Goal: Task Accomplishment & Management: Complete application form

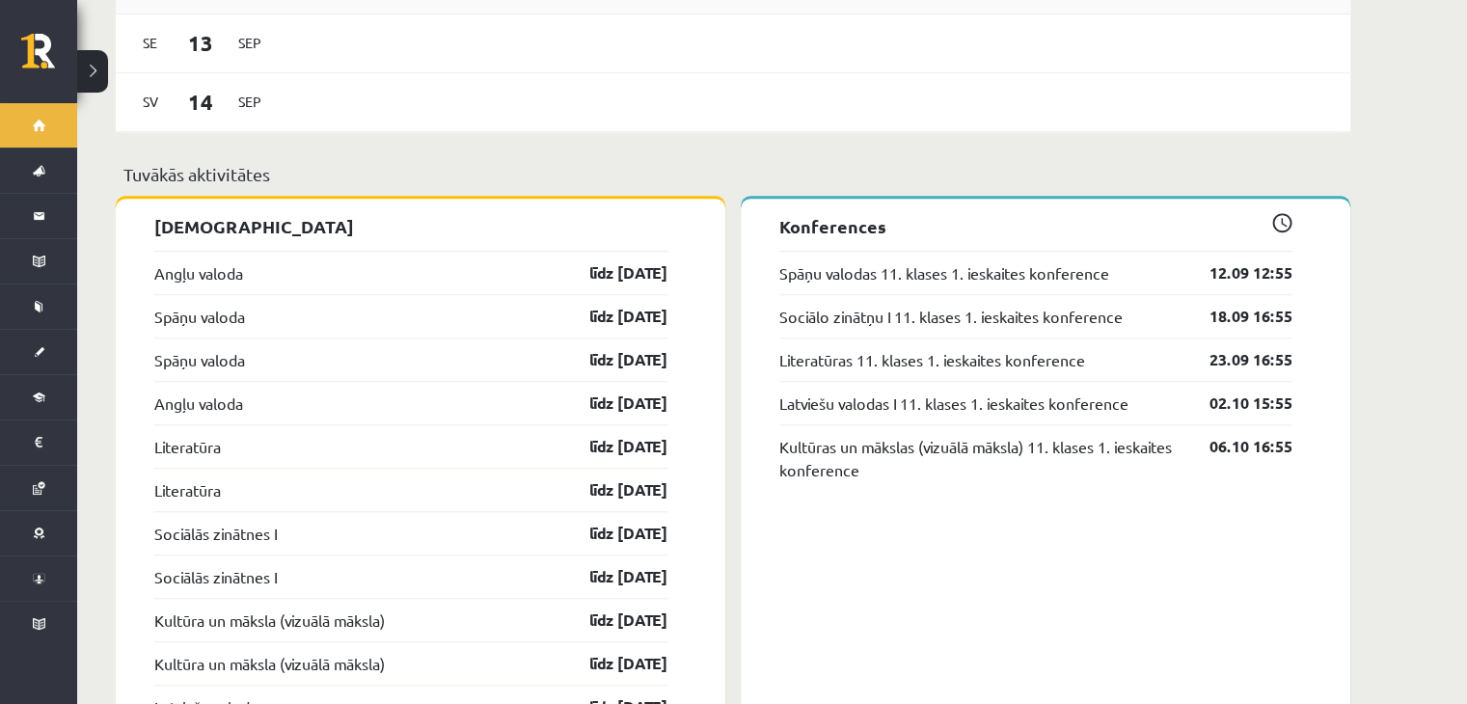
scroll to position [1544, 0]
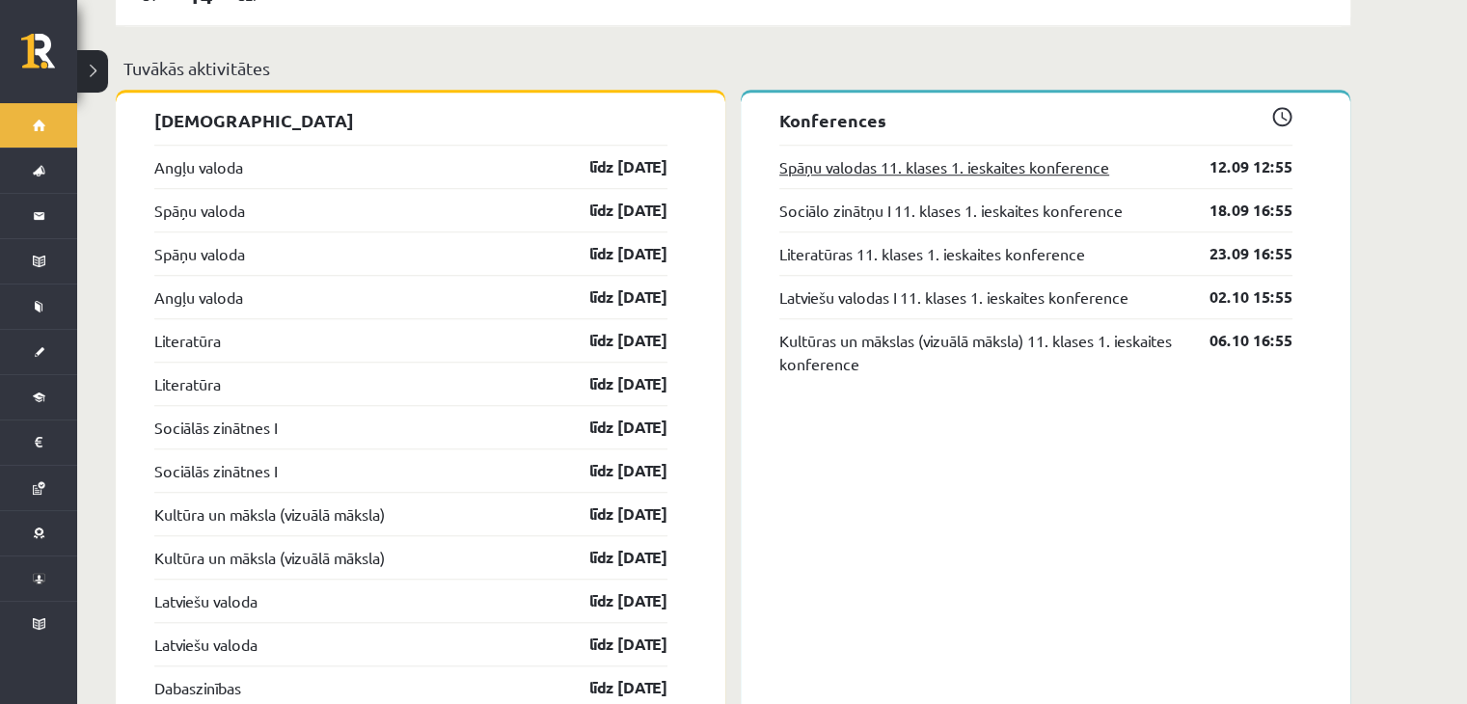
click at [931, 159] on link "Spāņu valodas 11. klases 1. ieskaites konference" at bounding box center [945, 166] width 330 height 23
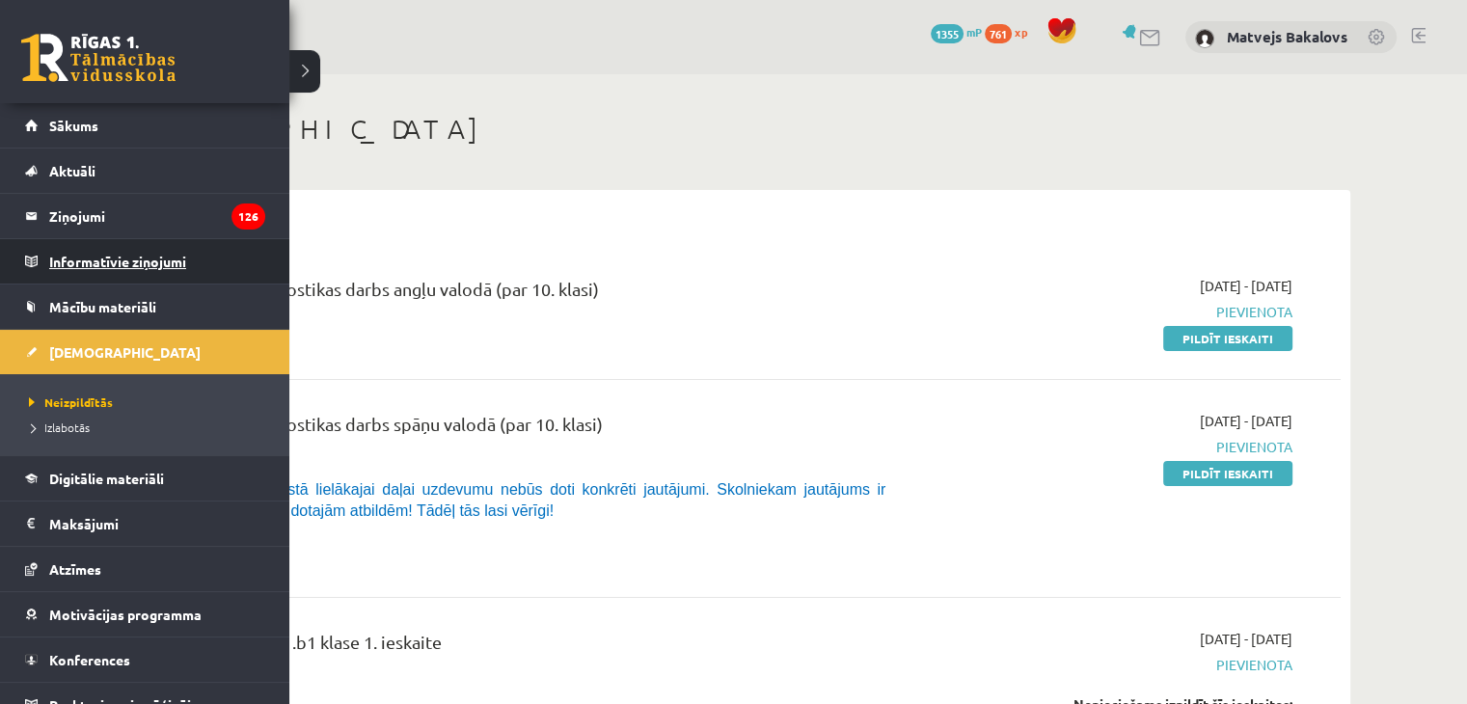
click at [173, 279] on legend "Informatīvie ziņojumi 0" at bounding box center [157, 261] width 216 height 44
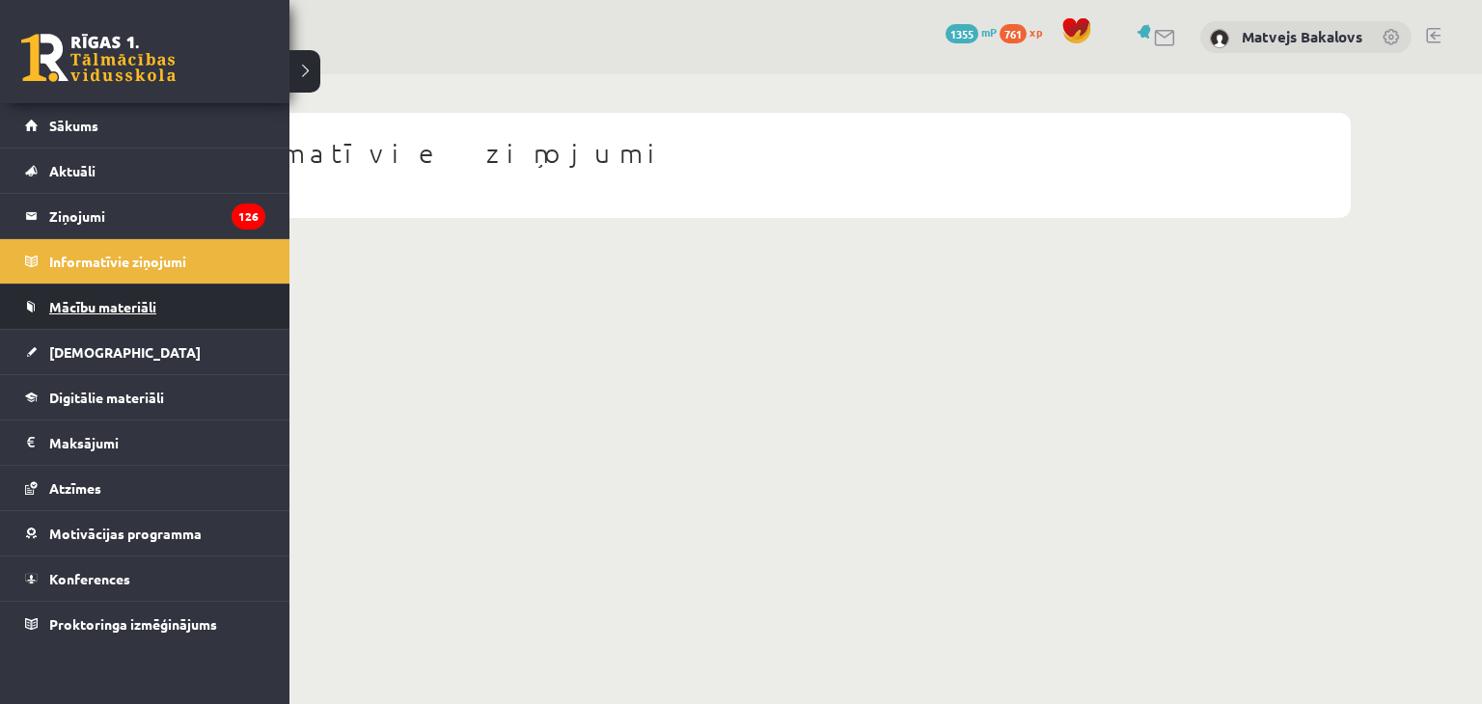
click at [66, 310] on span "Mācību materiāli" at bounding box center [102, 306] width 107 height 17
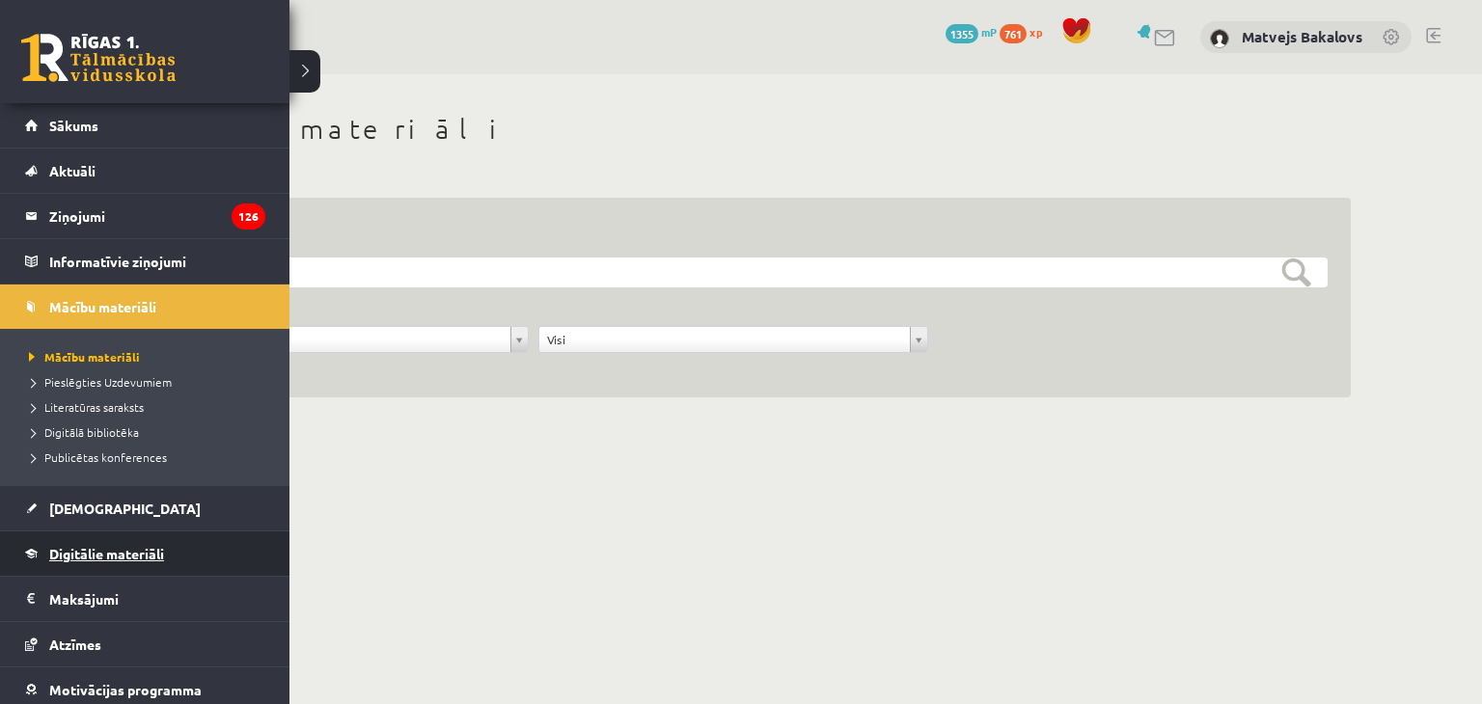
click at [82, 557] on span "Digitālie materiāli" at bounding box center [106, 553] width 115 height 17
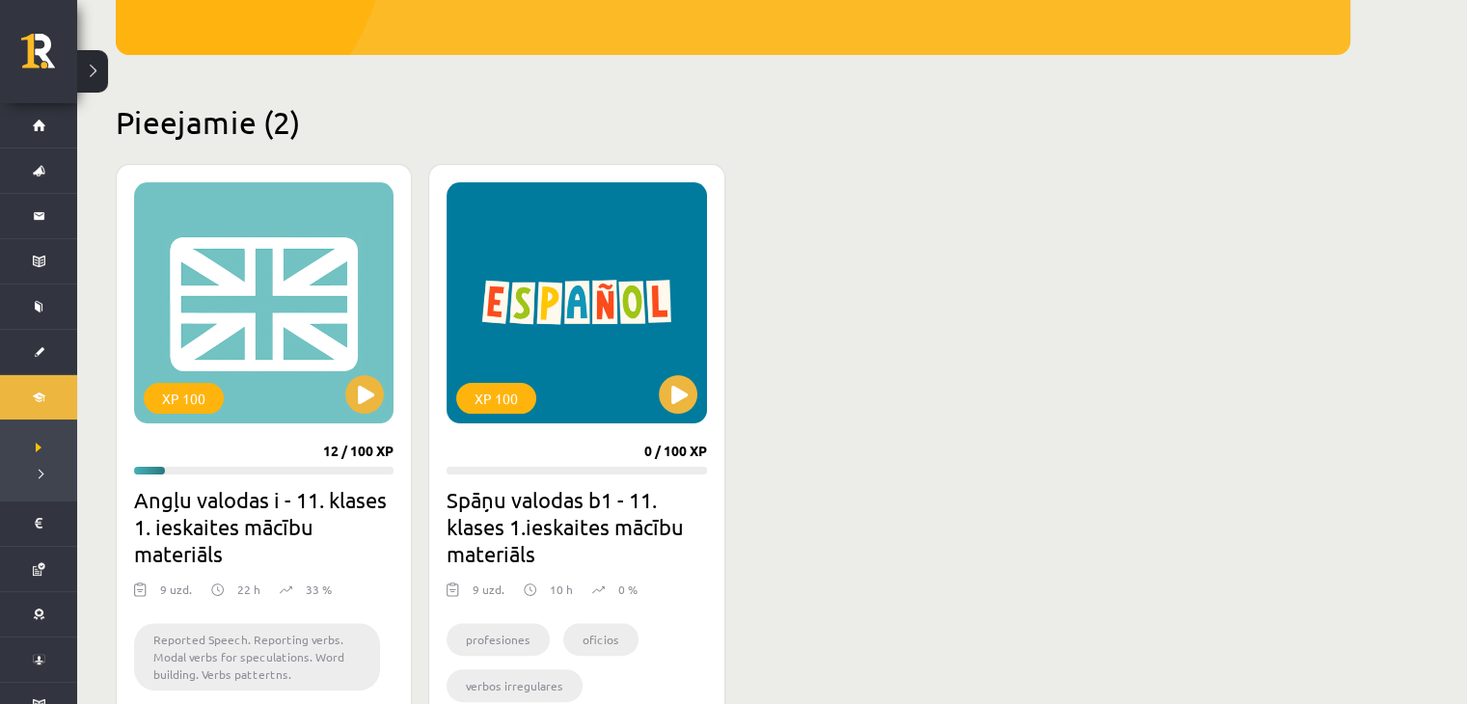
scroll to position [675, 0]
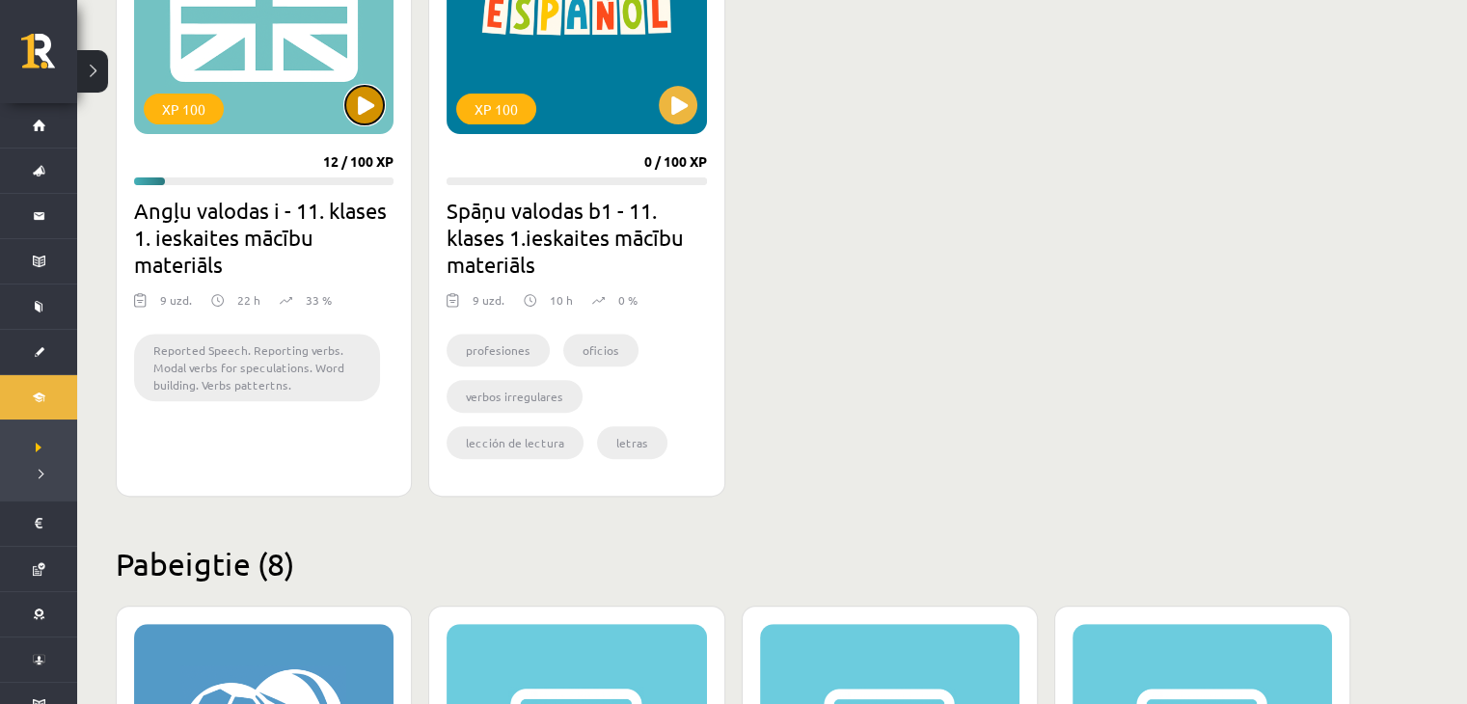
click at [372, 110] on button at bounding box center [364, 105] width 39 height 39
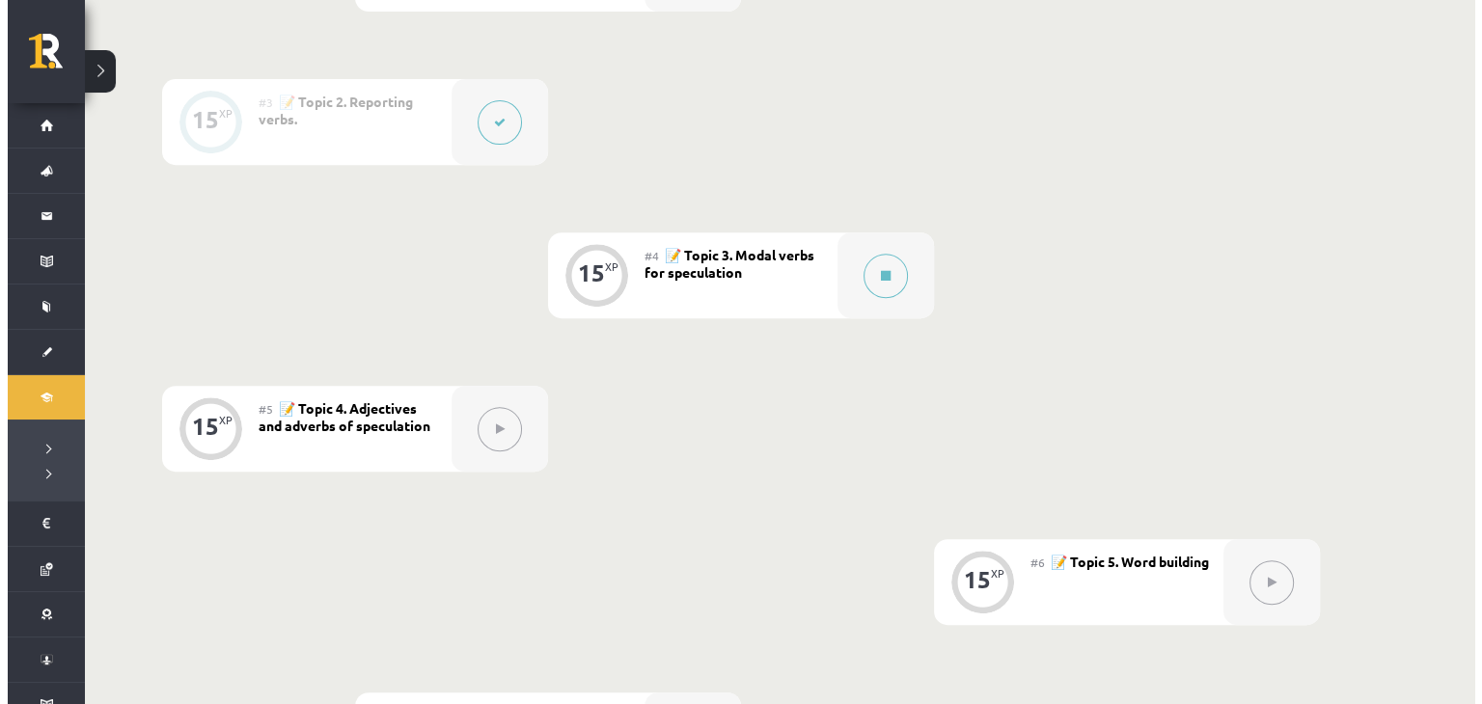
scroll to position [675, 0]
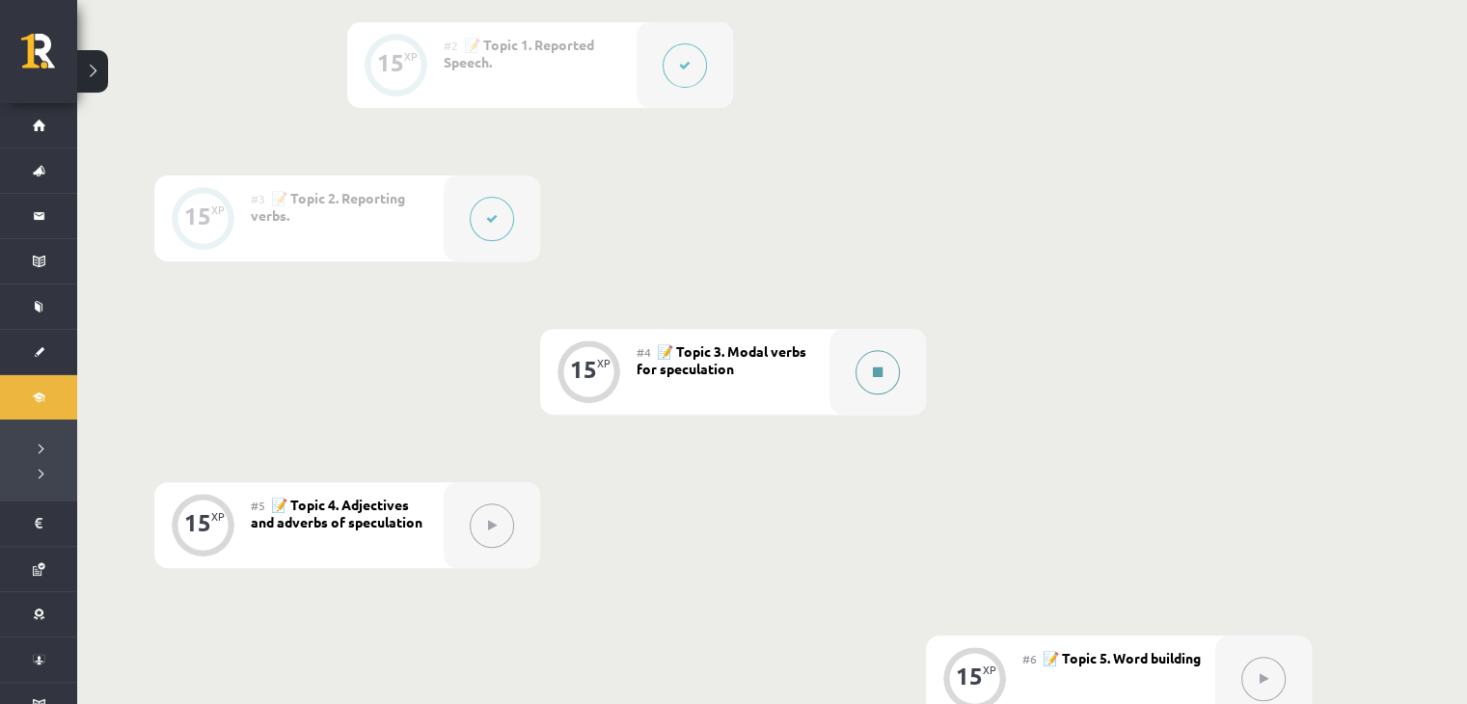
click at [879, 387] on button at bounding box center [878, 372] width 44 height 44
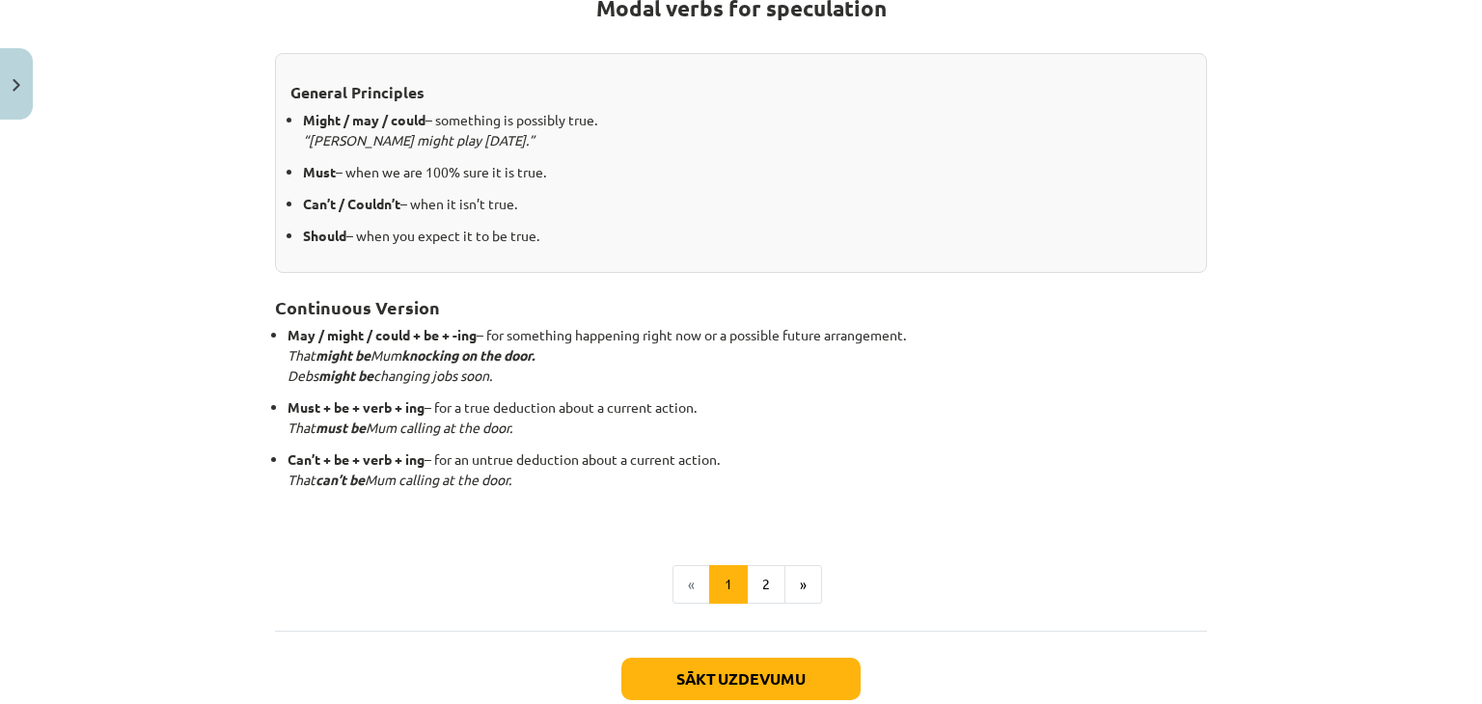
scroll to position [386, 0]
click at [753, 589] on button "2" at bounding box center [766, 583] width 39 height 39
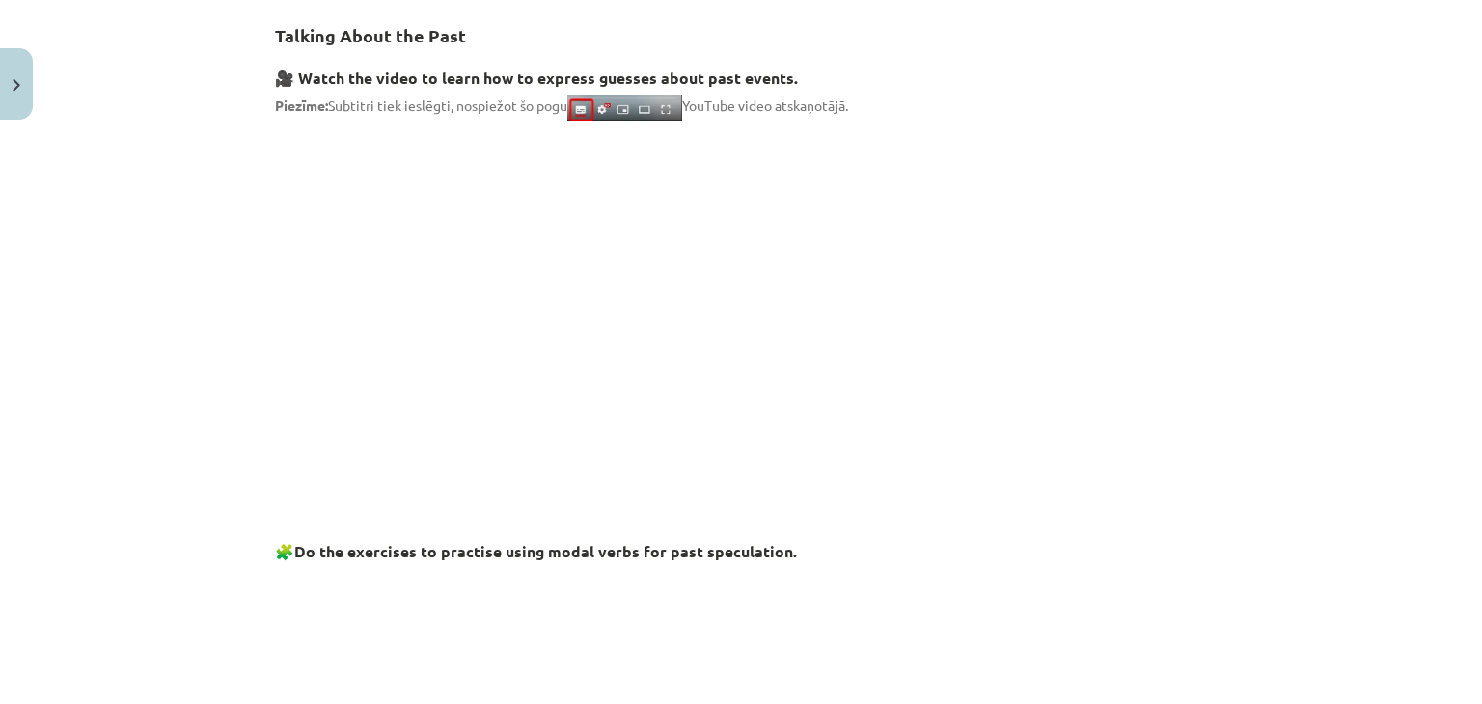
scroll to position [0, 0]
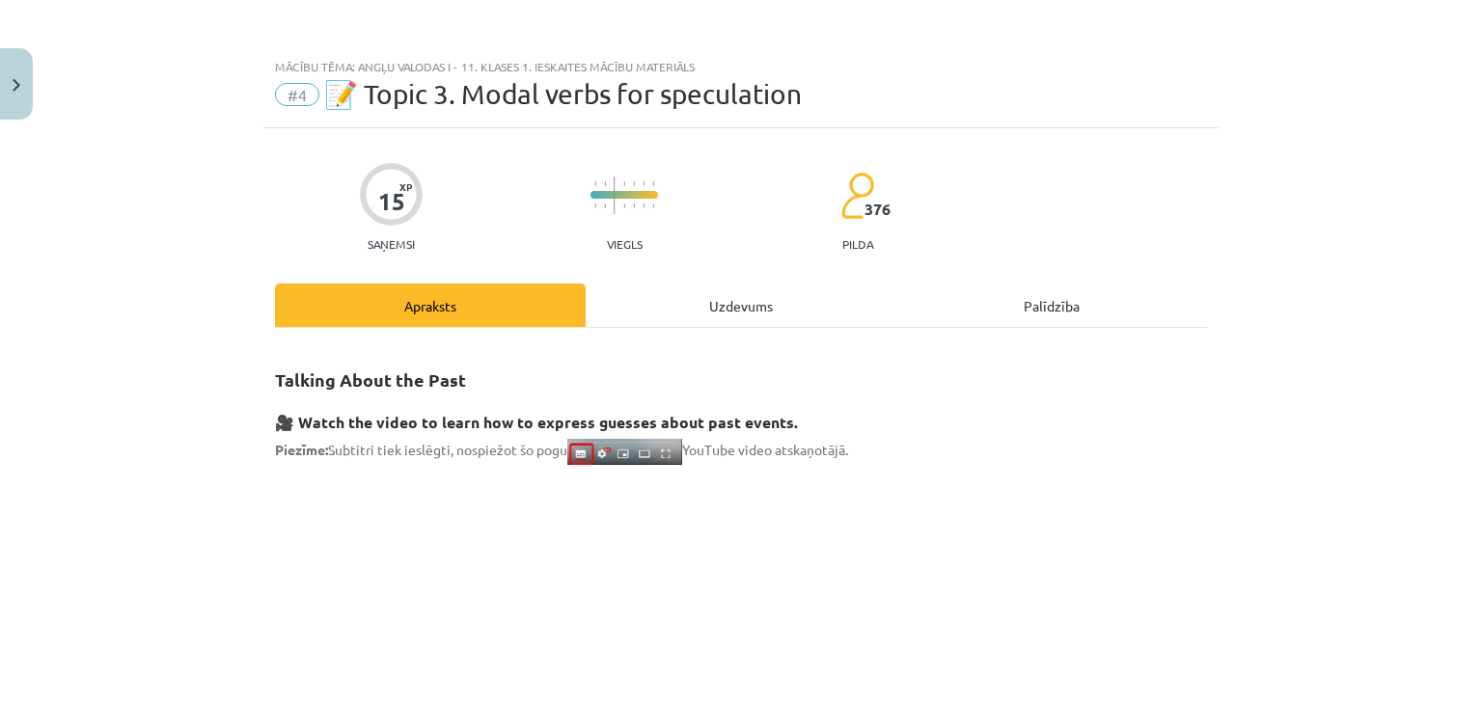
click at [664, 310] on div "Uzdevums" at bounding box center [741, 305] width 311 height 43
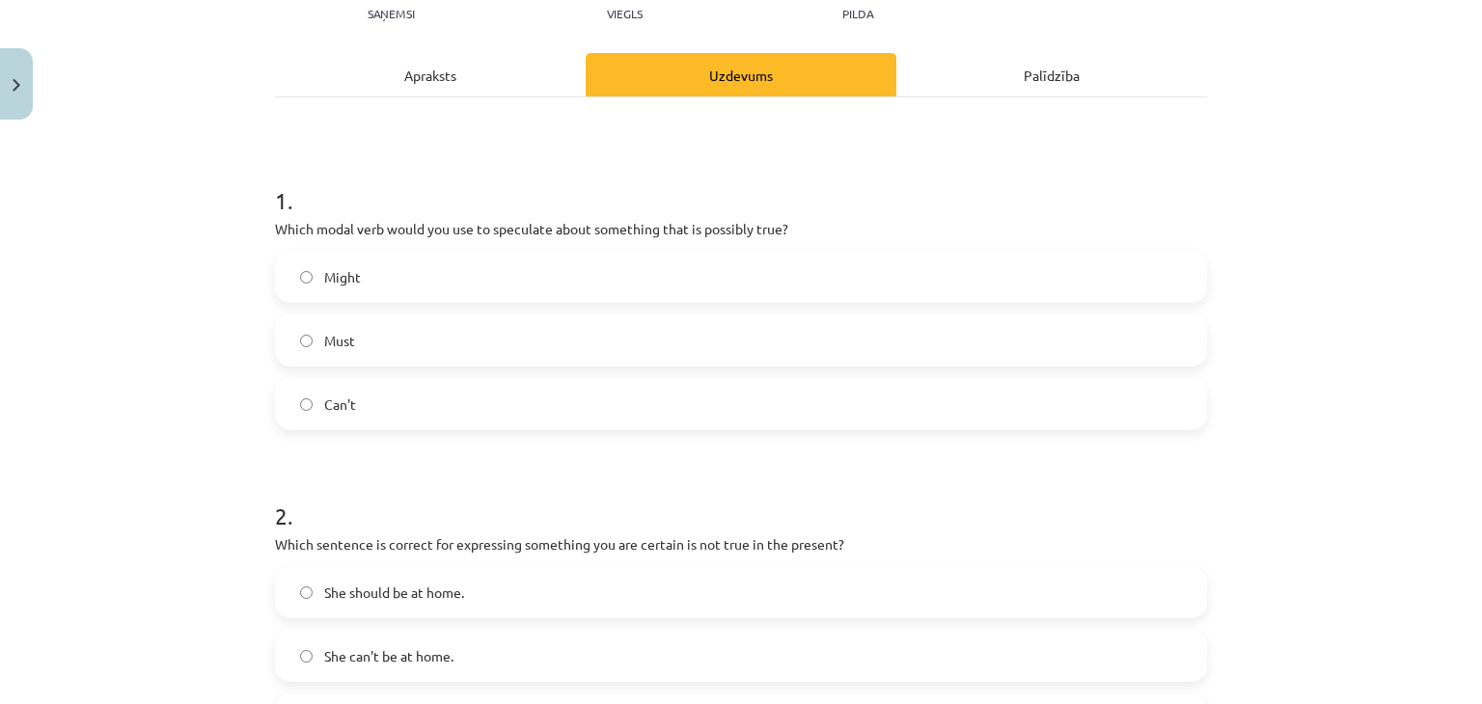
scroll to position [241, 0]
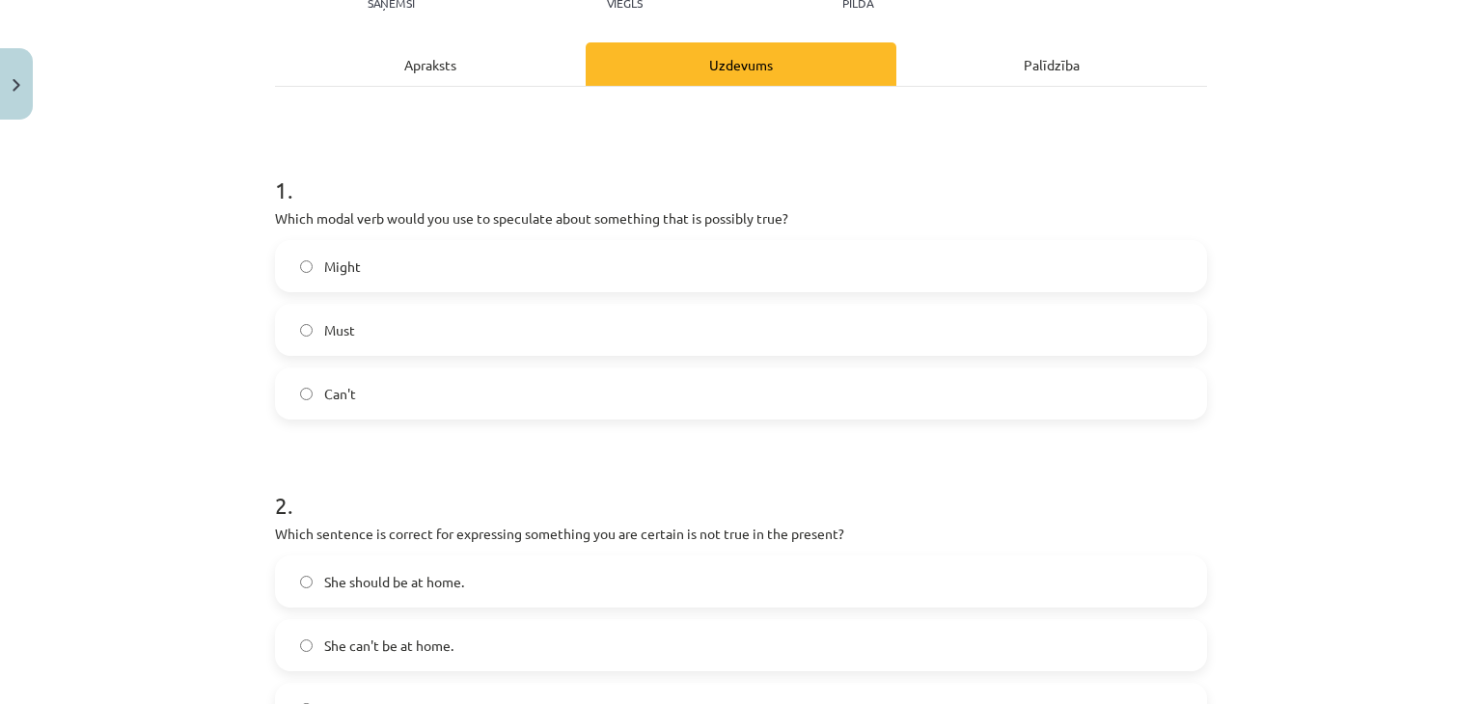
click at [397, 325] on label "Must" at bounding box center [741, 330] width 928 height 48
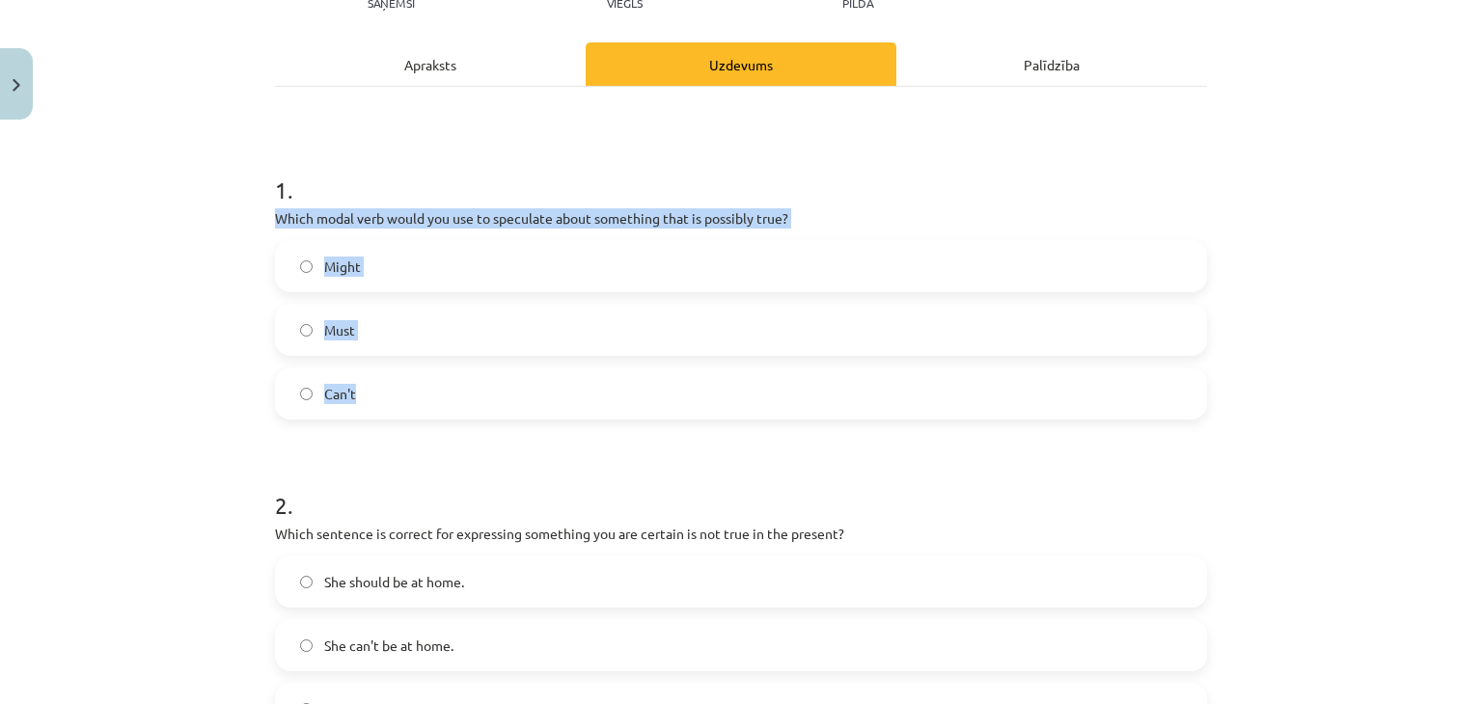
drag, startPoint x: 482, startPoint y: 240, endPoint x: 667, endPoint y: 302, distance: 194.3
click at [654, 371] on div "Mācību tēma: Angļu valodas i - 11. klases 1. ieskaites mācību materiāls #4 📝 To…" at bounding box center [741, 352] width 1482 height 704
copy div "Which modal verb would you use to speculate about something that is possibly tr…"
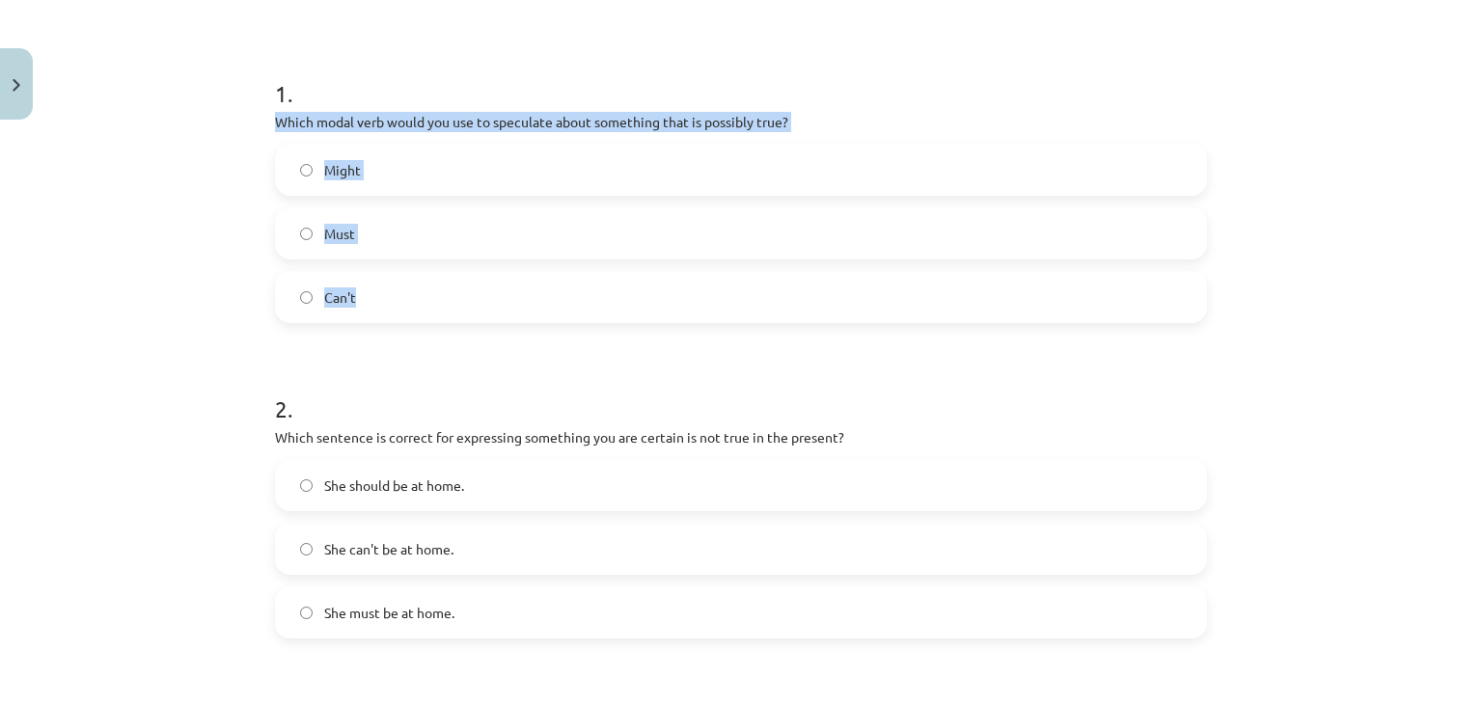
click at [385, 182] on label "Might" at bounding box center [741, 170] width 928 height 48
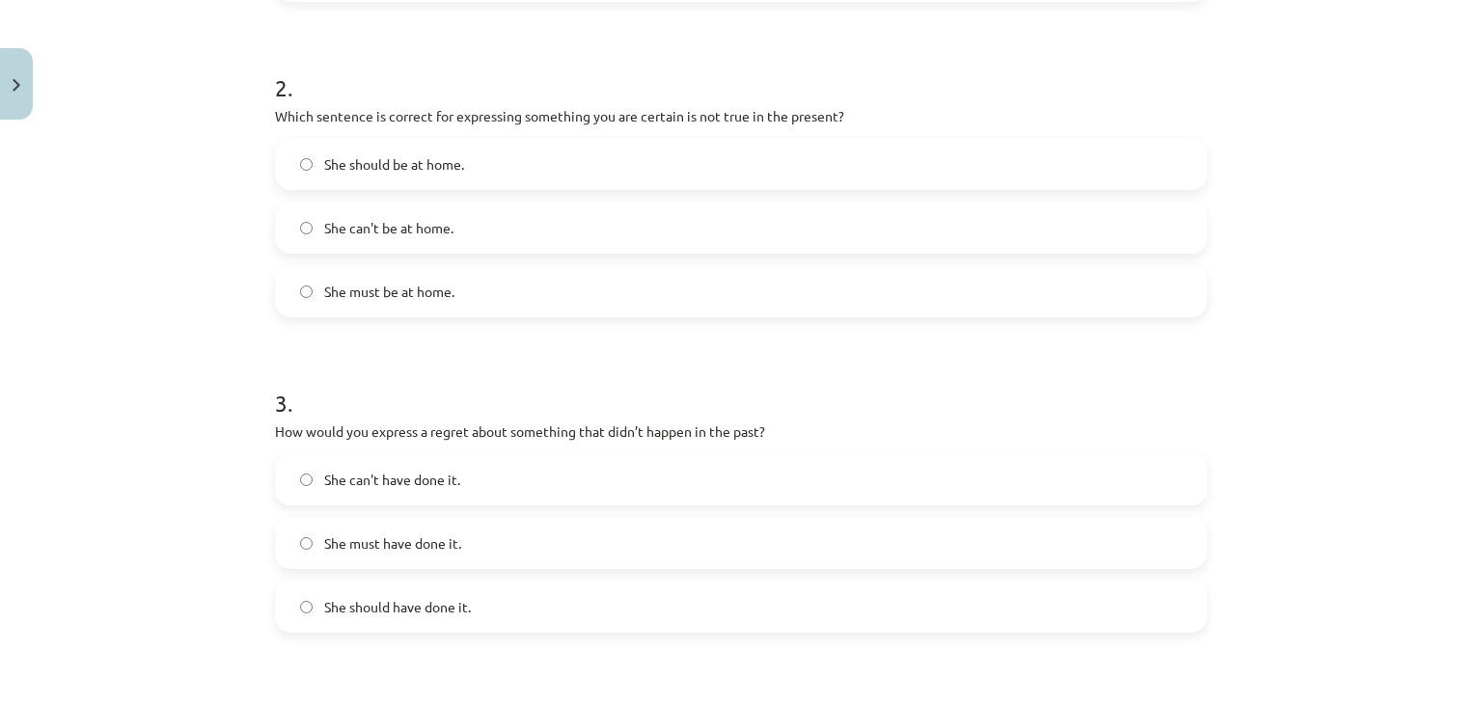
scroll to position [434, 0]
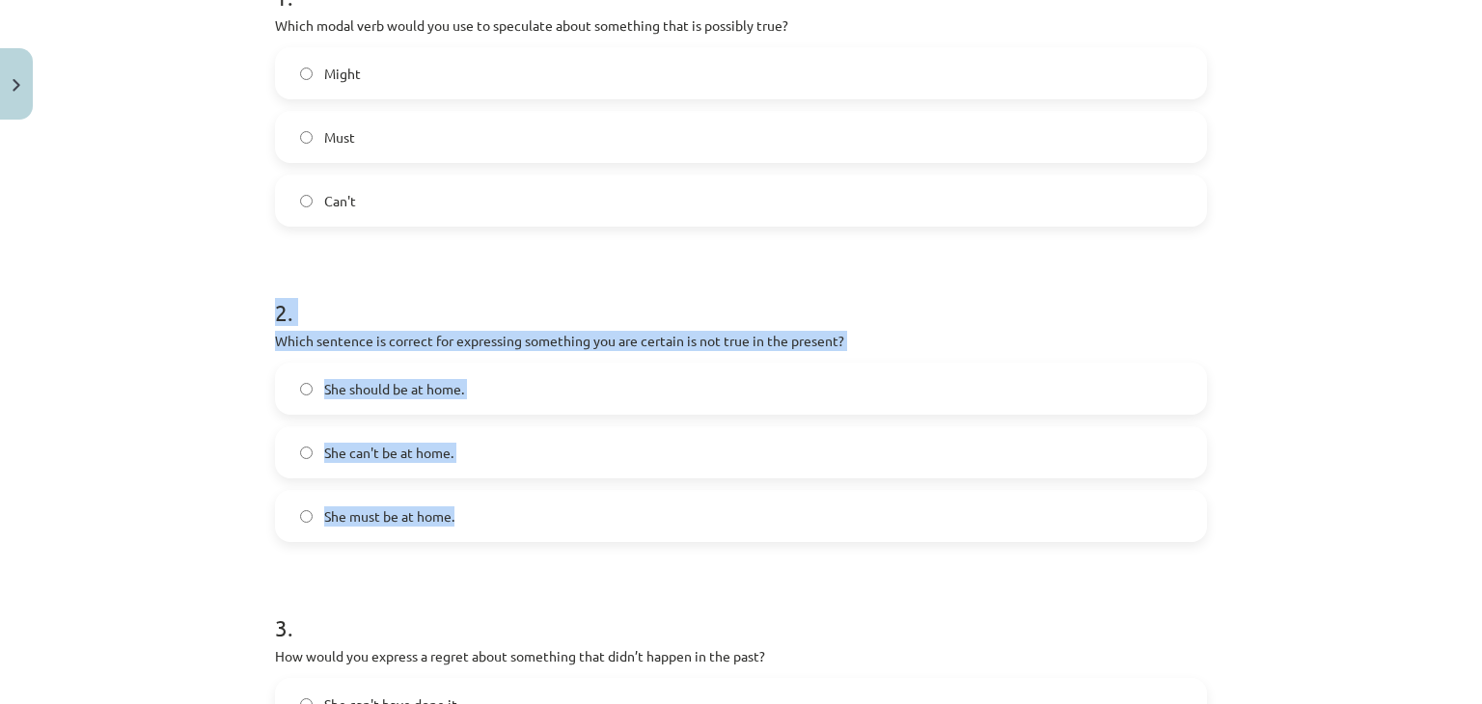
drag, startPoint x: 251, startPoint y: 297, endPoint x: 508, endPoint y: 491, distance: 322.4
click at [513, 500] on div "Mācību tēma: Angļu valodas i - 11. klases 1. ieskaites mācību materiāls #4 📝 To…" at bounding box center [741, 352] width 1482 height 704
copy div "2 . Which sentence is correct for expressing something you are certain is not t…"
click at [369, 462] on label "She can't be at home." at bounding box center [741, 452] width 928 height 48
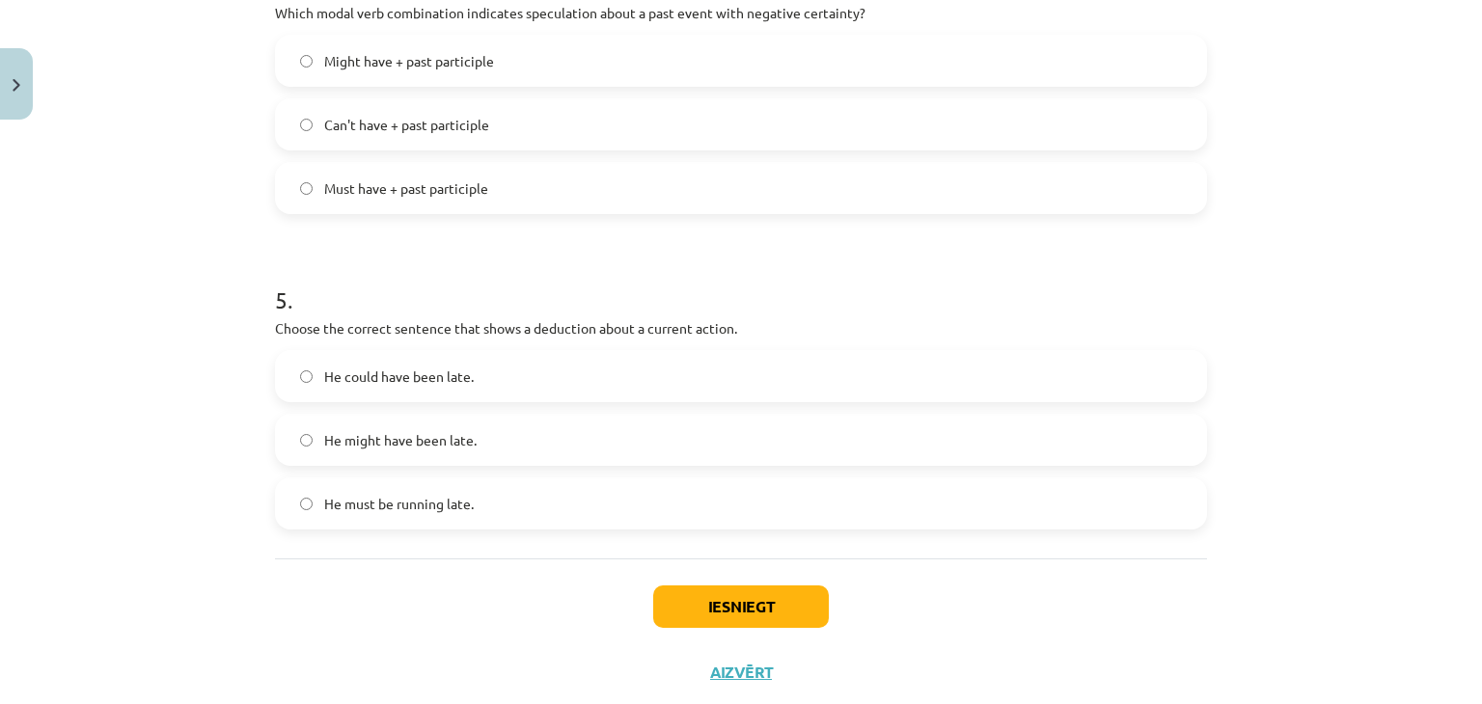
scroll to position [1442, 0]
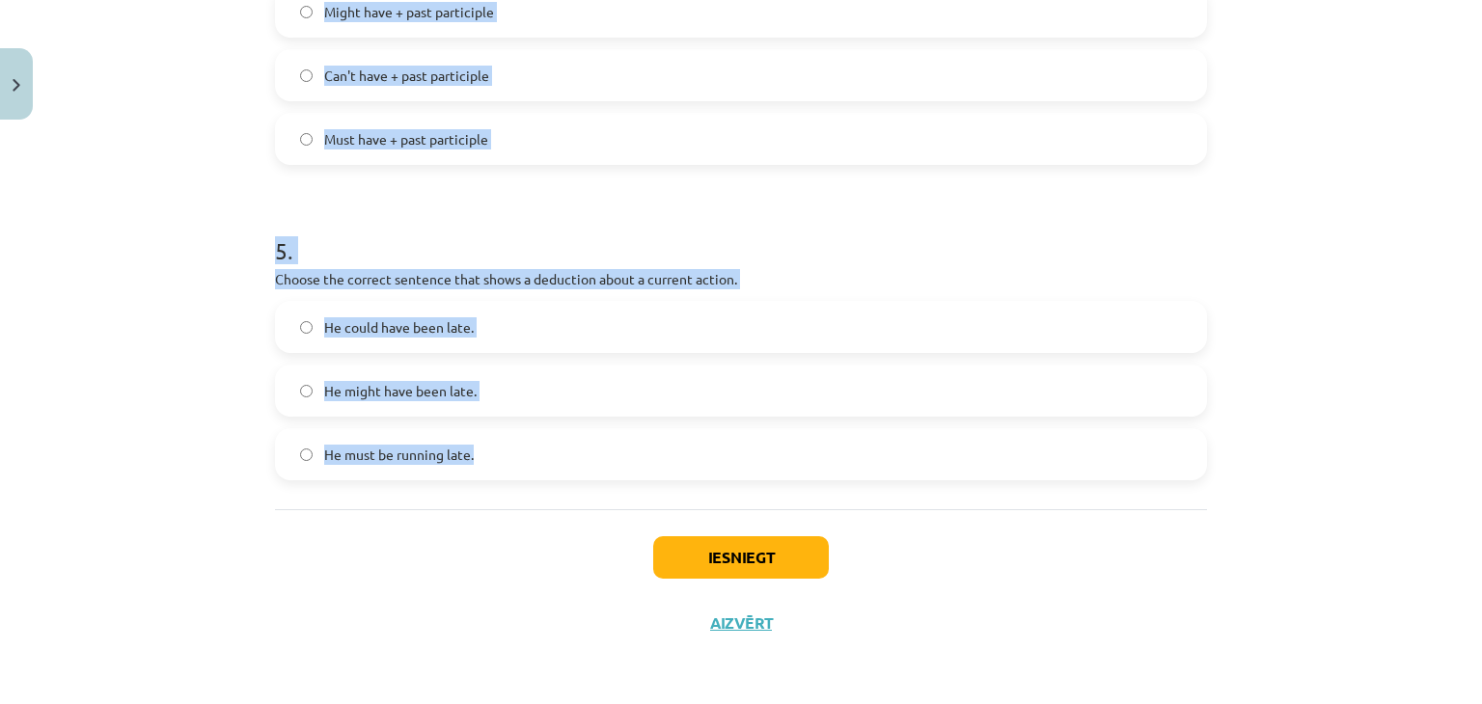
drag, startPoint x: 270, startPoint y: 149, endPoint x: 480, endPoint y: 424, distance: 346.2
click at [502, 470] on div "Mācību tēma: Angļu valodas i - 11. klases 1. ieskaites mācību materiāls #4 📝 To…" at bounding box center [741, 352] width 1482 height 704
copy form "3 . How would you express a regret about something that didn’t happen in the pa…"
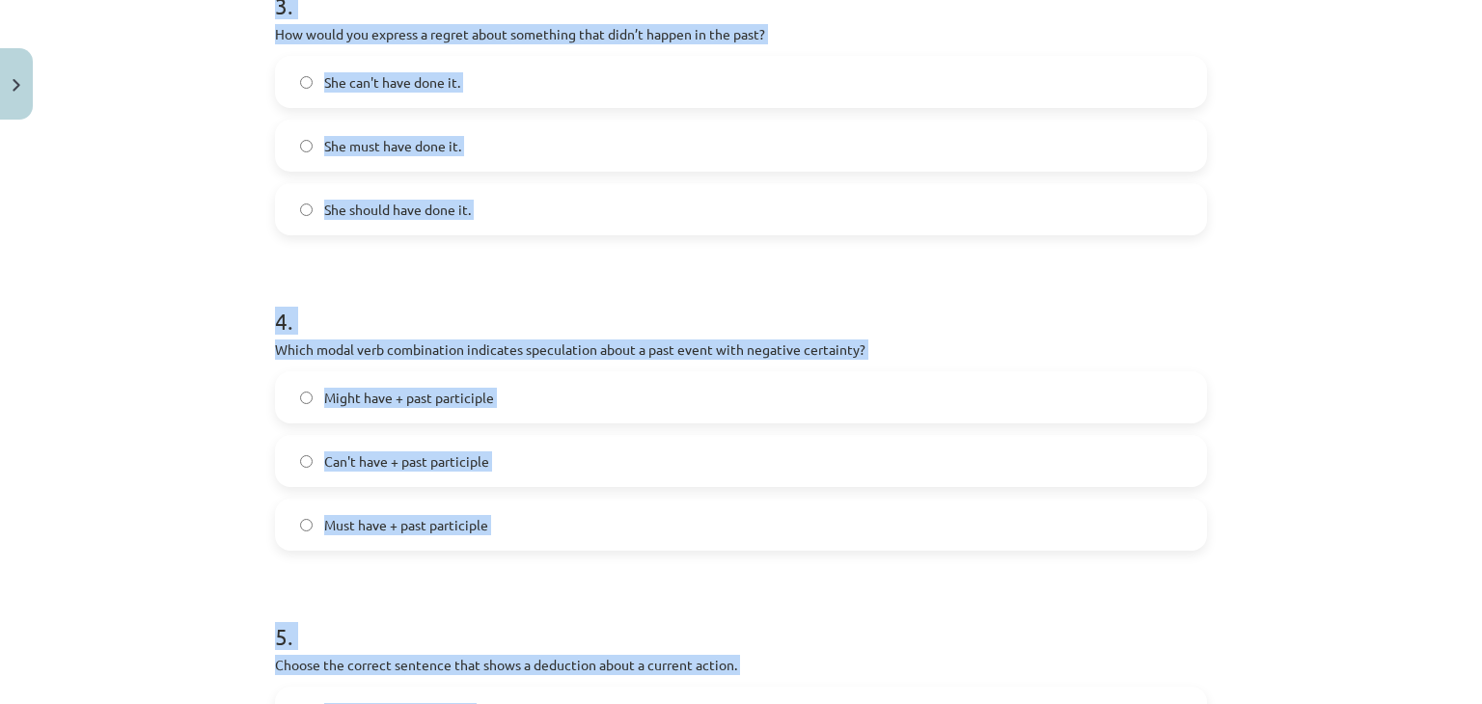
scroll to position [863, 0]
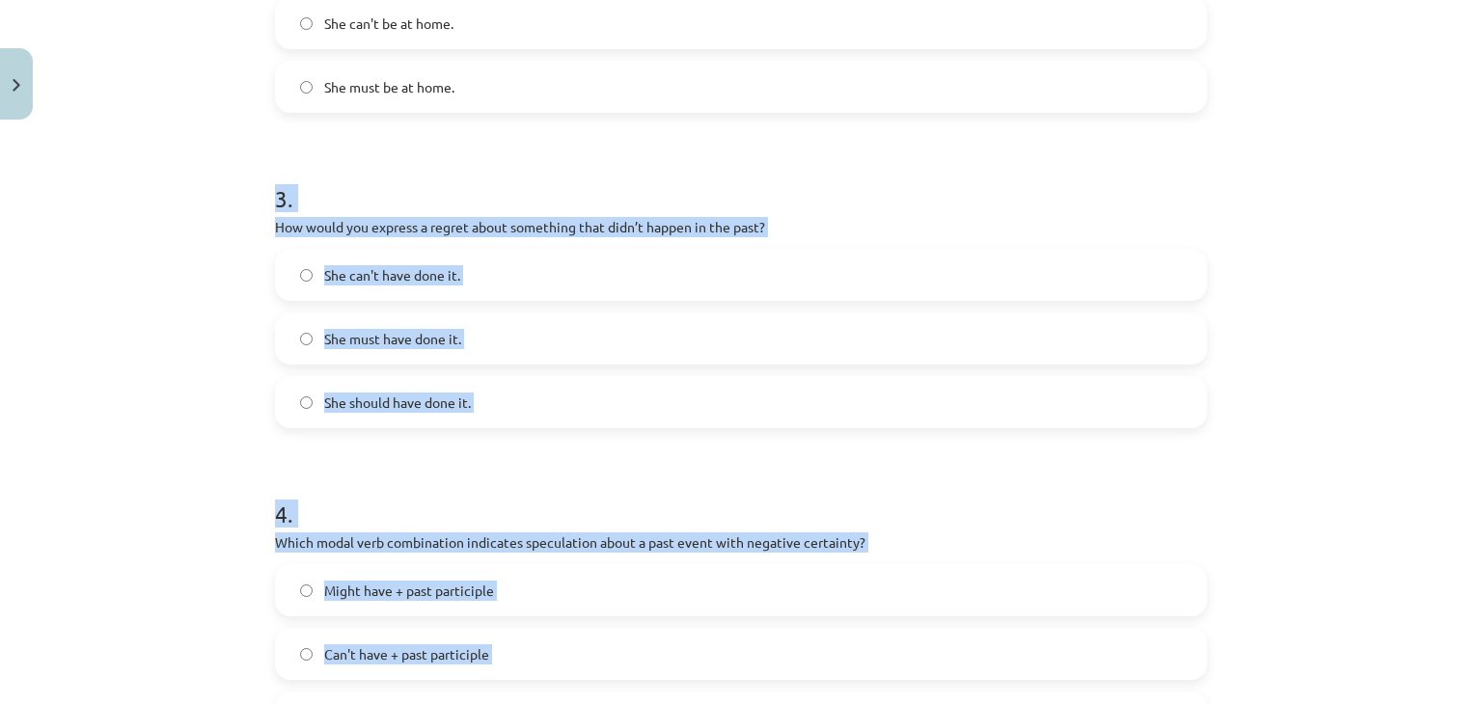
click at [429, 411] on span "She should have done it." at bounding box center [397, 403] width 147 height 20
click at [170, 310] on div "Mācību tēma: Angļu valodas i - 11. klases 1. ieskaites mācību materiāls #4 📝 To…" at bounding box center [741, 352] width 1482 height 704
click at [177, 310] on div "Mācību tēma: Angļu valodas i - 11. klases 1. ieskaites mācību materiāls #4 📝 To…" at bounding box center [741, 352] width 1482 height 704
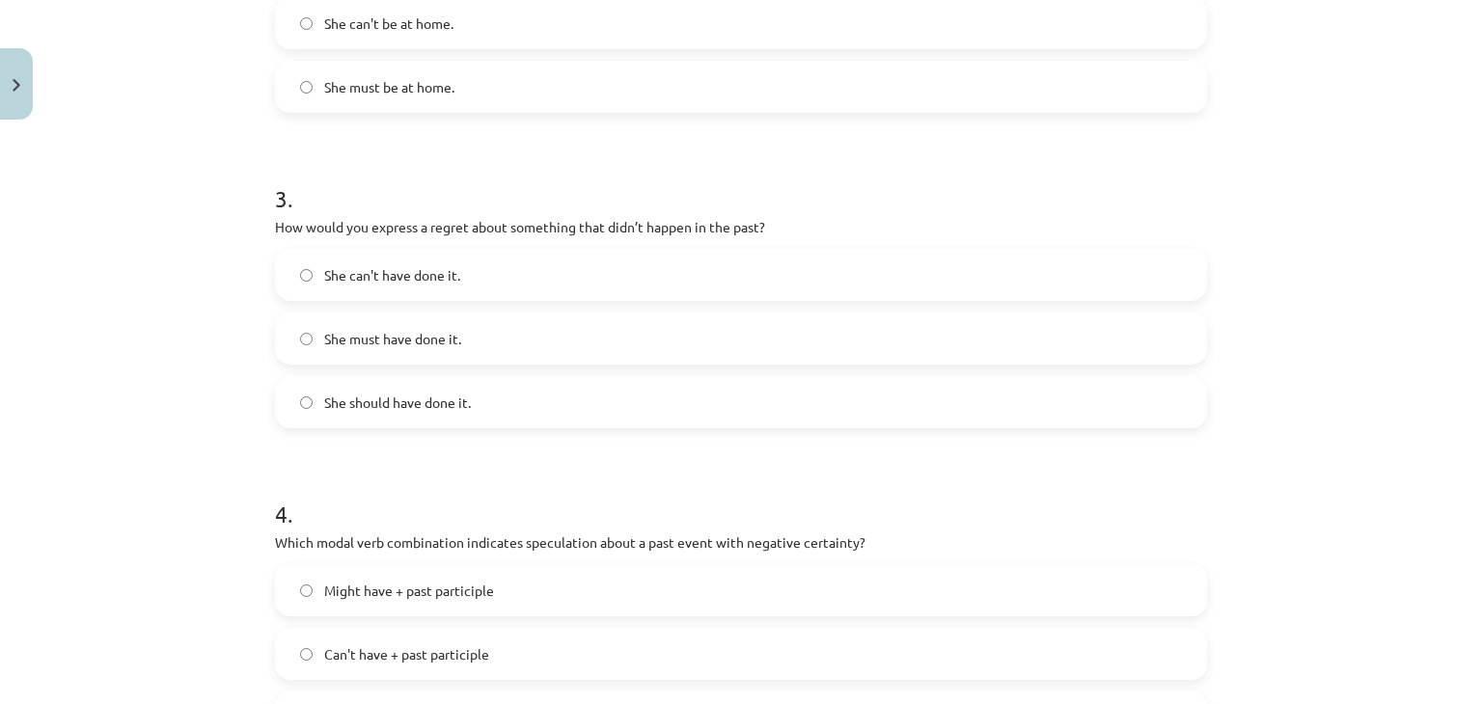
drag, startPoint x: 177, startPoint y: 310, endPoint x: 201, endPoint y: 175, distance: 137.2
click at [177, 307] on div "Mācību tēma: Angļu valodas i - 11. klases 1. ieskaites mācību materiāls #4 📝 To…" at bounding box center [741, 352] width 1482 height 704
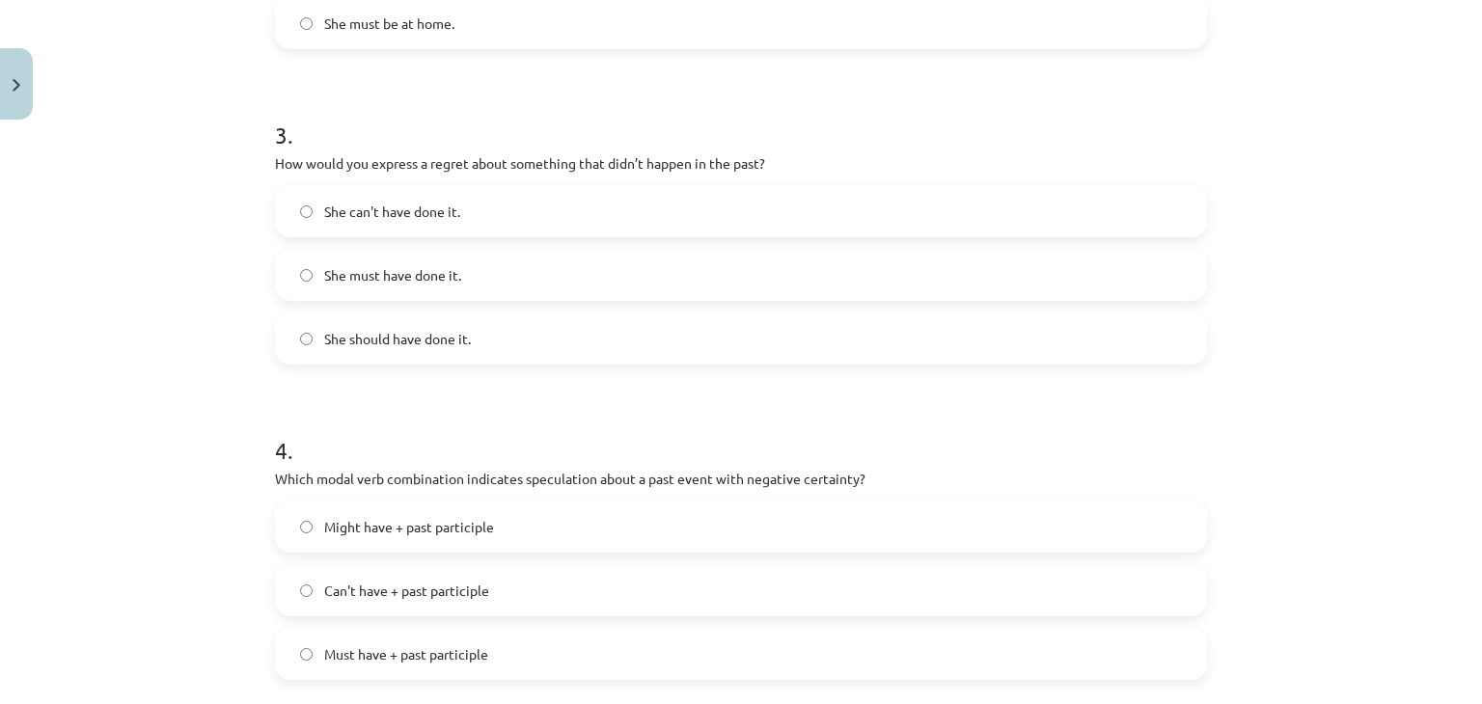
scroll to position [1056, 0]
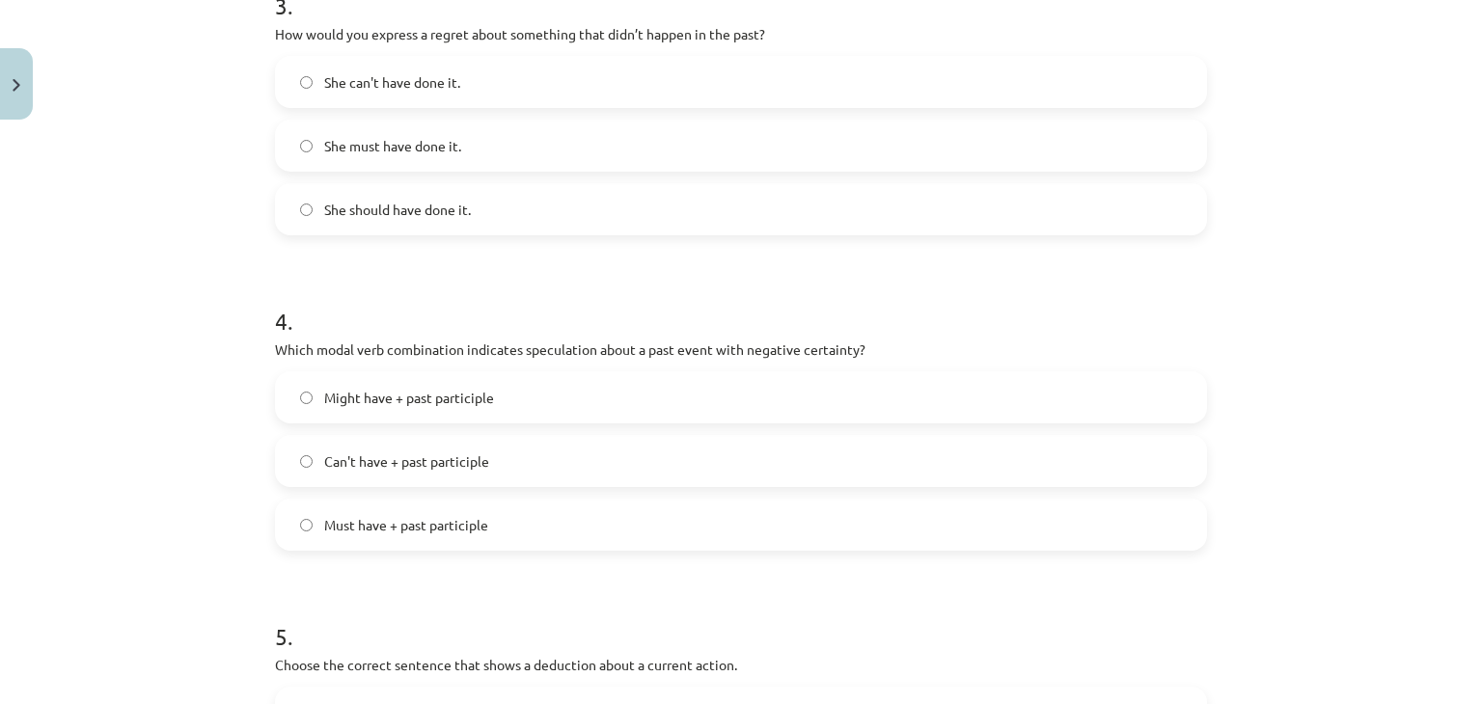
click at [476, 466] on span "Can't have + past participle" at bounding box center [406, 462] width 165 height 20
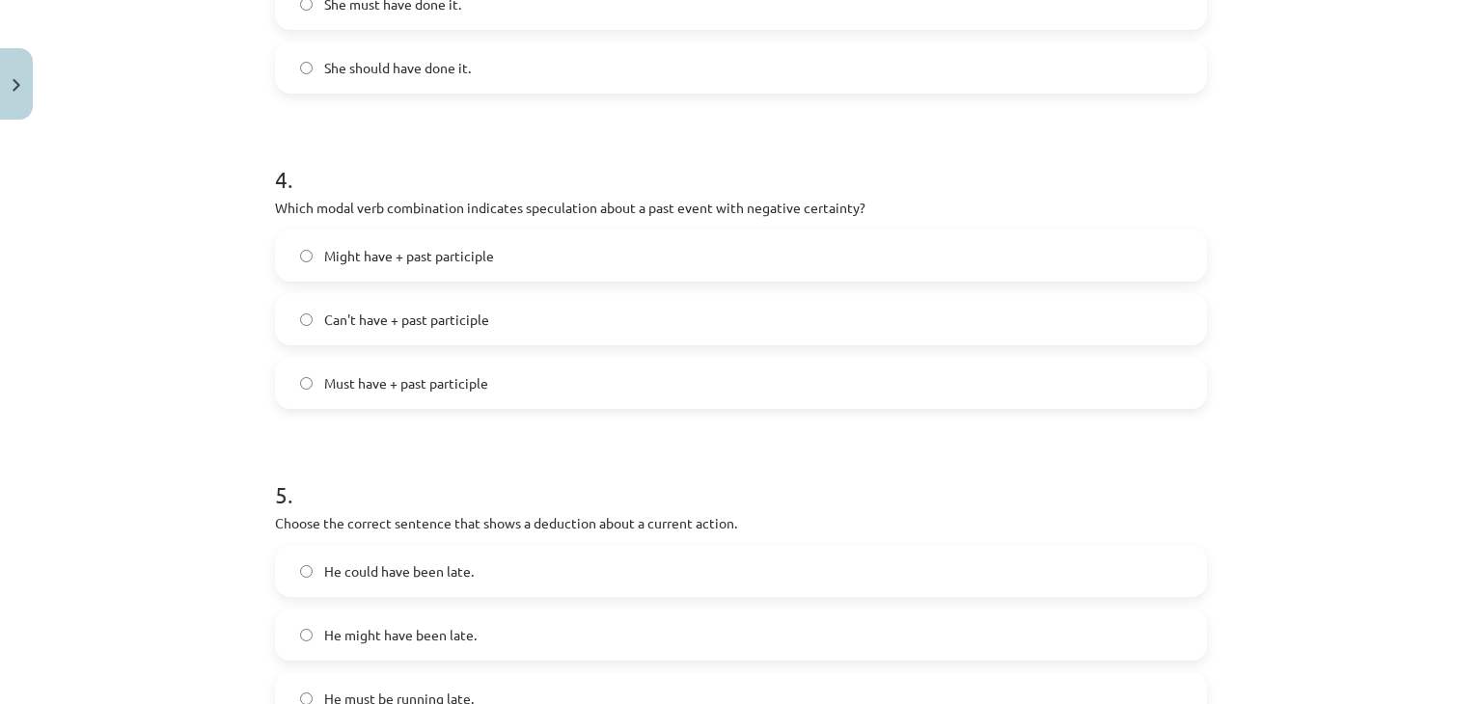
scroll to position [1346, 0]
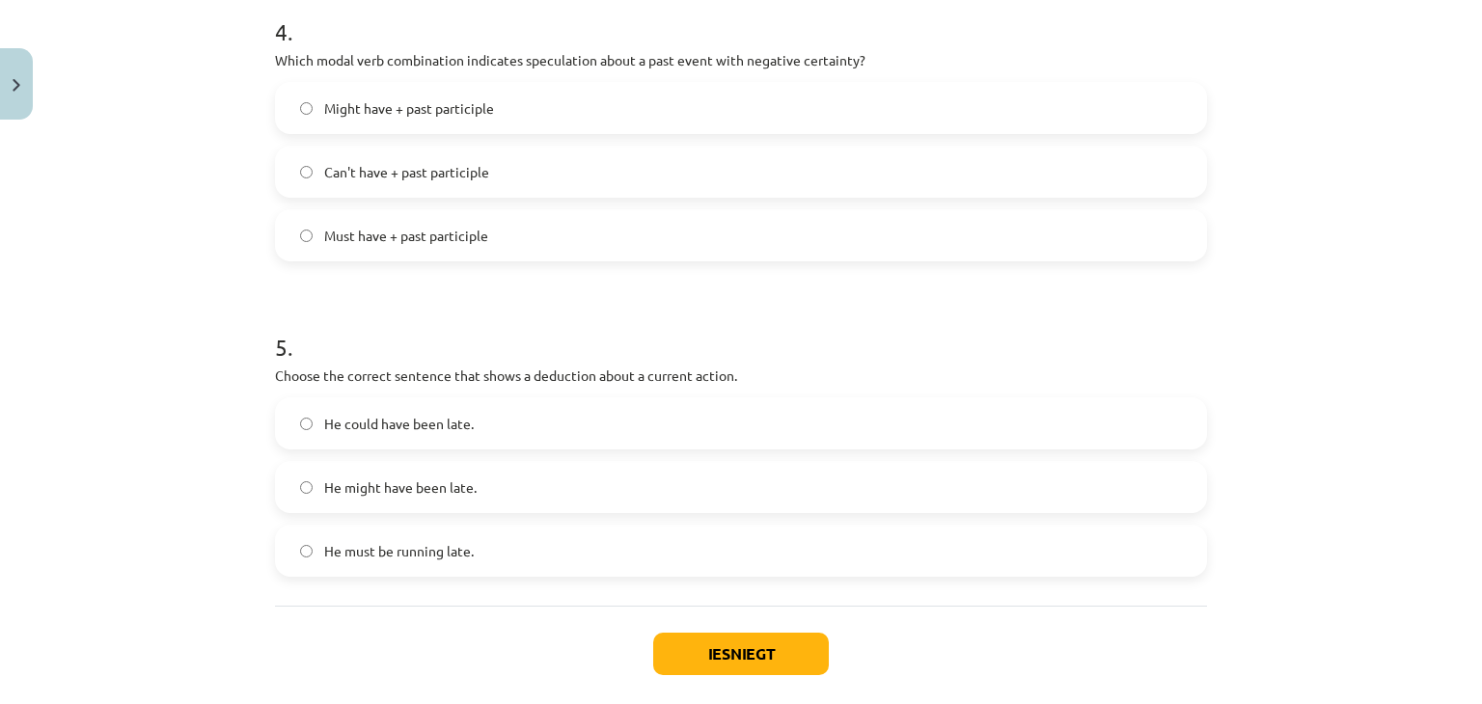
click at [399, 559] on span "He must be running late." at bounding box center [399, 551] width 150 height 20
click at [680, 649] on button "Iesniegt" at bounding box center [741, 654] width 176 height 42
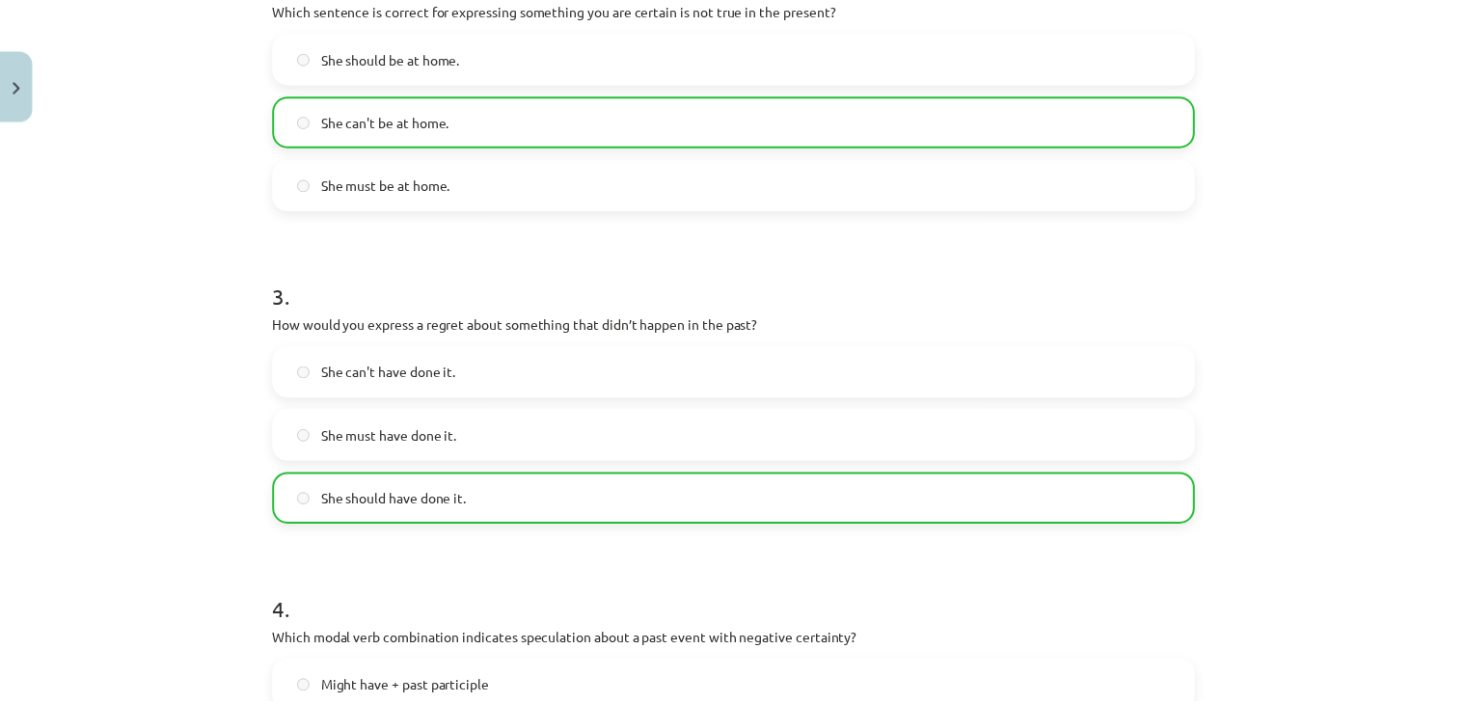
scroll to position [285, 0]
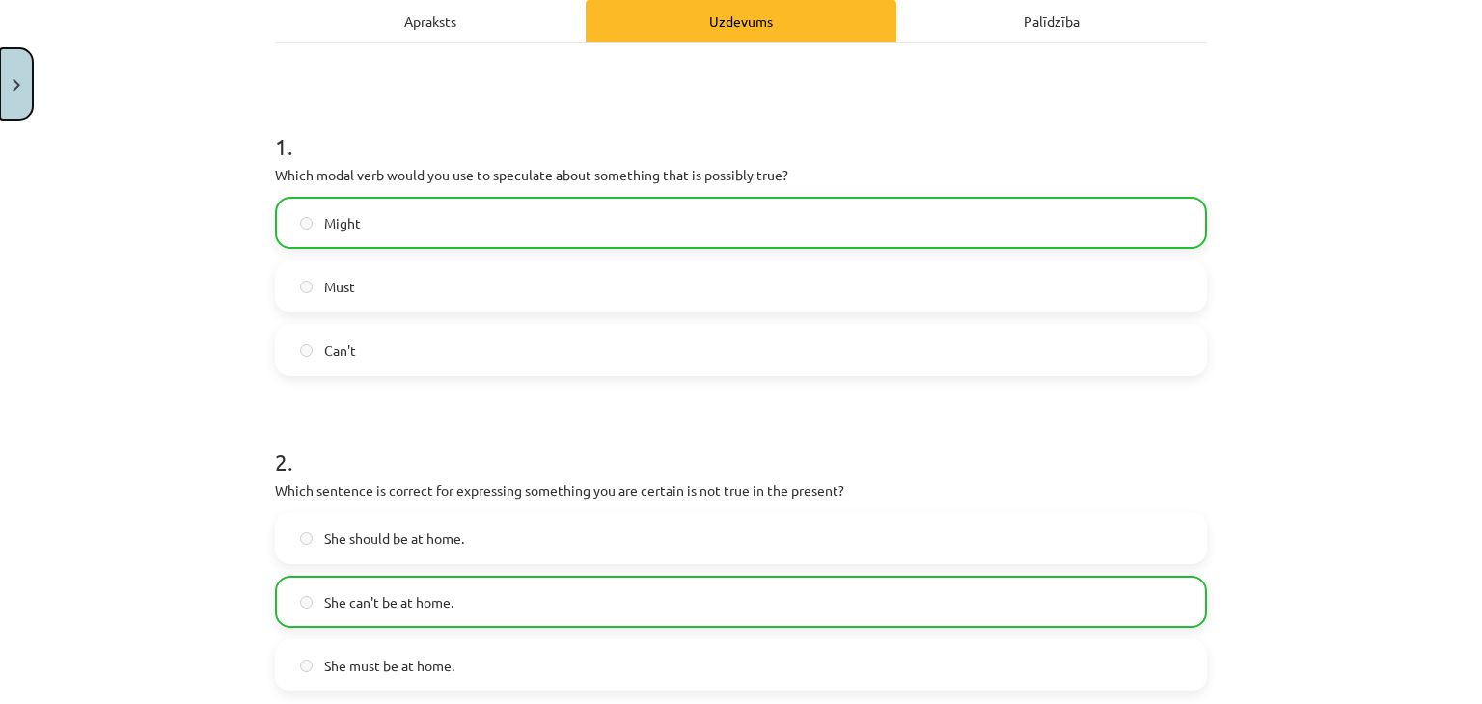
click at [6, 74] on button "Close" at bounding box center [16, 83] width 33 height 71
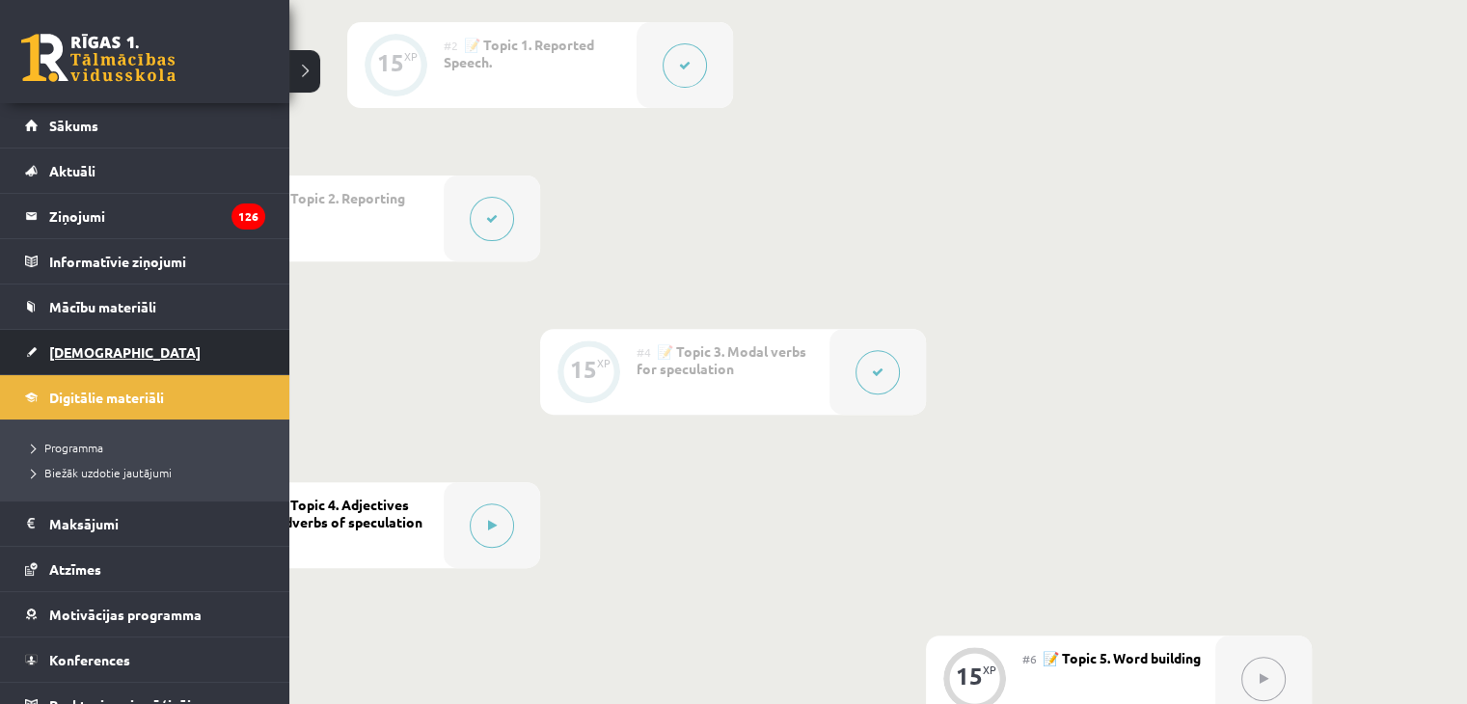
click at [41, 351] on link "[DEMOGRAPHIC_DATA]" at bounding box center [145, 352] width 240 height 44
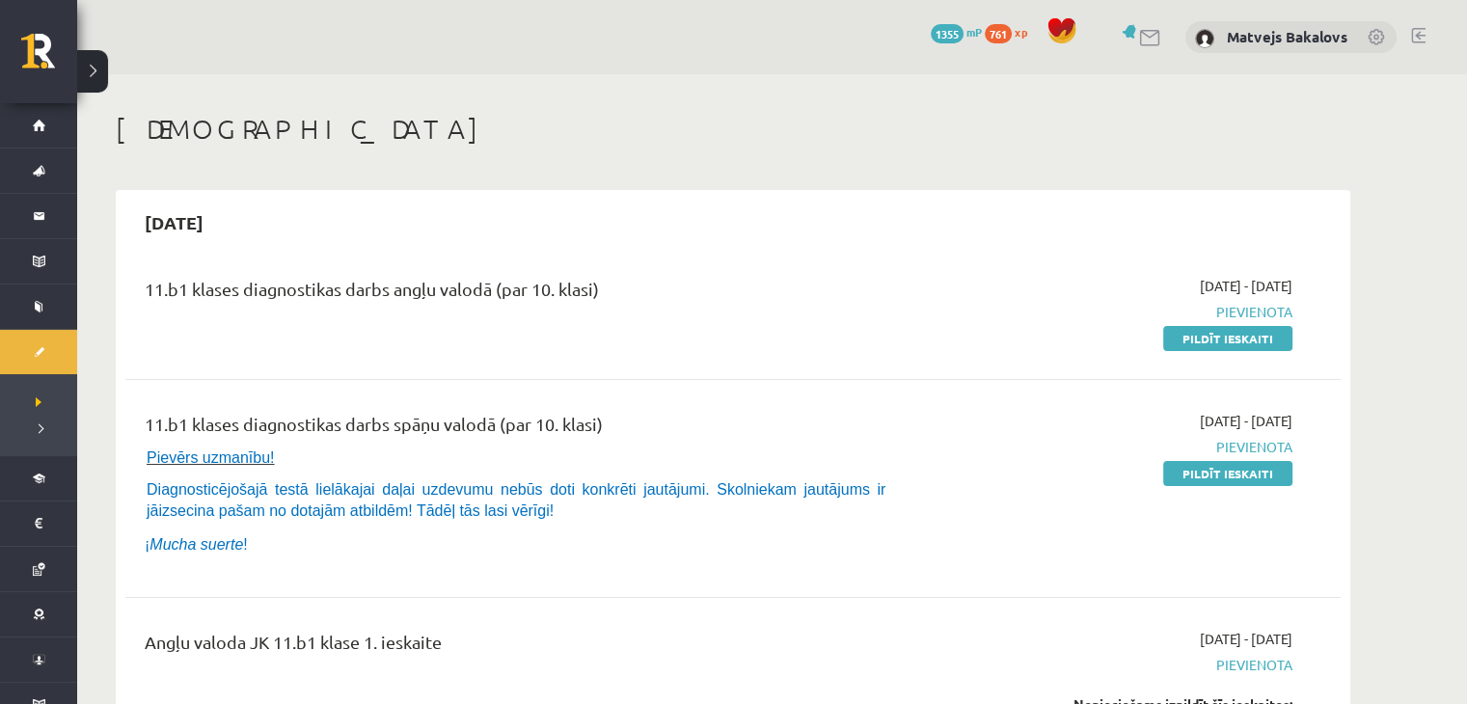
drag, startPoint x: 1206, startPoint y: 342, endPoint x: 820, endPoint y: 103, distance: 454.1
click at [1206, 342] on link "Pildīt ieskaiti" at bounding box center [1227, 338] width 129 height 25
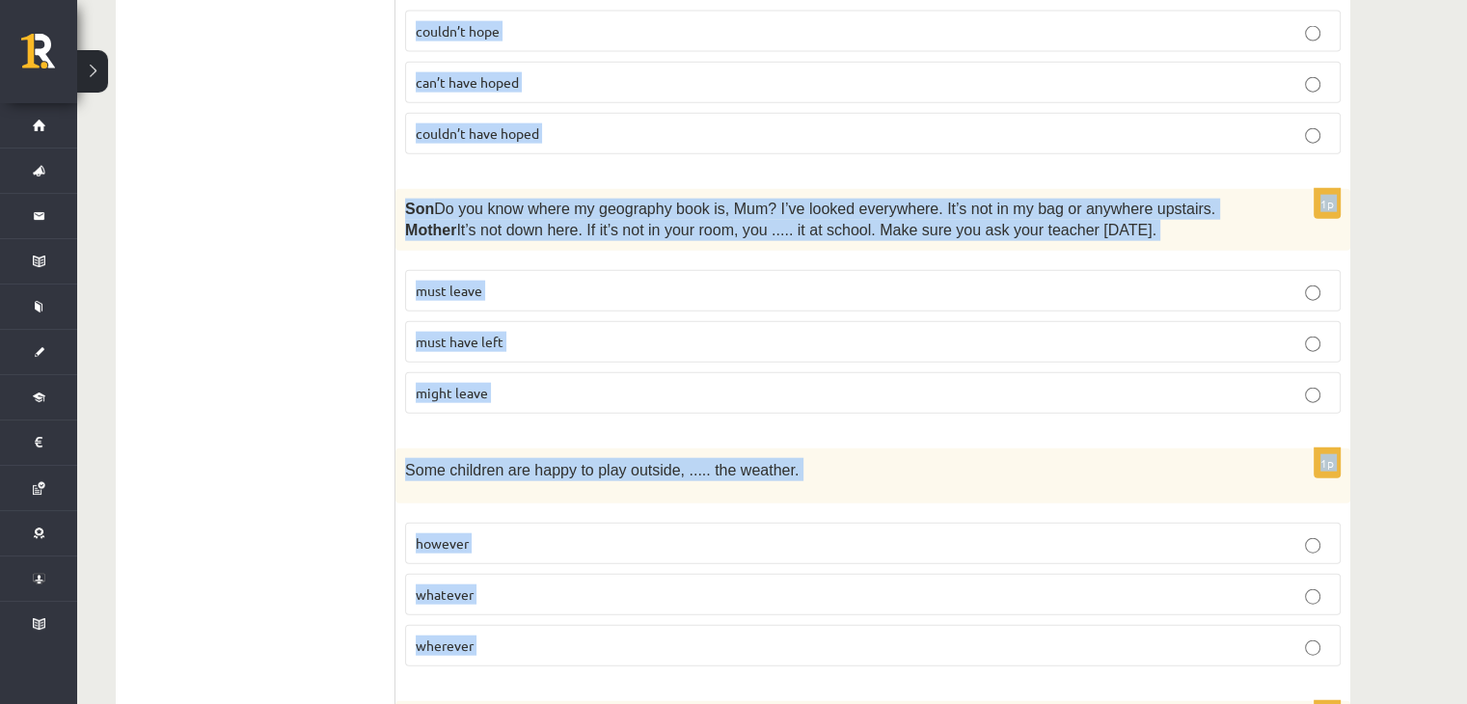
scroll to position [4793, 0]
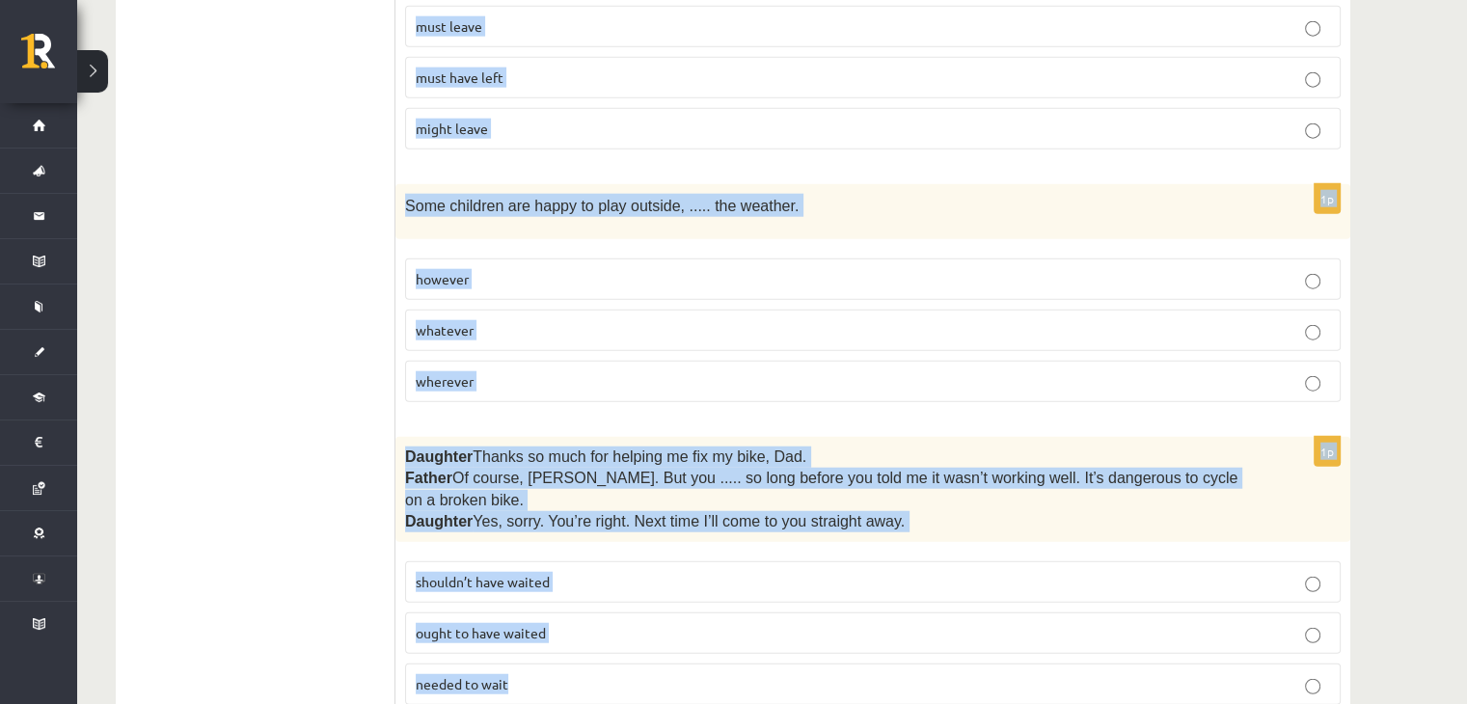
drag, startPoint x: 406, startPoint y: 154, endPoint x: 638, endPoint y: 637, distance: 535.1
copy form "Read the sentence and choose the correct answer. 1p Brother 1  What happened he…"
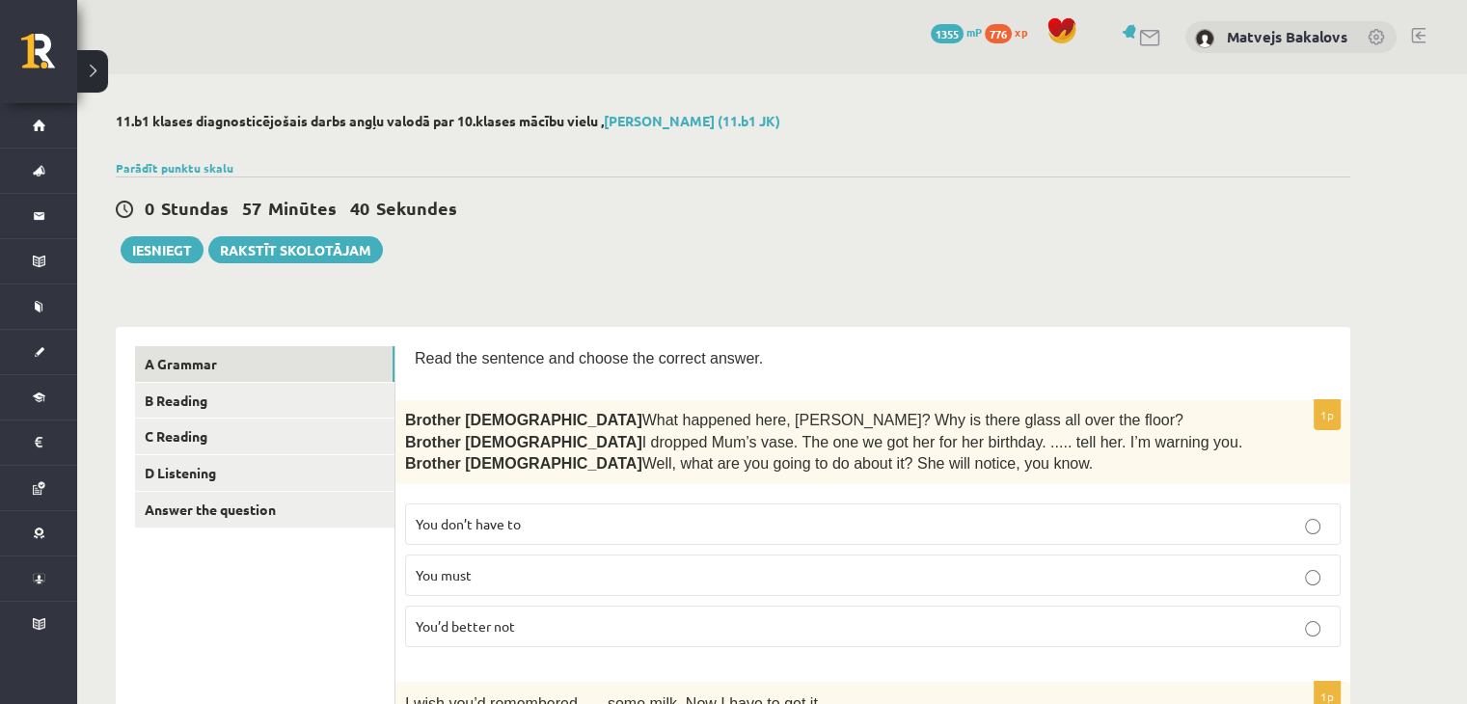
scroll to position [386, 0]
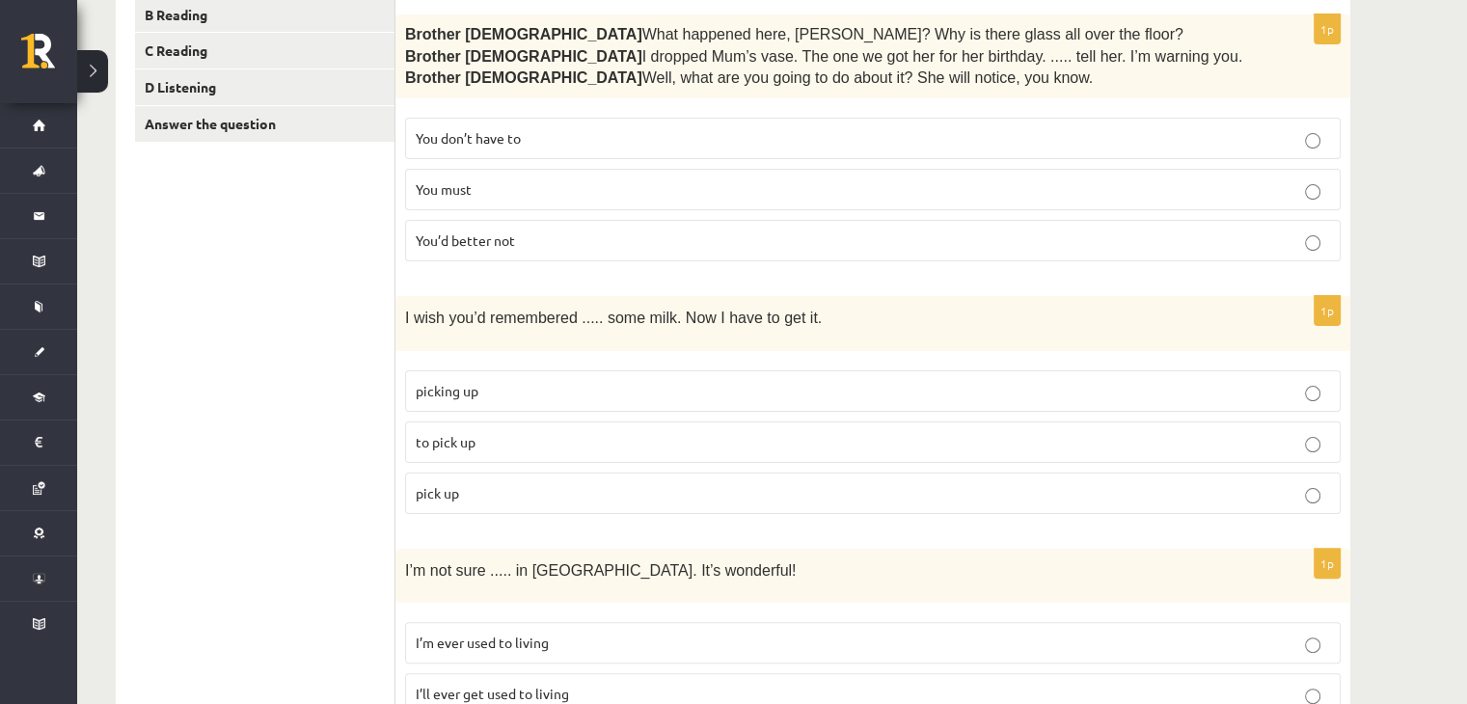
click at [493, 243] on span "You’d better not" at bounding box center [465, 240] width 99 height 17
click at [498, 440] on p "to pick up" at bounding box center [873, 442] width 915 height 20
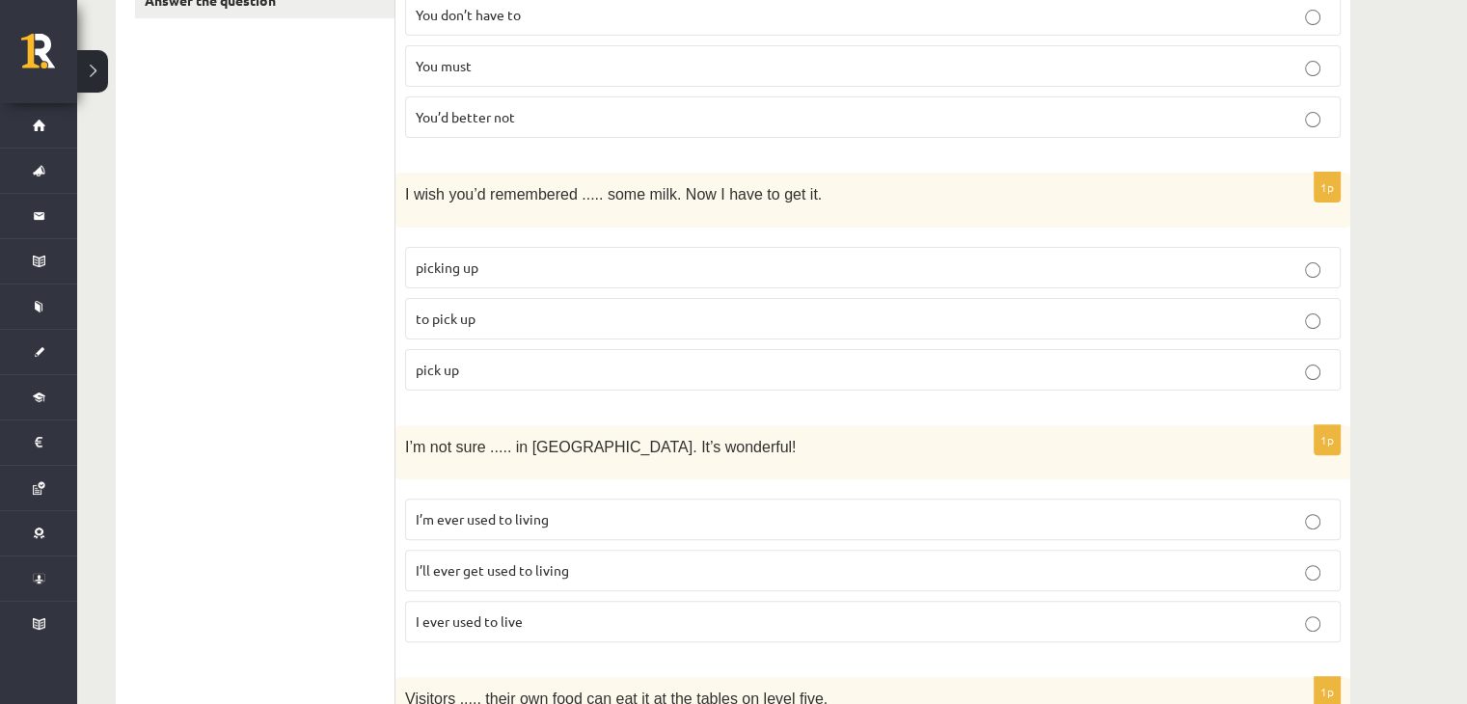
scroll to position [675, 0]
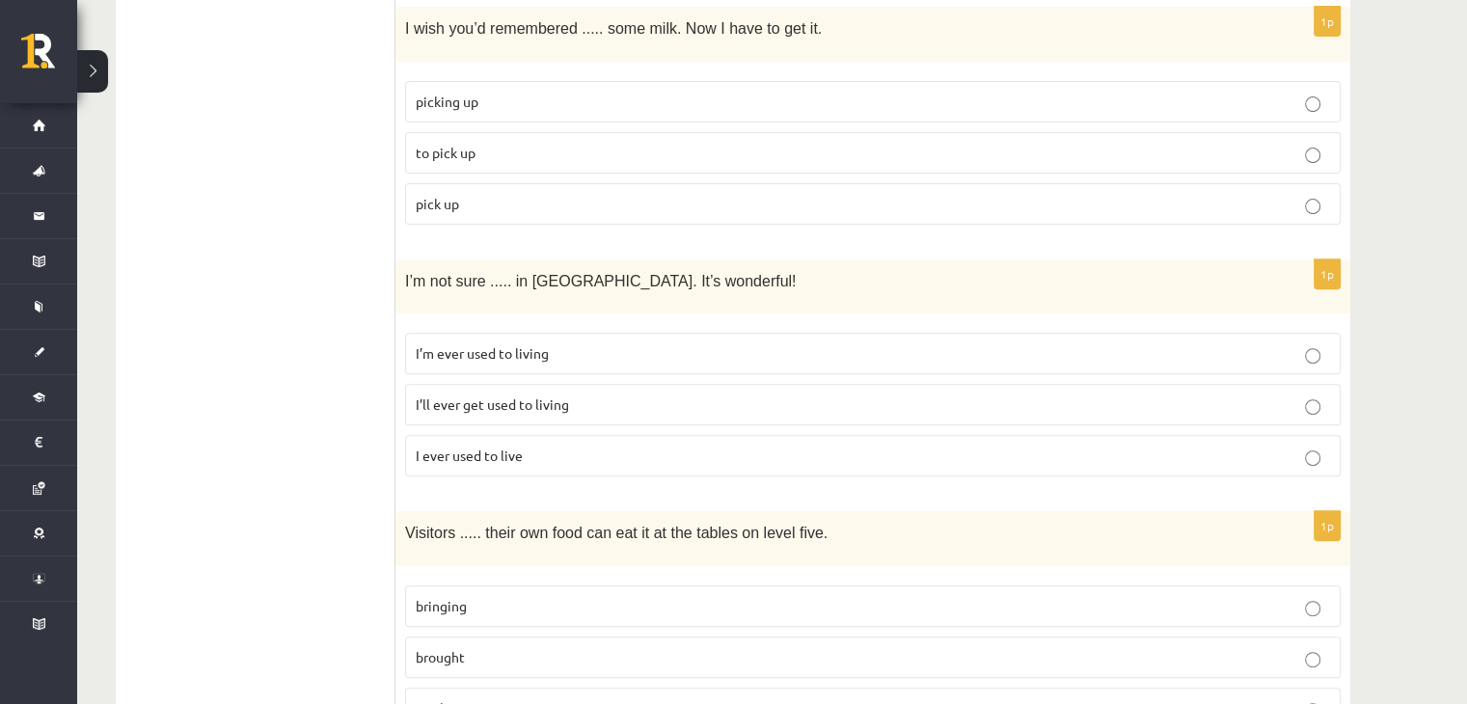
click at [413, 388] on label "I’ll ever get used to living" at bounding box center [873, 404] width 936 height 41
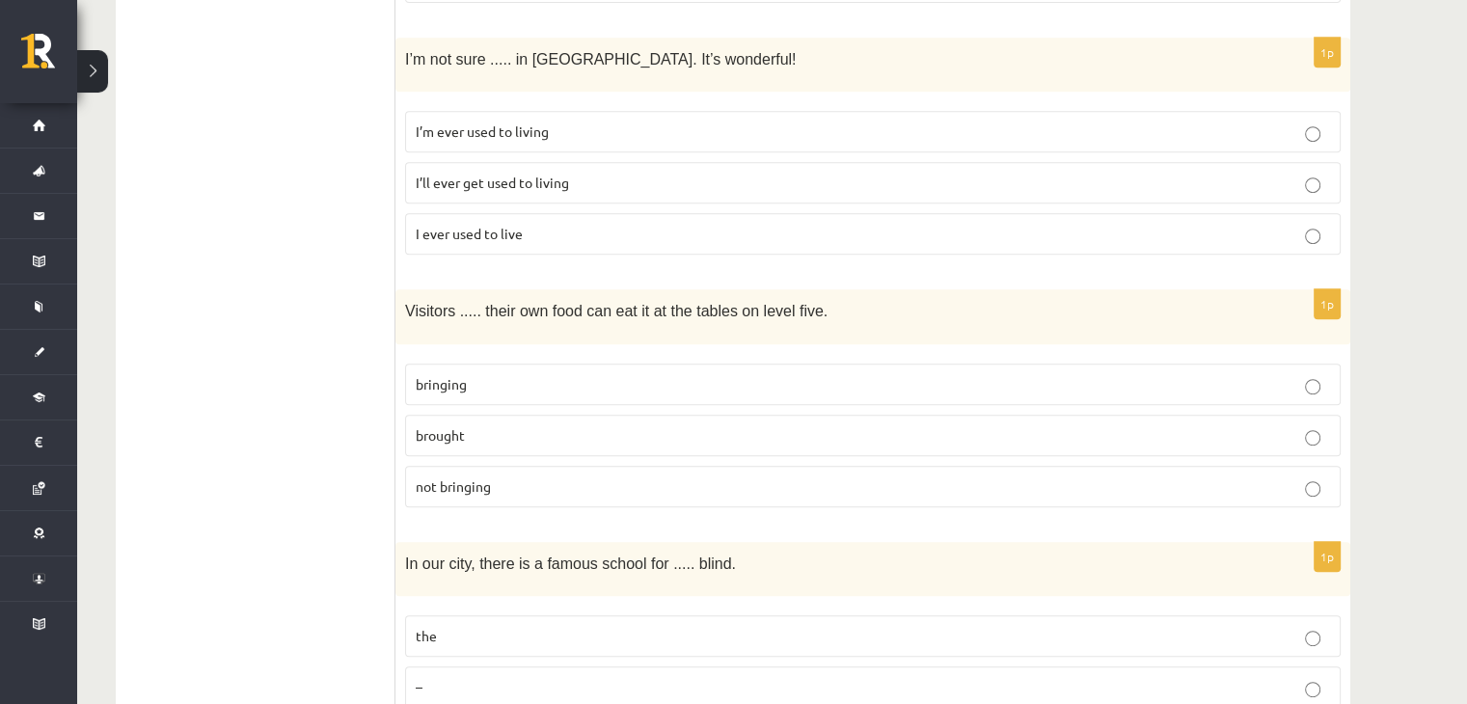
scroll to position [1061, 0]
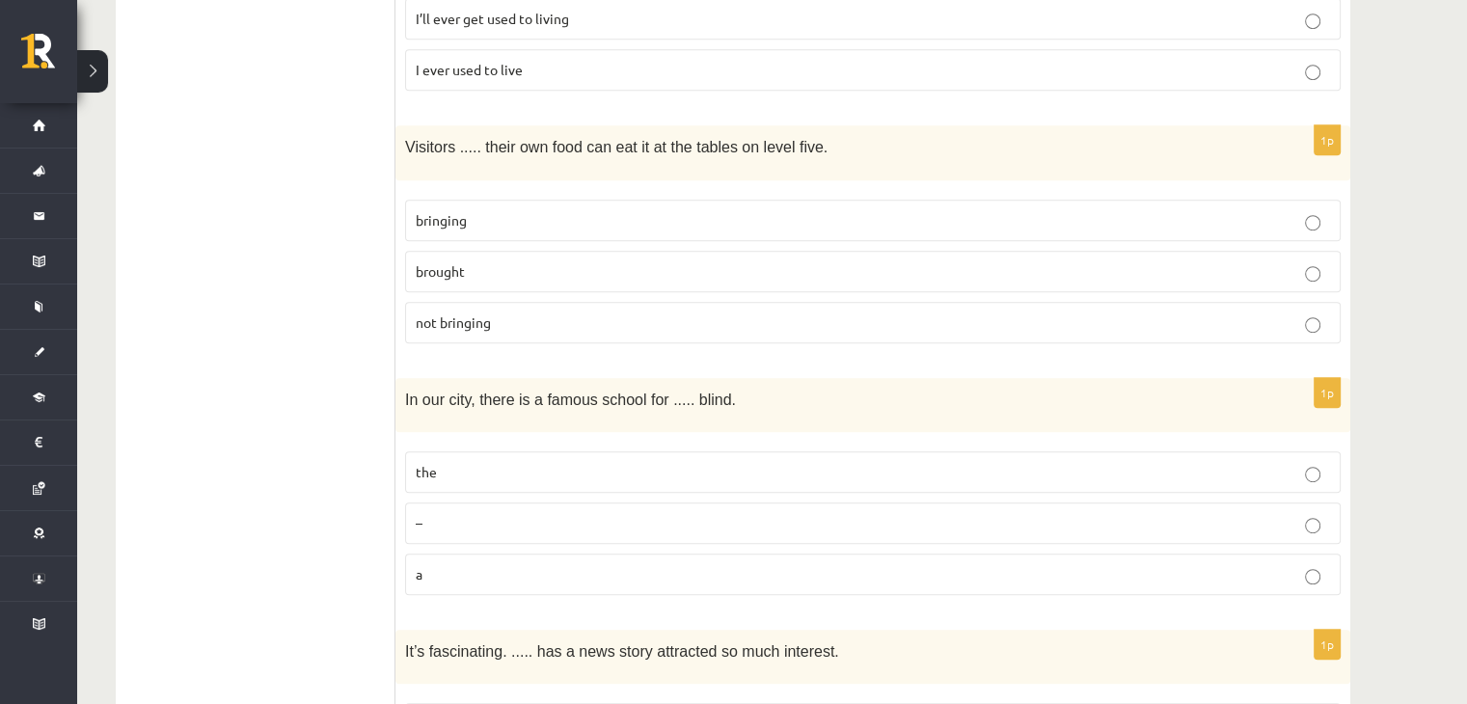
click at [462, 200] on label "bringing" at bounding box center [873, 220] width 936 height 41
click at [589, 462] on p "the" at bounding box center [873, 472] width 915 height 20
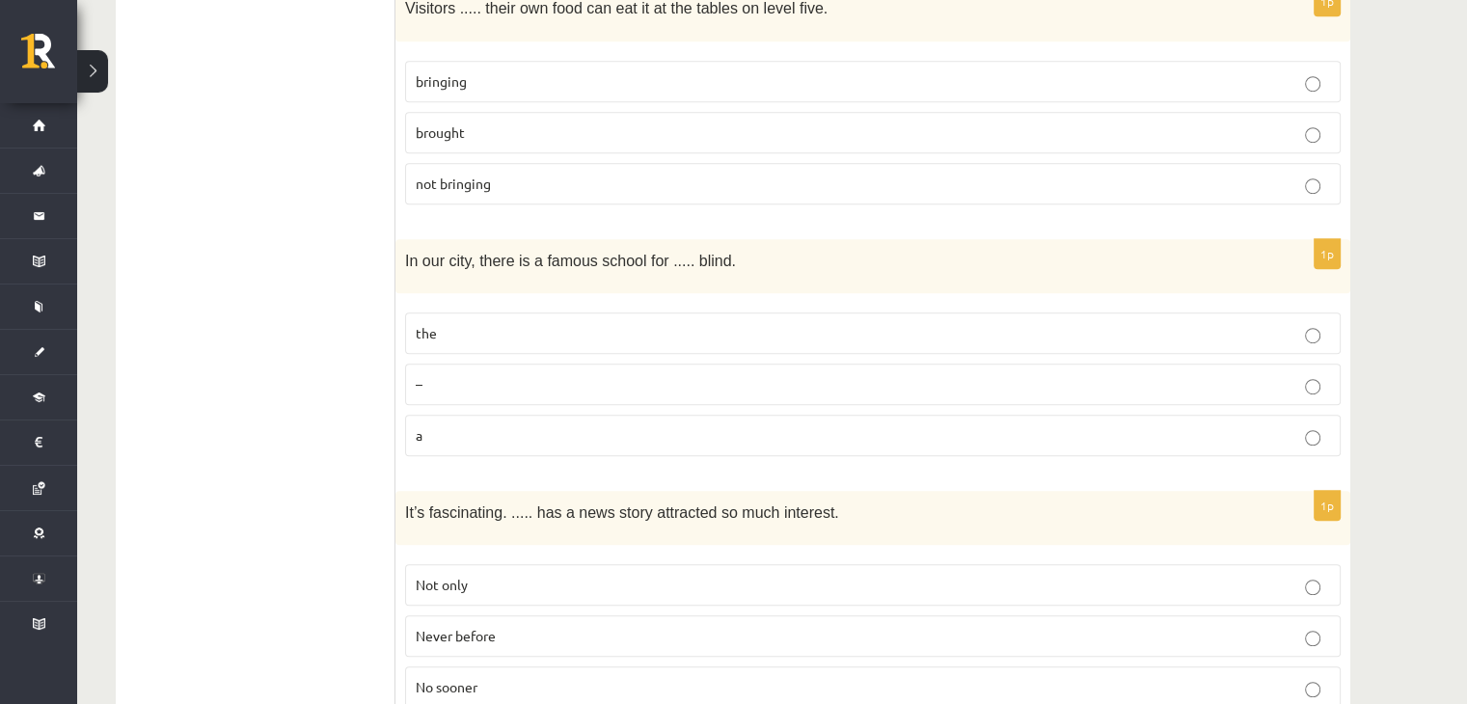
scroll to position [1351, 0]
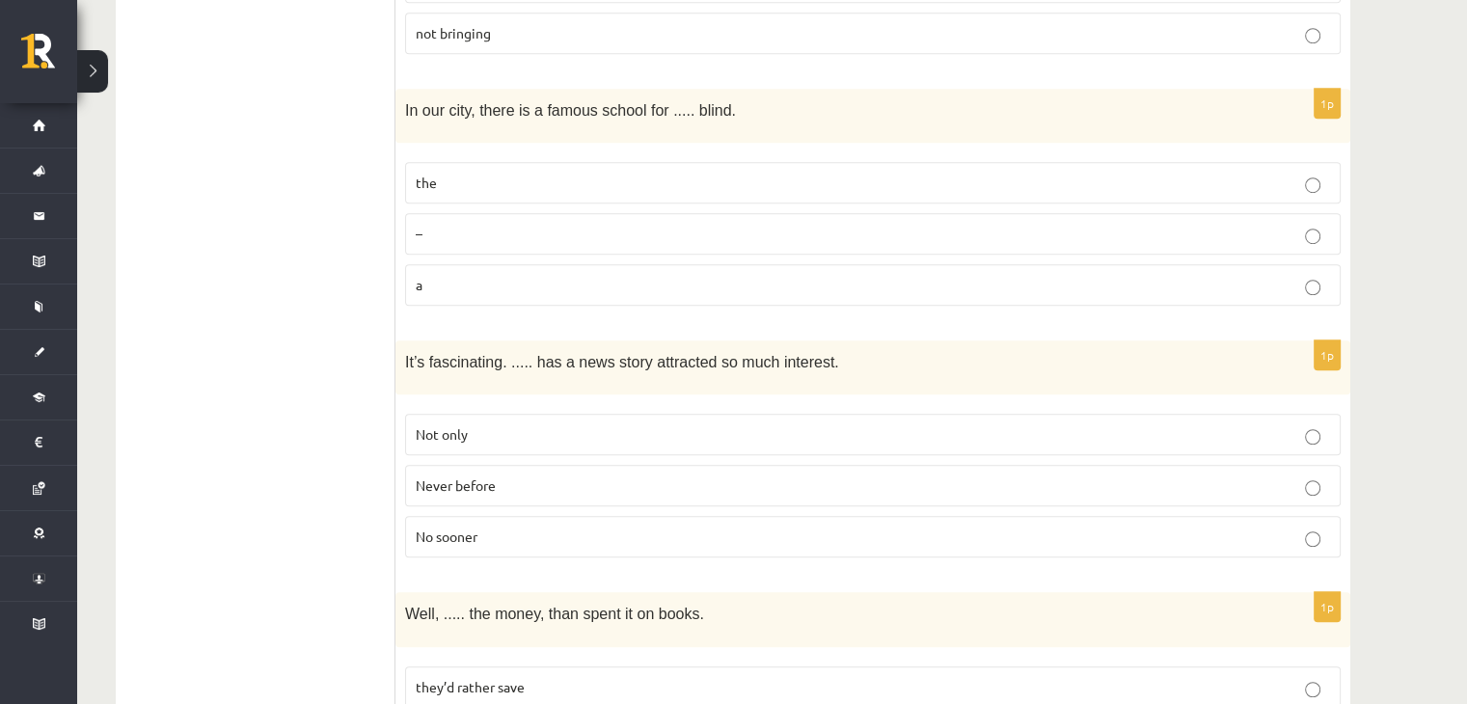
click at [531, 476] on p "Never before" at bounding box center [873, 486] width 915 height 20
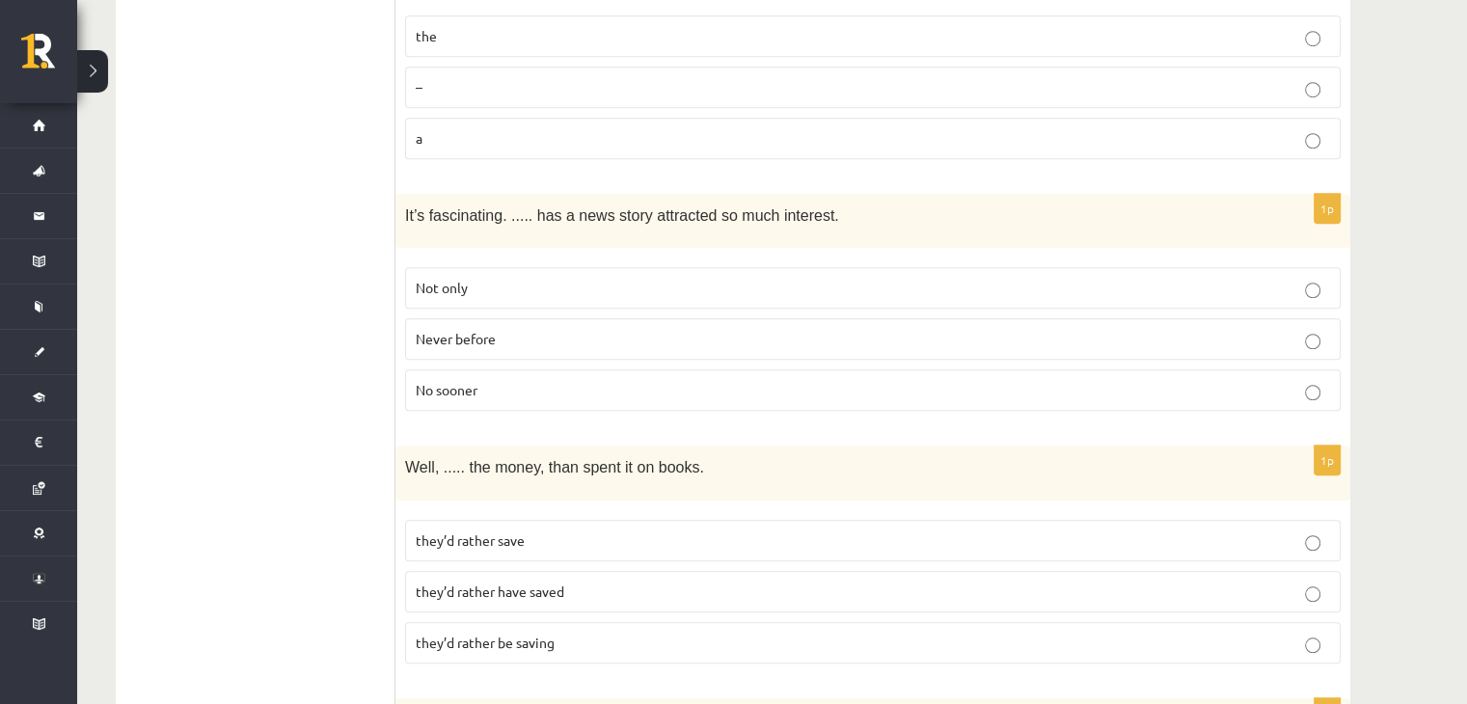
scroll to position [1544, 0]
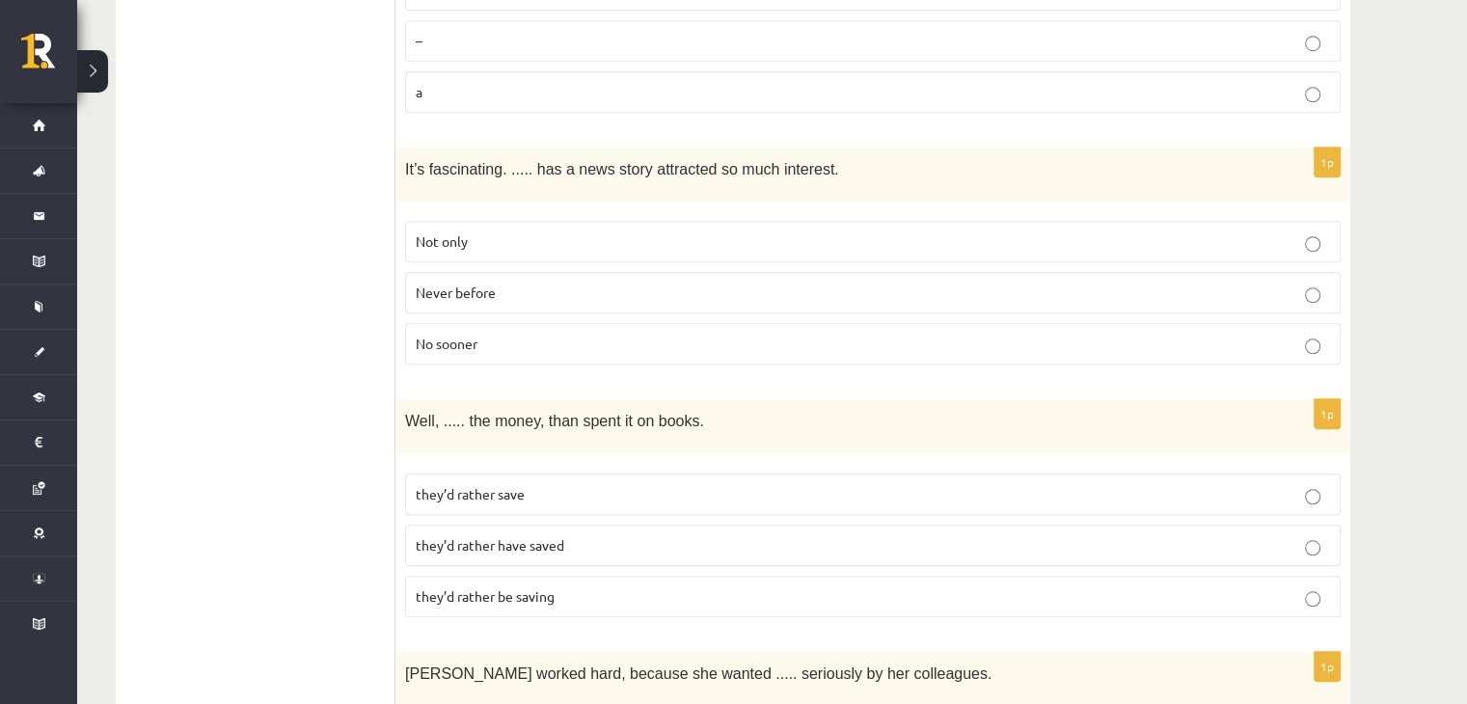
click at [578, 537] on label "they’d rather have saved" at bounding box center [873, 545] width 936 height 41
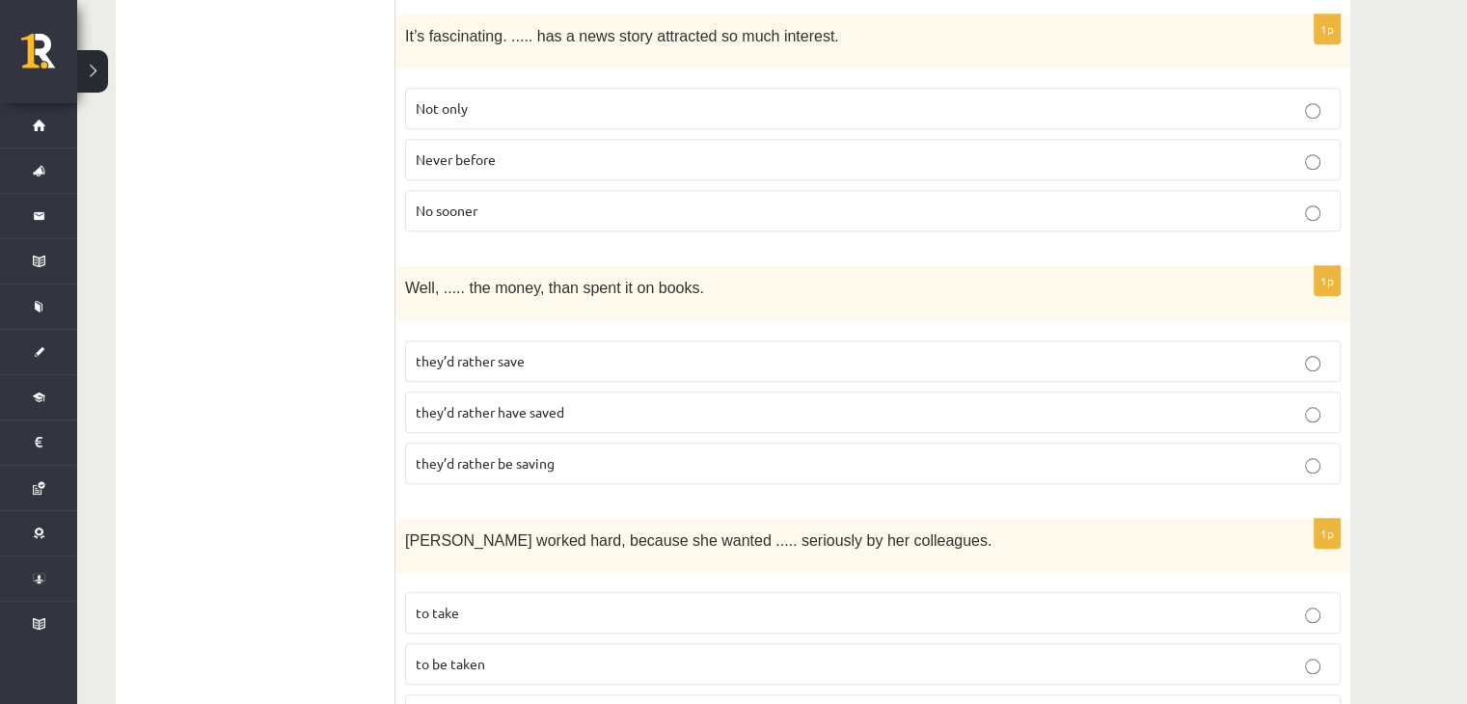
scroll to position [1833, 0]
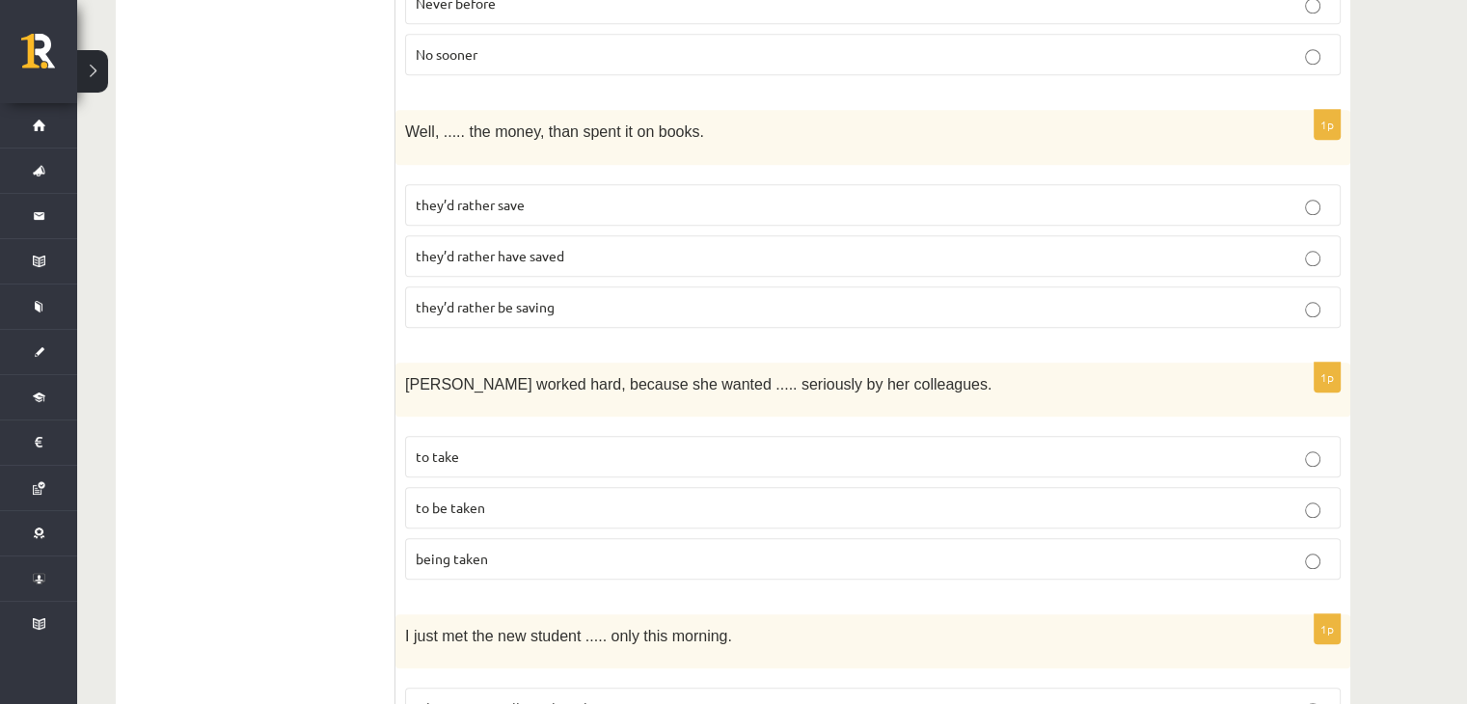
click at [513, 487] on label "to be taken" at bounding box center [873, 507] width 936 height 41
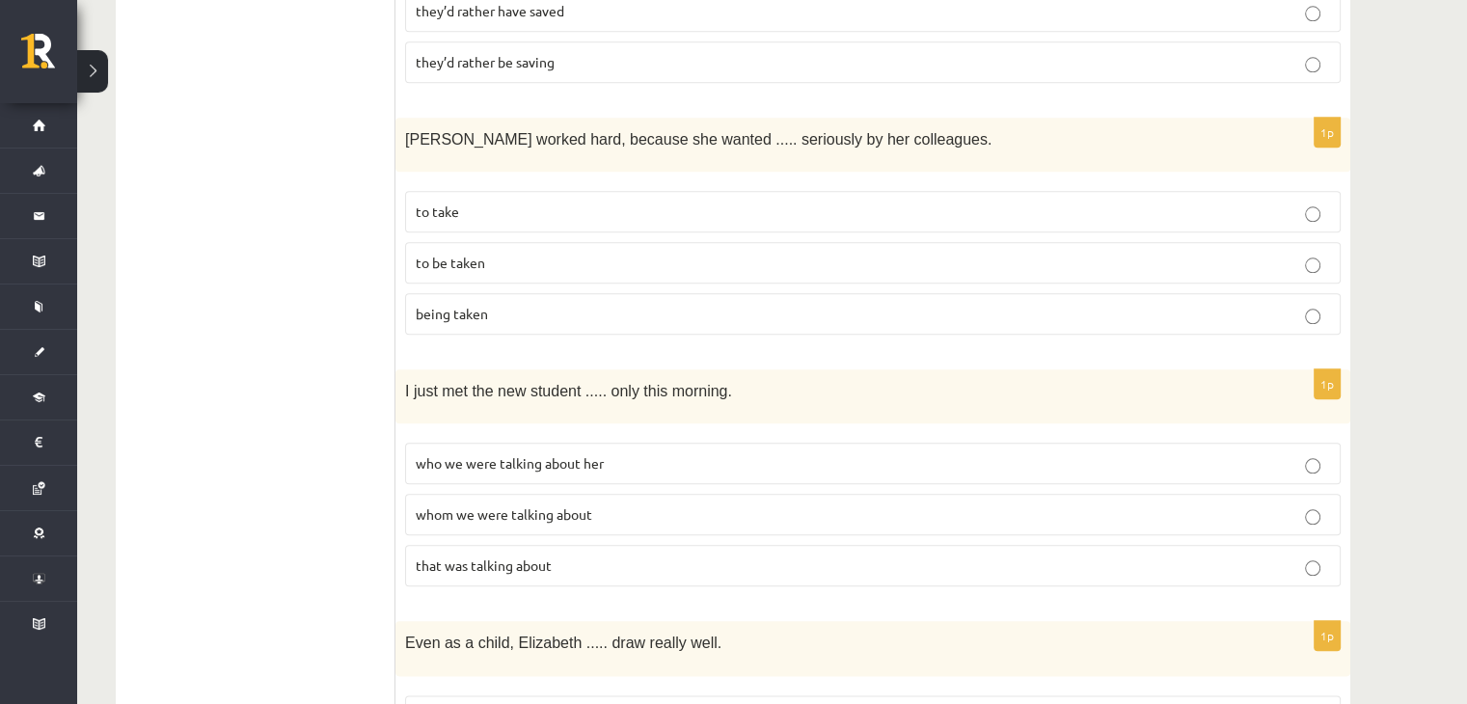
scroll to position [2122, 0]
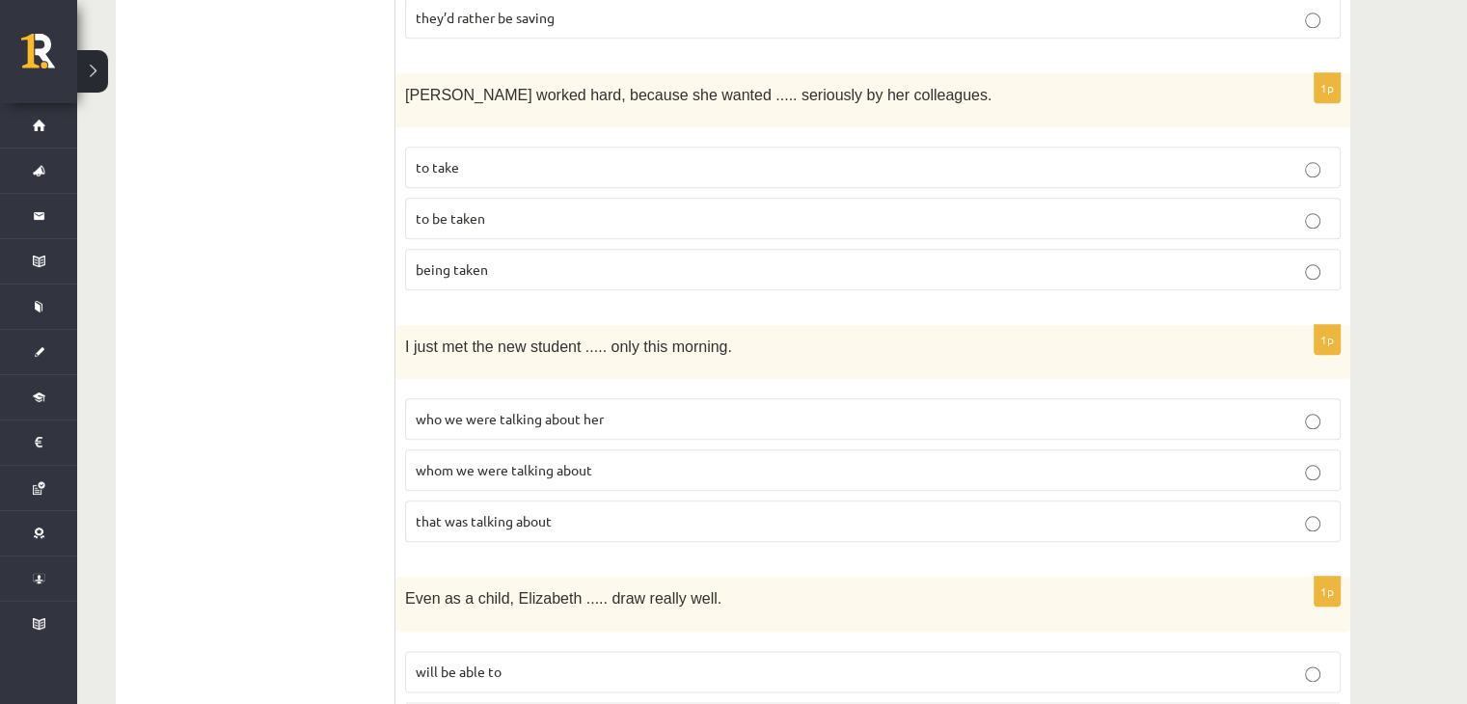
click at [523, 450] on label "whom we were talking about" at bounding box center [873, 470] width 936 height 41
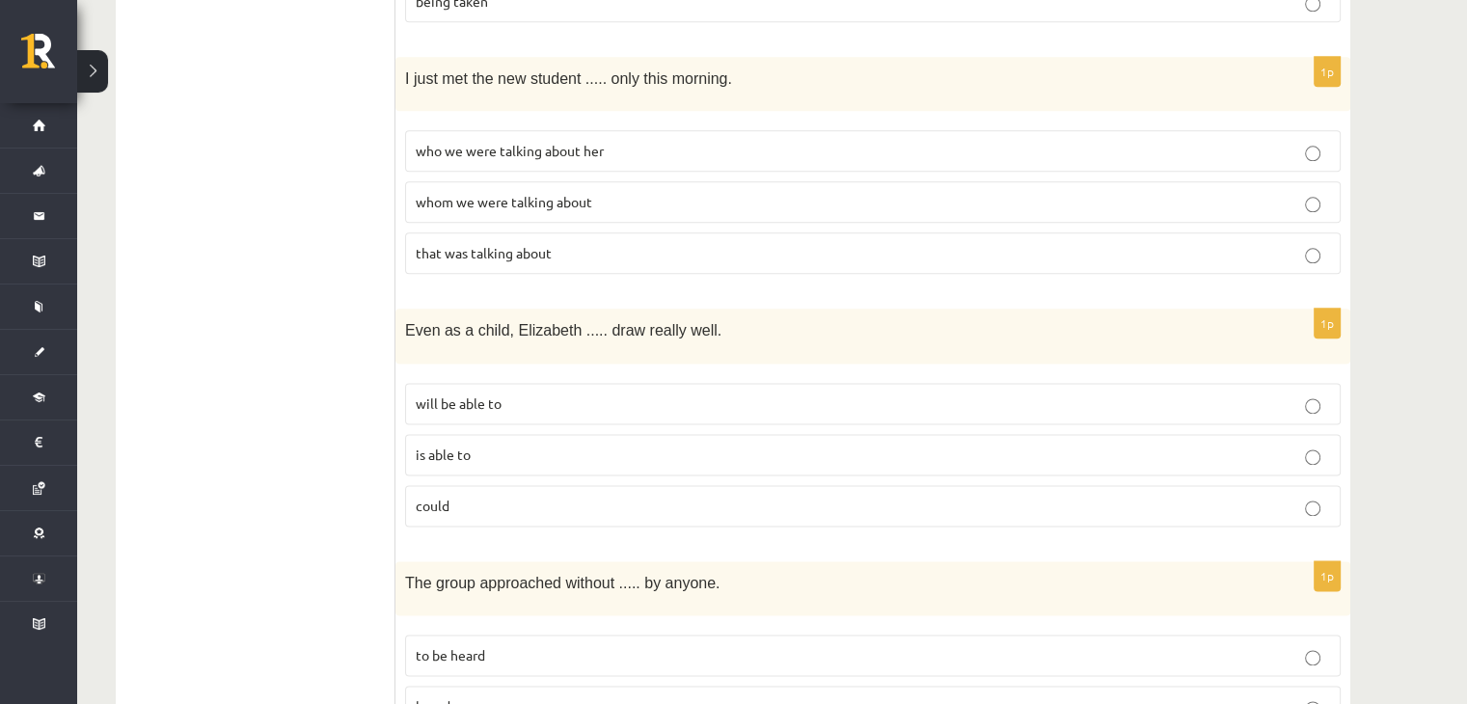
scroll to position [2412, 0]
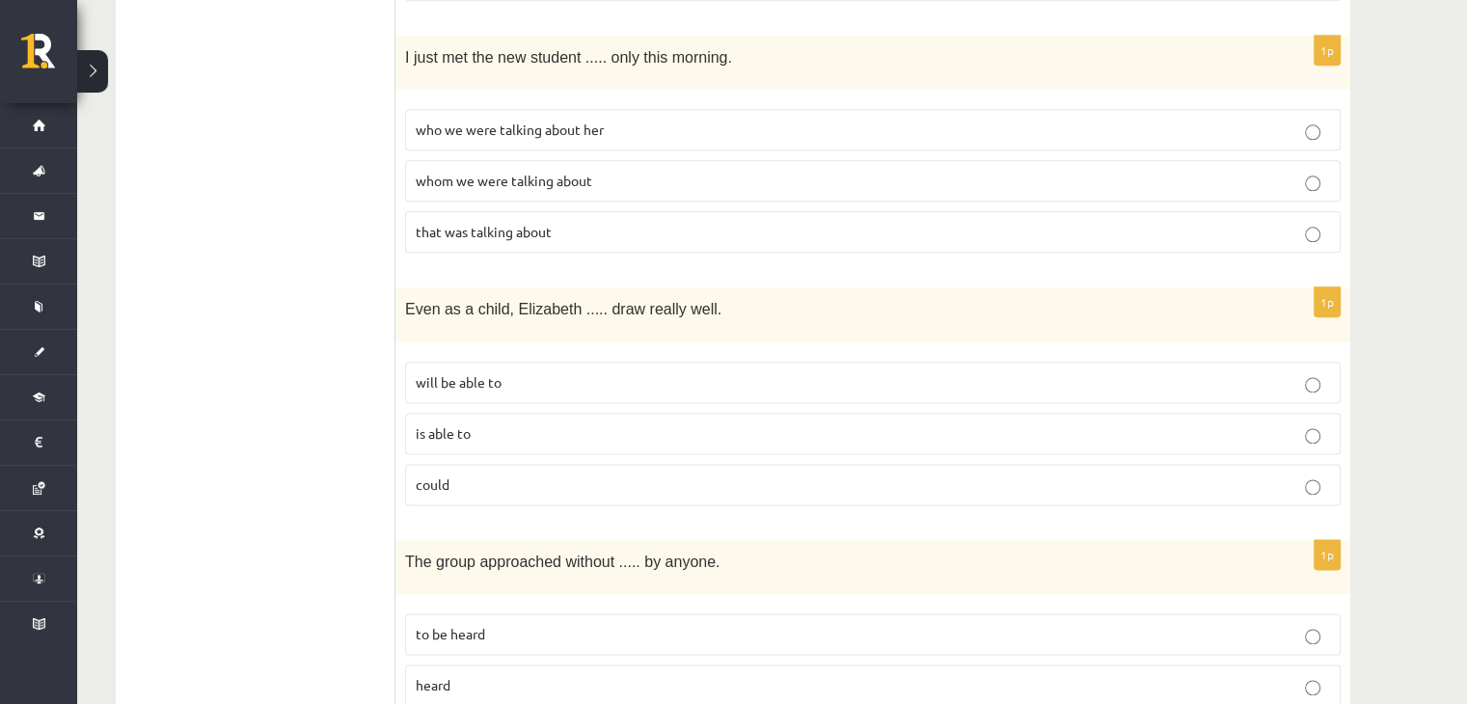
click at [490, 475] on p "could" at bounding box center [873, 485] width 915 height 20
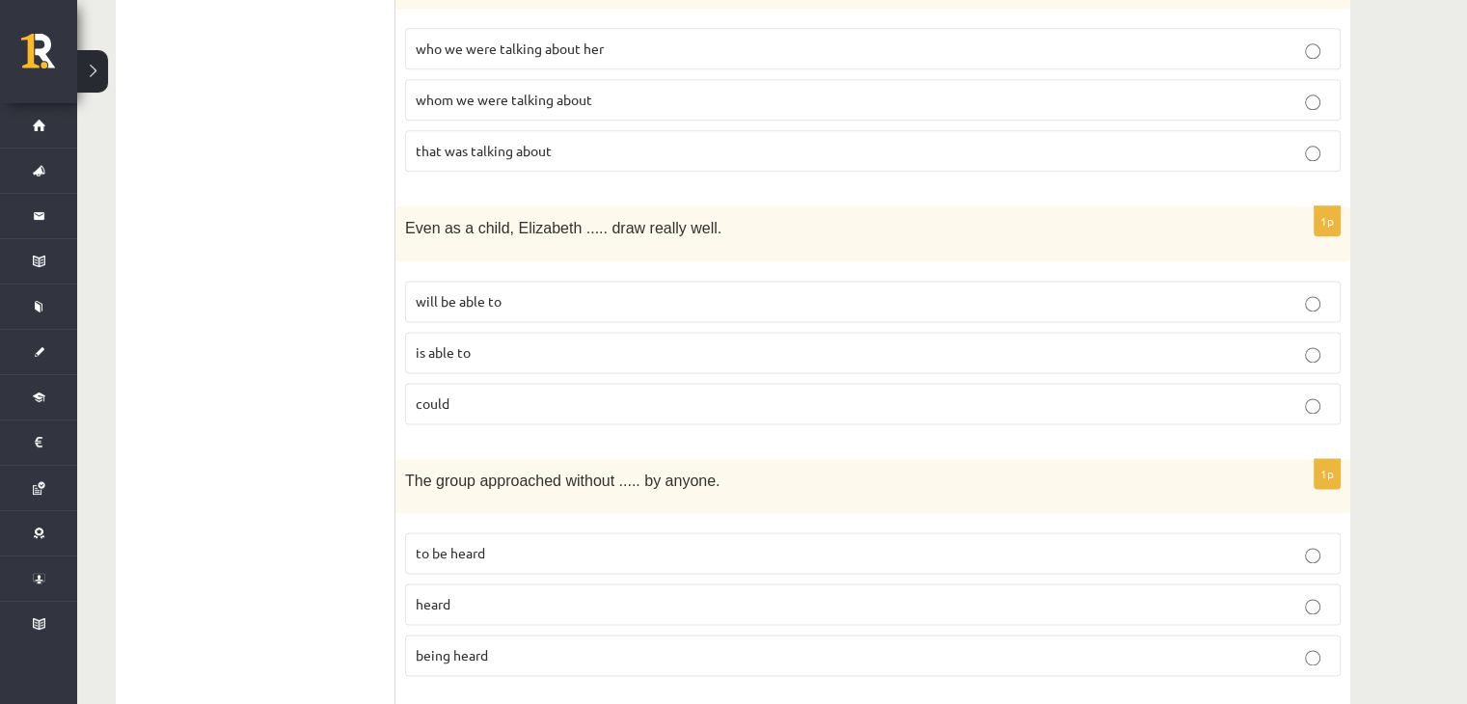
scroll to position [2605, 0]
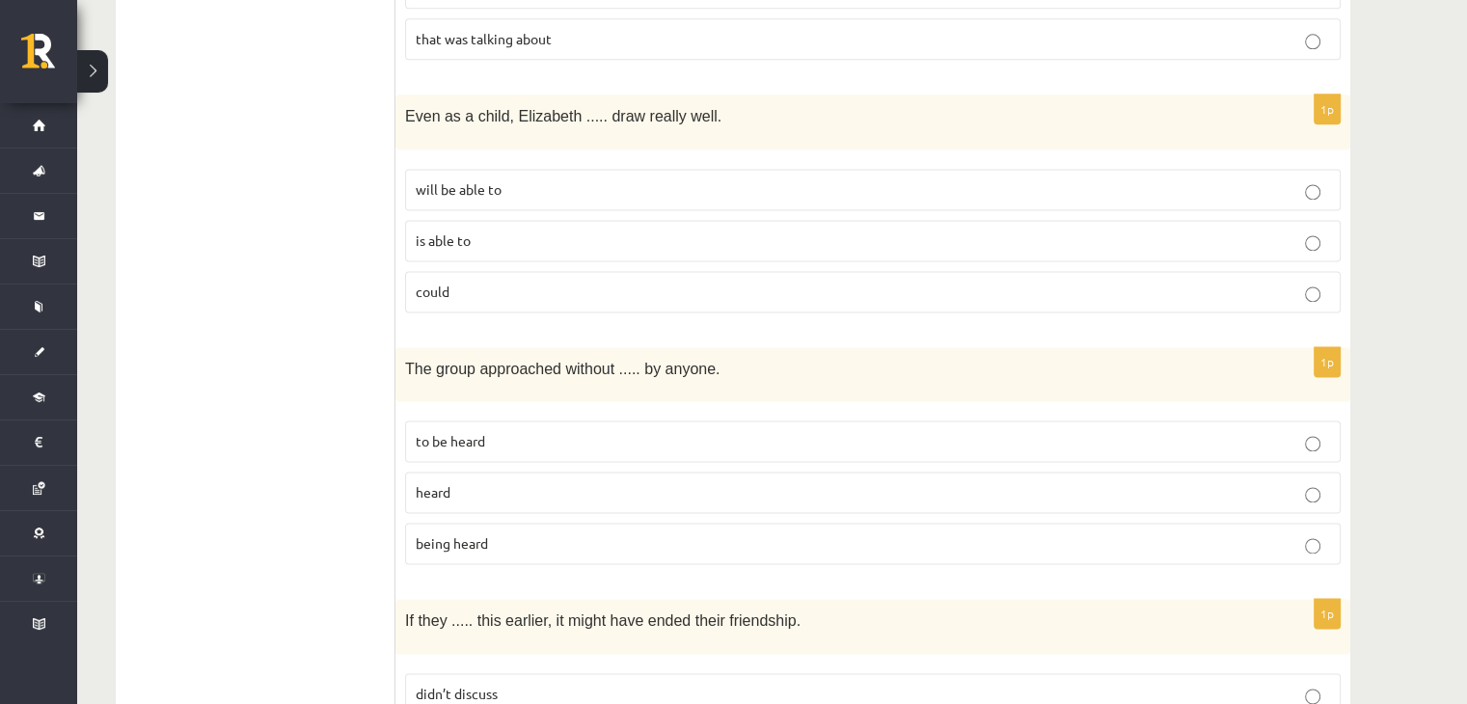
drag, startPoint x: 544, startPoint y: 534, endPoint x: 551, endPoint y: 498, distance: 37.3
click at [544, 534] on fieldset "to be heard heard being heard" at bounding box center [873, 490] width 936 height 159
click at [551, 523] on label "being heard" at bounding box center [873, 543] width 936 height 41
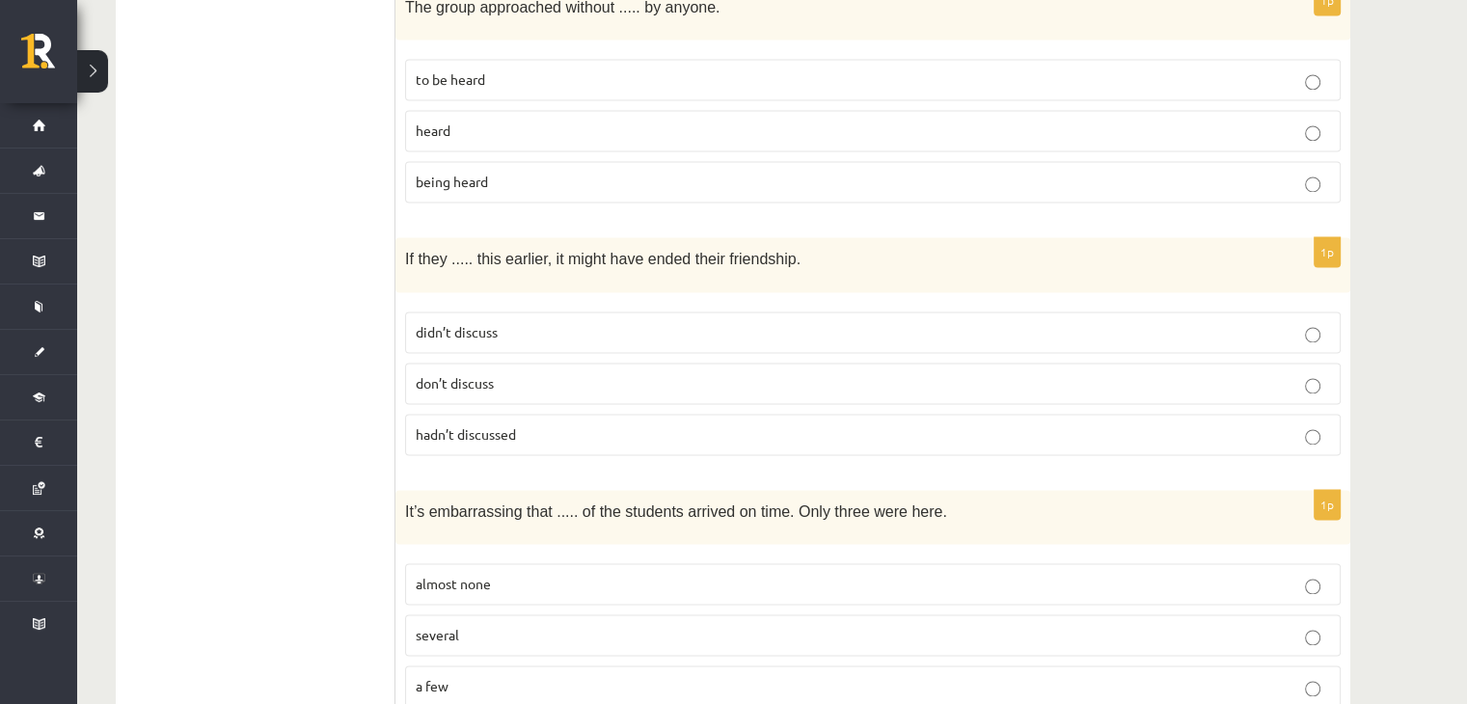
scroll to position [2991, 0]
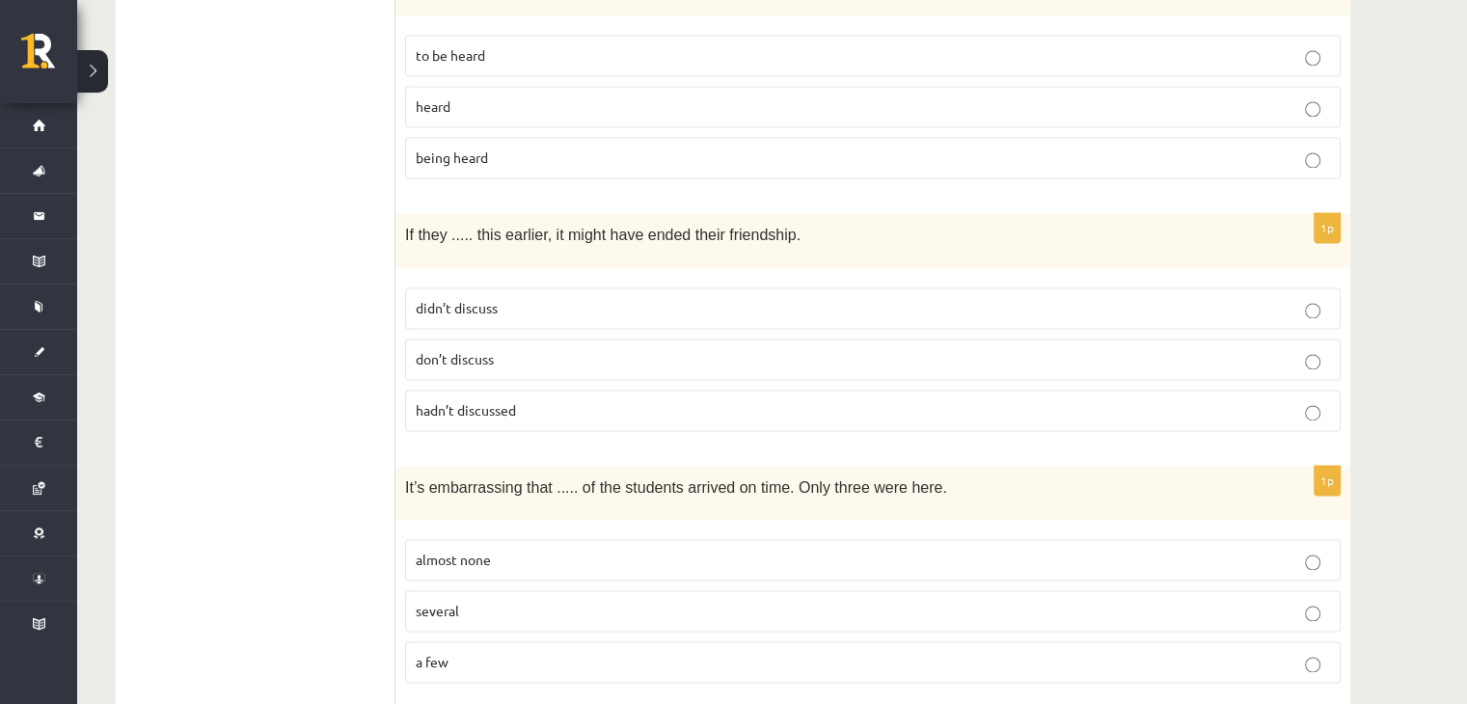
click at [491, 390] on label "hadn’t discussed" at bounding box center [873, 410] width 936 height 41
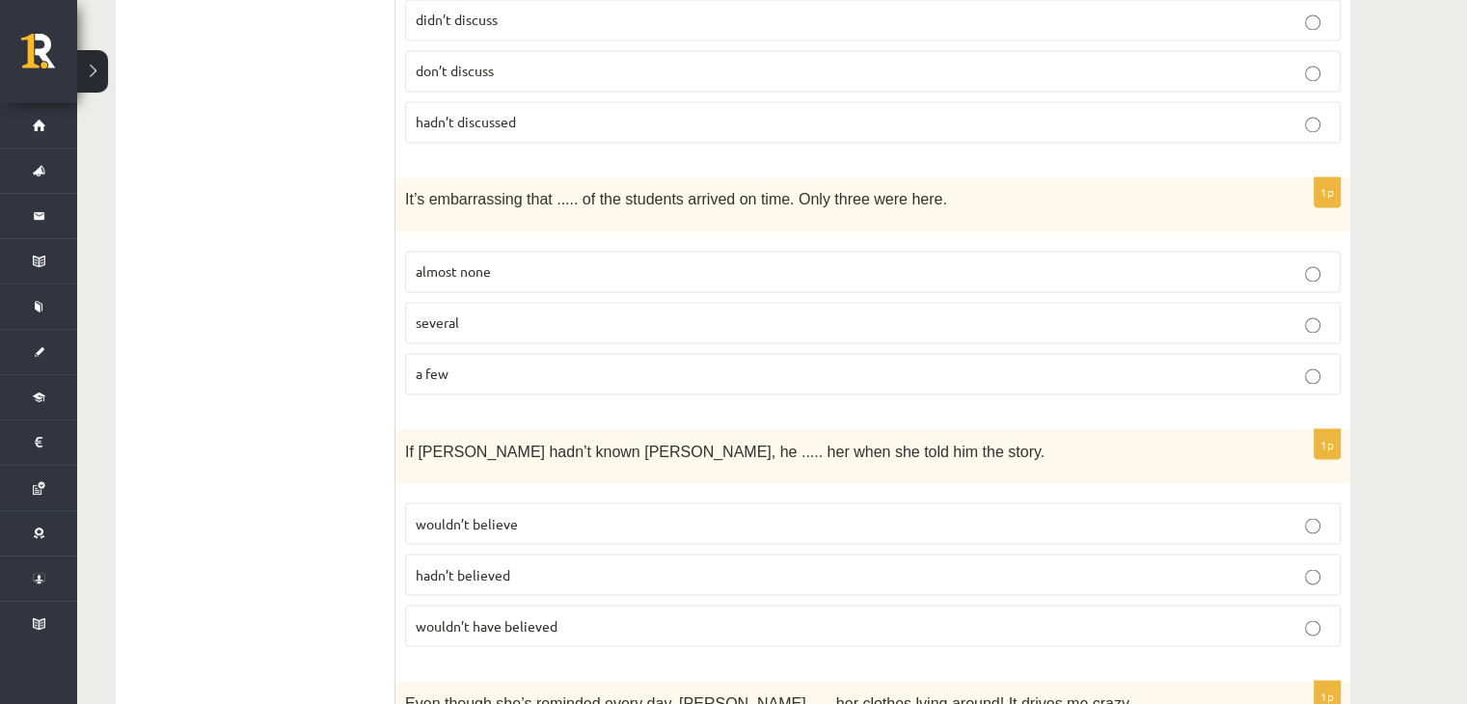
scroll to position [3280, 0]
click at [563, 250] on label "almost none" at bounding box center [873, 270] width 936 height 41
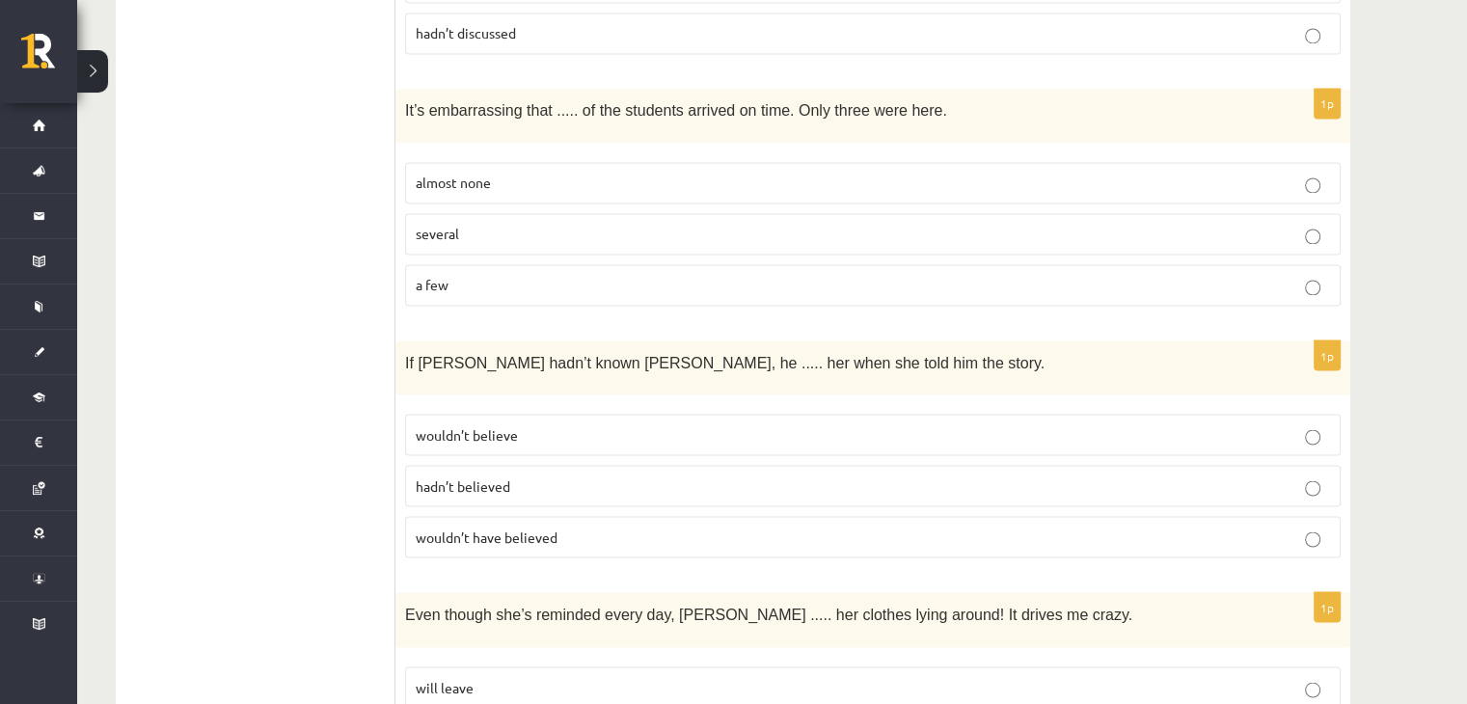
scroll to position [3473, 0]
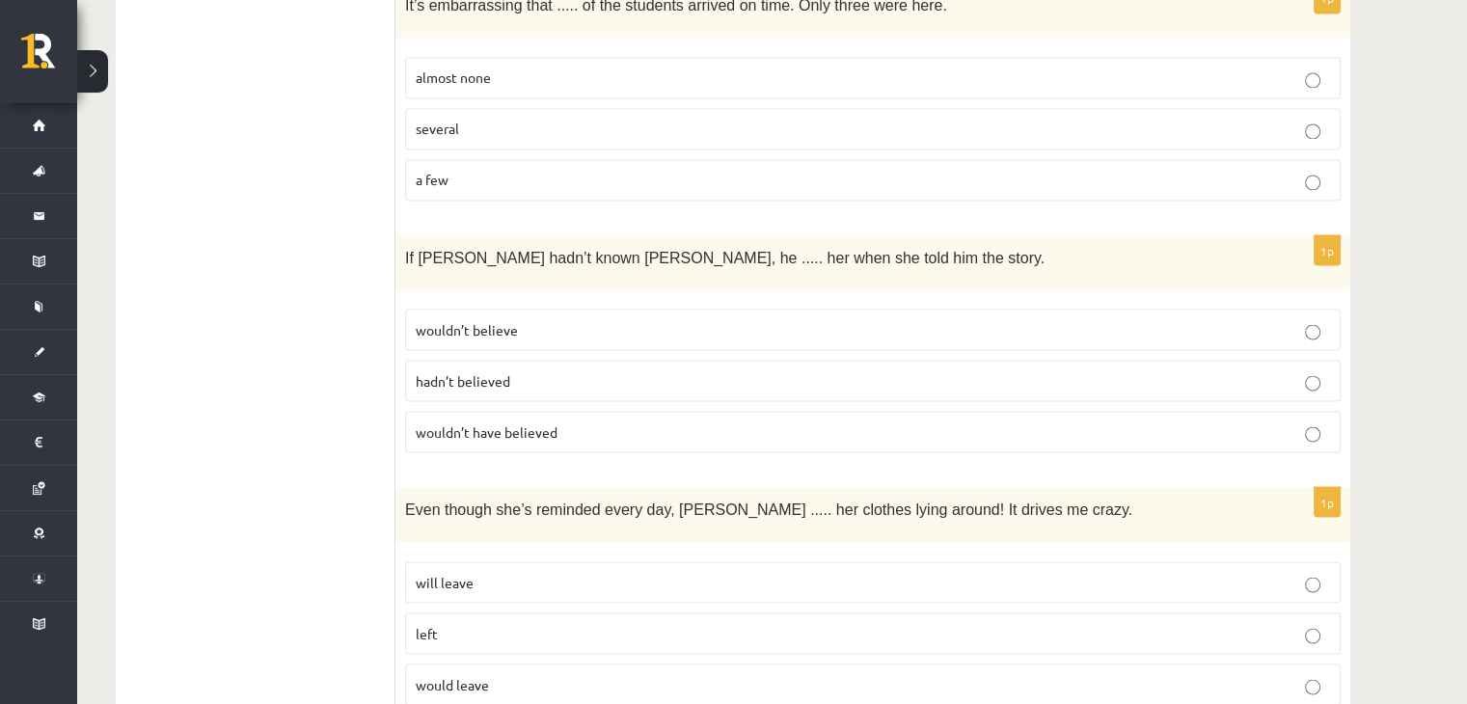
click at [548, 368] on fieldset "wouldn’t believe hadn’t believed wouldn’t have believed" at bounding box center [873, 378] width 936 height 159
click at [550, 411] on label "wouldn’t have believed" at bounding box center [873, 431] width 936 height 41
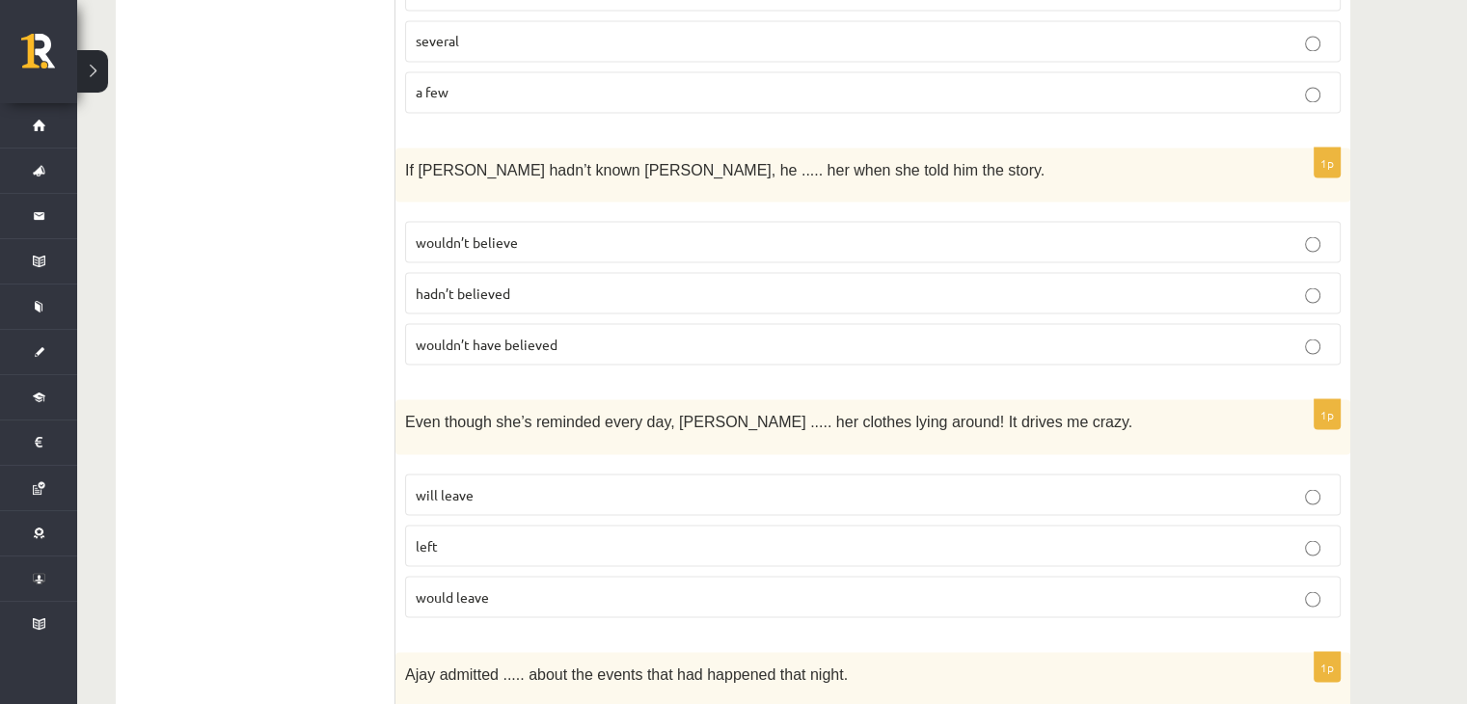
scroll to position [3666, 0]
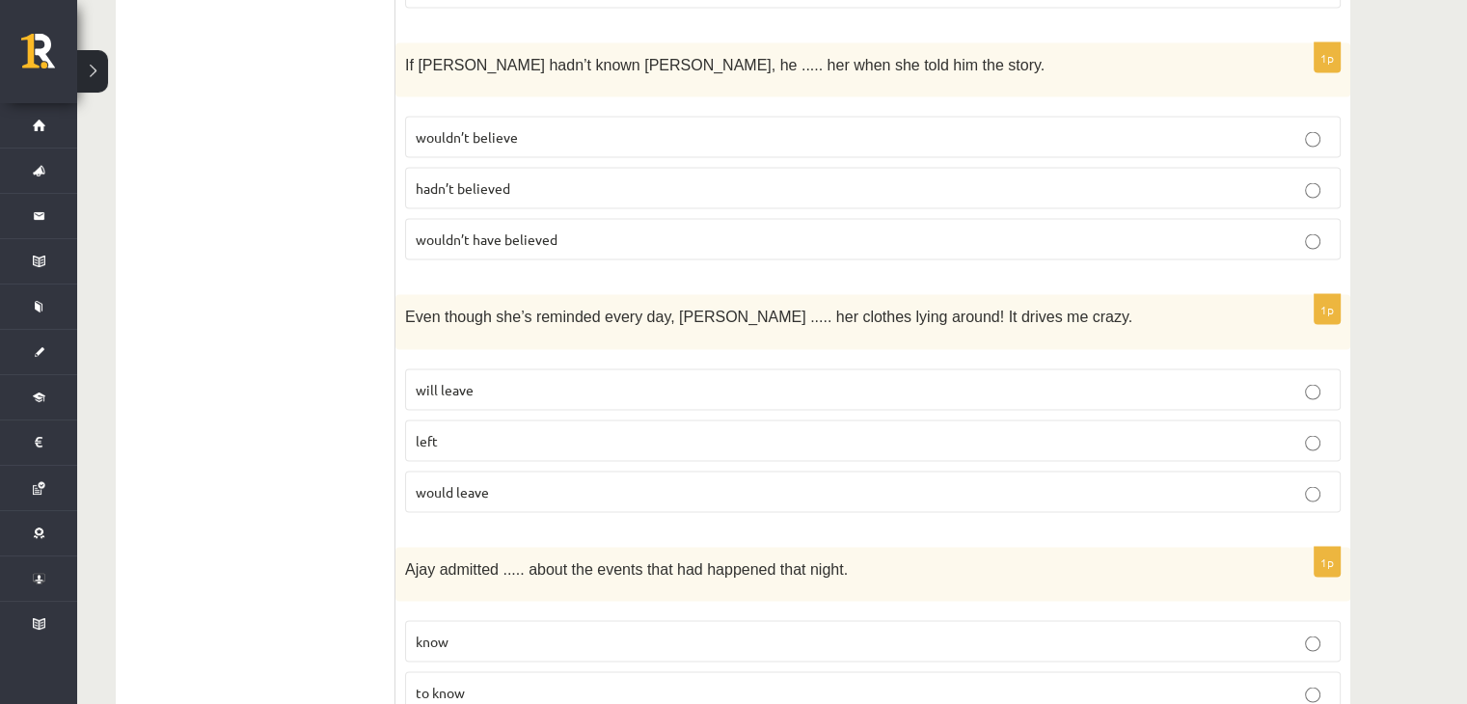
click at [504, 379] on p "will leave" at bounding box center [873, 389] width 915 height 20
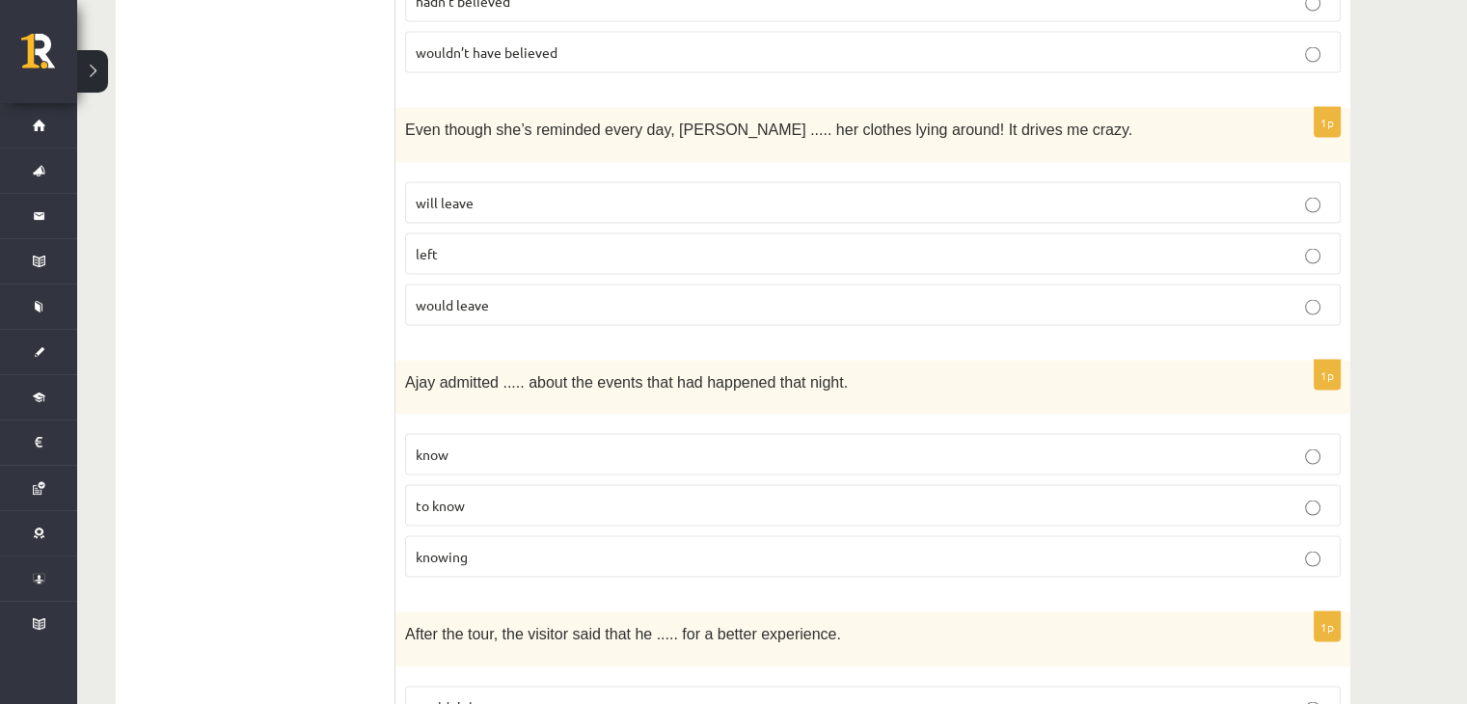
scroll to position [3955, 0]
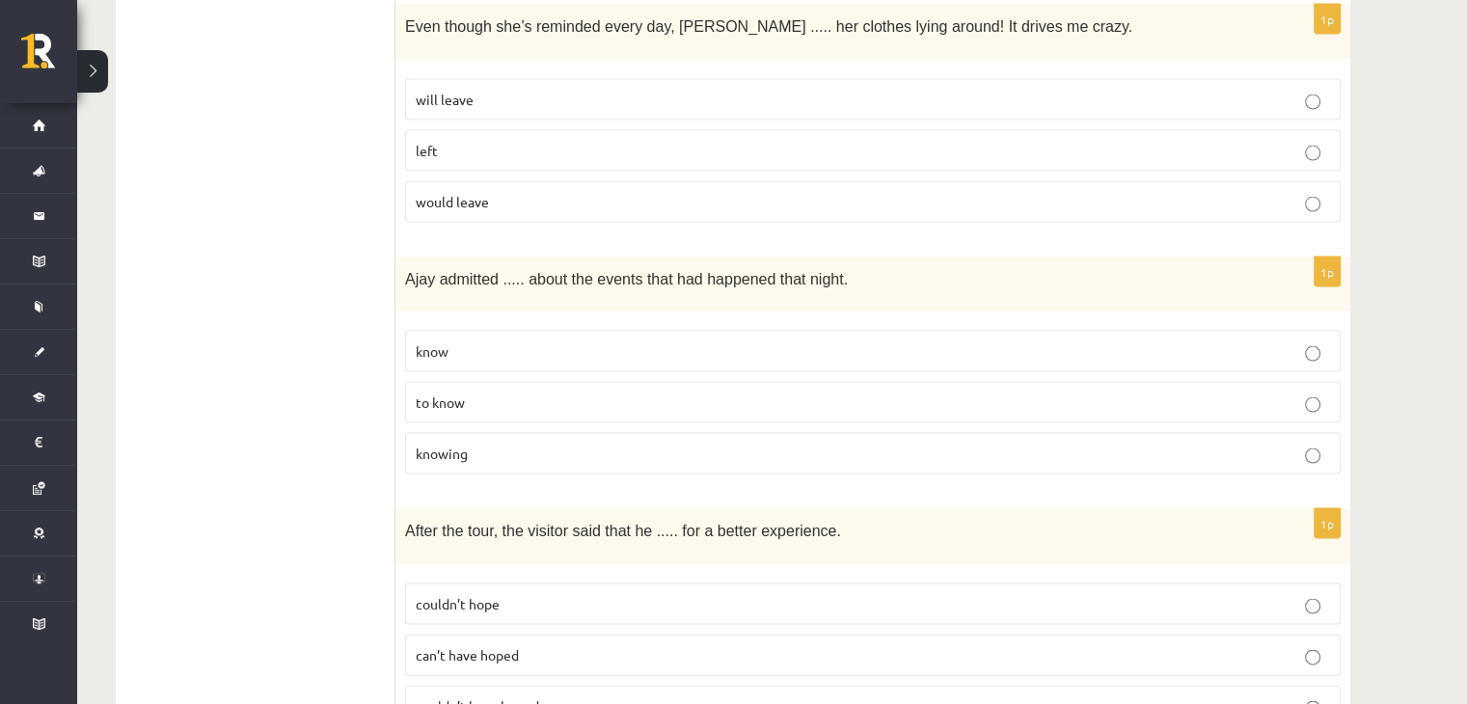
click p "knowing"
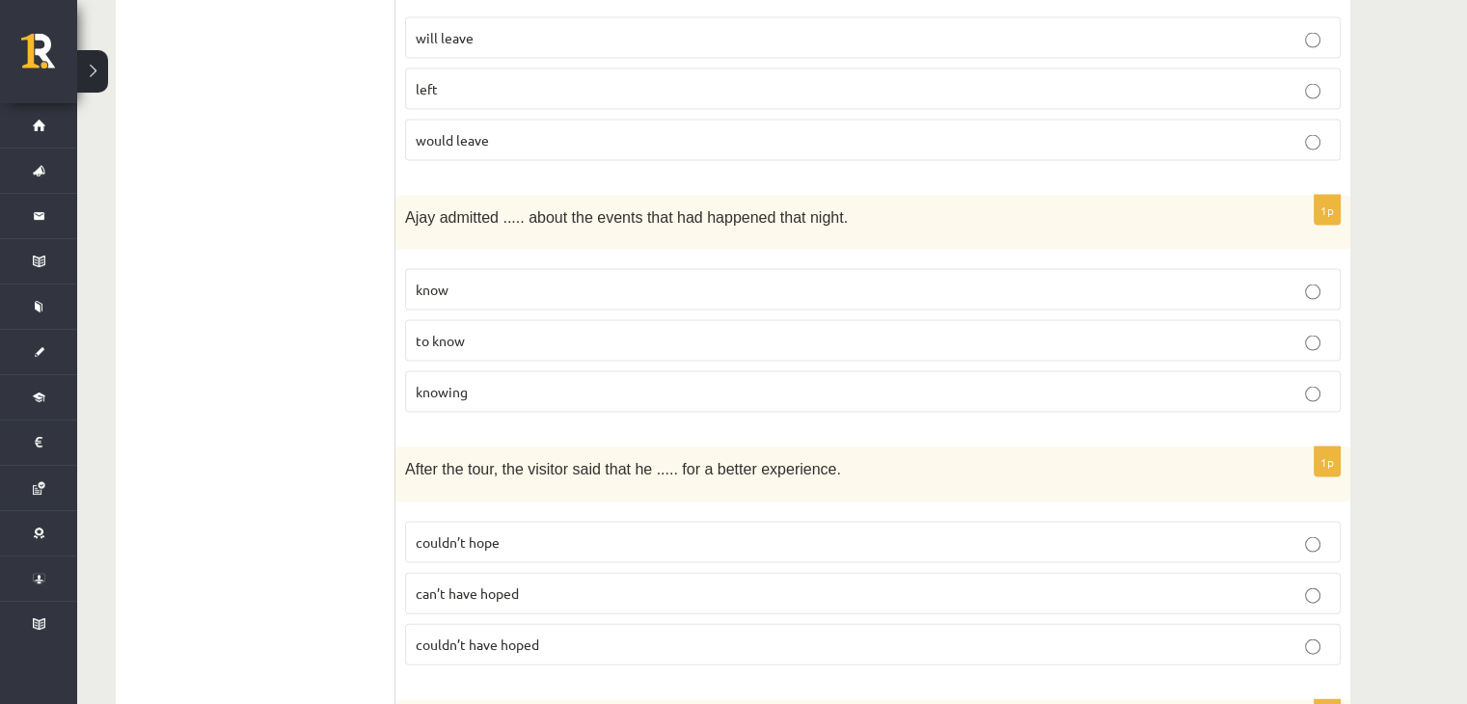
scroll to position [4052, 0]
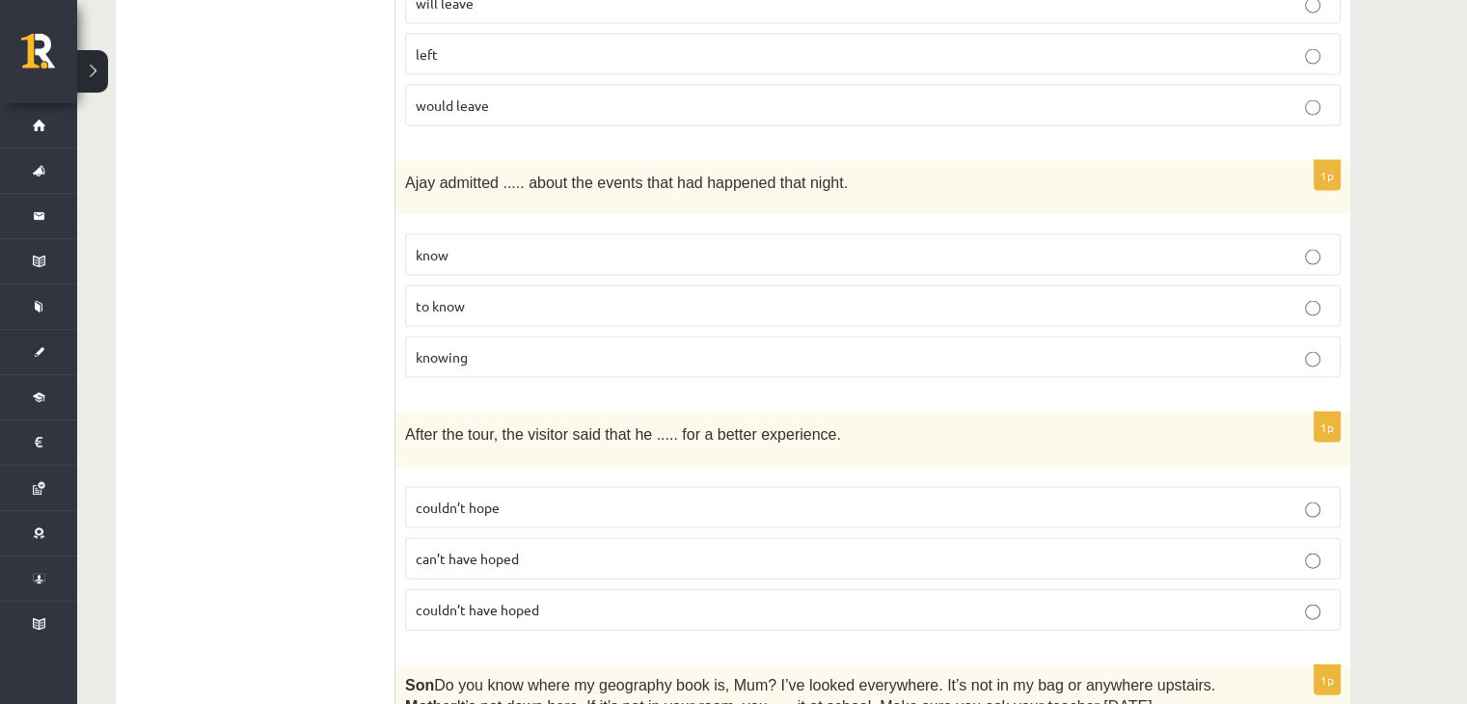
click p "couldn’t have hoped"
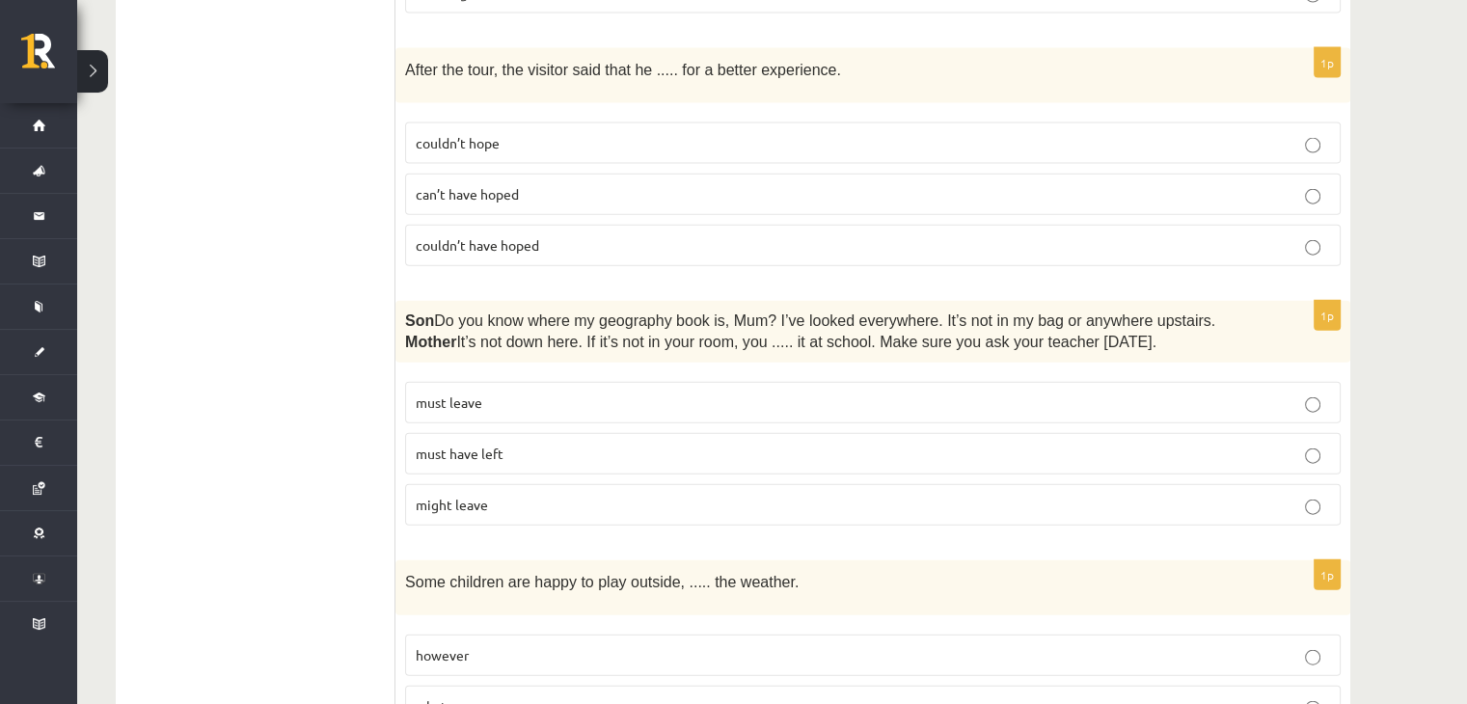
scroll to position [4534, 0]
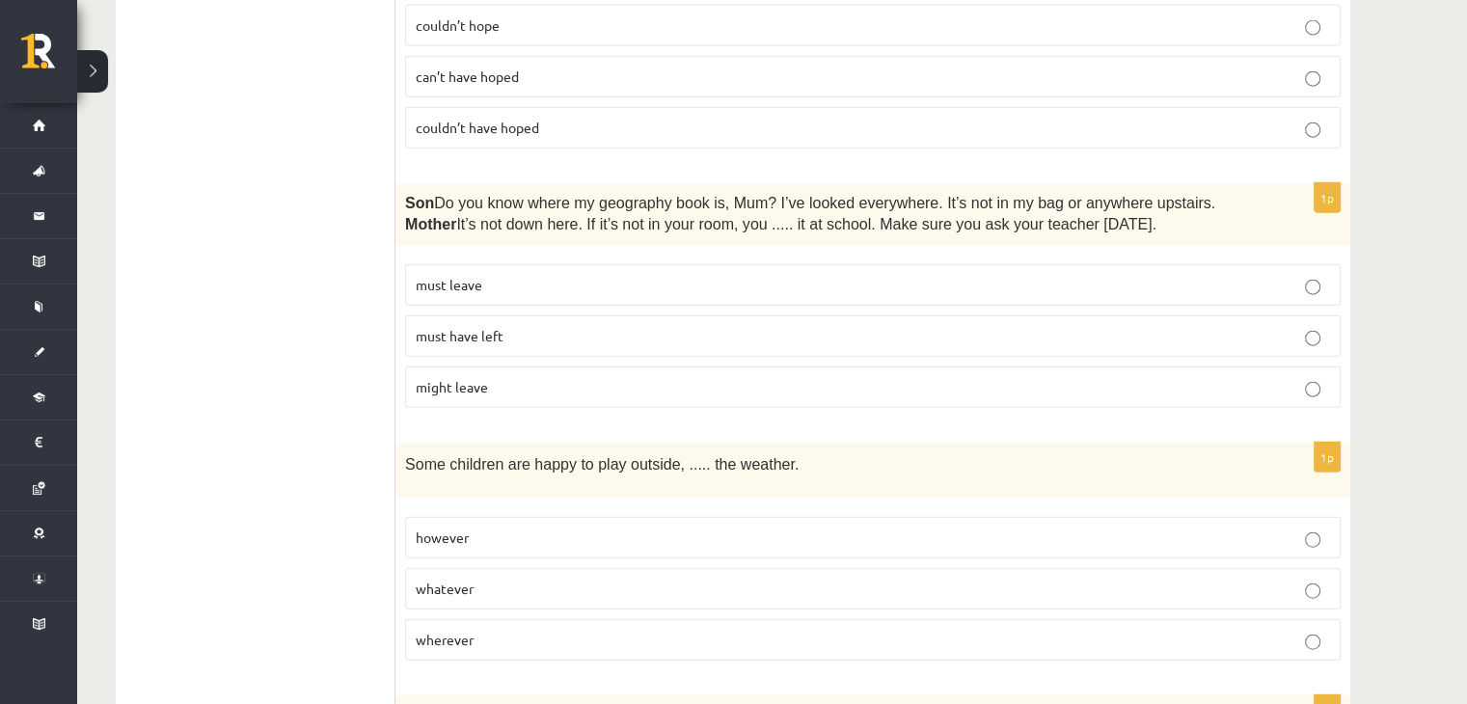
click p "must have left"
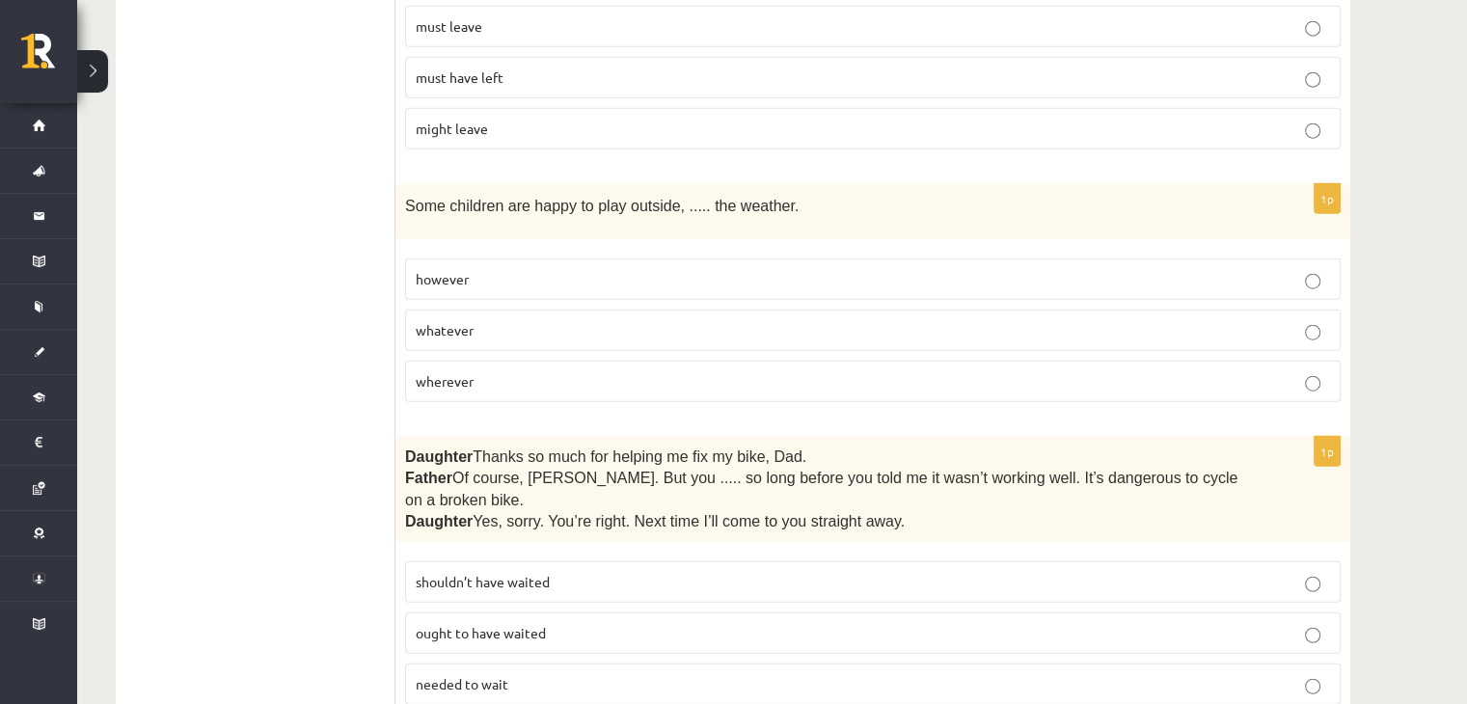
click label "whatever"
click label "shouldn’t have waited"
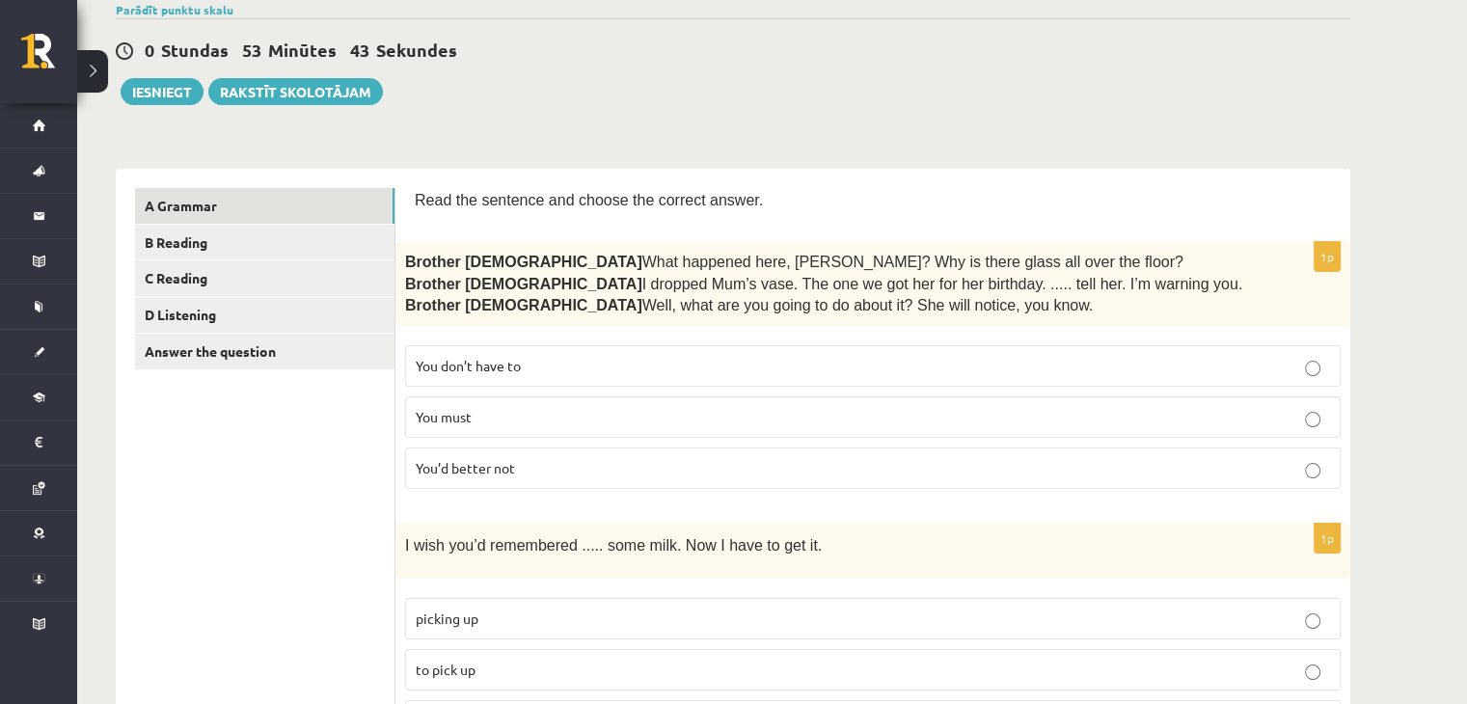
scroll to position [0, 0]
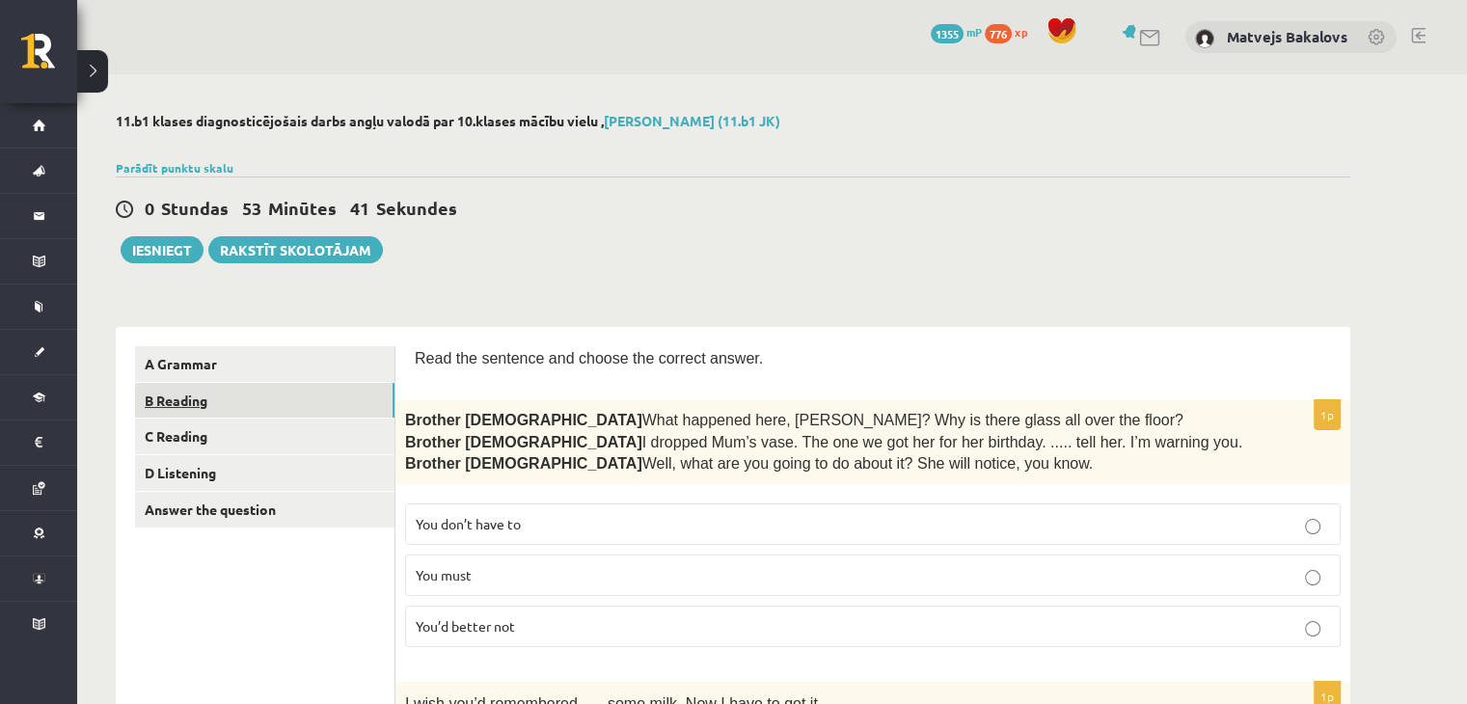
click link "B Reading"
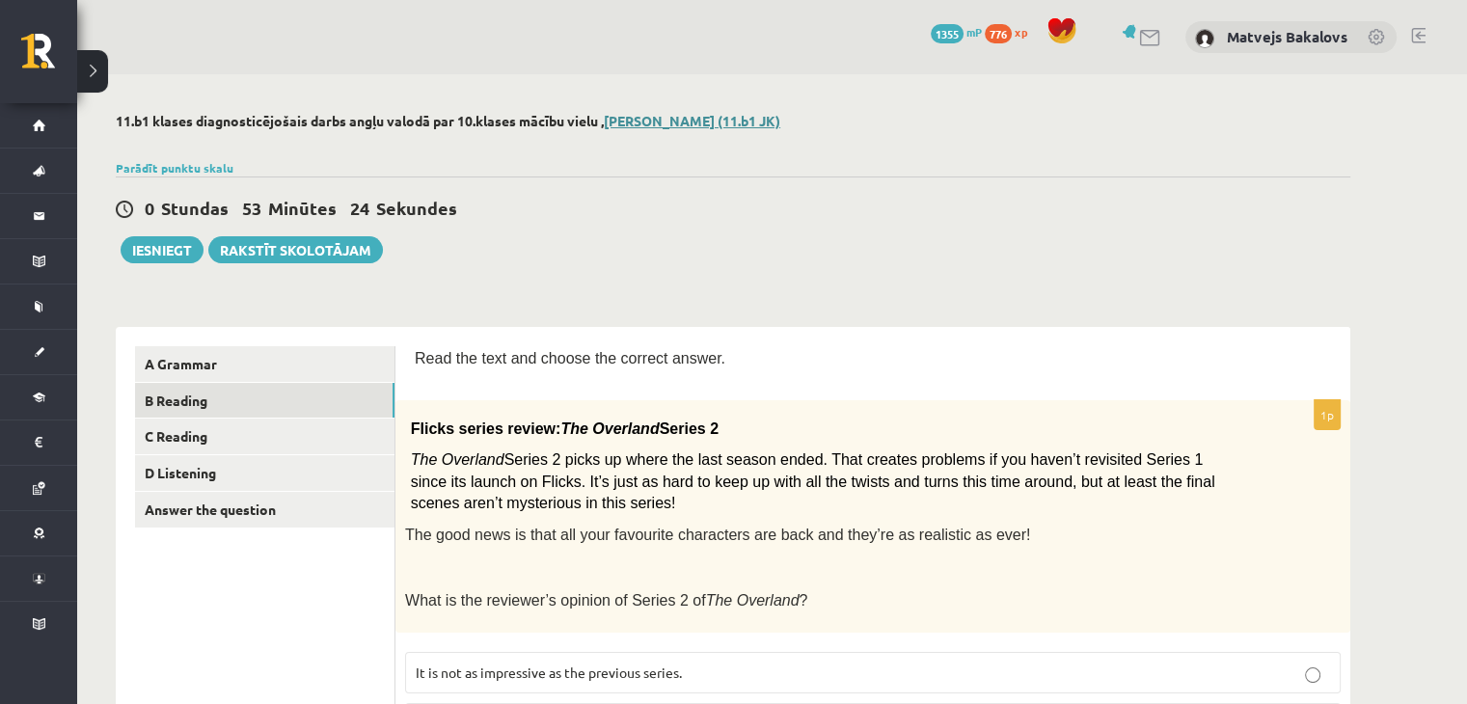
click link "Matvejs Bakalovs (11.b1 JK)"
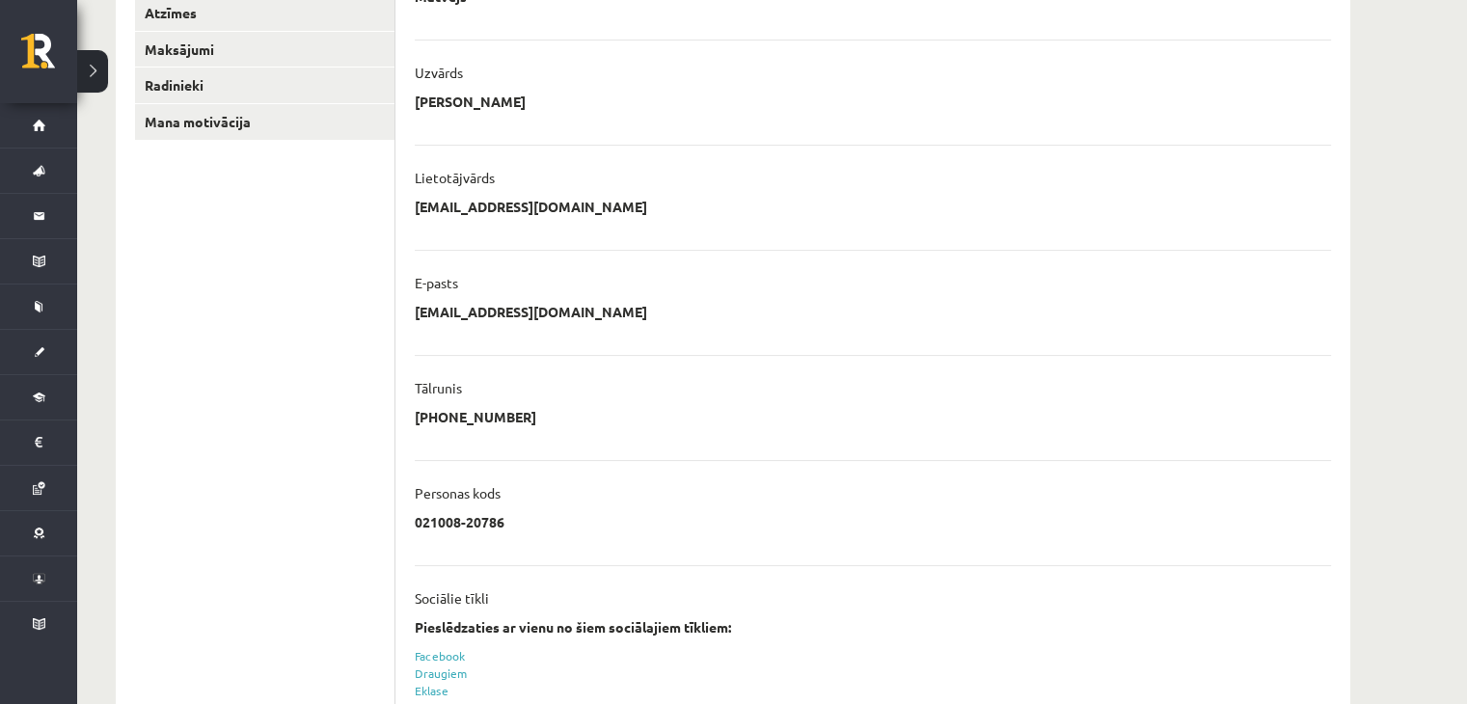
scroll to position [169, 0]
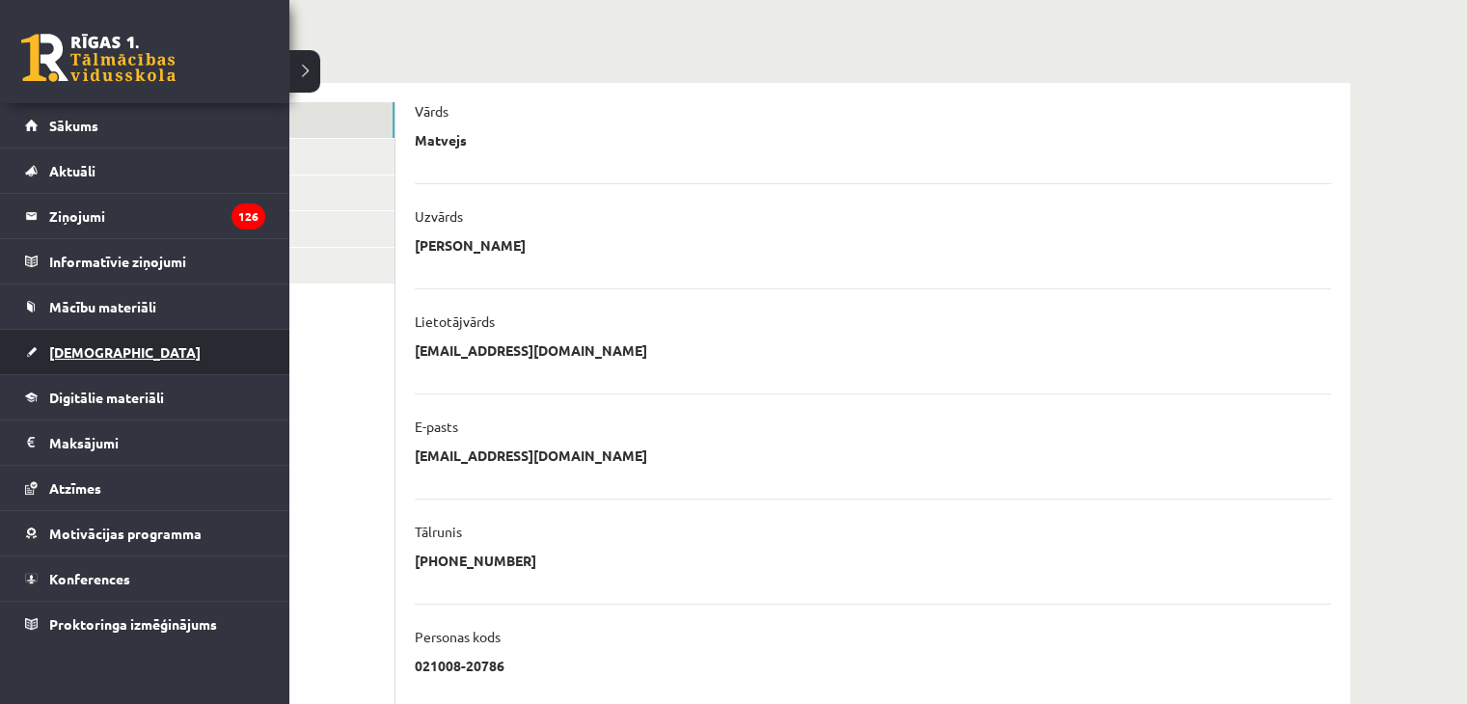
click at [120, 360] on link "[DEMOGRAPHIC_DATA]" at bounding box center [145, 352] width 240 height 44
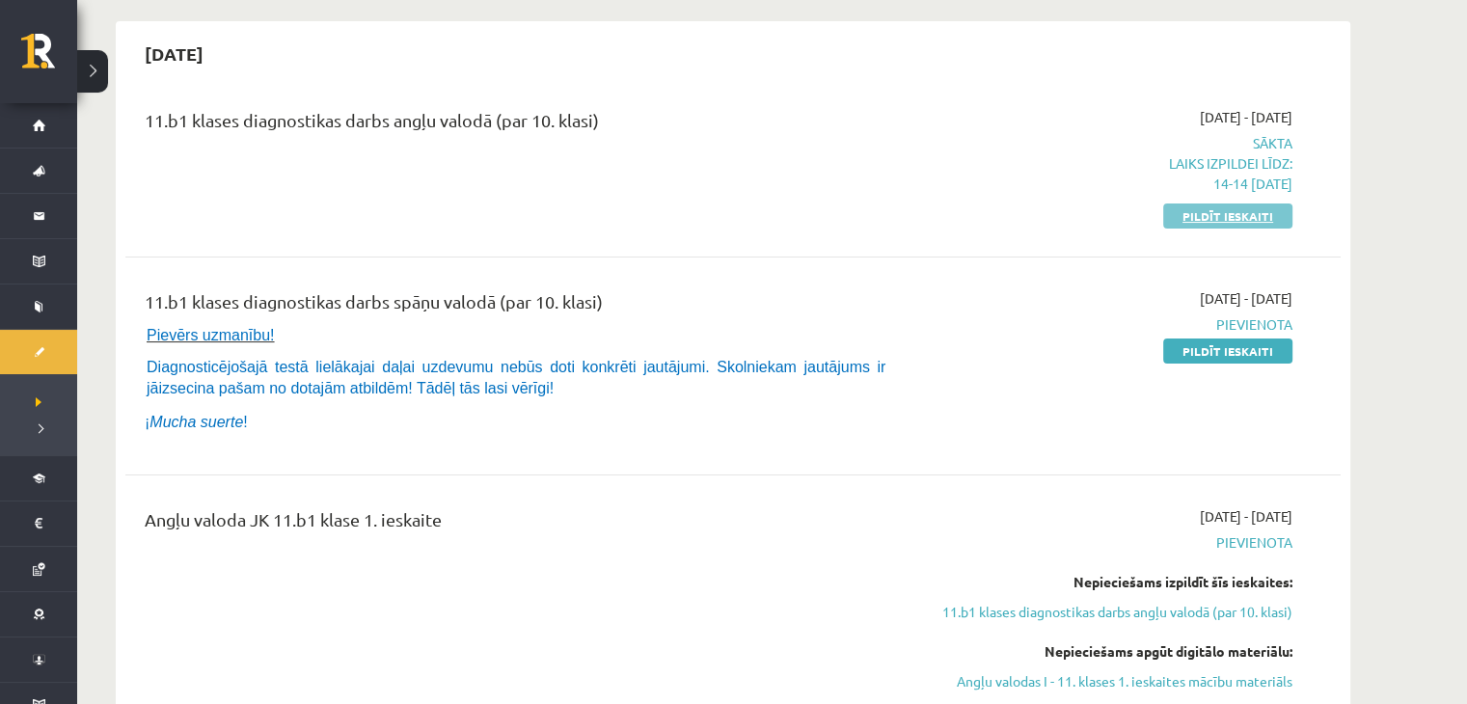
click at [1231, 211] on link "Pildīt ieskaiti" at bounding box center [1227, 216] width 129 height 25
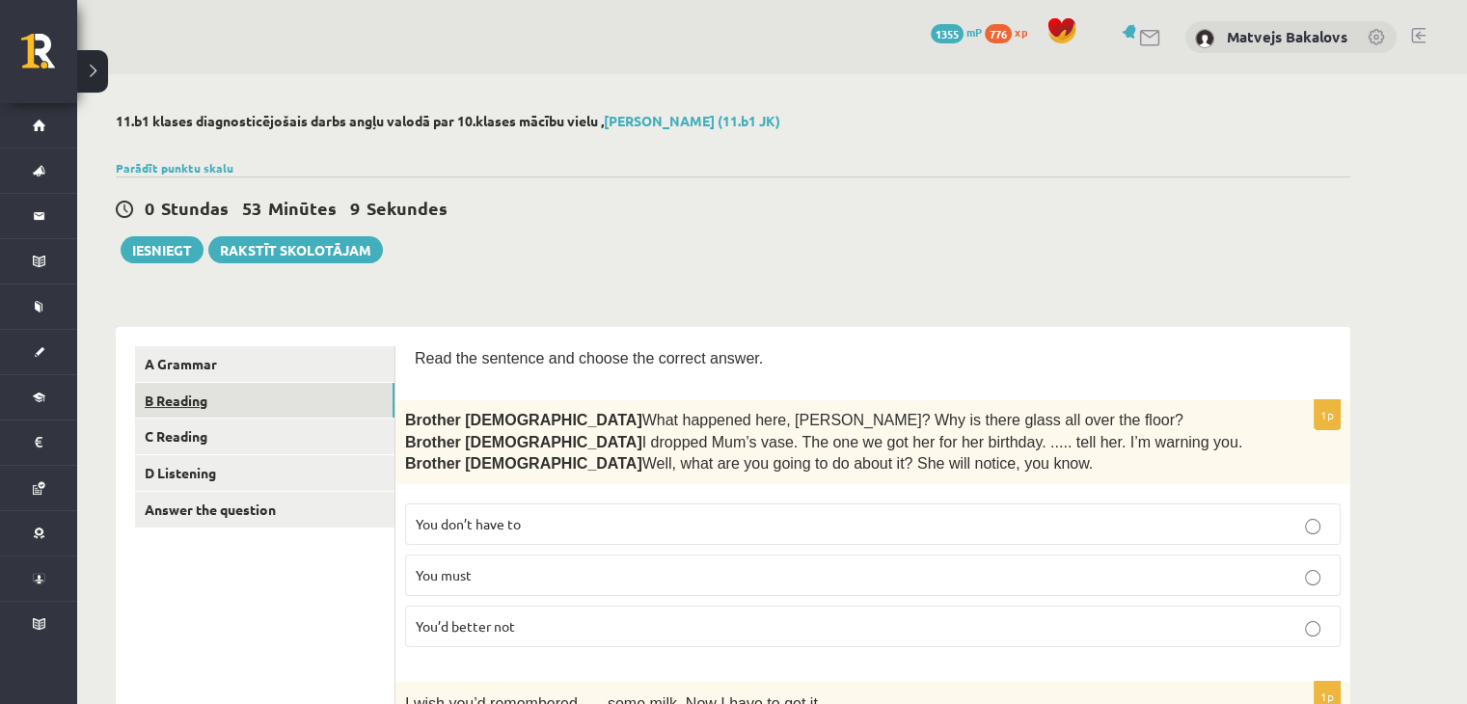
click at [287, 395] on link "B Reading" at bounding box center [265, 401] width 260 height 36
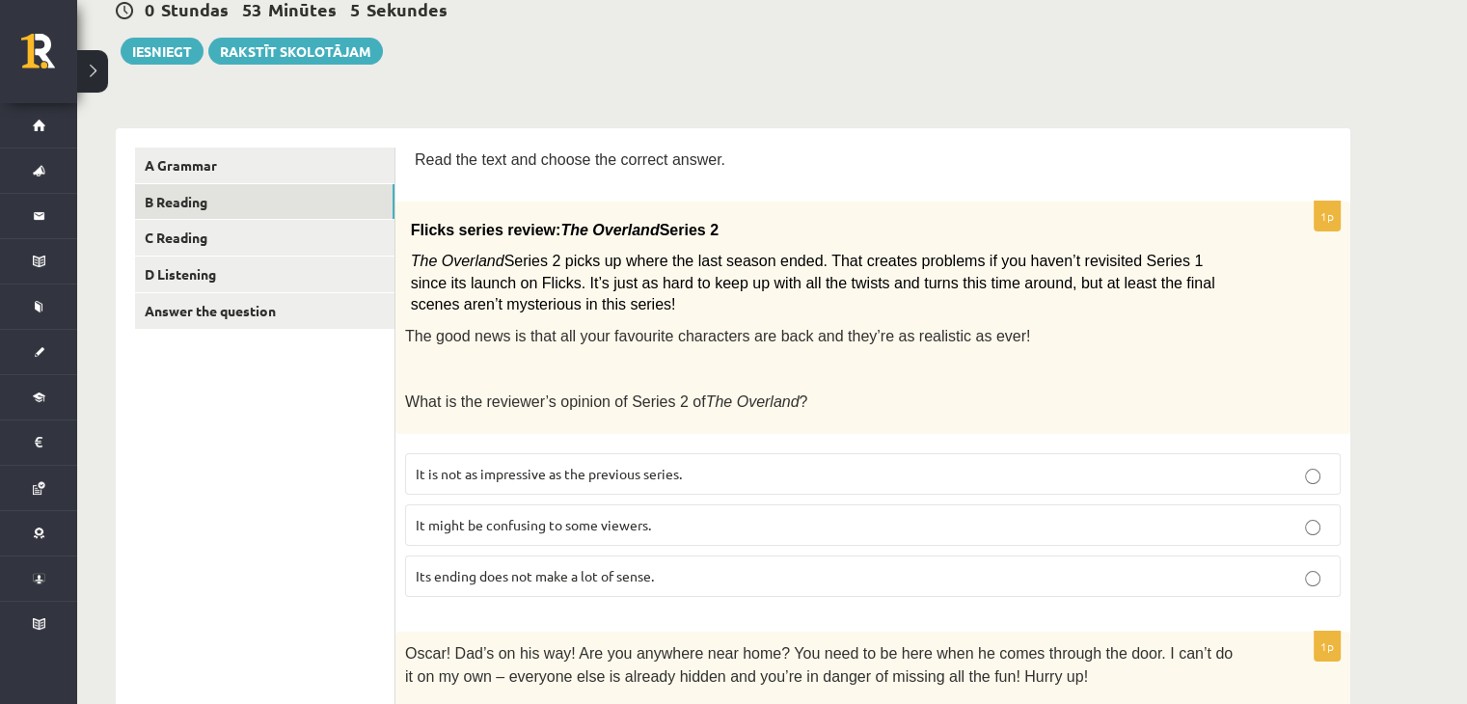
scroll to position [386, 0]
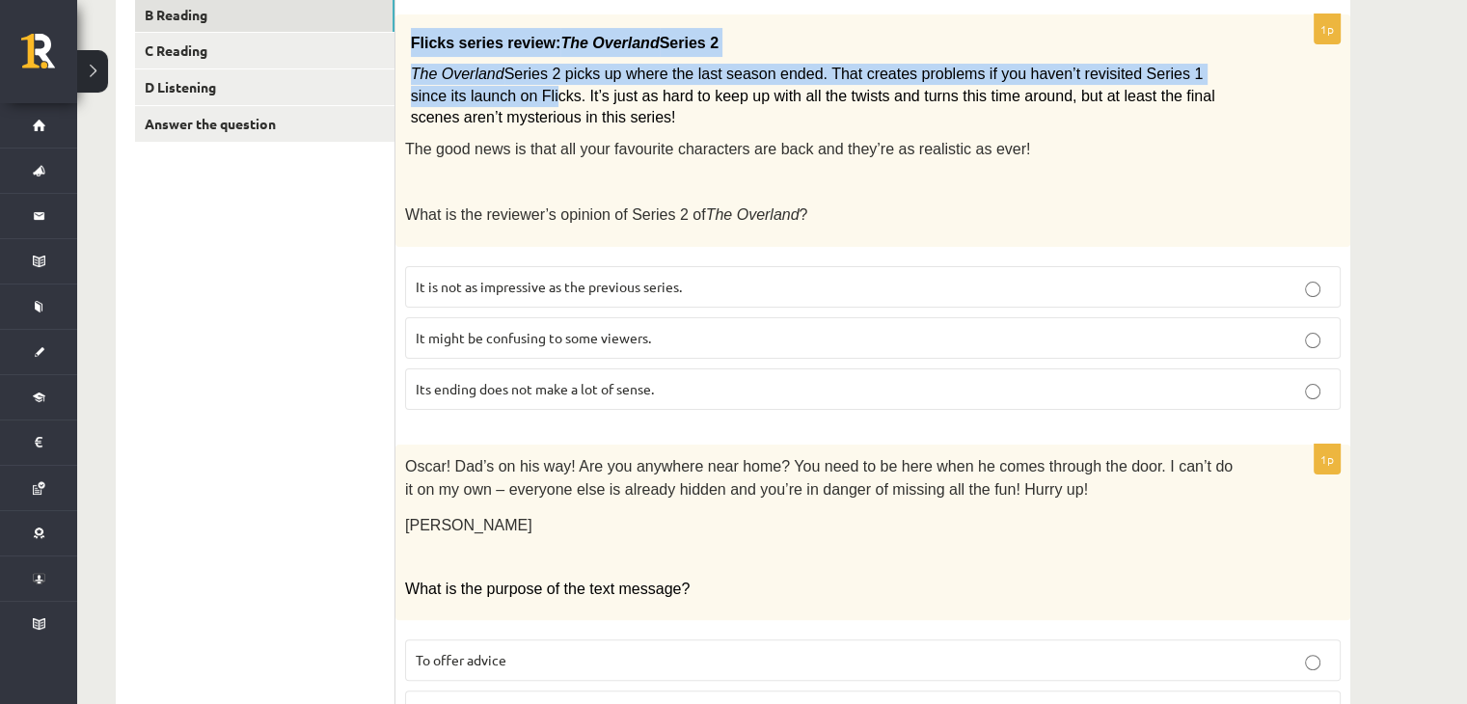
drag, startPoint x: 411, startPoint y: 40, endPoint x: 445, endPoint y: 82, distance: 54.2
click at [442, 86] on div "Flicks series review: The Overland Series 2 The Overland Series 2 picks up wher…" at bounding box center [873, 130] width 955 height 233
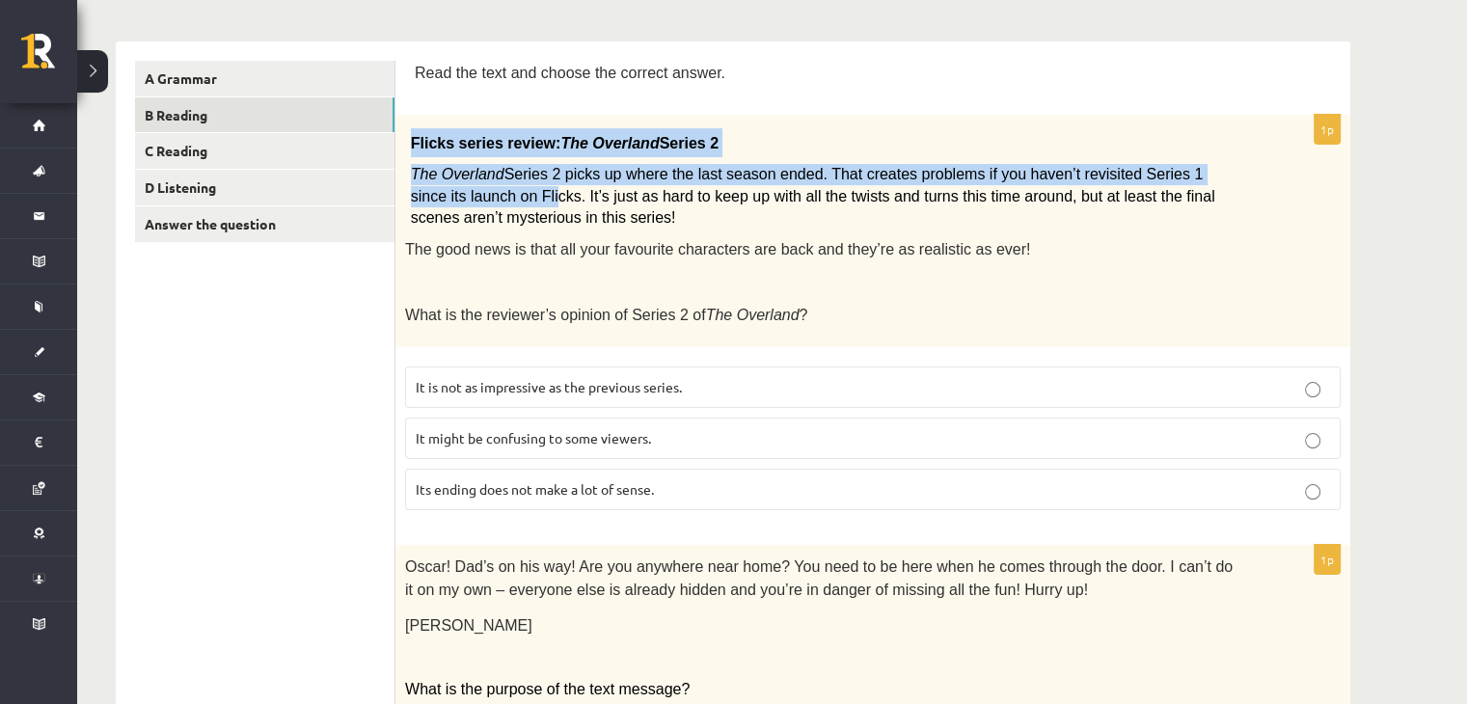
scroll to position [193, 0]
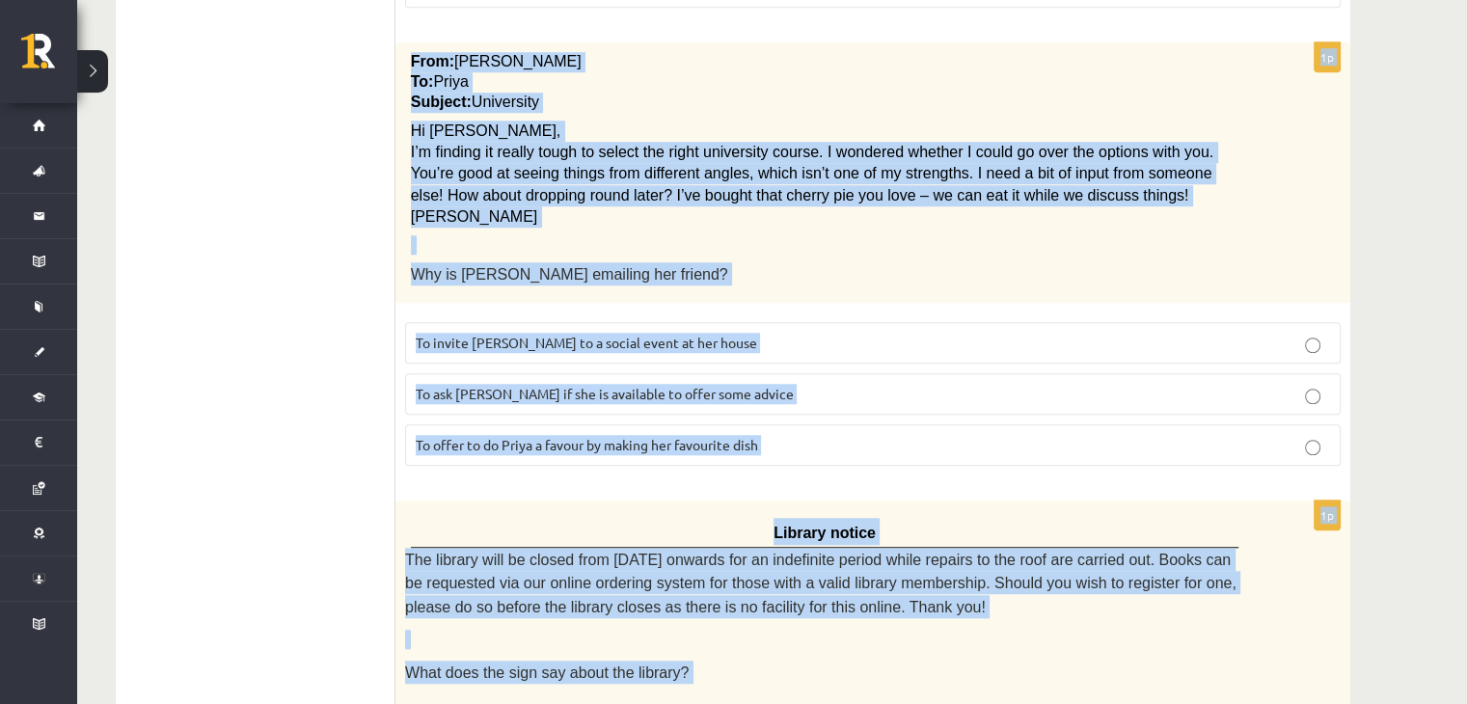
scroll to position [2227, 0]
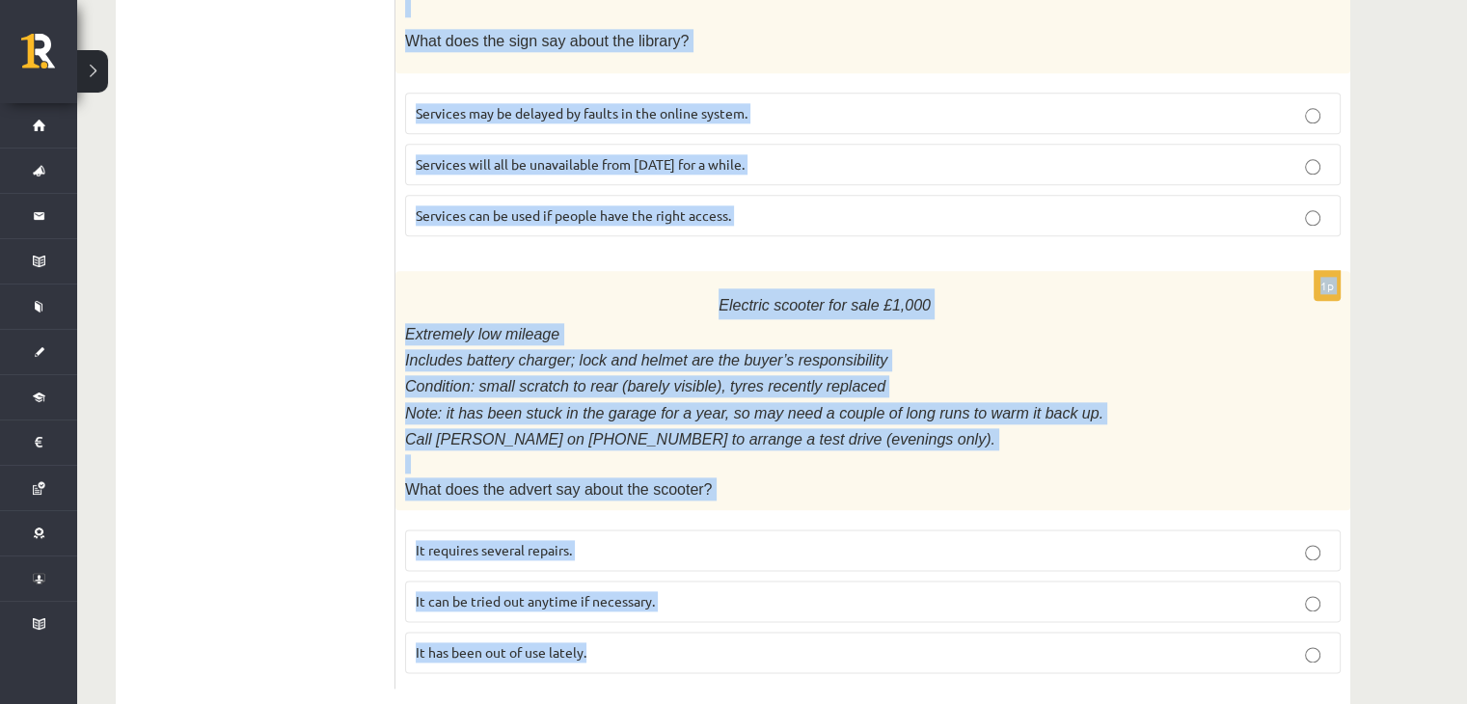
drag, startPoint x: 409, startPoint y: 168, endPoint x: 598, endPoint y: 564, distance: 439.3
copy form "Lore ips dolo sit ametco adi elitsed doeius. 9t Incidi utlabo etdolo: Mag Aliqu…"
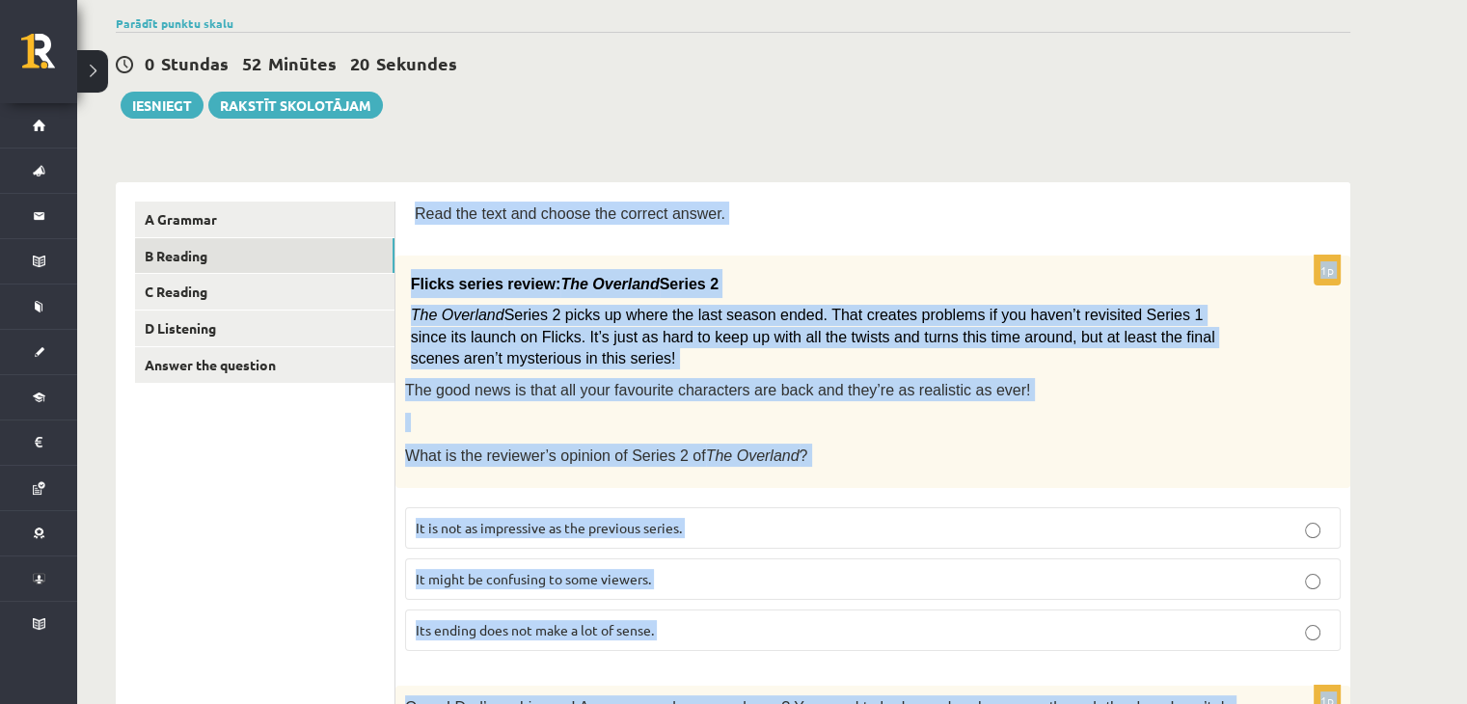
scroll to position [0, 0]
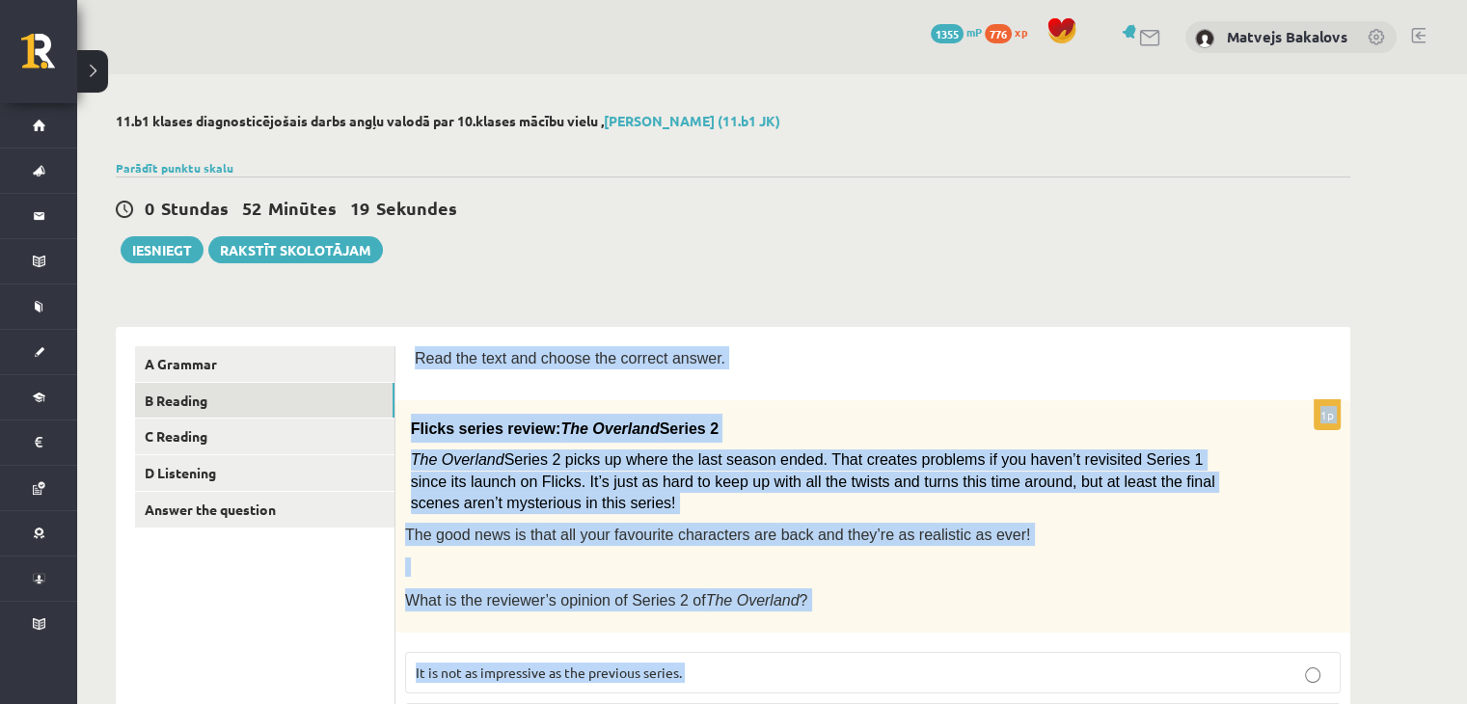
click at [780, 377] on div "Read the text and choose the correct answer." at bounding box center [873, 363] width 917 height 35
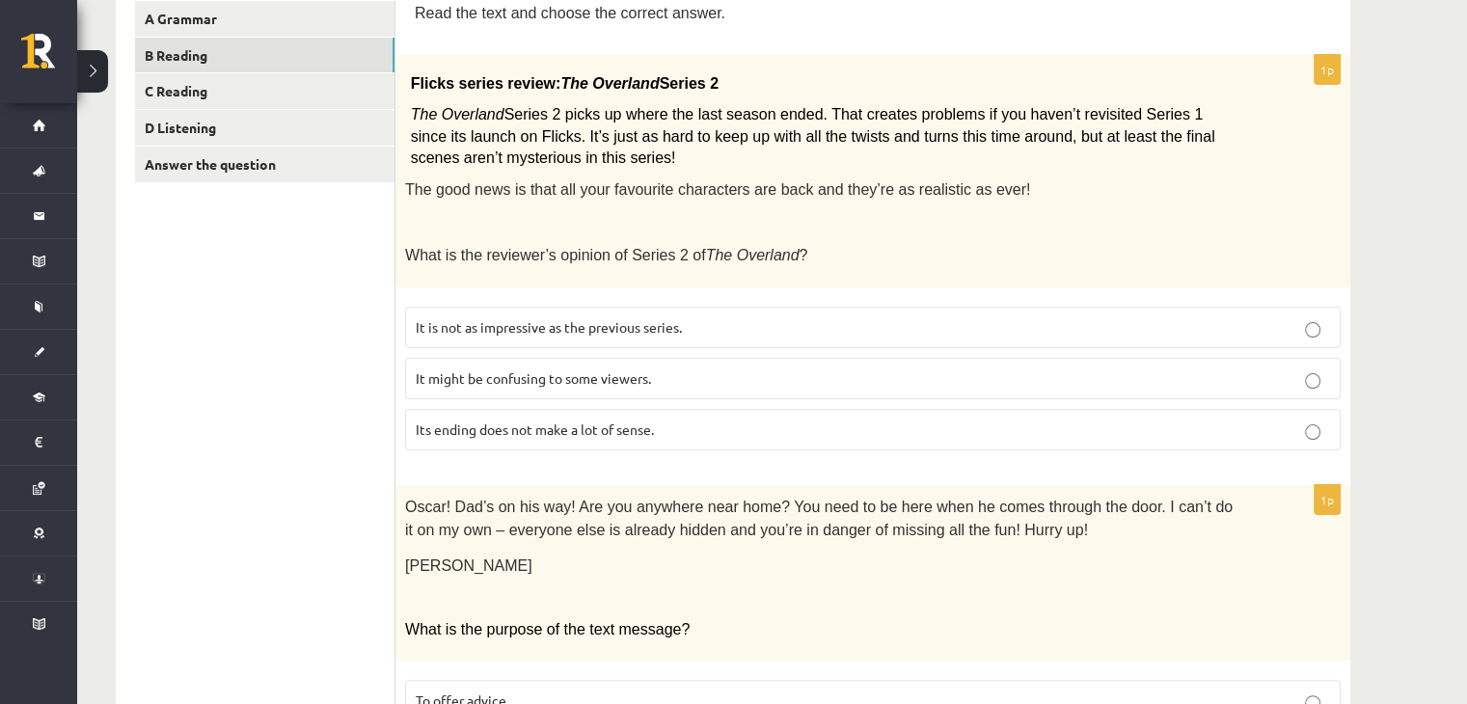
scroll to position [386, 0]
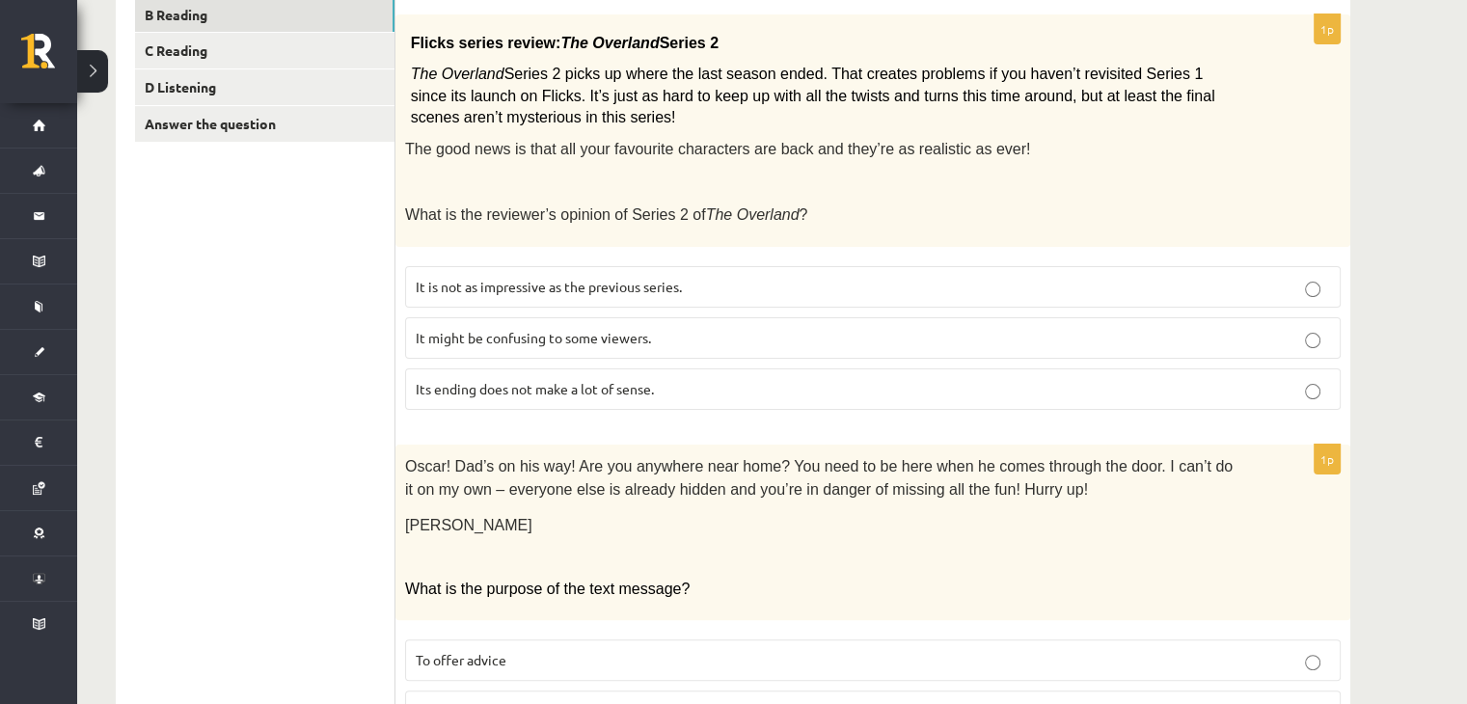
click at [525, 329] on span "It might be confusing to some viewers." at bounding box center [533, 337] width 235 height 17
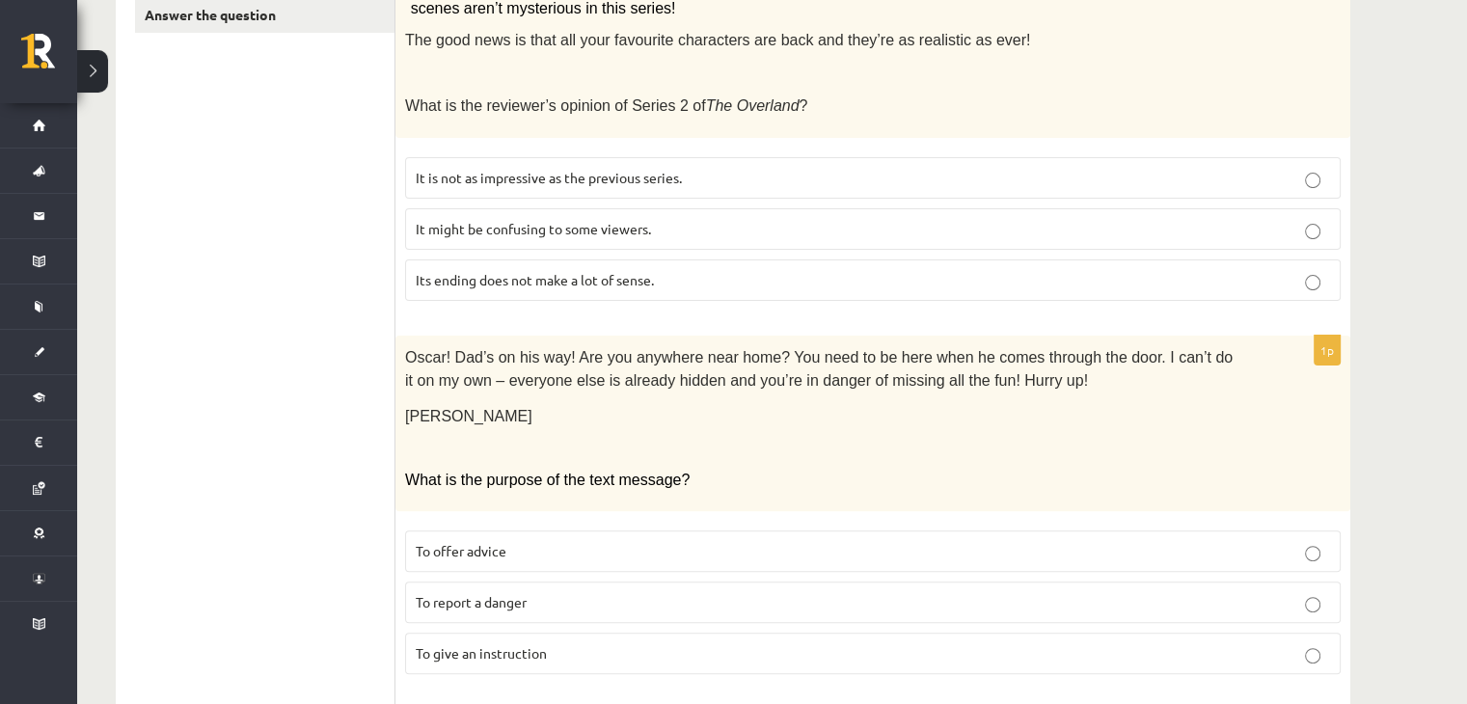
scroll to position [579, 0]
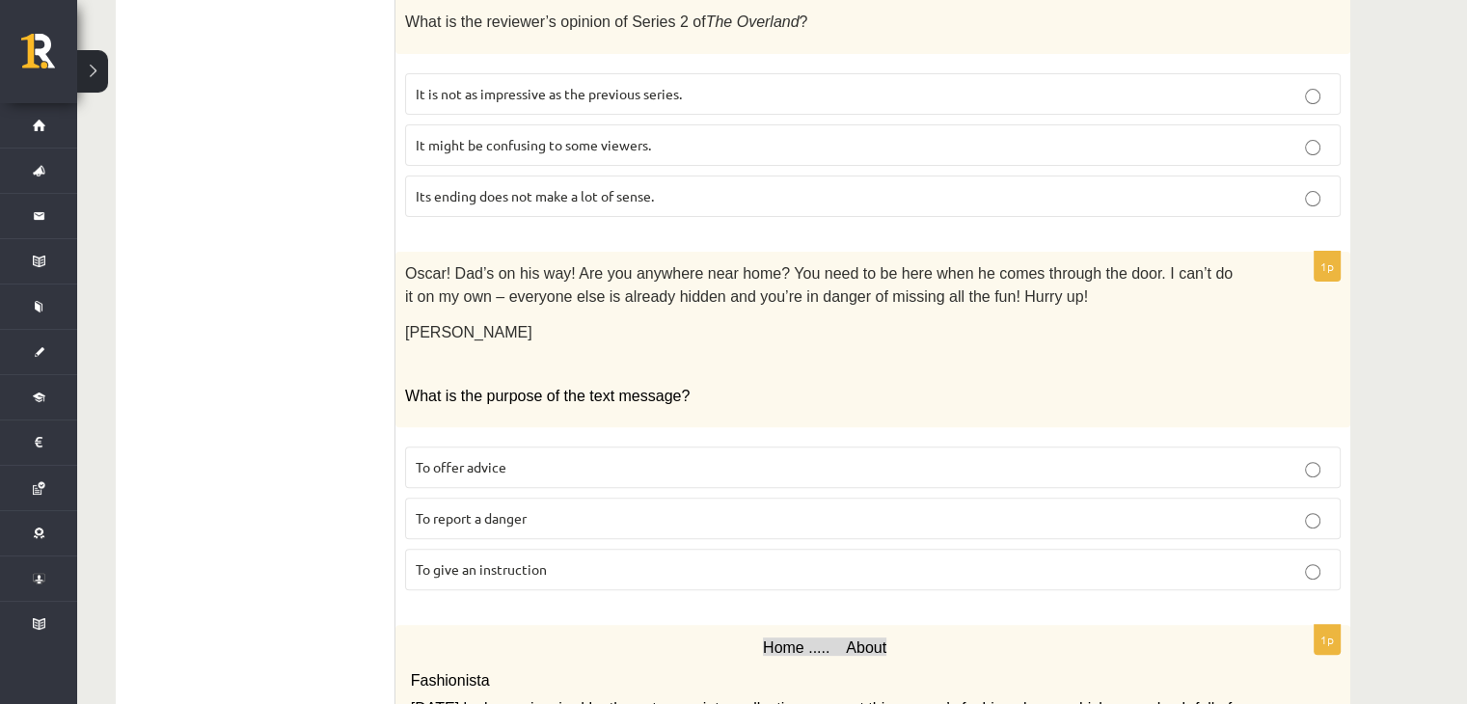
click at [540, 561] on span "To give an instruction" at bounding box center [481, 569] width 131 height 17
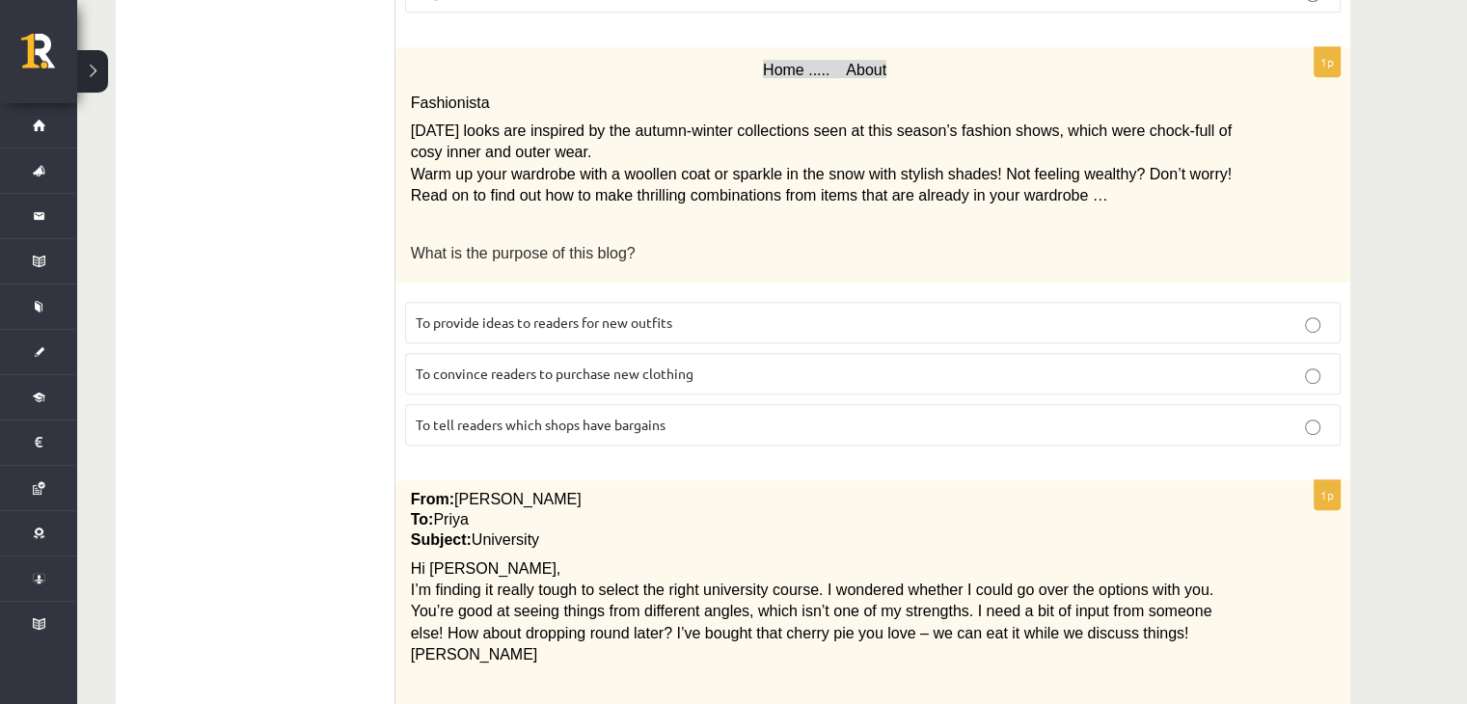
scroll to position [1158, 0]
click at [502, 313] on span "To provide ideas to readers for new outfits" at bounding box center [544, 321] width 257 height 17
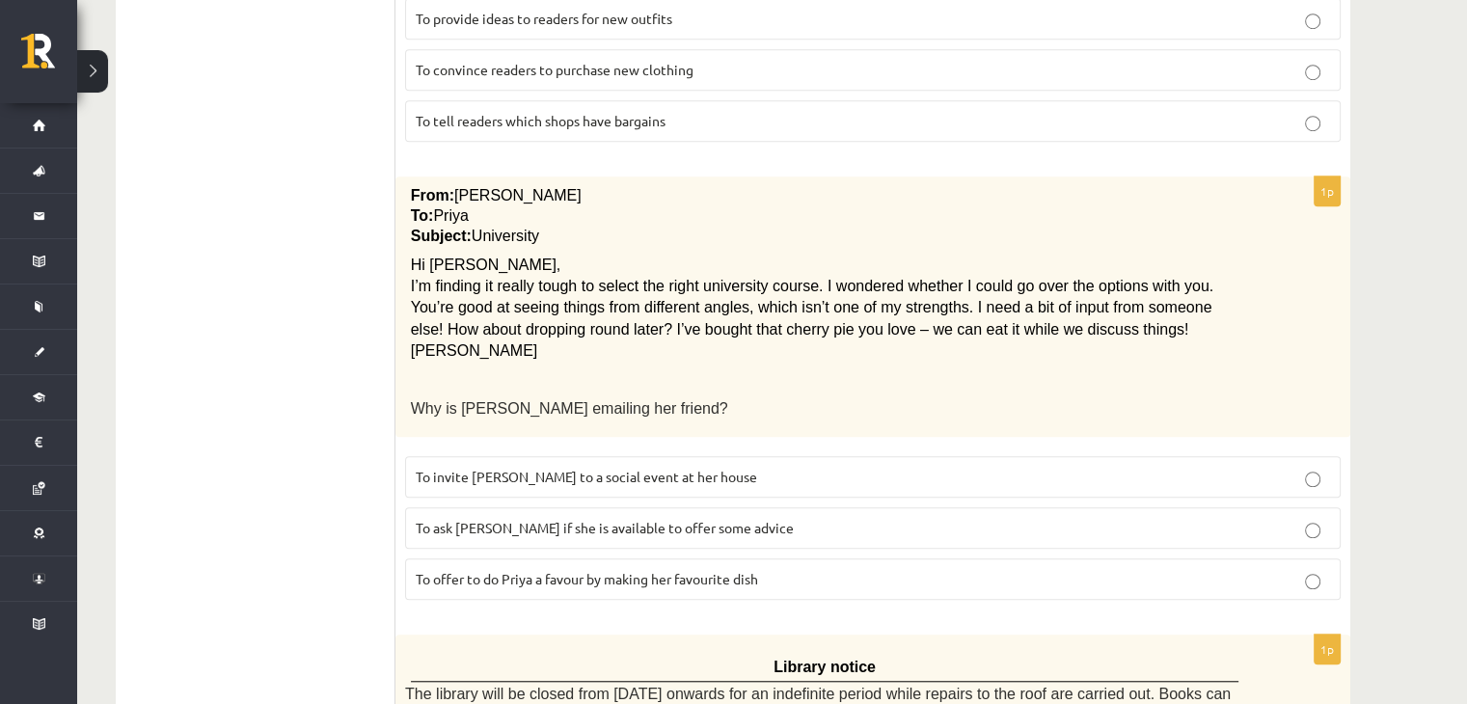
scroll to position [1544, 0]
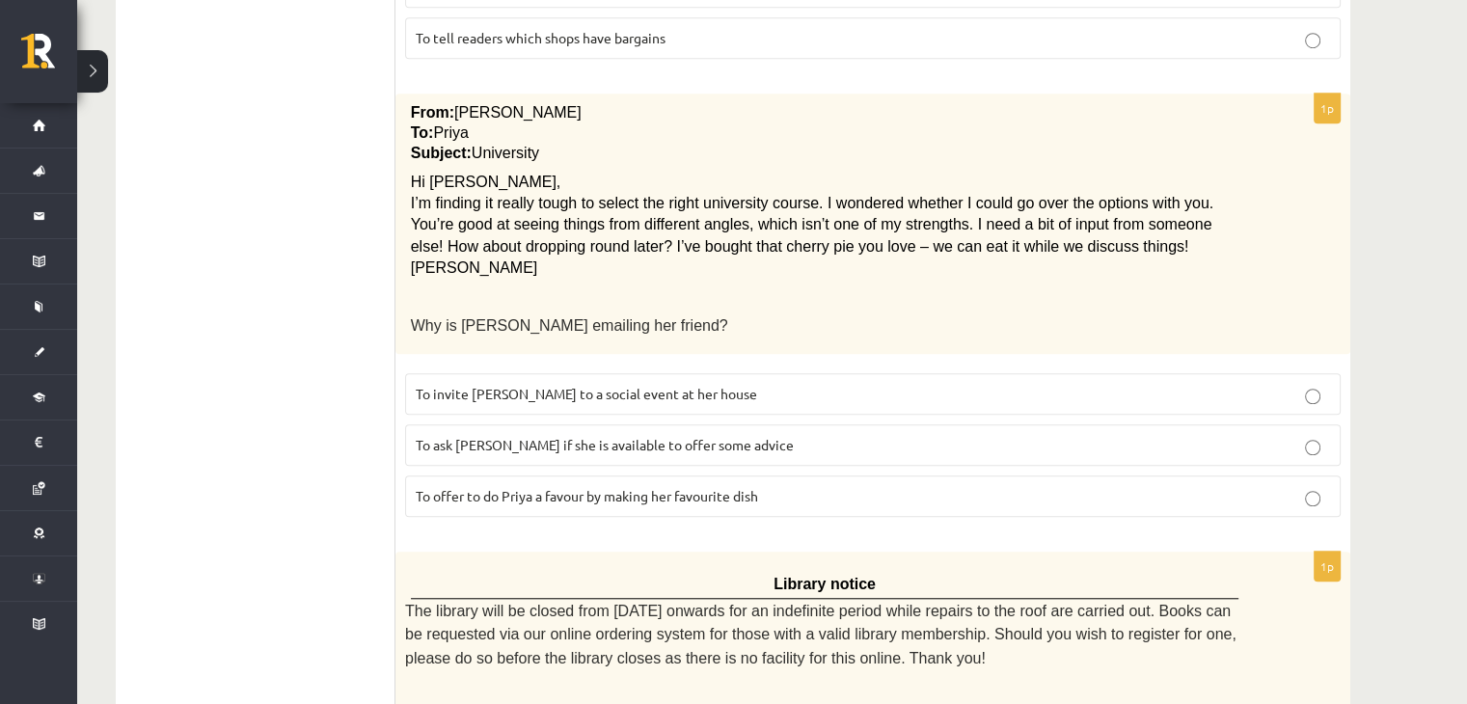
click at [524, 435] on label "To ask Priya if she is available to offer some advice" at bounding box center [873, 444] width 936 height 41
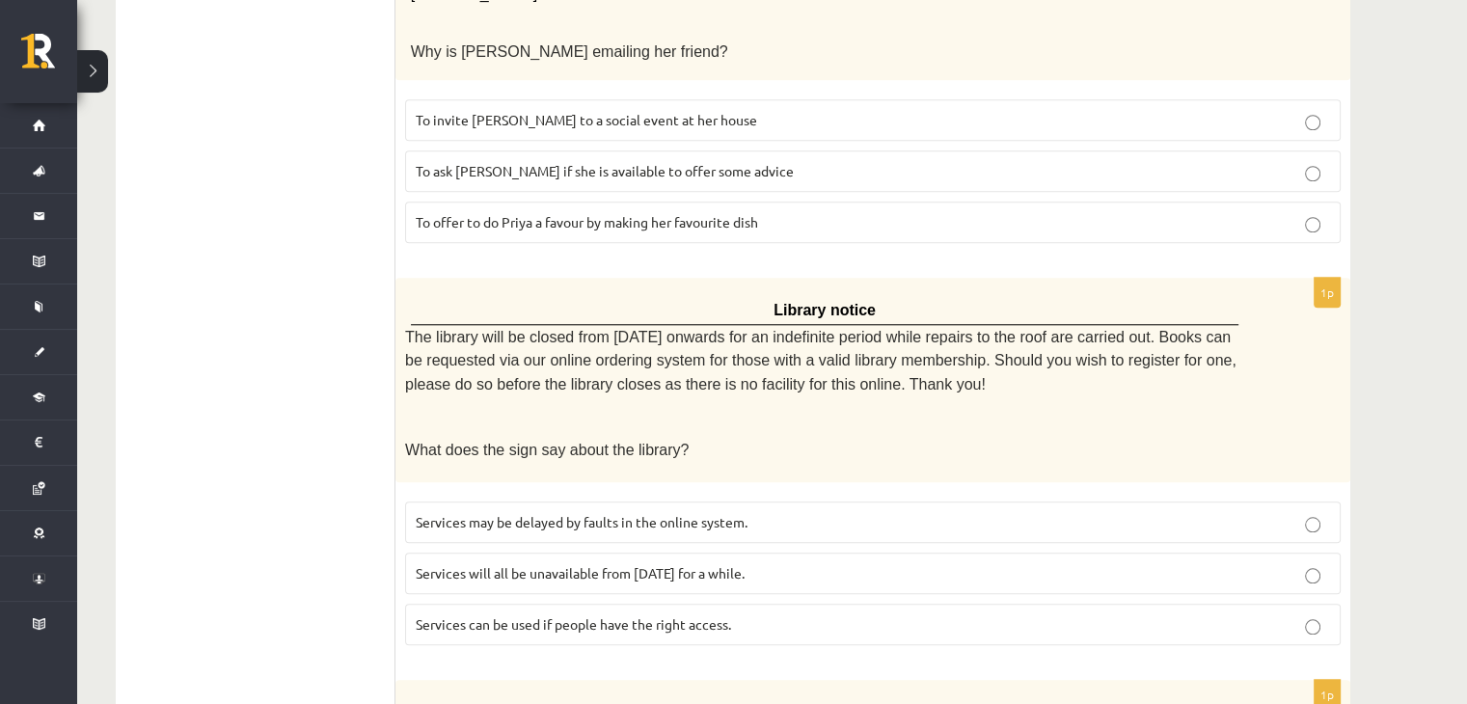
scroll to position [1833, 0]
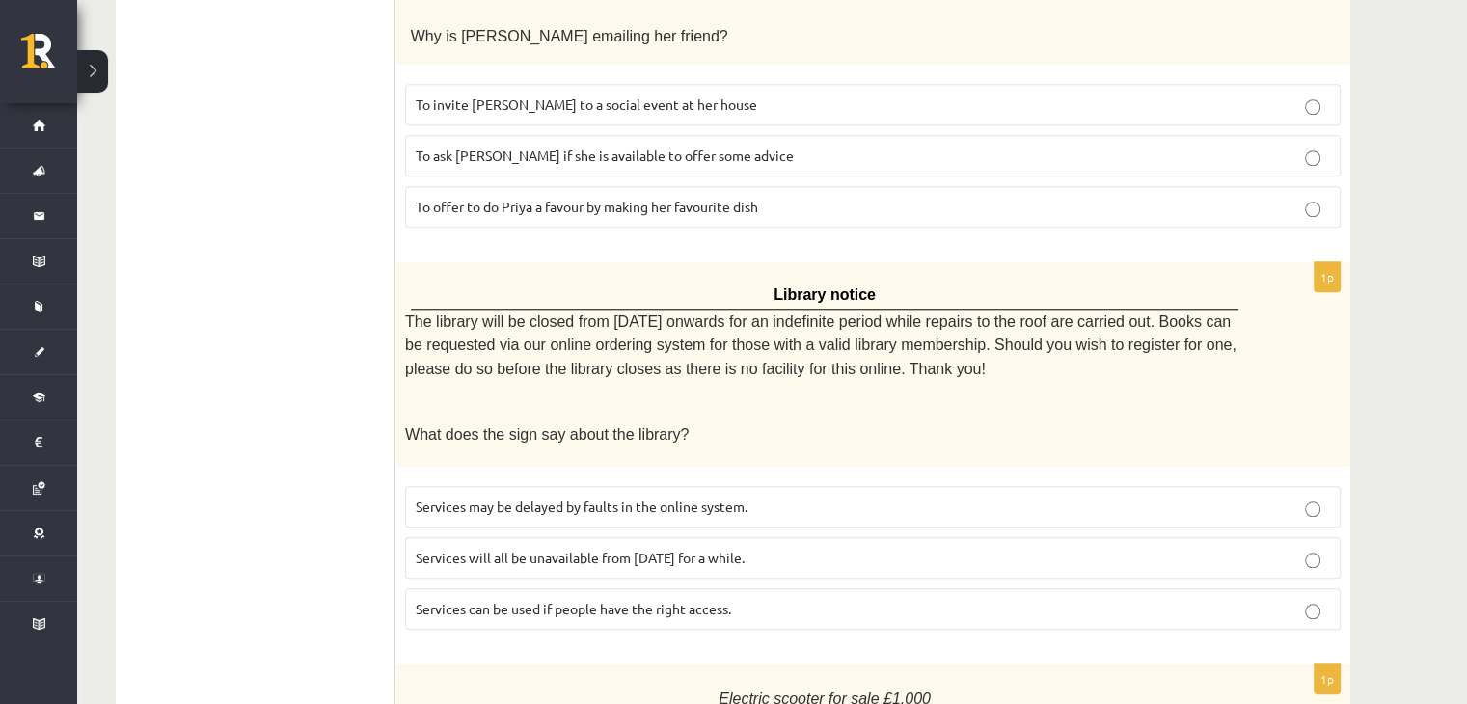
click at [561, 600] on span "Services can be used if people have the right access." at bounding box center [573, 608] width 315 height 17
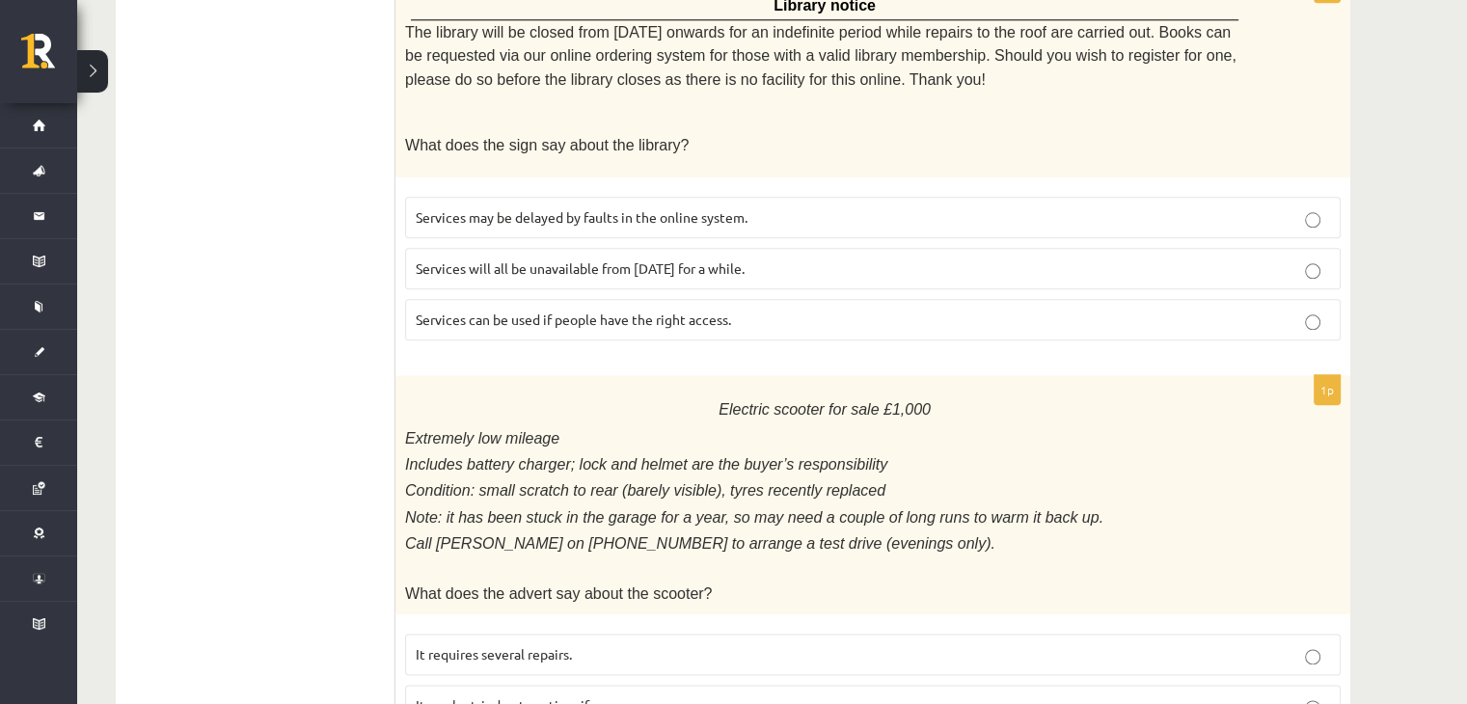
scroll to position [2227, 0]
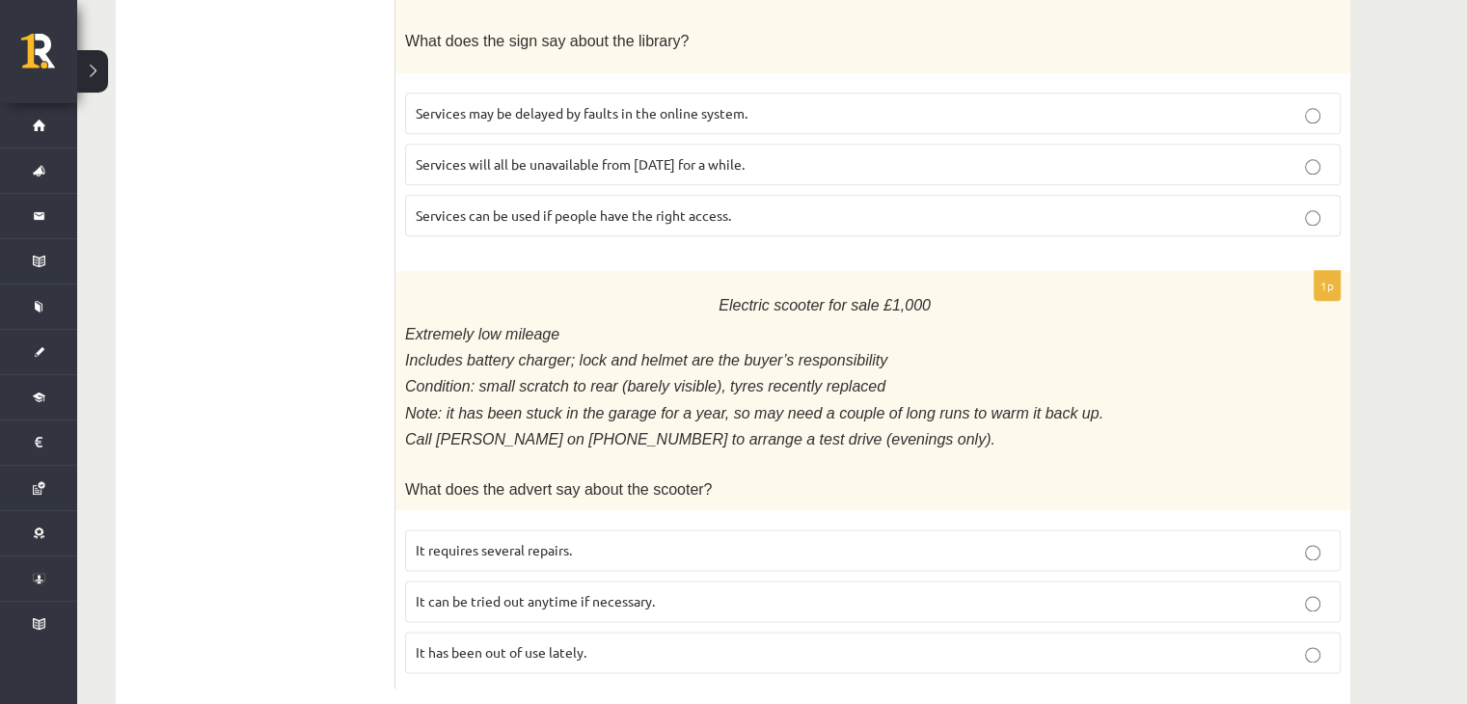
click at [516, 643] on span "It has been out of use lately." at bounding box center [501, 651] width 171 height 17
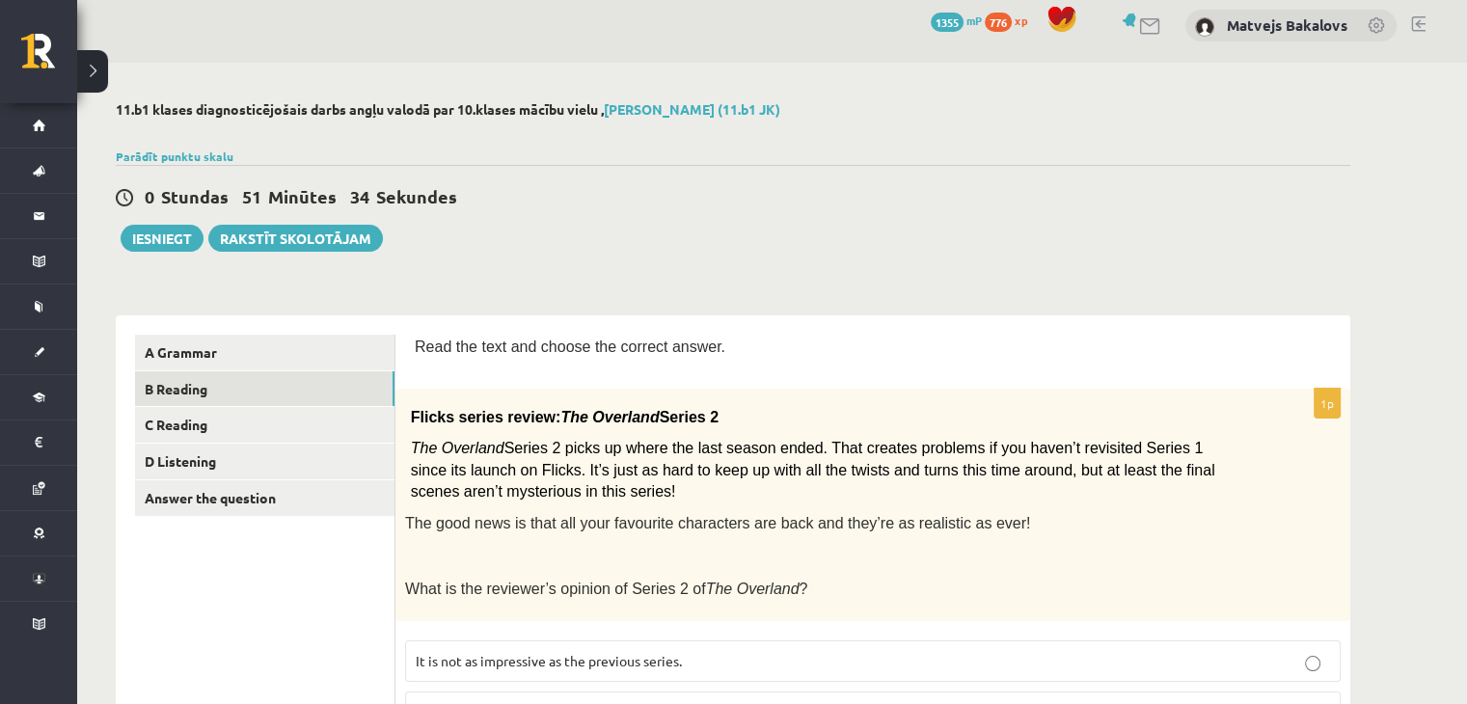
scroll to position [0, 0]
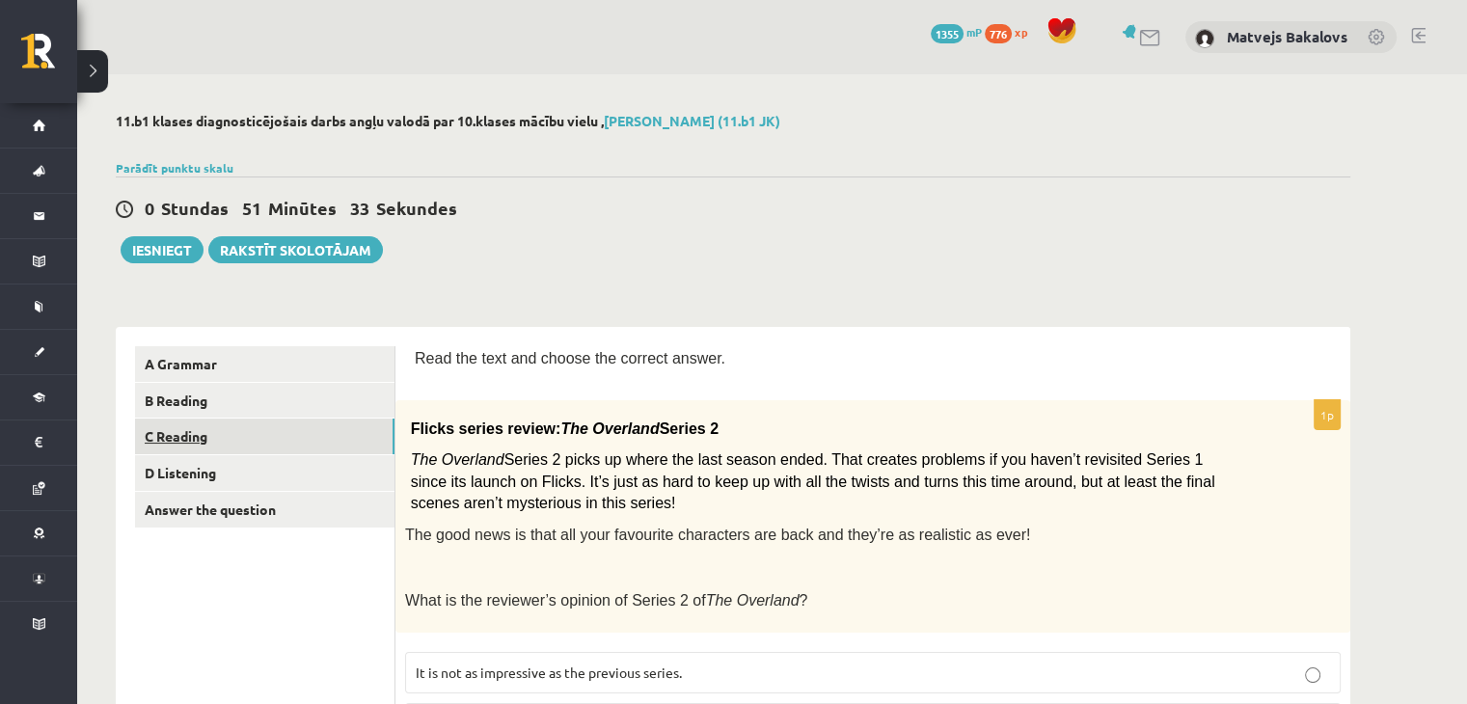
click at [253, 433] on link "C Reading" at bounding box center [265, 437] width 260 height 36
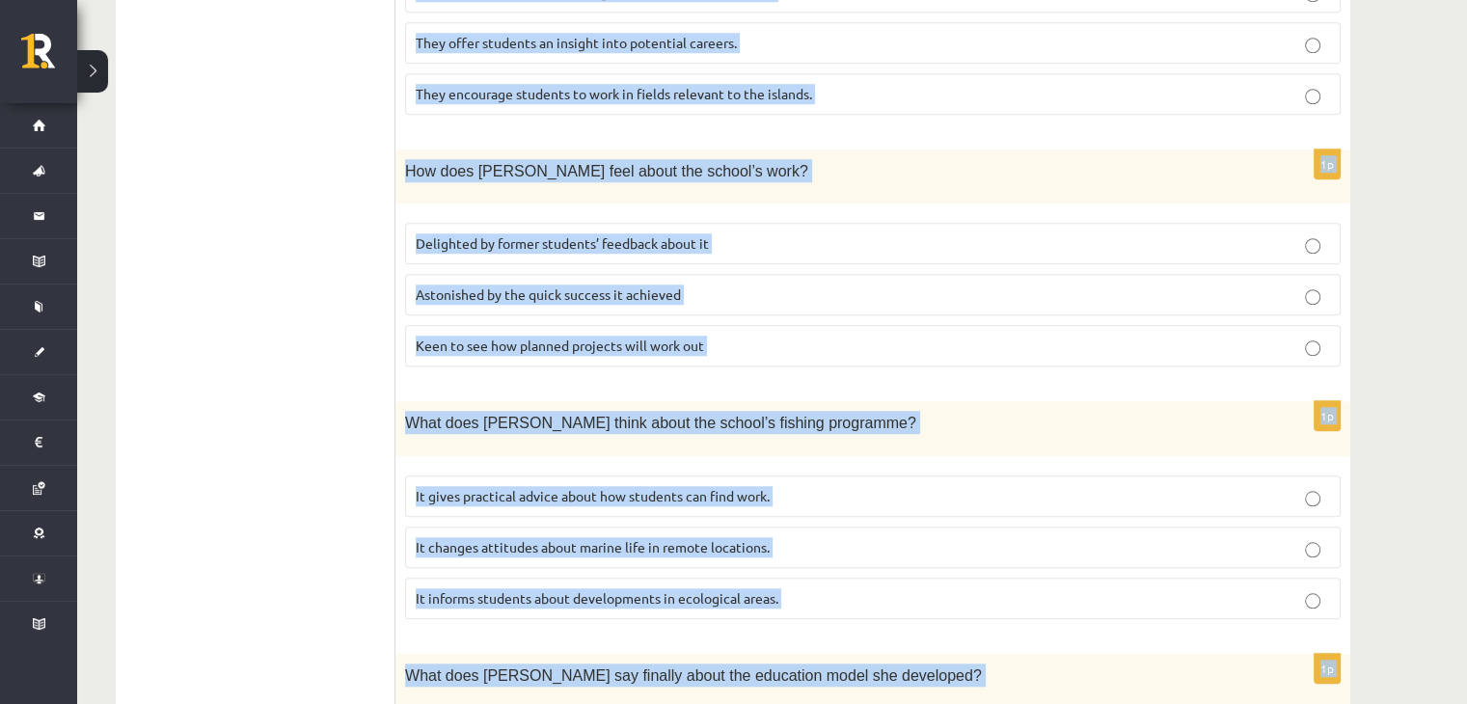
scroll to position [1803, 0]
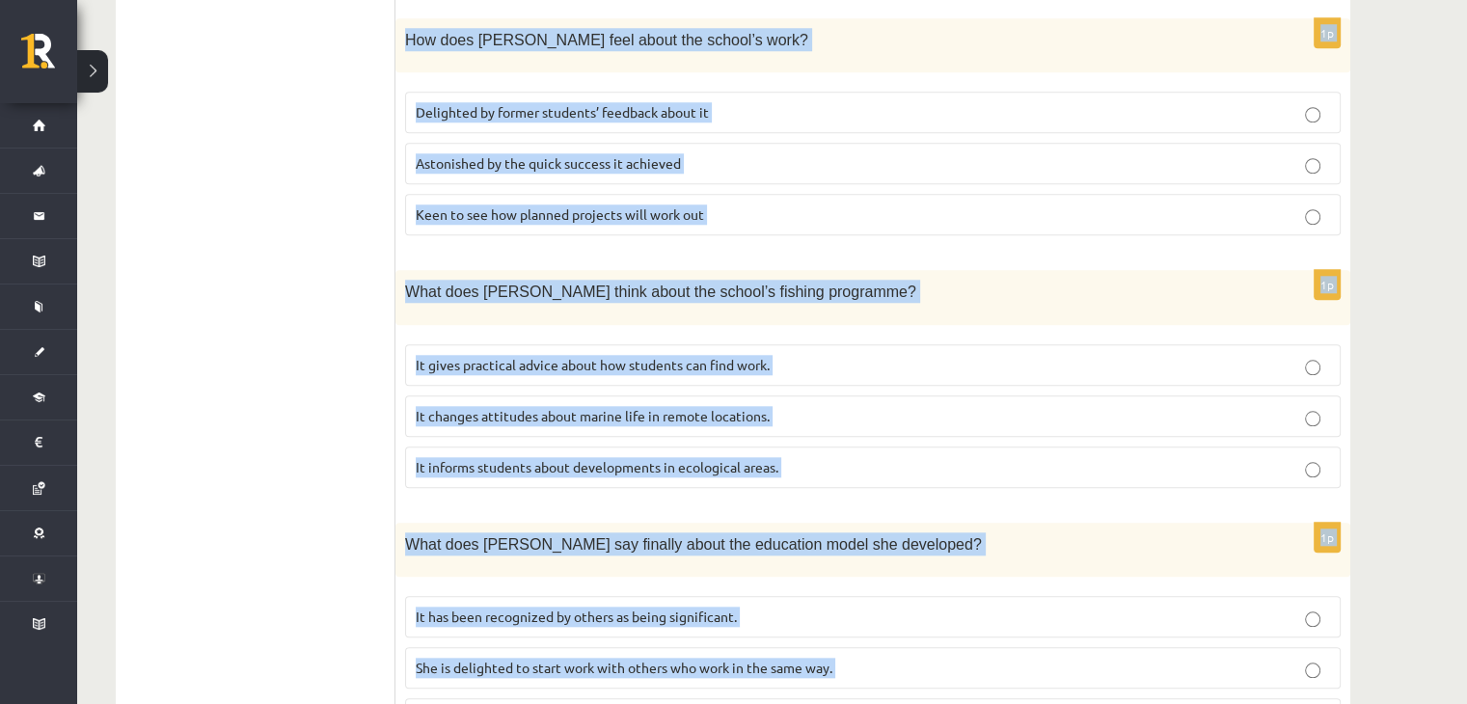
drag, startPoint x: 409, startPoint y: 351, endPoint x: 872, endPoint y: 680, distance: 568.0
copy form "Read the article about an unusual school and choose the correct answer for each…"
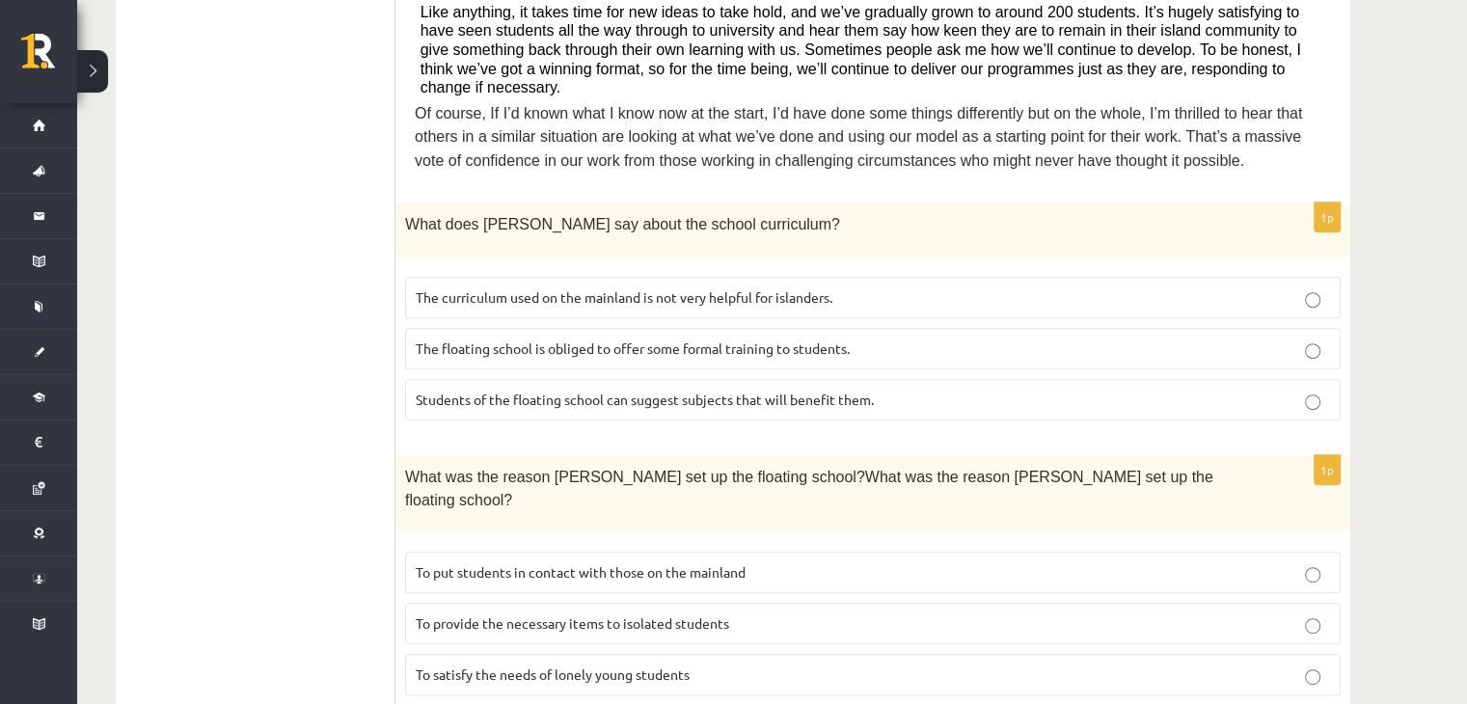
click at [531, 288] on span "The curriculum used on the mainland is not very helpful for islanders." at bounding box center [624, 296] width 417 height 17
click at [420, 542] on fieldset "To put students in contact with those on the mainland To provide the necessary …" at bounding box center [873, 621] width 936 height 159
click at [444, 603] on label "To provide the necessary items to isolated students" at bounding box center [873, 623] width 936 height 41
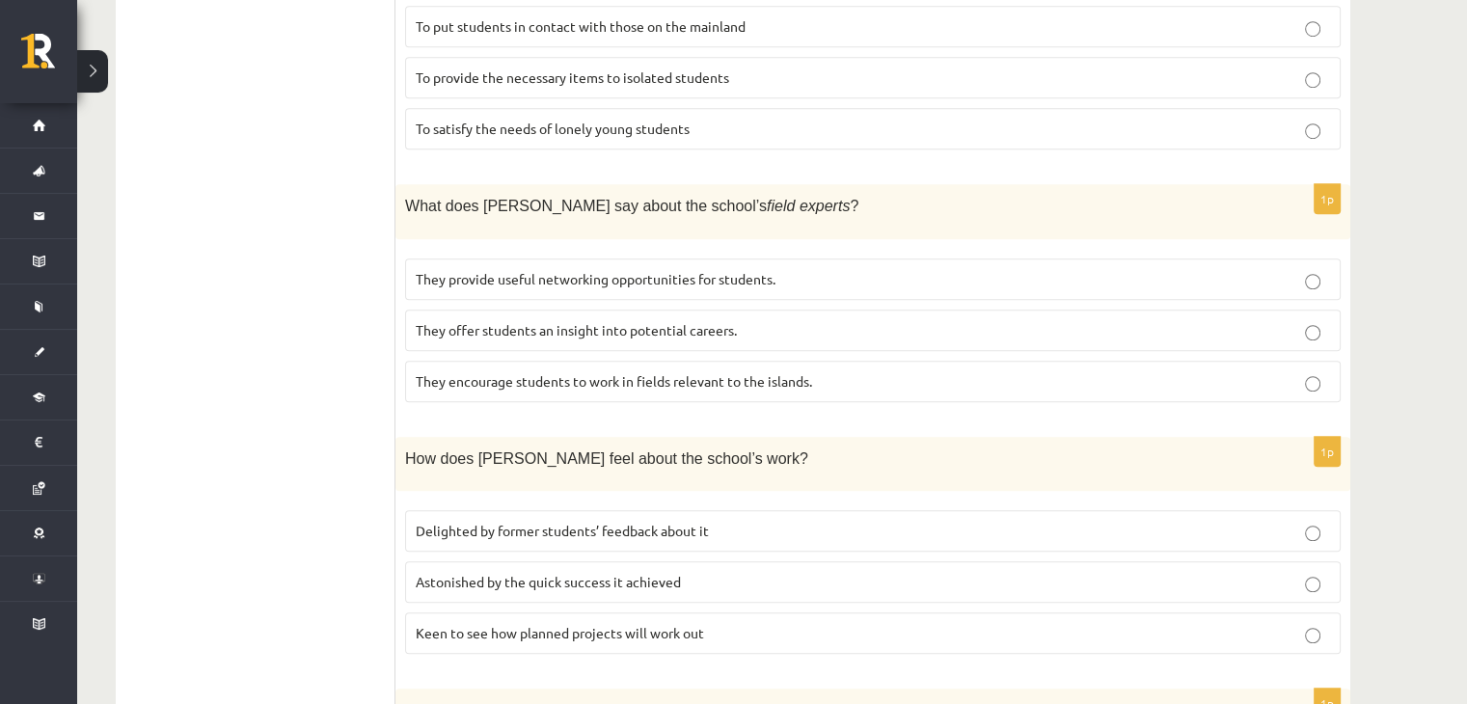
scroll to position [1417, 0]
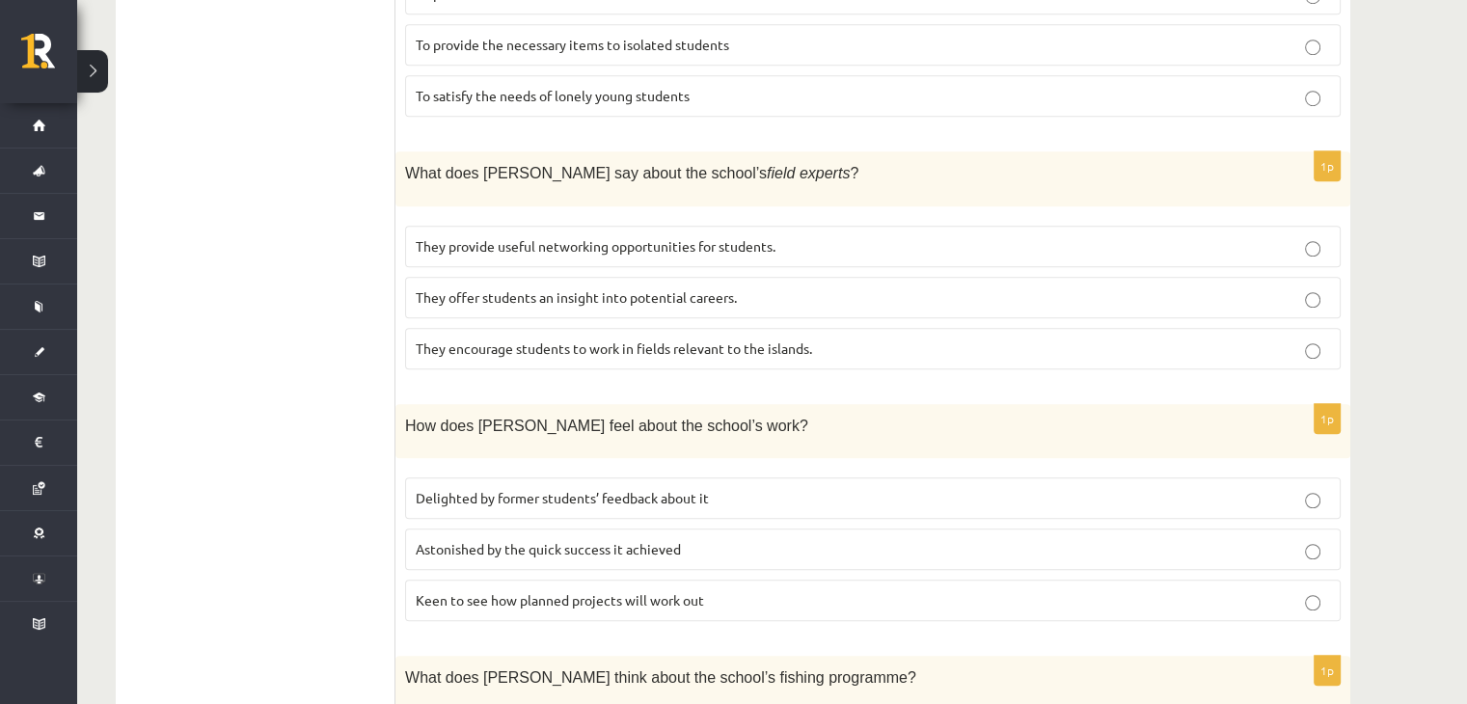
click at [648, 277] on label "They offer students an insight into potential careers." at bounding box center [873, 297] width 936 height 41
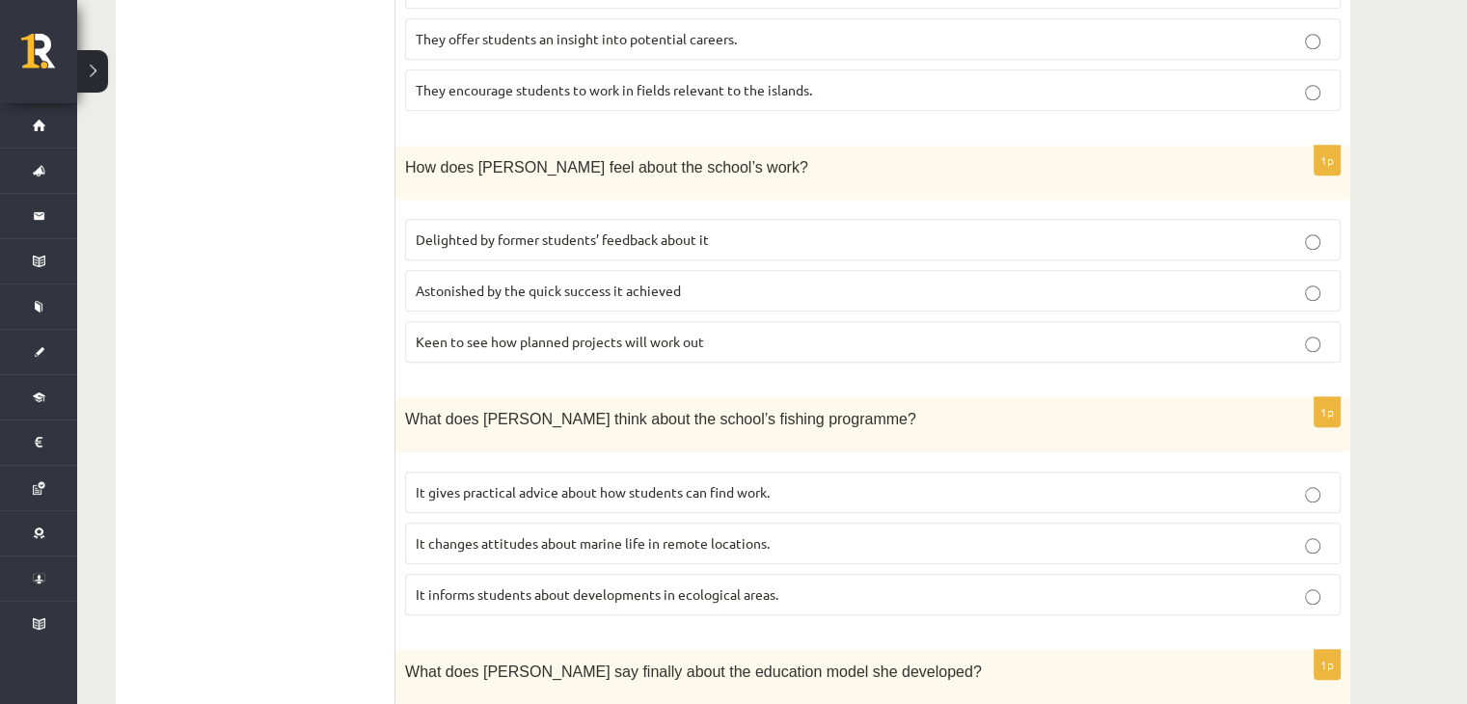
scroll to position [1707, 0]
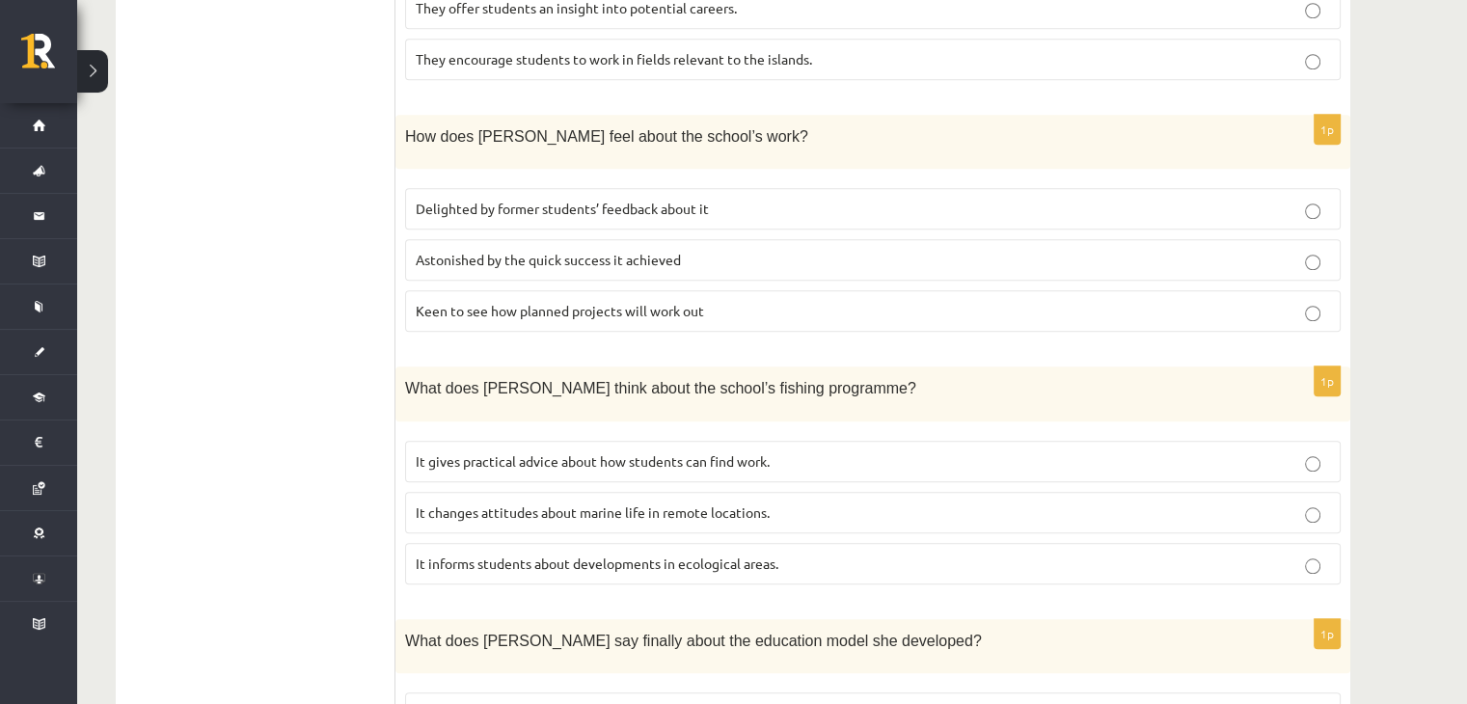
click at [536, 188] on label "Delighted by former students’ feedback about it" at bounding box center [873, 208] width 936 height 41
click at [536, 200] on span "Delighted by former students’ feedback about it" at bounding box center [562, 208] width 293 height 17
click at [545, 555] on span "It informs students about developments in ecological areas." at bounding box center [597, 563] width 363 height 17
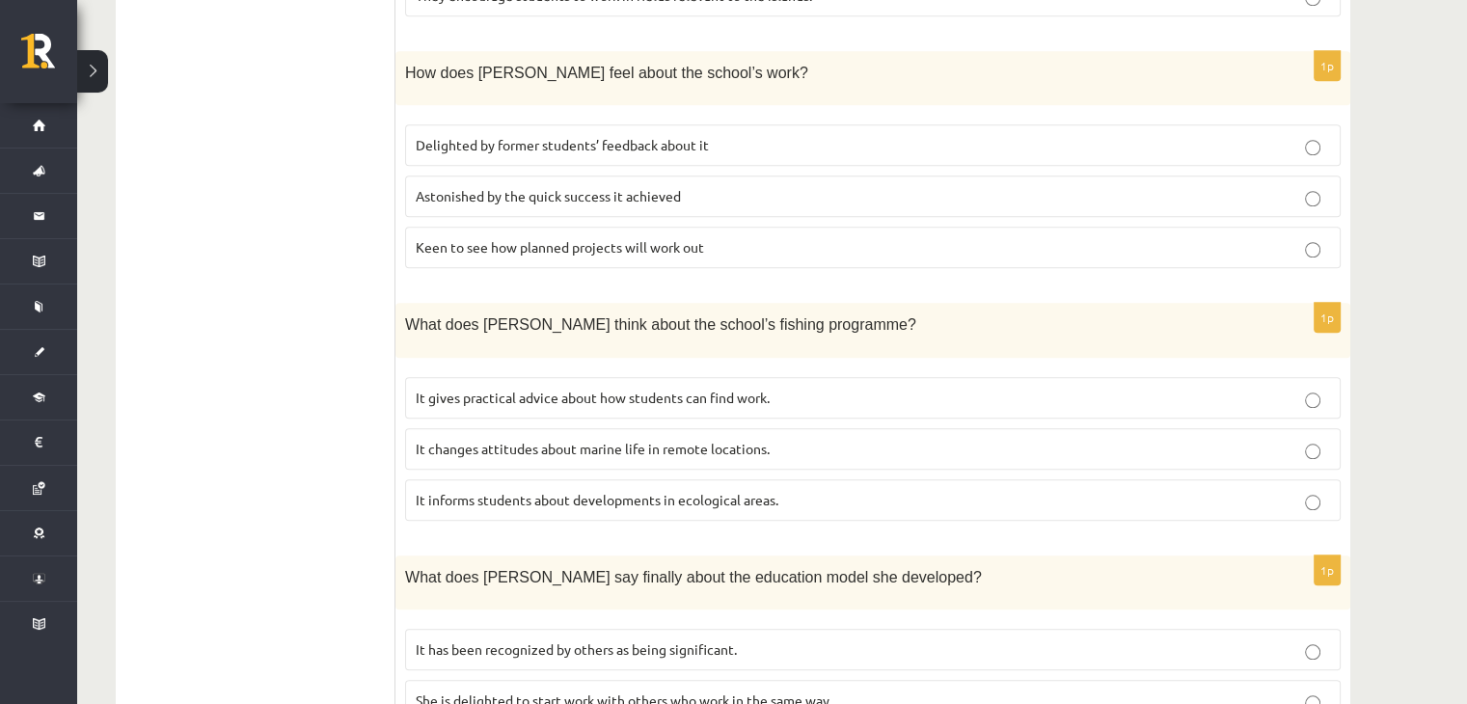
scroll to position [1803, 0]
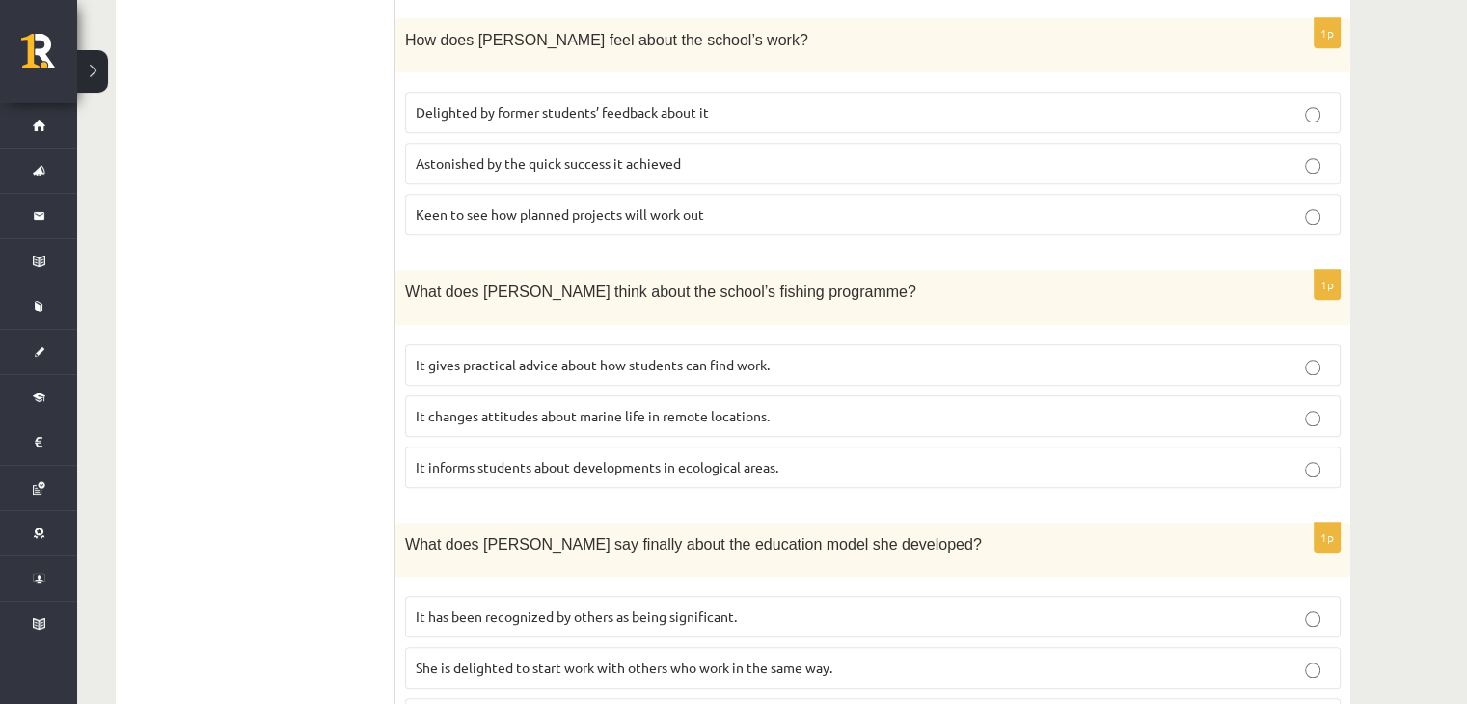
click at [477, 607] on p "It has been recognized by others as being significant." at bounding box center [873, 617] width 915 height 20
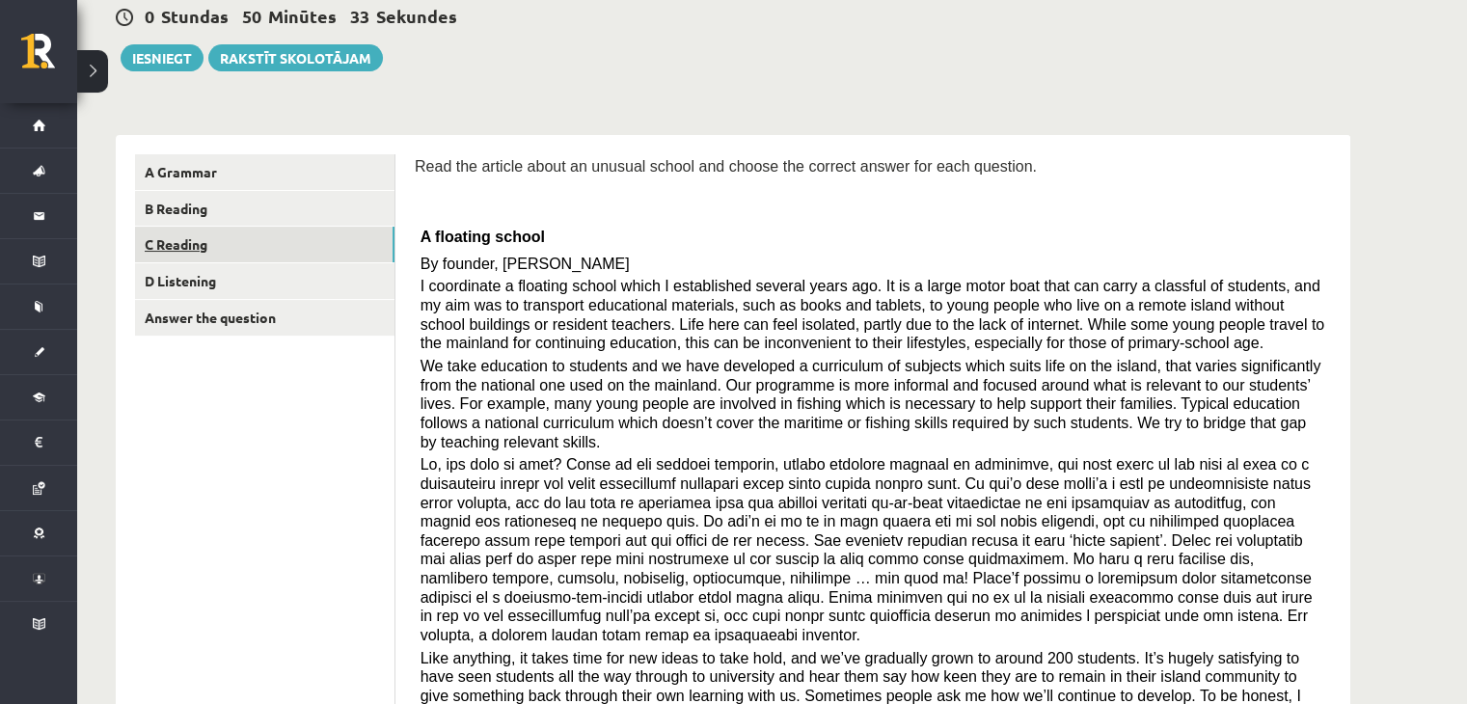
scroll to position [0, 0]
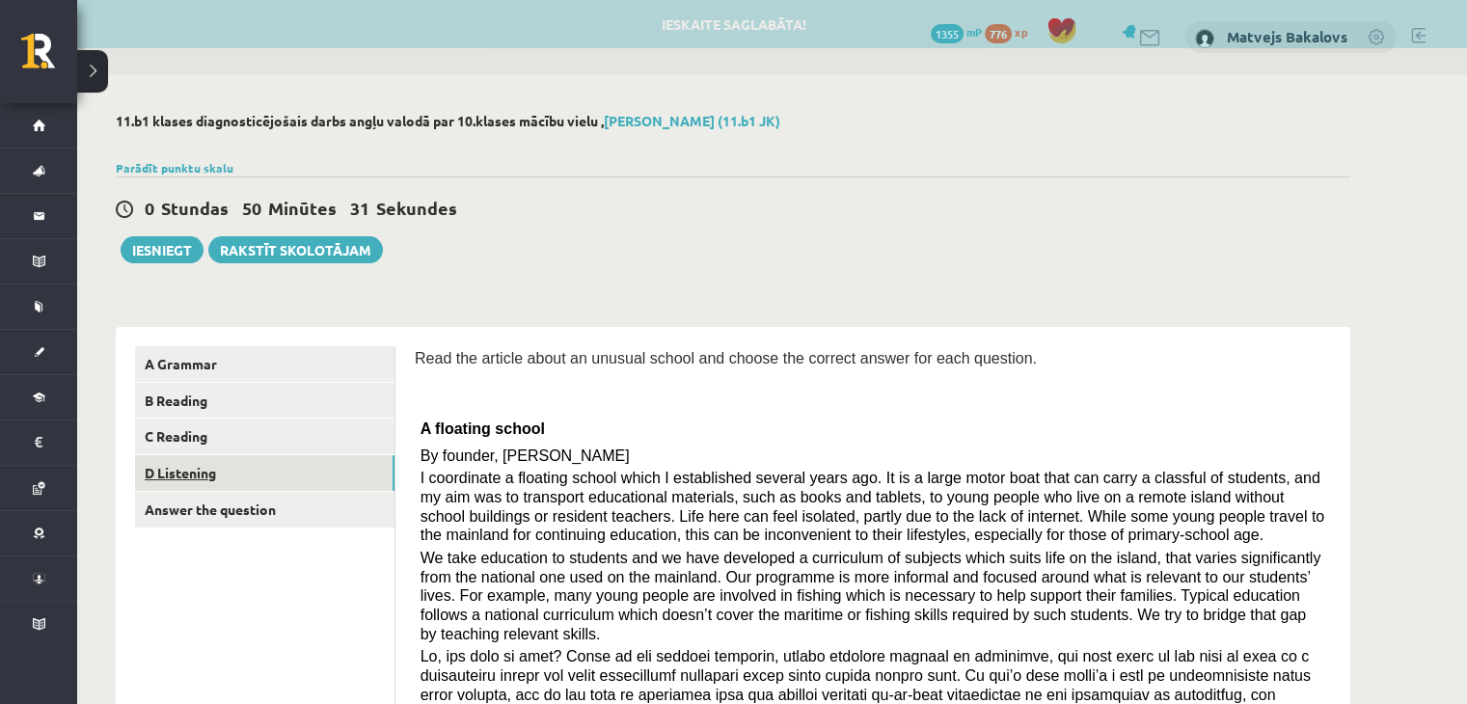
click at [272, 471] on link "D Listening" at bounding box center [265, 473] width 260 height 36
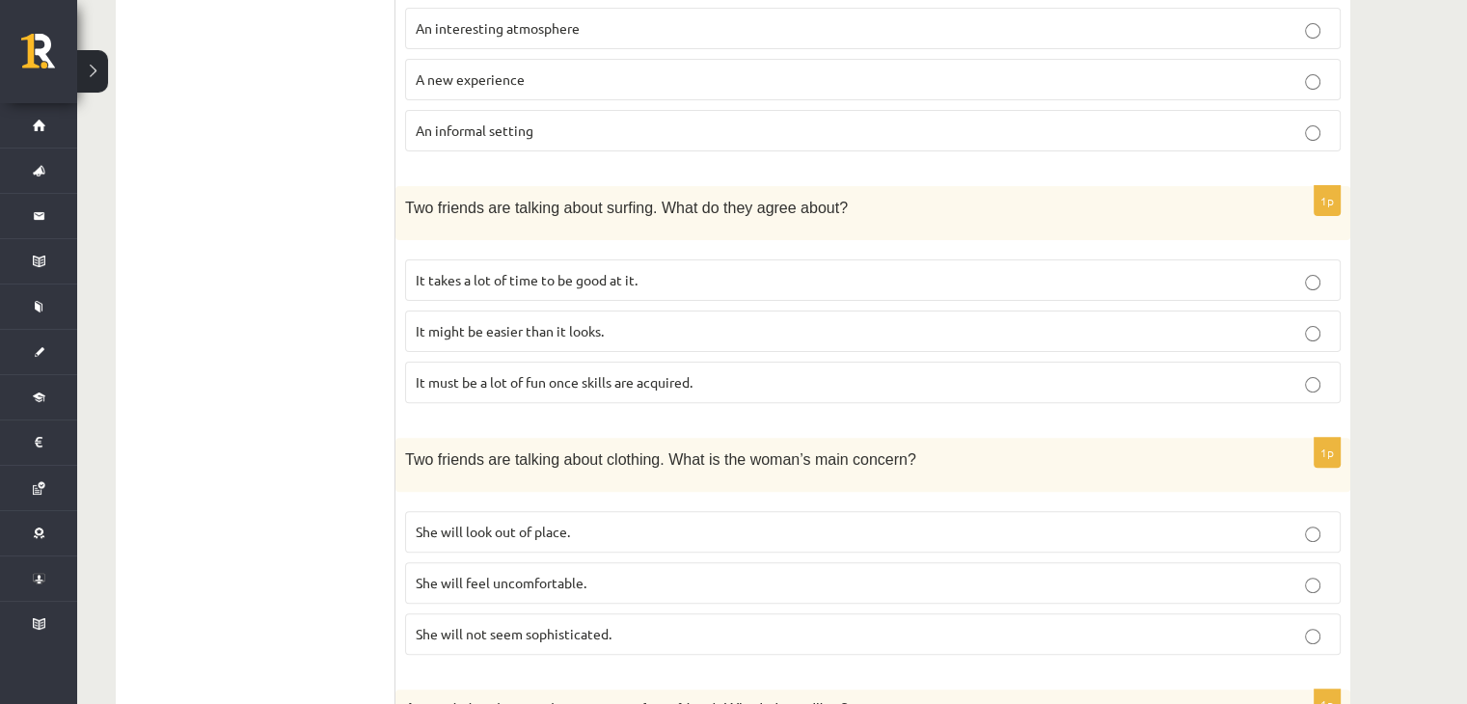
scroll to position [124, 0]
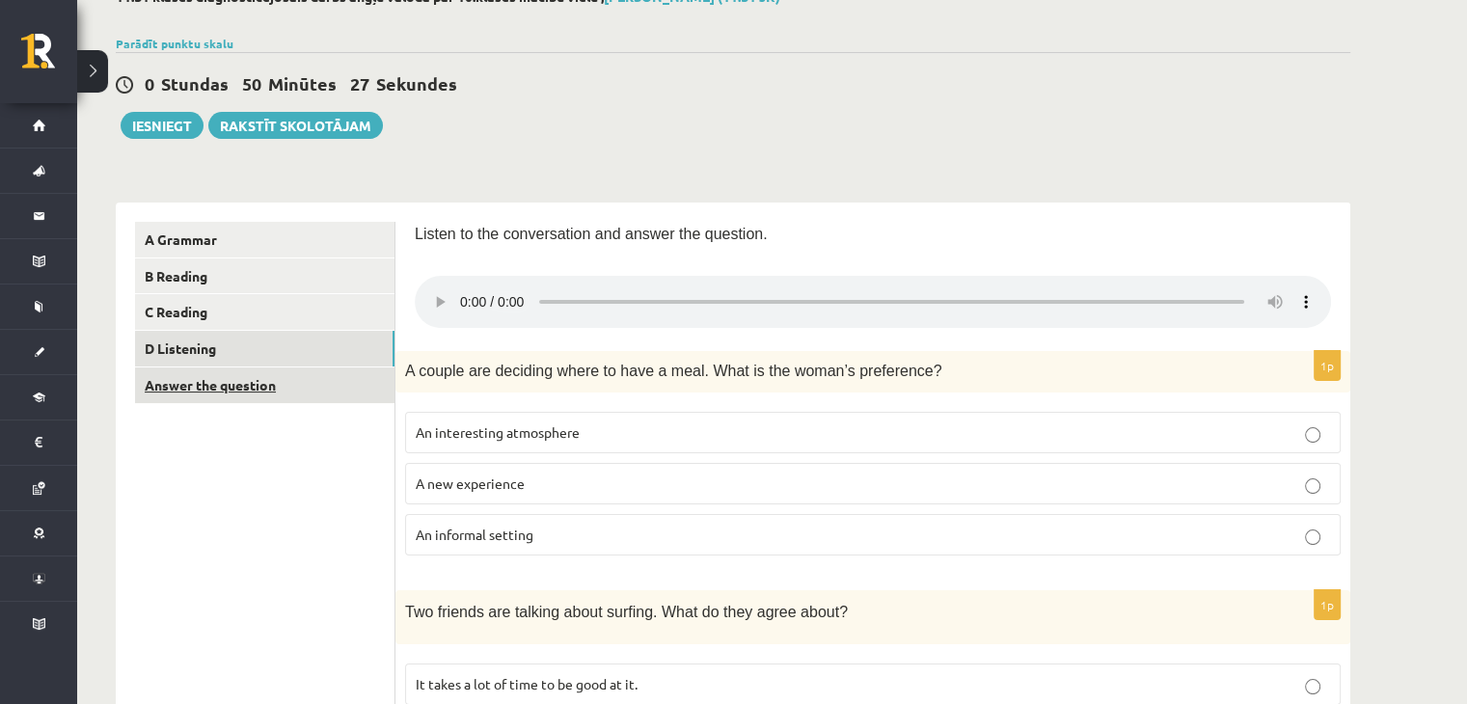
click at [242, 391] on link "Answer the question" at bounding box center [265, 386] width 260 height 36
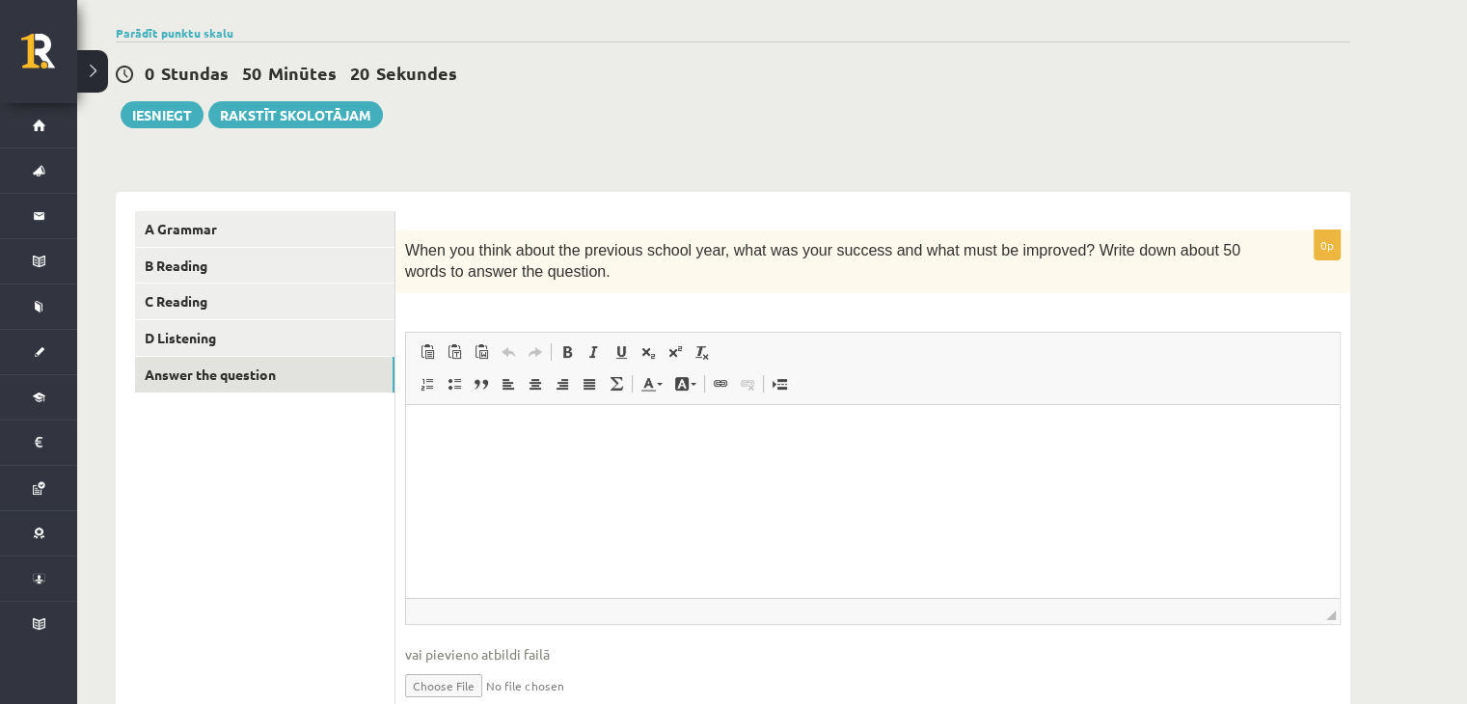
scroll to position [222, 0]
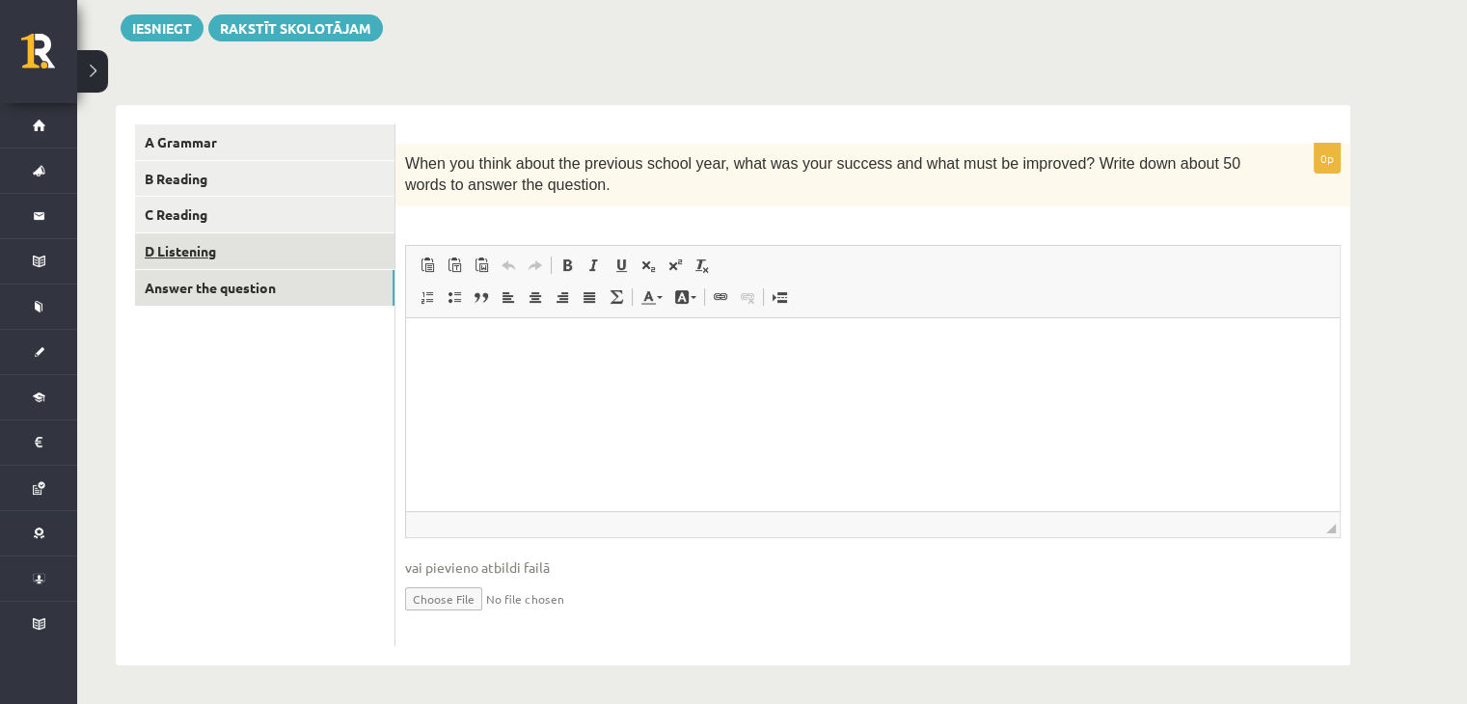
click at [212, 239] on link "D Listening" at bounding box center [265, 251] width 260 height 36
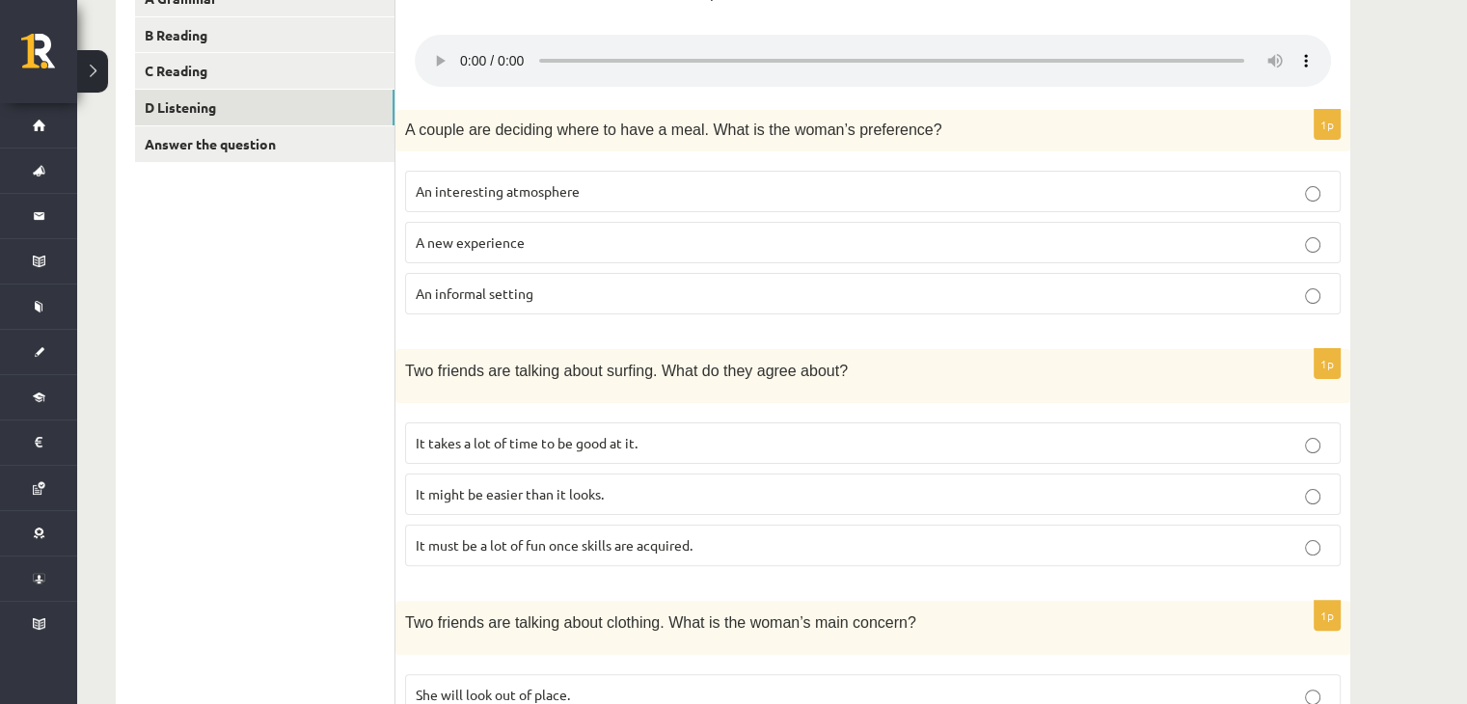
scroll to position [318, 0]
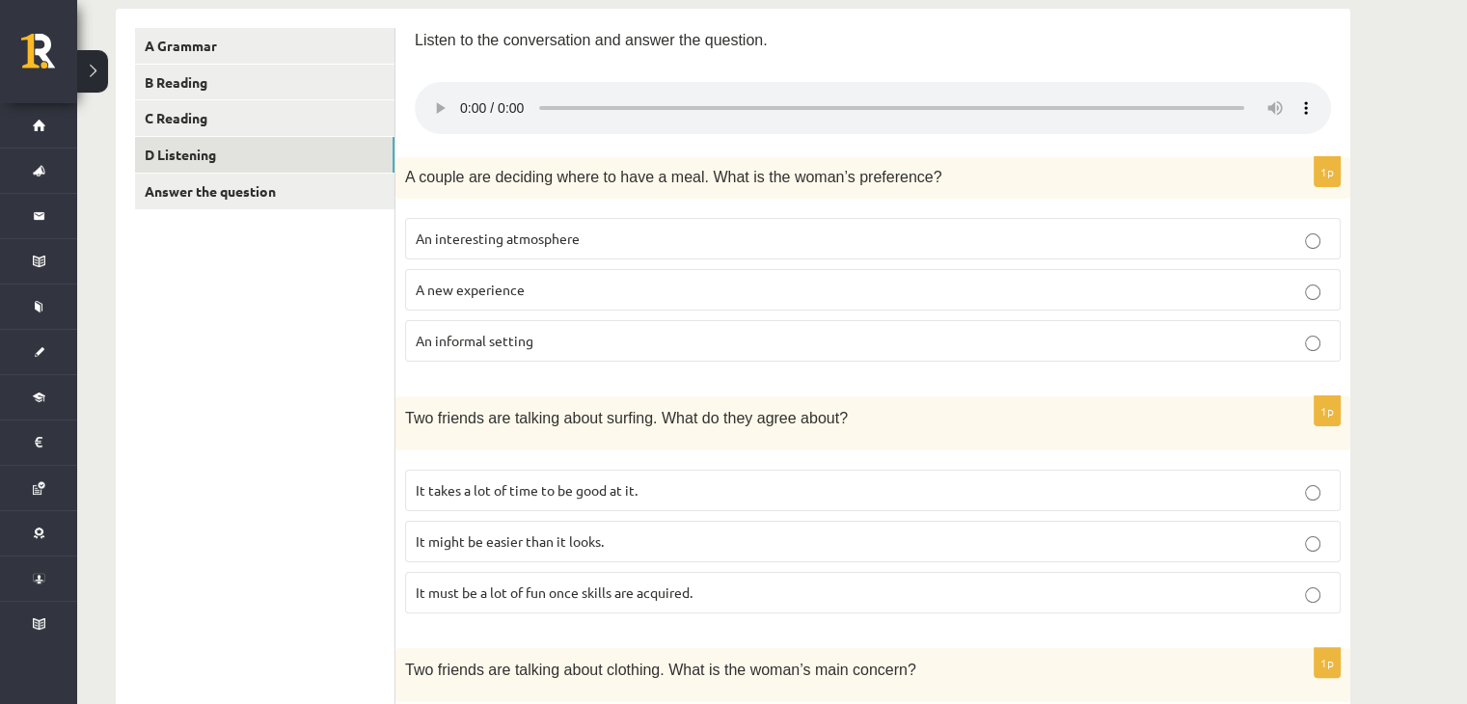
drag, startPoint x: 496, startPoint y: 247, endPoint x: 180, endPoint y: 297, distance: 319.4
drag, startPoint x: 486, startPoint y: 345, endPoint x: 378, endPoint y: 349, distance: 108.1
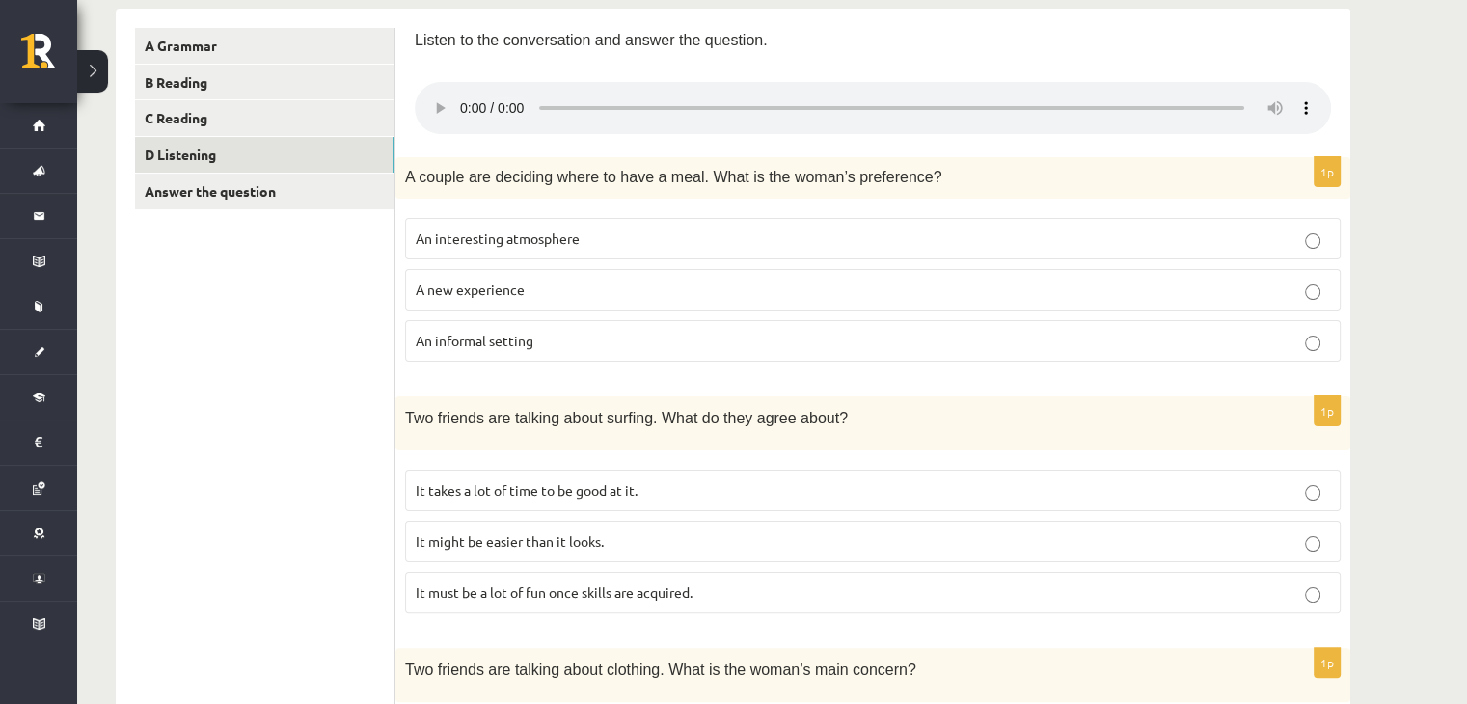
click at [400, 337] on div "1p A couple are deciding where to have a meal. What is the woman’s preference? …" at bounding box center [873, 266] width 955 height 219
drag, startPoint x: 410, startPoint y: 341, endPoint x: 532, endPoint y: 341, distance: 121.6
click at [545, 346] on label "An informal setting" at bounding box center [873, 340] width 936 height 41
copy span "An informal setting"
click at [559, 233] on span "An interesting atmosphere" at bounding box center [498, 238] width 164 height 17
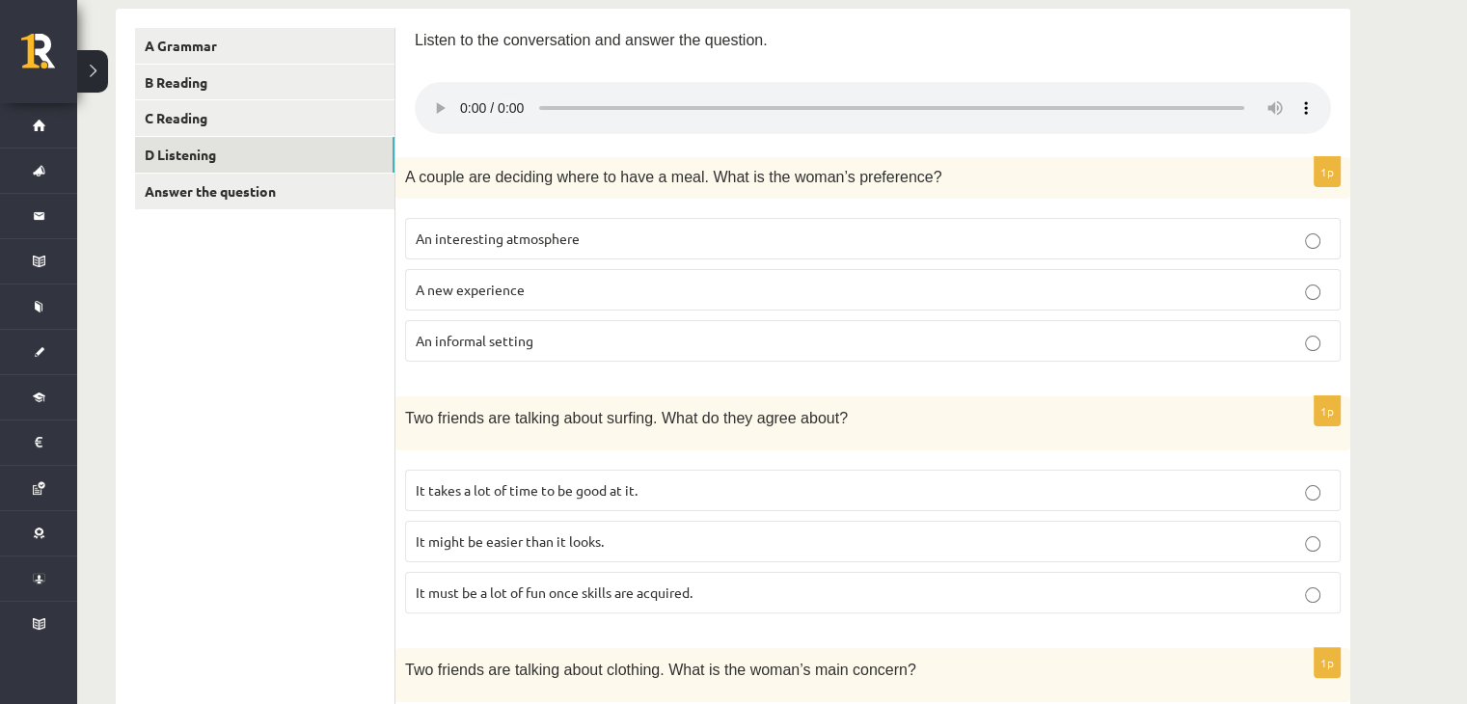
click at [531, 342] on span "An informal setting" at bounding box center [475, 340] width 118 height 17
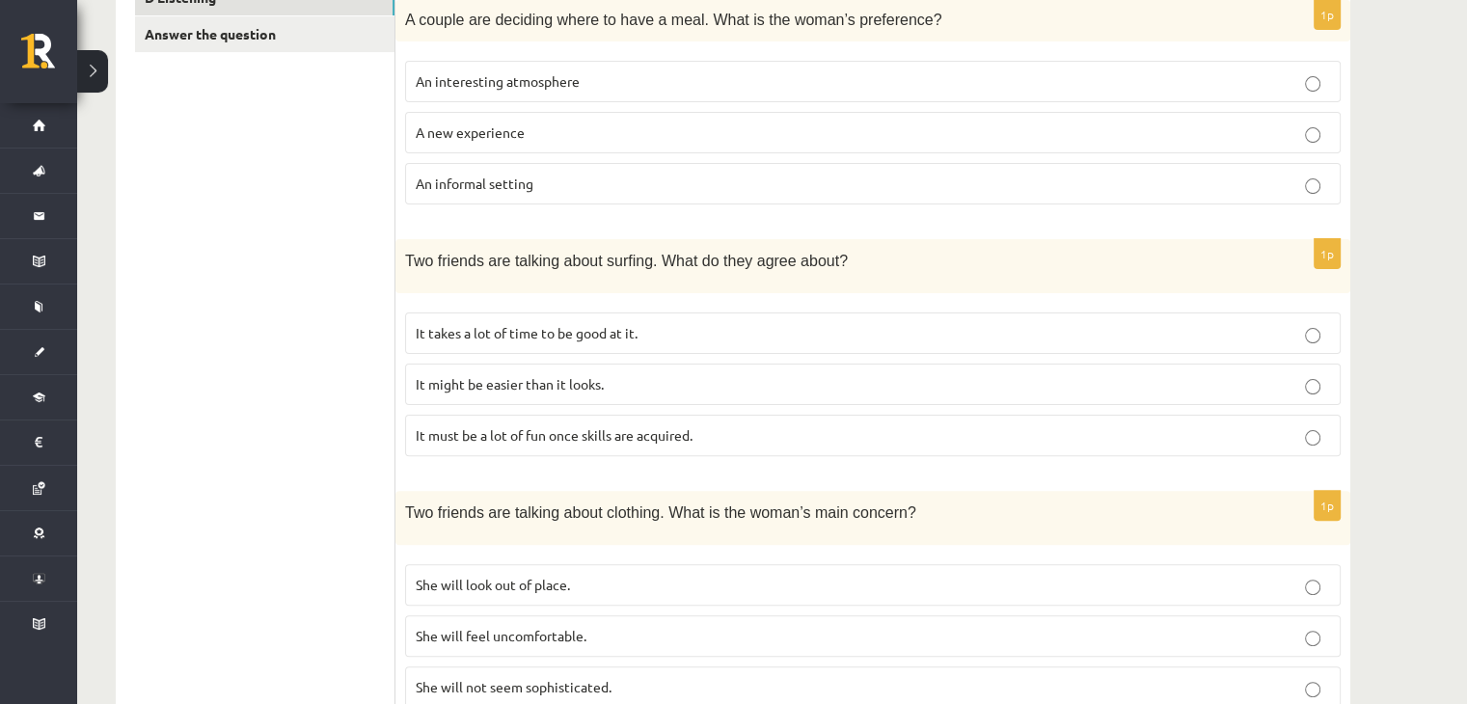
scroll to position [511, 0]
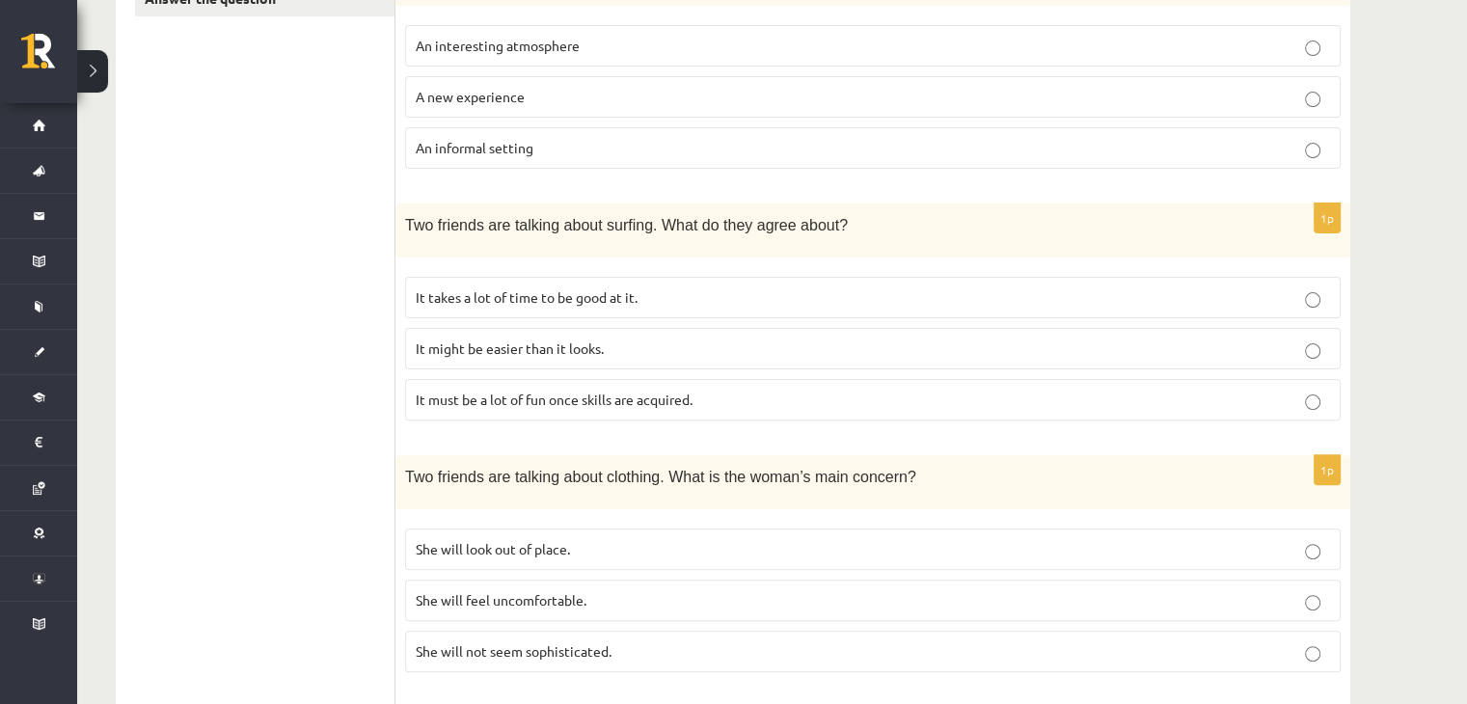
drag, startPoint x: 517, startPoint y: 321, endPoint x: 337, endPoint y: 324, distance: 180.4
drag, startPoint x: 337, startPoint y: 324, endPoint x: 160, endPoint y: 98, distance: 286.6
click at [160, 98] on ul "A Grammar B Reading C Reading D Listening Answer the question" at bounding box center [265, 633] width 260 height 1597
click at [602, 293] on span "It takes a lot of time to be good at it." at bounding box center [527, 296] width 222 height 17
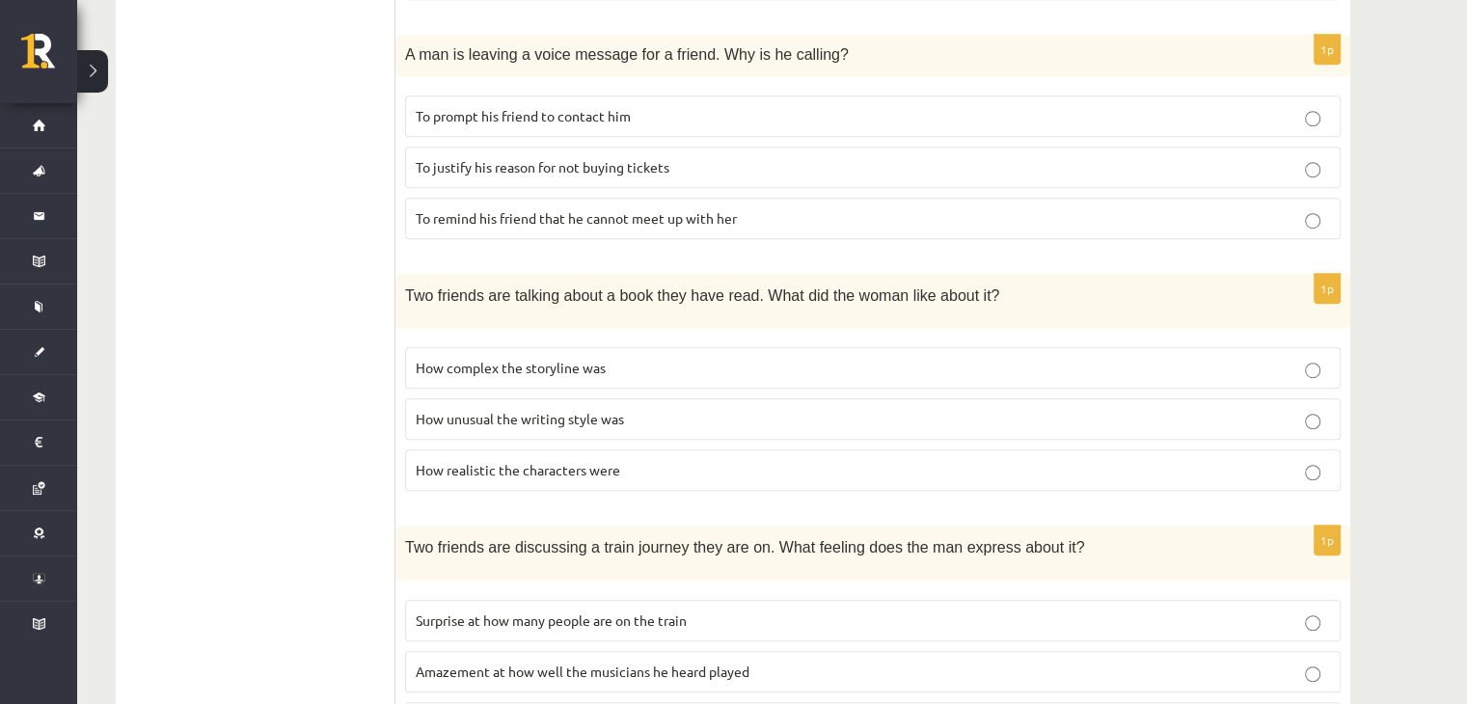
scroll to position [1283, 0]
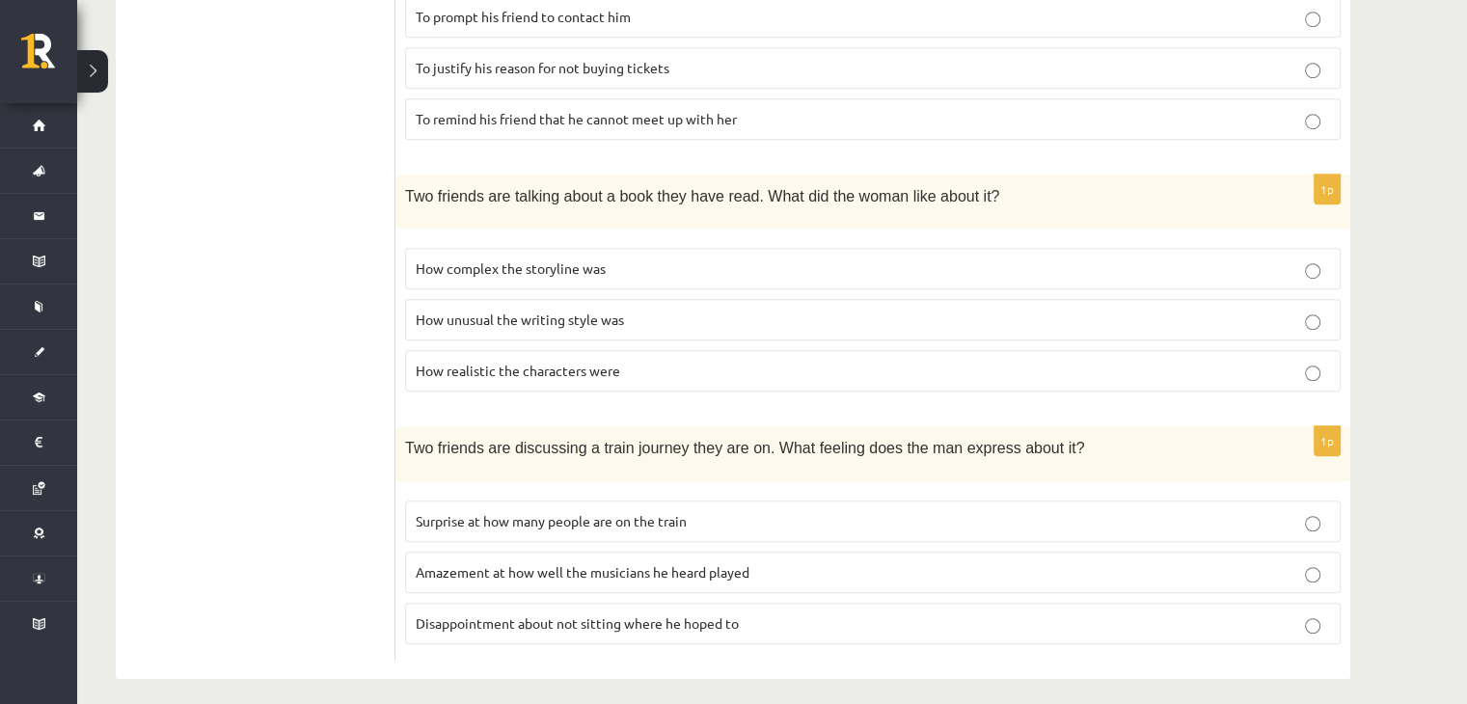
click at [588, 315] on span "How unusual the writing style was" at bounding box center [520, 319] width 208 height 17
click at [702, 616] on p "Disappointment about not sitting where he hoped to" at bounding box center [873, 624] width 915 height 20
click at [707, 615] on span "Disappointment about not sitting where he hoped to" at bounding box center [577, 623] width 323 height 17
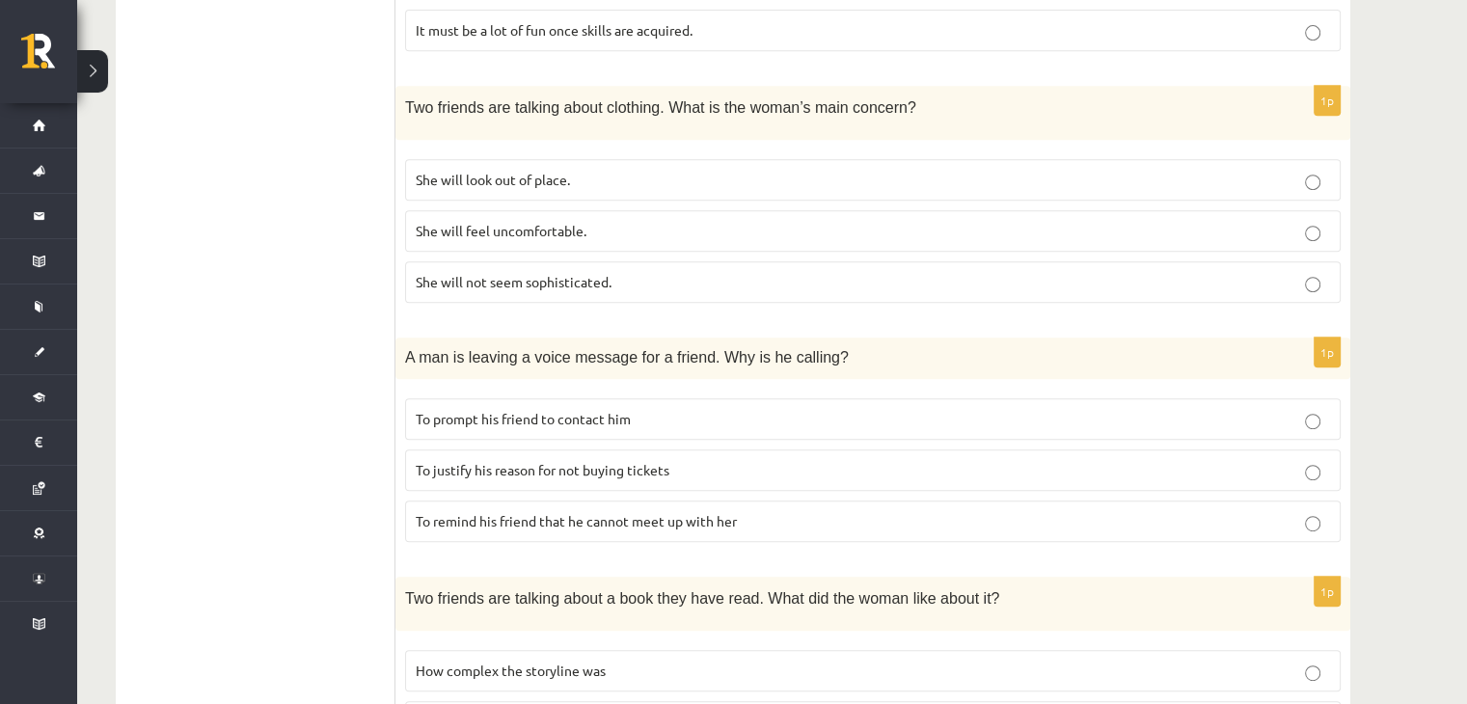
scroll to position [994, 0]
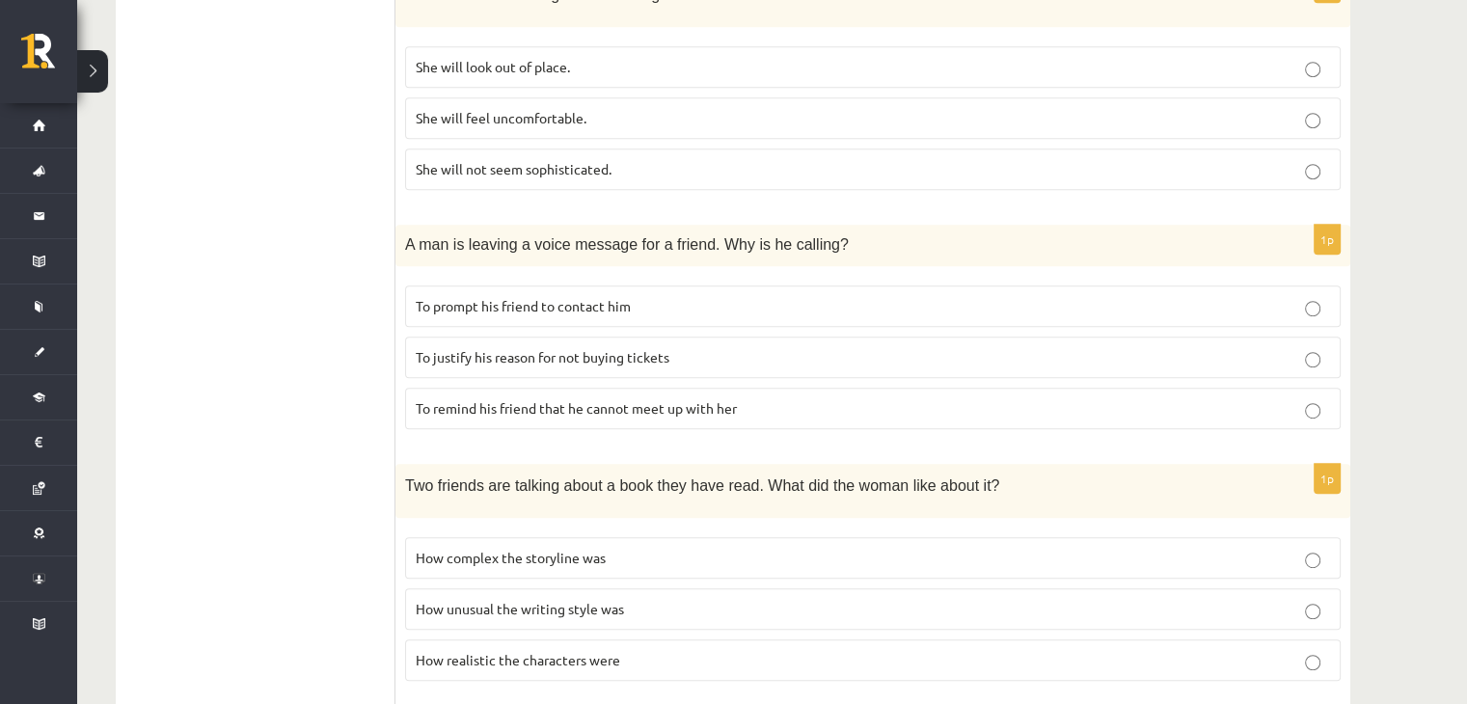
click at [662, 296] on p "To prompt his friend to contact him" at bounding box center [873, 306] width 915 height 20
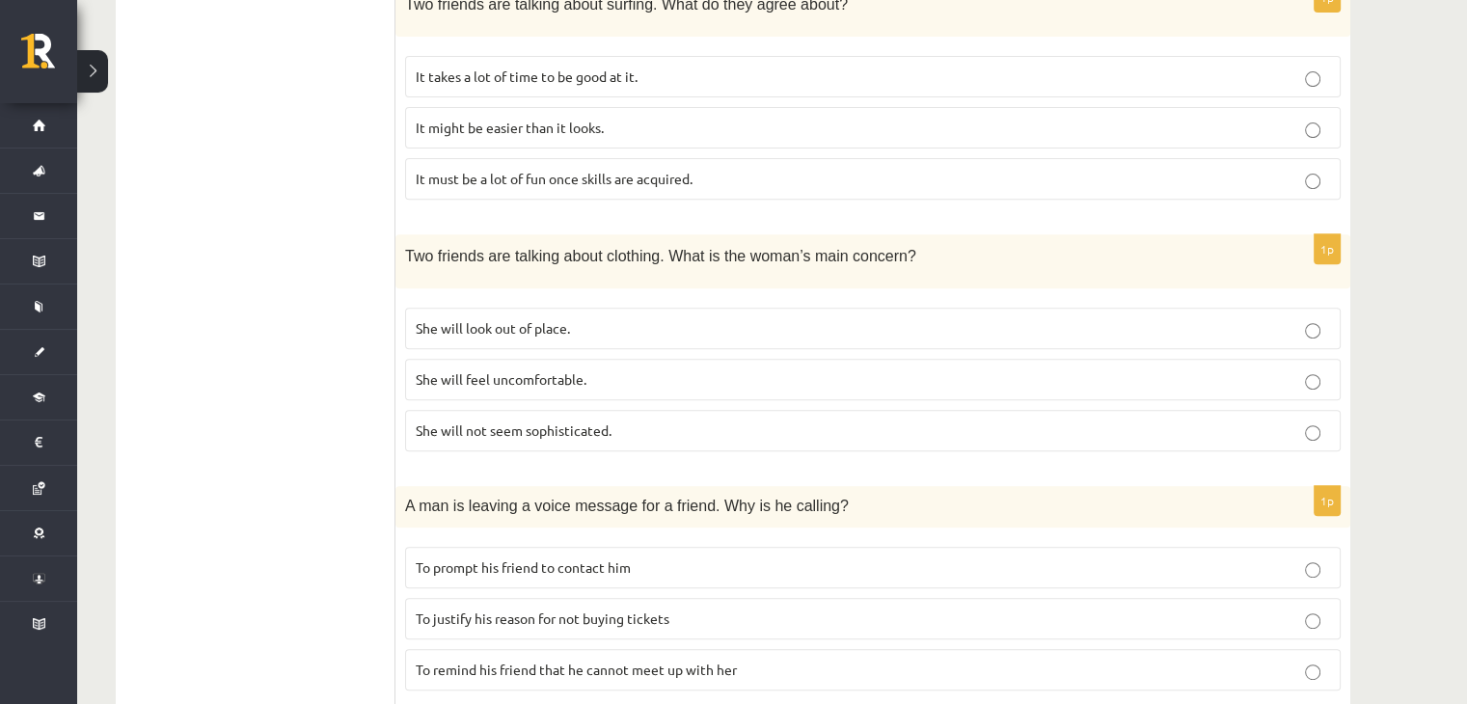
scroll to position [579, 0]
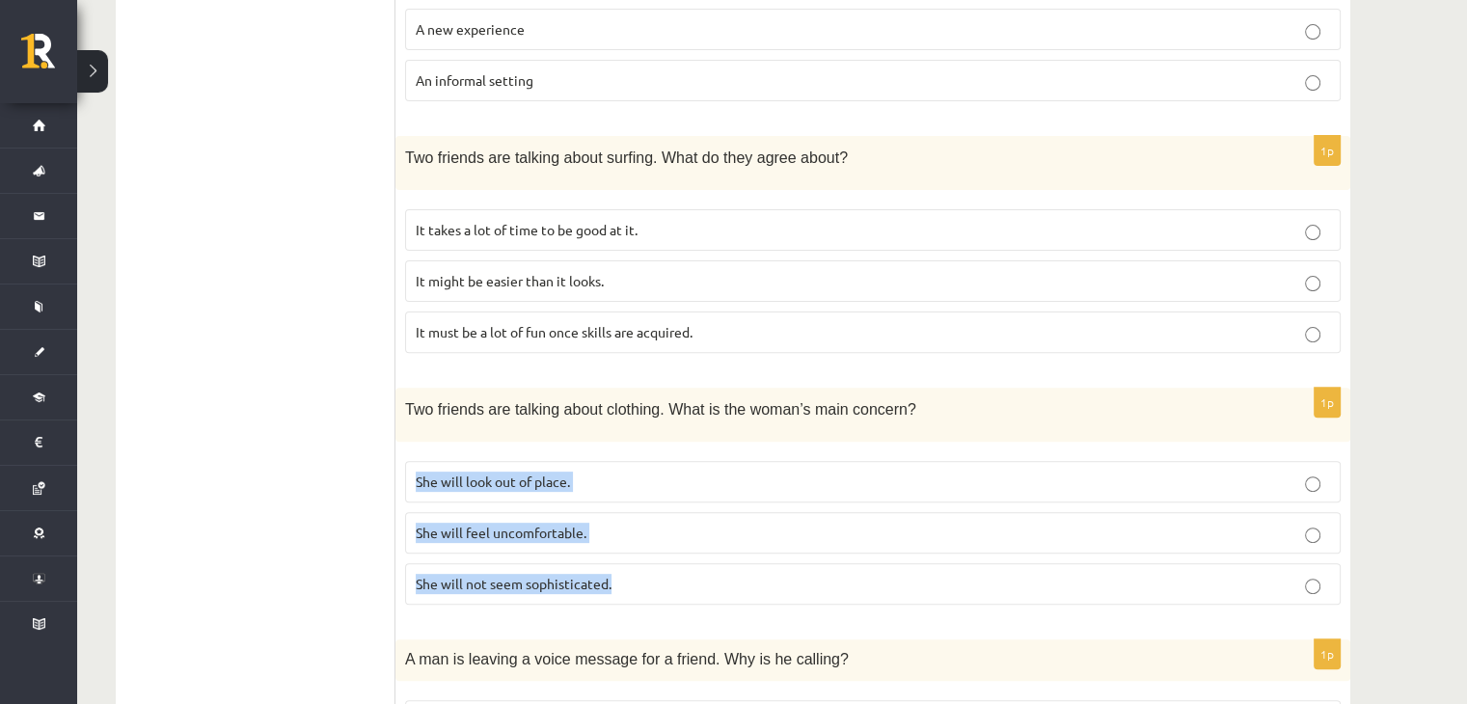
drag, startPoint x: 419, startPoint y: 475, endPoint x: 562, endPoint y: 508, distance: 147.7
click at [617, 565] on fieldset "She will look out of place. She will feel uncomfortable. She will not seem soph…" at bounding box center [873, 531] width 936 height 159
copy fieldset "She will look out of place. She will feel uncomfortable. She will not seem soph…"
click at [691, 534] on p "She will feel uncomfortable." at bounding box center [873, 533] width 915 height 20
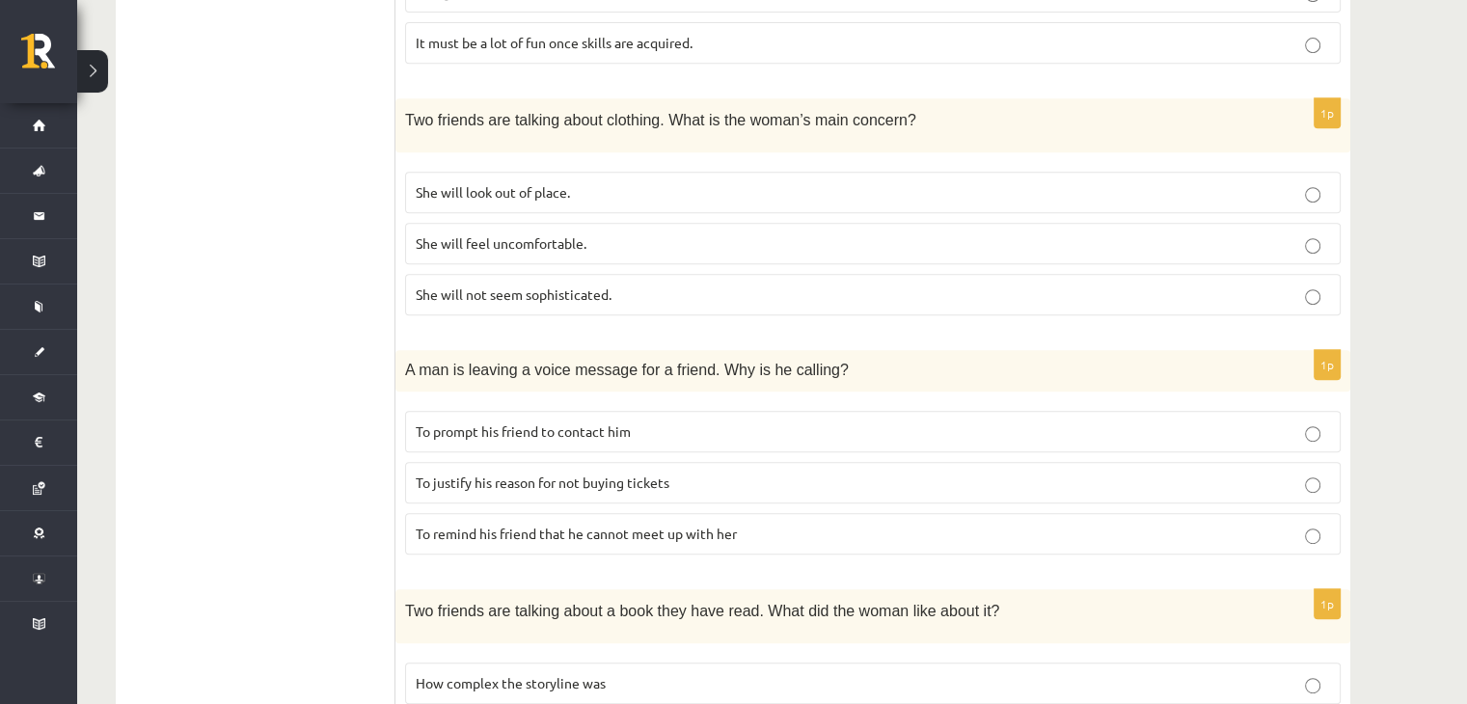
click at [100, 358] on div "11.b1 klases diagnosticējošais darbs angļu valodā par 10.klases mācību vielu , …" at bounding box center [733, 169] width 1312 height 1927
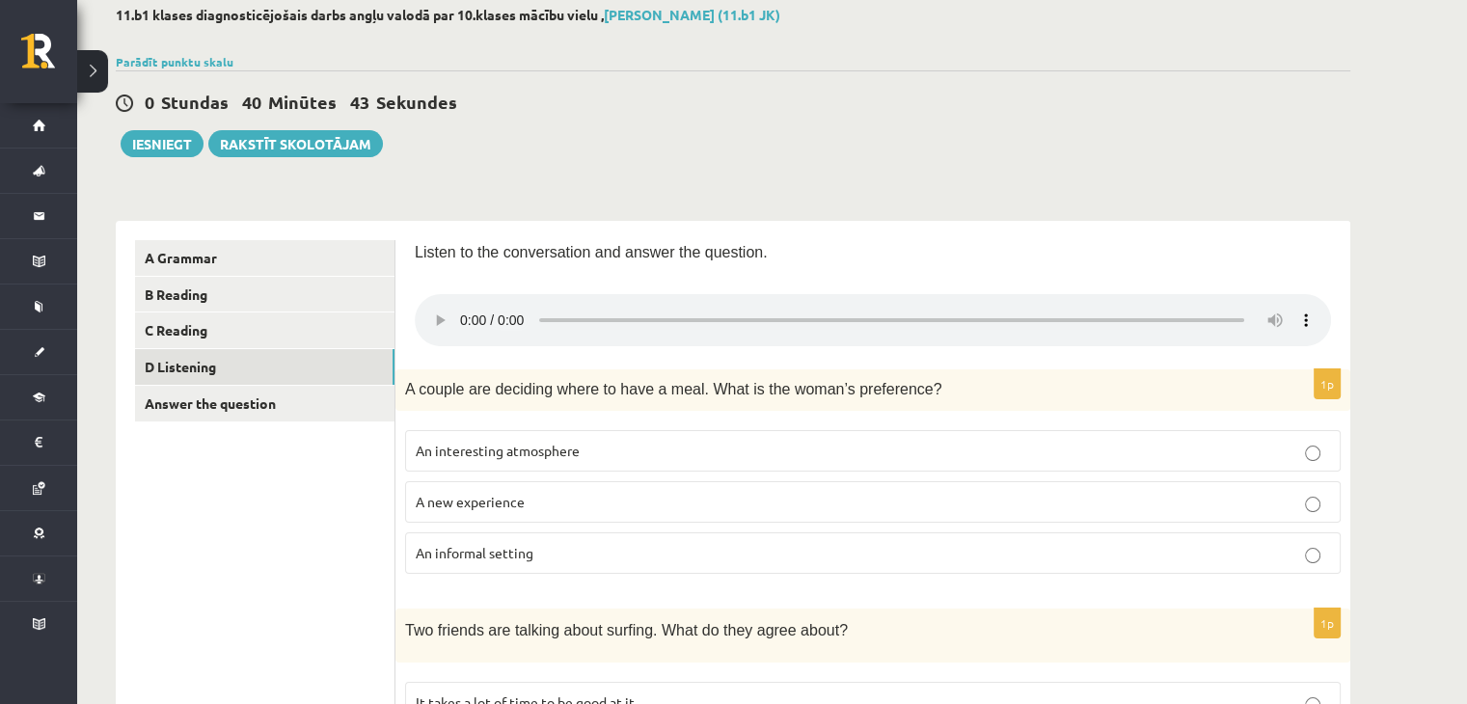
scroll to position [0, 0]
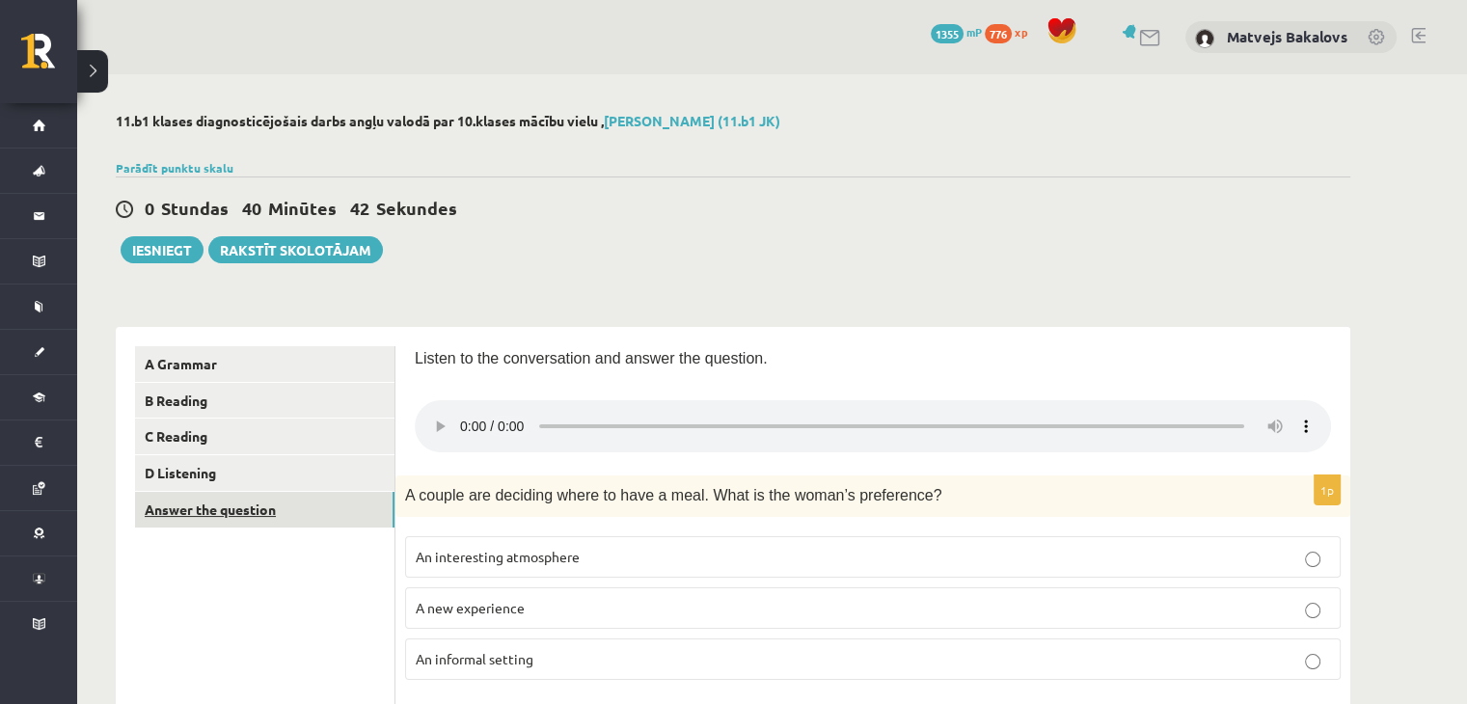
click at [190, 513] on link "Answer the question" at bounding box center [265, 510] width 260 height 36
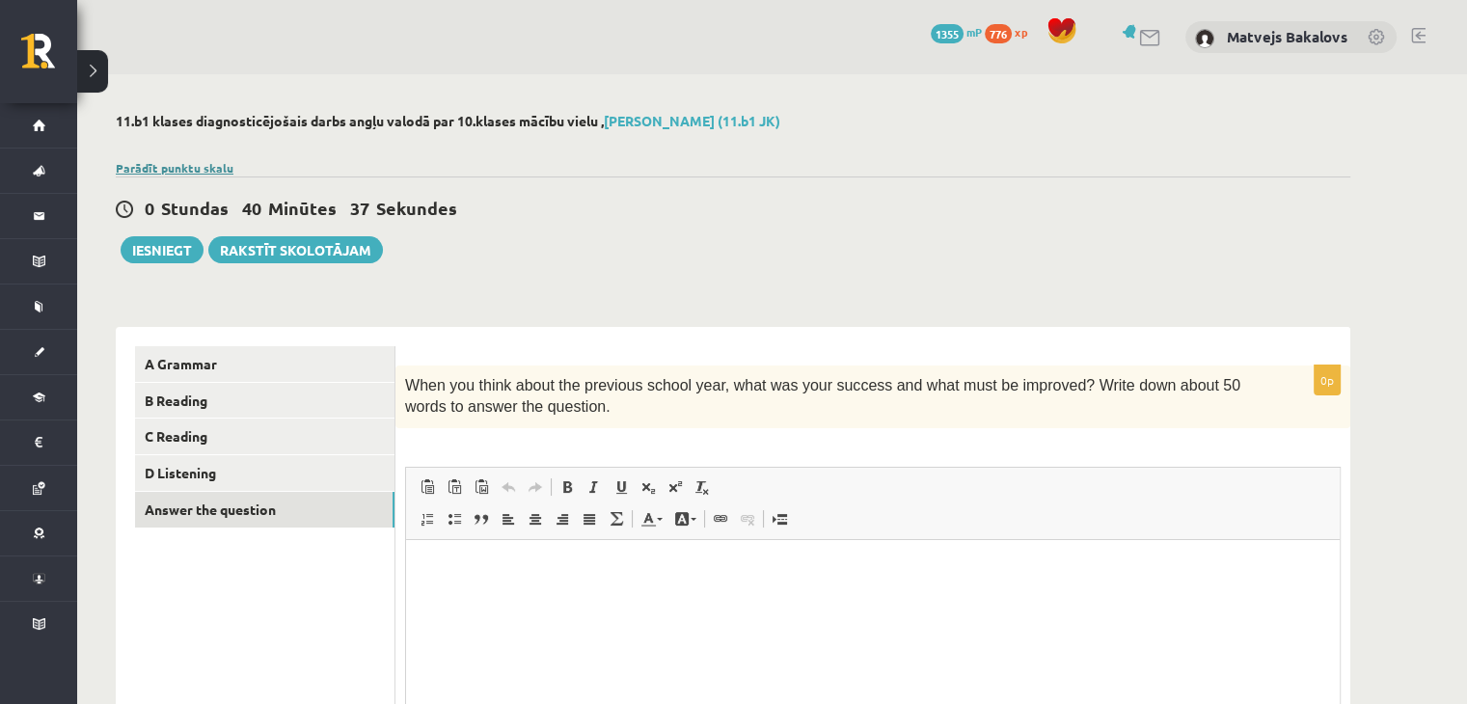
click at [168, 162] on link "Parādīt punktu skalu" at bounding box center [175, 167] width 118 height 15
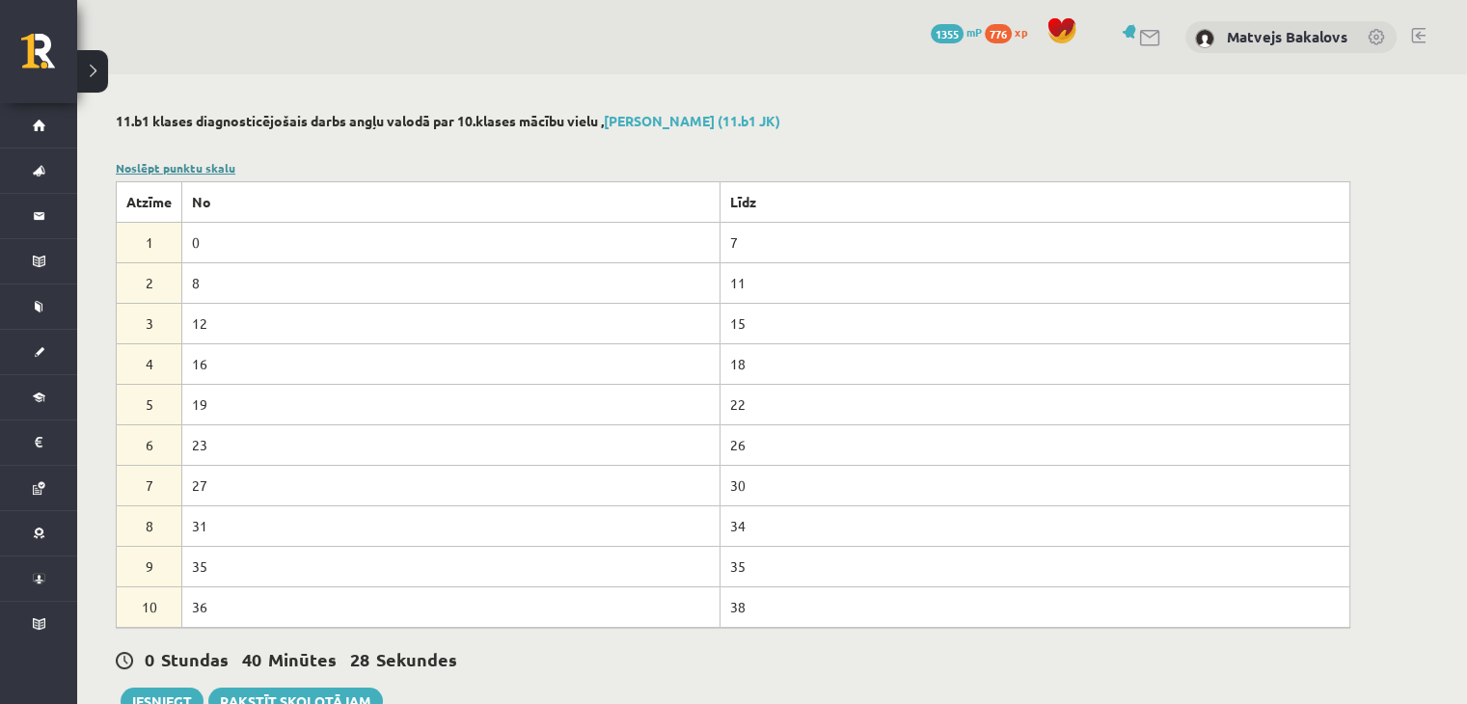
click at [169, 173] on link "Noslēpt punktu skalu" at bounding box center [176, 167] width 120 height 15
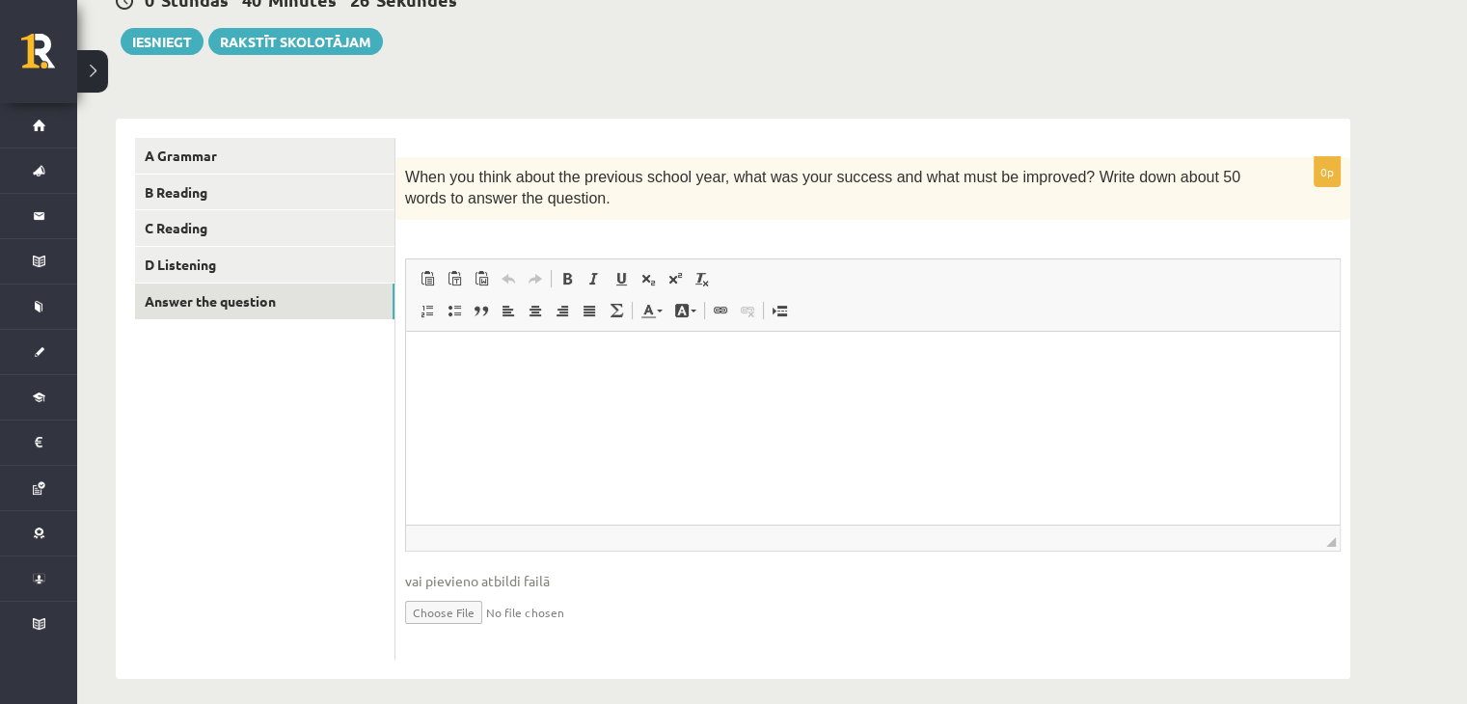
scroll to position [222, 0]
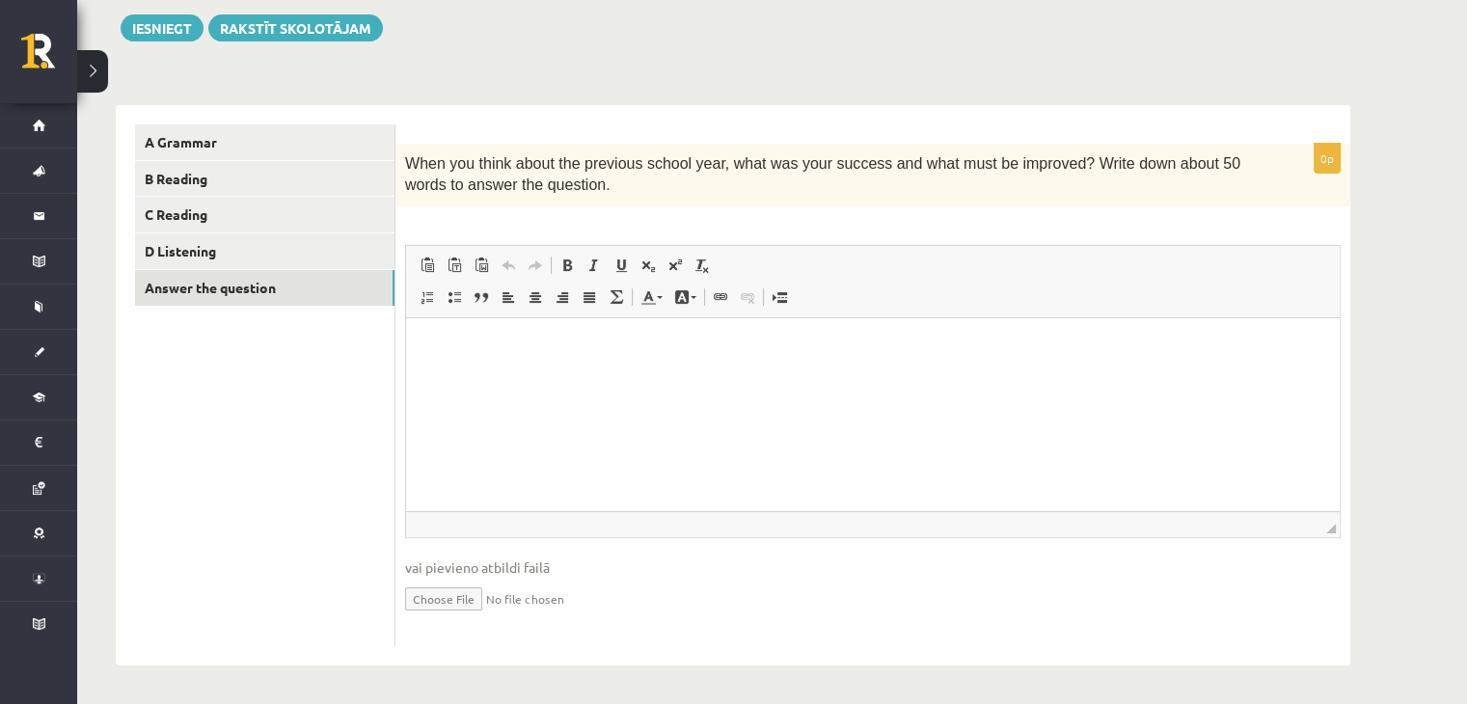
click at [1327, 168] on p "0p" at bounding box center [1327, 158] width 27 height 31
drag, startPoint x: 1327, startPoint y: 159, endPoint x: 1312, endPoint y: 159, distance: 14.5
click at [1312, 159] on div "0p When you think about the previous school year, what was your success and wha…" at bounding box center [873, 395] width 955 height 503
click at [1312, 167] on div "When you think about the previous school year, what was your success and what m…" at bounding box center [873, 175] width 955 height 63
click at [229, 245] on link "D Listening" at bounding box center [265, 251] width 260 height 36
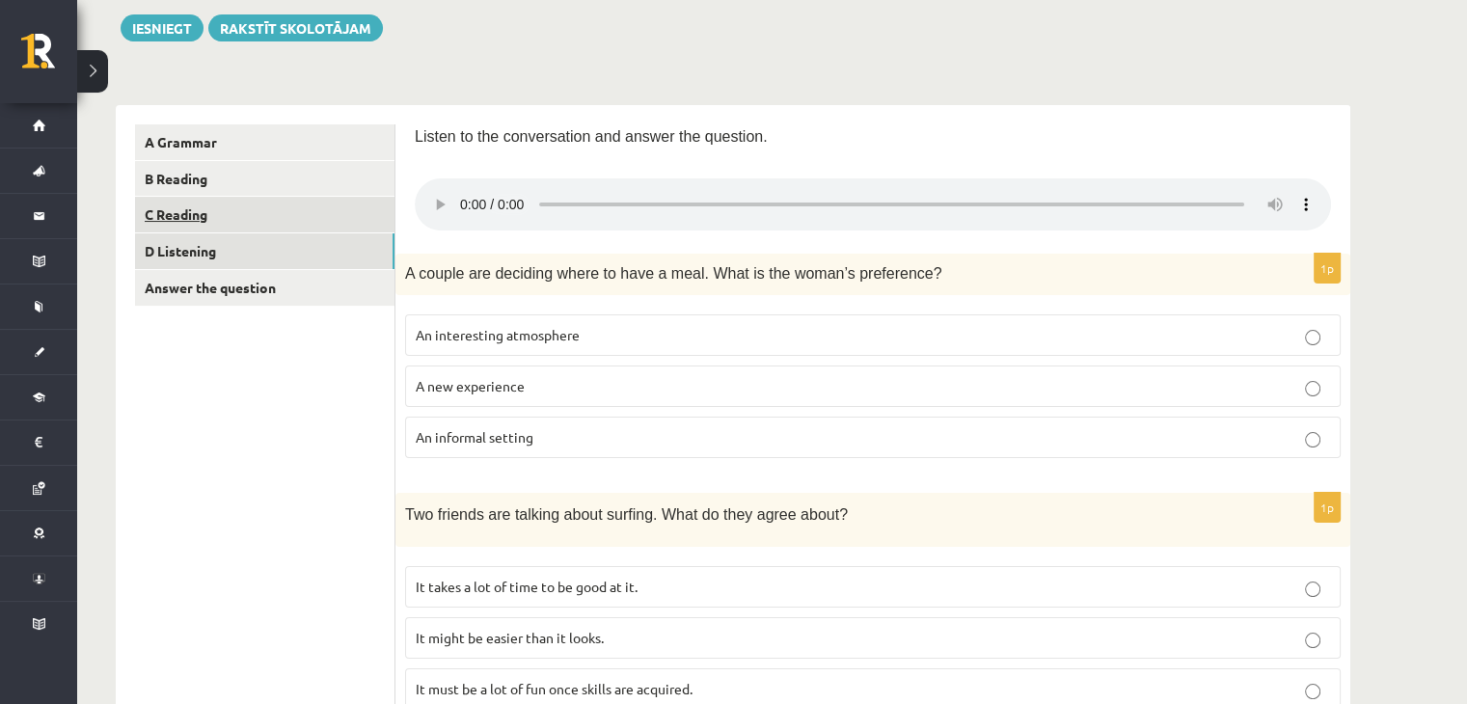
click at [246, 221] on link "C Reading" at bounding box center [265, 215] width 260 height 36
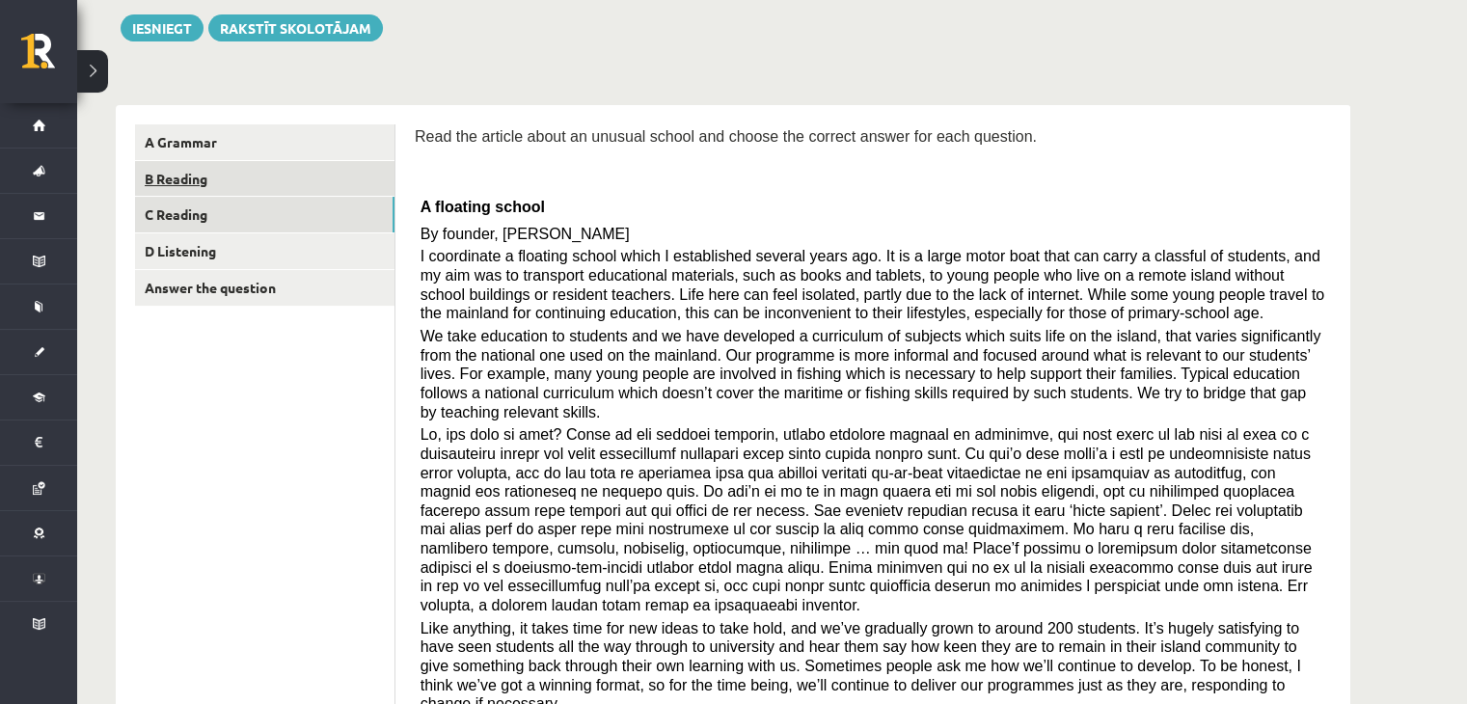
click at [196, 168] on link "B Reading" at bounding box center [265, 179] width 260 height 36
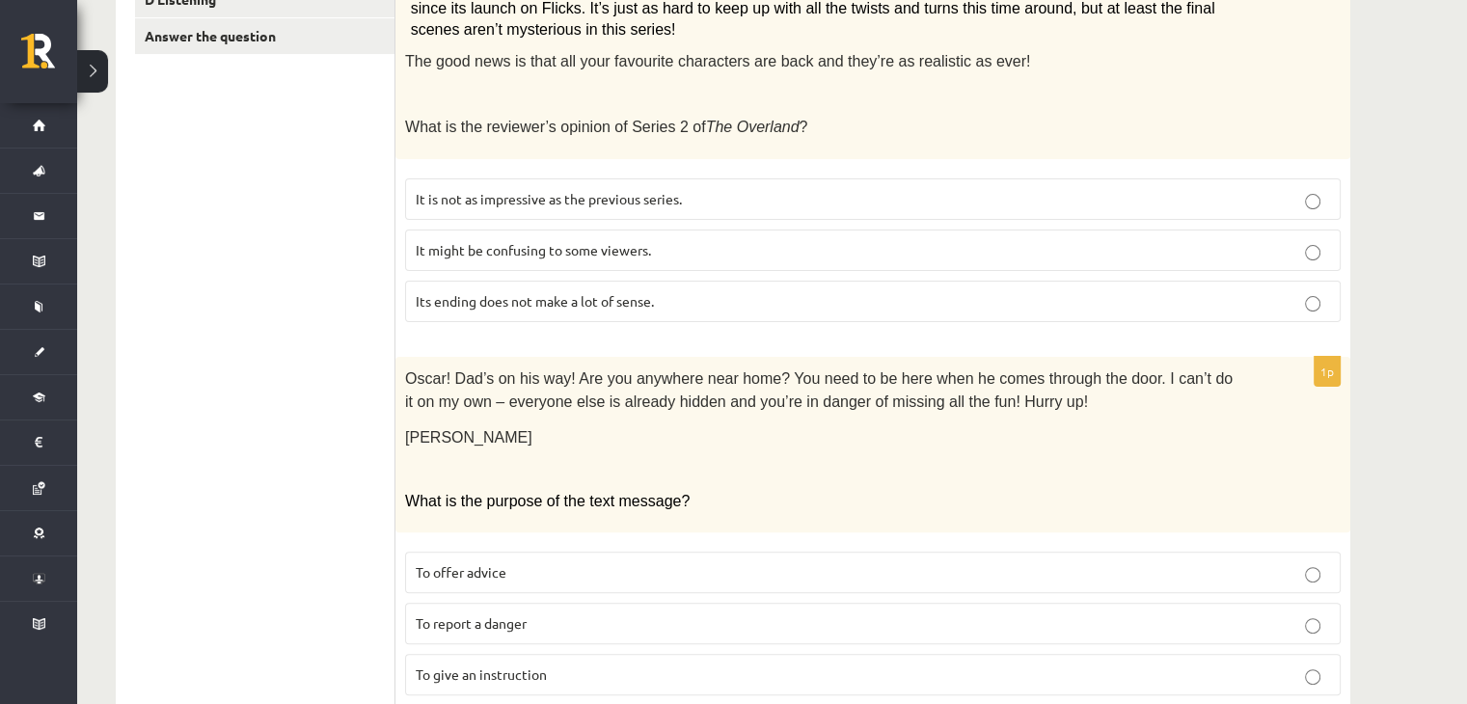
scroll to position [318, 0]
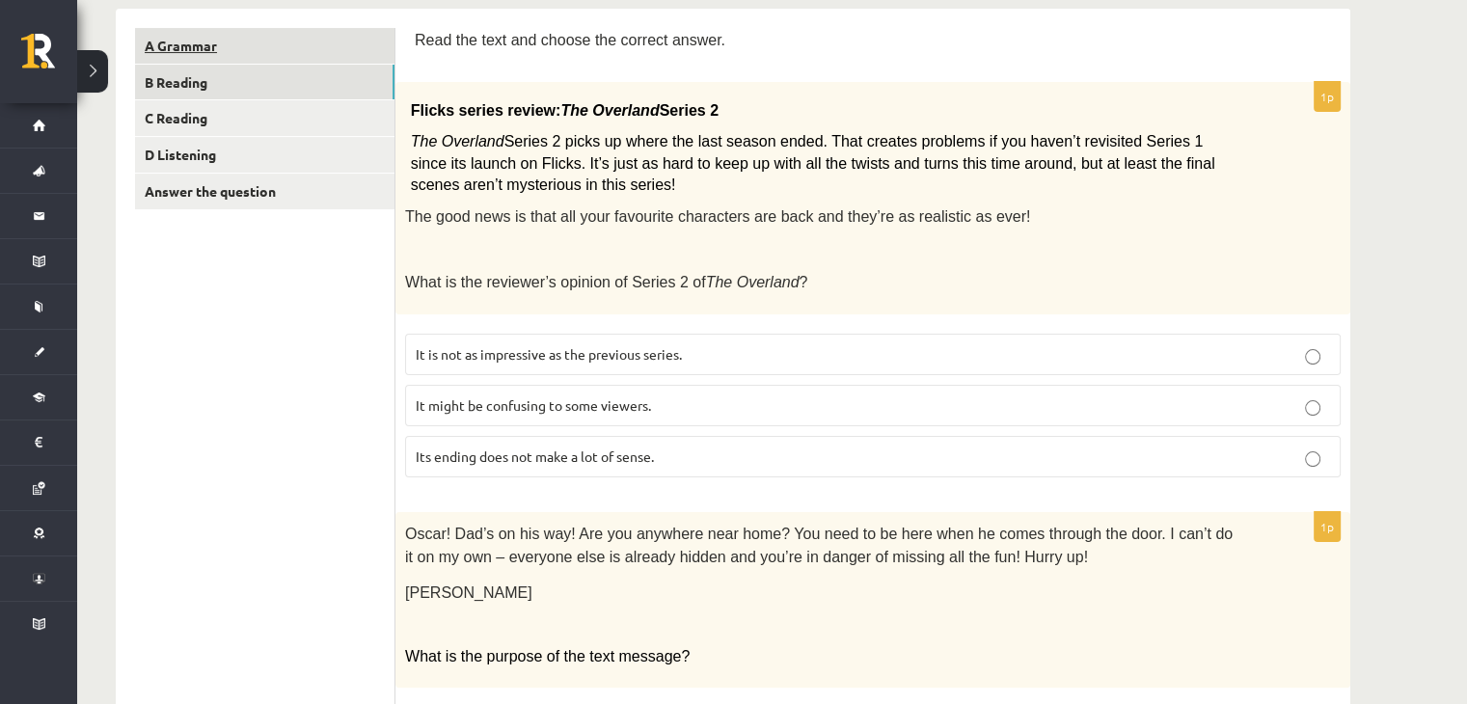
click at [221, 43] on link "A Grammar" at bounding box center [265, 46] width 260 height 36
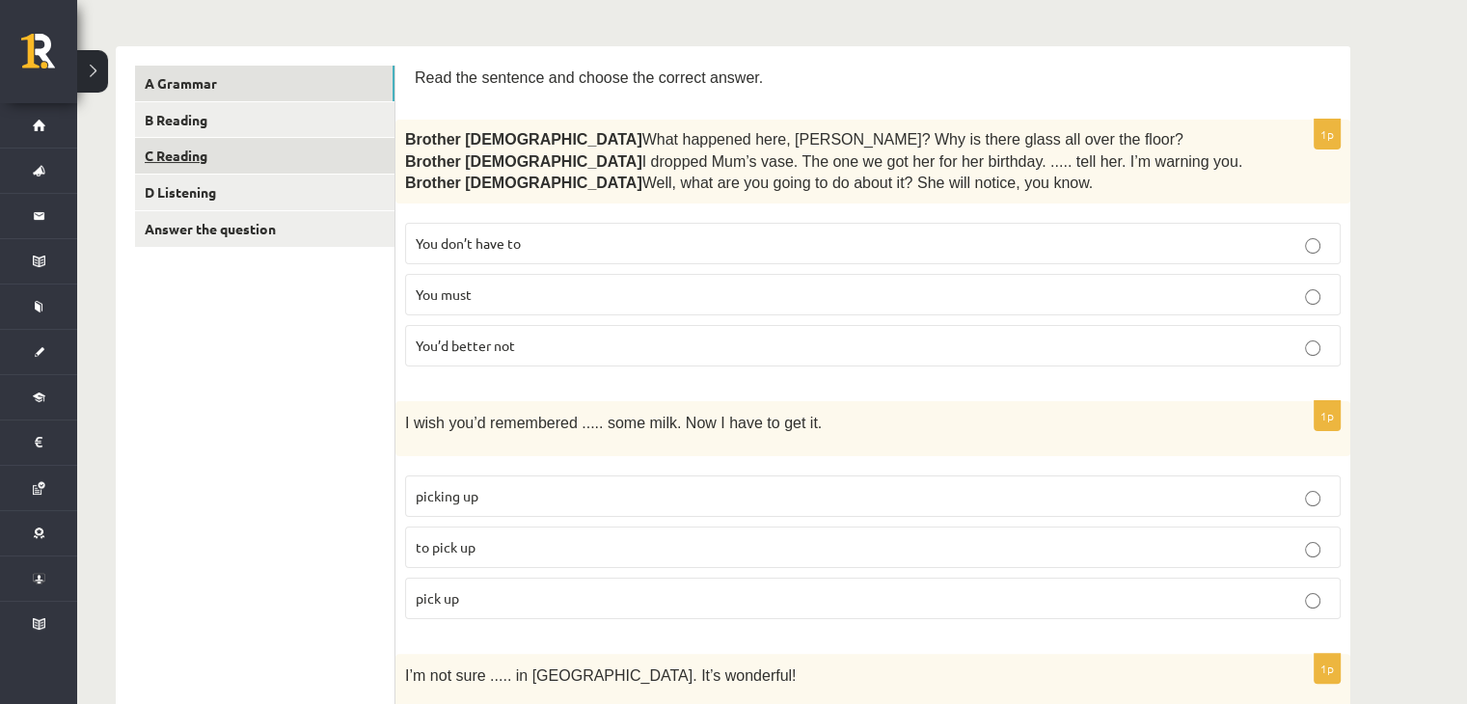
scroll to position [222, 0]
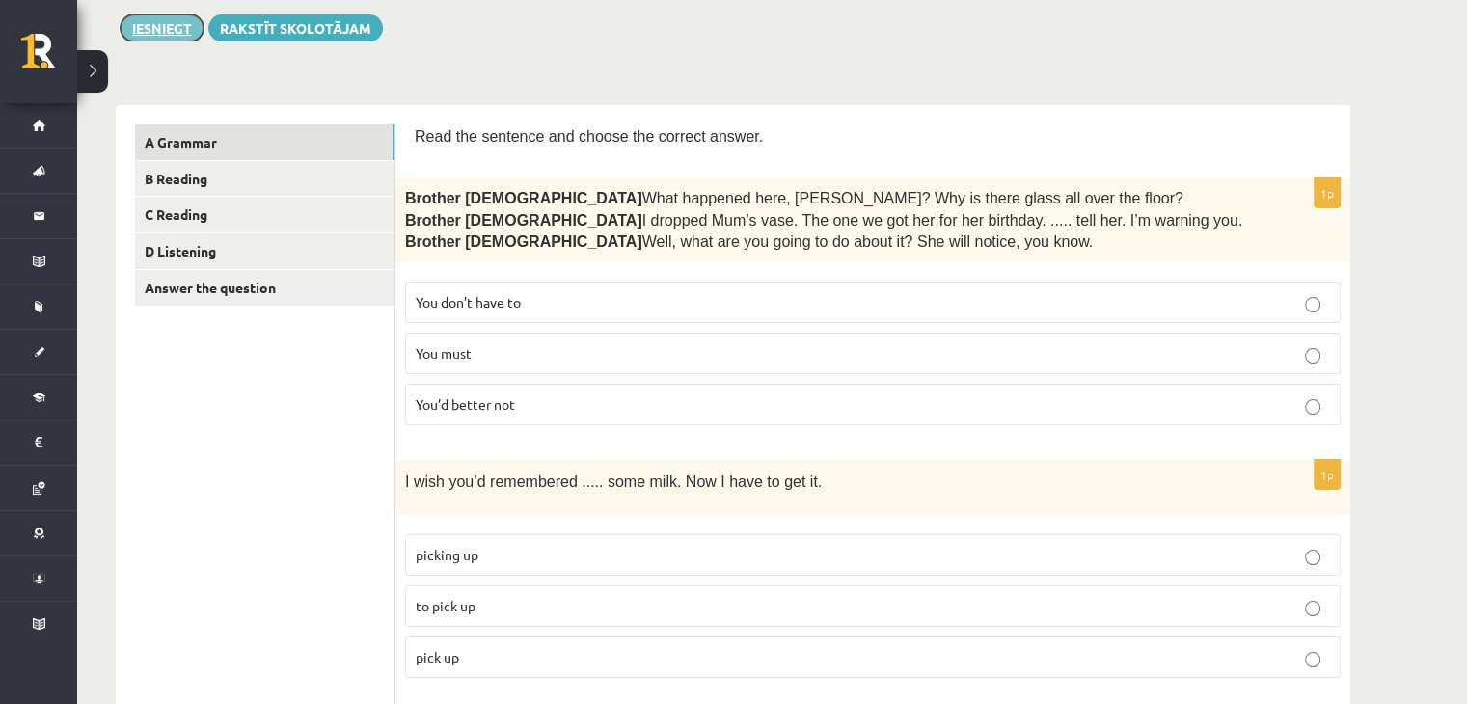
click at [154, 21] on button "Iesniegt" at bounding box center [162, 27] width 83 height 27
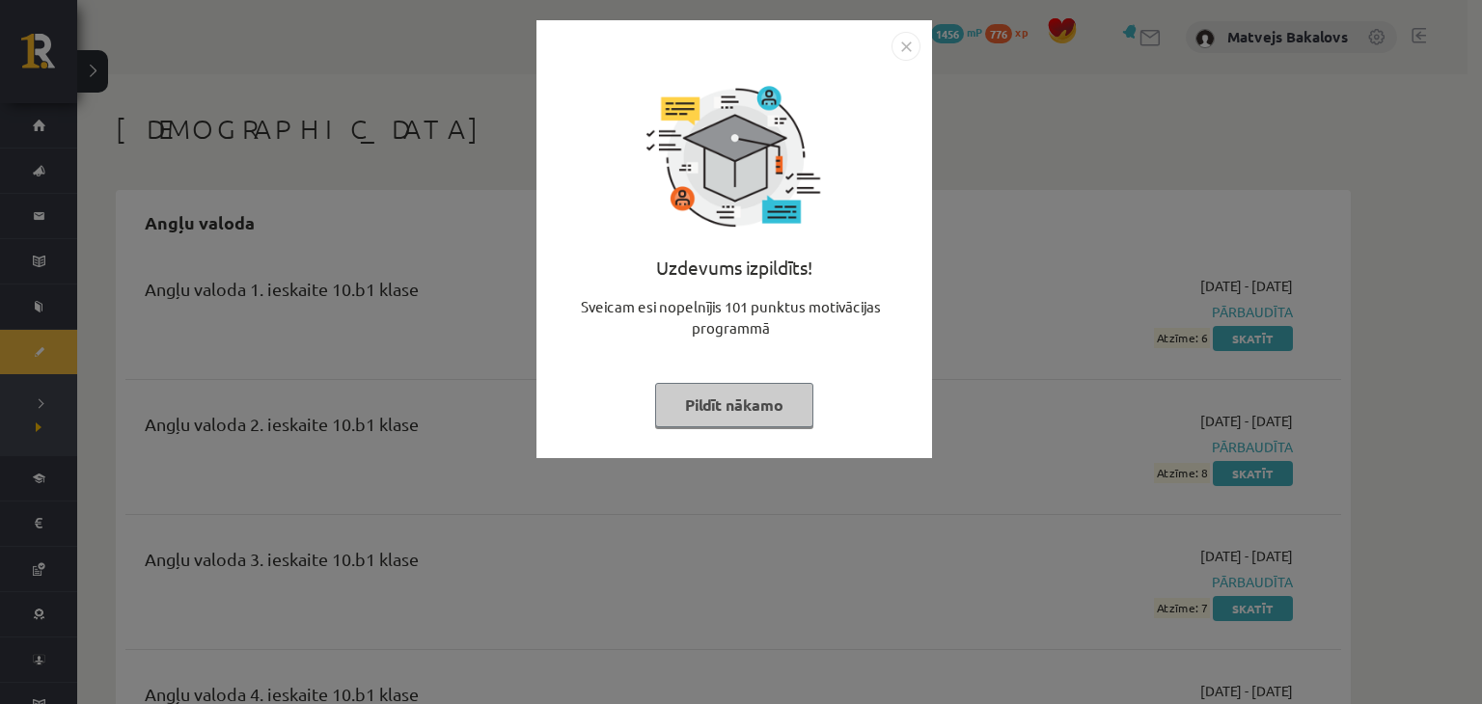
click at [738, 418] on button "Pildīt nākamo" at bounding box center [734, 405] width 158 height 44
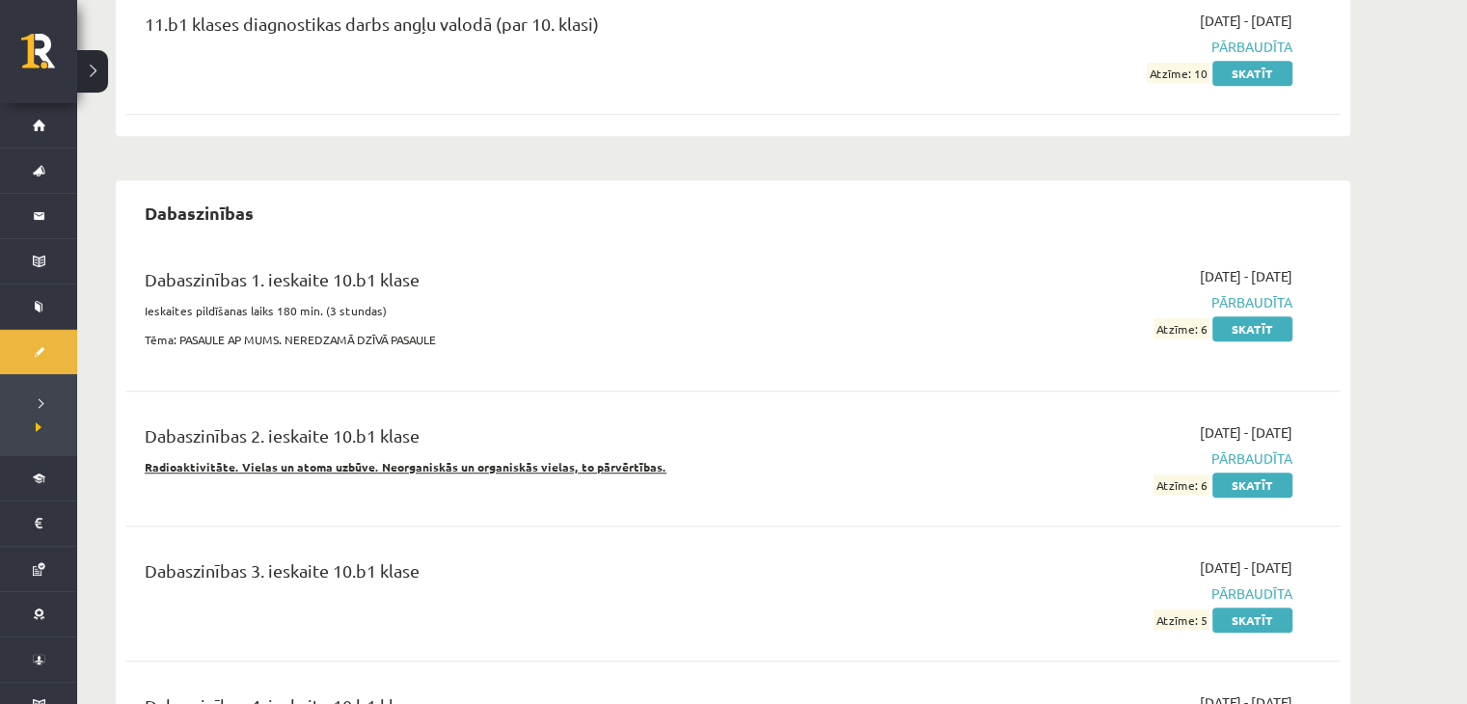
scroll to position [1158, 0]
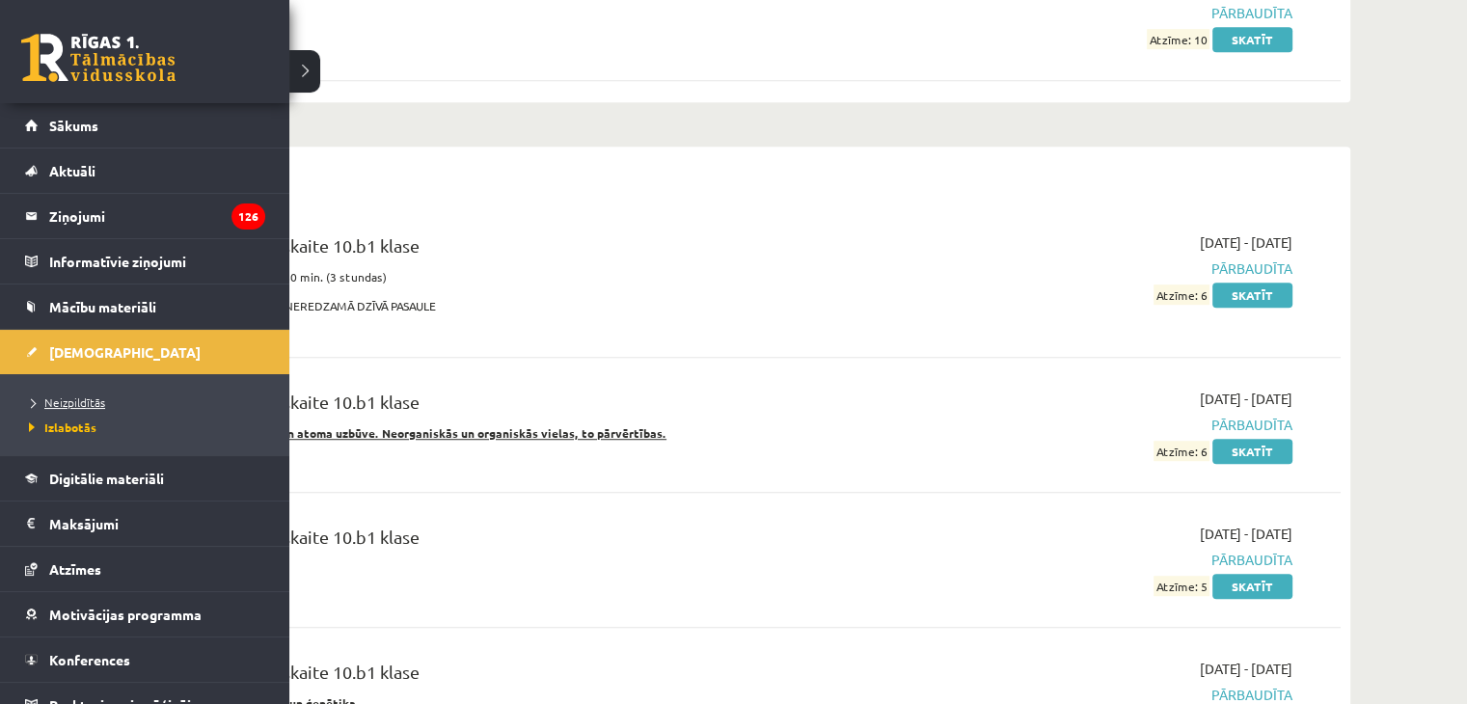
click at [68, 400] on span "Neizpildītās" at bounding box center [64, 402] width 81 height 15
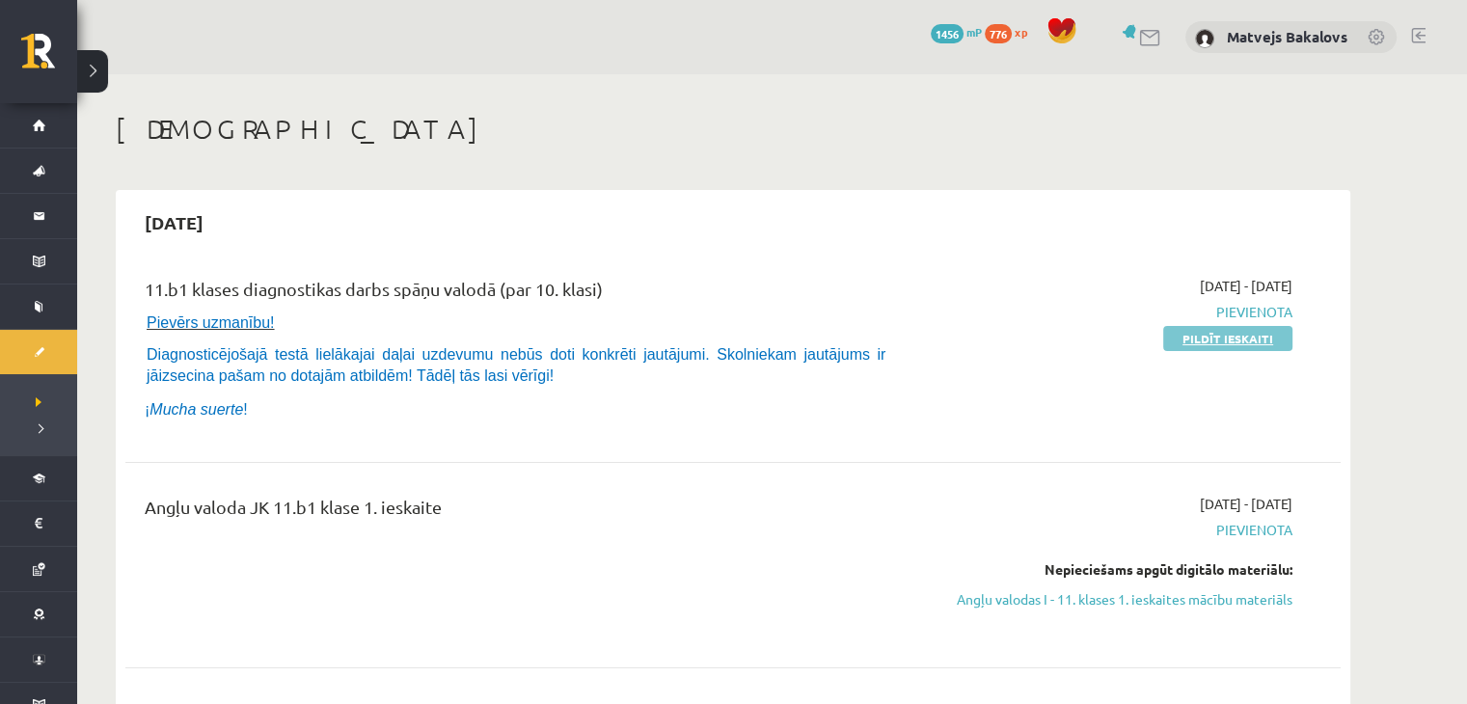
click at [1235, 333] on link "Pildīt ieskaiti" at bounding box center [1227, 338] width 129 height 25
drag, startPoint x: 1205, startPoint y: 341, endPoint x: 814, endPoint y: 109, distance: 454.2
click at [1205, 341] on link "Pildīt ieskaiti" at bounding box center [1227, 338] width 129 height 25
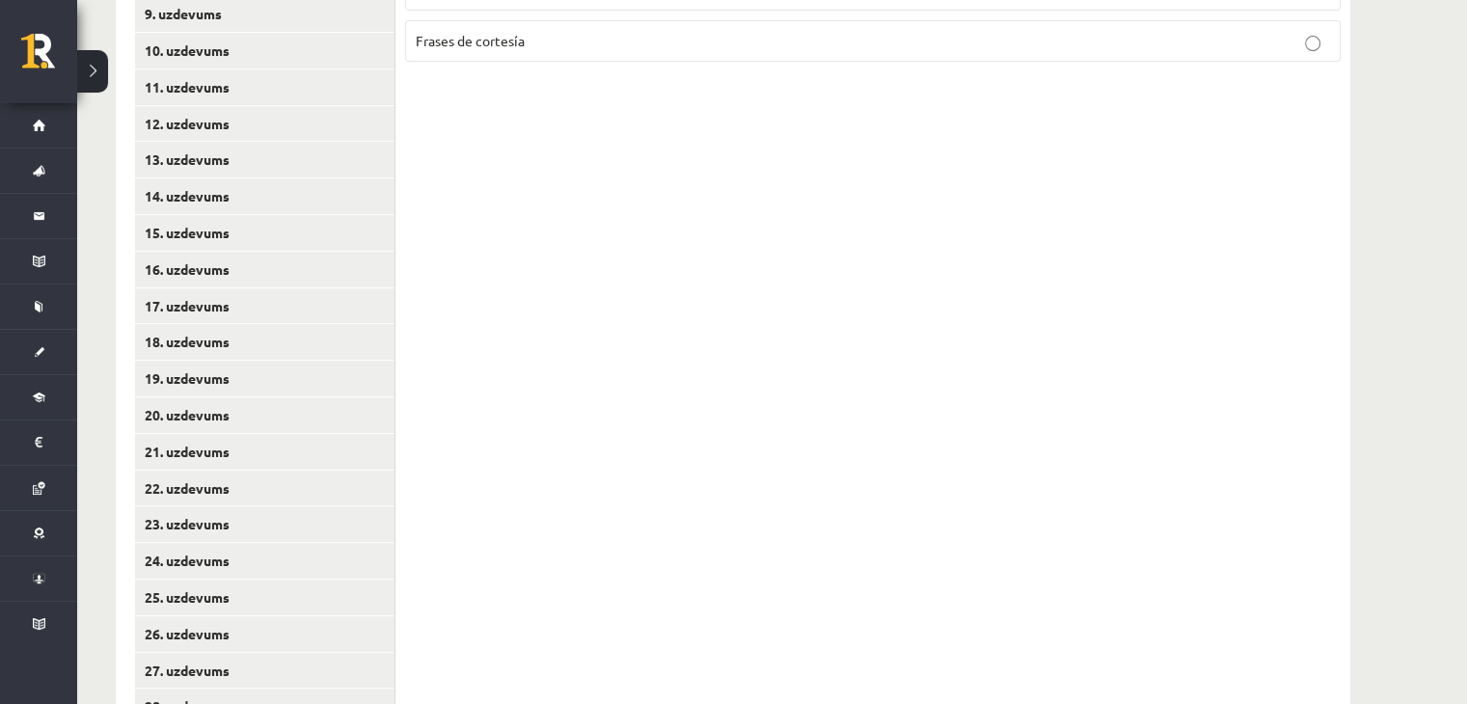
scroll to position [217, 0]
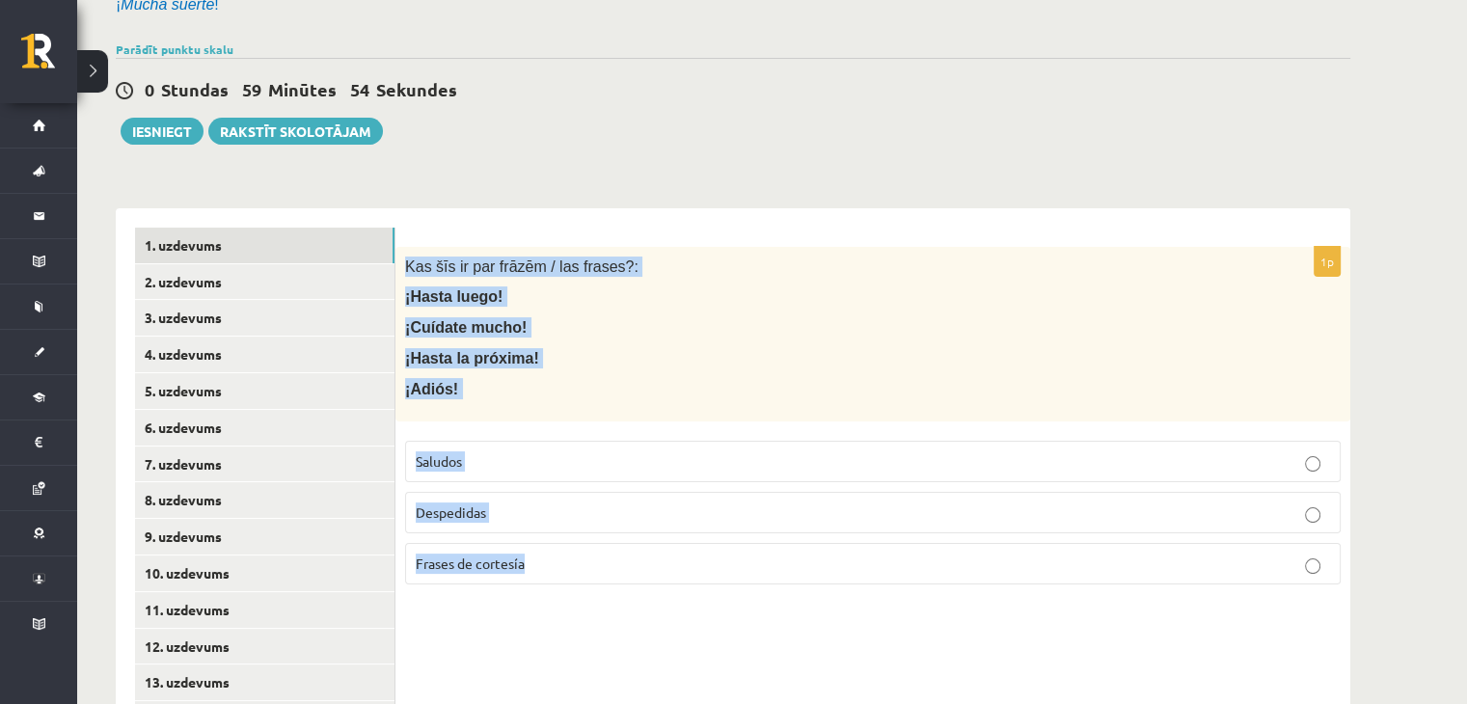
drag, startPoint x: 404, startPoint y: 267, endPoint x: 598, endPoint y: 552, distance: 344.4
click at [598, 552] on div "1p Kas šīs ir par frāzēm / las frases?: ¡Hasta luego! ¡Cuídate mucho! ¡Hasta la…" at bounding box center [873, 423] width 955 height 353
copy div "Kas šīs ir par frāzēm / las frases?: ¡Hasta luego! ¡Cuídate mucho! ¡Hasta la pr…"
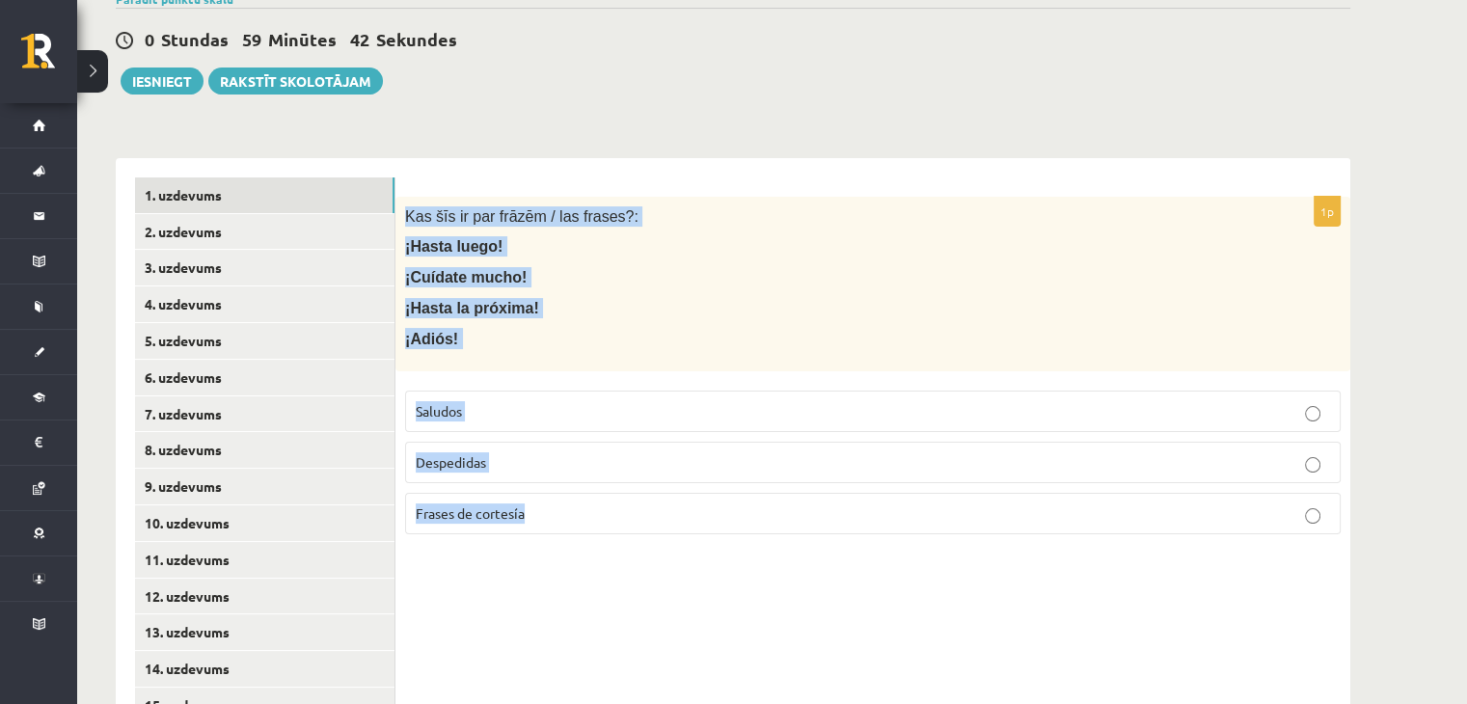
scroll to position [314, 0]
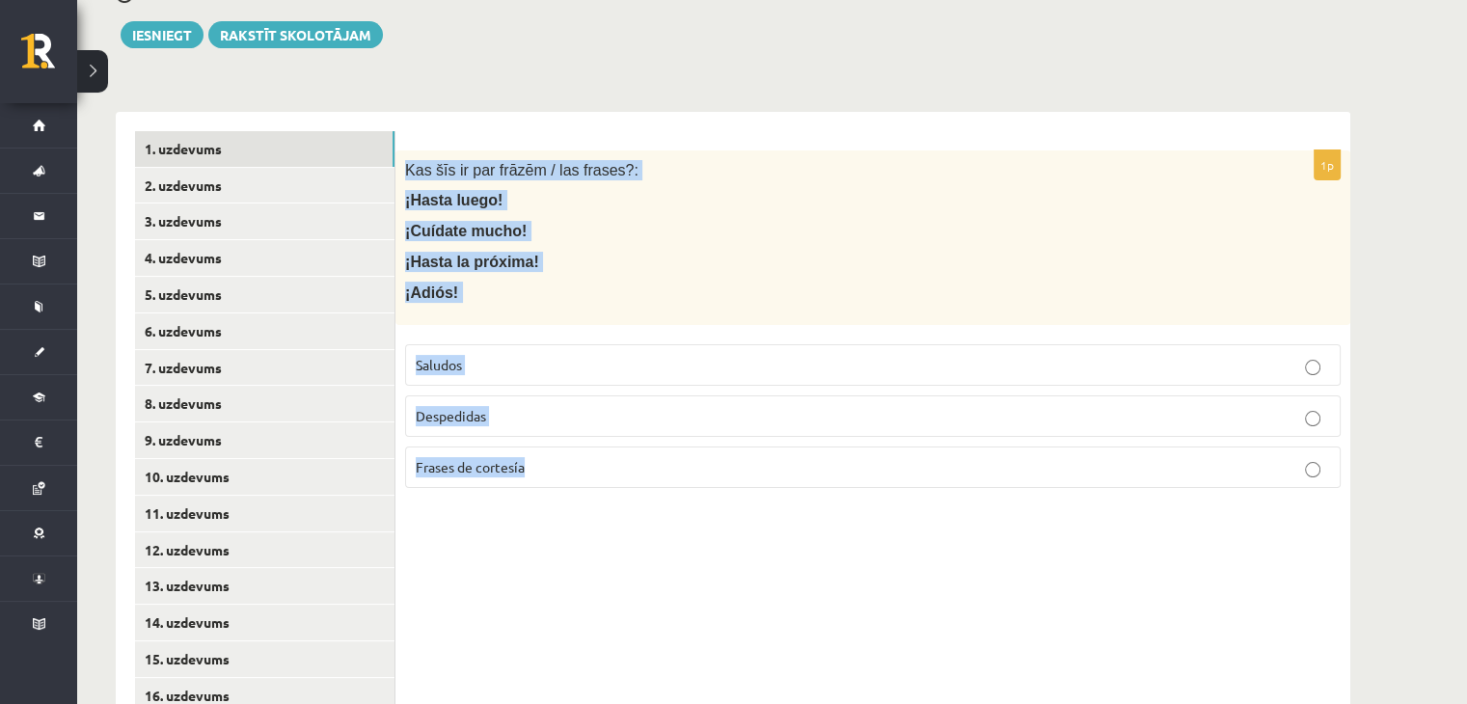
click at [494, 401] on label "Despedidas" at bounding box center [873, 416] width 936 height 41
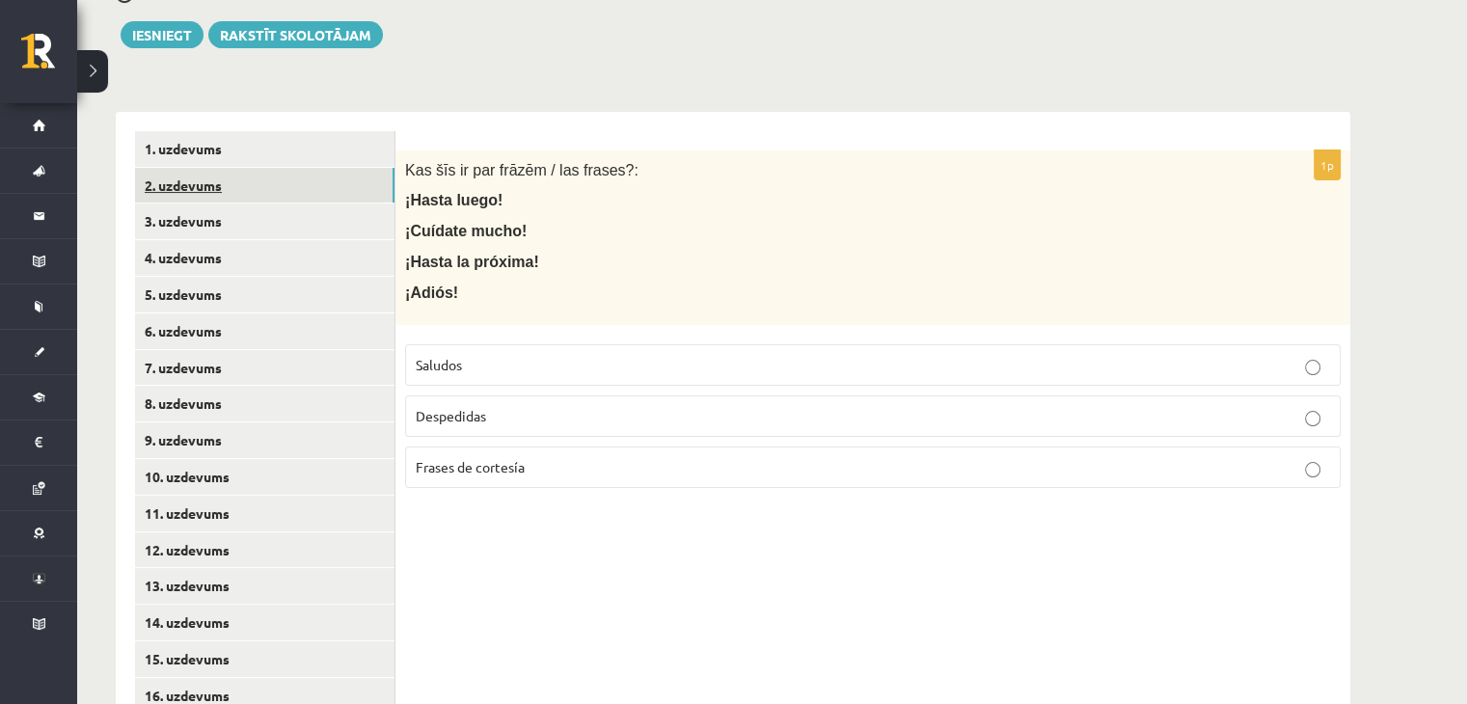
click at [212, 177] on link "2. uzdevums" at bounding box center [265, 186] width 260 height 36
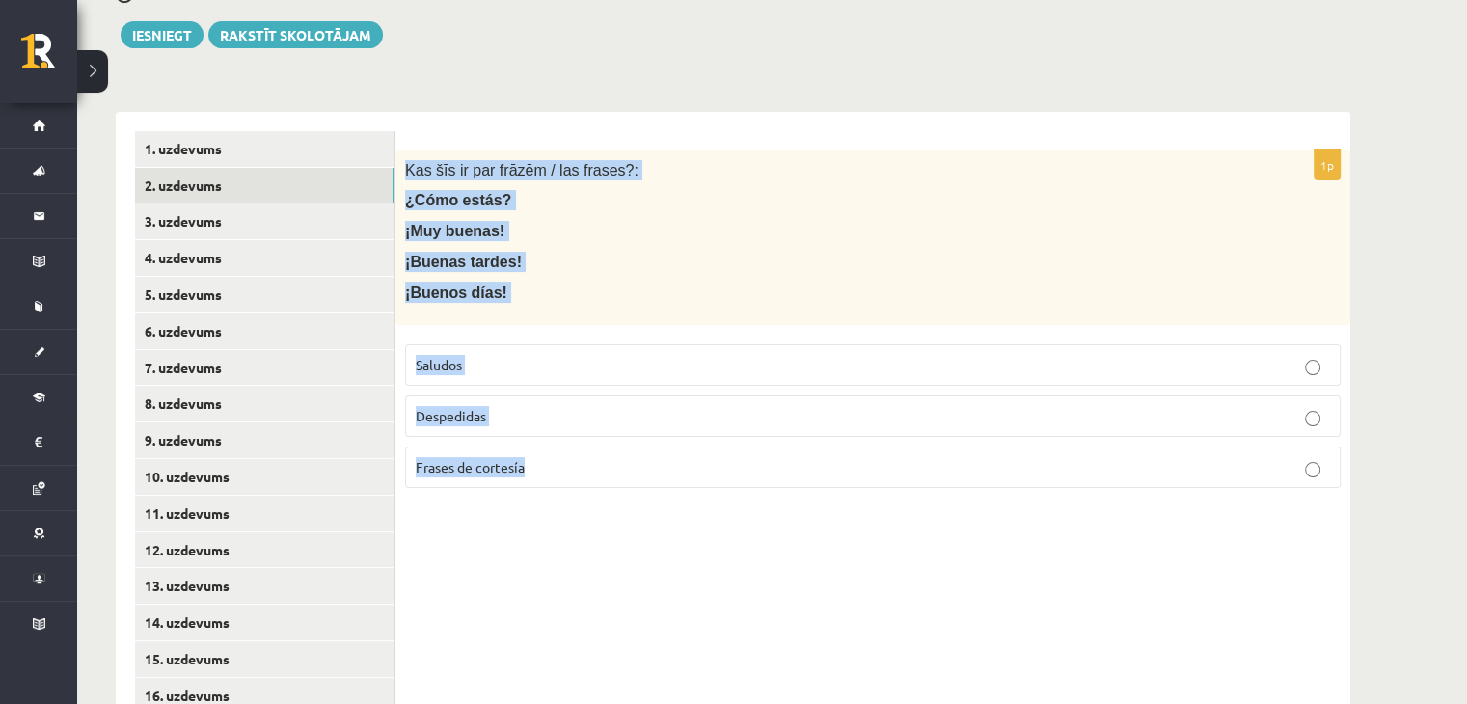
drag, startPoint x: 407, startPoint y: 170, endPoint x: 589, endPoint y: 463, distance: 345.3
click at [589, 463] on div "1p Kas šīs ir par frāzēm / las frases?: ¿Cómo estás? ¡Muy buenas! ¡Buenas tarde…" at bounding box center [873, 327] width 955 height 353
copy div "Kas šīs ir par frāzēm / las frases?: ¿Cómo estás? ¡Muy buenas! ¡Buenas tardes! …"
click at [552, 356] on p "Saludos" at bounding box center [873, 365] width 915 height 20
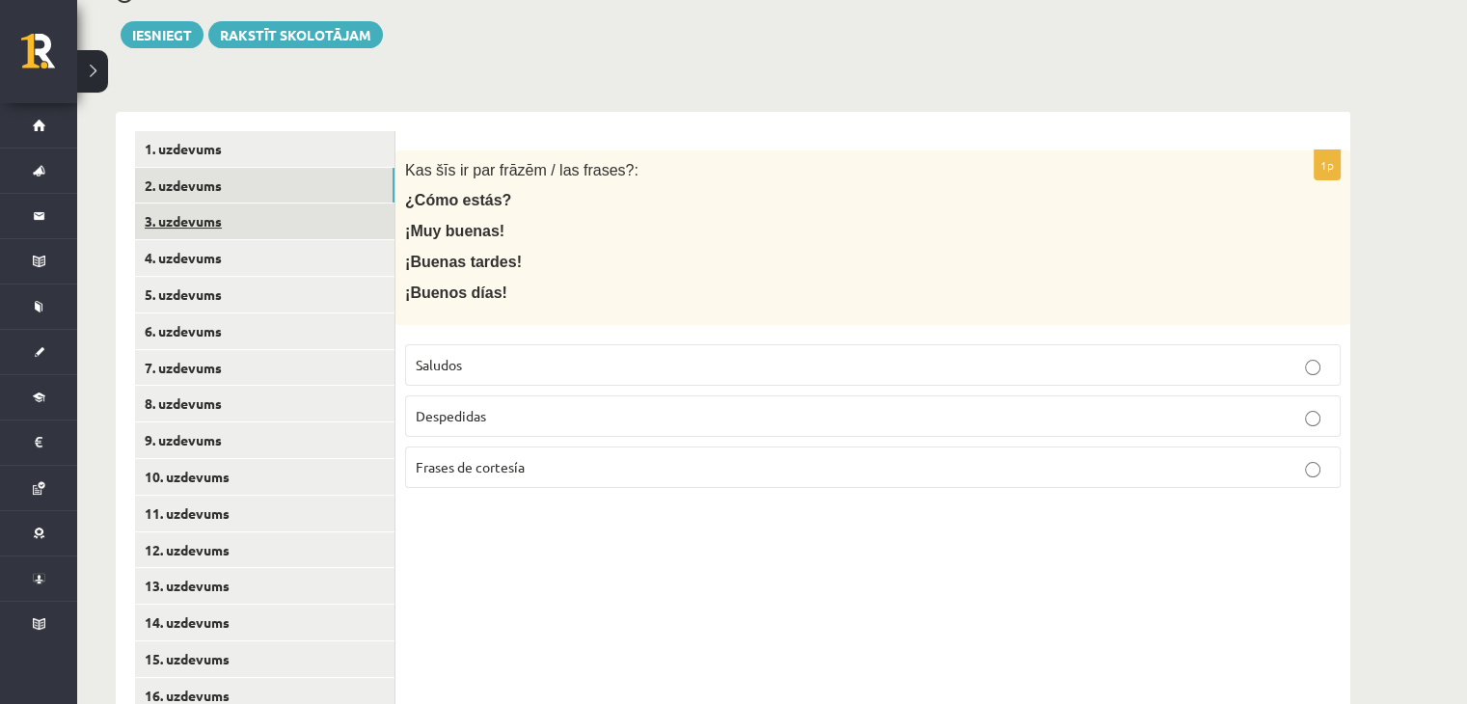
click at [301, 223] on link "3. uzdevums" at bounding box center [265, 222] width 260 height 36
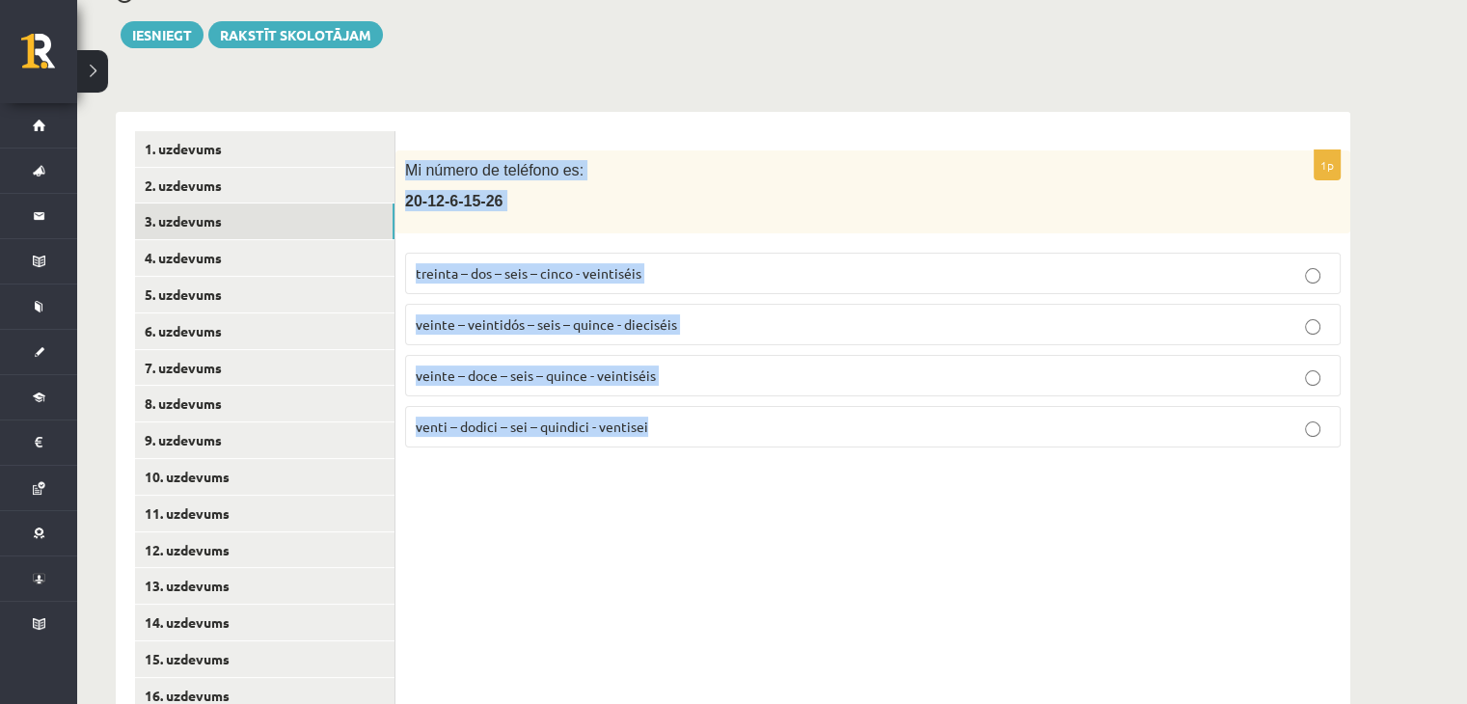
drag, startPoint x: 531, startPoint y: 265, endPoint x: 712, endPoint y: 470, distance: 273.4
click at [712, 470] on div "1p Mi número de teléfono es: 20-12-6-15-26 treinta – dos – seis – cinco - veint…" at bounding box center [873, 678] width 955 height 1133
click at [674, 556] on div "1p Mi número de teléfono es: 20-12-6-15-26 treinta – dos – seis – cinco - veint…" at bounding box center [873, 678] width 955 height 1133
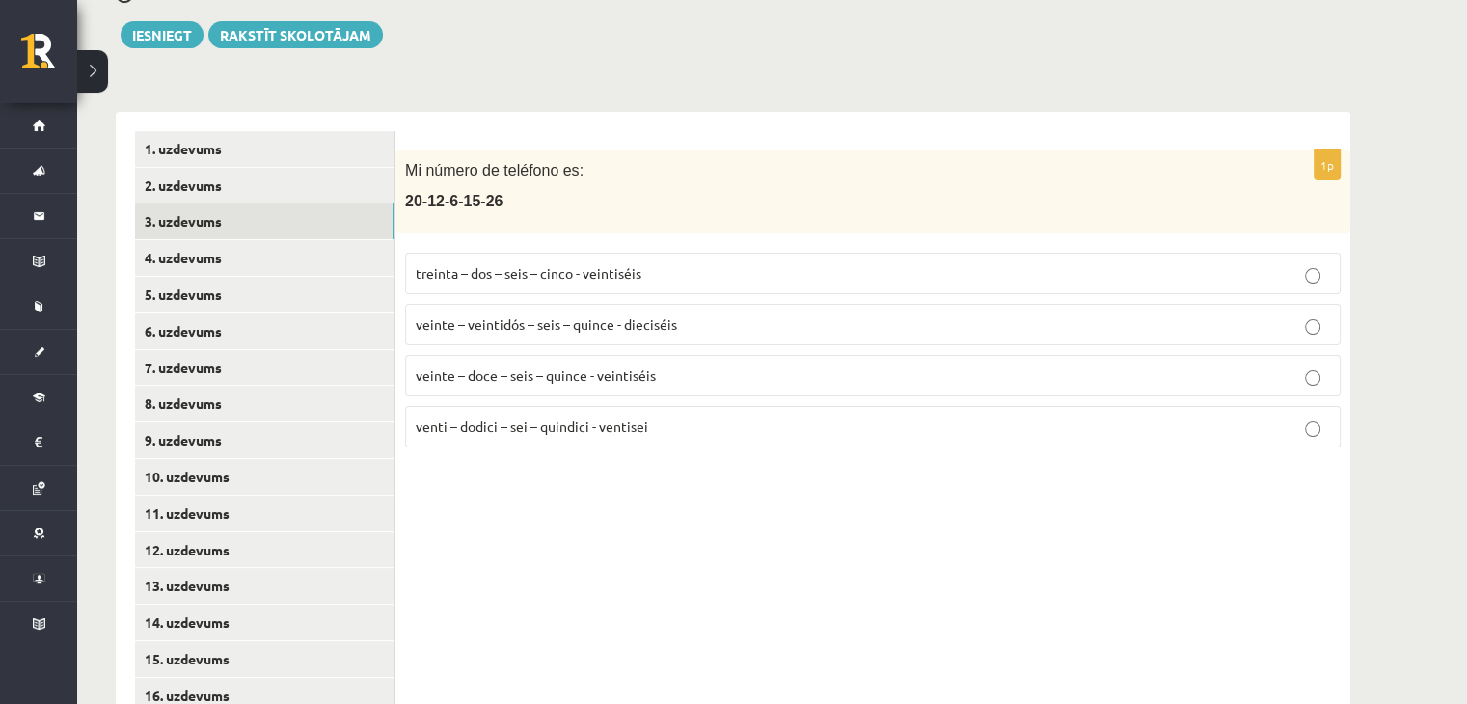
click at [524, 368] on span "veinte – doce – seis – quince - veintiséis" at bounding box center [536, 375] width 240 height 17
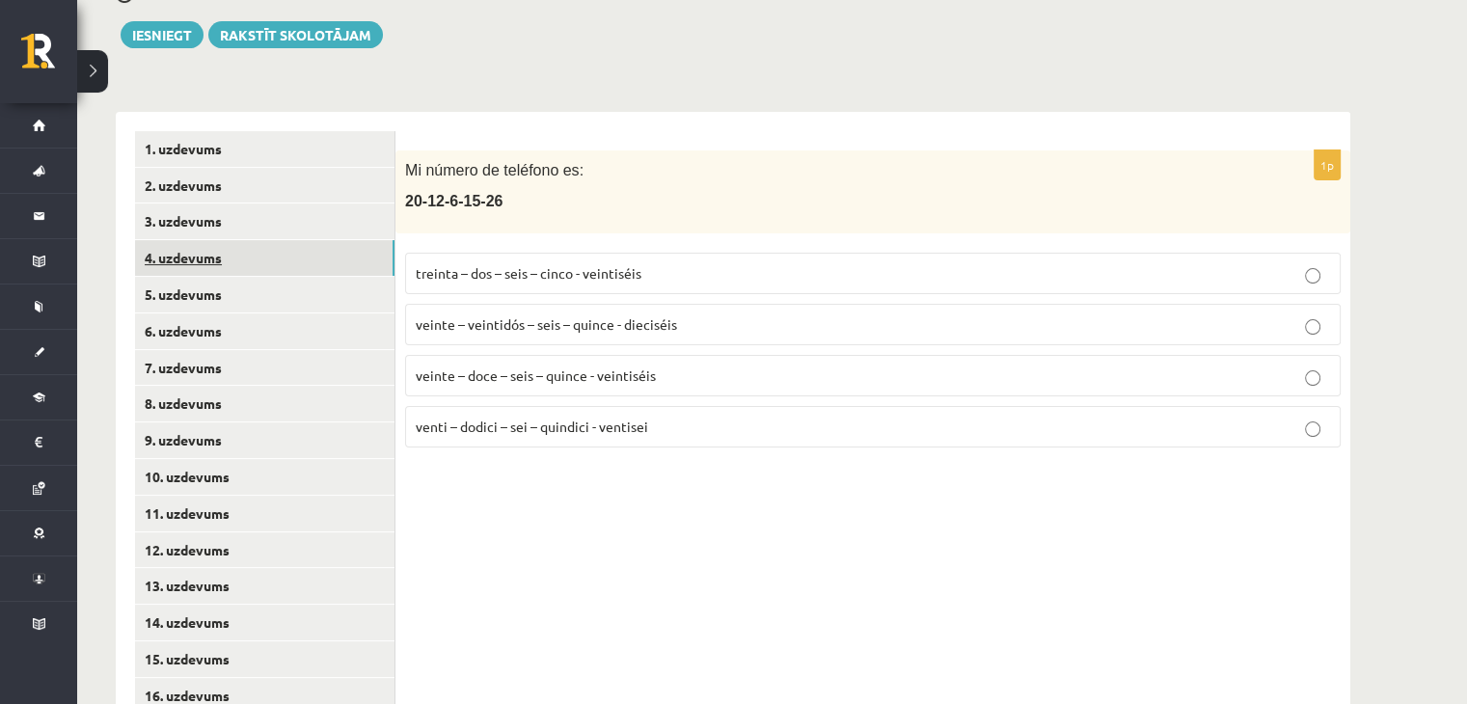
click at [343, 243] on link "4. uzdevums" at bounding box center [265, 258] width 260 height 36
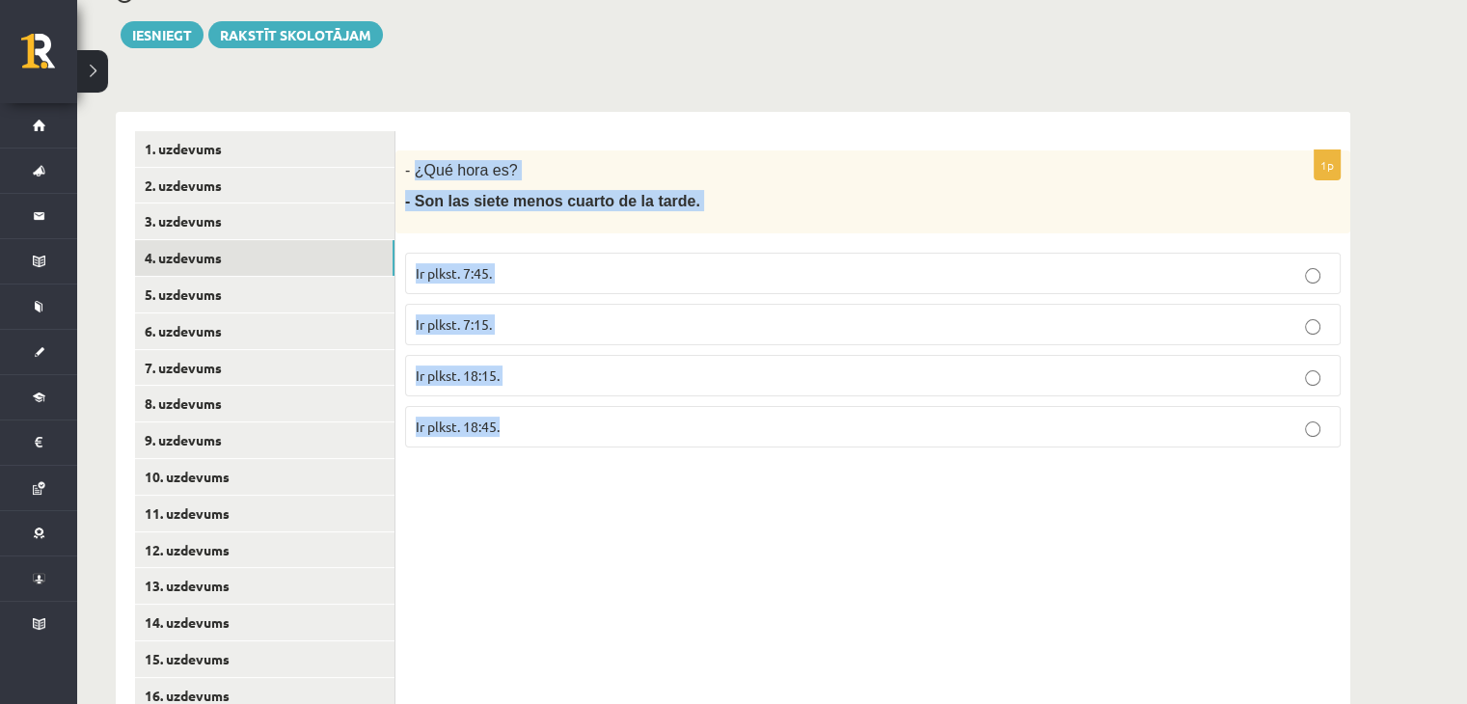
drag, startPoint x: 417, startPoint y: 167, endPoint x: 654, endPoint y: 424, distance: 349.5
click at [655, 425] on div "1p - ¿Qué hora es? - Son las siete menos cuarto de la tarde. Ir plkst. 7:45. Ir…" at bounding box center [873, 307] width 955 height 313
copy div "¿Qué hora es? - Son las siete menos cuarto de la tarde. Ir plkst. 7:45. Ir plks…"
click at [499, 417] on p "Ir plkst. 18:45." at bounding box center [873, 427] width 915 height 20
click at [499, 418] on span "Ir plkst. 18:45." at bounding box center [458, 426] width 84 height 17
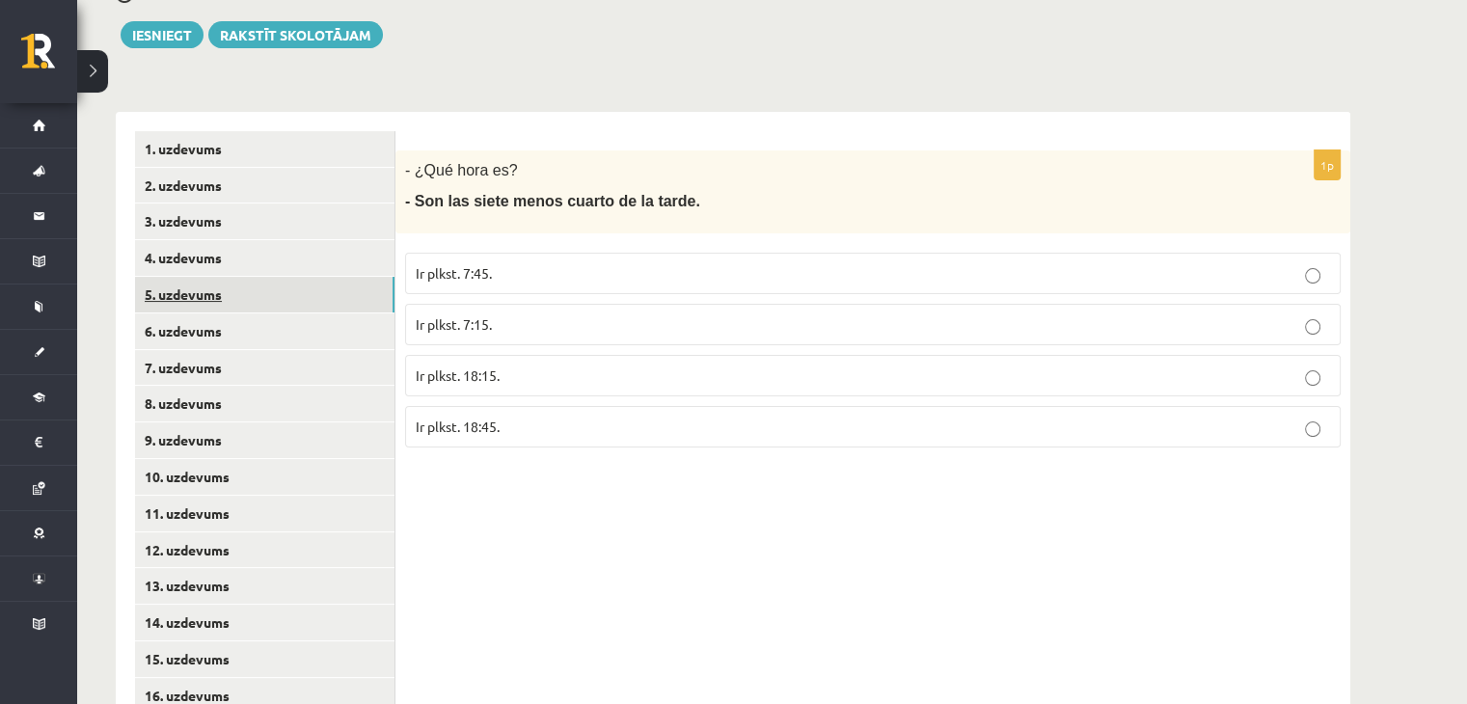
click at [216, 284] on link "5. uzdevums" at bounding box center [265, 295] width 260 height 36
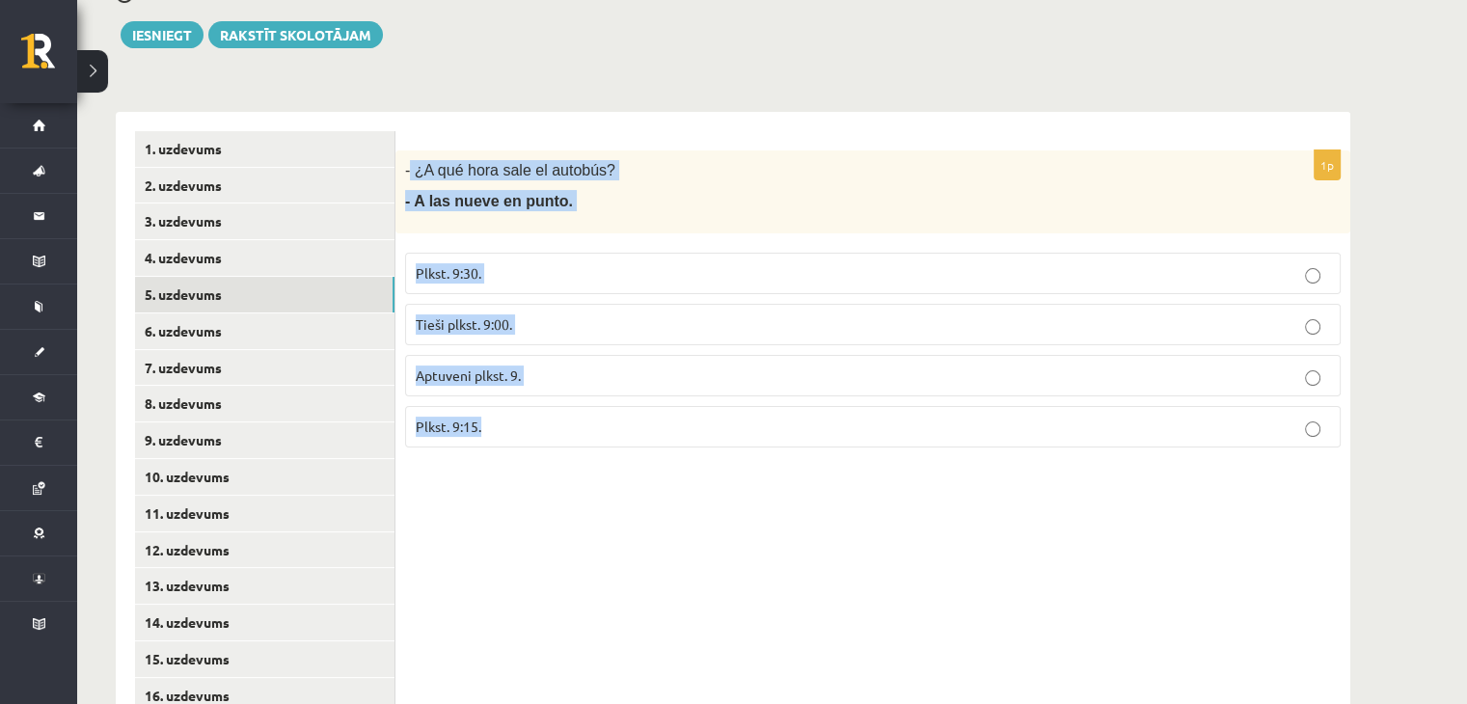
drag, startPoint x: 428, startPoint y: 181, endPoint x: 656, endPoint y: 418, distance: 328.2
click at [656, 422] on div "1p - ¿A qué hora sale el autobús? - A las nueve en punto. Plkst. 9:30. Tieši pl…" at bounding box center [873, 307] width 955 height 313
copy div "¿A qué hora sale el autobús? - A las nueve en punto. Plkst. 9:30. Tieši plkst. …"
click at [490, 333] on p "Tieši plkst. 9:00." at bounding box center [873, 325] width 915 height 20
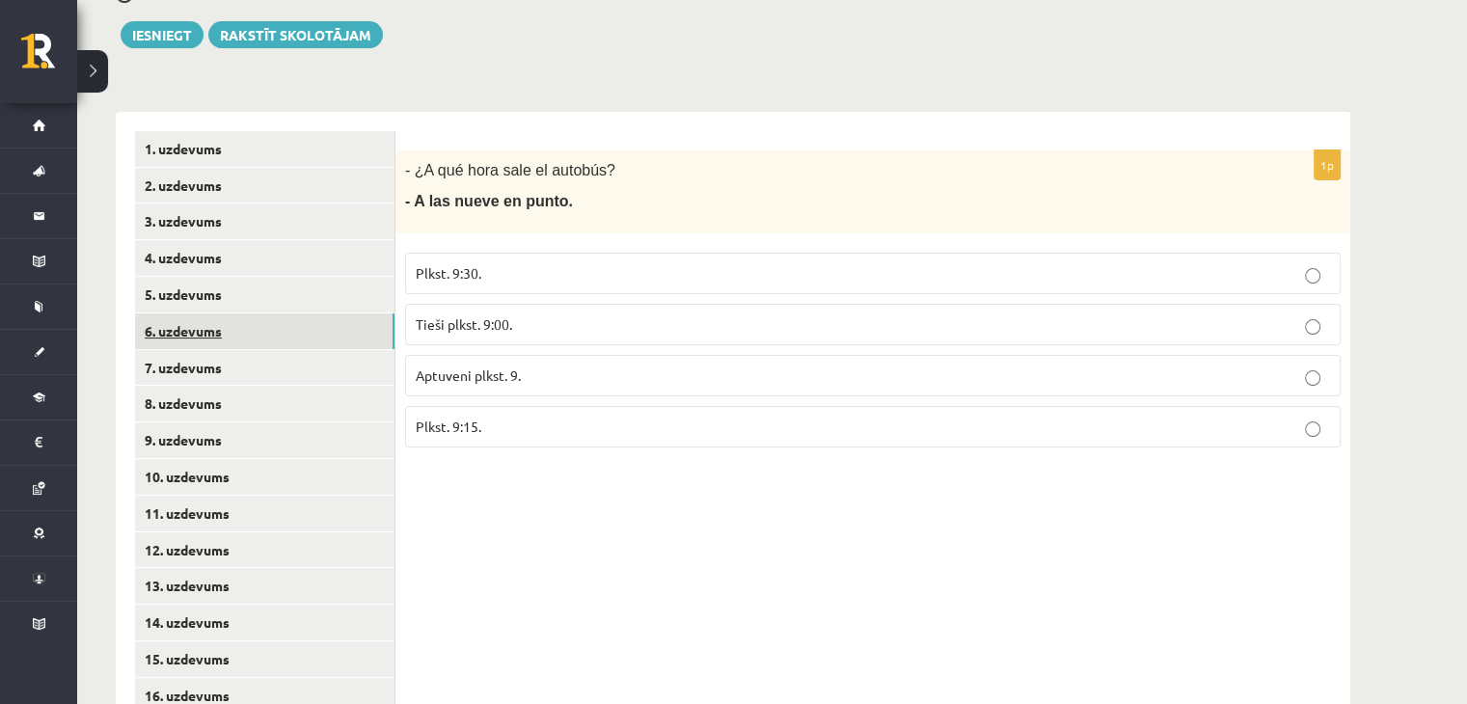
click at [212, 337] on link "6. uzdevums" at bounding box center [265, 332] width 260 height 36
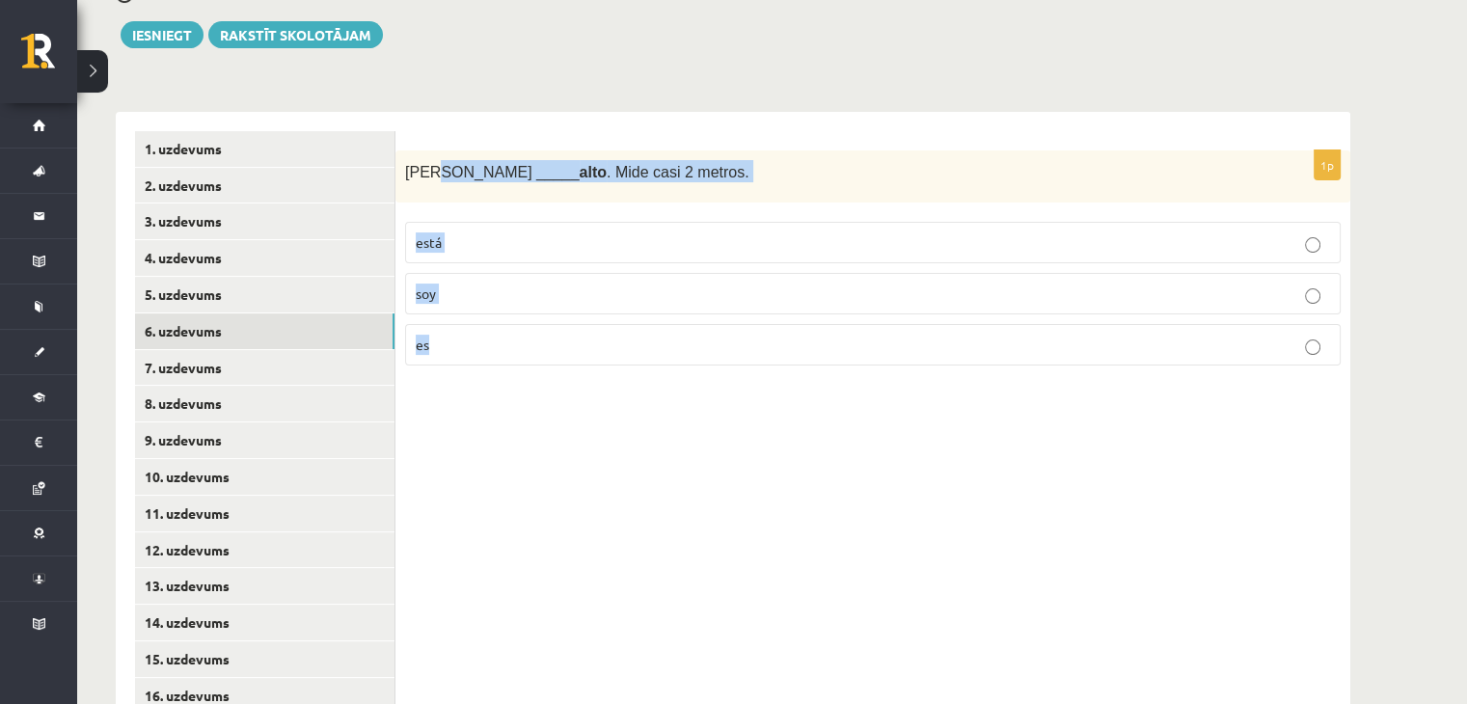
drag, startPoint x: 444, startPoint y: 183, endPoint x: 544, endPoint y: 236, distance: 113.5
click at [582, 341] on div "1p Antonio _____ alto . Mide casi 2 metros. está soy es" at bounding box center [873, 267] width 955 height 232
click at [431, 341] on p "es" at bounding box center [873, 345] width 915 height 20
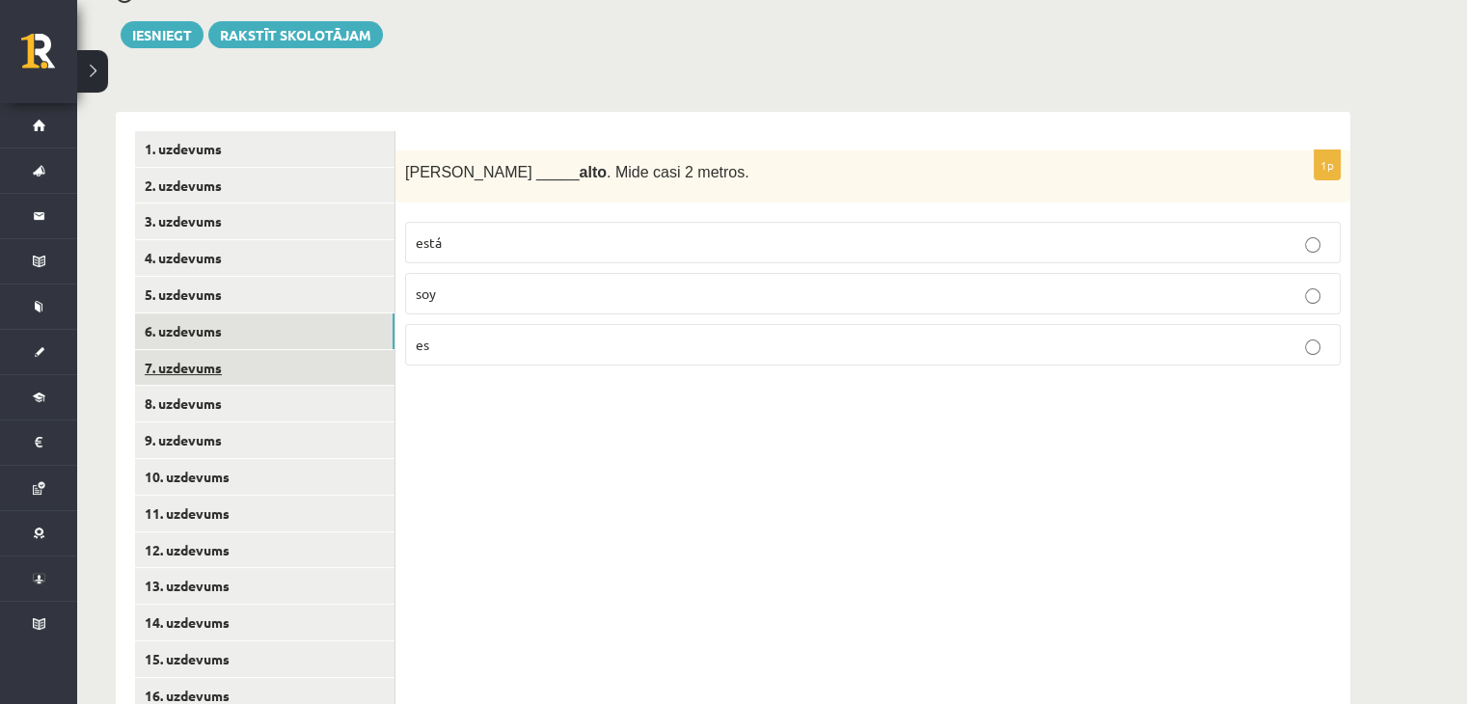
click at [301, 369] on link "7. uzdevums" at bounding box center [265, 368] width 260 height 36
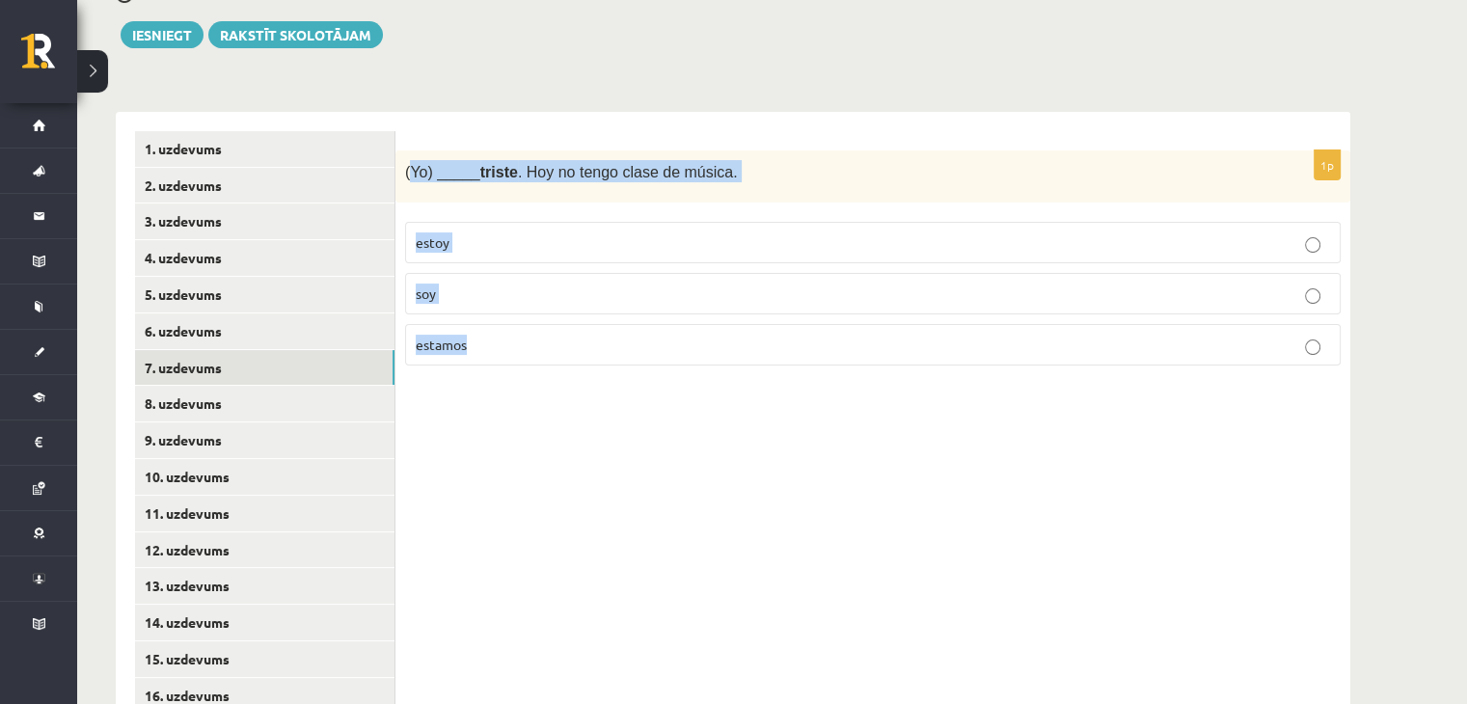
drag, startPoint x: 412, startPoint y: 166, endPoint x: 578, endPoint y: 366, distance: 259.6
click at [578, 366] on div "1p (Yo) _____ triste . Hoy no tengo clase de música. estoy soy estamos" at bounding box center [873, 267] width 955 height 232
click at [490, 234] on p "estoy" at bounding box center [873, 243] width 915 height 20
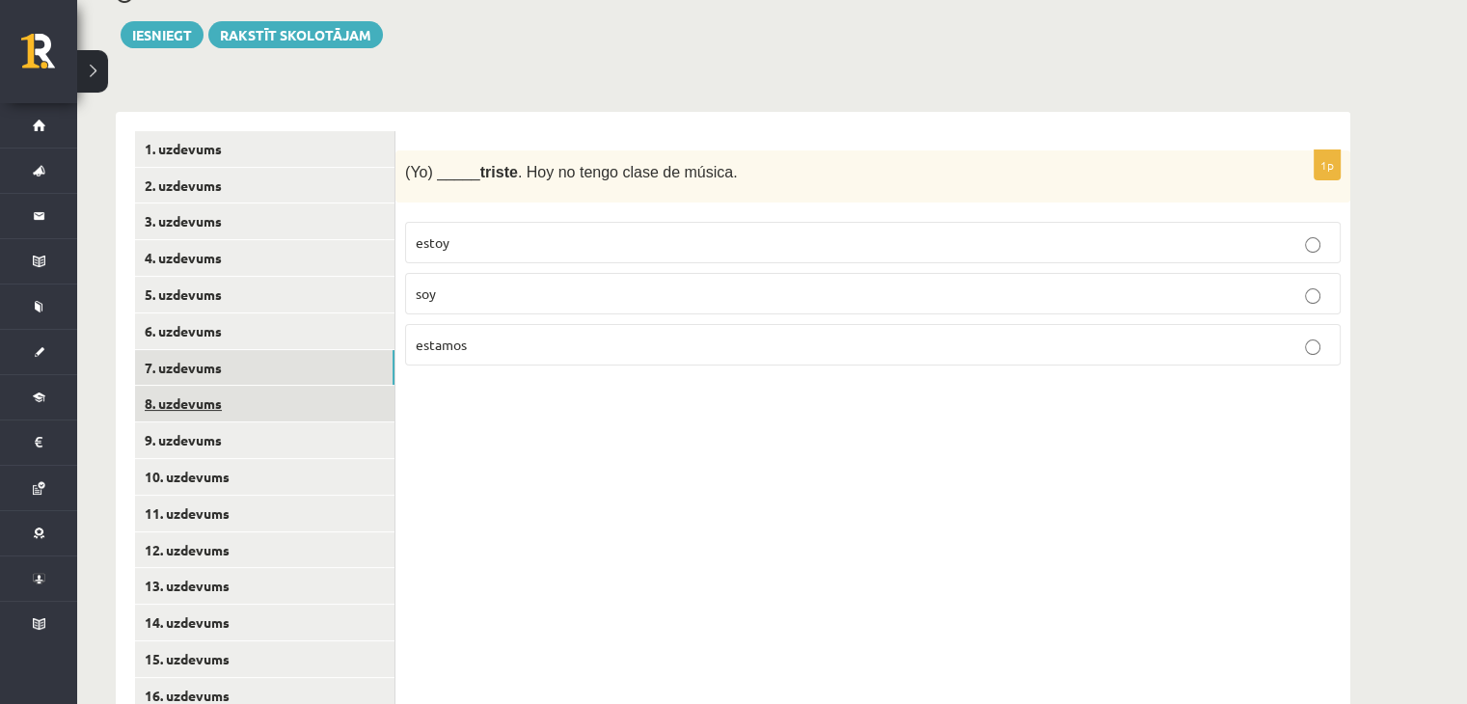
click at [372, 405] on link "8. uzdevums" at bounding box center [265, 404] width 260 height 36
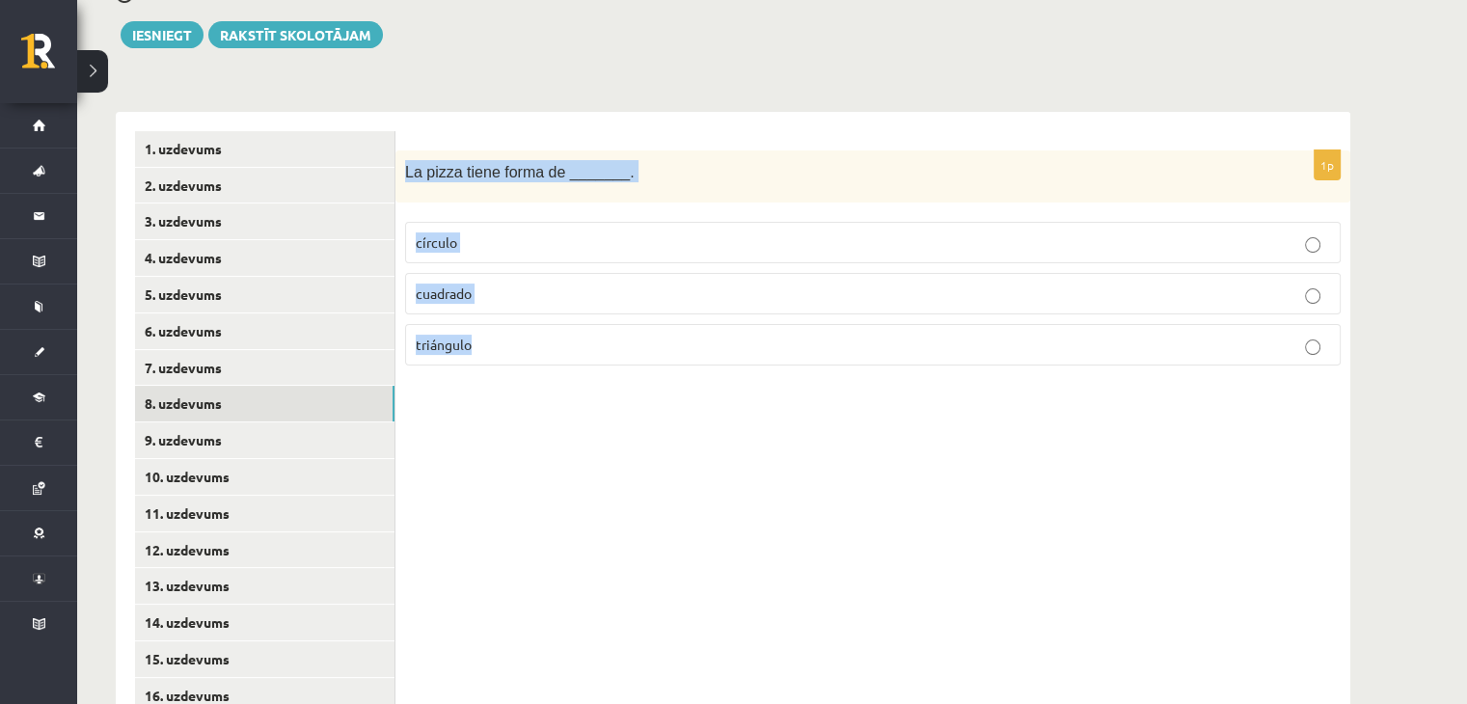
drag, startPoint x: 407, startPoint y: 168, endPoint x: 533, endPoint y: 186, distance: 126.7
click at [563, 362] on div "1p La pizza tiene forma de _______. círculo cuadrado triángulo" at bounding box center [873, 267] width 955 height 232
drag, startPoint x: 523, startPoint y: 175, endPoint x: 470, endPoint y: 203, distance: 60.0
click at [471, 201] on div "La pizza tiene forma de _______." at bounding box center [873, 177] width 955 height 53
click at [466, 244] on p "círculo" at bounding box center [873, 243] width 915 height 20
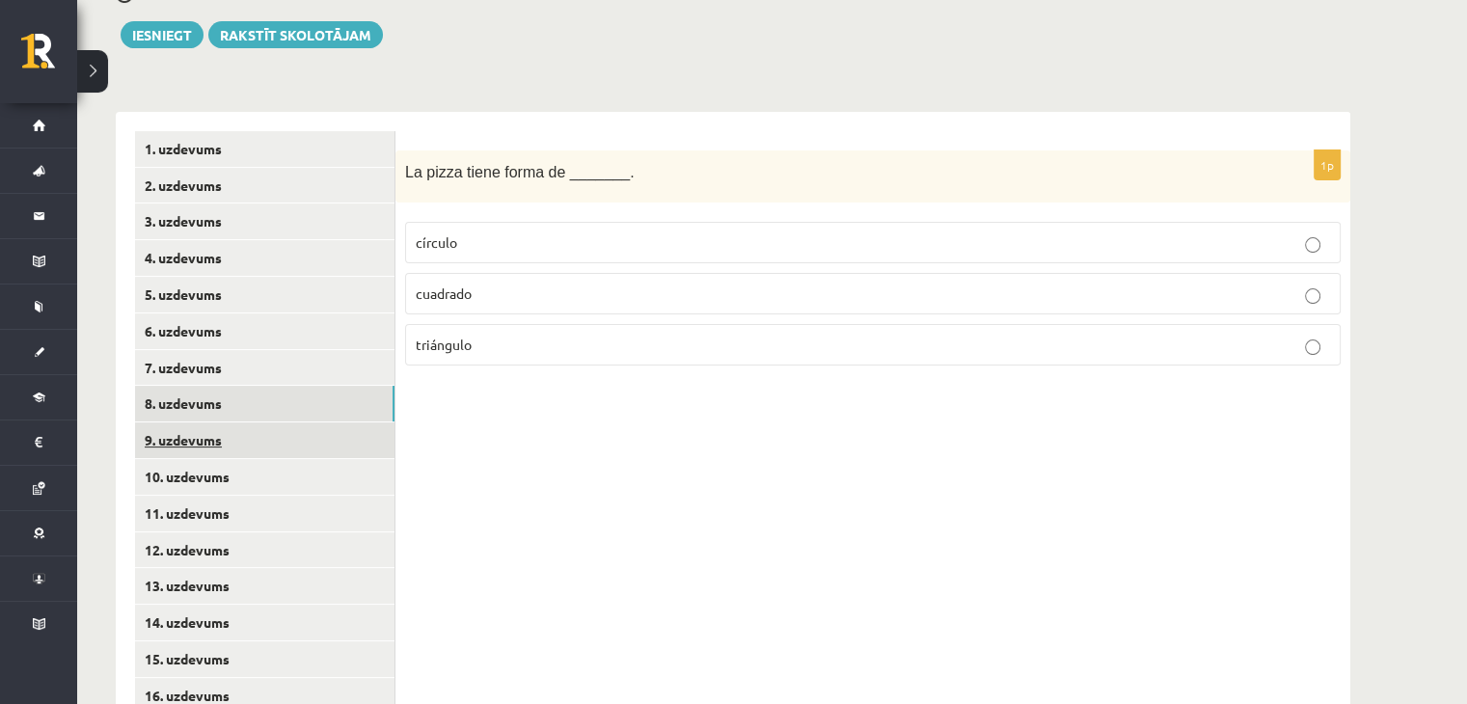
click at [260, 447] on link "9. uzdevums" at bounding box center [265, 441] width 260 height 36
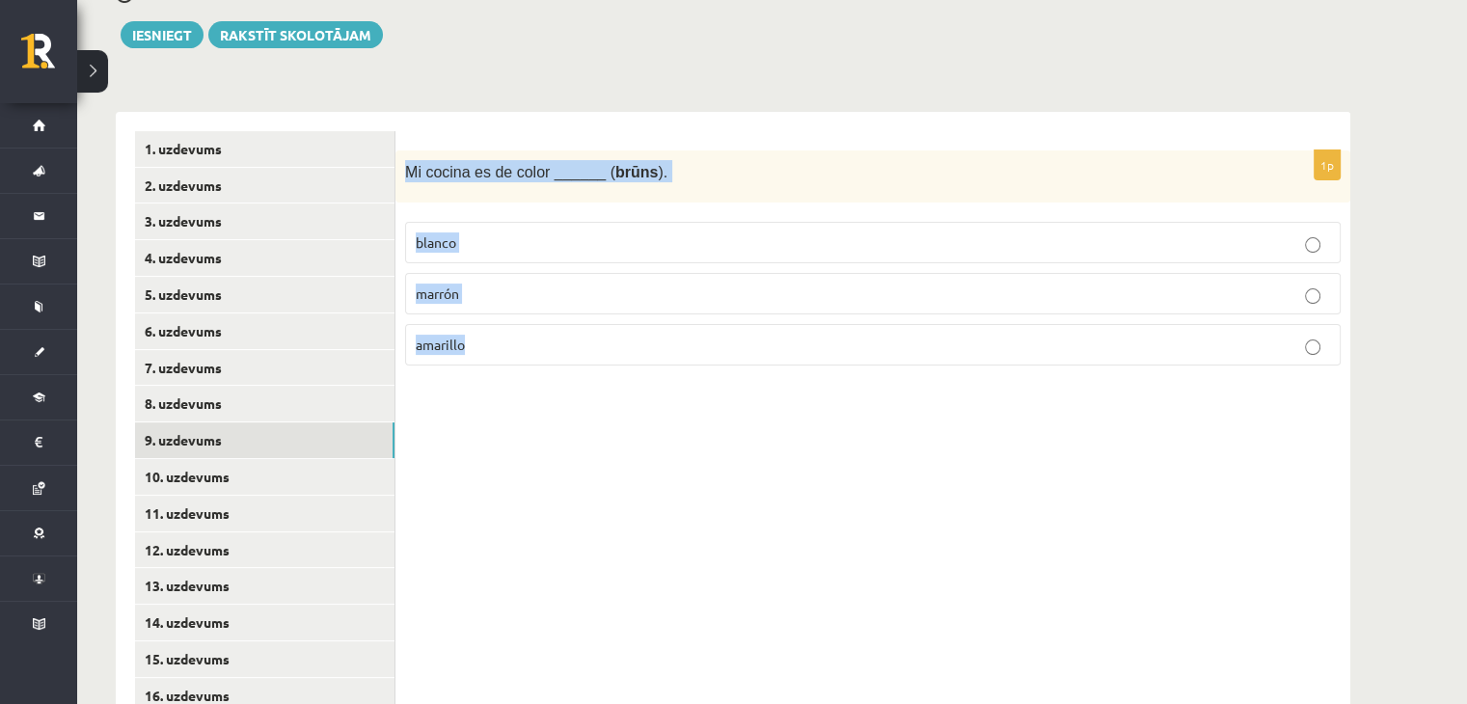
drag, startPoint x: 470, startPoint y: 195, endPoint x: 599, endPoint y: 353, distance: 204.3
click at [597, 366] on div "1p Mi cocina es de color ______ ( brūns ). blanco marrón amarillo" at bounding box center [873, 267] width 955 height 232
copy div "Mi cocina es de color ______ ( brūns ). blanco marrón amarillo"
click at [718, 286] on p "marrón" at bounding box center [873, 294] width 915 height 20
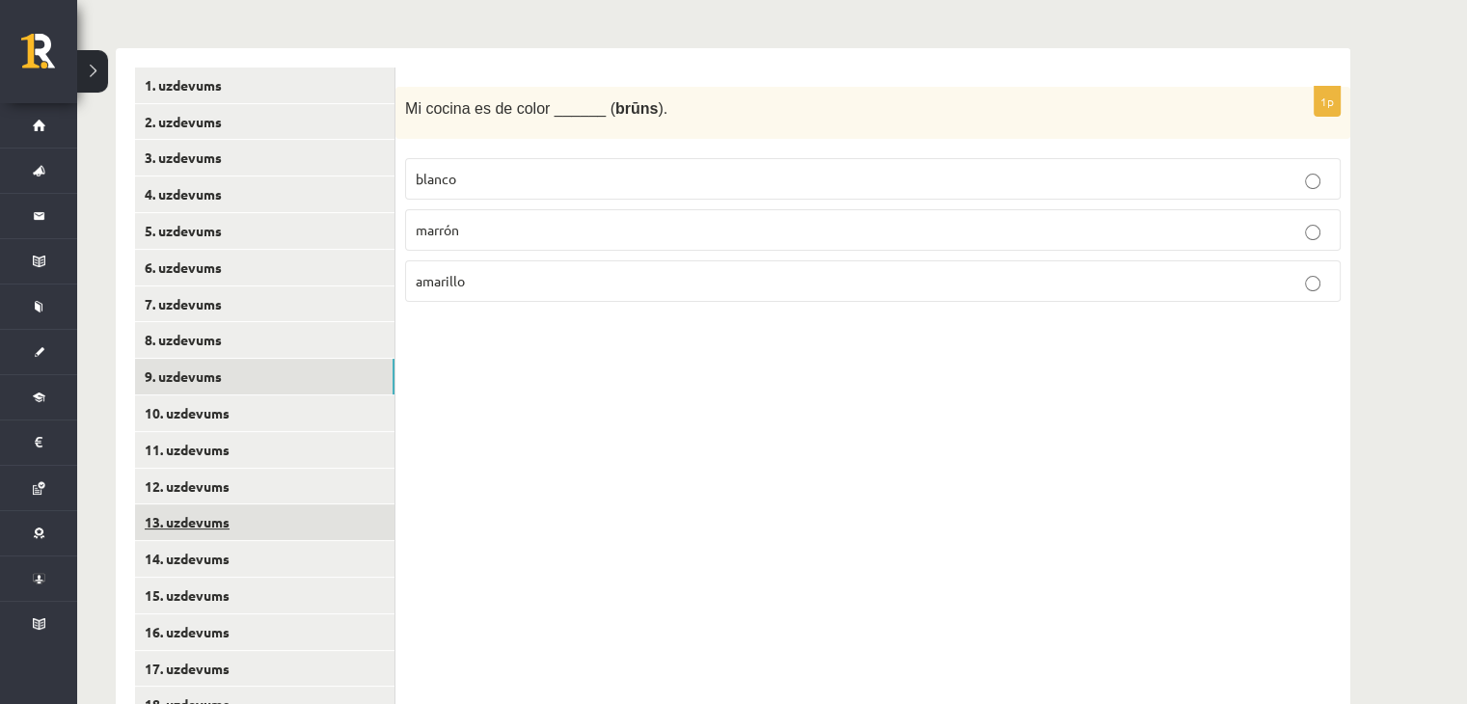
scroll to position [506, 0]
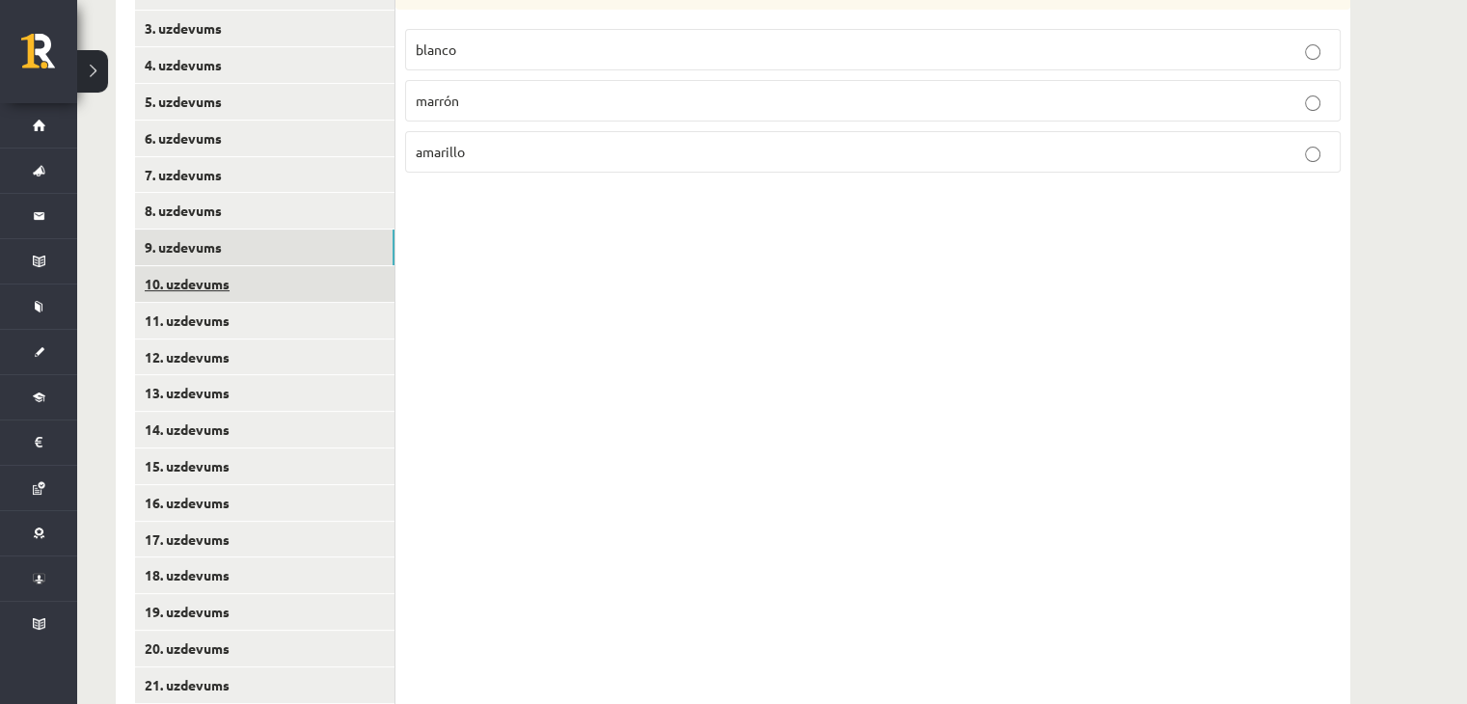
click at [241, 284] on link "10. uzdevums" at bounding box center [265, 284] width 260 height 36
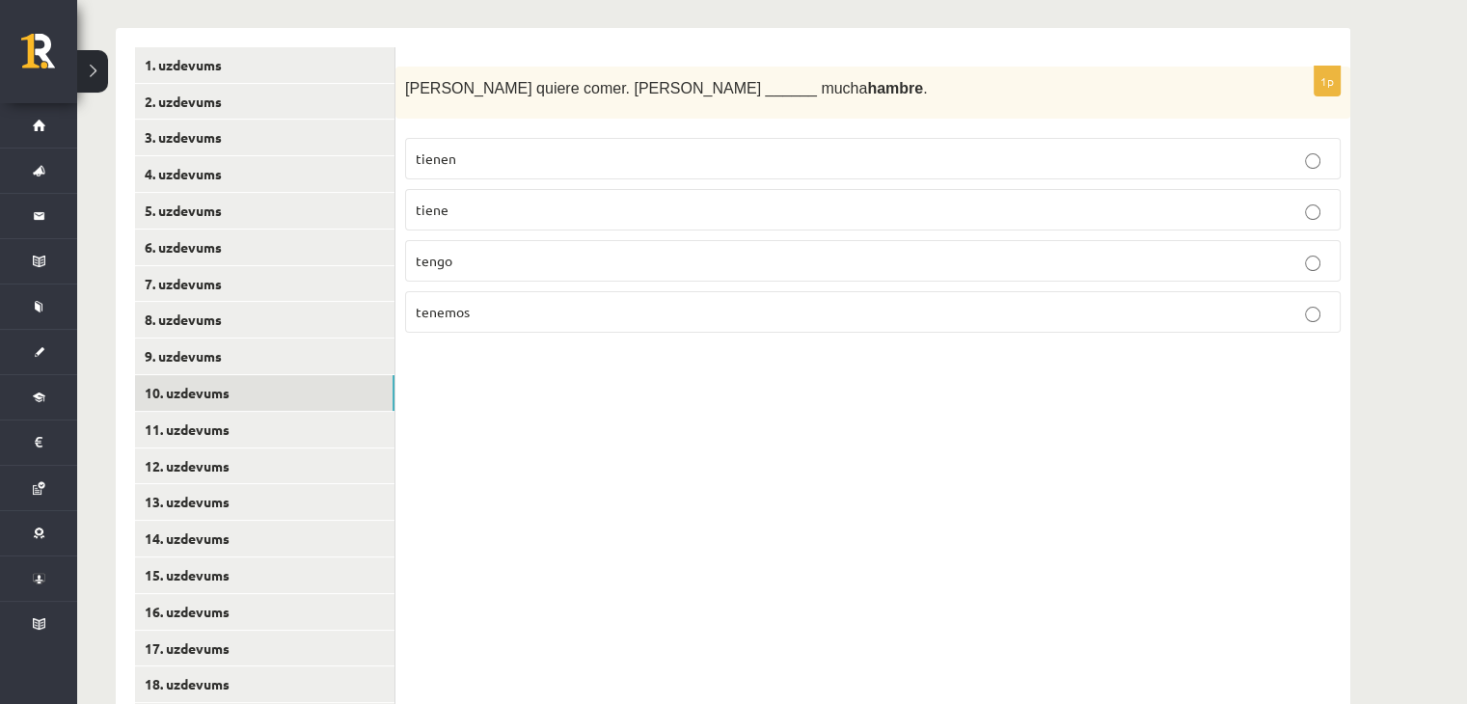
scroll to position [217, 0]
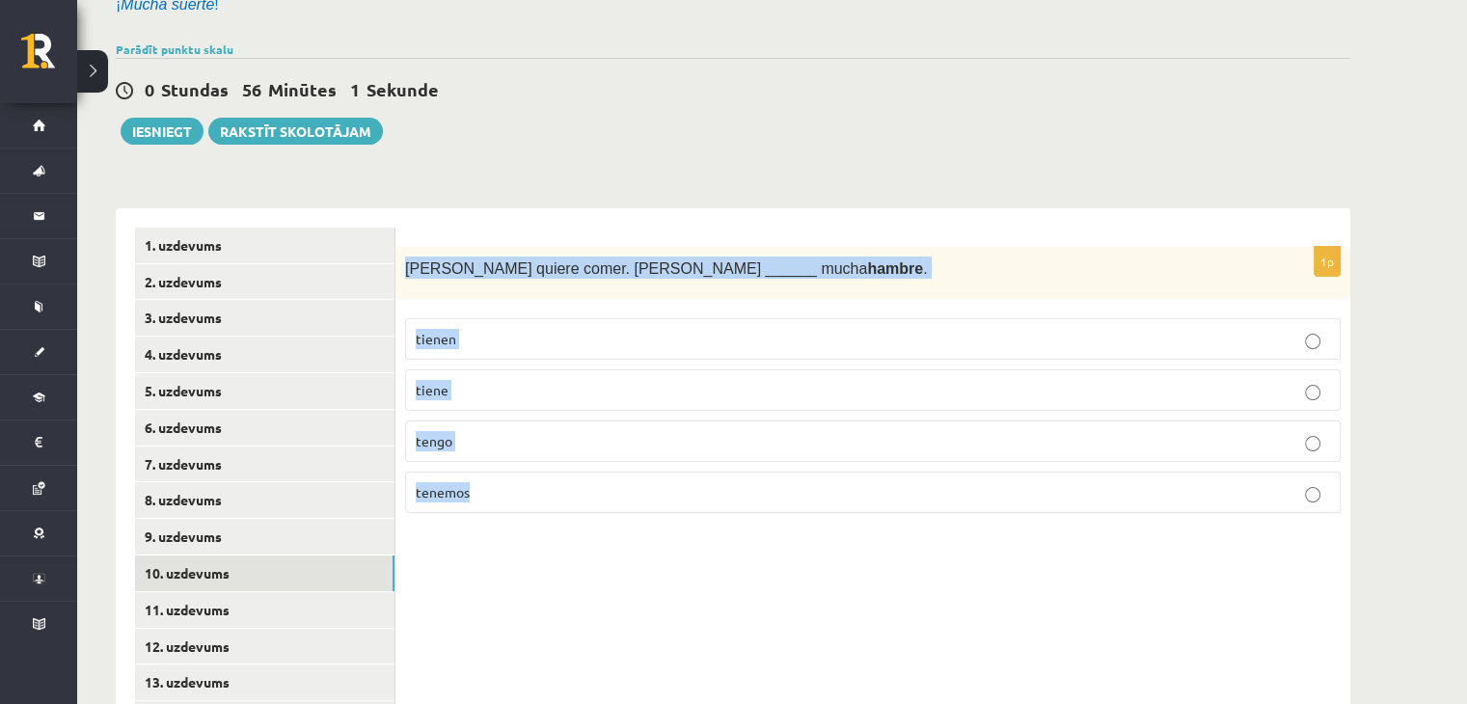
drag, startPoint x: 404, startPoint y: 261, endPoint x: 729, endPoint y: 420, distance: 361.6
click at [772, 491] on div "1p Pedro quiere comer. Pedro ______ mucha hambre . tienen tiene tengo tenemos" at bounding box center [873, 388] width 955 height 283
copy div "Pedro quiere comer. Pedro ______ mucha hambre . tienen tiene tengo tenemos"
click at [531, 398] on p "tiene" at bounding box center [873, 390] width 915 height 20
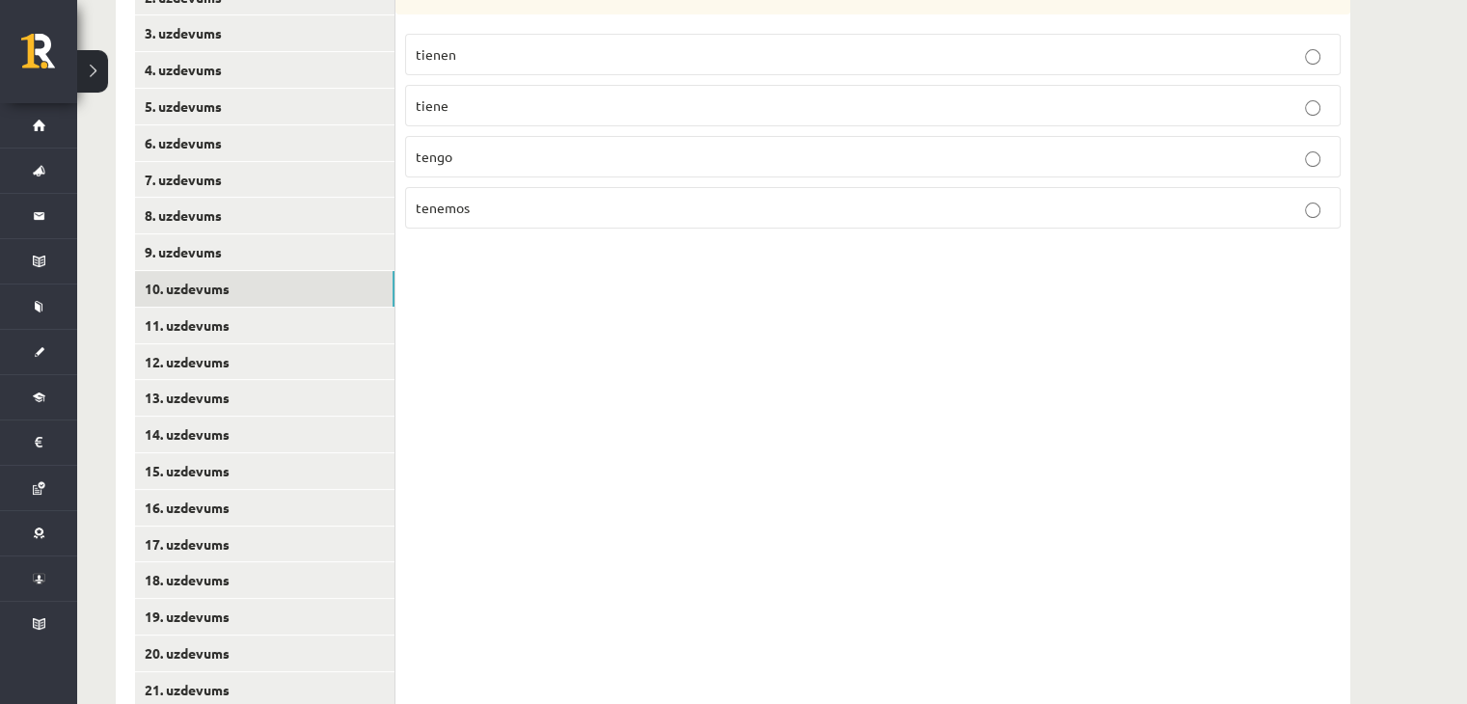
scroll to position [506, 0]
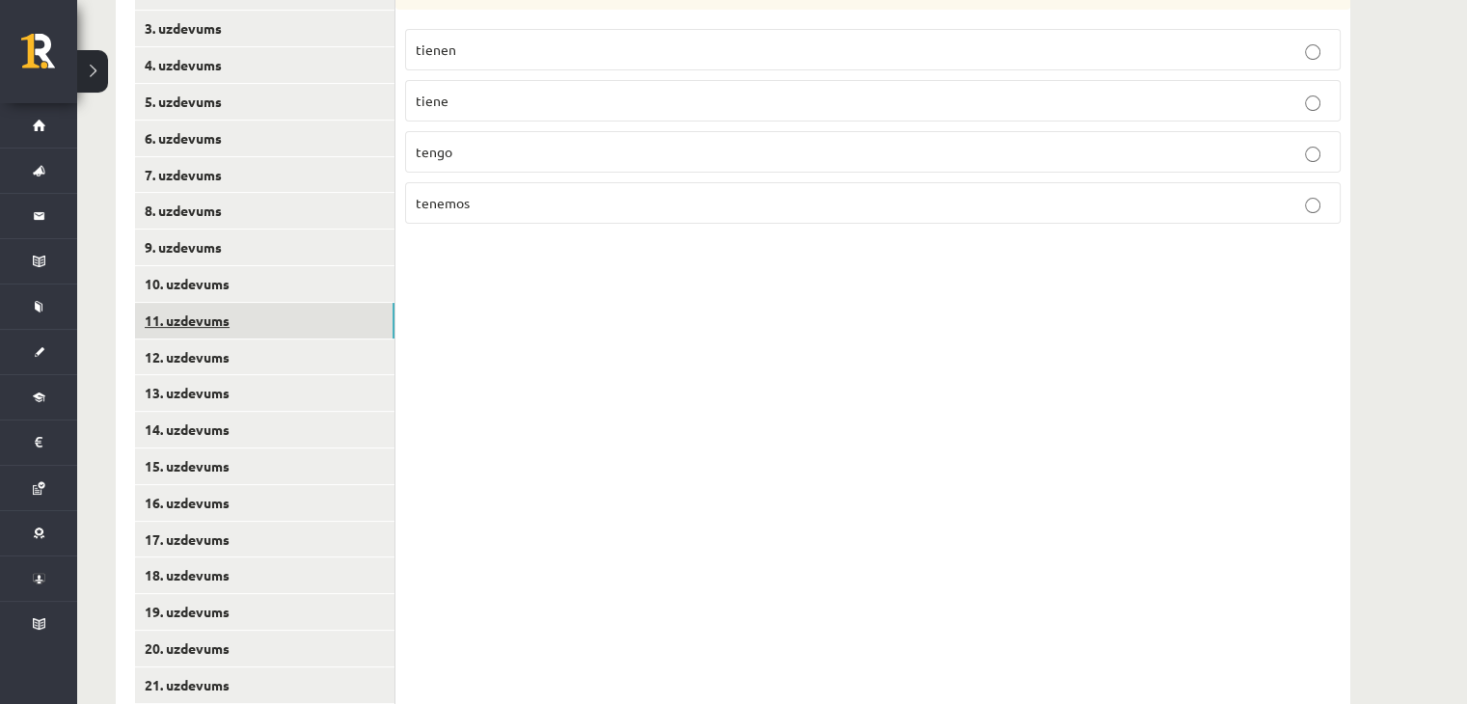
click at [159, 306] on link "11. uzdevums" at bounding box center [265, 321] width 260 height 36
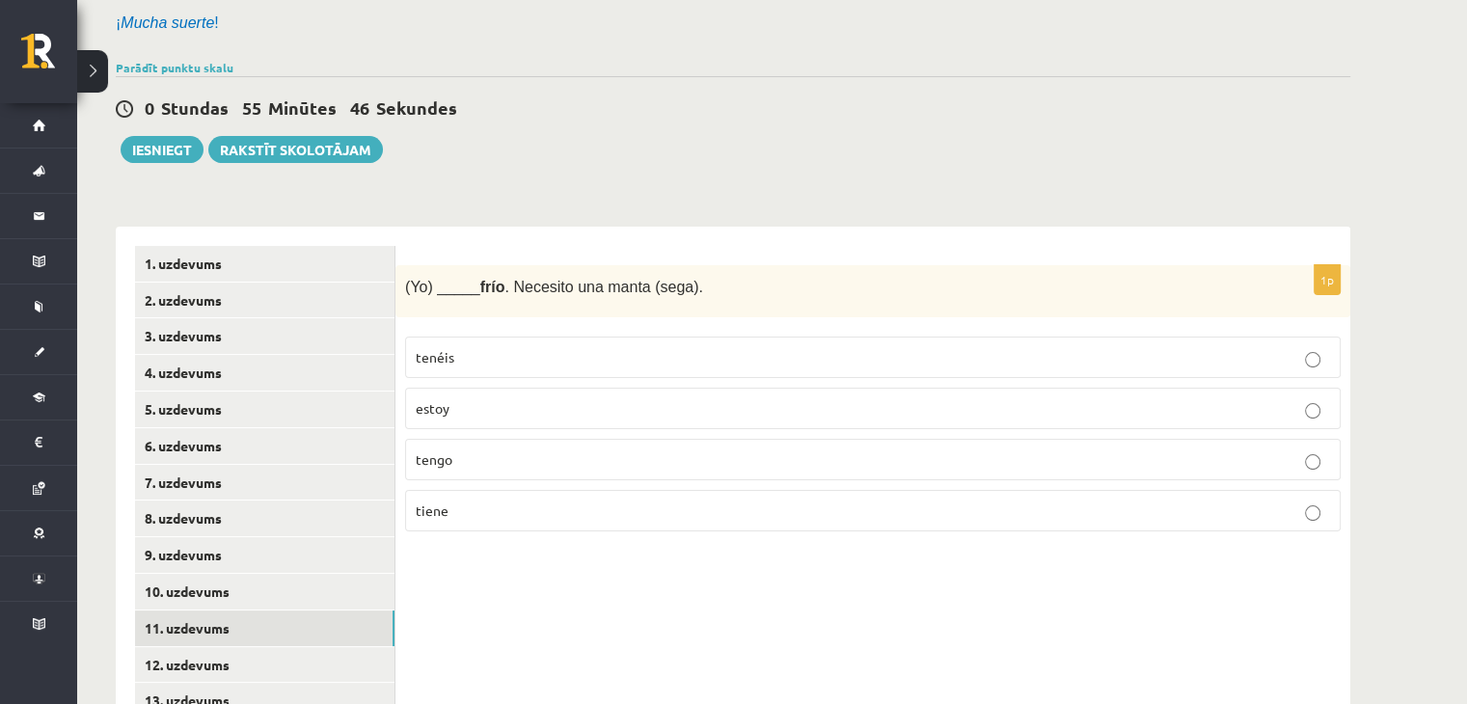
scroll to position [121, 0]
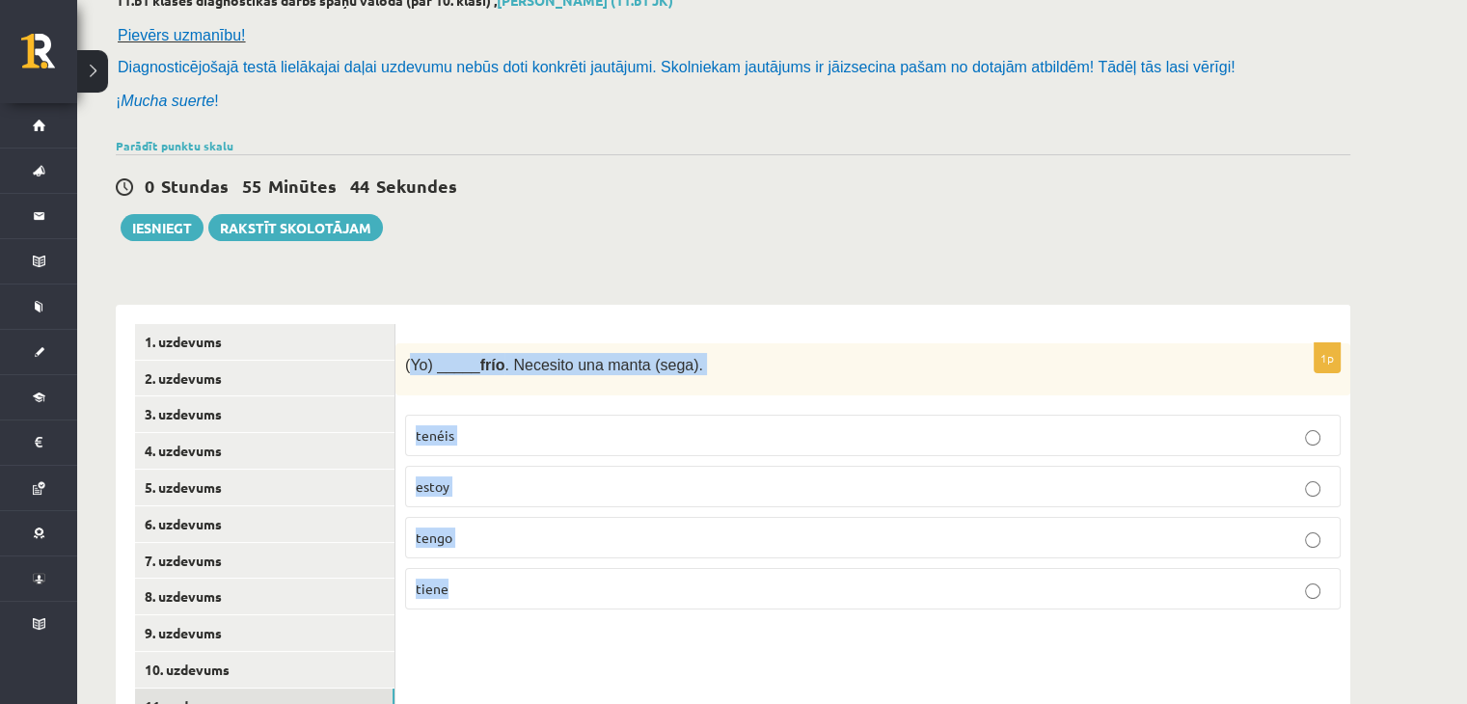
drag, startPoint x: 414, startPoint y: 365, endPoint x: 677, endPoint y: 588, distance: 345.0
click at [677, 588] on div "1p (Yo) _____ frío . Necesito una manta (sega). tenéis estoy tengo tiene" at bounding box center [873, 484] width 955 height 283
click at [486, 535] on p "tengo" at bounding box center [873, 538] width 915 height 20
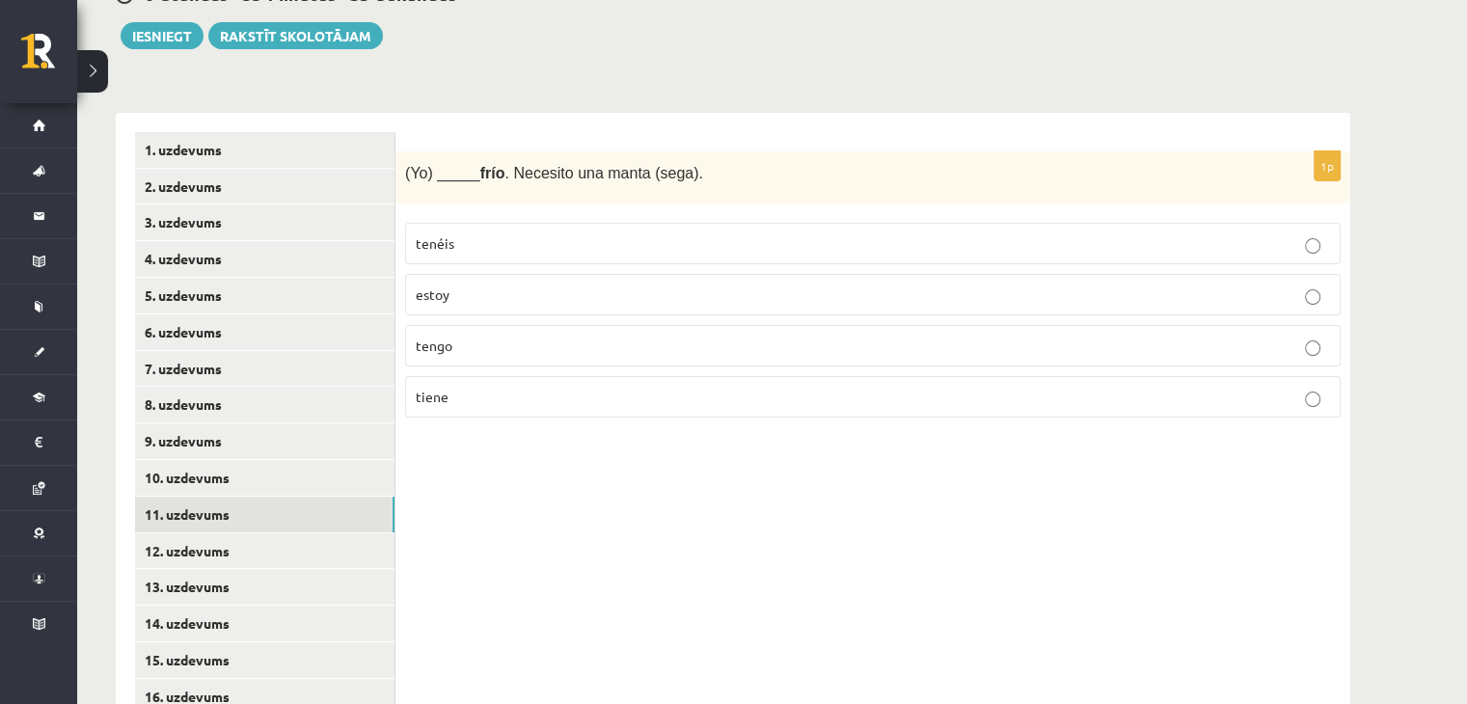
scroll to position [603, 0]
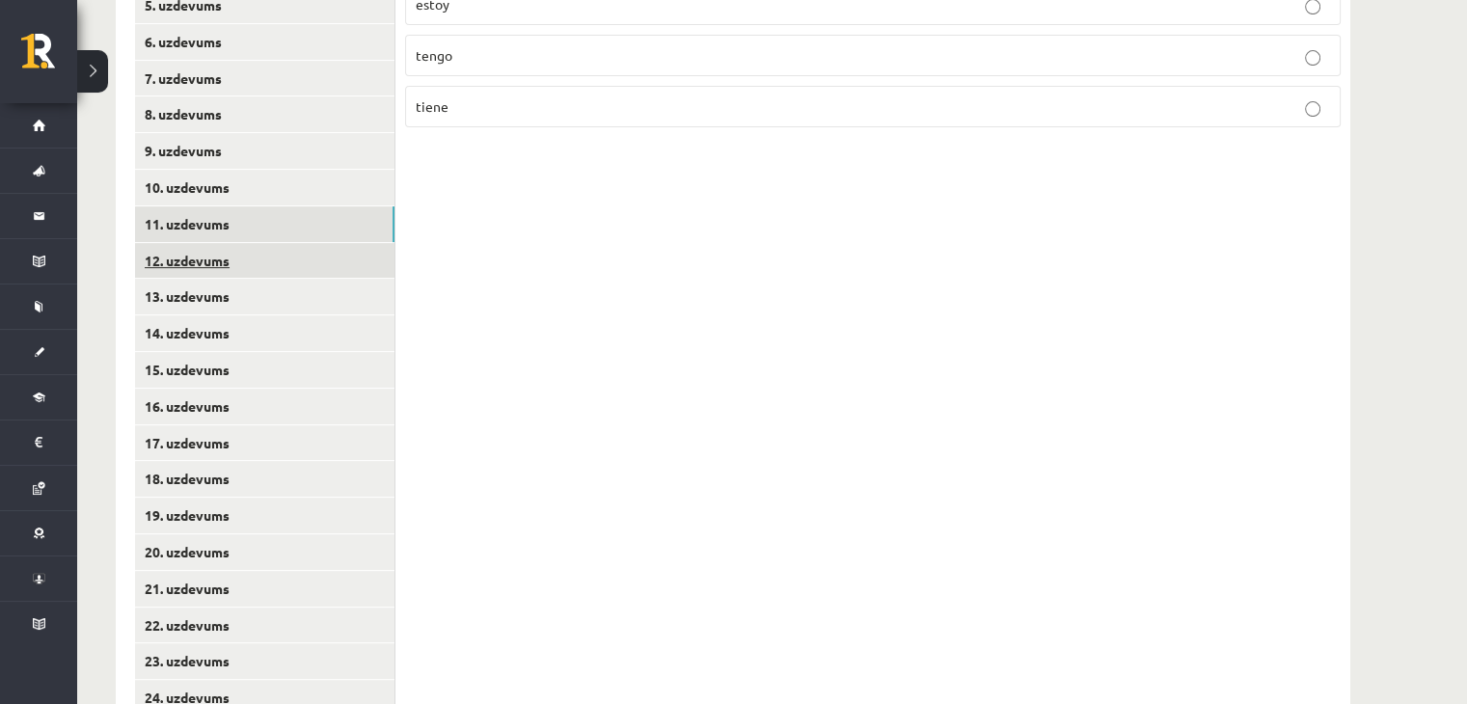
click at [204, 246] on link "12. uzdevums" at bounding box center [265, 261] width 260 height 36
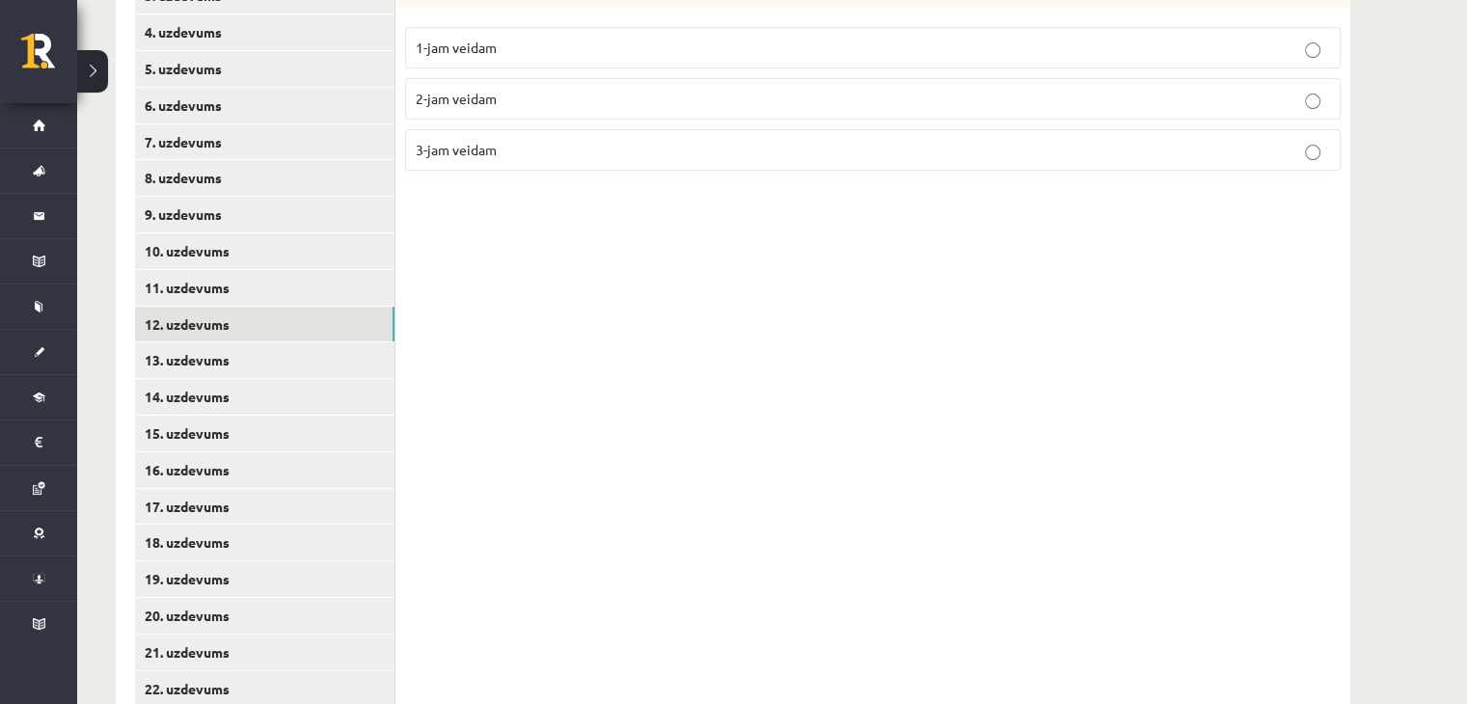
scroll to position [410, 0]
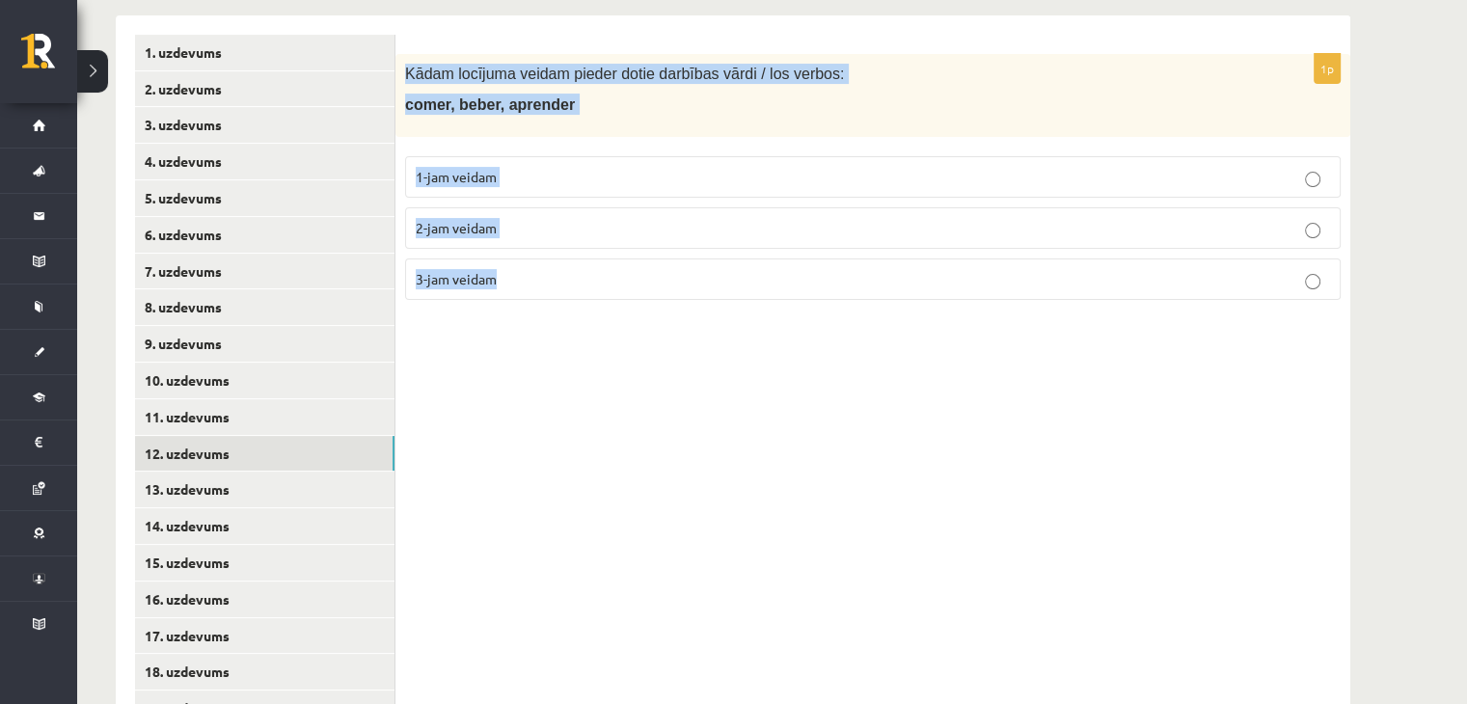
drag, startPoint x: 409, startPoint y: 85, endPoint x: 582, endPoint y: 298, distance: 274.4
click at [582, 308] on div "1p Kādam locījuma veidam pieder dotie darbības vārdi / los verbos: comer, beber…" at bounding box center [873, 184] width 955 height 261
copy div "Kādam locījuma veidam pieder dotie darbības vārdi / los verbos: comer, beber, a…"
click at [521, 218] on p "2-jam veidam" at bounding box center [873, 228] width 915 height 20
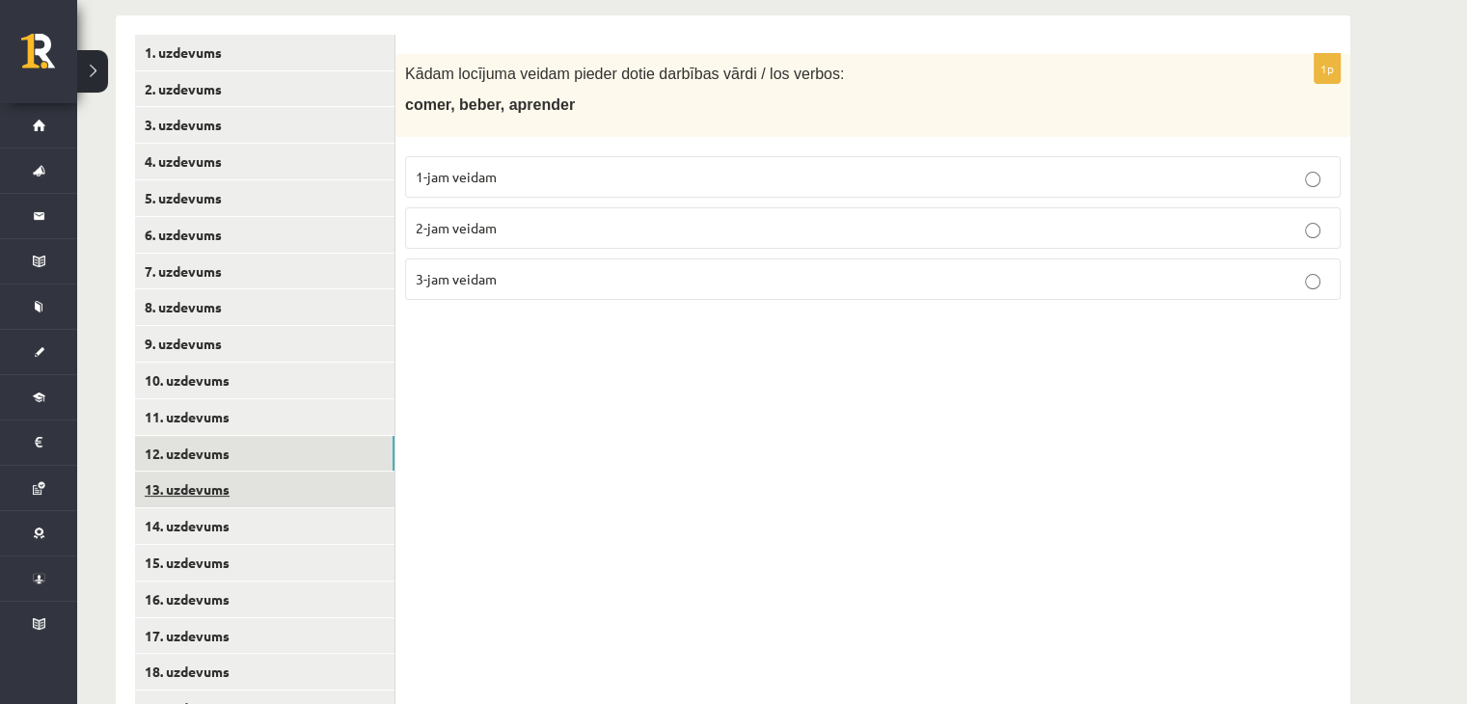
click at [229, 497] on link "13. uzdevums" at bounding box center [265, 490] width 260 height 36
click at [430, 167] on p "1-jam veidam" at bounding box center [873, 177] width 915 height 20
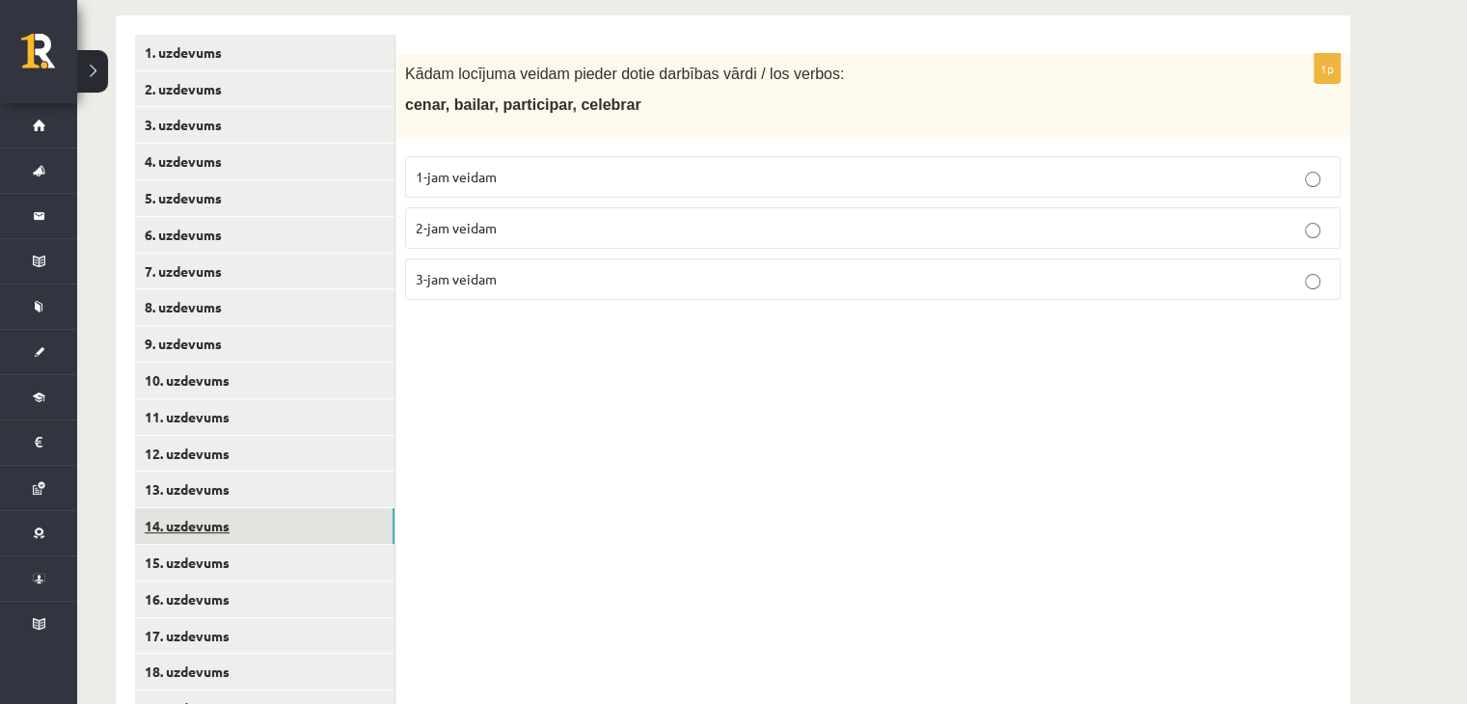
click at [281, 514] on link "14. uzdevums" at bounding box center [265, 526] width 260 height 36
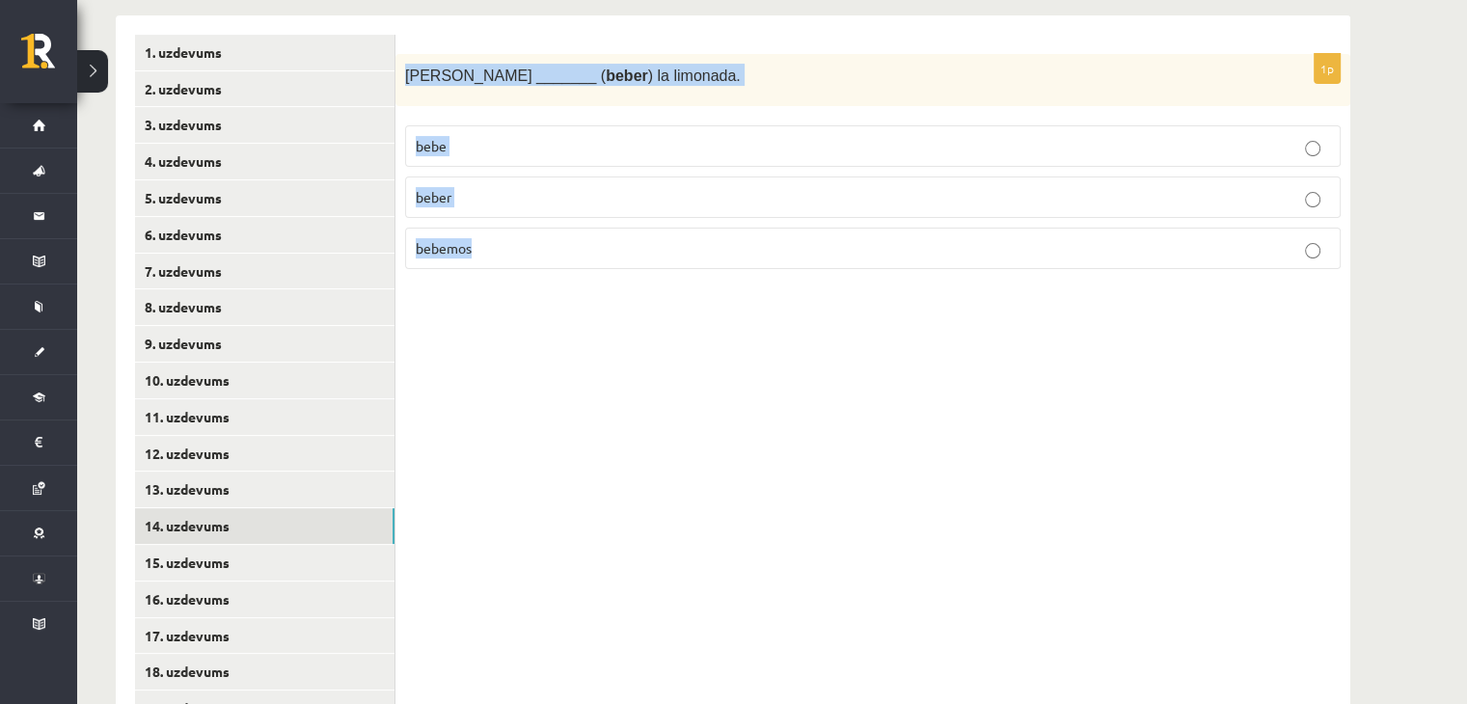
drag, startPoint x: 401, startPoint y: 80, endPoint x: 643, endPoint y: 268, distance: 305.9
click at [643, 268] on div "1p Enrique _______ ( beber ) la limonada. bebe beber bebemos" at bounding box center [873, 170] width 955 height 232
click at [600, 71] on span "Enrique _______ ( beber ) la limonada." at bounding box center [573, 76] width 336 height 16
drag, startPoint x: 565, startPoint y: 177, endPoint x: 628, endPoint y: 260, distance: 104.0
click at [628, 260] on div "1p Enrique _______ ( beber ) la limonada. bebe beber bebemos" at bounding box center [873, 170] width 955 height 232
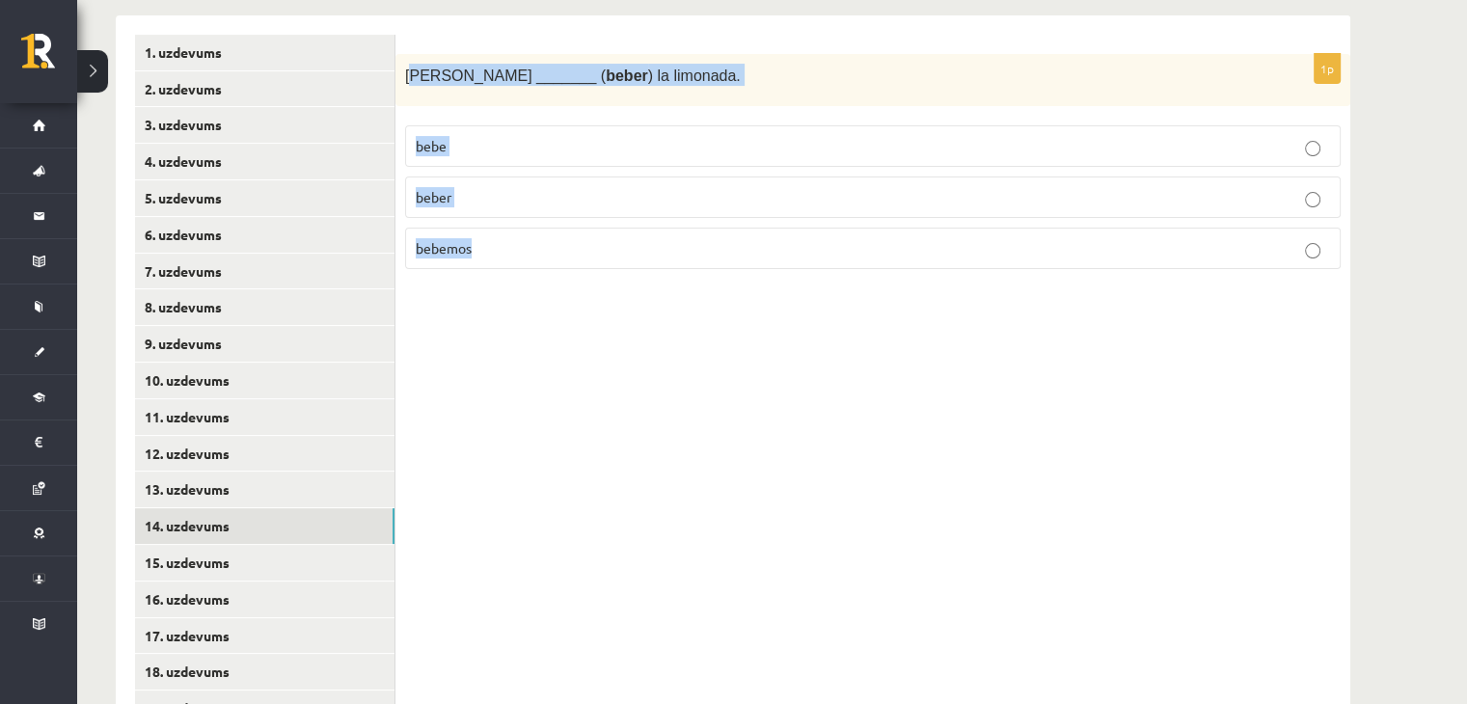
click at [501, 151] on p "bebe" at bounding box center [873, 146] width 915 height 20
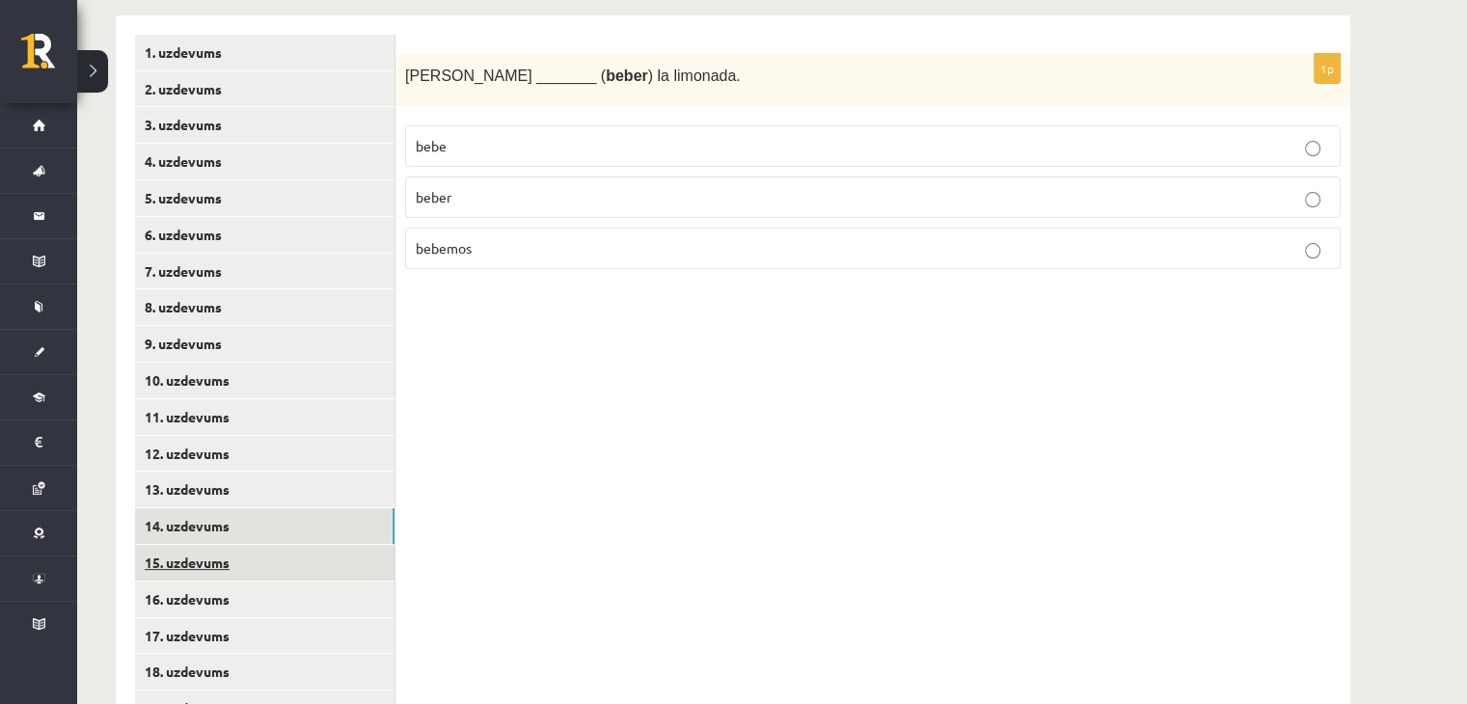
click at [210, 568] on link "15. uzdevums" at bounding box center [265, 563] width 260 height 36
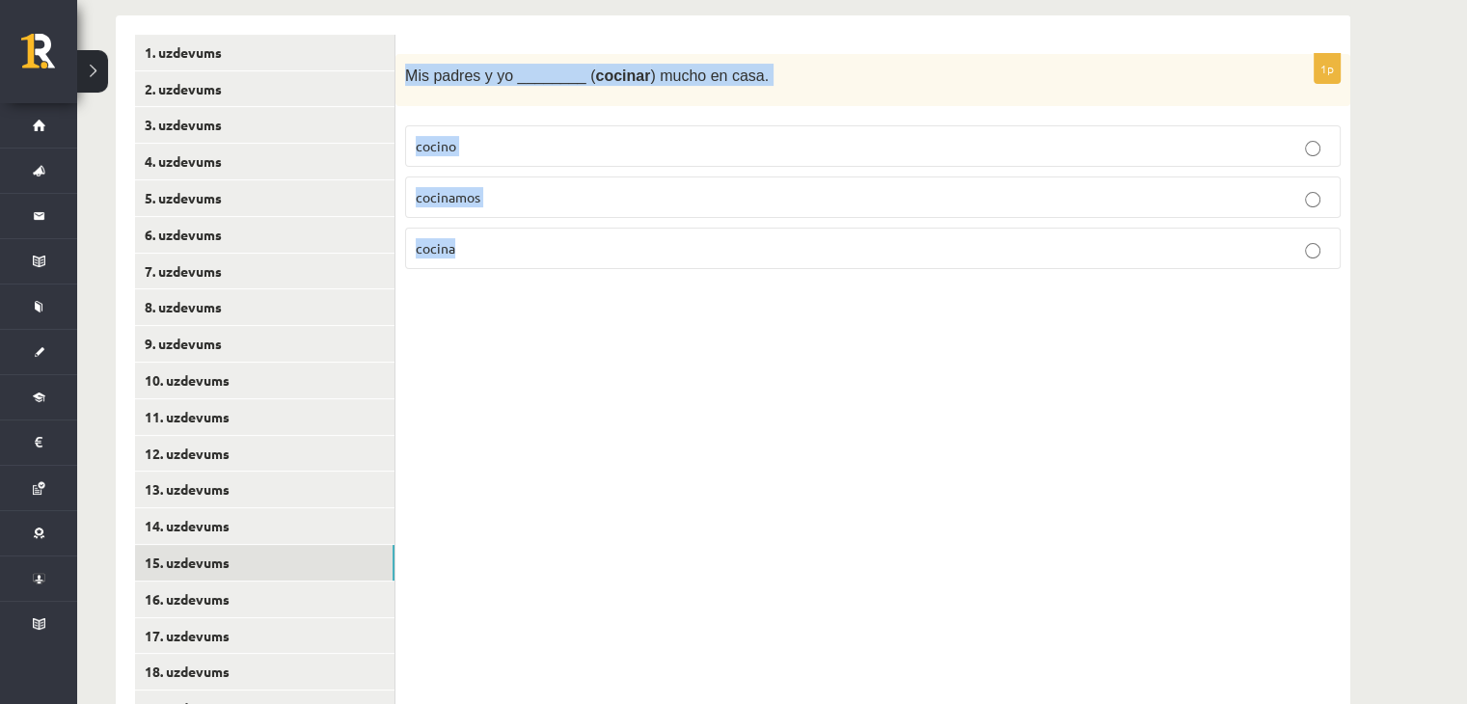
drag, startPoint x: 405, startPoint y: 68, endPoint x: 616, endPoint y: 84, distance: 211.0
click at [613, 231] on div "1p Mis padres y yo ________ ( cocinar ) mucho en casa. cocino cocinamos cocina" at bounding box center [873, 170] width 955 height 232
copy div "Mis padres y yo ________ ( cocinar ) mucho en casa. cocino cocinamos cocina"
click at [463, 188] on span "cocinamos" at bounding box center [448, 196] width 65 height 17
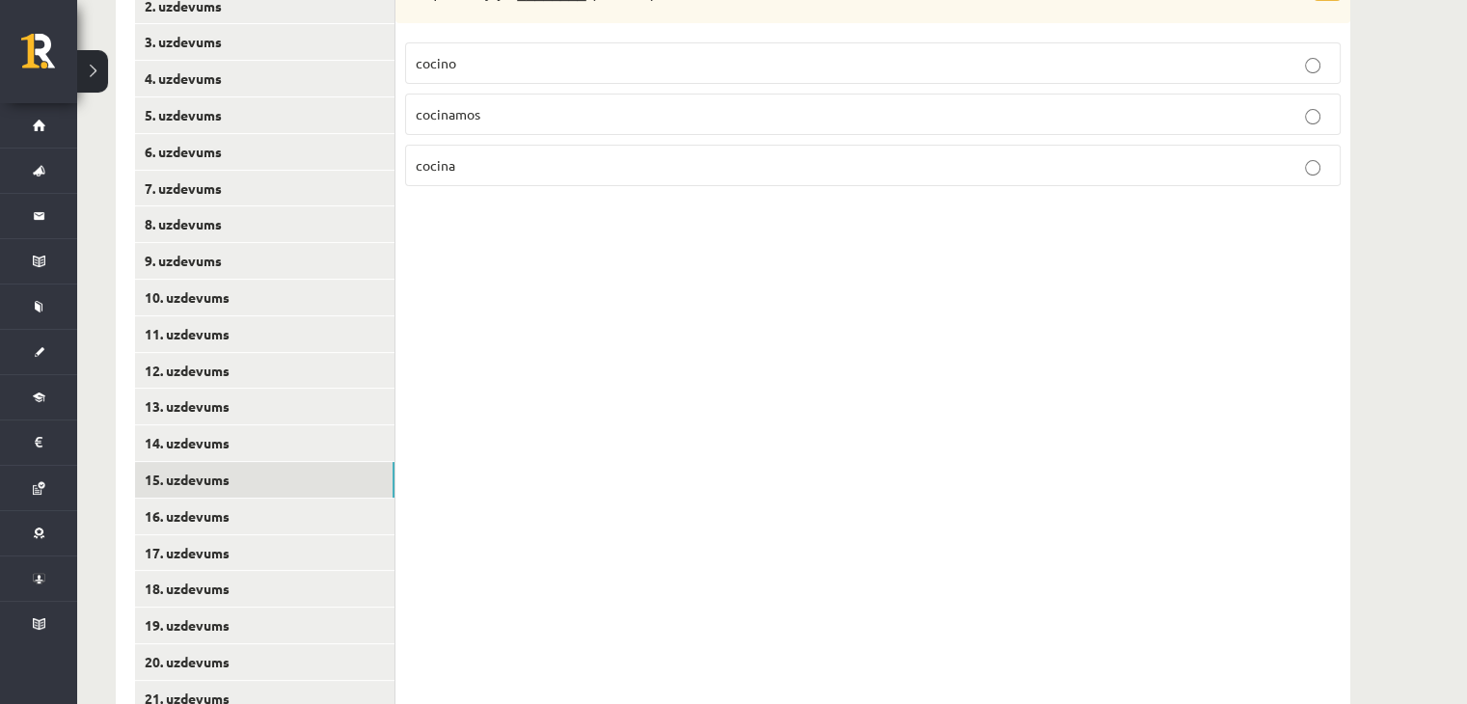
scroll to position [603, 0]
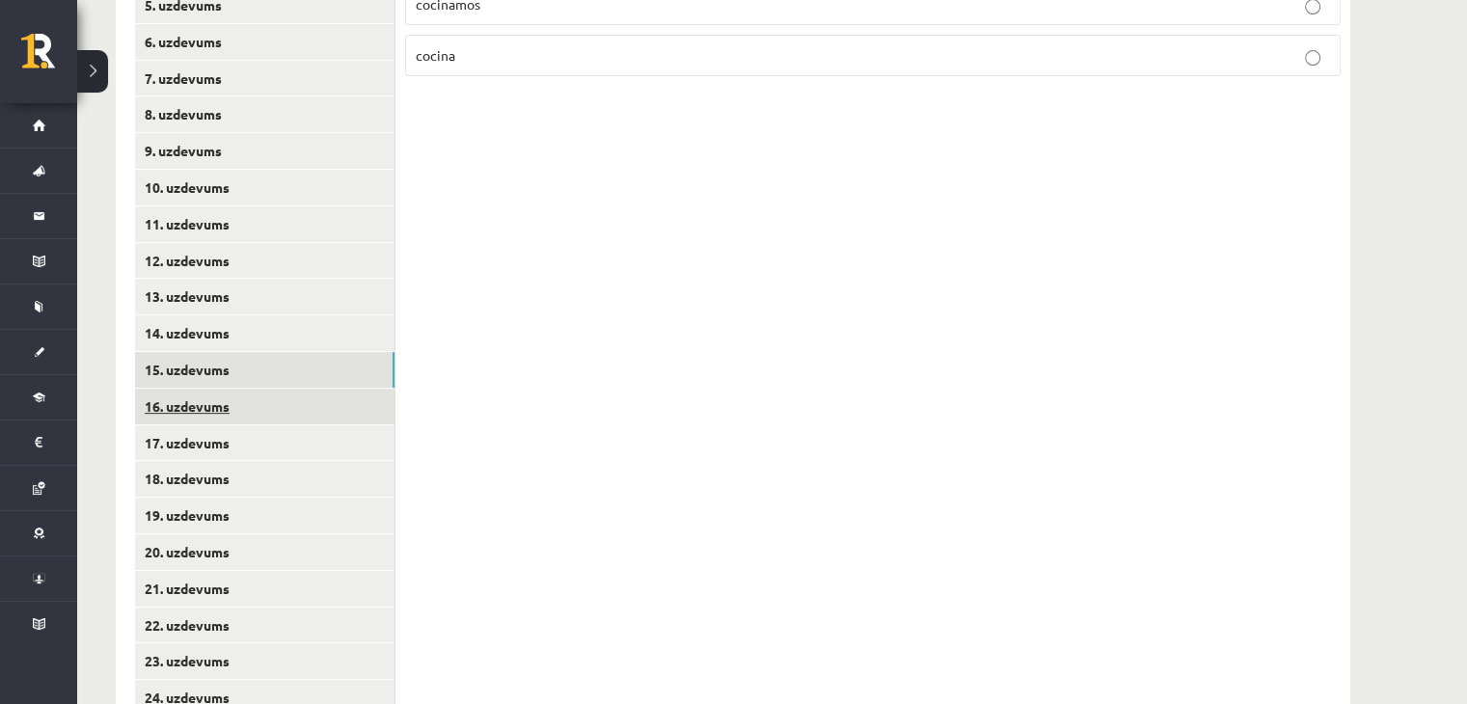
click at [247, 414] on link "16. uzdevums" at bounding box center [265, 407] width 260 height 36
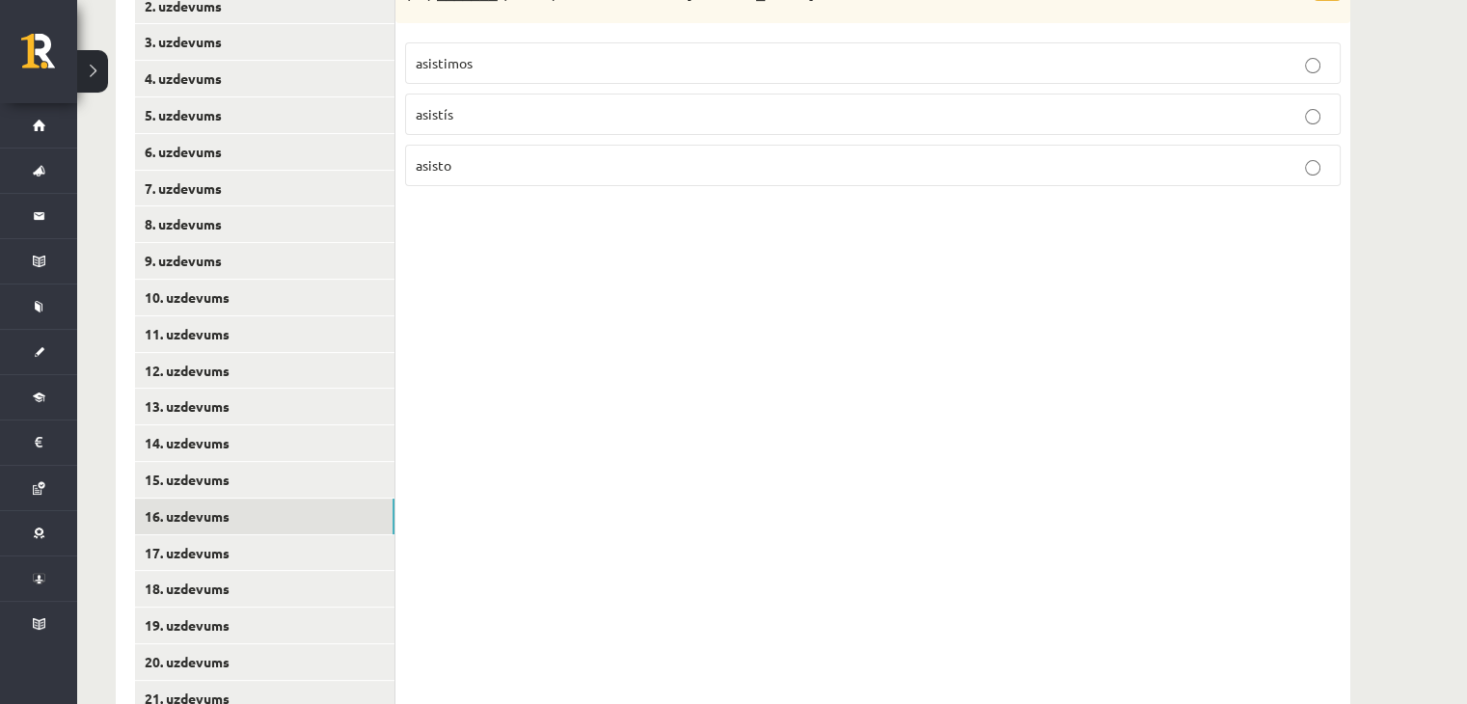
scroll to position [410, 0]
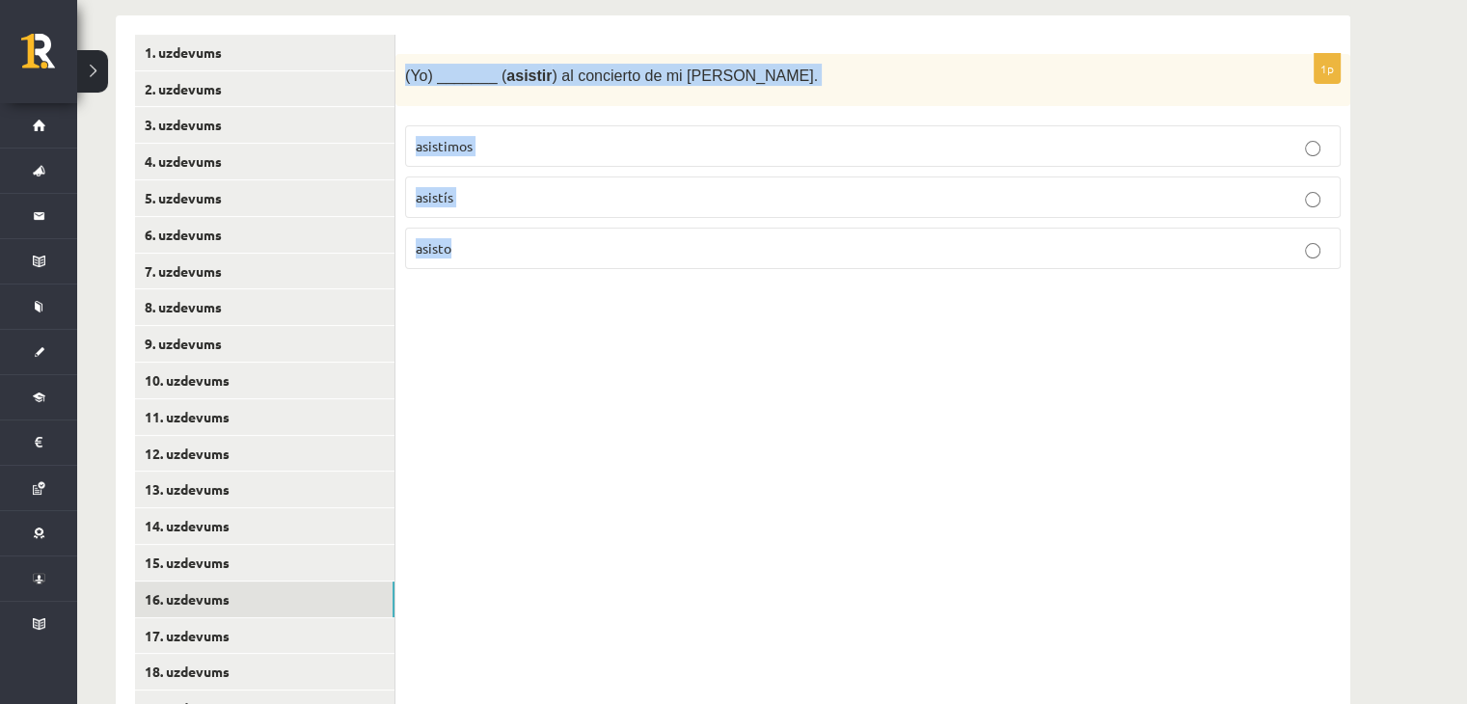
drag, startPoint x: 403, startPoint y: 75, endPoint x: 540, endPoint y: 141, distance: 151.9
click at [539, 248] on div "1p (Yo) _______ ( asistir ) al concierto de mi abuela Mónica. asistimos asistís…" at bounding box center [873, 170] width 955 height 232
copy div "(Yo) _______ ( asistir ) al concierto de mi abuela Mónica. asistimos asistís as…"
click at [607, 107] on div "1p (Yo) _______ ( asistir ) al concierto de mi abuela Mónica. asistimos asistís…" at bounding box center [873, 170] width 955 height 232
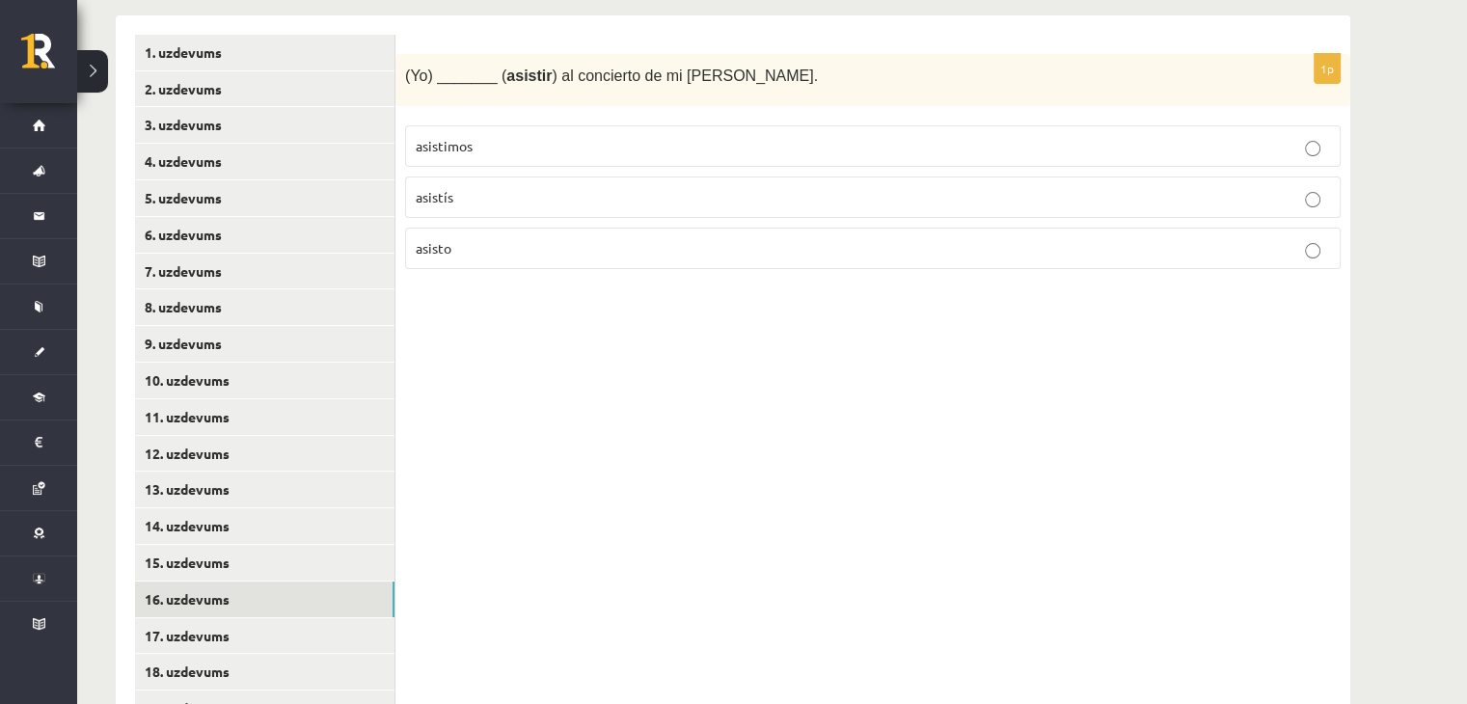
click at [474, 245] on p "asisto" at bounding box center [873, 248] width 915 height 20
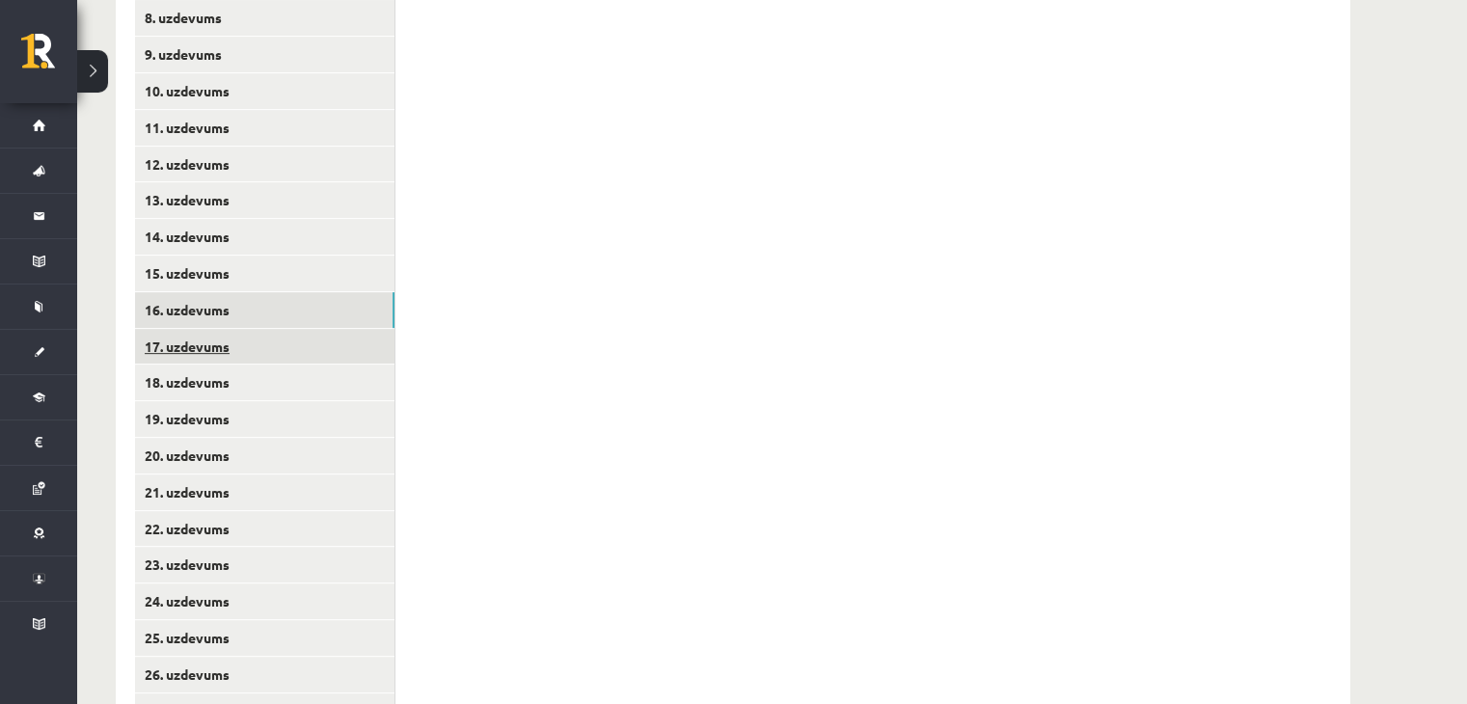
click at [255, 356] on link "17. uzdevums" at bounding box center [265, 347] width 260 height 36
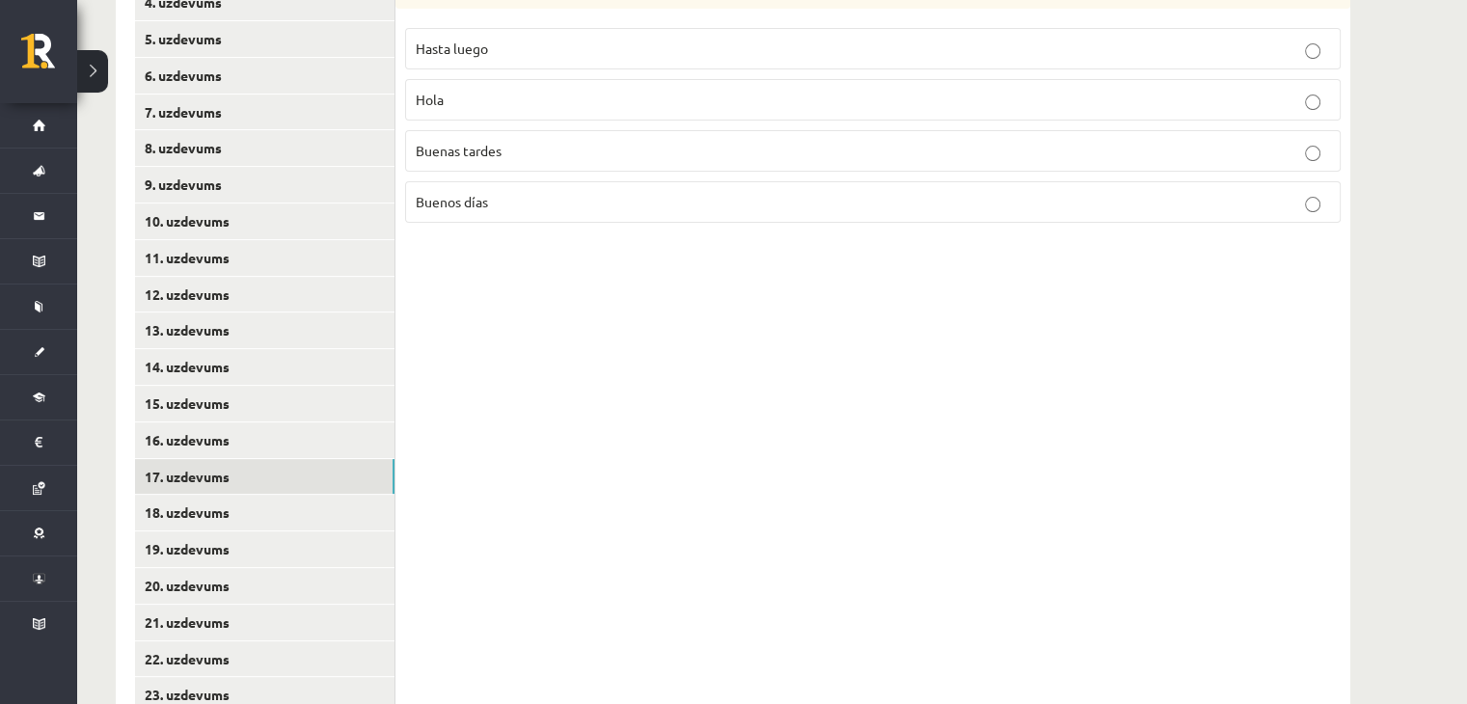
scroll to position [410, 0]
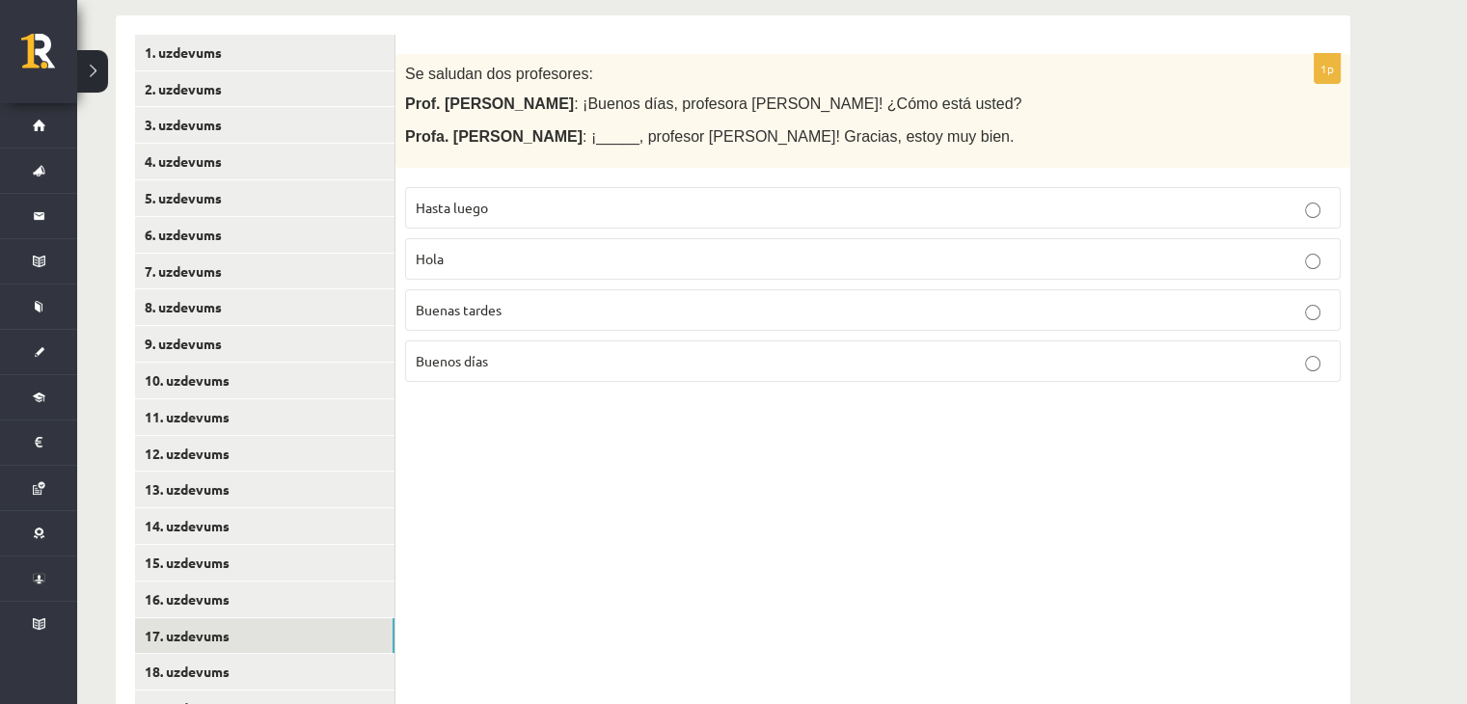
click at [503, 360] on p "Buenos días" at bounding box center [873, 361] width 915 height 20
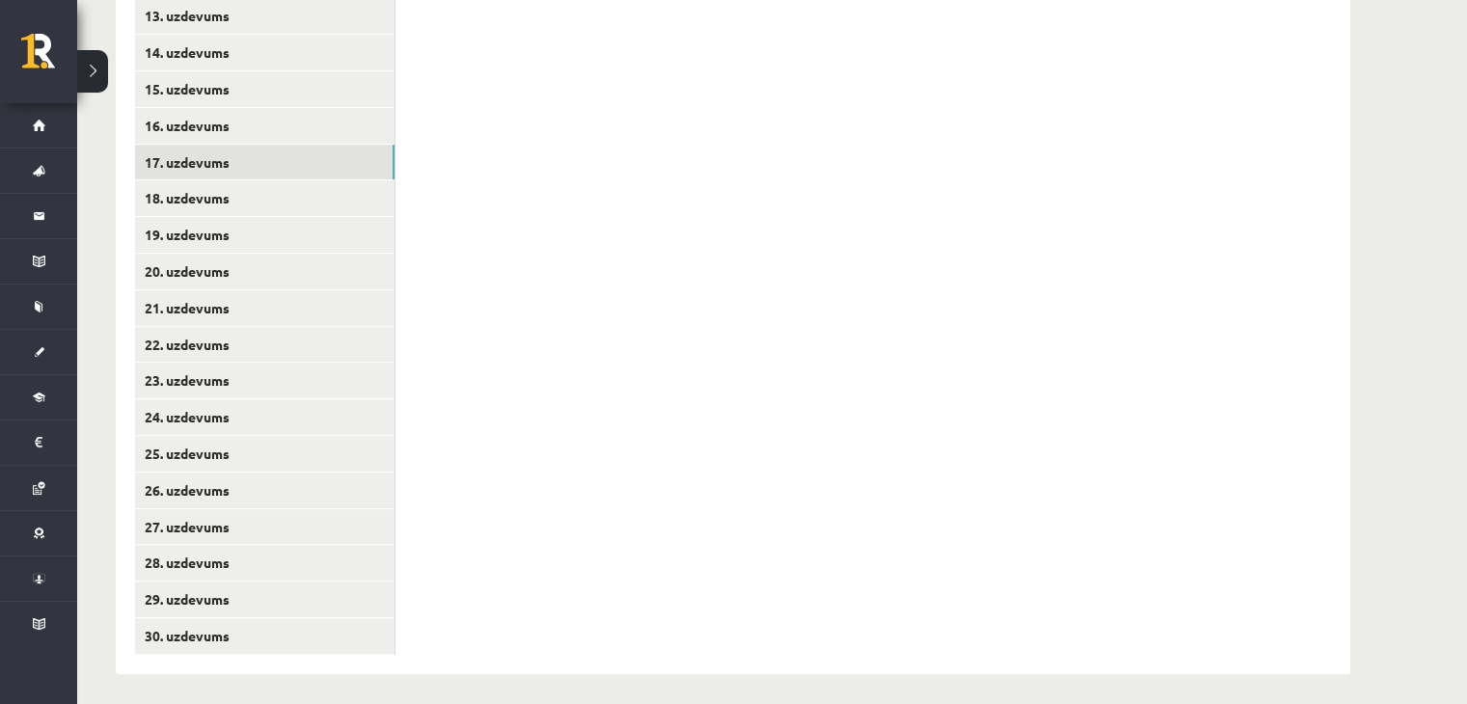
scroll to position [892, 0]
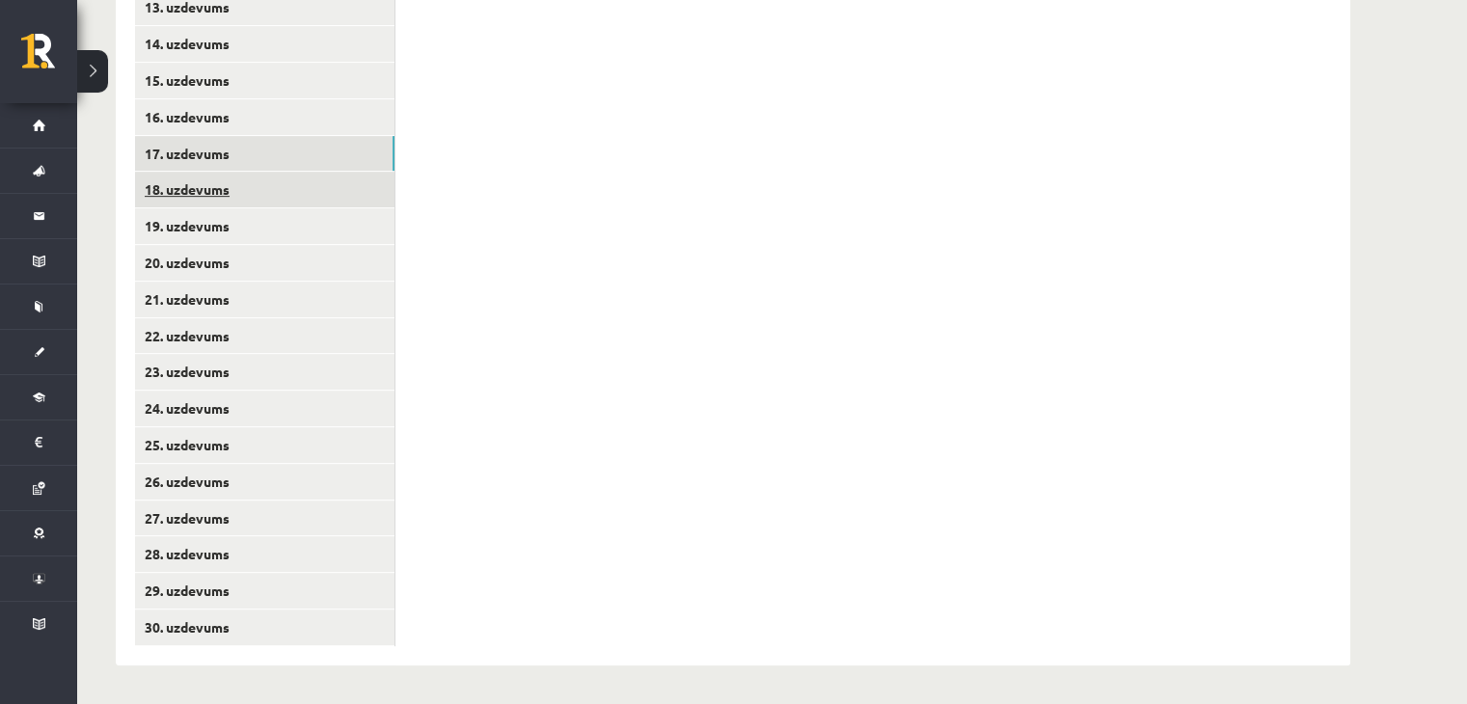
click at [254, 186] on link "18. uzdevums" at bounding box center [265, 190] width 260 height 36
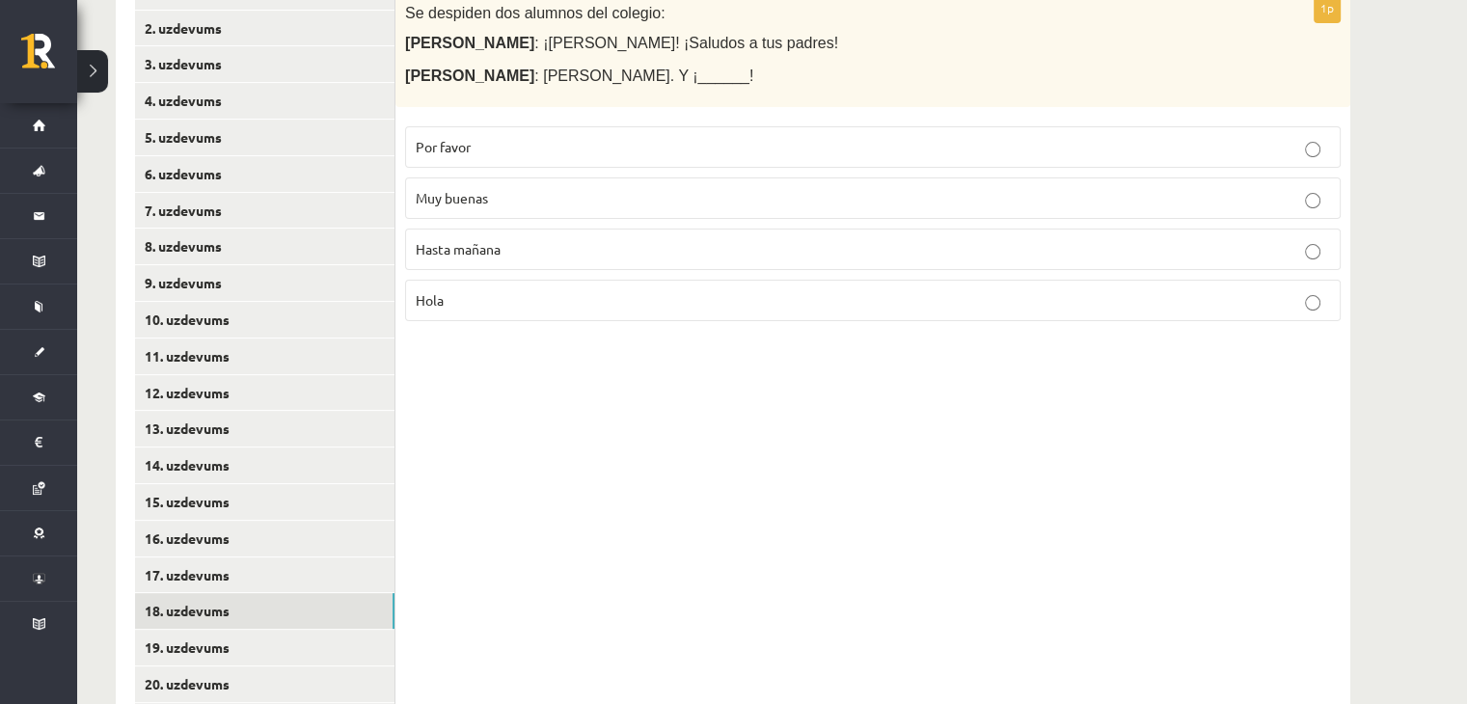
scroll to position [314, 0]
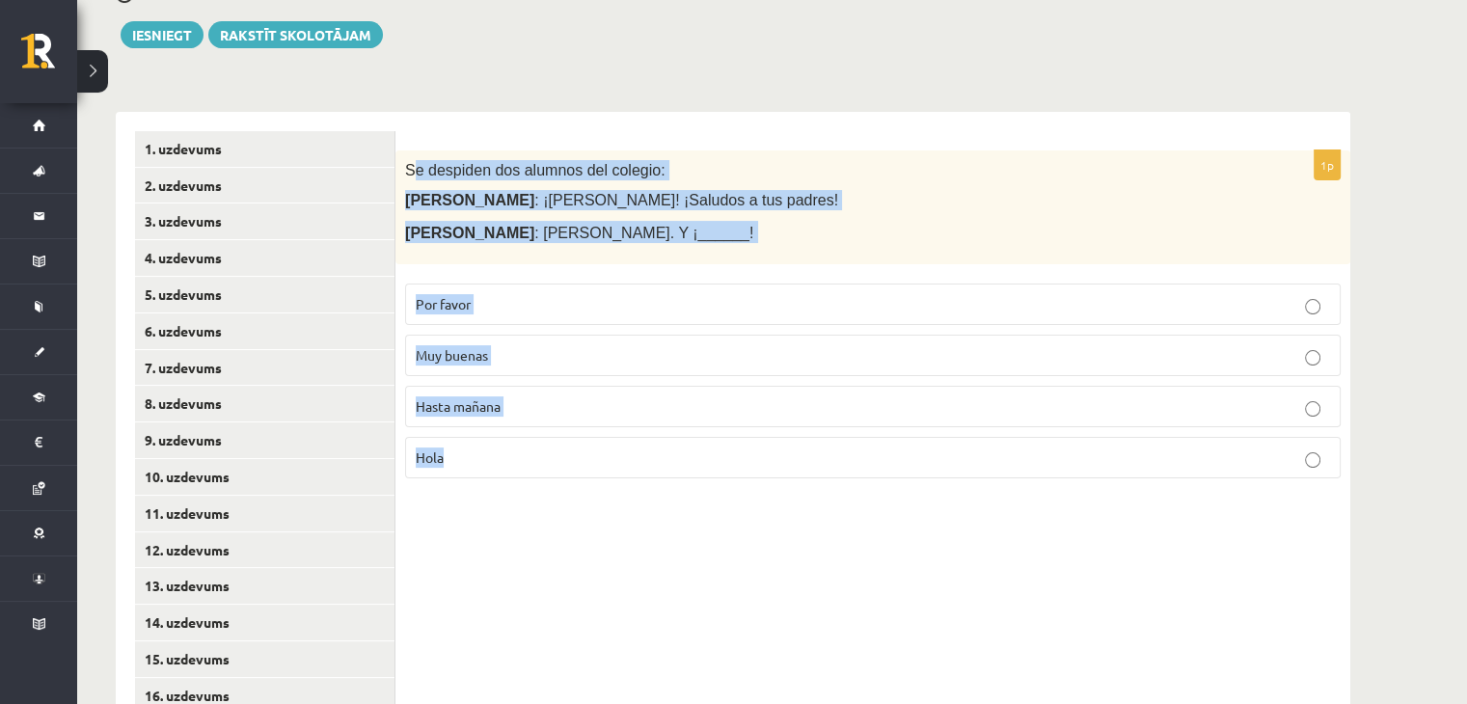
drag, startPoint x: 424, startPoint y: 197, endPoint x: 671, endPoint y: 268, distance: 257.1
click at [670, 508] on div "1p Se despiden dos alumnos del colegio: Marta : ¡Chao, José! ¡Saludos a tus pad…" at bounding box center [873, 678] width 955 height 1133
copy div "e despiden dos alumnos del colegio: Marta : ¡Chao, José! ¡Saludos a tus padres!…"
click at [540, 404] on p "Hasta mañana" at bounding box center [873, 407] width 915 height 20
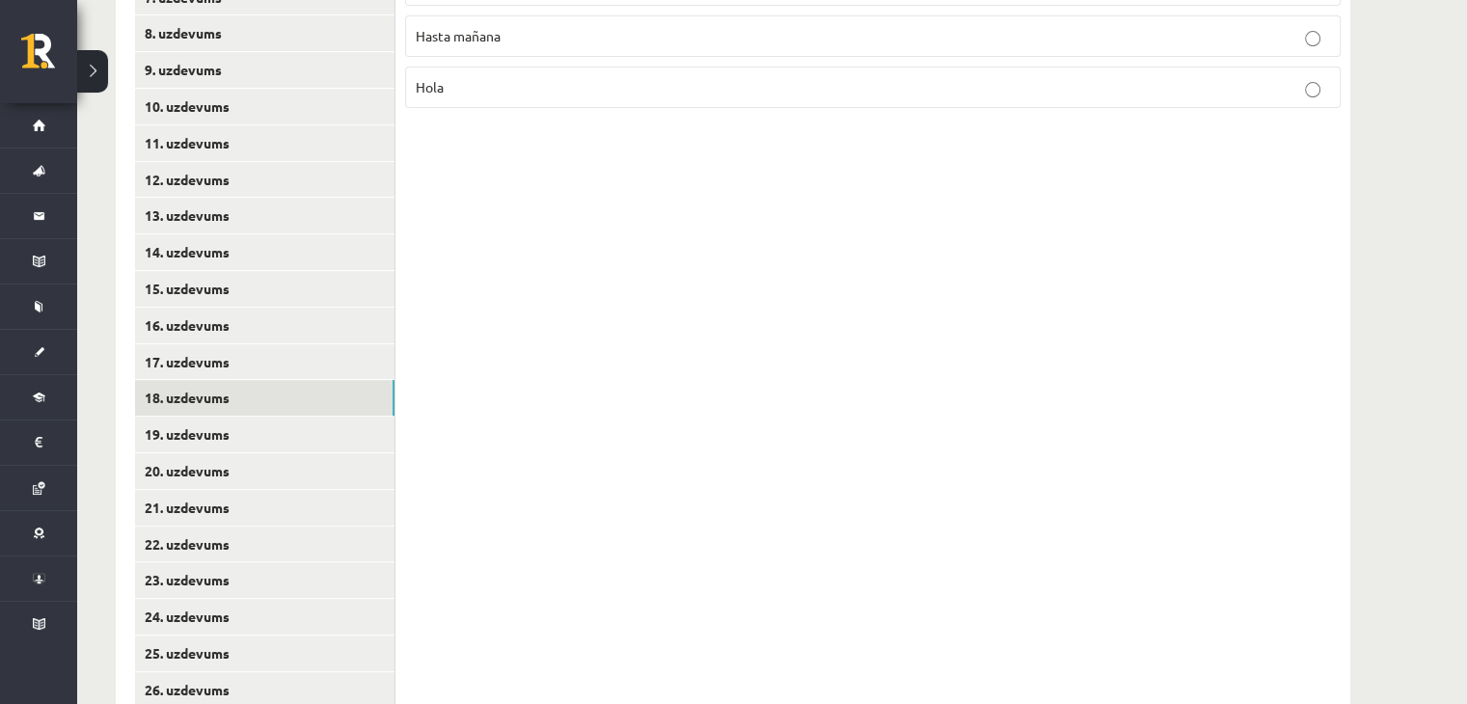
scroll to position [796, 0]
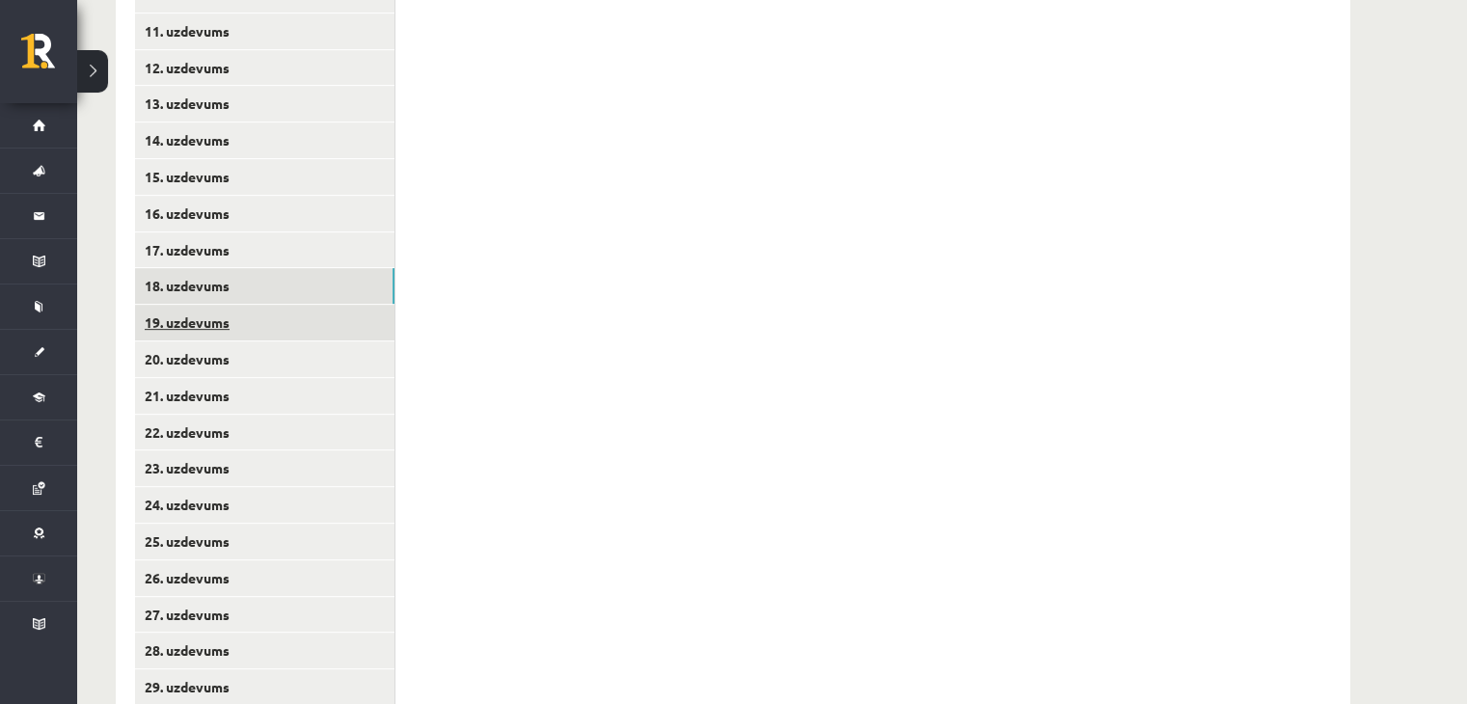
click at [233, 325] on link "19. uzdevums" at bounding box center [265, 323] width 260 height 36
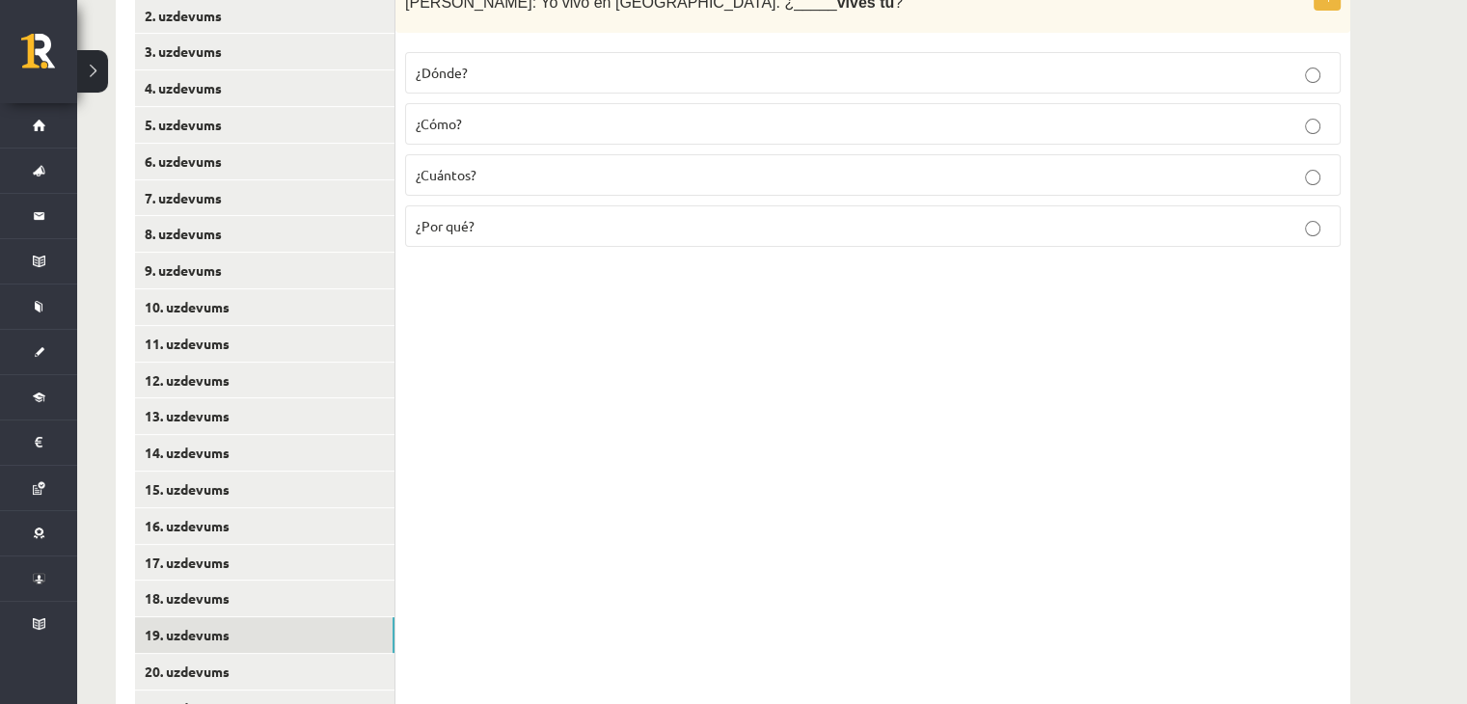
scroll to position [121, 0]
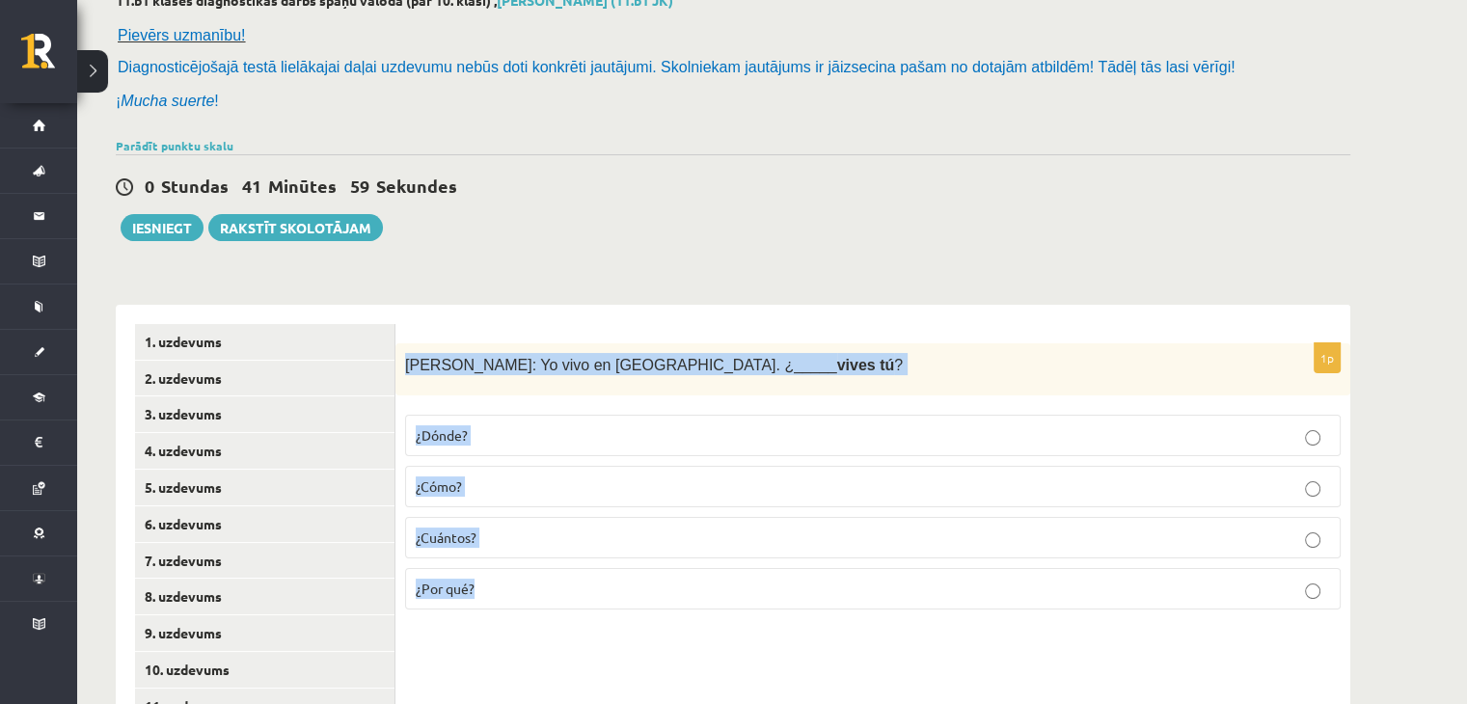
drag, startPoint x: 404, startPoint y: 361, endPoint x: 575, endPoint y: 596, distance: 290.8
click at [575, 596] on div "1p Alberto: Yo vivo en Madrid. ¿_____ vives tú ? ¿Dónde? ¿Cómo? ¿Cuántos? ¿Por …" at bounding box center [873, 484] width 955 height 283
click at [466, 425] on p "¿Dónde?" at bounding box center [873, 435] width 915 height 20
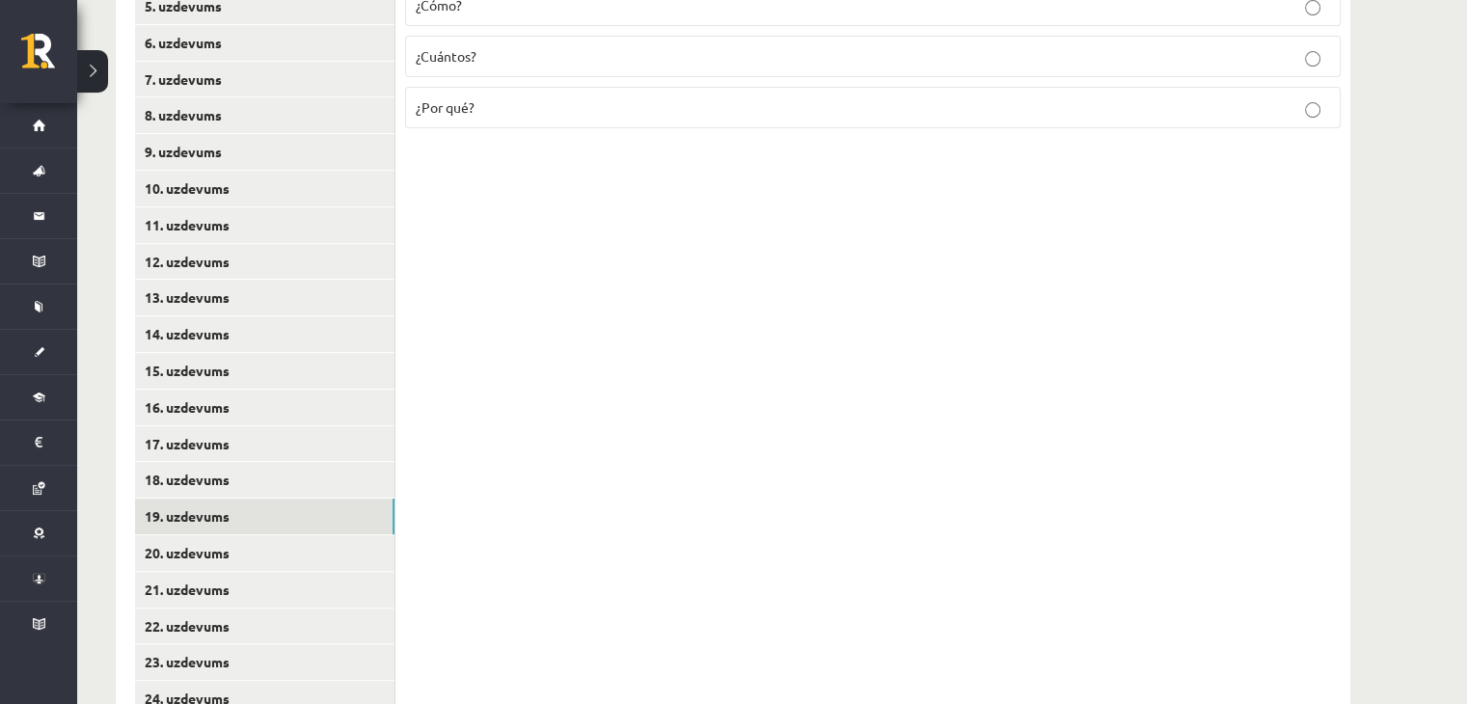
scroll to position [699, 0]
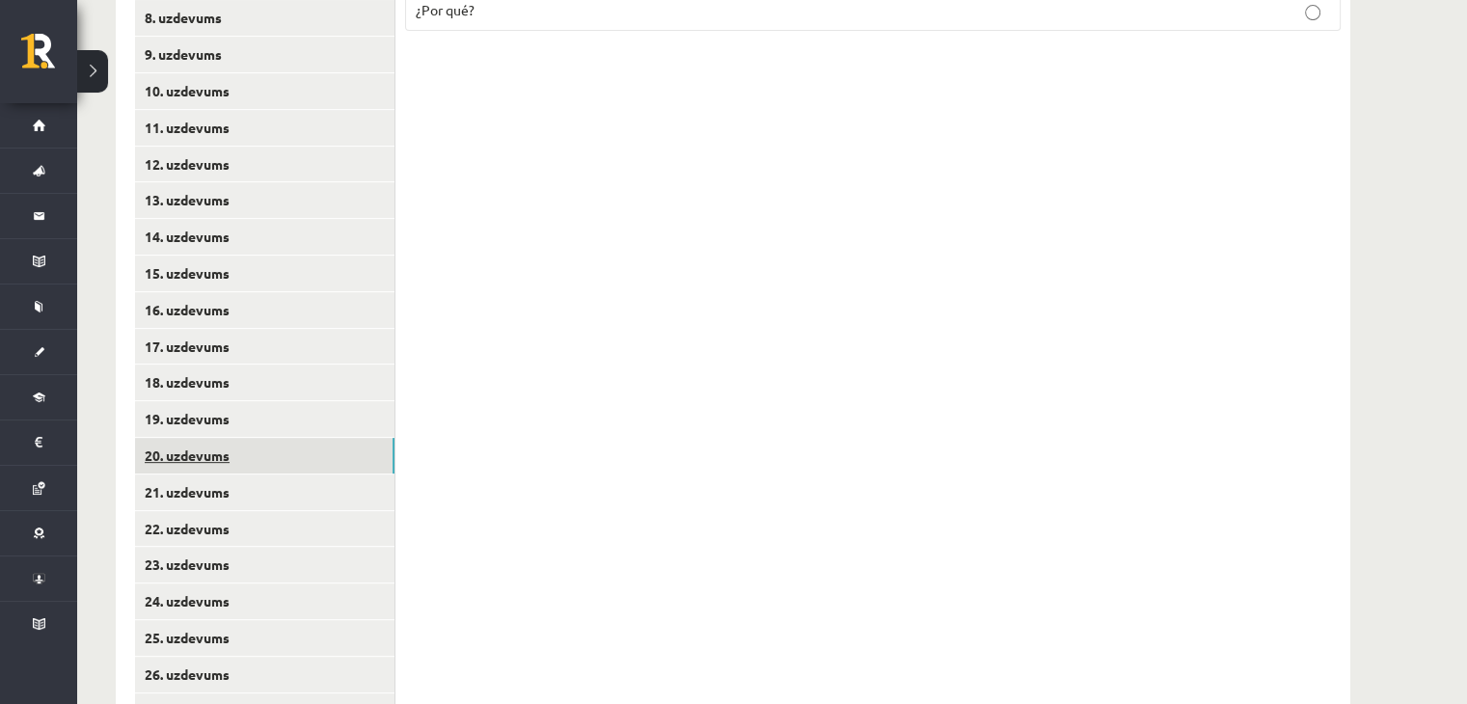
click at [289, 465] on link "20. uzdevums" at bounding box center [265, 456] width 260 height 36
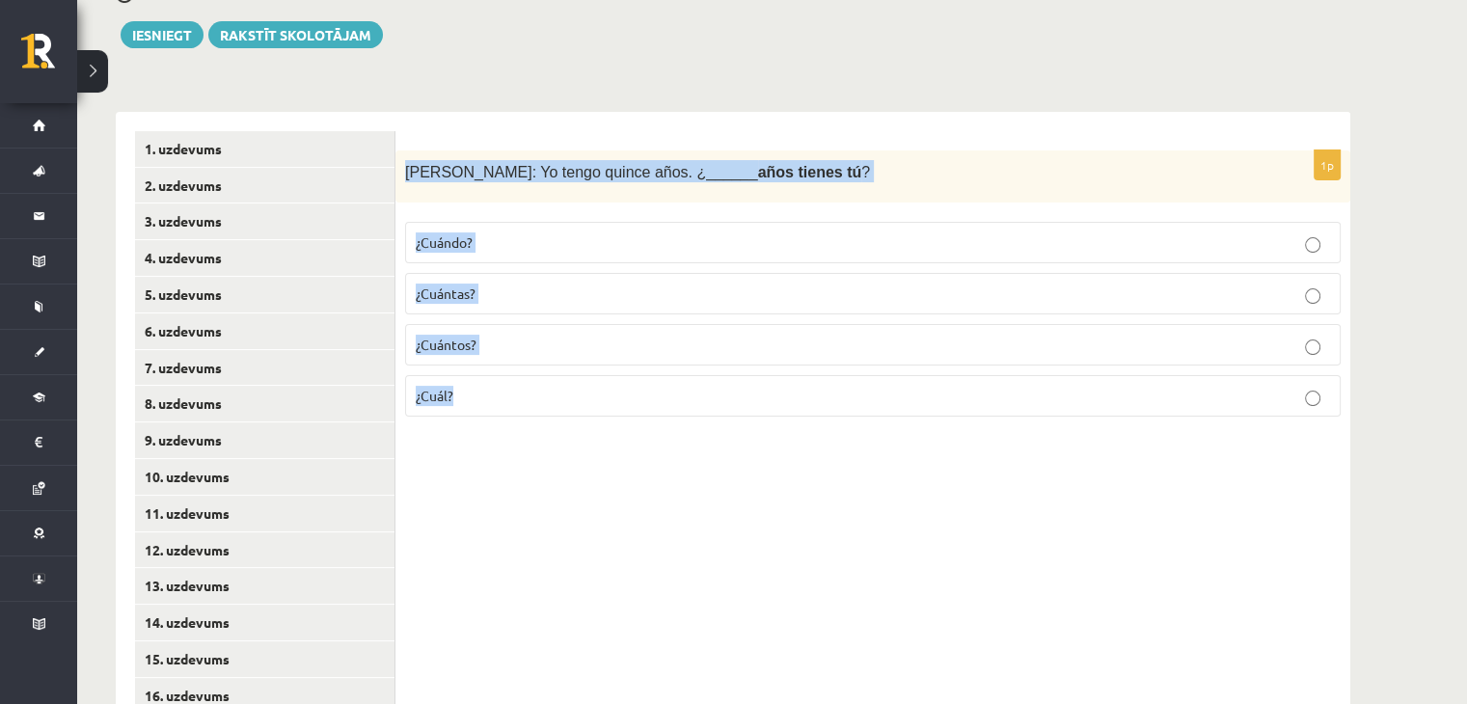
drag, startPoint x: 401, startPoint y: 171, endPoint x: 614, endPoint y: 236, distance: 222.2
click at [617, 440] on div "1p Inés: Yo tengo quince años. ¿______ años tienes tú ? ¿Cuándo? ¿Cuántas? ¿Cuá…" at bounding box center [873, 678] width 955 height 1133
click at [513, 342] on p "¿Cuántos?" at bounding box center [873, 345] width 915 height 20
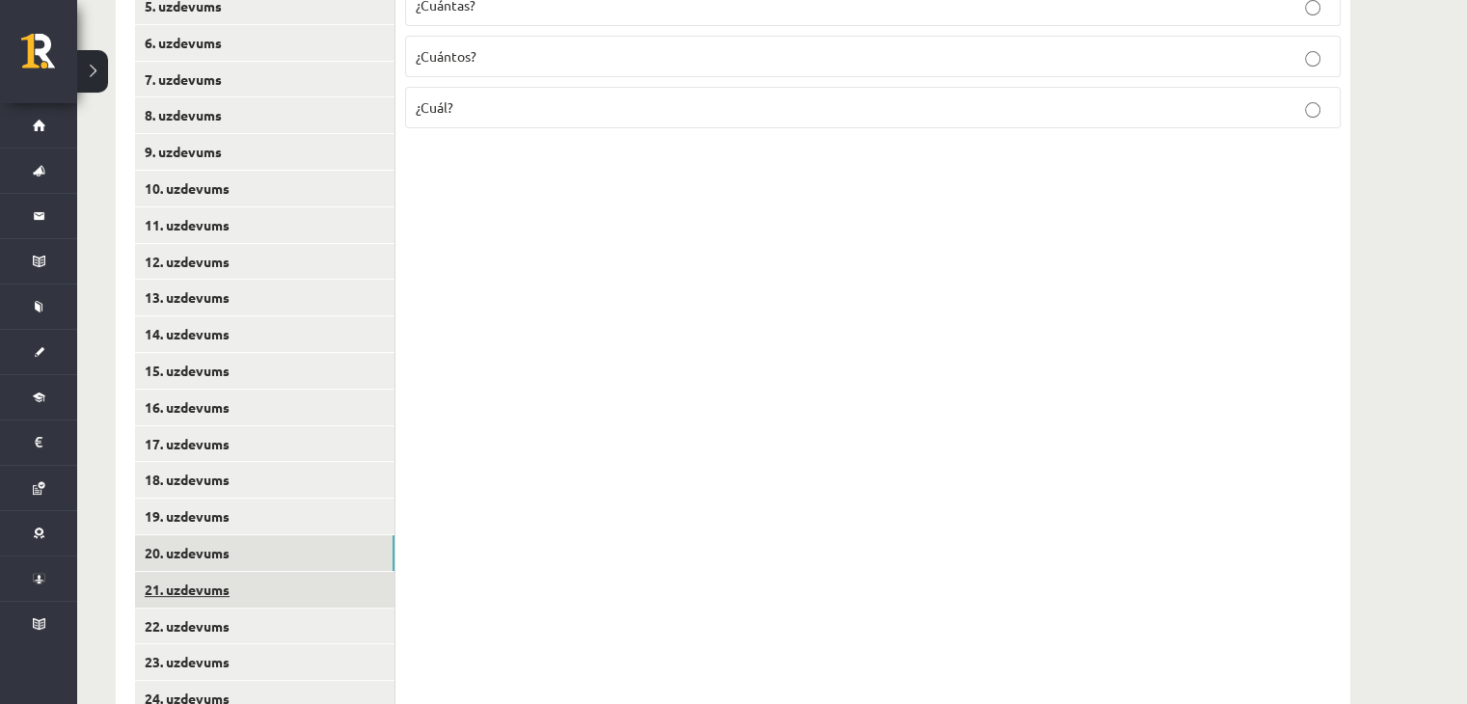
scroll to position [603, 0]
click at [359, 582] on link "21. uzdevums" at bounding box center [265, 589] width 260 height 36
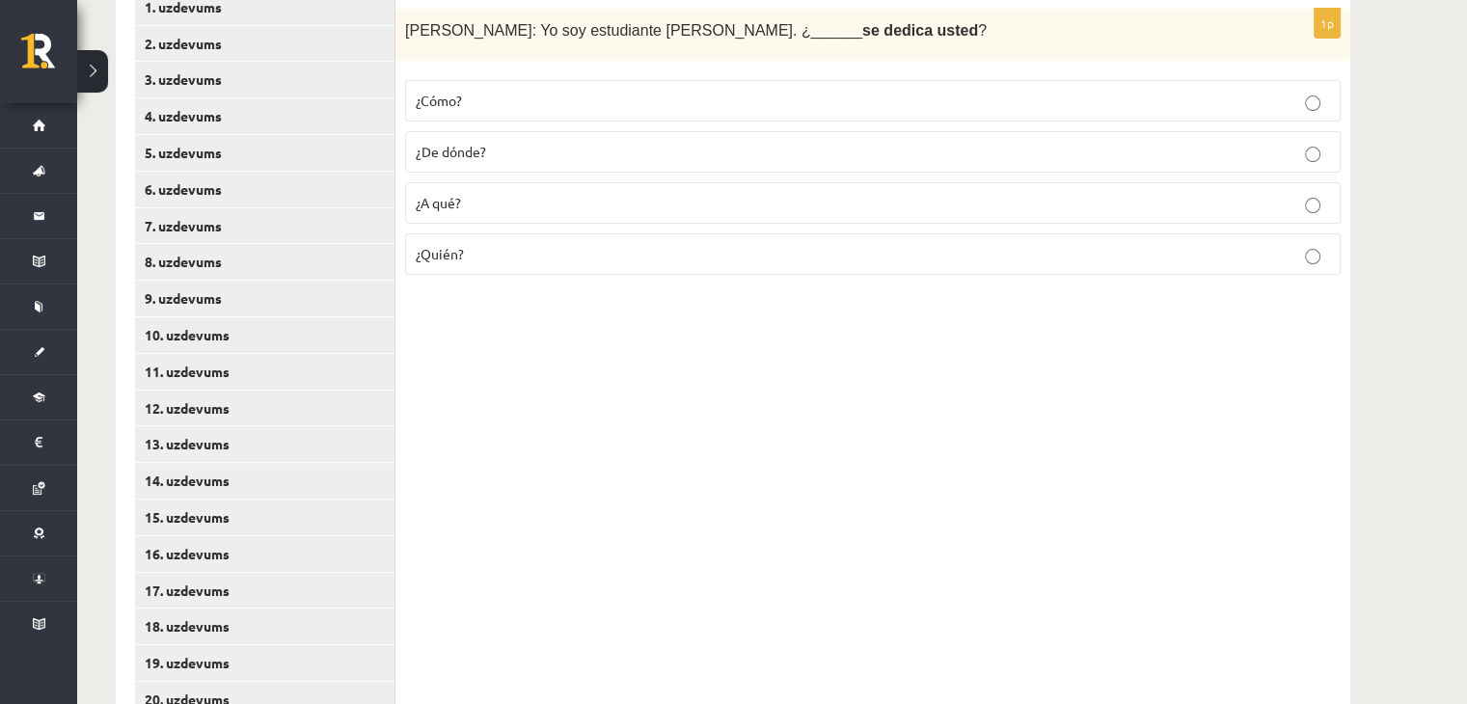
scroll to position [314, 0]
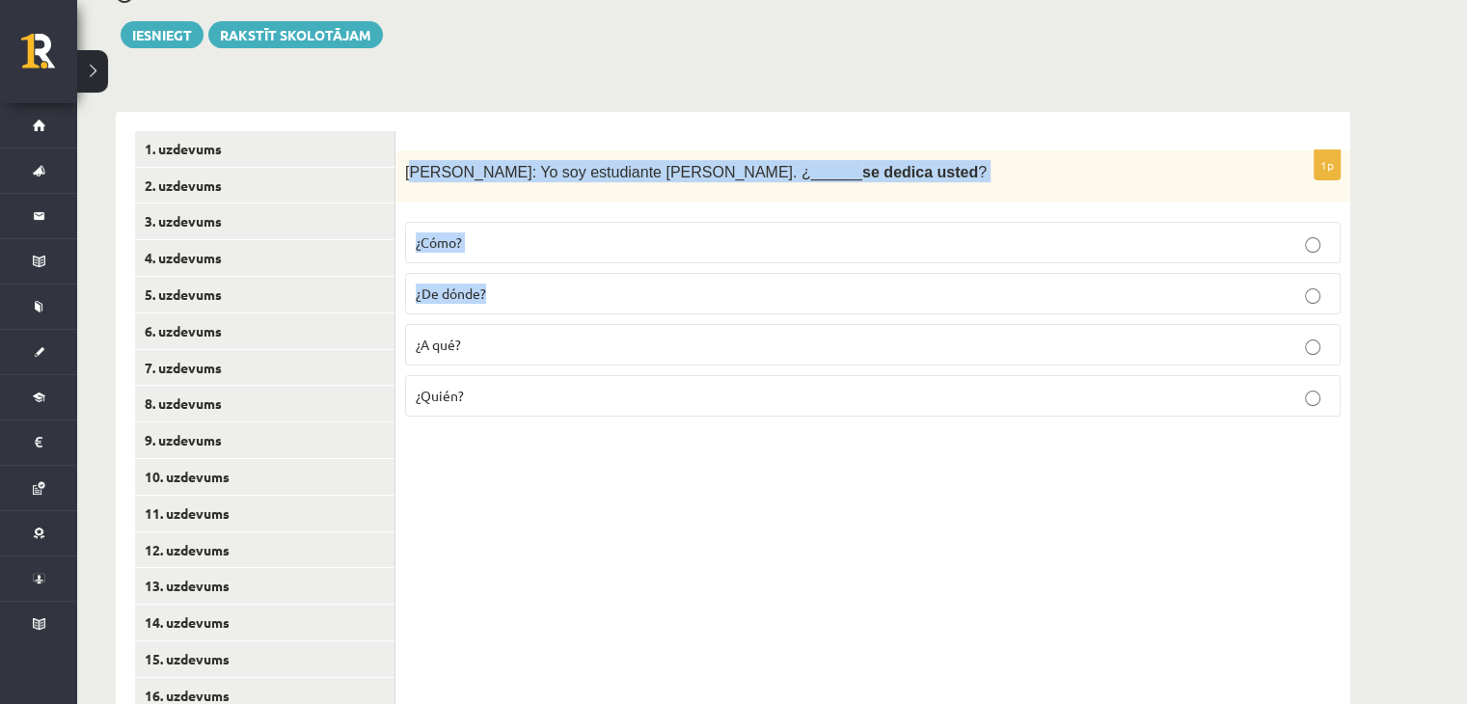
drag, startPoint x: 409, startPoint y: 171, endPoint x: 466, endPoint y: 209, distance: 68.8
click at [552, 309] on div "1p Sara: Yo soy estudiante de inglés. ¿______ se dedica usted ? ¿Cómo? ¿De dónd…" at bounding box center [873, 292] width 955 height 283
click at [409, 172] on span "Sara: Yo soy estudiante de inglés. ¿______ se dedica usted ?" at bounding box center [696, 172] width 582 height 16
drag, startPoint x: 401, startPoint y: 170, endPoint x: 603, endPoint y: 200, distance: 203.8
click at [632, 410] on div "1p Sara: Yo soy estudiante de inglés. ¿______ se dedica usted ? ¿Cómo? ¿De dónd…" at bounding box center [873, 292] width 955 height 283
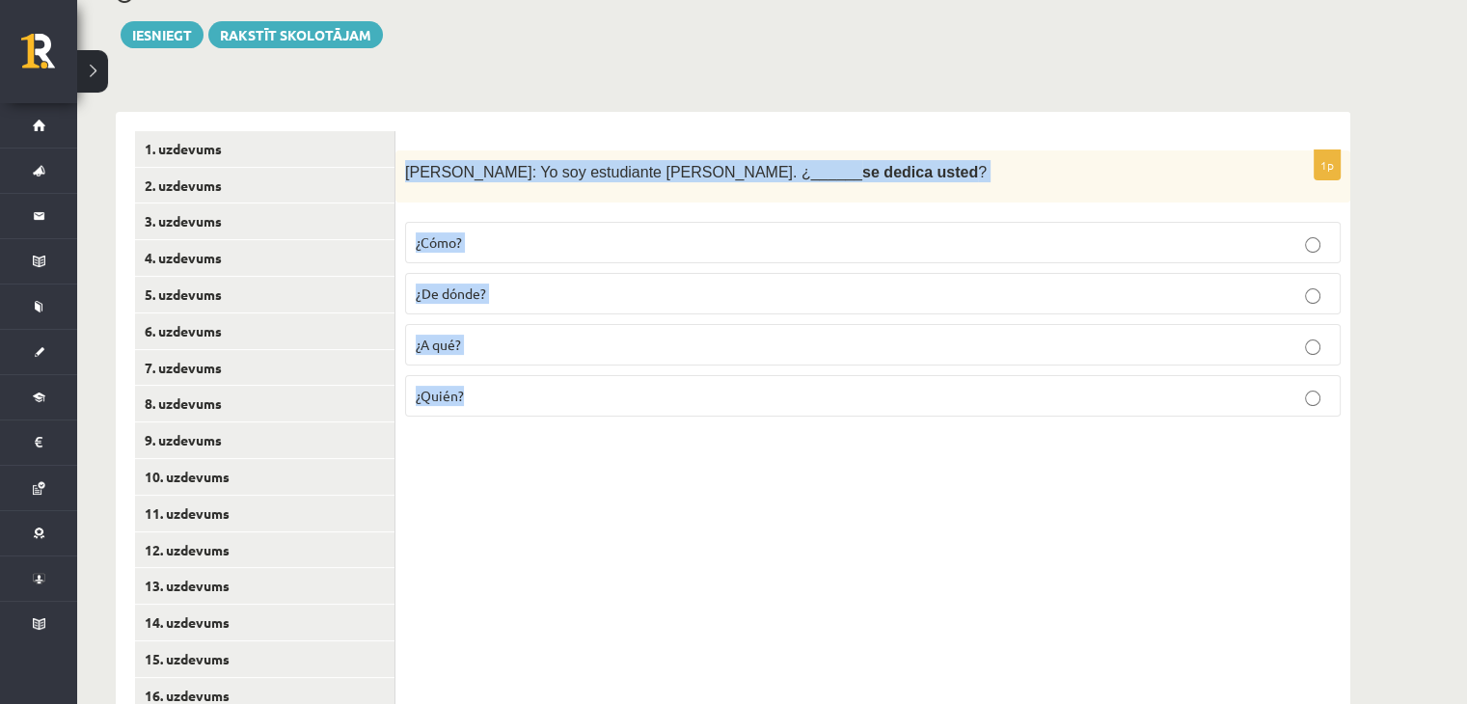
click at [477, 335] on p "¿A qué?" at bounding box center [873, 345] width 915 height 20
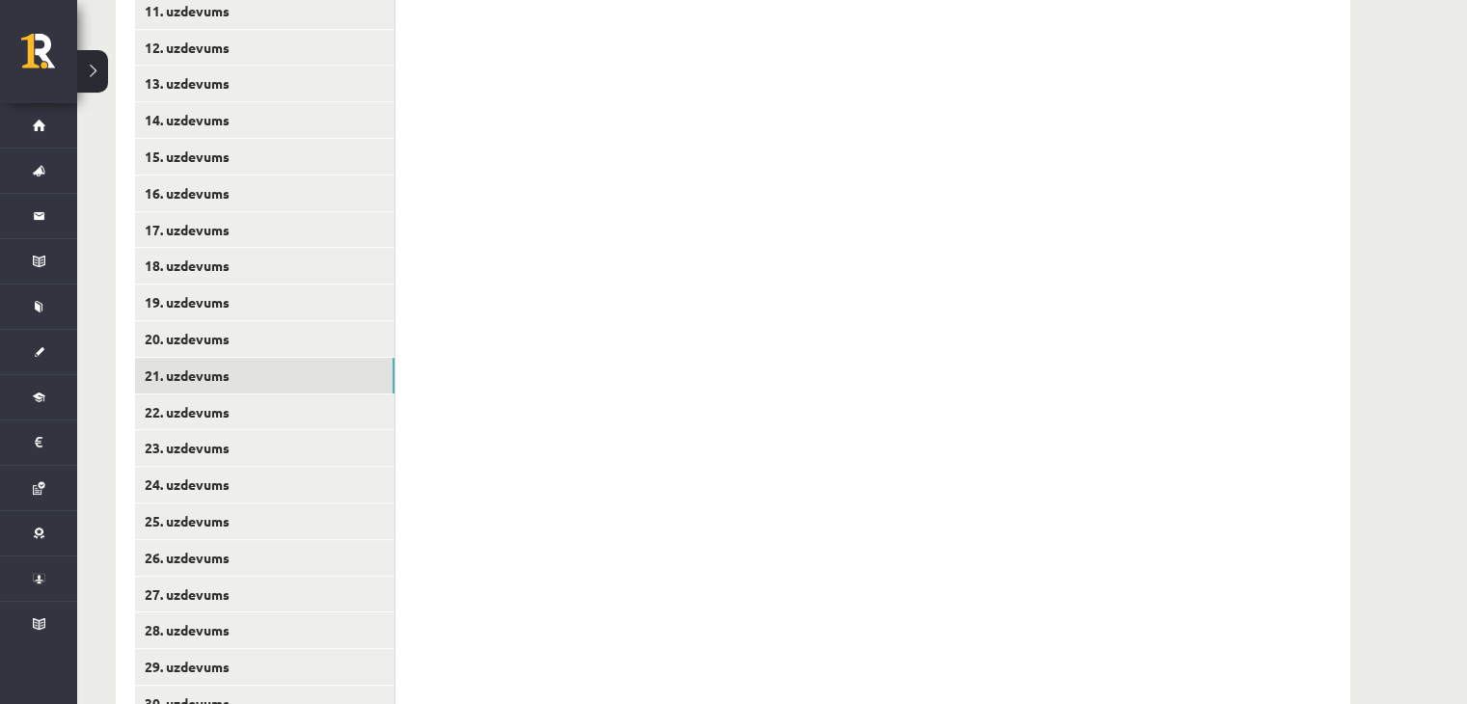
scroll to position [892, 0]
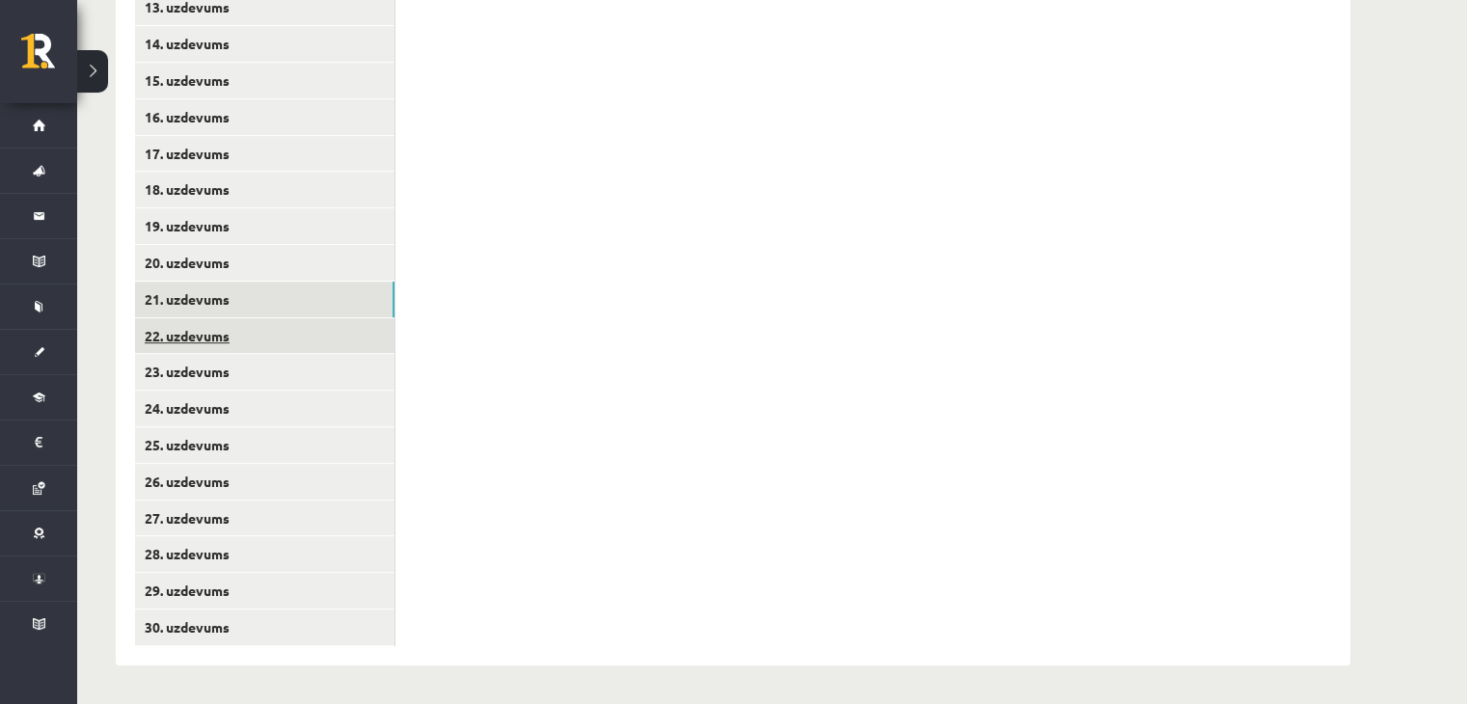
click at [231, 325] on link "22. uzdevums" at bounding box center [265, 336] width 260 height 36
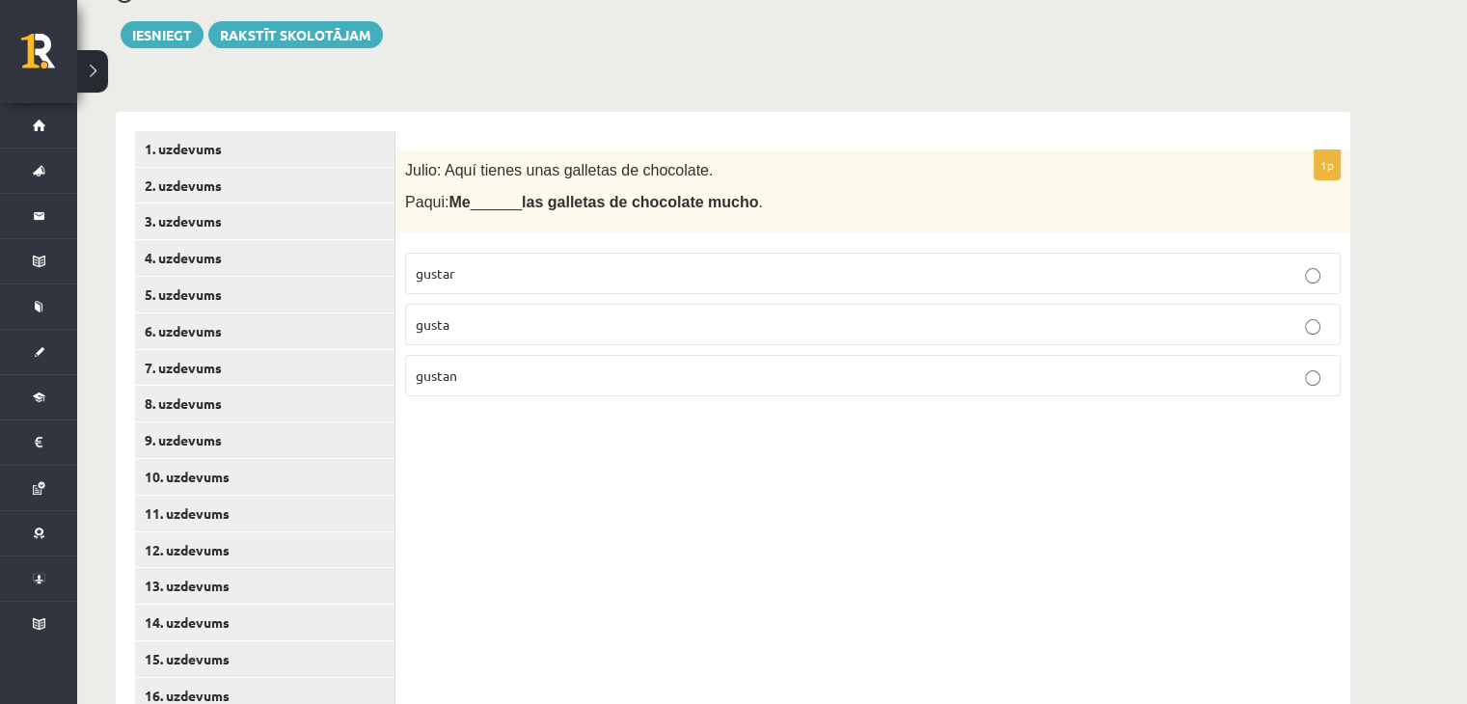
scroll to position [217, 0]
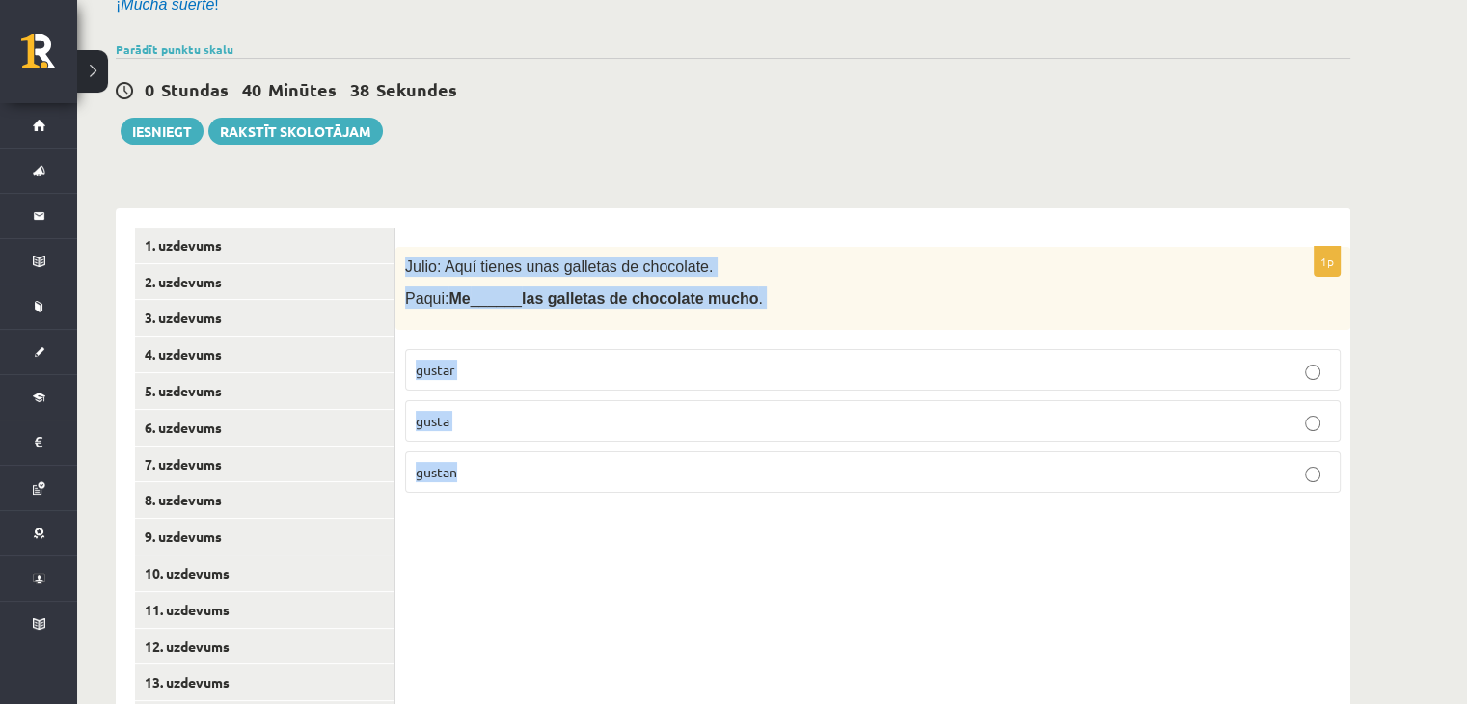
drag, startPoint x: 417, startPoint y: 292, endPoint x: 557, endPoint y: 407, distance: 181.0
click at [555, 441] on div "1p Julio: Aquí tienes unas galletas de chocolate. Paqui: Me ______ las galletas…" at bounding box center [873, 377] width 955 height 261
click at [517, 464] on p "gustan" at bounding box center [873, 472] width 915 height 20
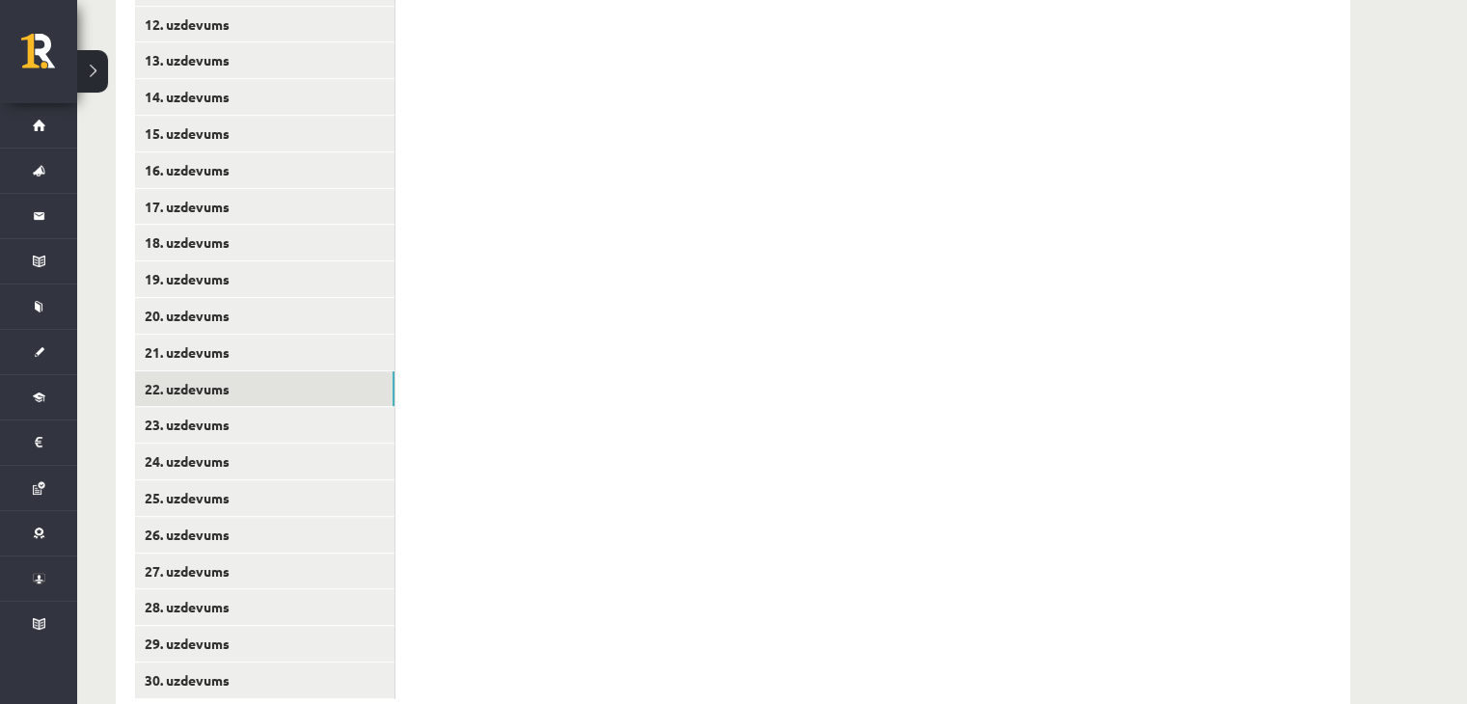
scroll to position [892, 0]
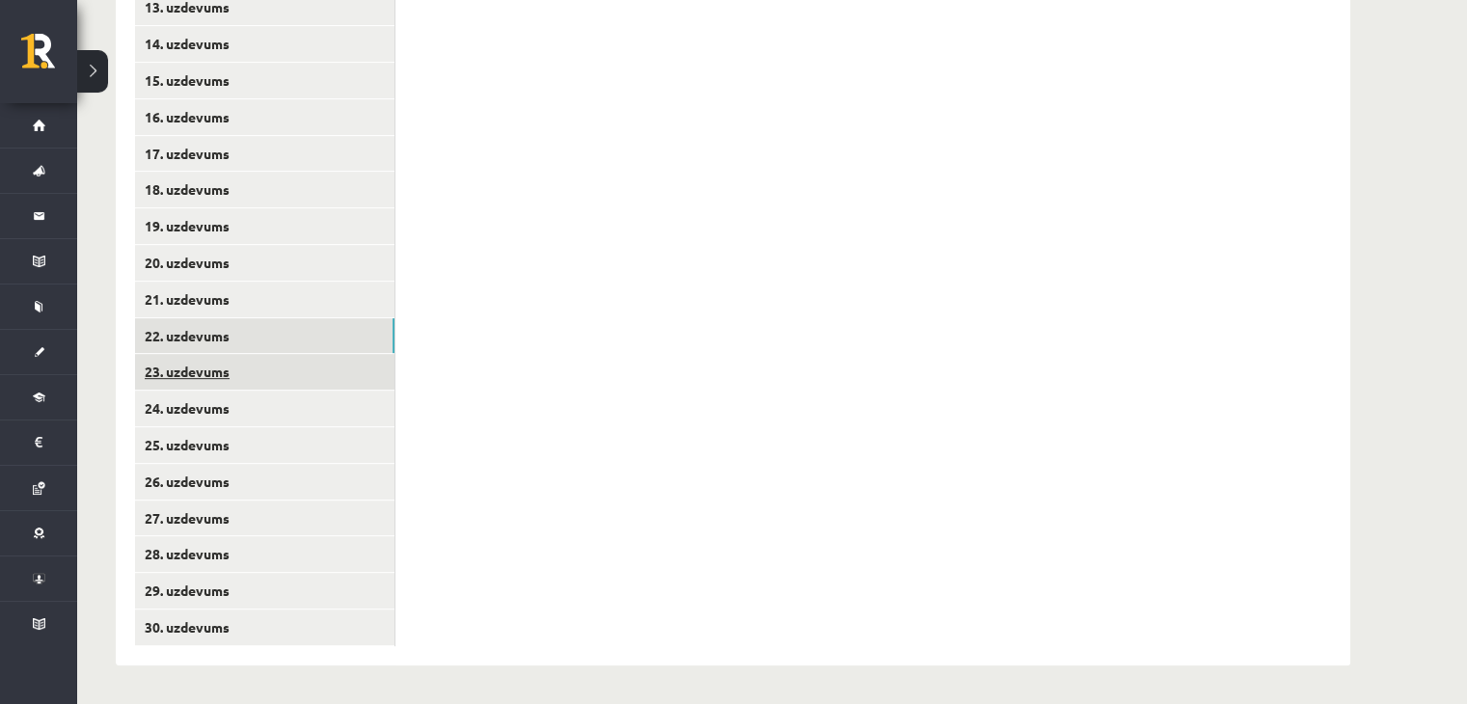
click at [276, 376] on link "23. uzdevums" at bounding box center [265, 372] width 260 height 36
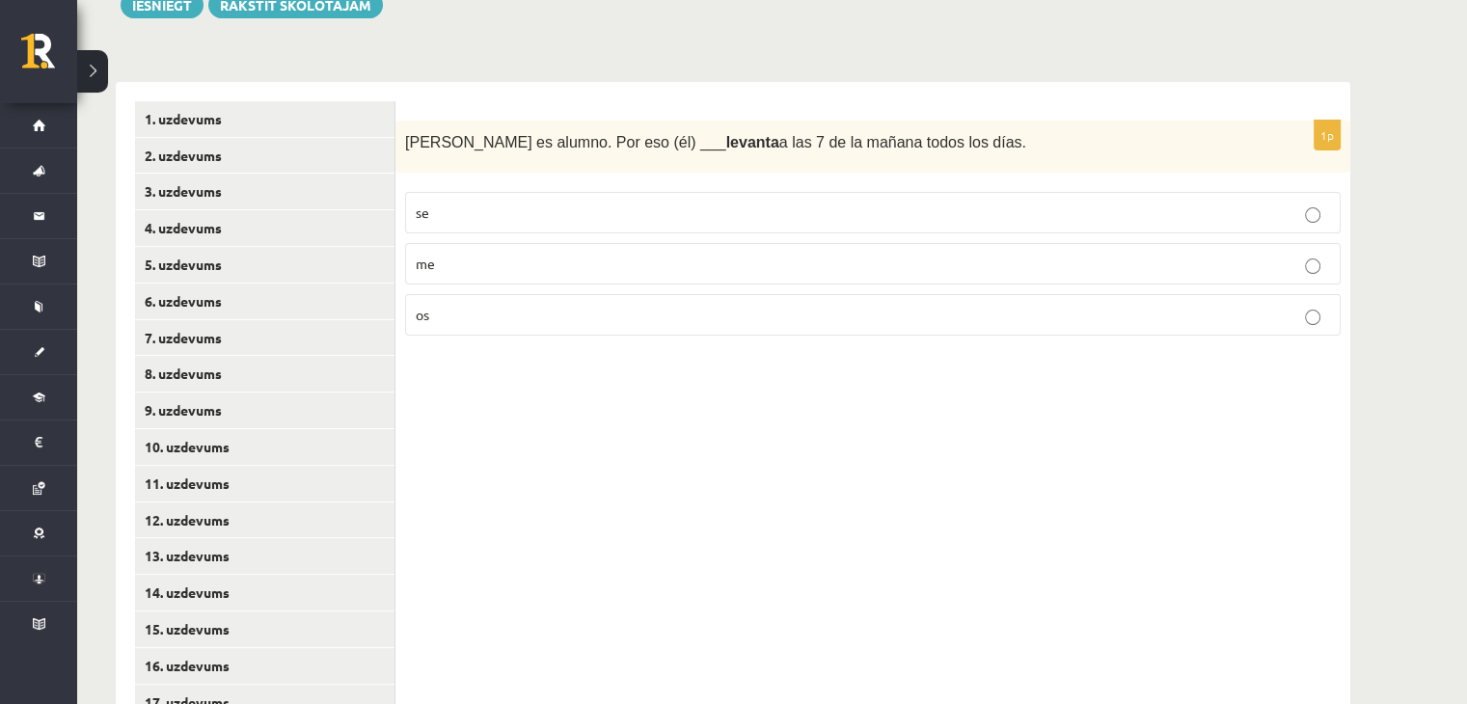
scroll to position [314, 0]
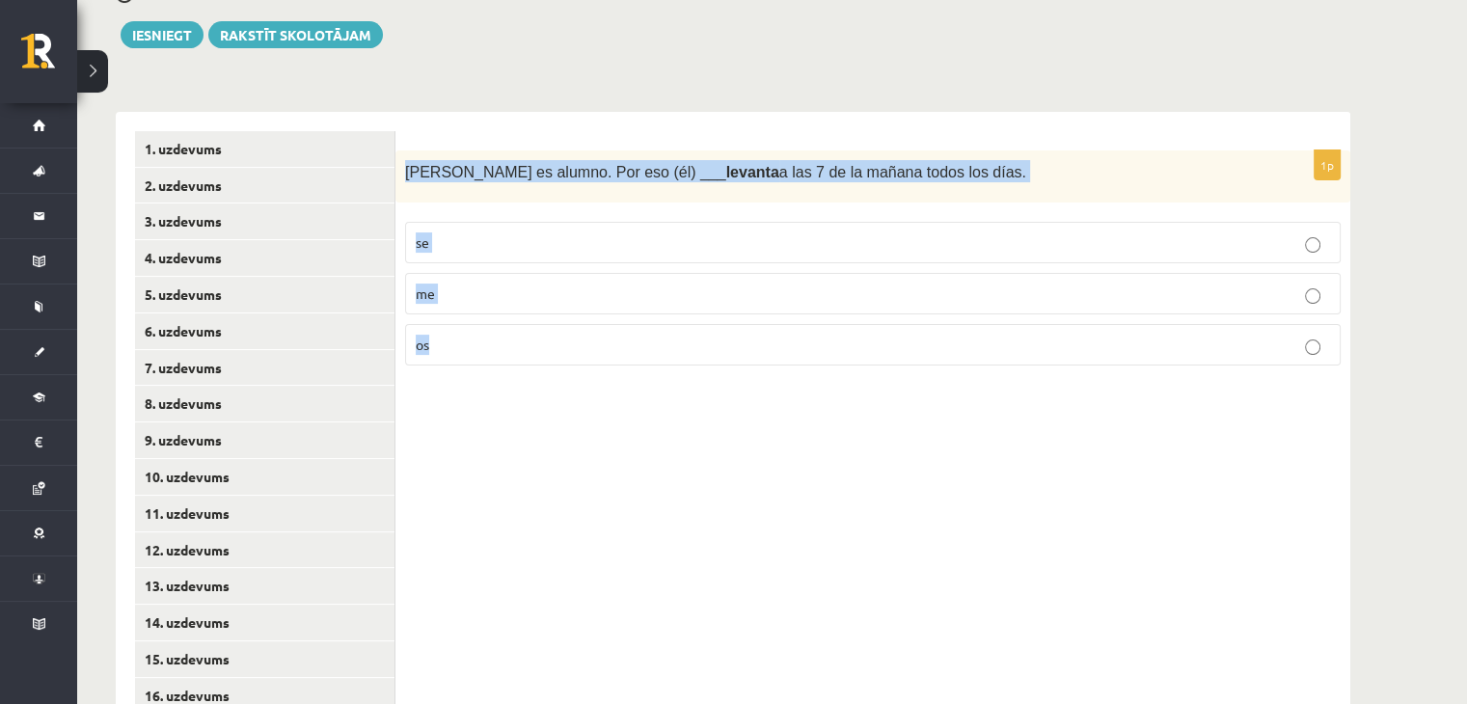
drag, startPoint x: 439, startPoint y: 232, endPoint x: 530, endPoint y: 421, distance: 209.7
click at [530, 421] on div "1p Andrés es alumno. Por eso (él) ___ levanta a las 7 de la mañana todos los dí…" at bounding box center [873, 678] width 955 height 1133
click at [469, 252] on p "se" at bounding box center [873, 243] width 915 height 20
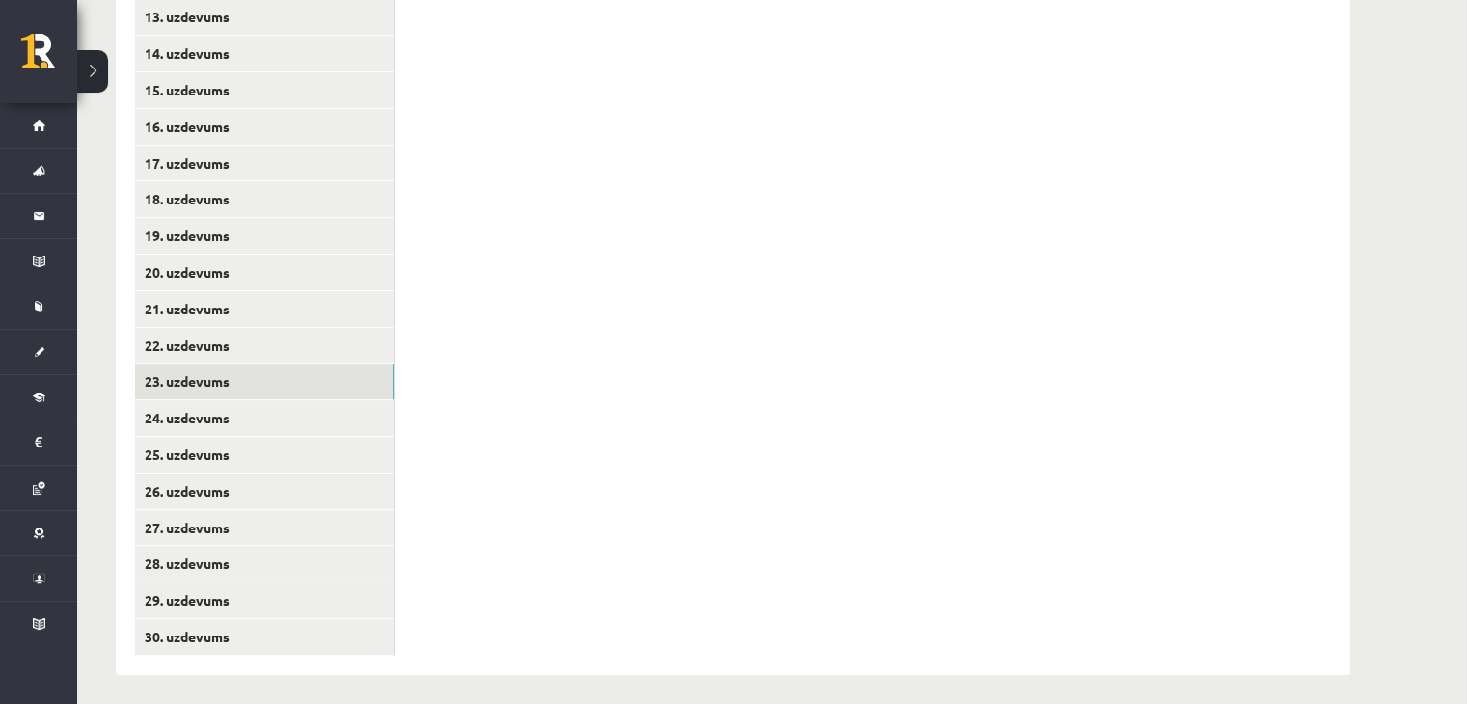
scroll to position [892, 0]
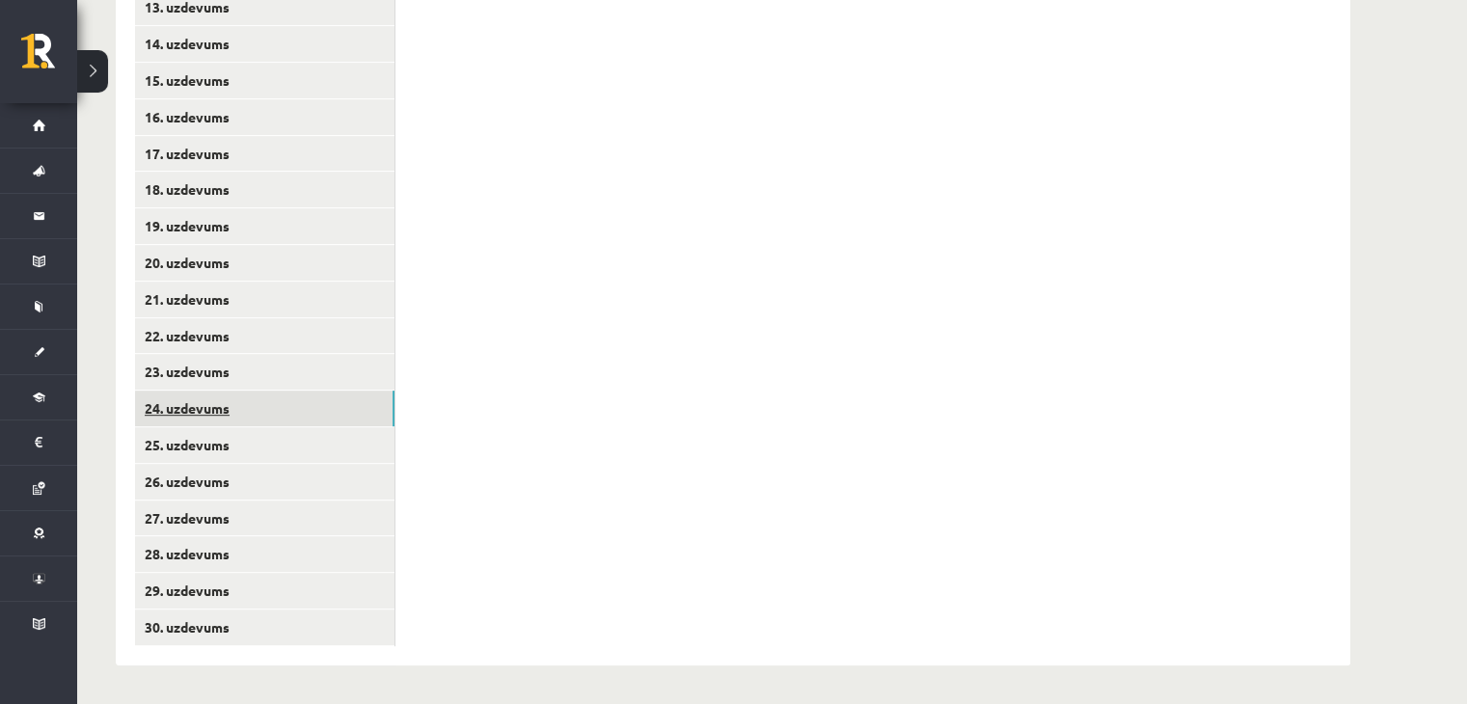
click at [222, 393] on link "24. uzdevums" at bounding box center [265, 409] width 260 height 36
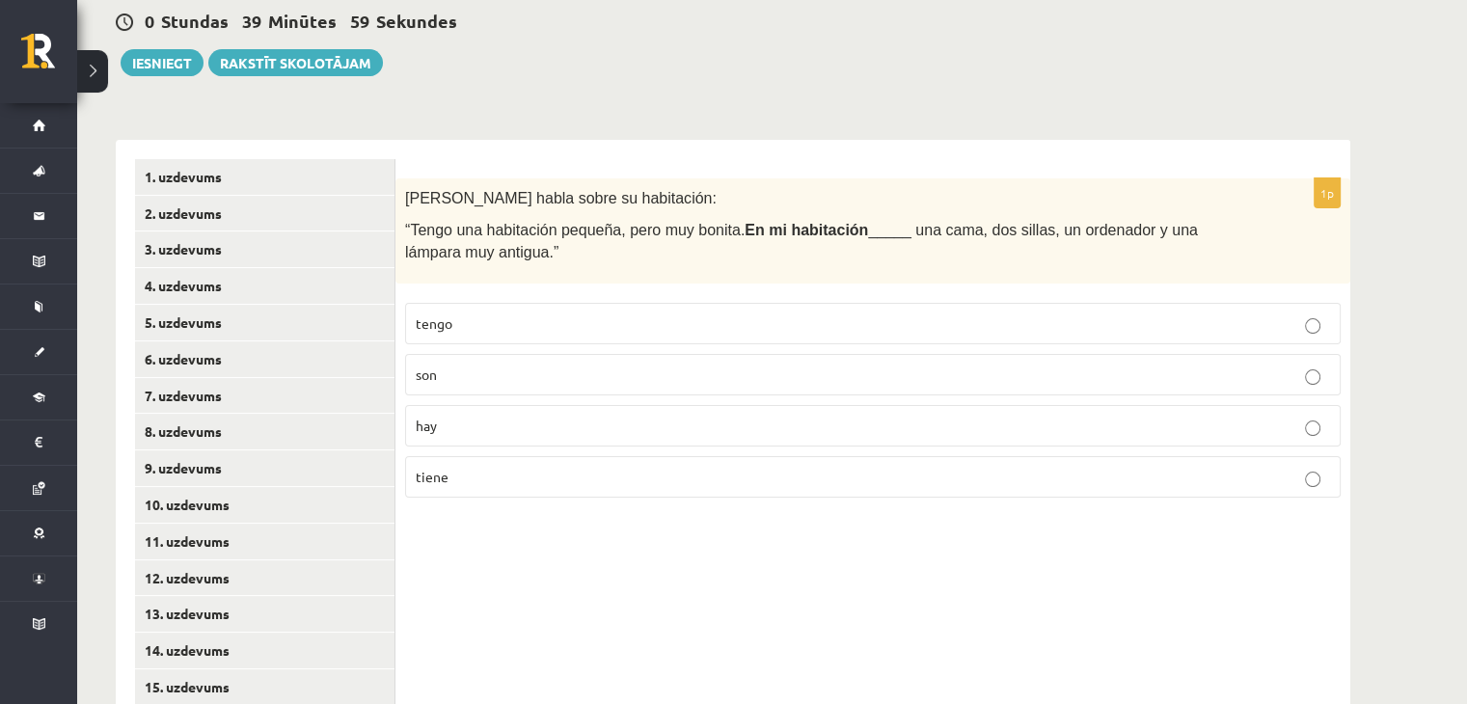
scroll to position [121, 0]
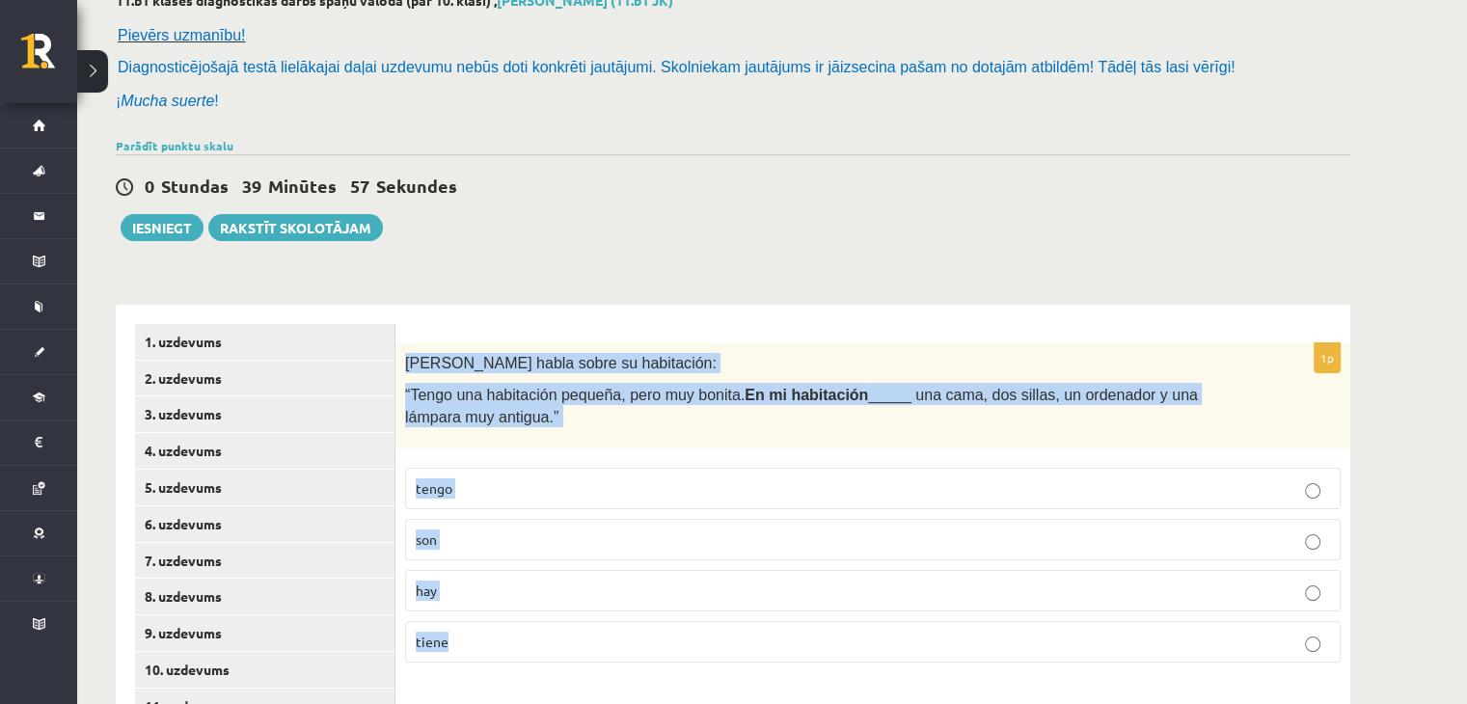
drag, startPoint x: 397, startPoint y: 357, endPoint x: 539, endPoint y: 599, distance: 280.6
click at [557, 645] on div "1p Pilar habla sobre su habitación: “Tengo una habitación pequeña, pero muy bon…" at bounding box center [873, 510] width 955 height 335
click at [488, 596] on p "hay" at bounding box center [873, 591] width 915 height 20
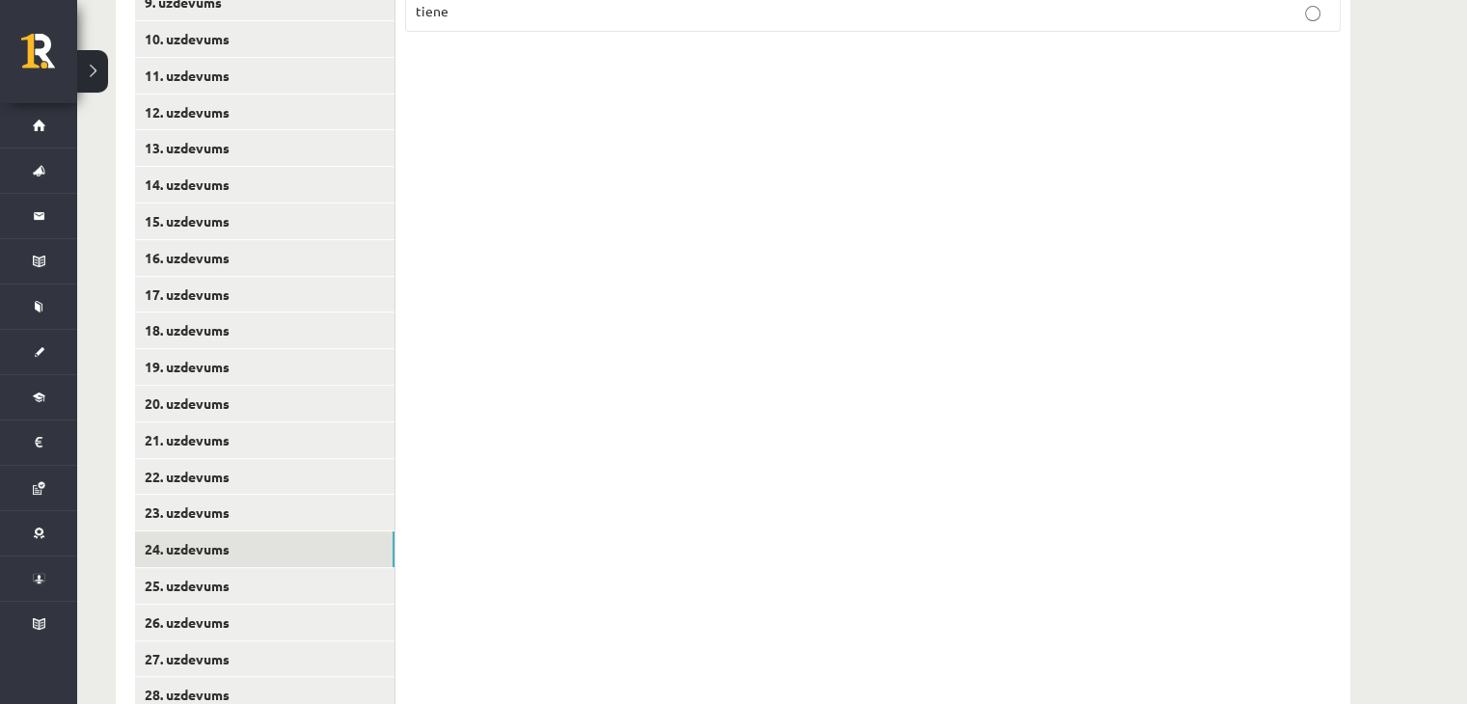
scroll to position [892, 0]
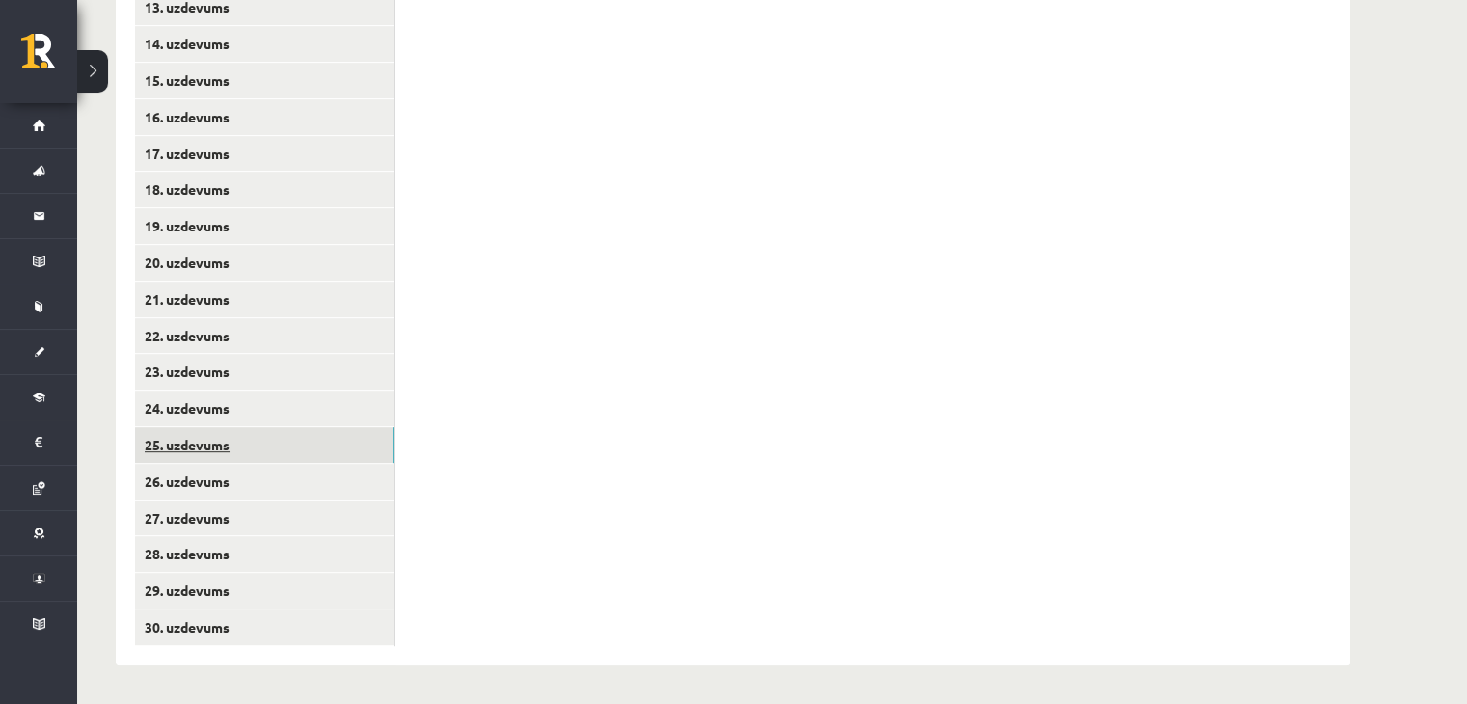
click at [182, 431] on link "25. uzdevums" at bounding box center [265, 445] width 260 height 36
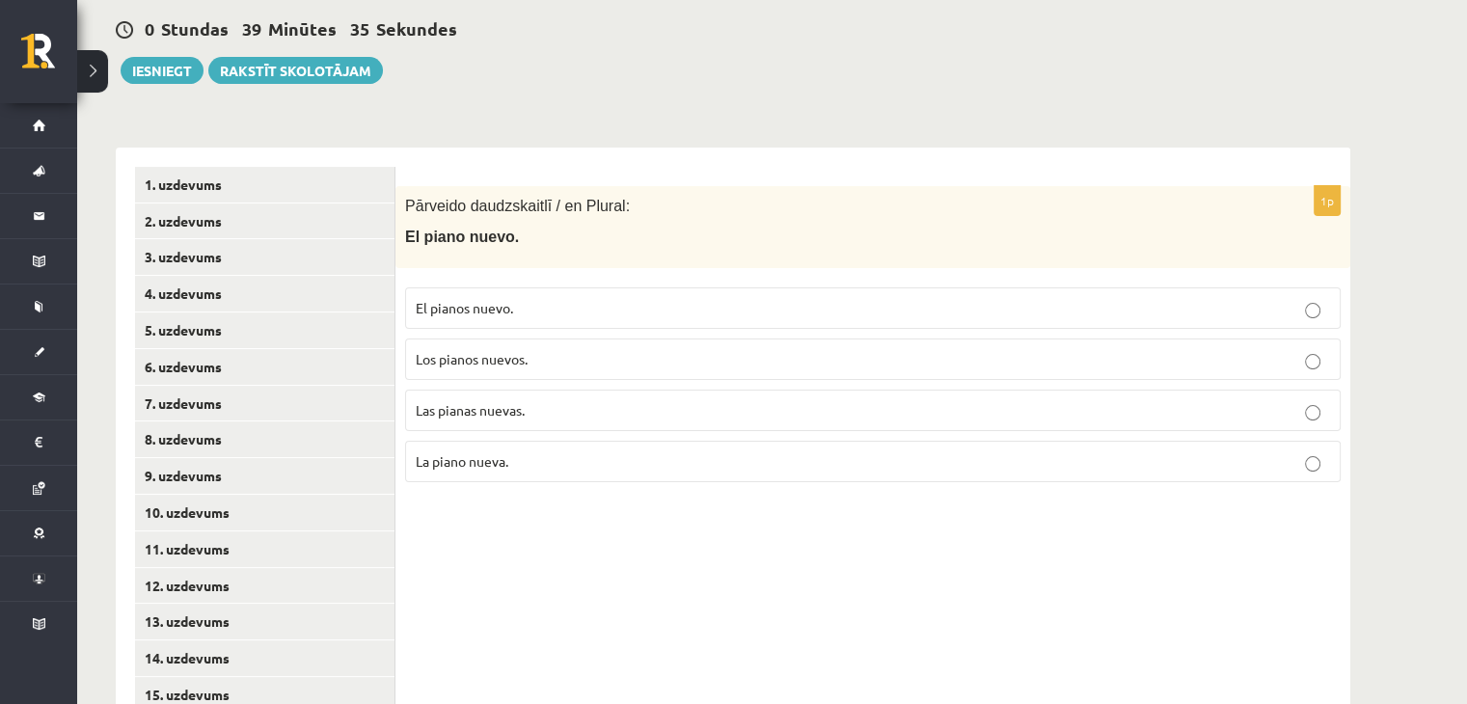
scroll to position [217, 0]
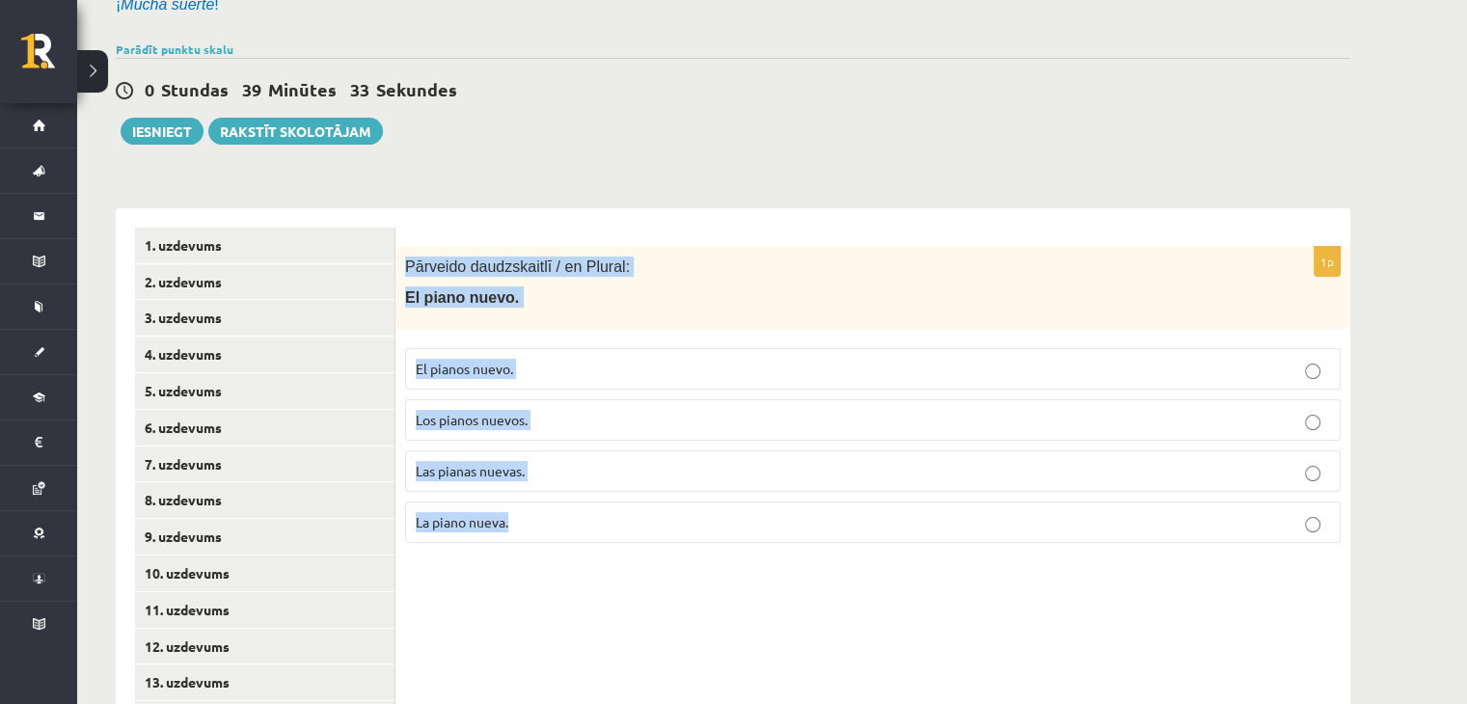
drag, startPoint x: 404, startPoint y: 260, endPoint x: 553, endPoint y: 315, distance: 158.1
click at [534, 539] on div "1p Pārveido daudzskaitlī / en Plural: El piano nuevo. El pianos nuevo. Los pian…" at bounding box center [873, 403] width 955 height 312
click at [542, 411] on p "Los pianos nuevos." at bounding box center [873, 420] width 915 height 20
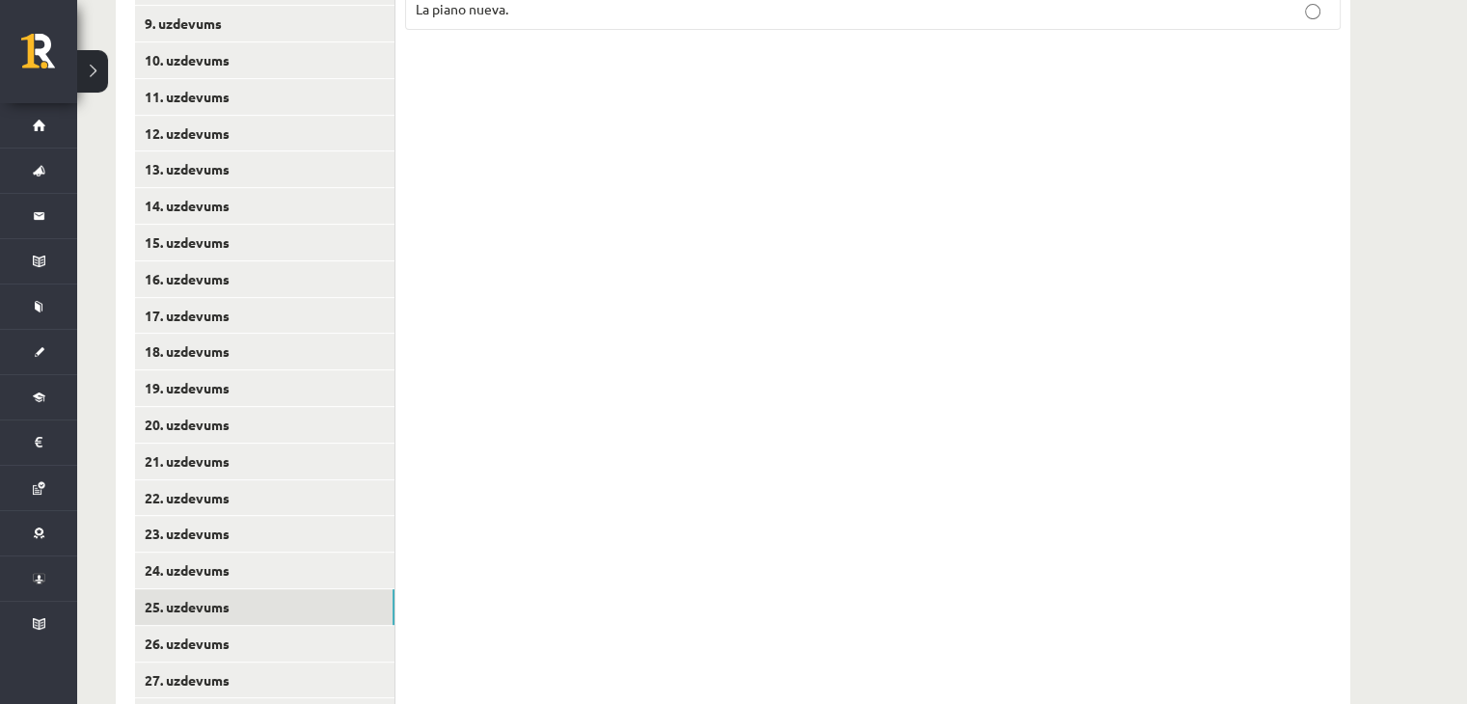
scroll to position [892, 0]
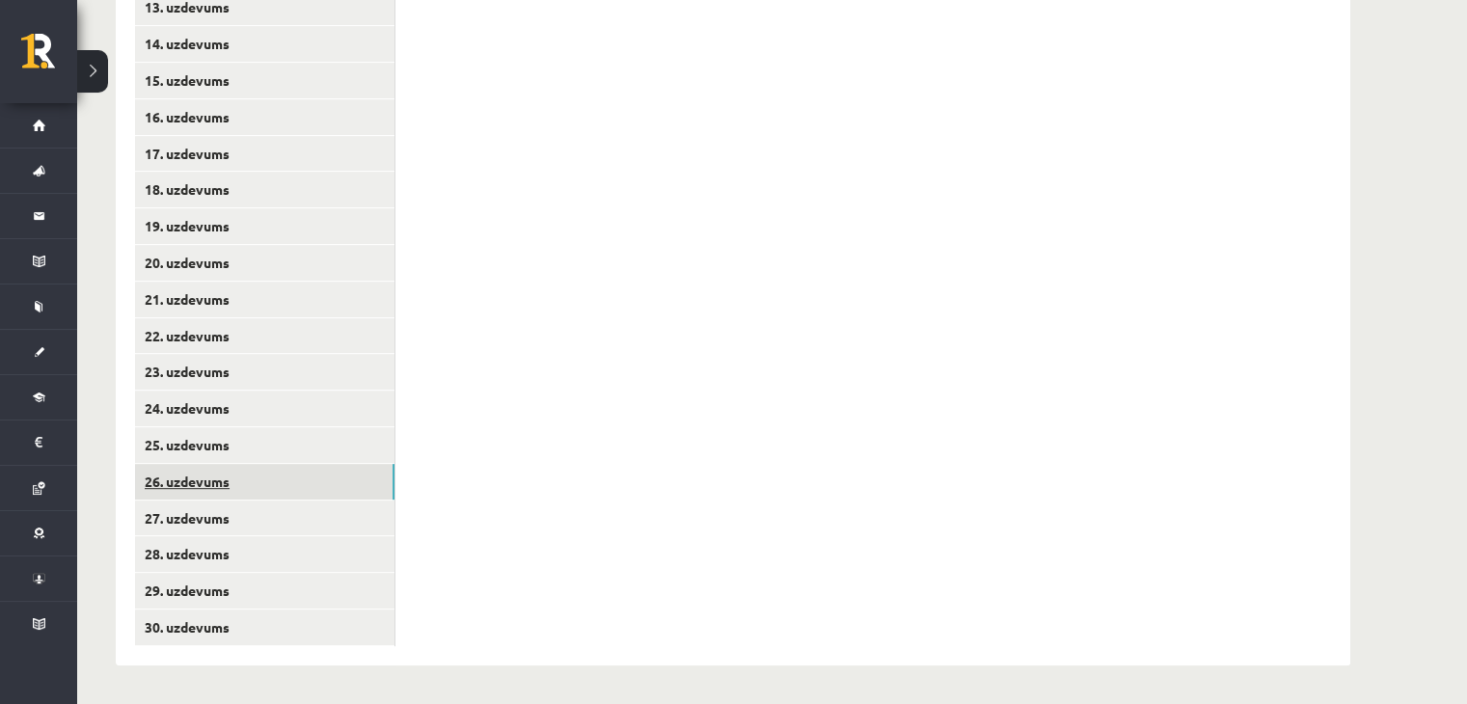
click at [198, 476] on link "26. uzdevums" at bounding box center [265, 482] width 260 height 36
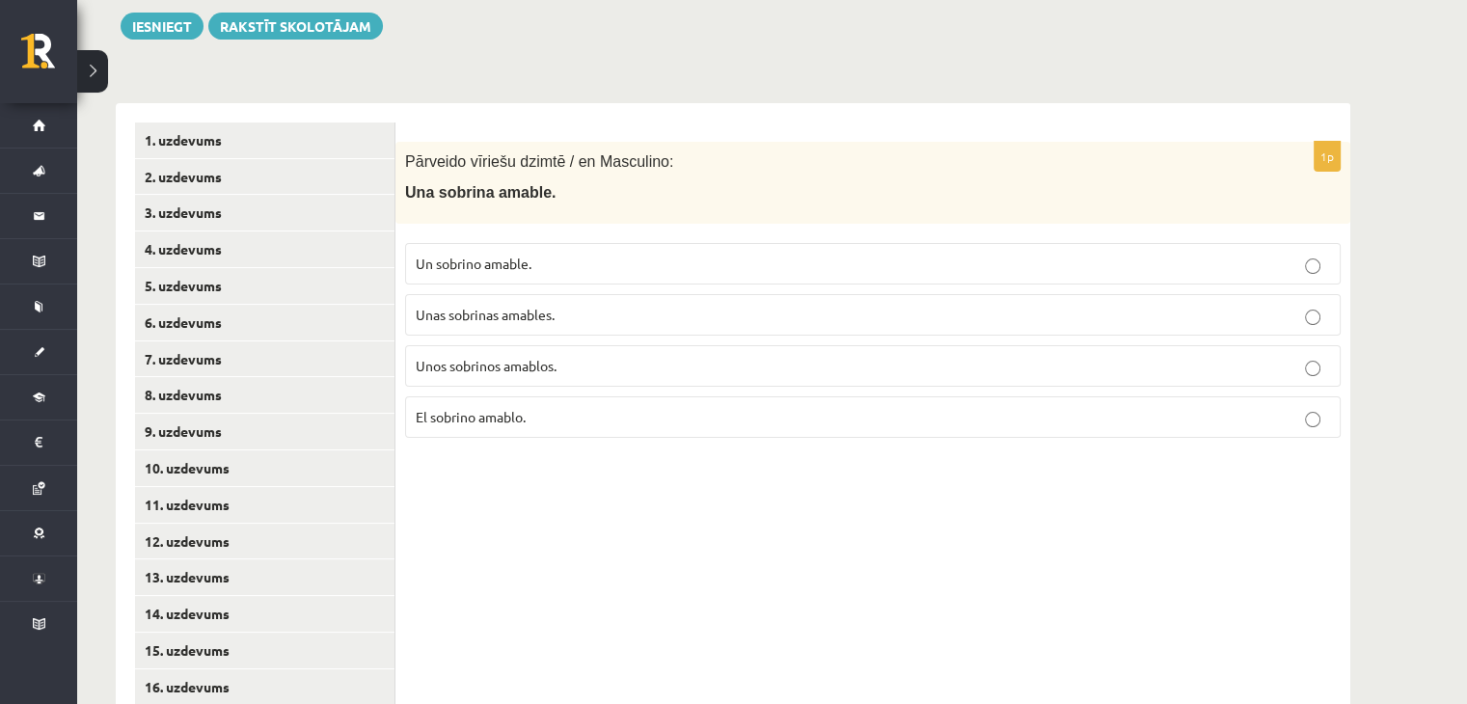
scroll to position [217, 0]
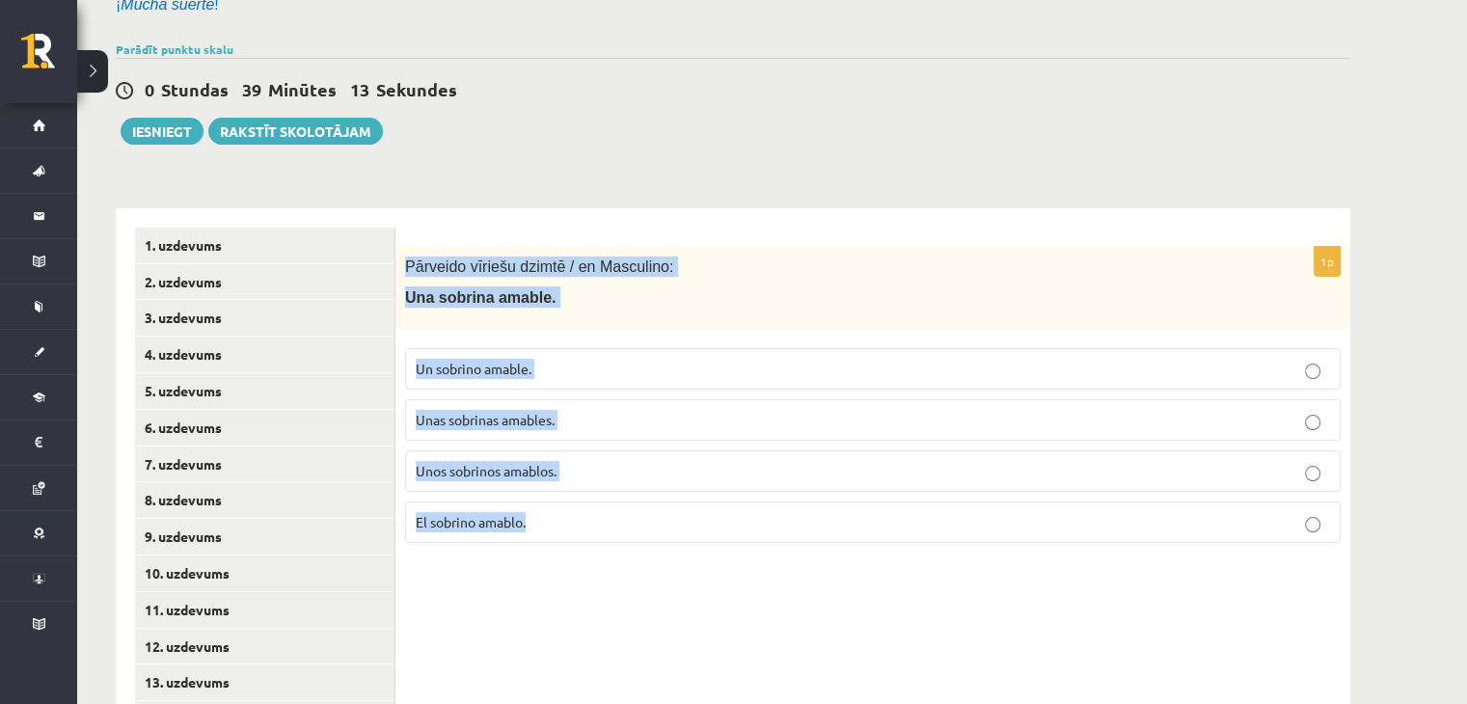
drag, startPoint x: 404, startPoint y: 260, endPoint x: 568, endPoint y: 581, distance: 360.7
click at [563, 375] on p "Un sobrino amable." at bounding box center [873, 369] width 915 height 20
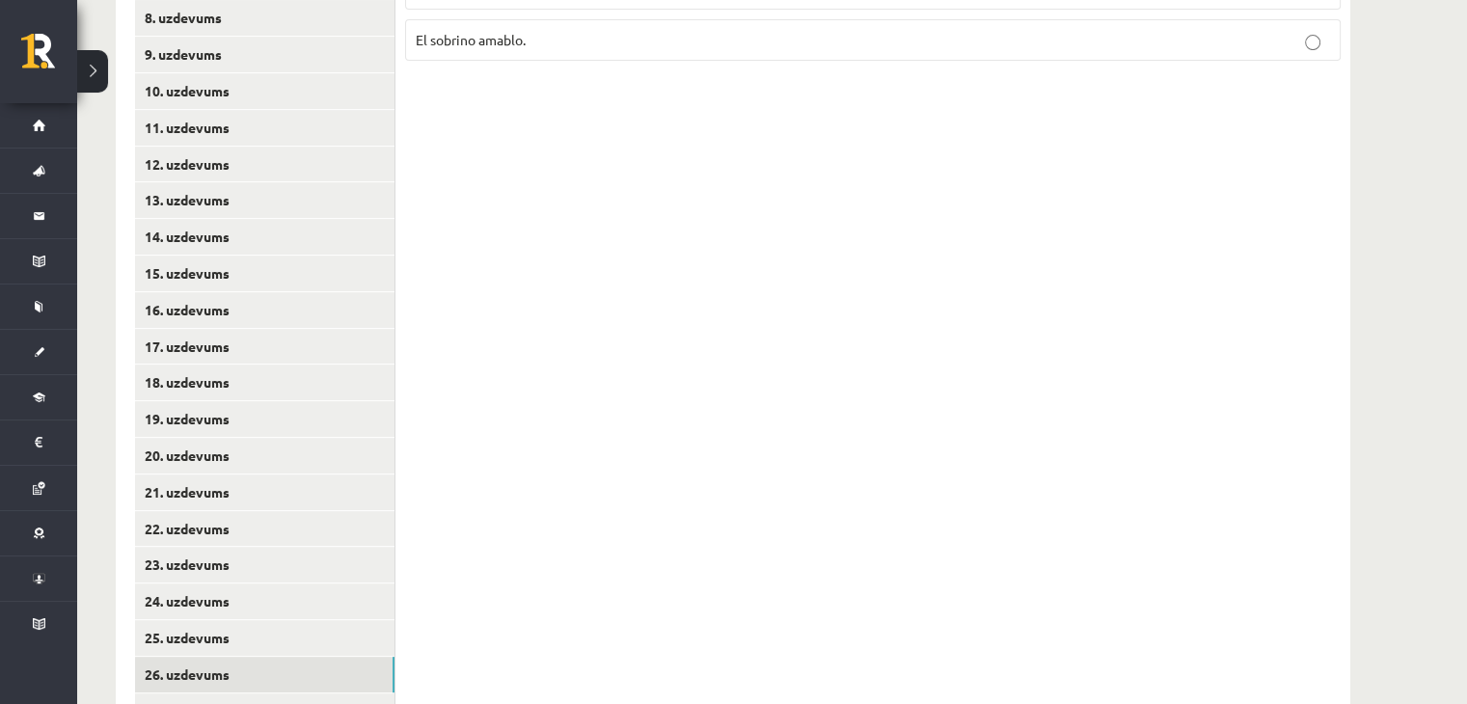
scroll to position [892, 0]
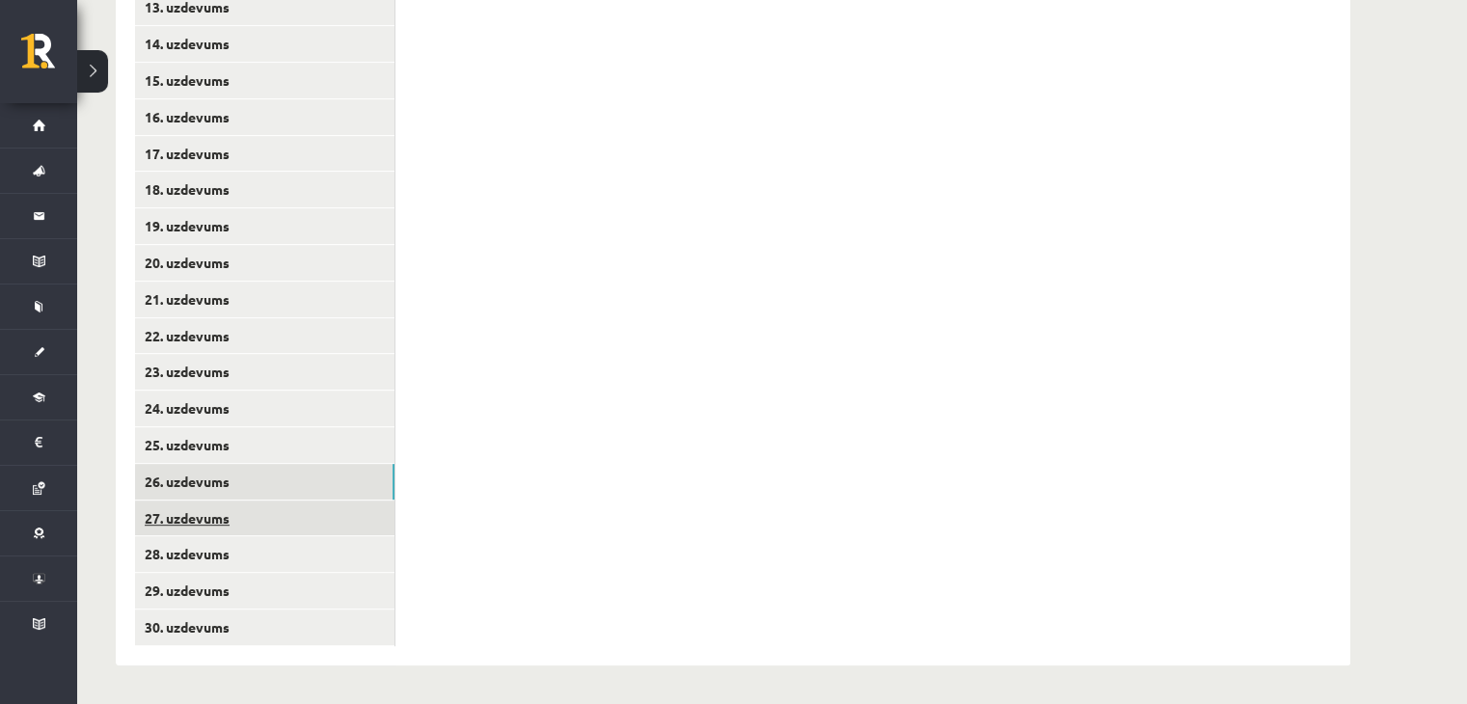
click at [259, 519] on link "27. uzdevums" at bounding box center [265, 519] width 260 height 36
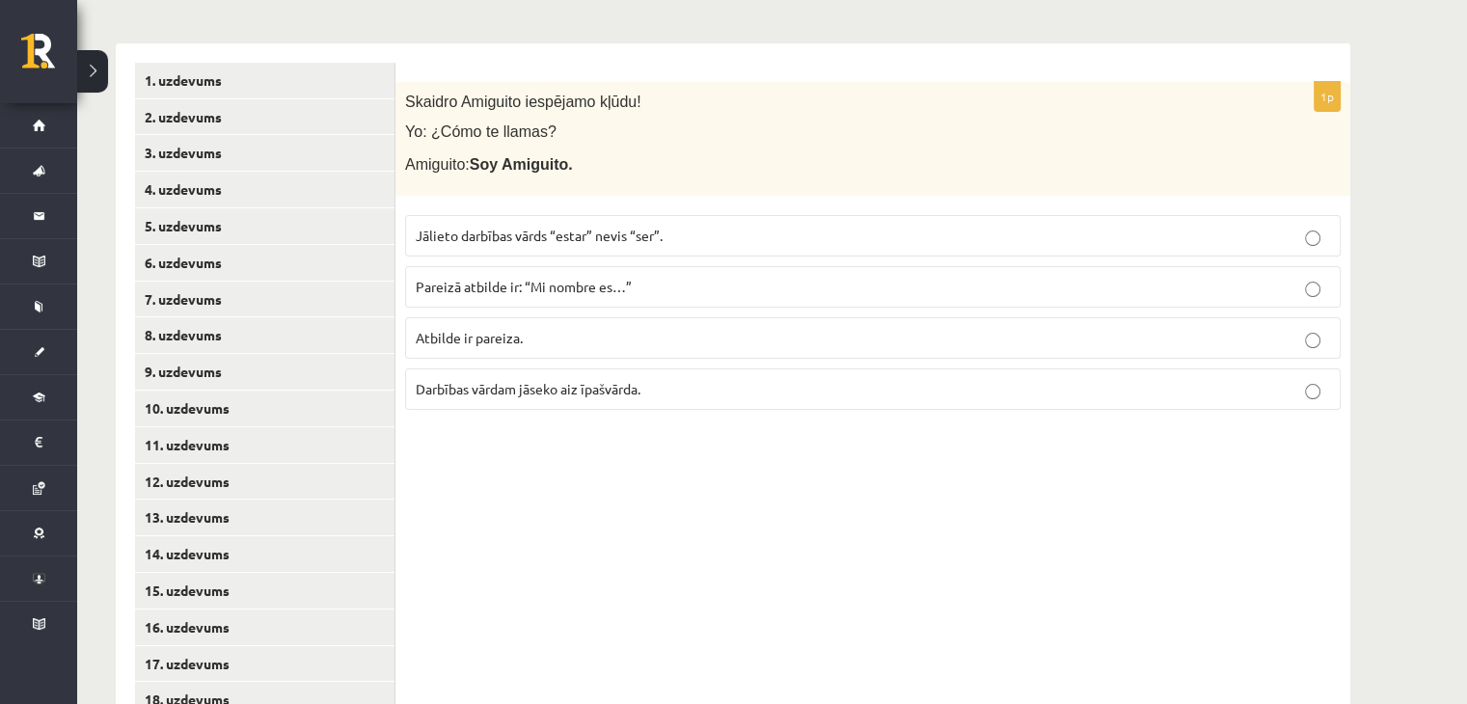
scroll to position [217, 0]
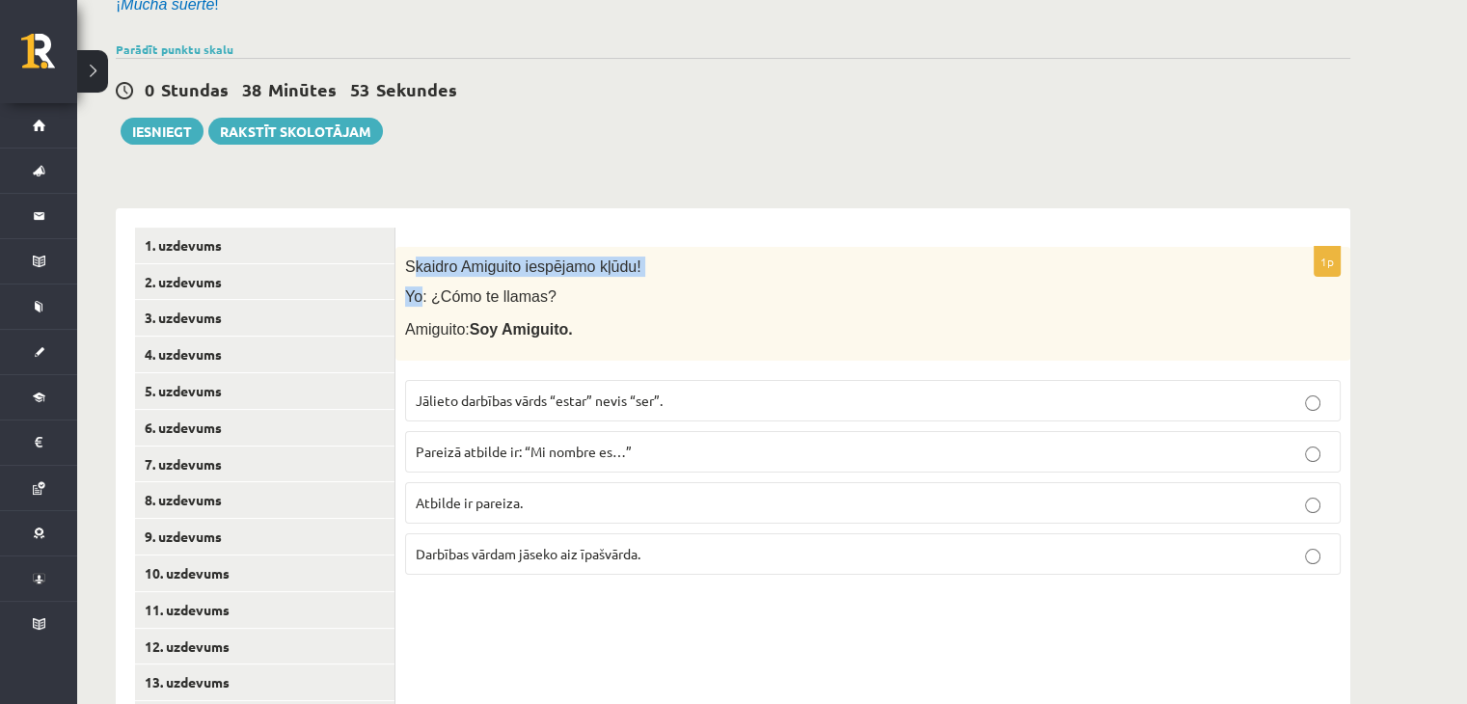
drag, startPoint x: 415, startPoint y: 274, endPoint x: 420, endPoint y: 287, distance: 14.3
click at [420, 287] on div "Skaidro Amiguito iespējamo kļūdu! Yo: ¿Cómo te llamas? Amiguito: Soy Amiguito." at bounding box center [873, 304] width 955 height 114
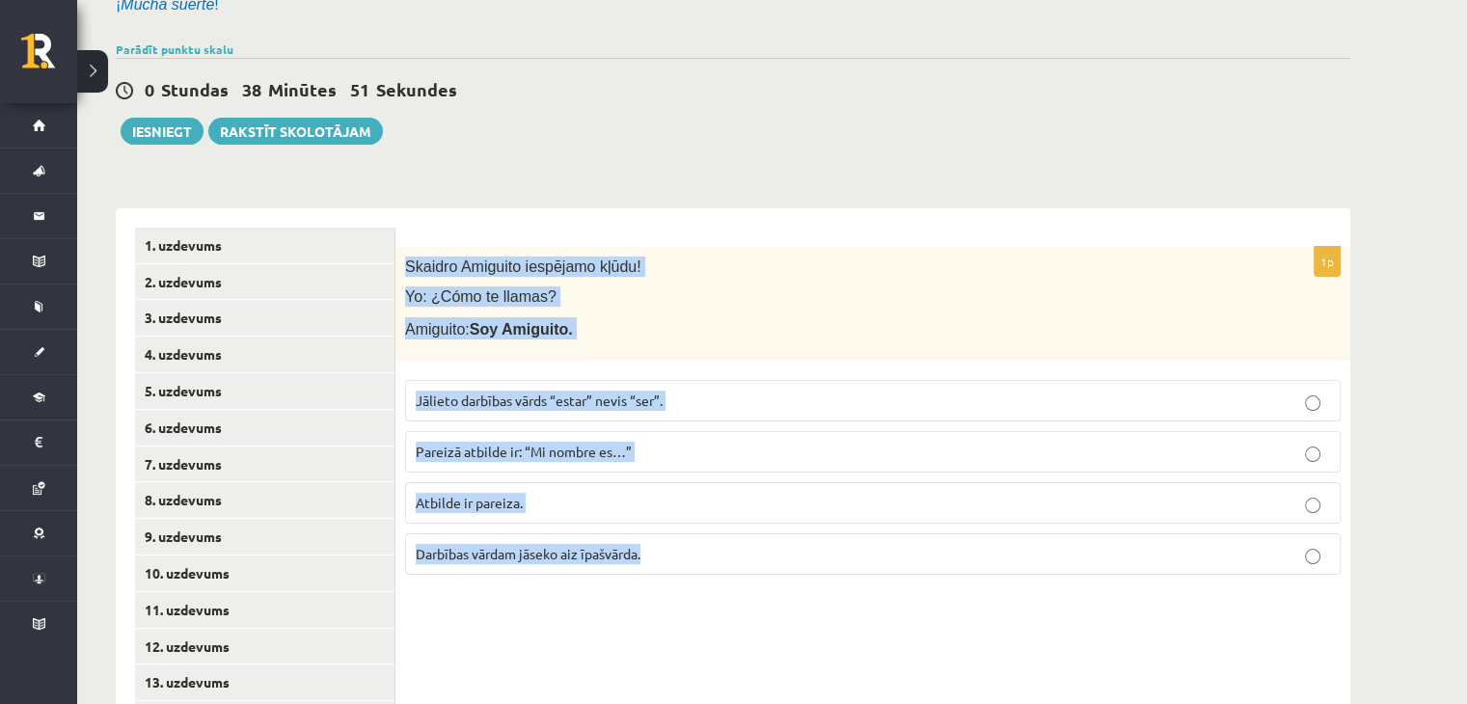
drag, startPoint x: 401, startPoint y: 262, endPoint x: 647, endPoint y: 474, distance: 324.3
click at [646, 438] on label "Pareizā atbilde ir: “Mi nombre es…”" at bounding box center [873, 451] width 936 height 41
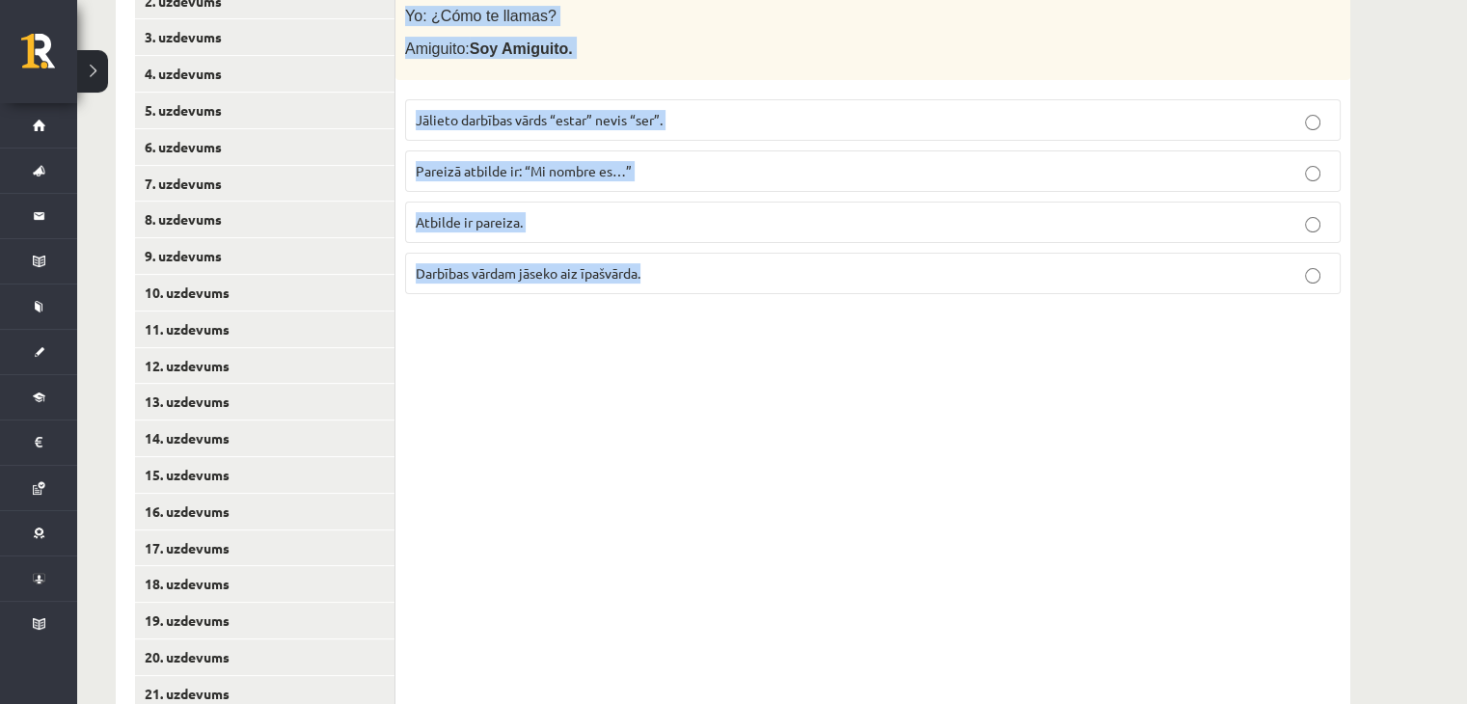
scroll to position [506, 0]
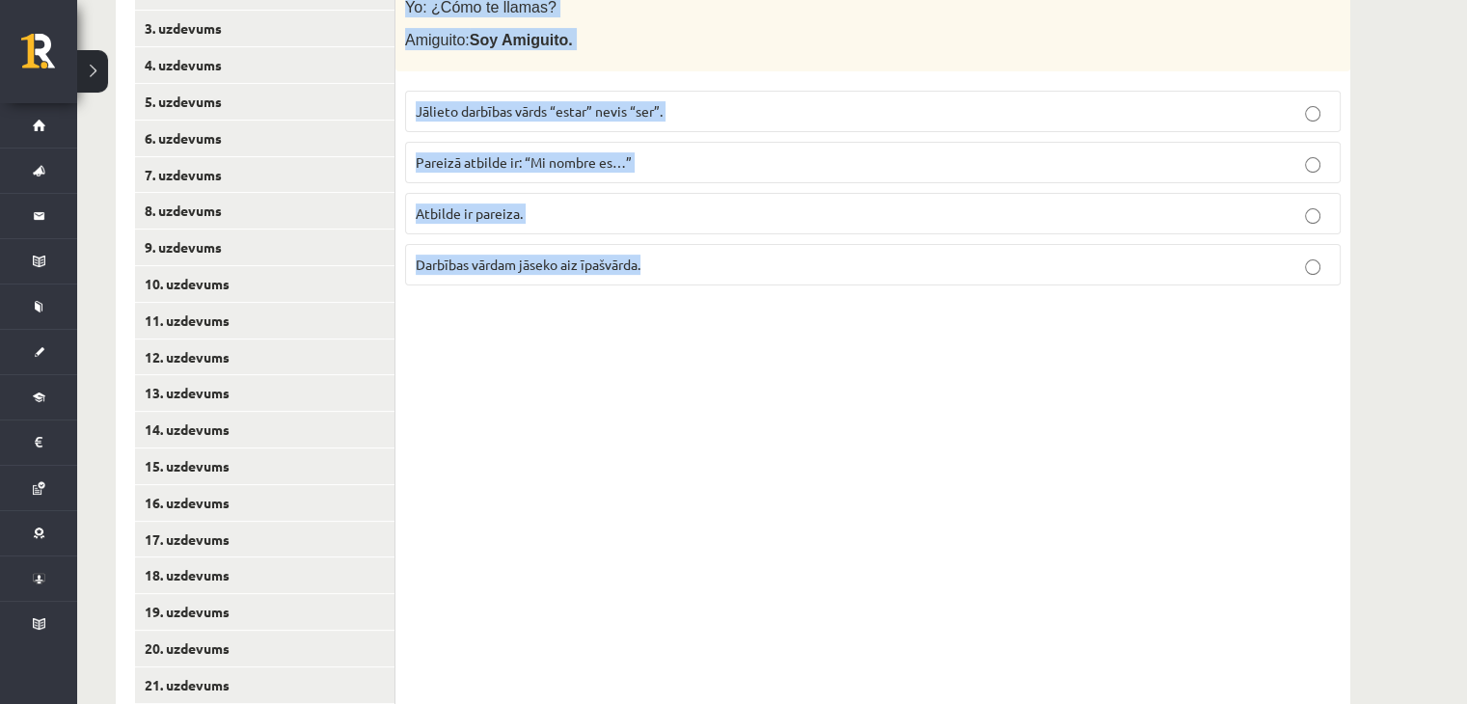
click at [806, 431] on div "1p Skaidro Amiguito iespējamo kļūdu! Yo: ¿Cómo te llamas? Amiguito: Soy Amiguit…" at bounding box center [873, 485] width 955 height 1133
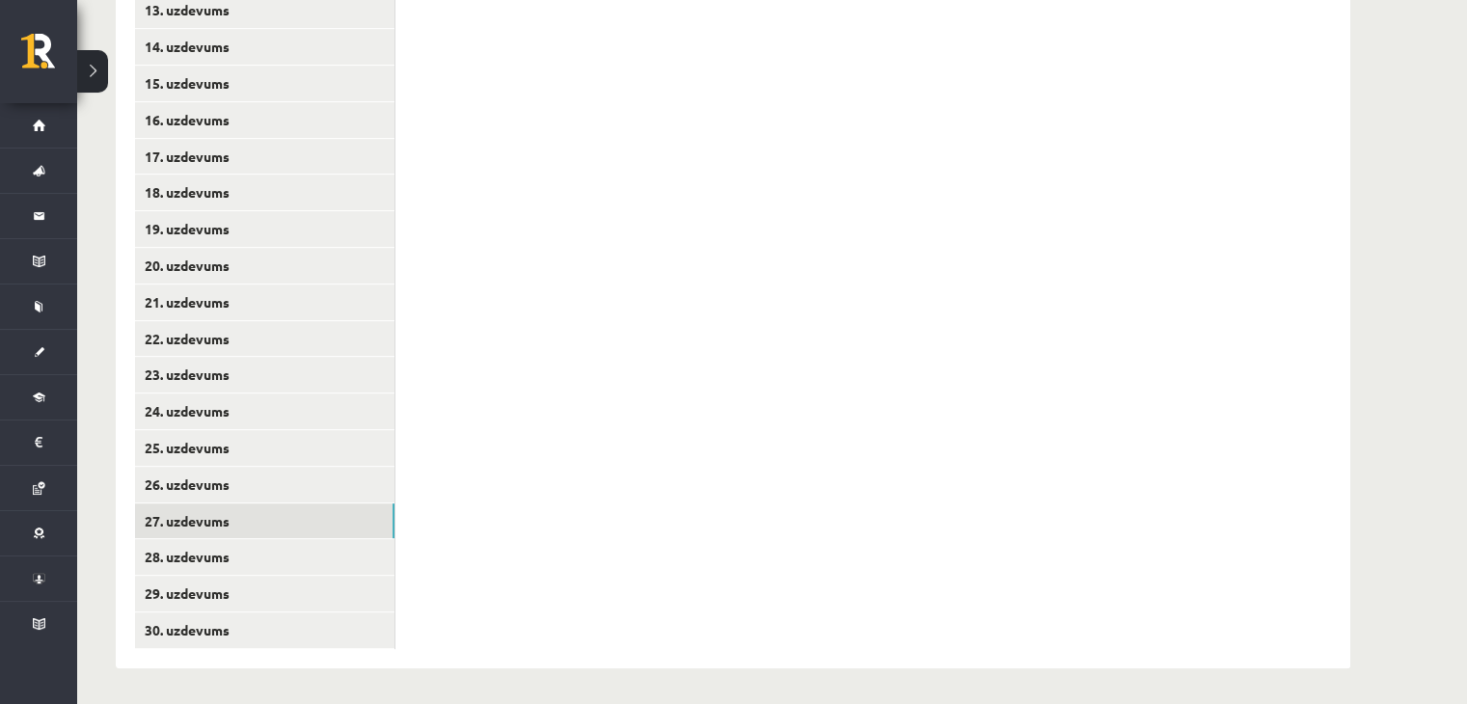
scroll to position [892, 0]
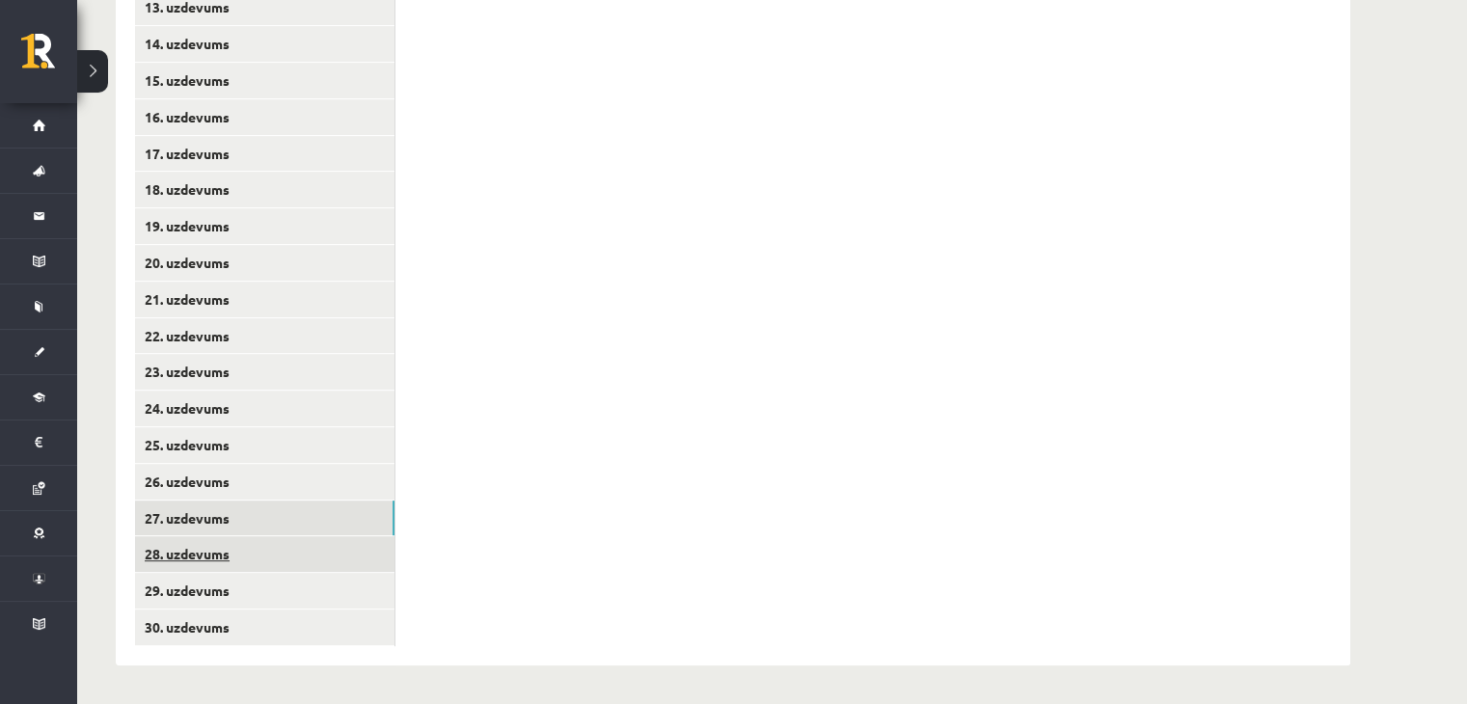
click at [348, 557] on link "28. uzdevums" at bounding box center [265, 554] width 260 height 36
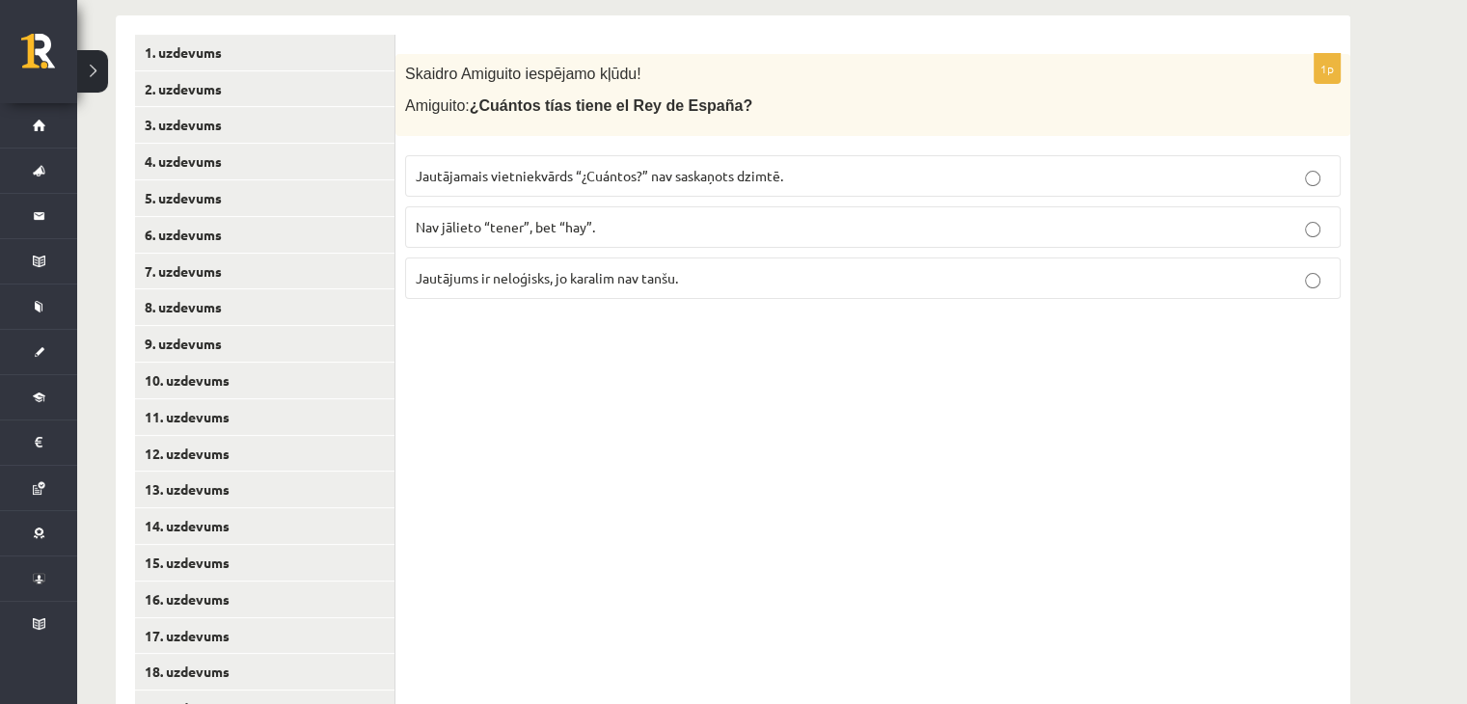
scroll to position [314, 0]
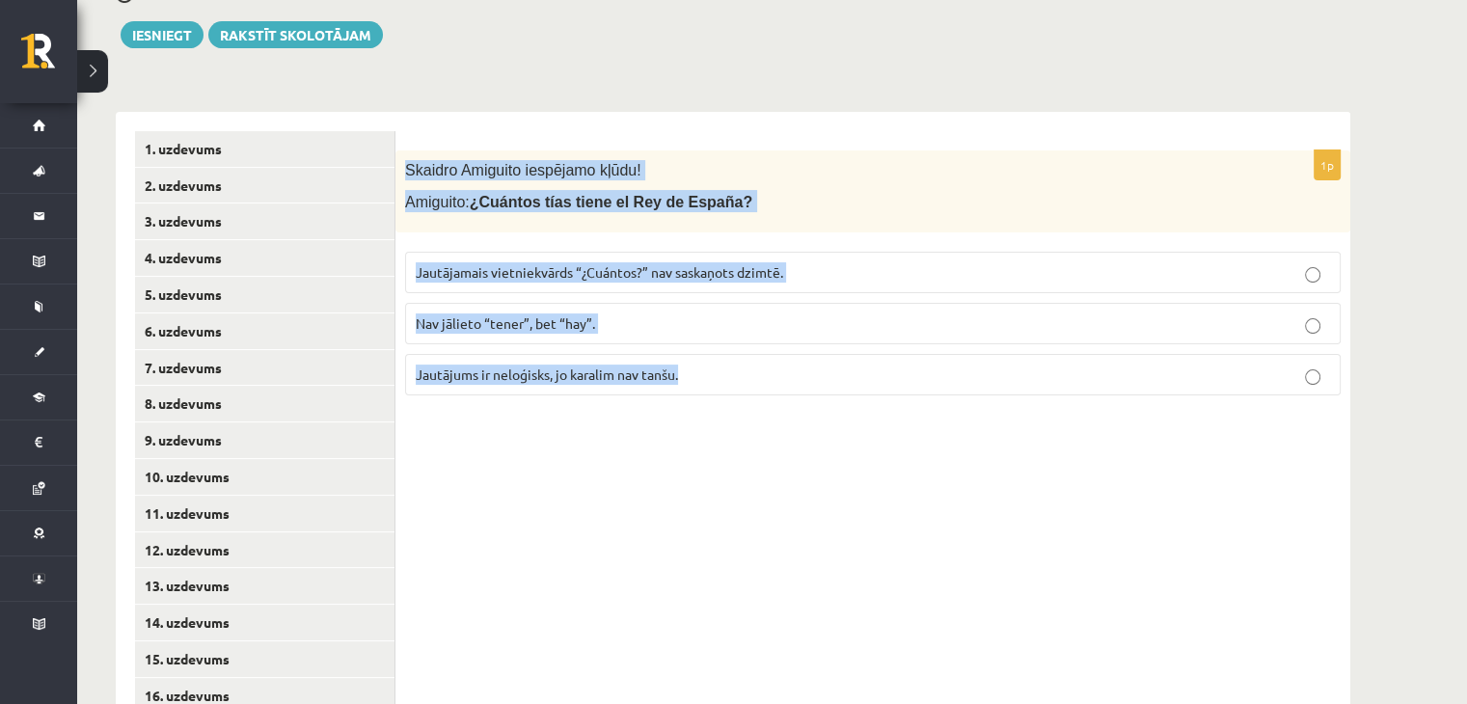
drag, startPoint x: 402, startPoint y: 170, endPoint x: 833, endPoint y: 385, distance: 481.1
click at [833, 385] on div "1p Skaidro Amiguito iespējamo kļūdu! Amiguito: ¿Cuántos tías tiene el Rey de Es…" at bounding box center [873, 281] width 955 height 260
click at [533, 374] on span "Jautājums ir neloģisks, jo karalim nav tanšu." at bounding box center [547, 374] width 262 height 17
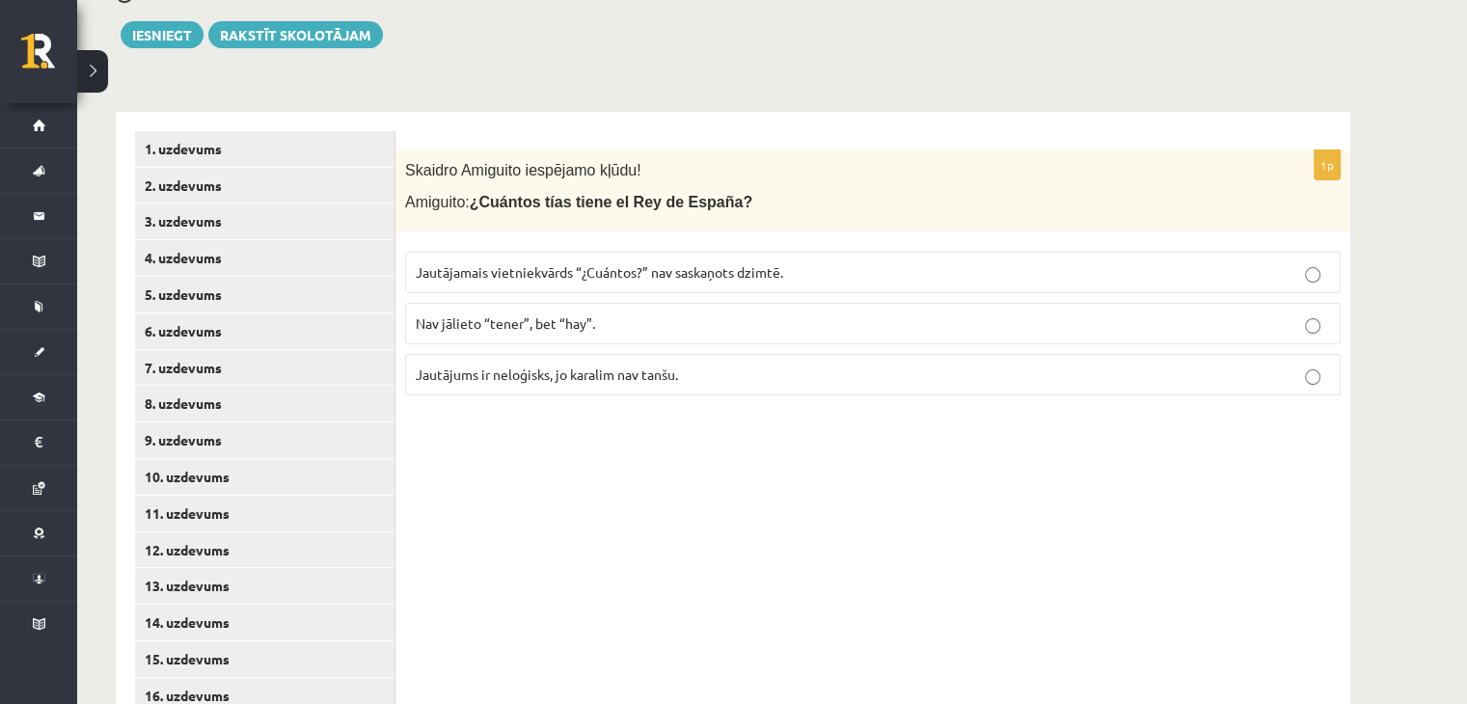
click at [525, 267] on span "Jautājamais vietniekvārds “¿Cuántos?” nav saskaņots dzimtē." at bounding box center [600, 271] width 368 height 17
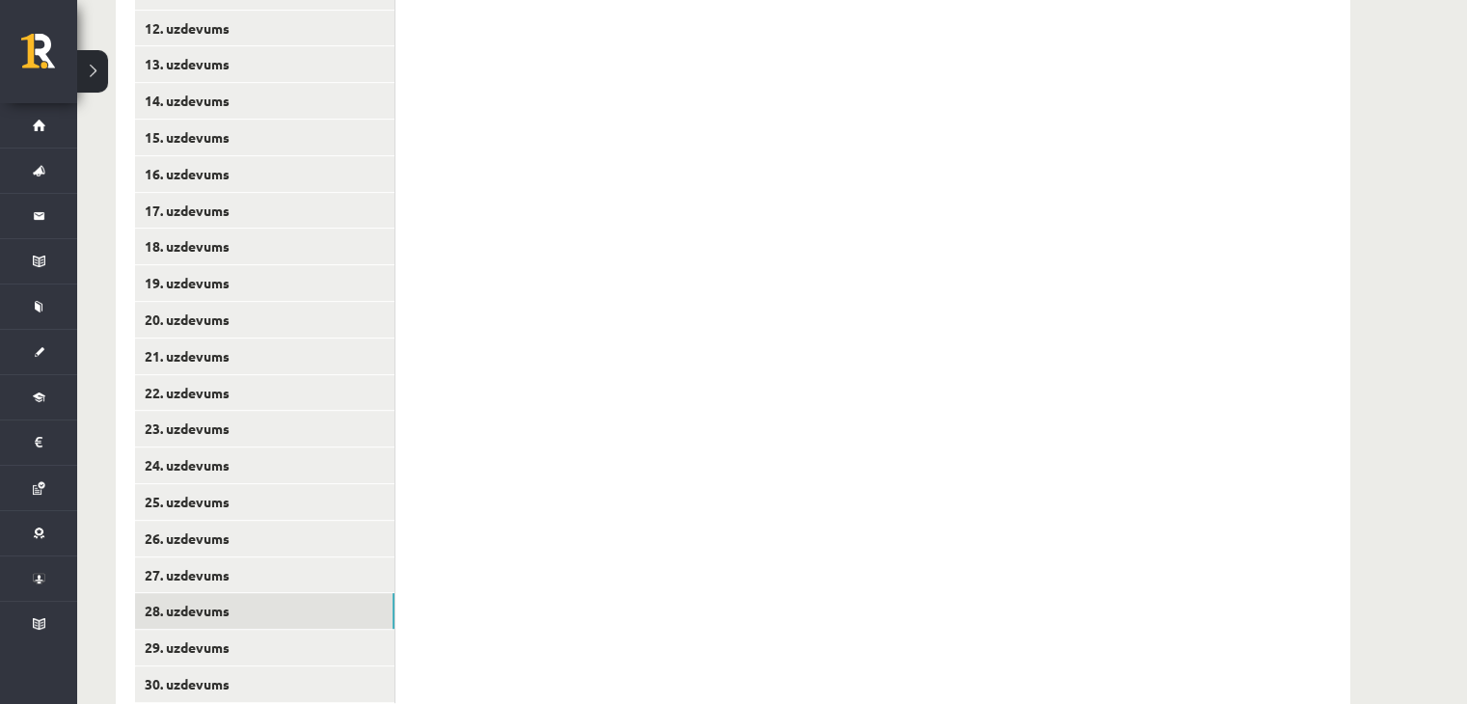
scroll to position [892, 0]
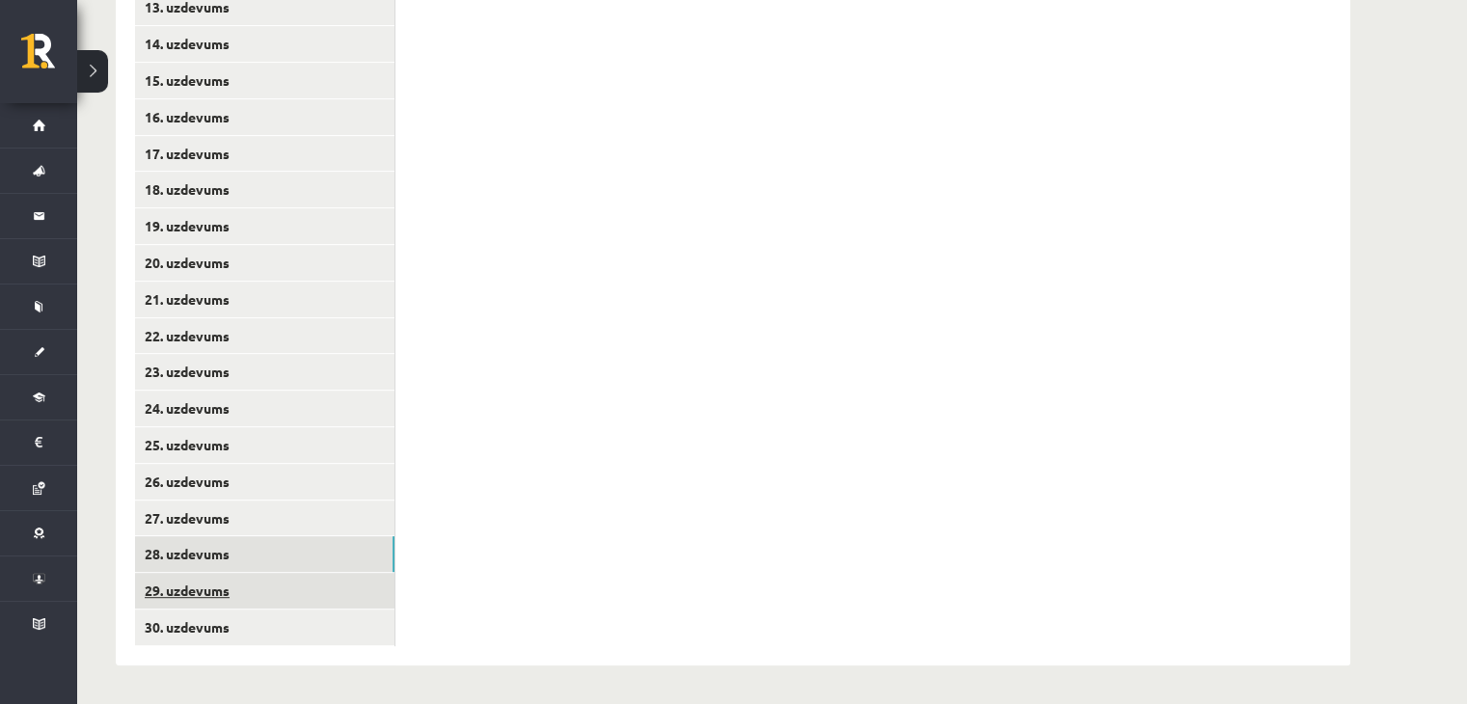
click at [237, 600] on link "29. uzdevums" at bounding box center [265, 591] width 260 height 36
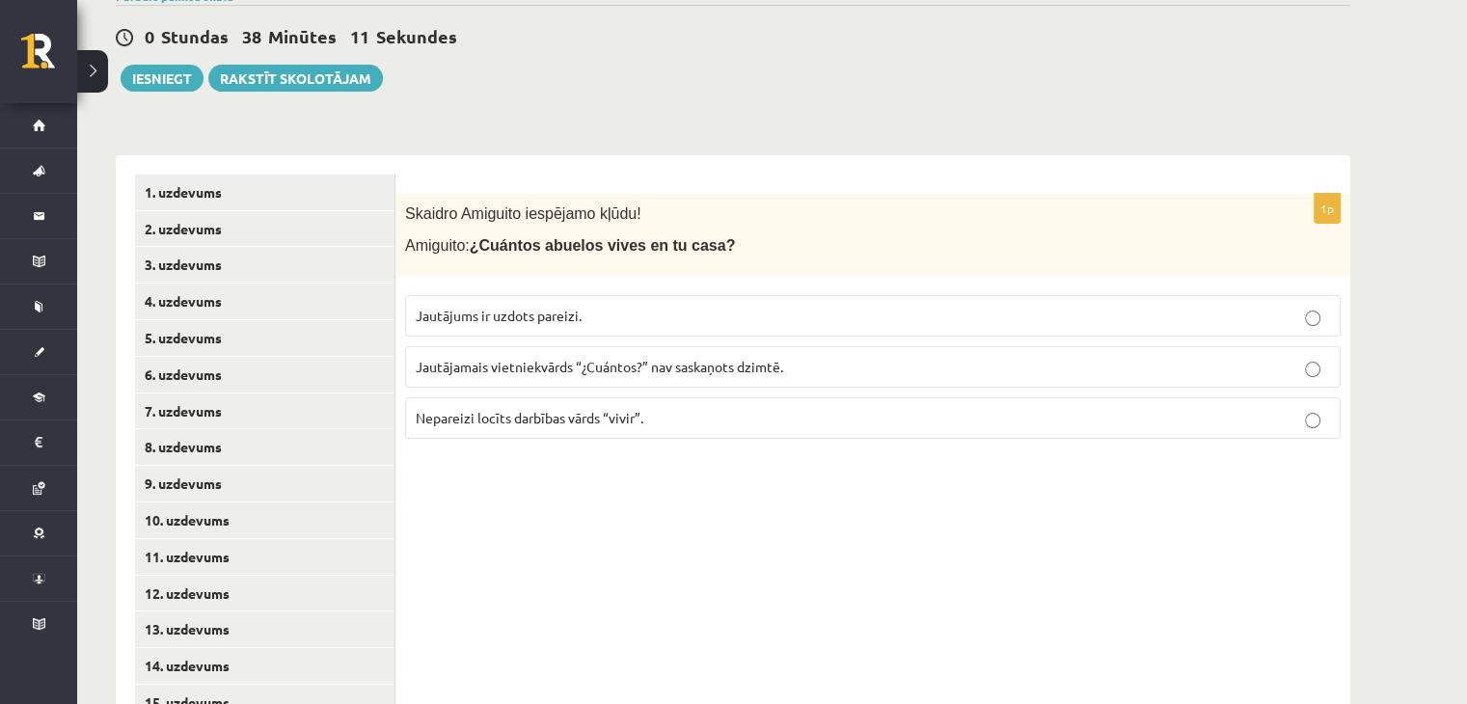
scroll to position [121, 0]
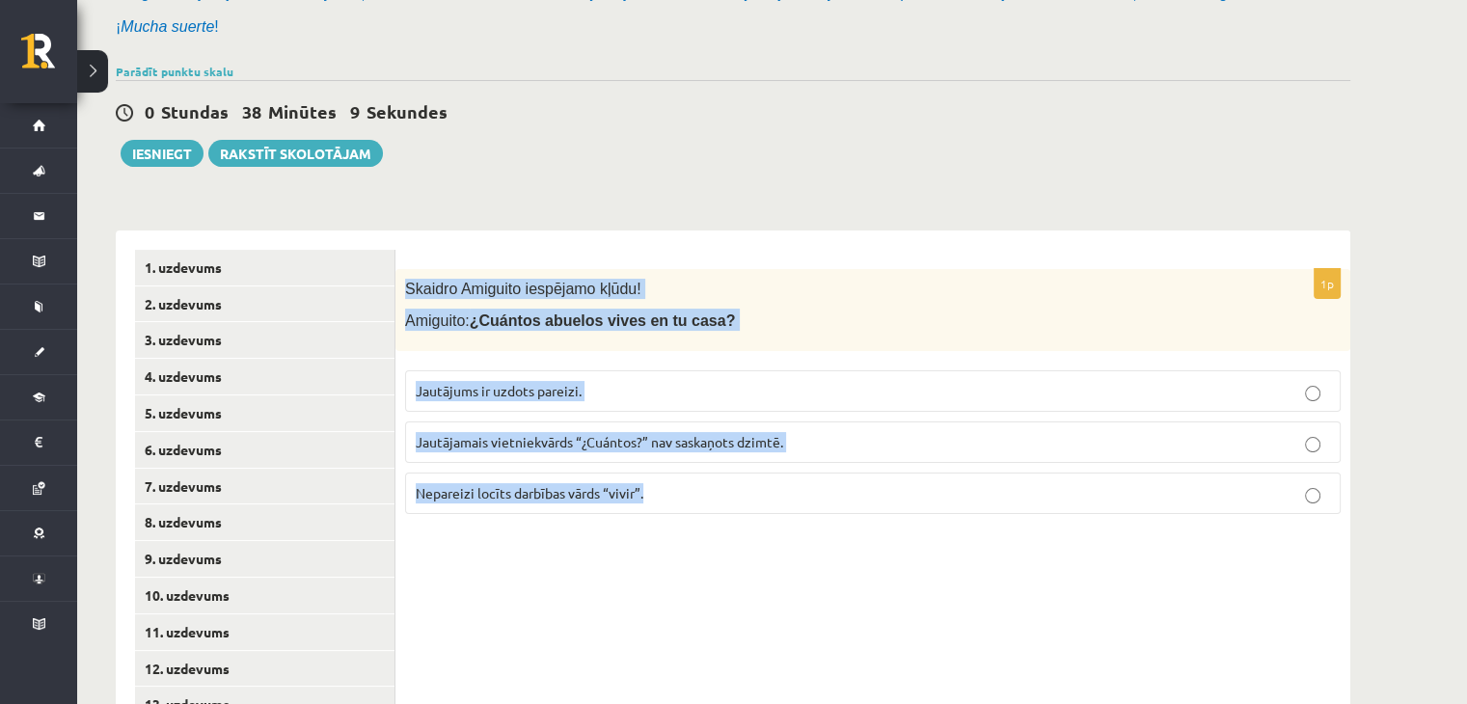
drag, startPoint x: 405, startPoint y: 366, endPoint x: 751, endPoint y: 278, distance: 356.4
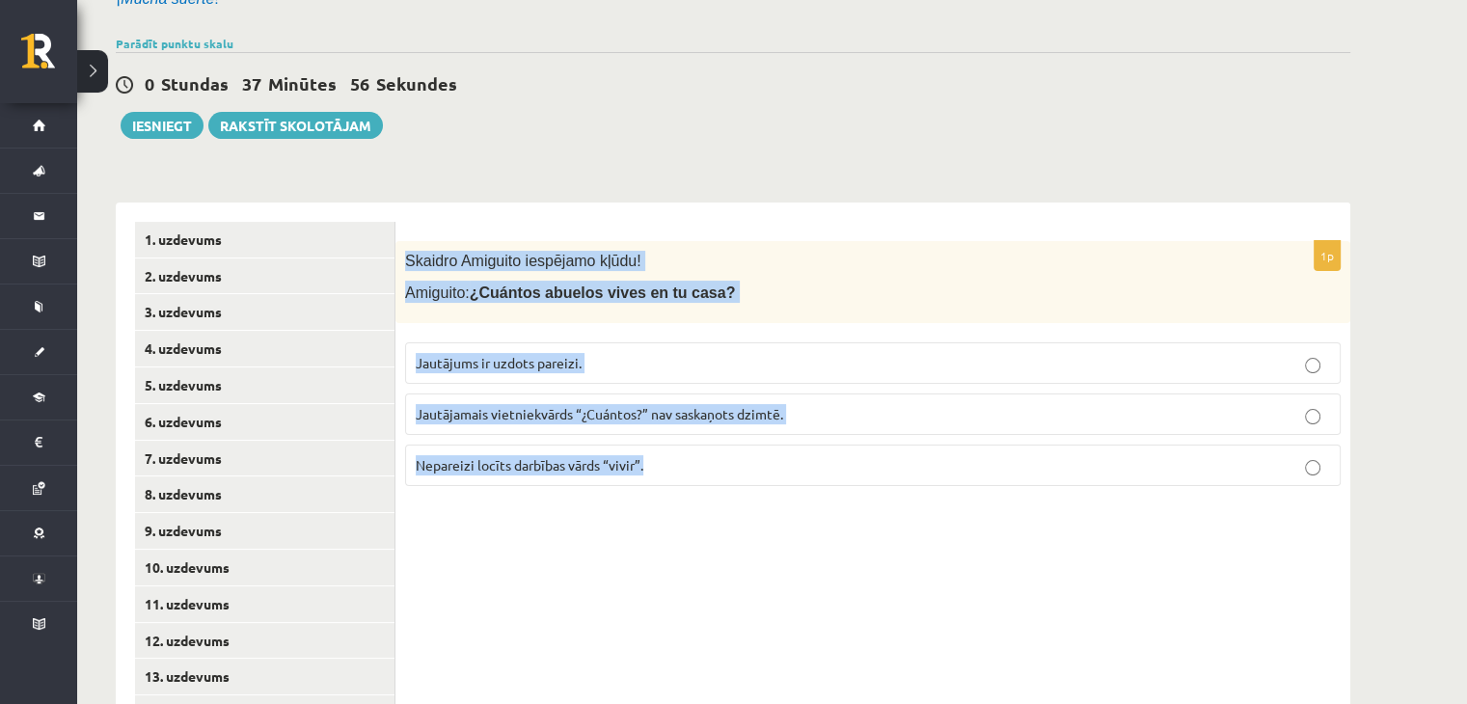
click at [606, 474] on p "Nepareizi locīts darbības vārds “vivir”." at bounding box center [873, 465] width 915 height 20
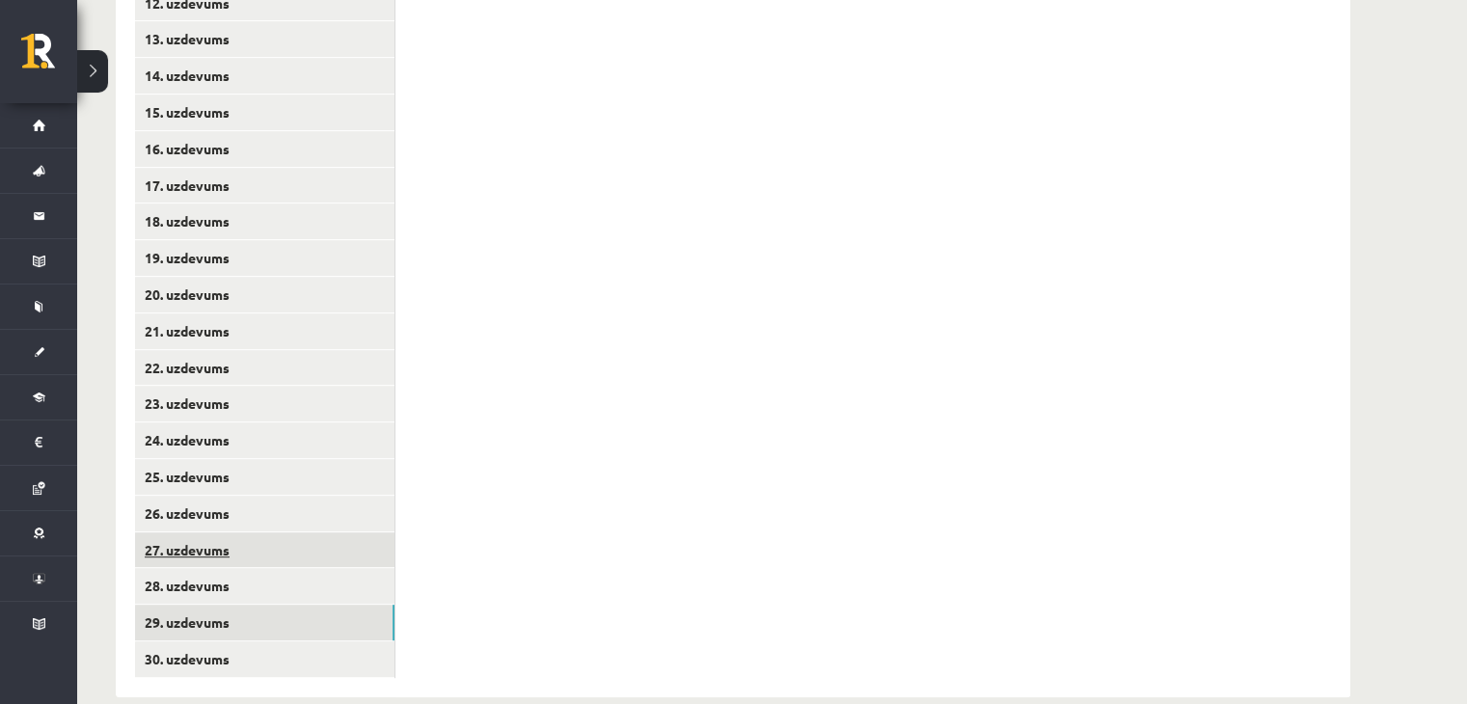
scroll to position [892, 0]
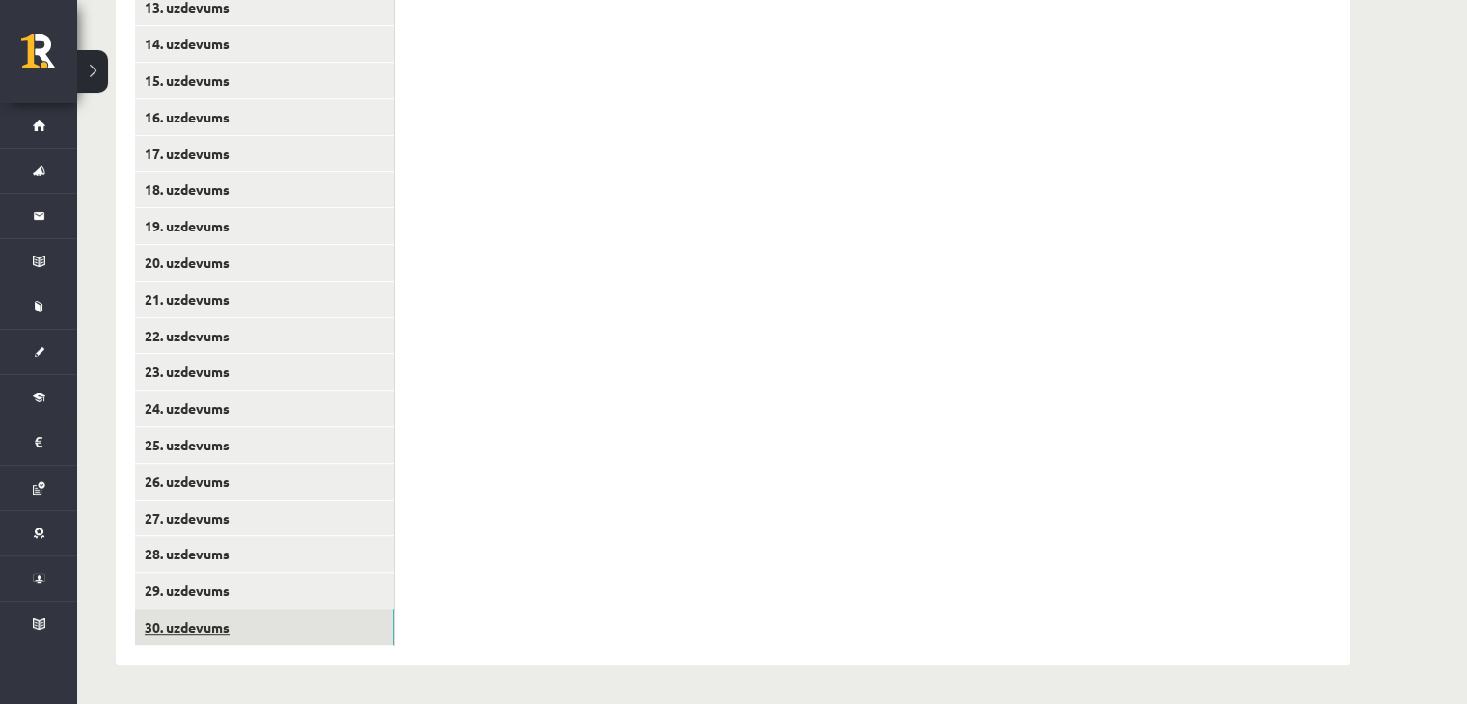
click at [297, 621] on link "30. uzdevums" at bounding box center [265, 628] width 260 height 36
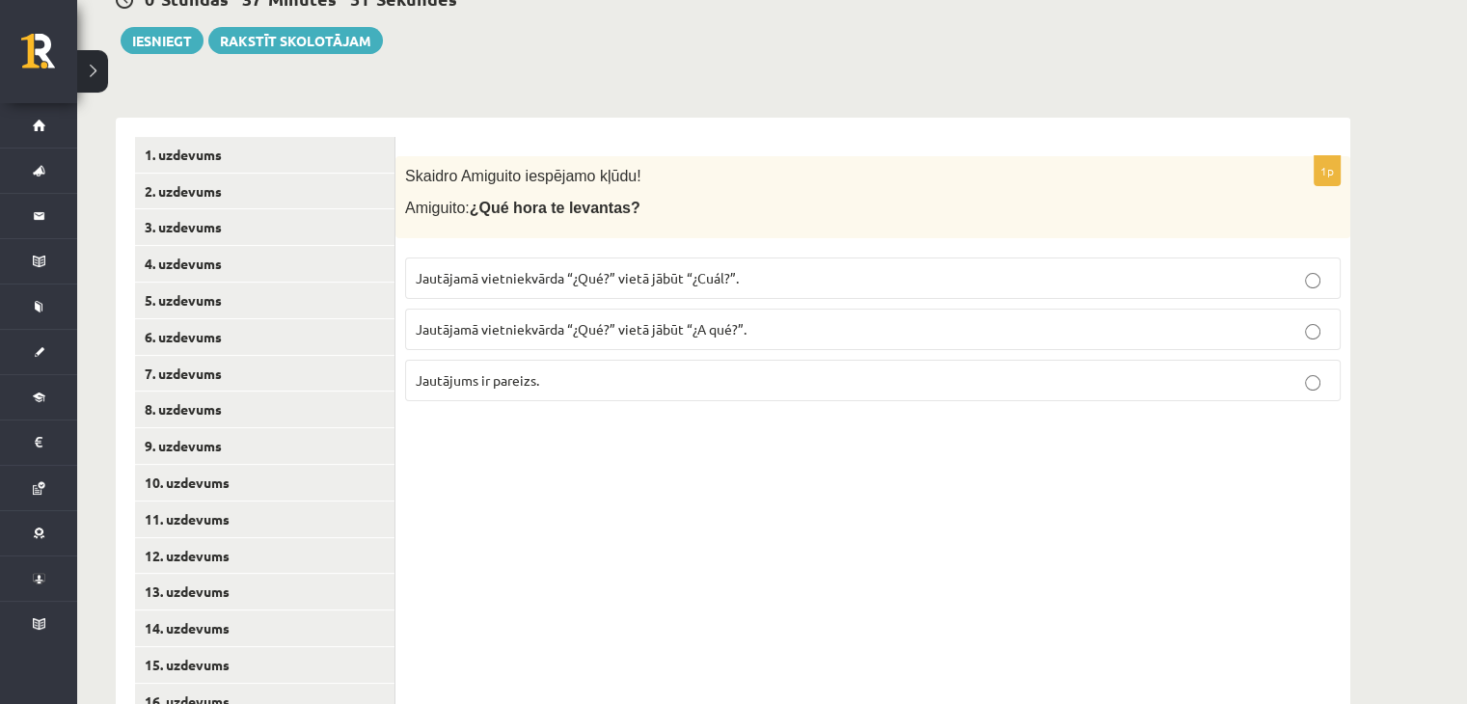
scroll to position [314, 0]
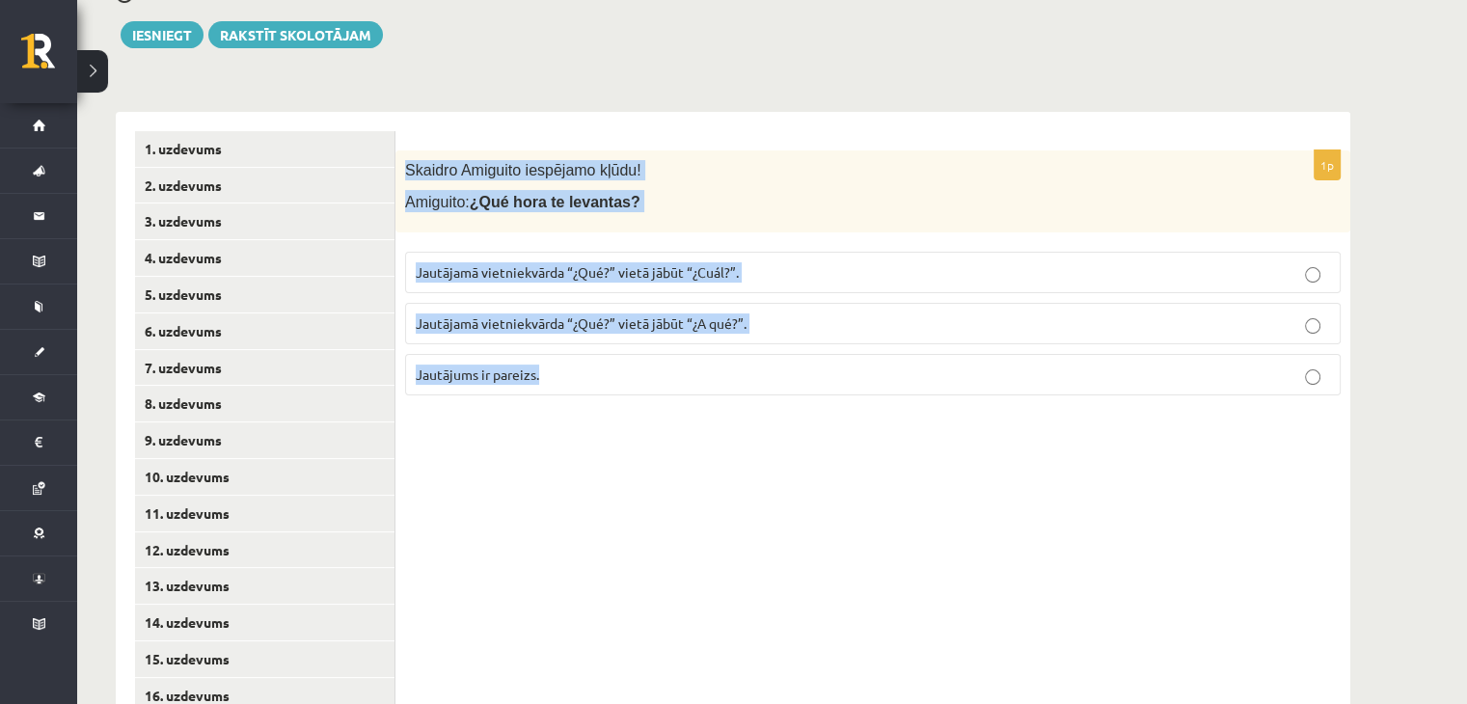
drag, startPoint x: 401, startPoint y: 159, endPoint x: 579, endPoint y: 387, distance: 288.7
click at [606, 416] on div "1p Skaidro Amiguito iespējamo kļūdu! Amiguito: ¿Qué hora te levantas? Jautājamā…" at bounding box center [873, 678] width 955 height 1133
click at [538, 380] on p "Jautājums ir pareizs." at bounding box center [873, 375] width 915 height 20
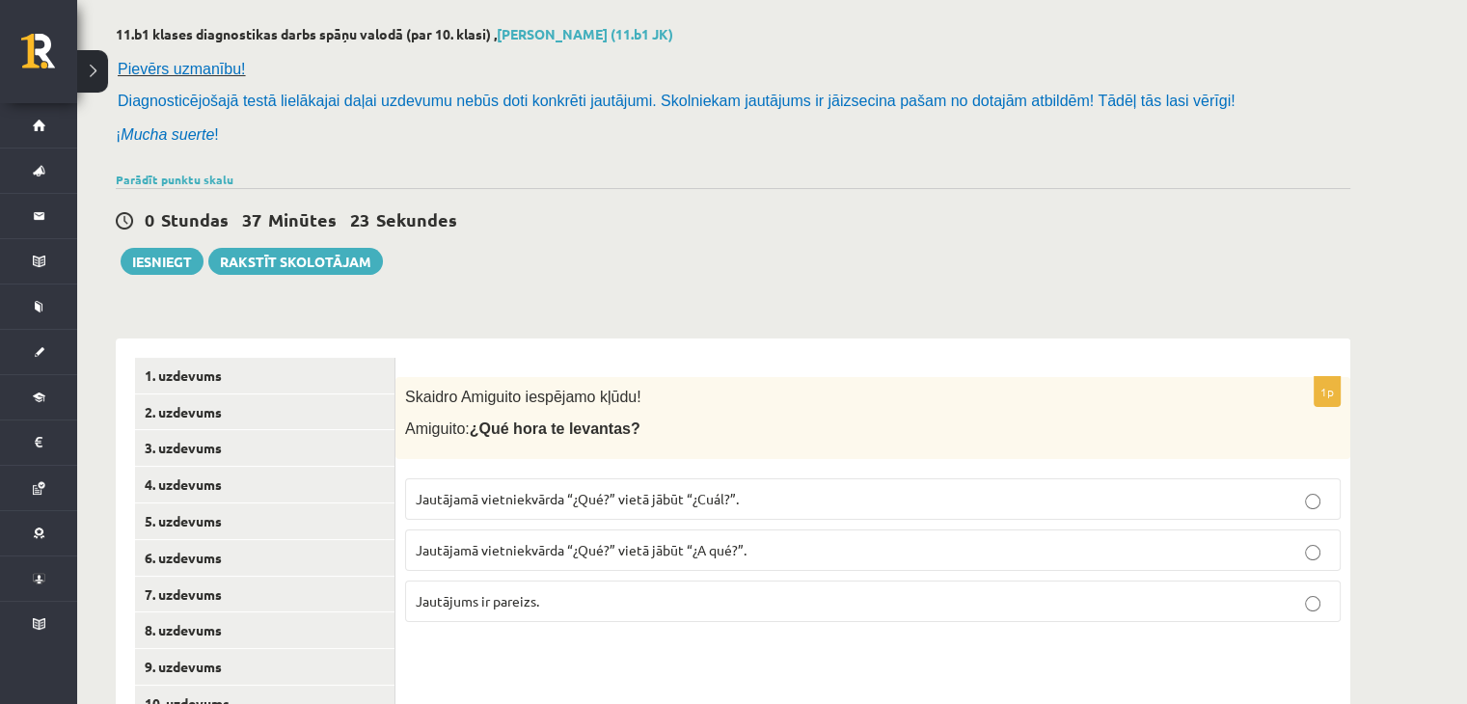
scroll to position [121, 0]
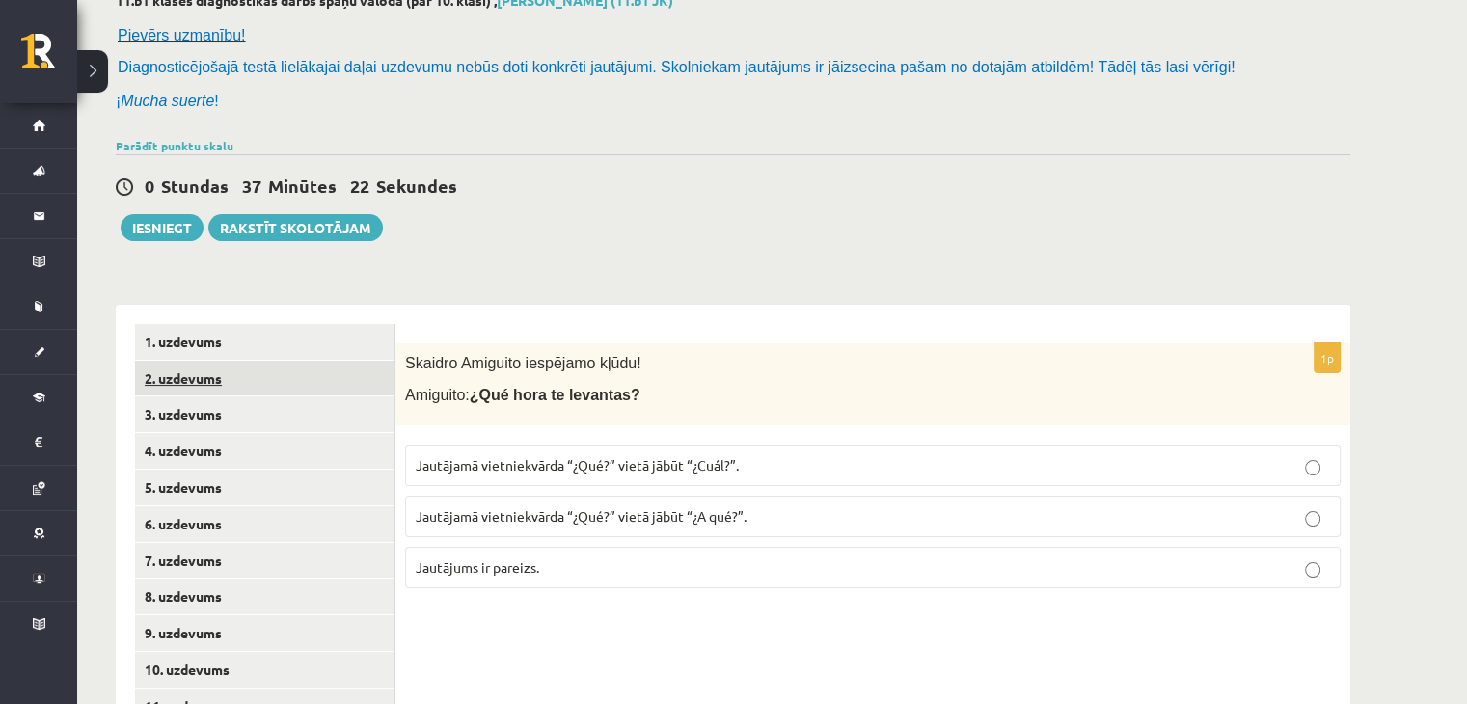
click at [248, 393] on link "2. uzdevums" at bounding box center [265, 379] width 260 height 36
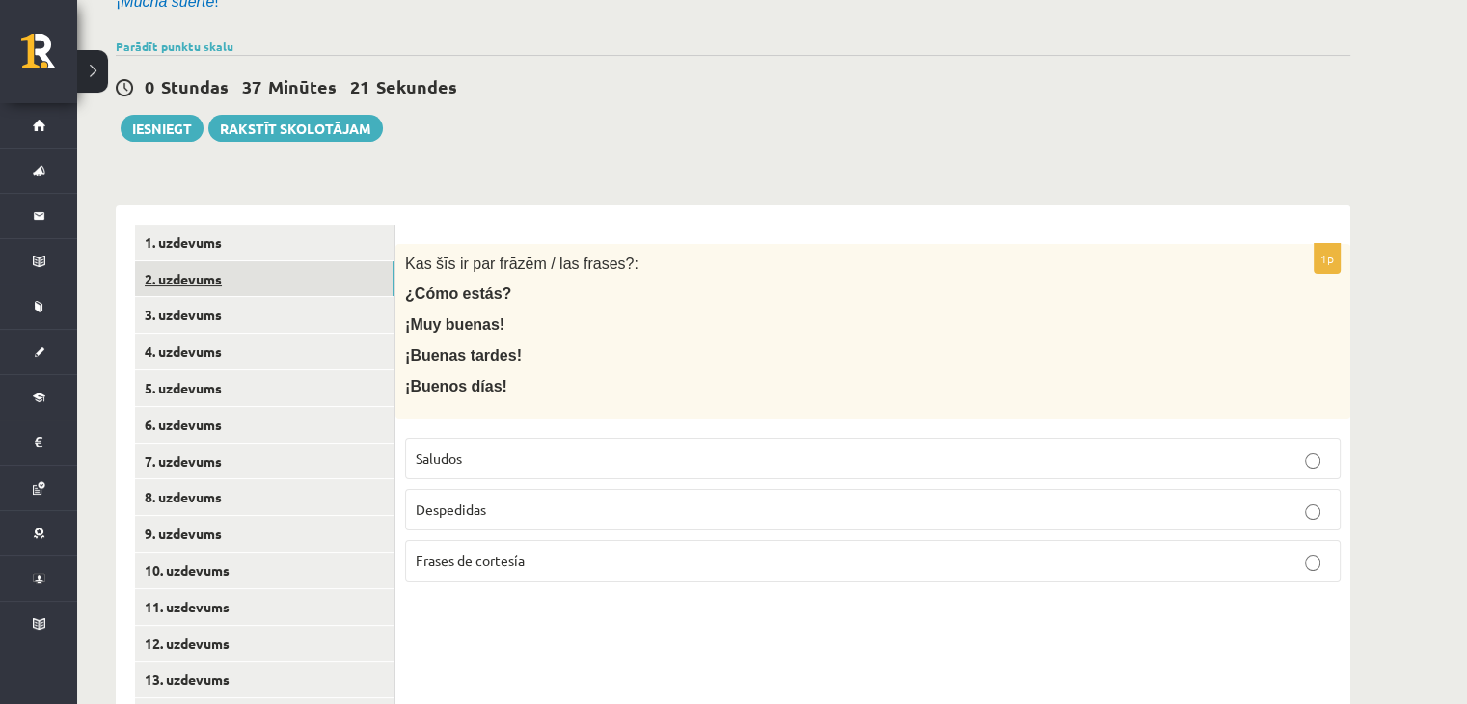
scroll to position [410, 0]
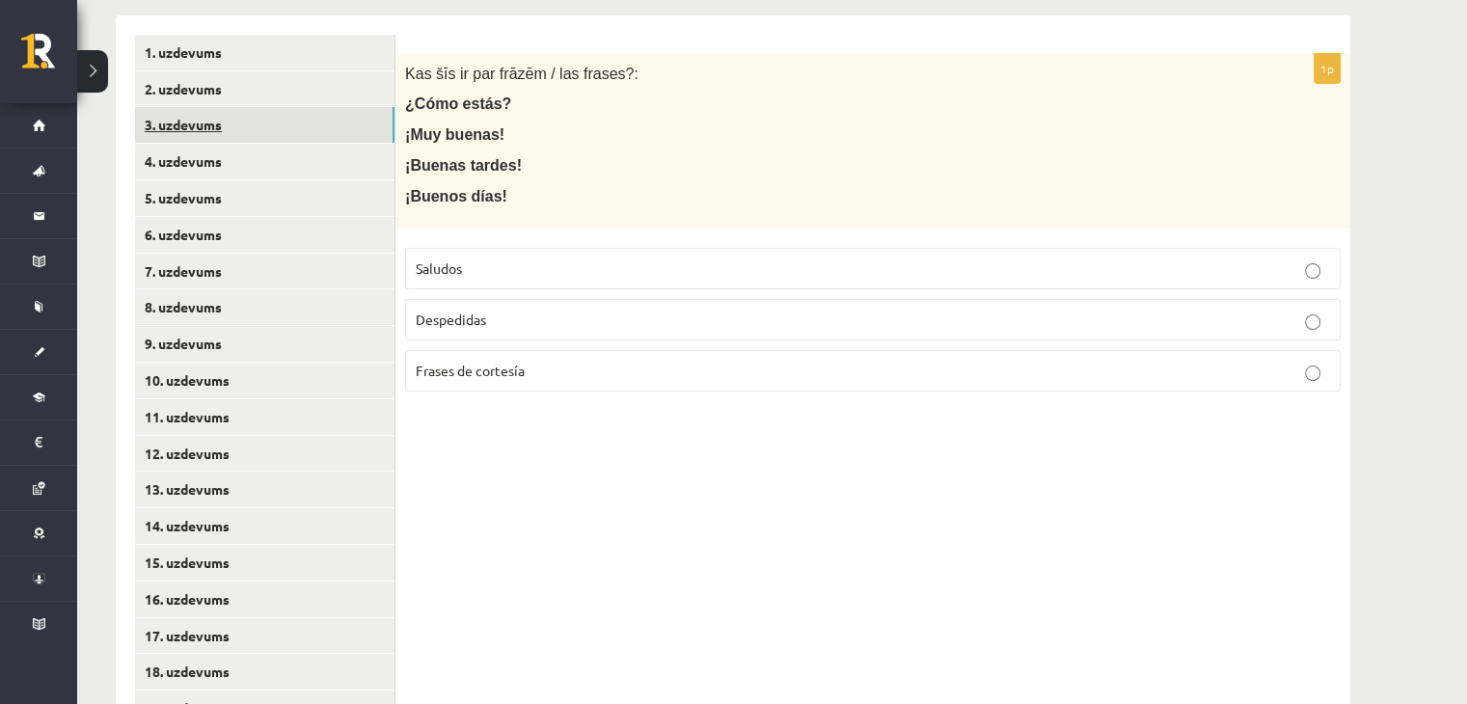
click at [270, 135] on link "3. uzdevums" at bounding box center [265, 125] width 260 height 36
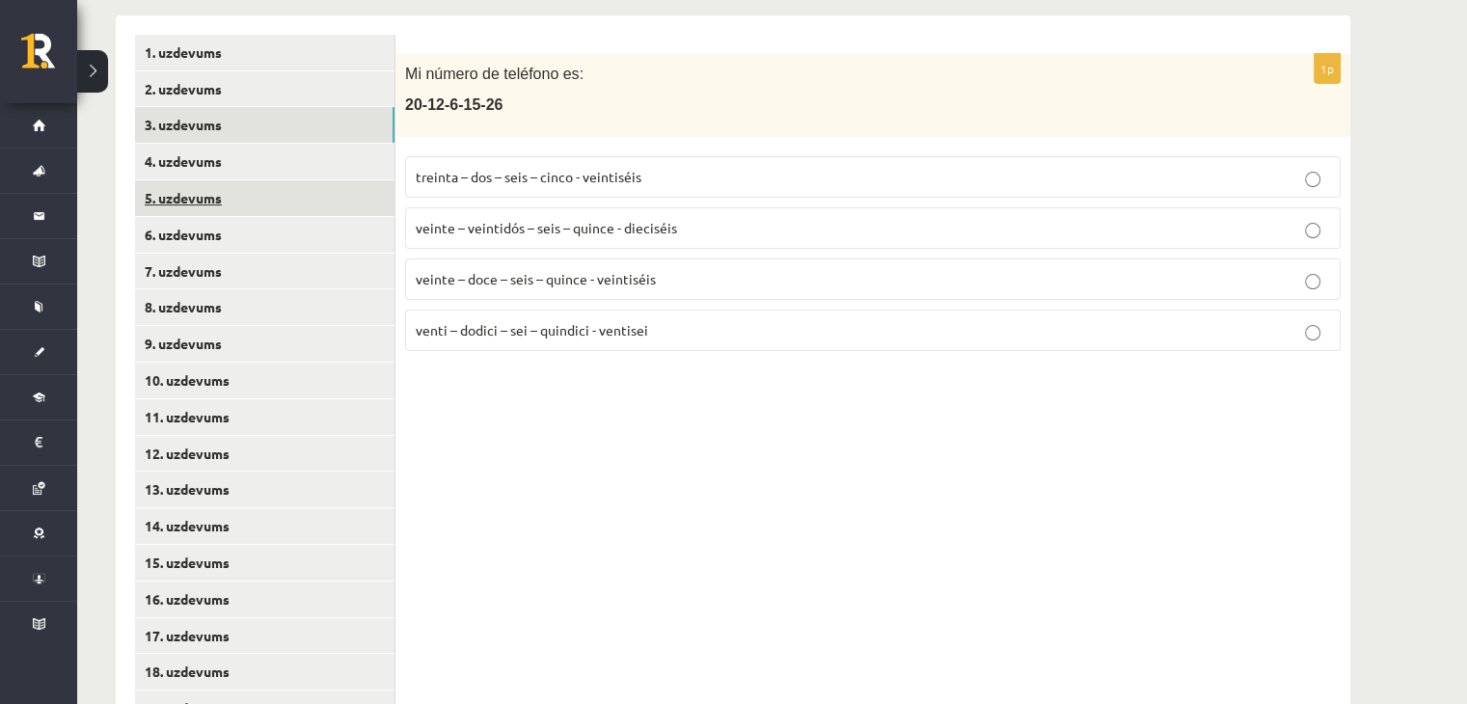
click at [262, 198] on link "5. uzdevums" at bounding box center [265, 198] width 260 height 36
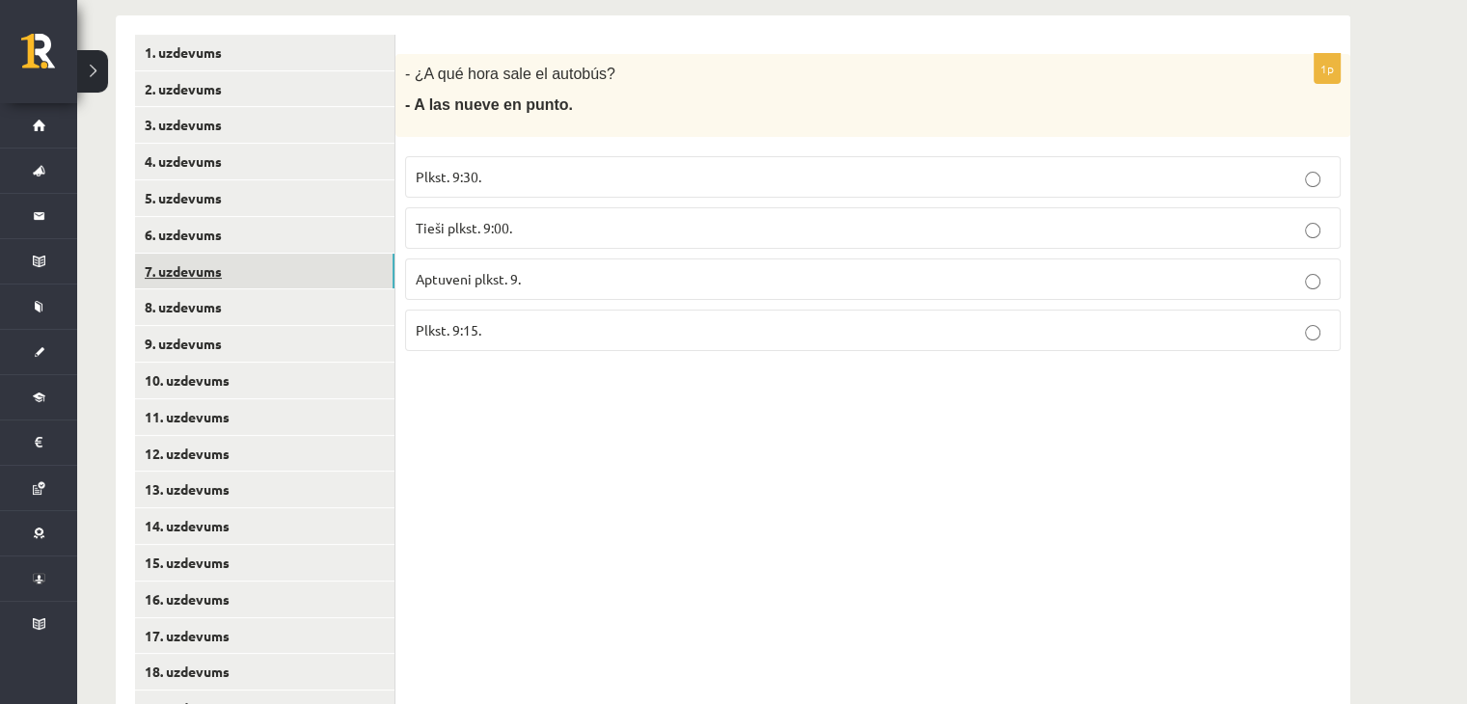
click at [239, 265] on link "7. uzdevums" at bounding box center [265, 272] width 260 height 36
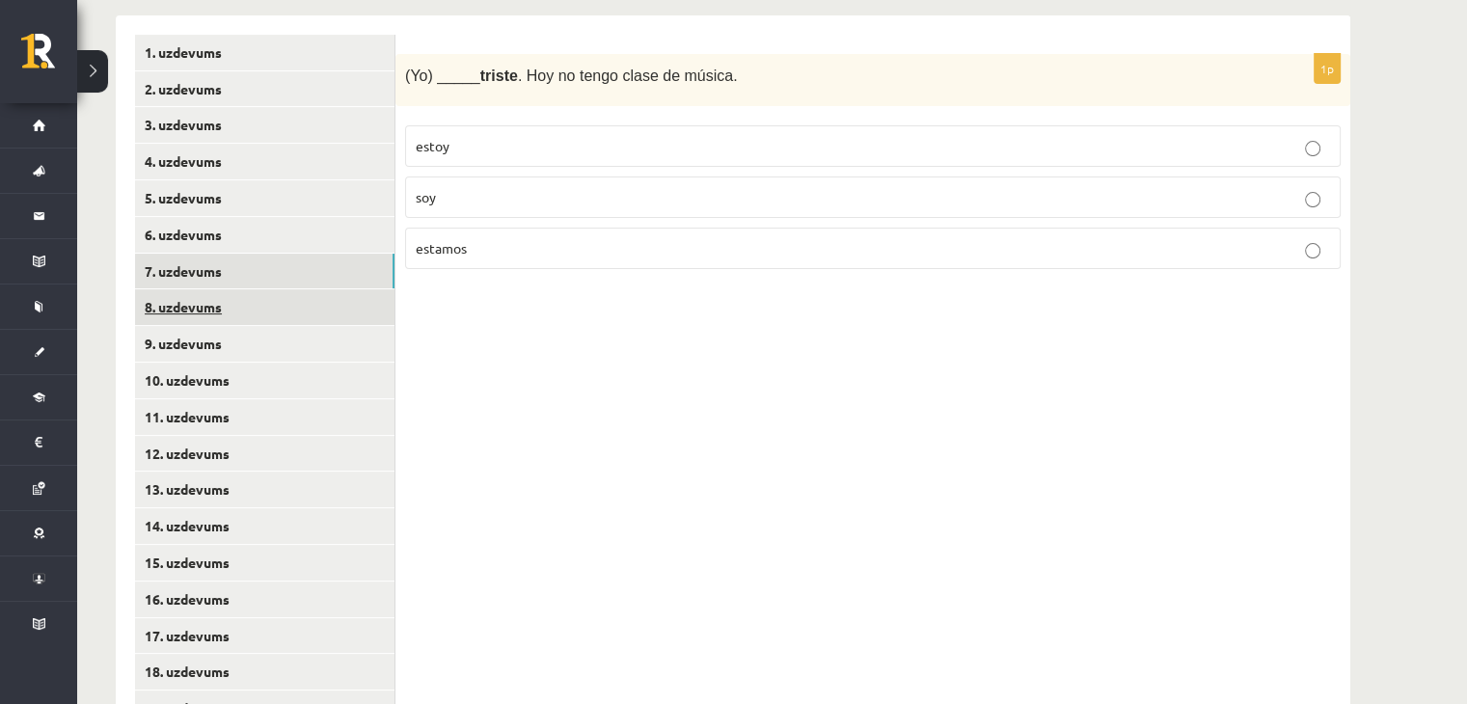
click at [243, 302] on link "8. uzdevums" at bounding box center [265, 307] width 260 height 36
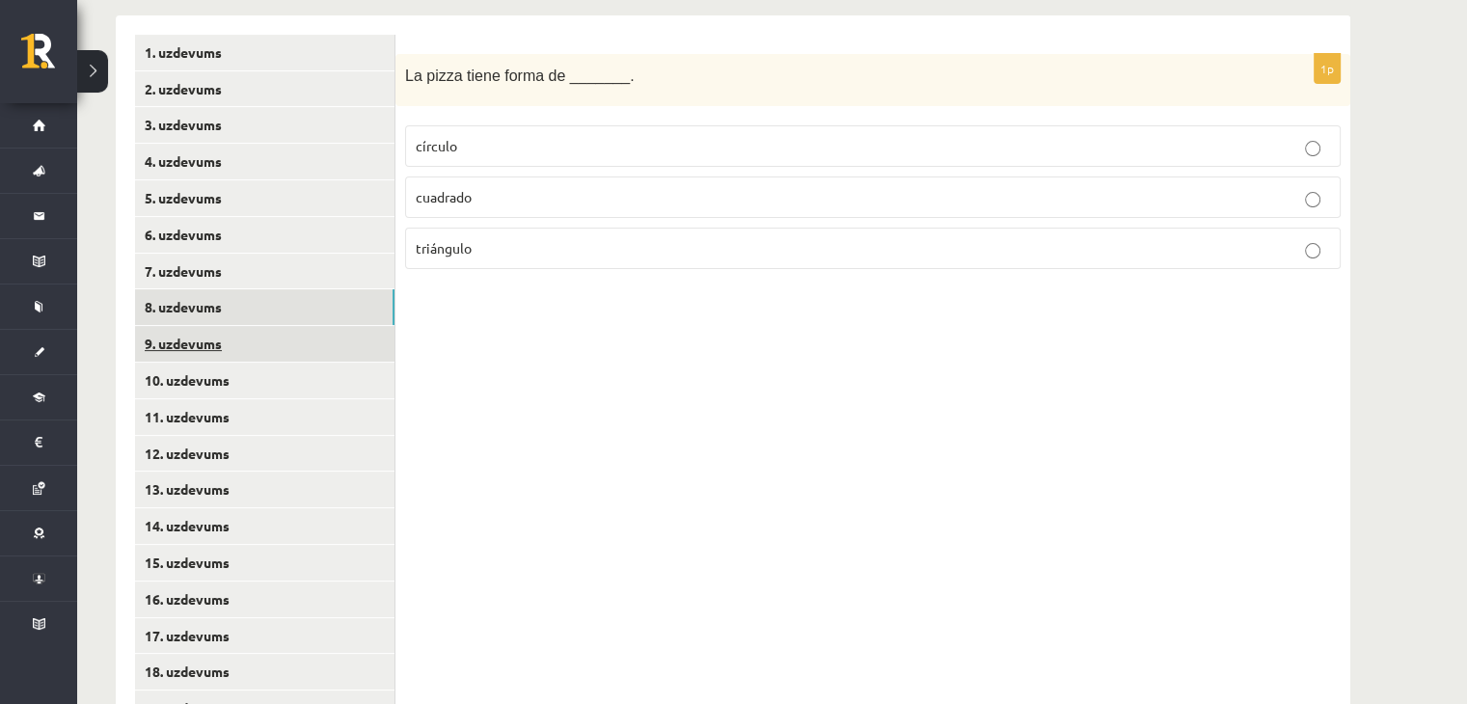
click at [250, 344] on link "9. uzdevums" at bounding box center [265, 344] width 260 height 36
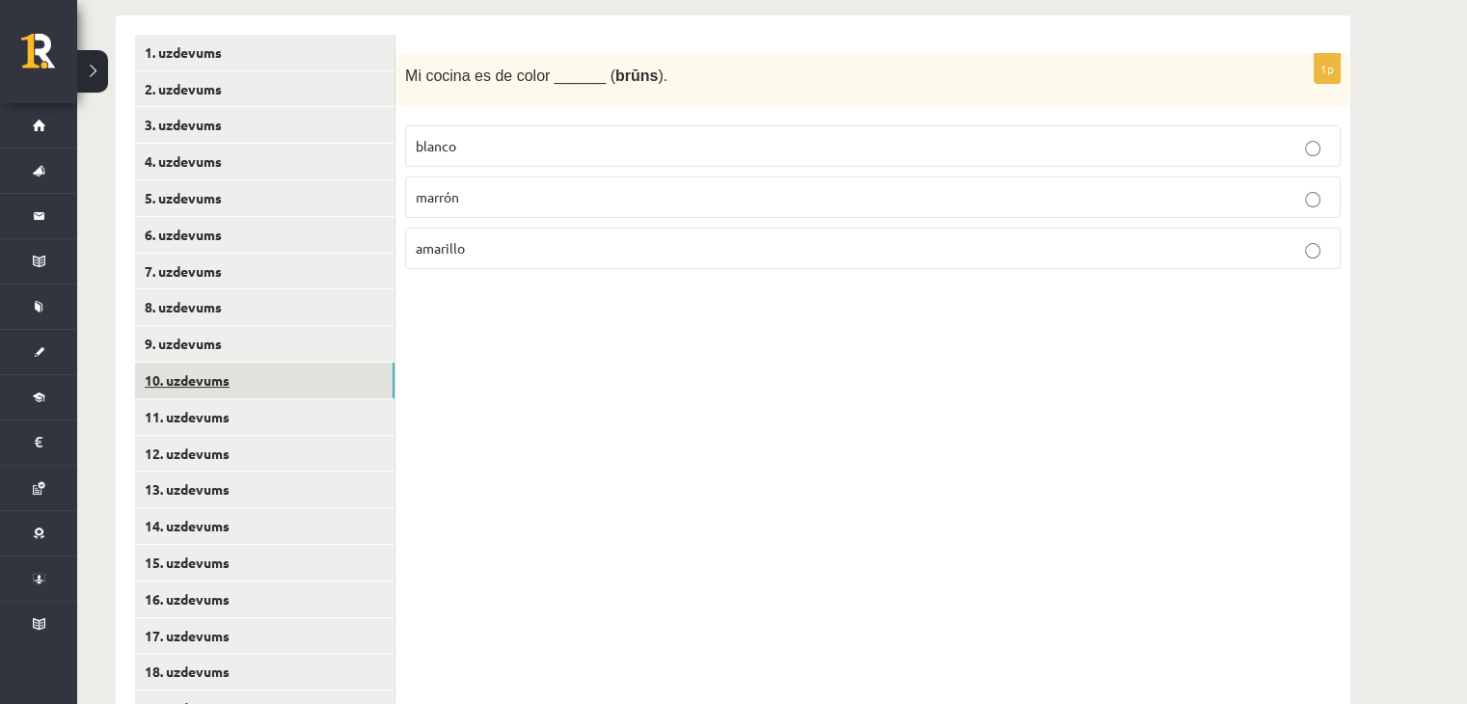
click at [259, 389] on link "10. uzdevums" at bounding box center [265, 381] width 260 height 36
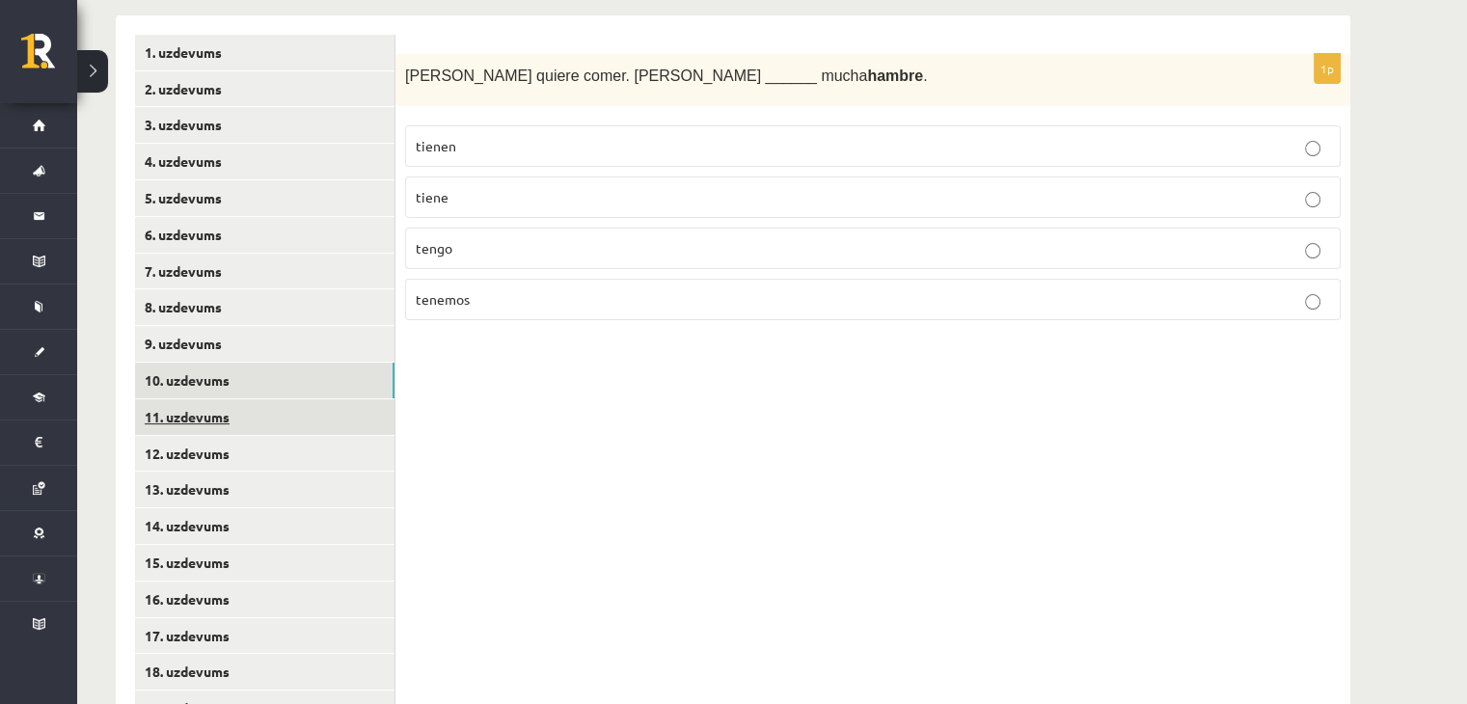
click at [260, 421] on link "11. uzdevums" at bounding box center [265, 417] width 260 height 36
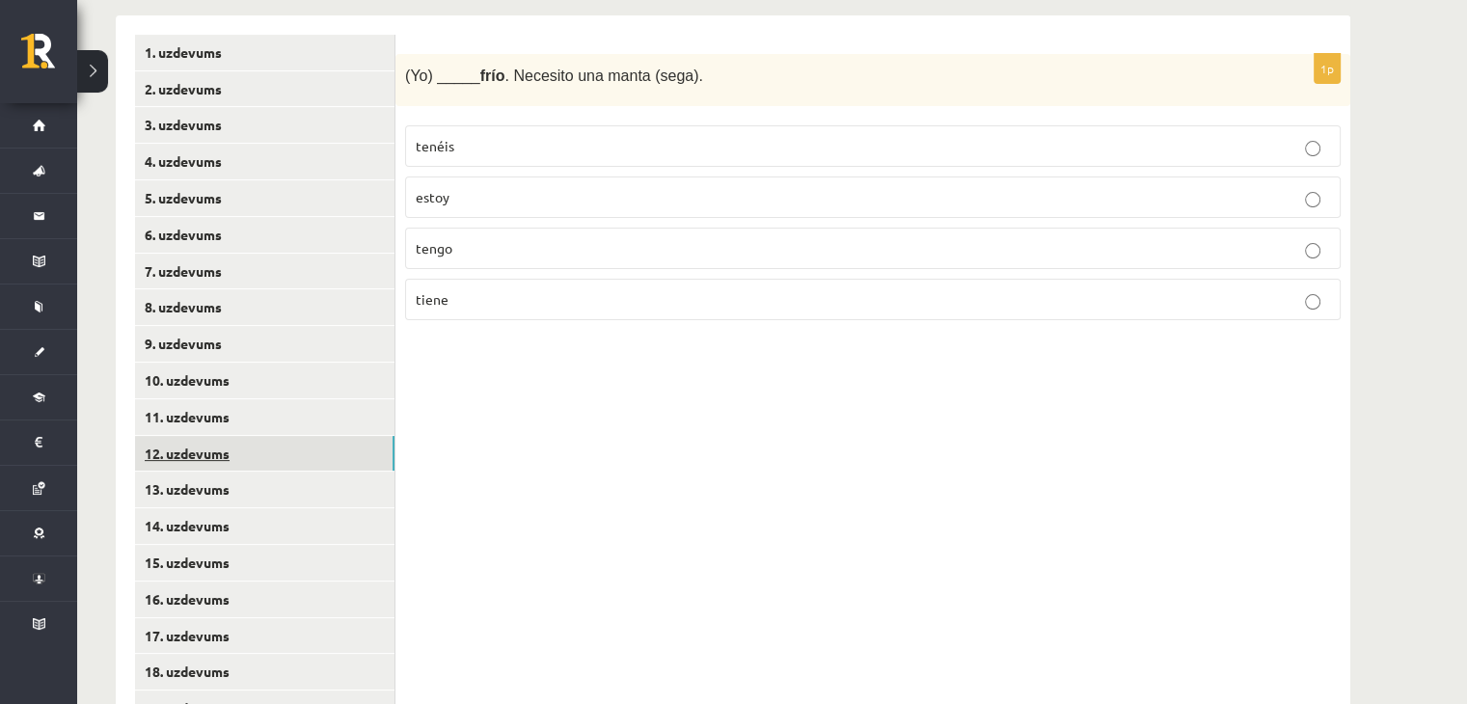
click at [261, 450] on link "12. uzdevums" at bounding box center [265, 454] width 260 height 36
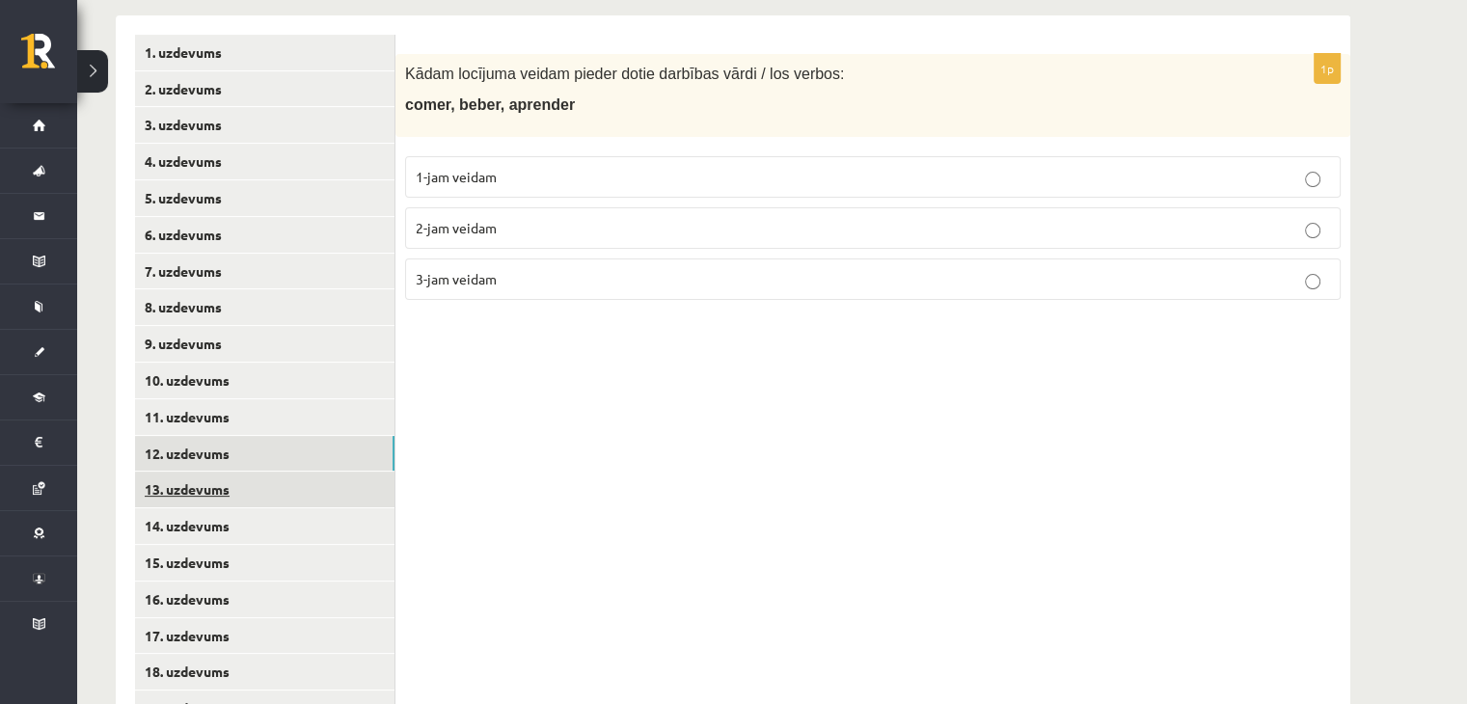
click at [274, 499] on link "13. uzdevums" at bounding box center [265, 490] width 260 height 36
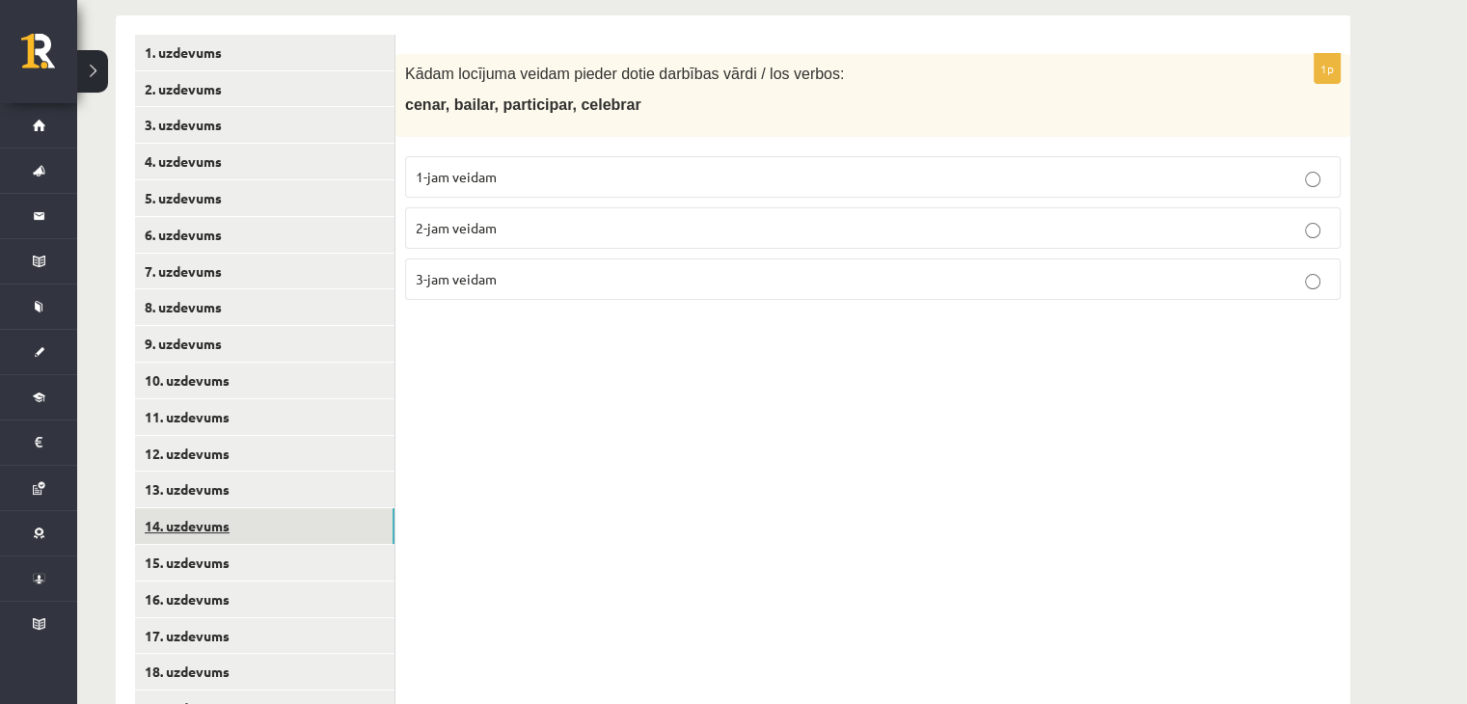
click at [264, 508] on link "14. uzdevums" at bounding box center [265, 526] width 260 height 36
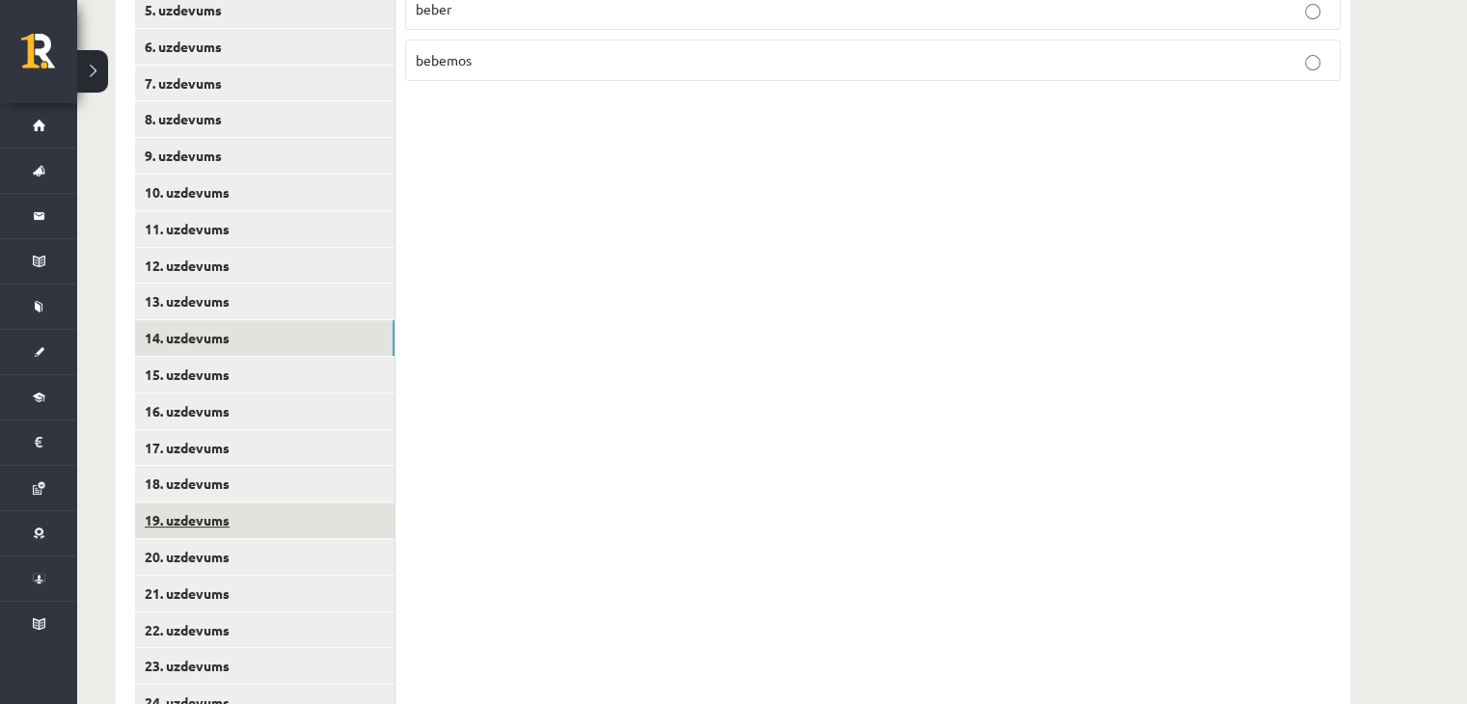
scroll to position [603, 0]
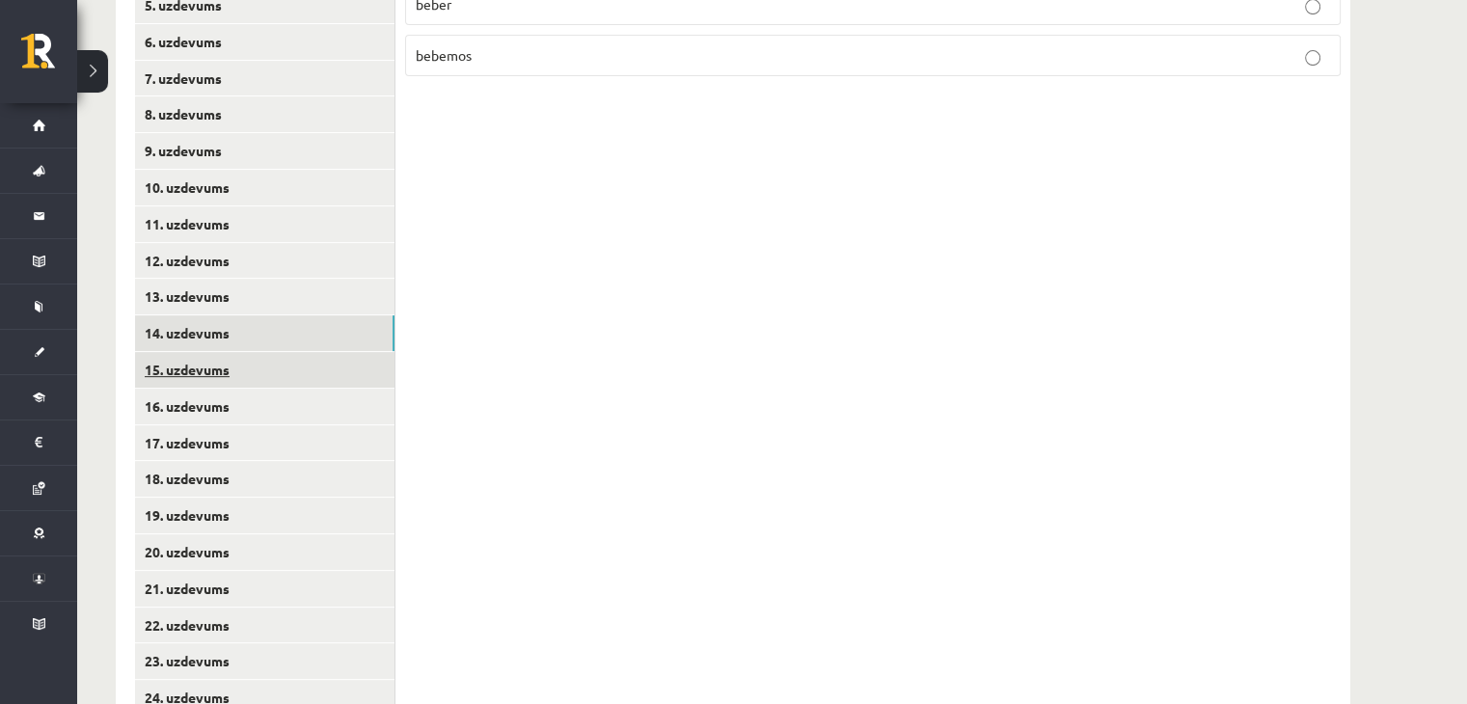
click at [178, 378] on link "15. uzdevums" at bounding box center [265, 370] width 260 height 36
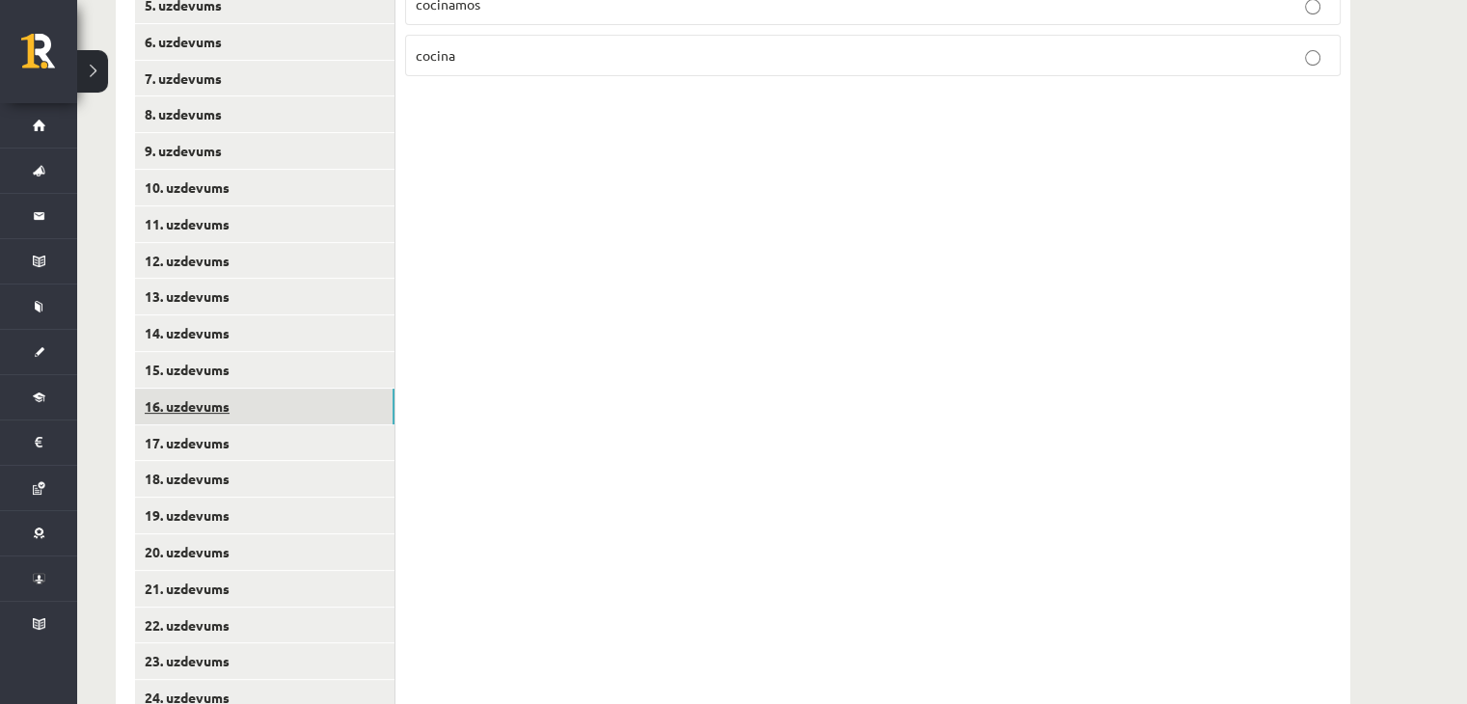
click at [177, 395] on link "16. uzdevums" at bounding box center [265, 407] width 260 height 36
click at [166, 451] on link "17. uzdevums" at bounding box center [265, 443] width 260 height 36
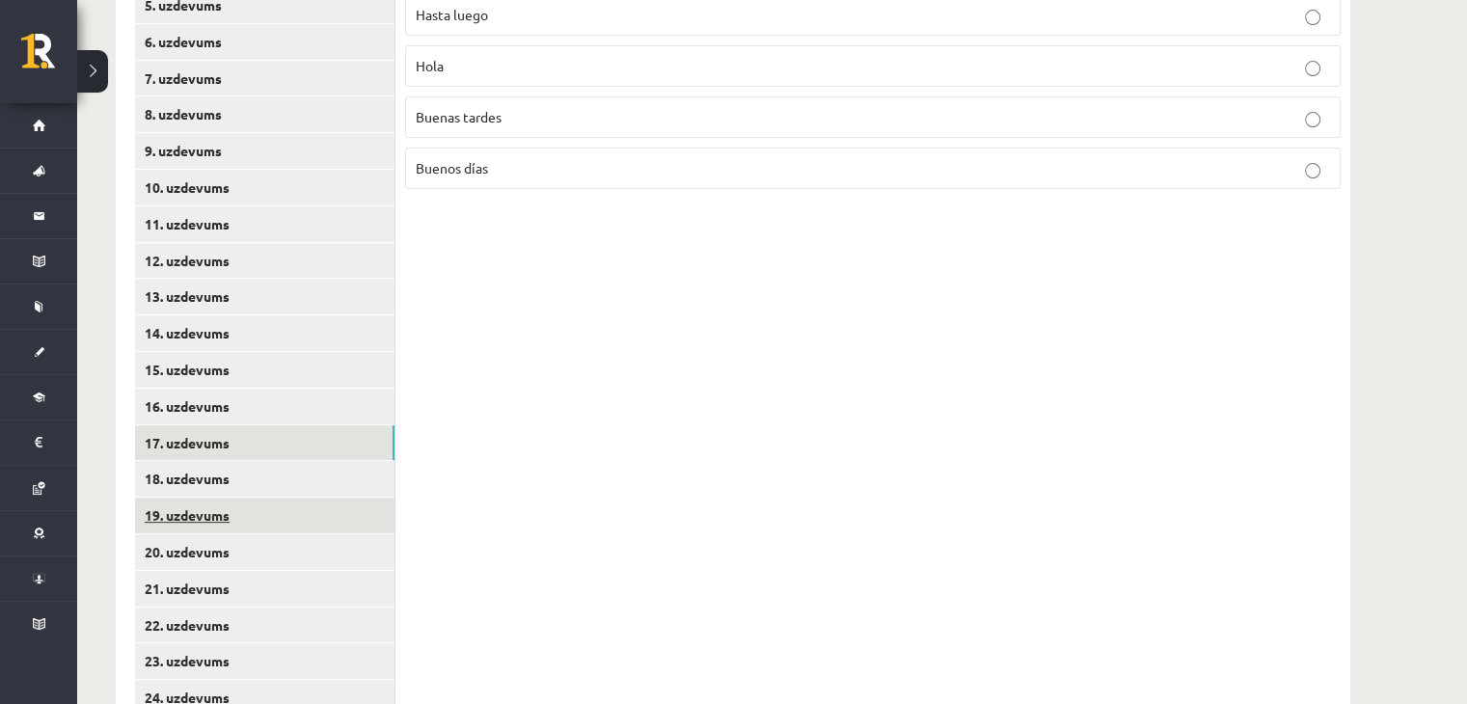
click at [181, 515] on link "19. uzdevums" at bounding box center [265, 516] width 260 height 36
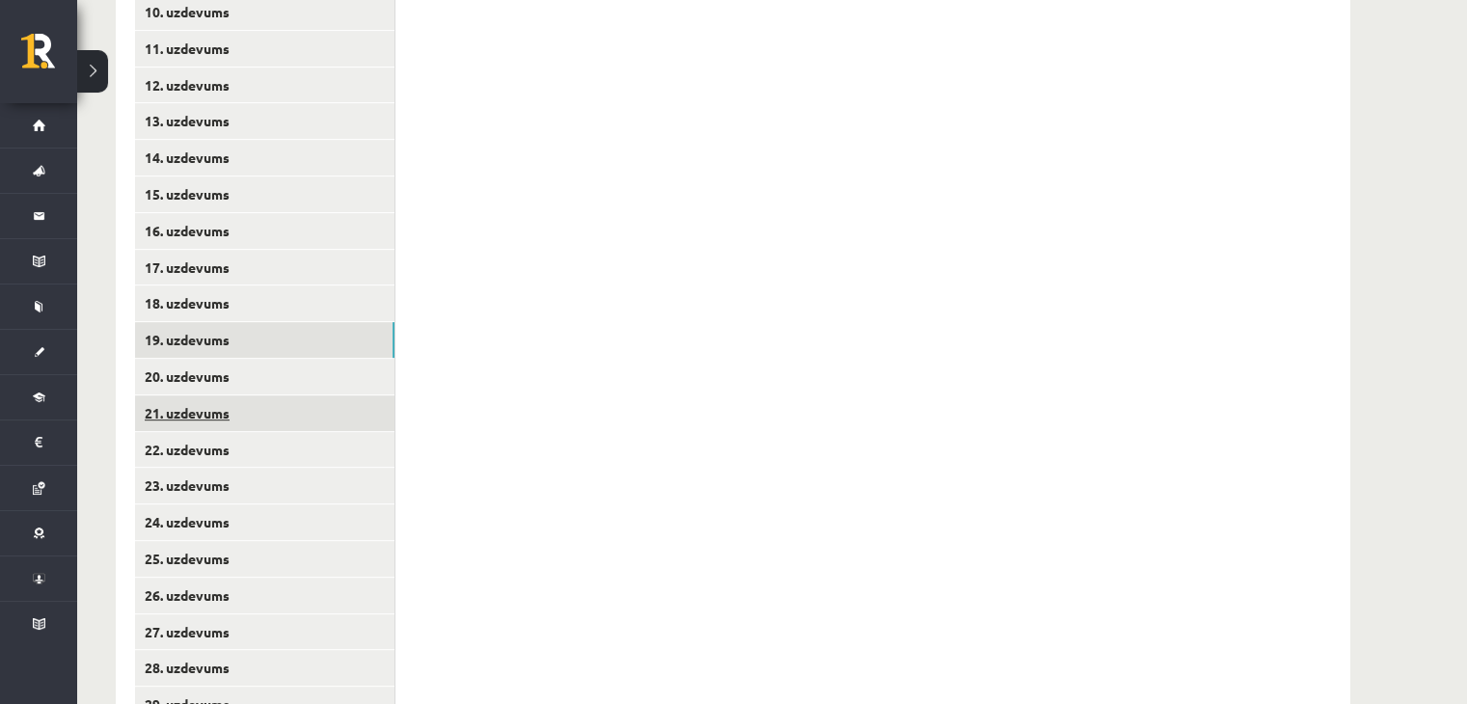
scroll to position [892, 0]
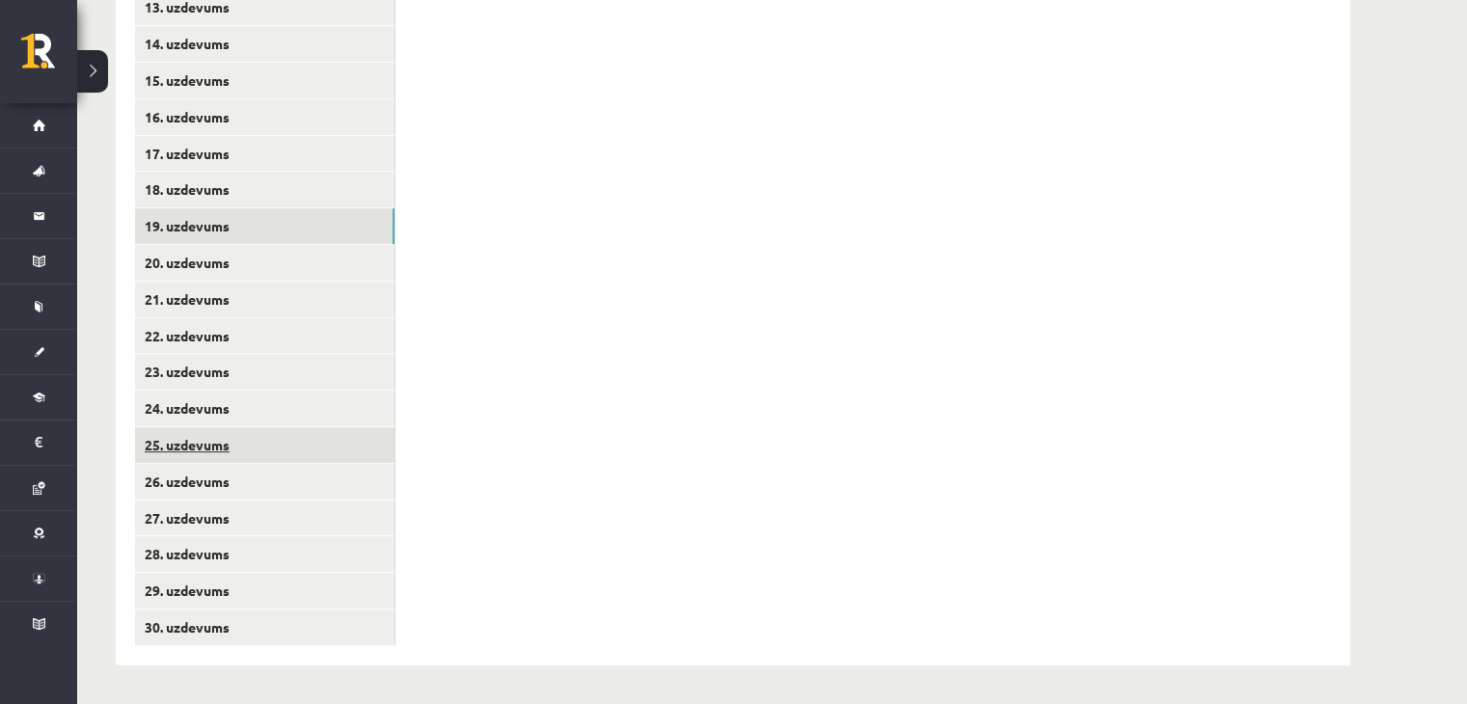
click at [241, 450] on link "25. uzdevums" at bounding box center [265, 445] width 260 height 36
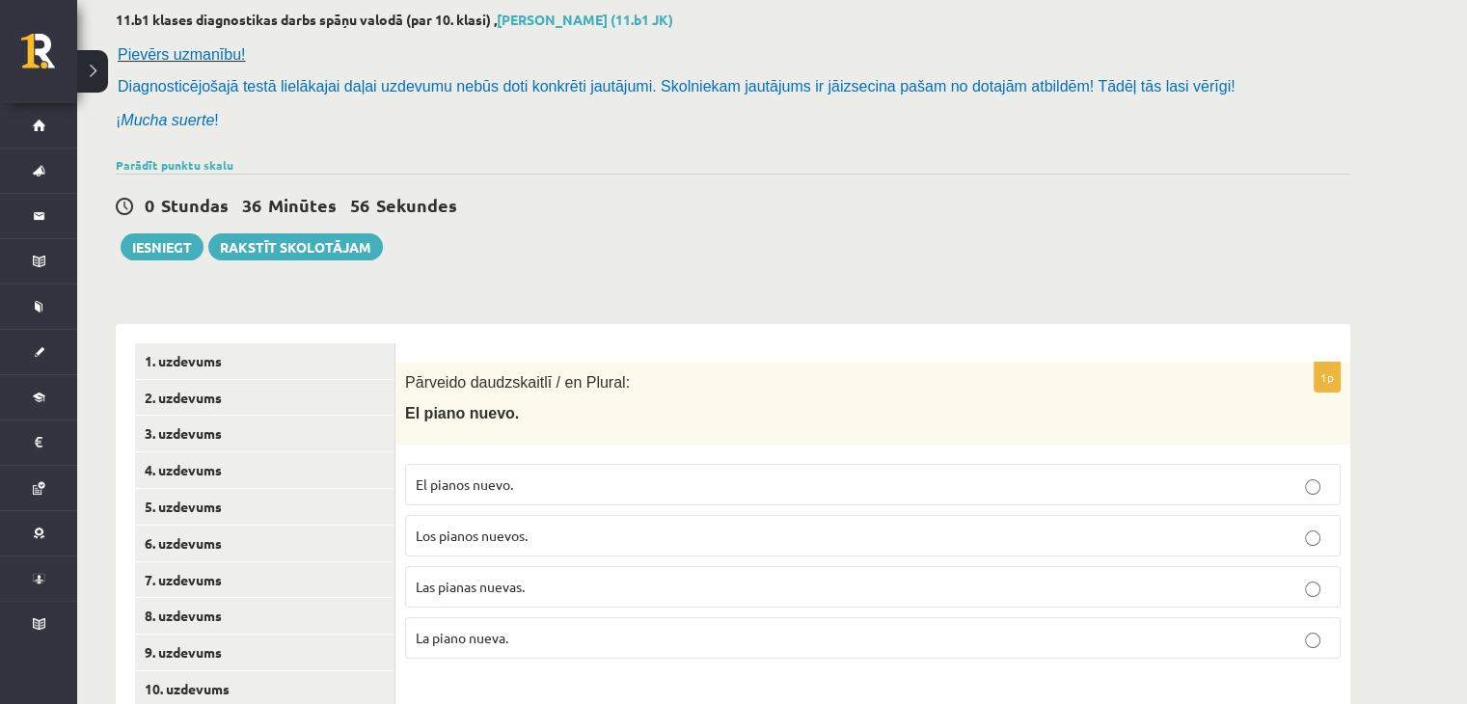
scroll to position [0, 0]
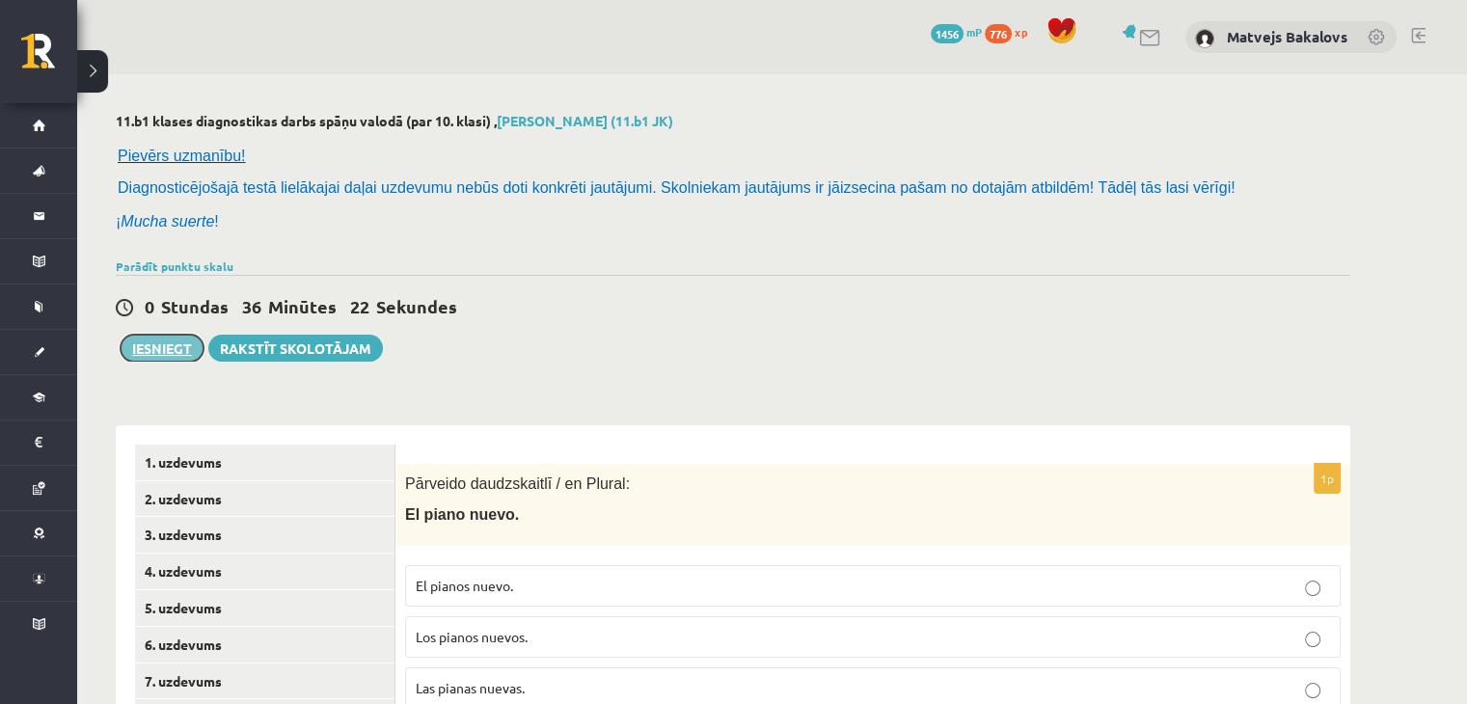
click at [178, 348] on button "Iesniegt" at bounding box center [162, 348] width 83 height 27
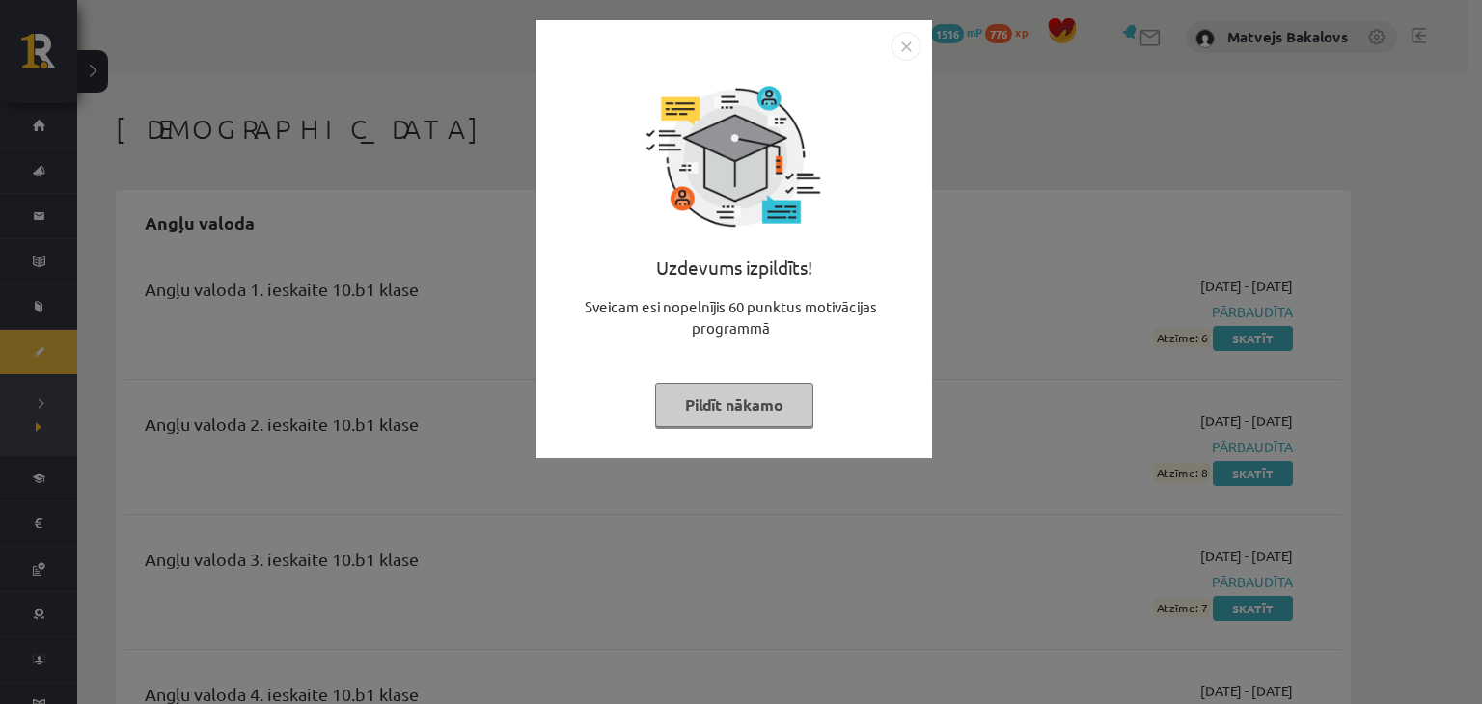
click at [747, 406] on button "Pildīt nākamo" at bounding box center [734, 405] width 158 height 44
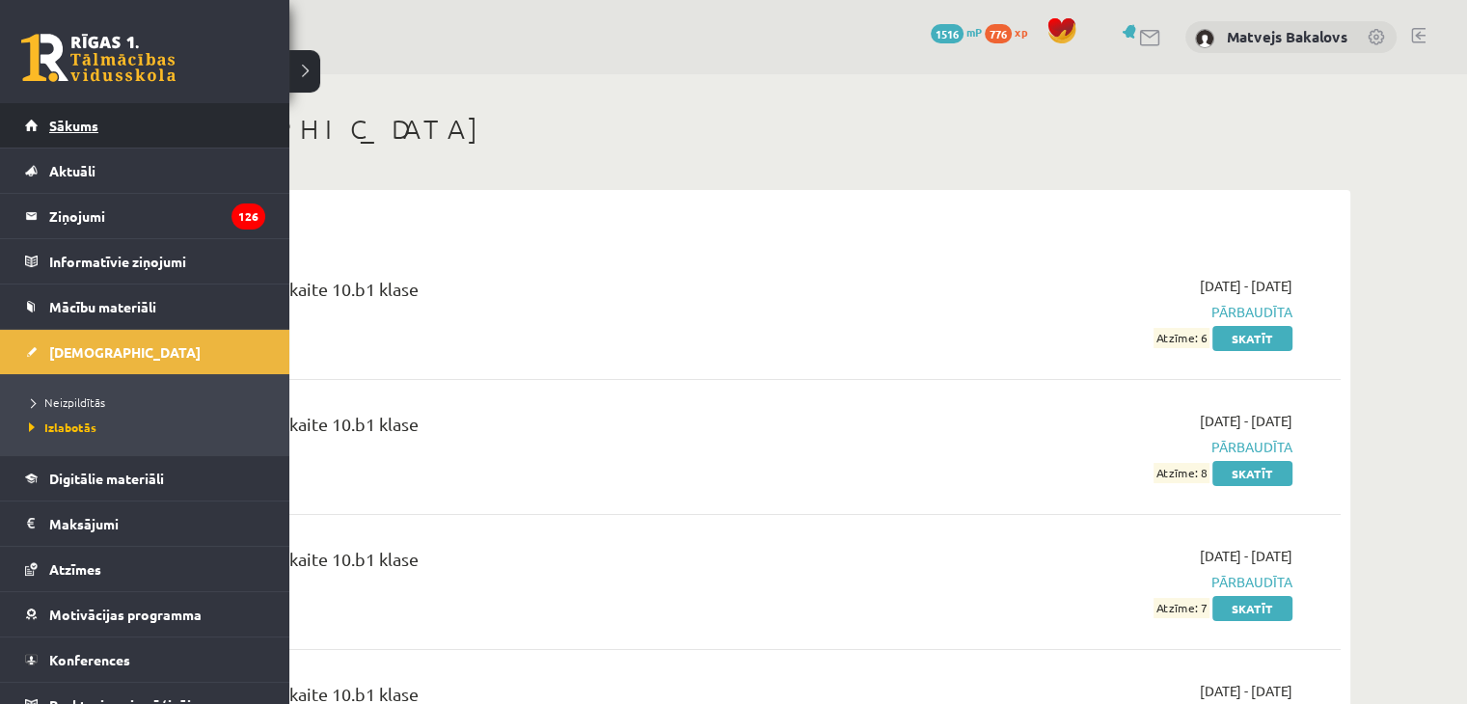
click at [85, 123] on span "Sākums" at bounding box center [73, 125] width 49 height 17
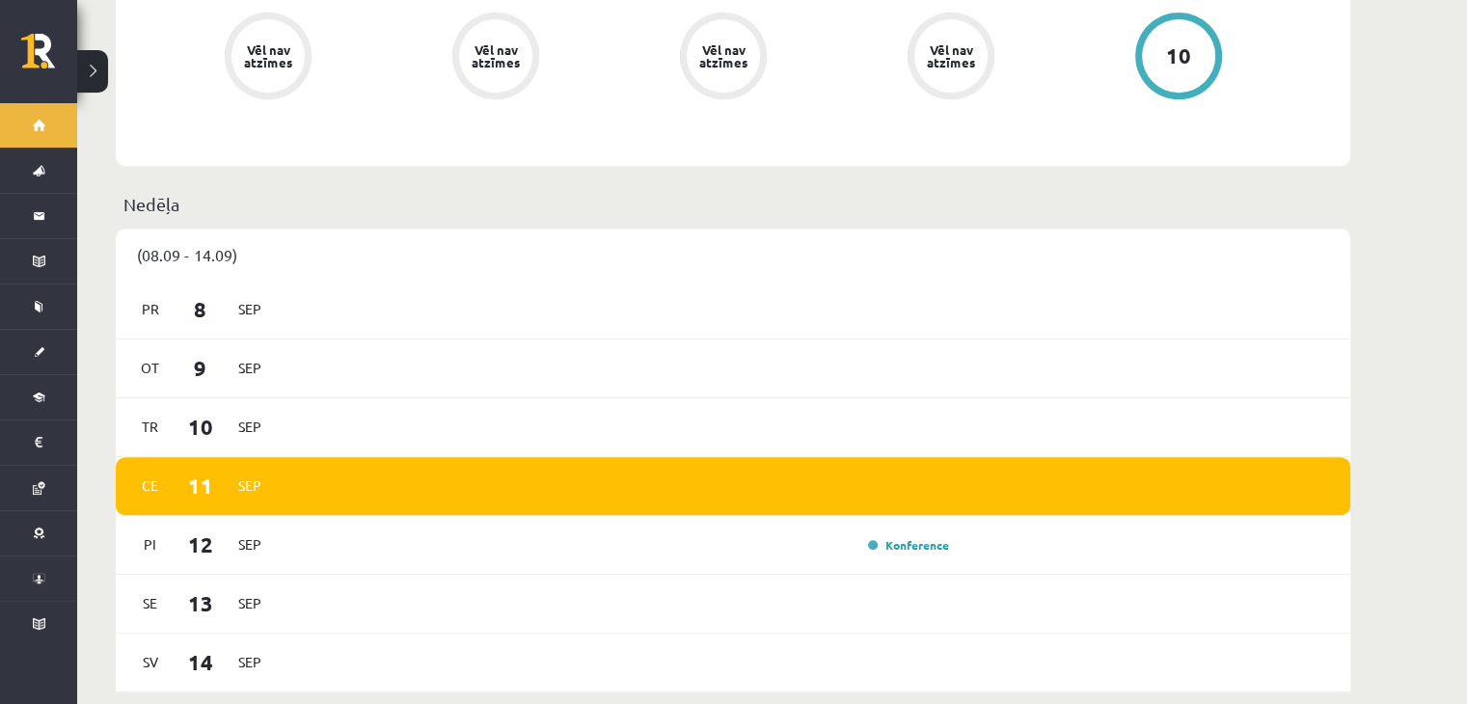
scroll to position [675, 0]
